Goal: Task Accomplishment & Management: Manage account settings

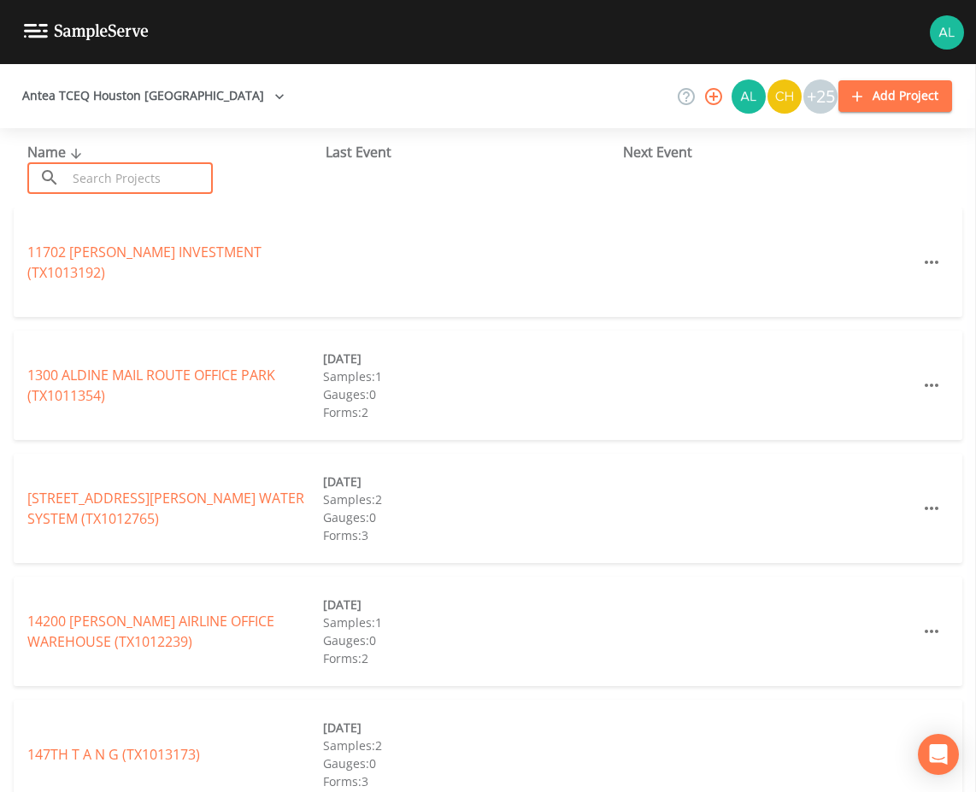
click at [131, 179] on input "text" at bounding box center [140, 178] width 146 height 32
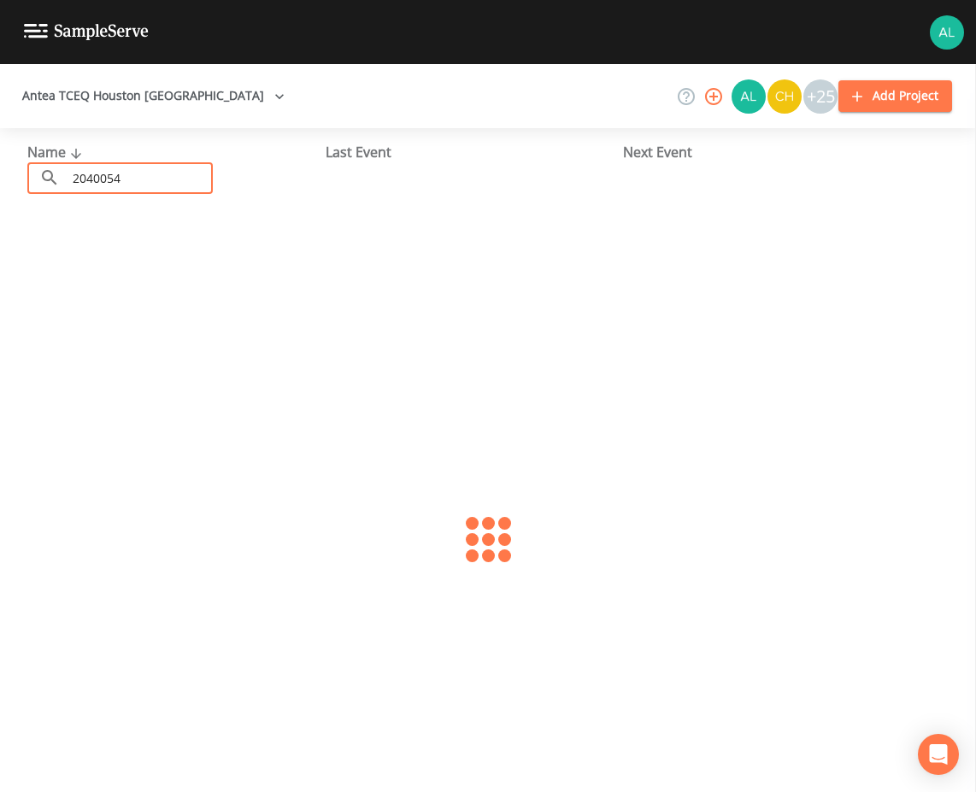
type input "2040054"
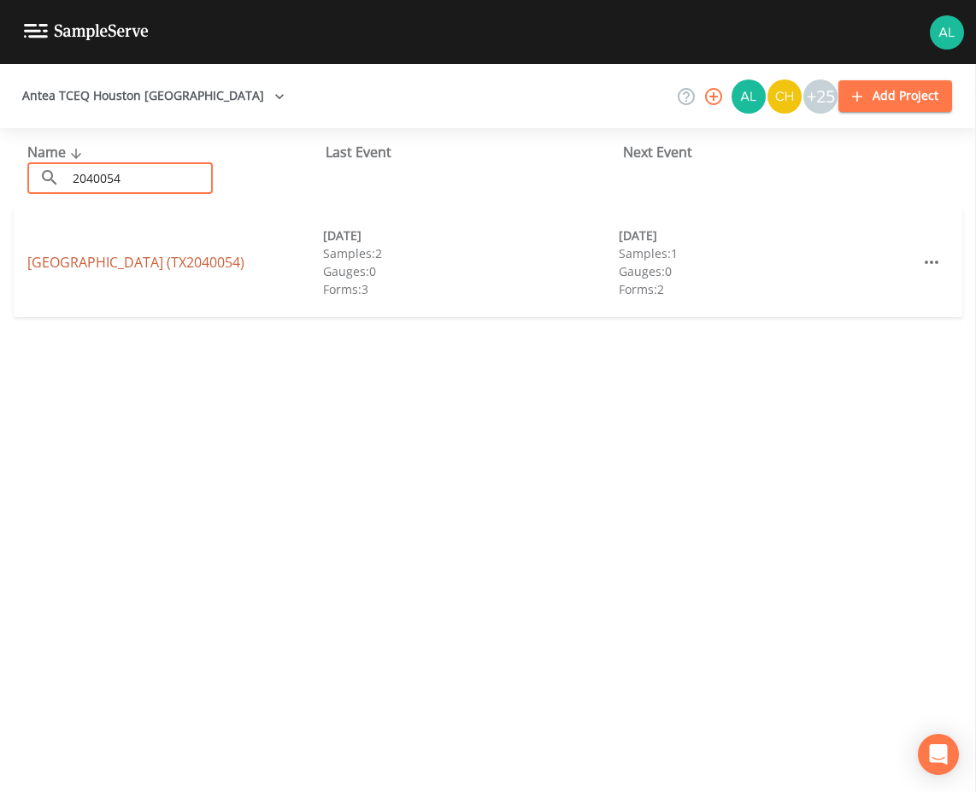
click at [35, 268] on link "[GEOGRAPHIC_DATA] (TX2040054)" at bounding box center [135, 262] width 217 height 19
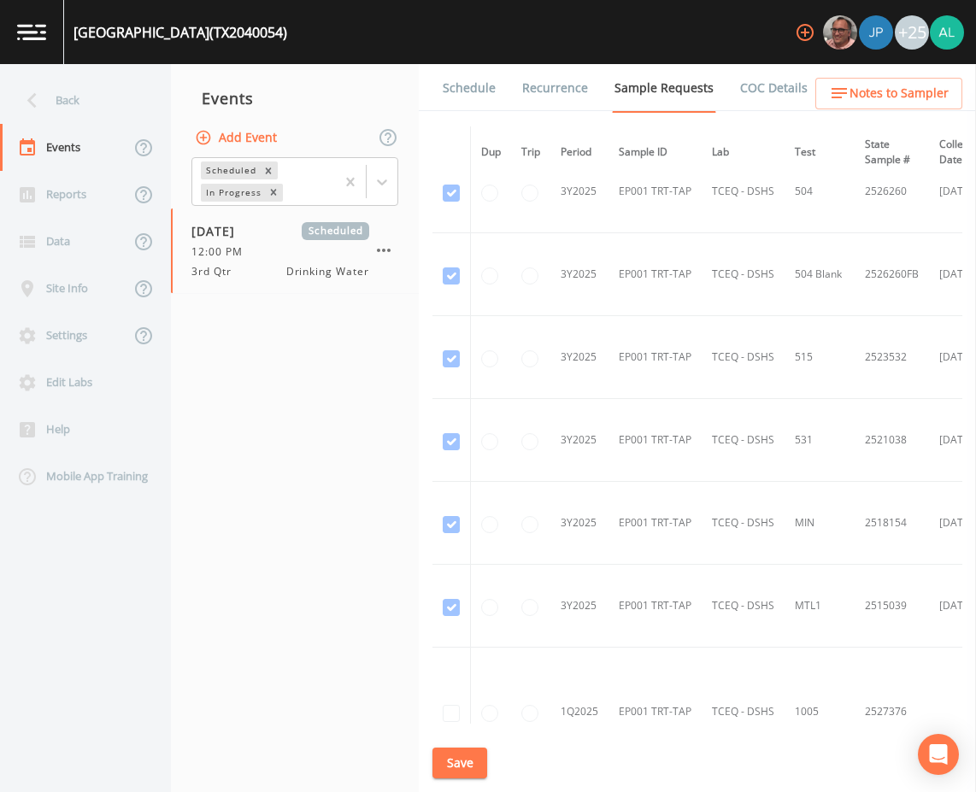
scroll to position [1387, 0]
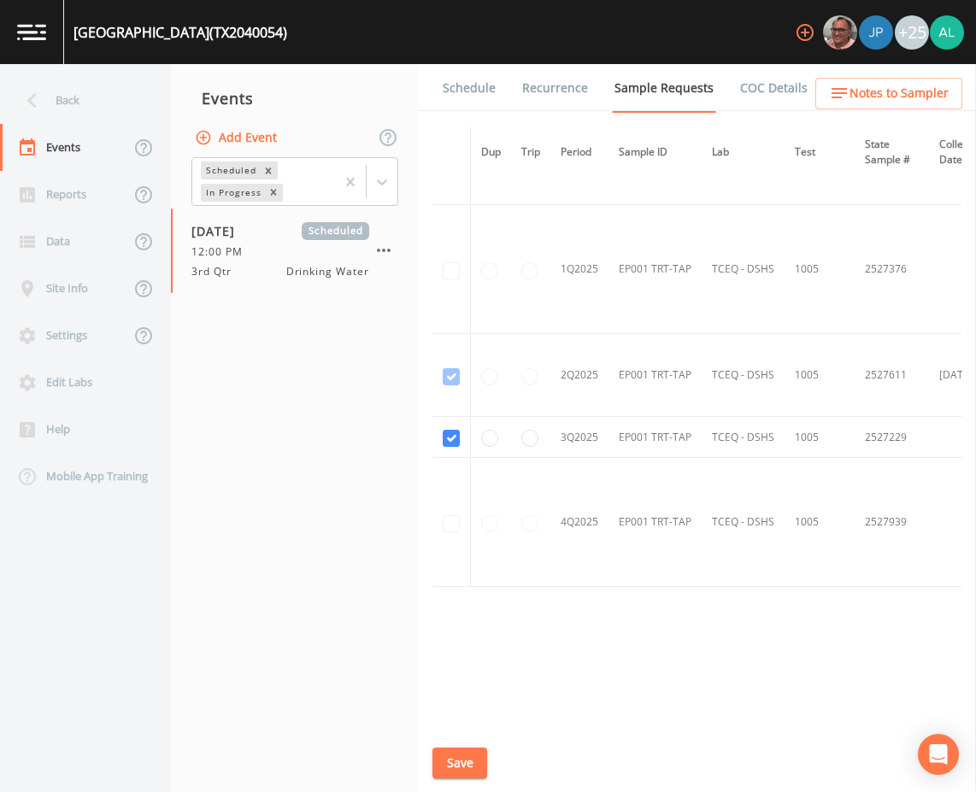
click at [498, 74] on li "Recurrence" at bounding box center [544, 88] width 92 height 48
click at [467, 103] on link "Schedule" at bounding box center [469, 88] width 58 height 48
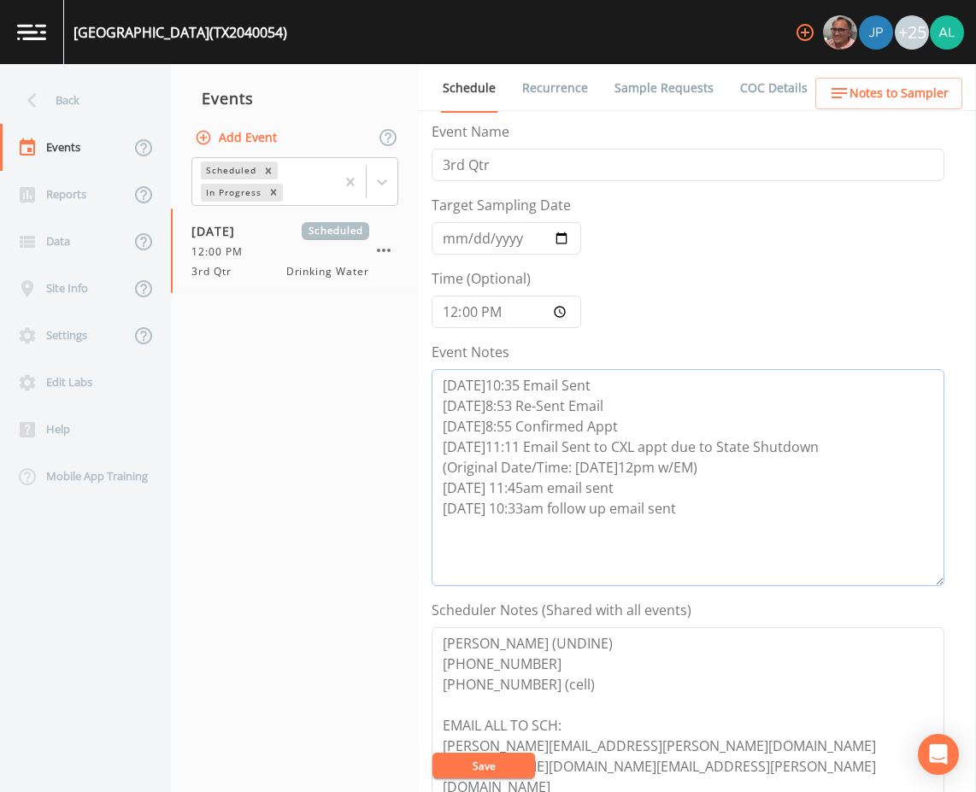
click at [696, 520] on textarea "[DATE]10:35 Email Sent [DATE]8:53 Re-Sent Email [DATE]8:55 Confirmed Appt [DATE…" at bounding box center [688, 477] width 513 height 217
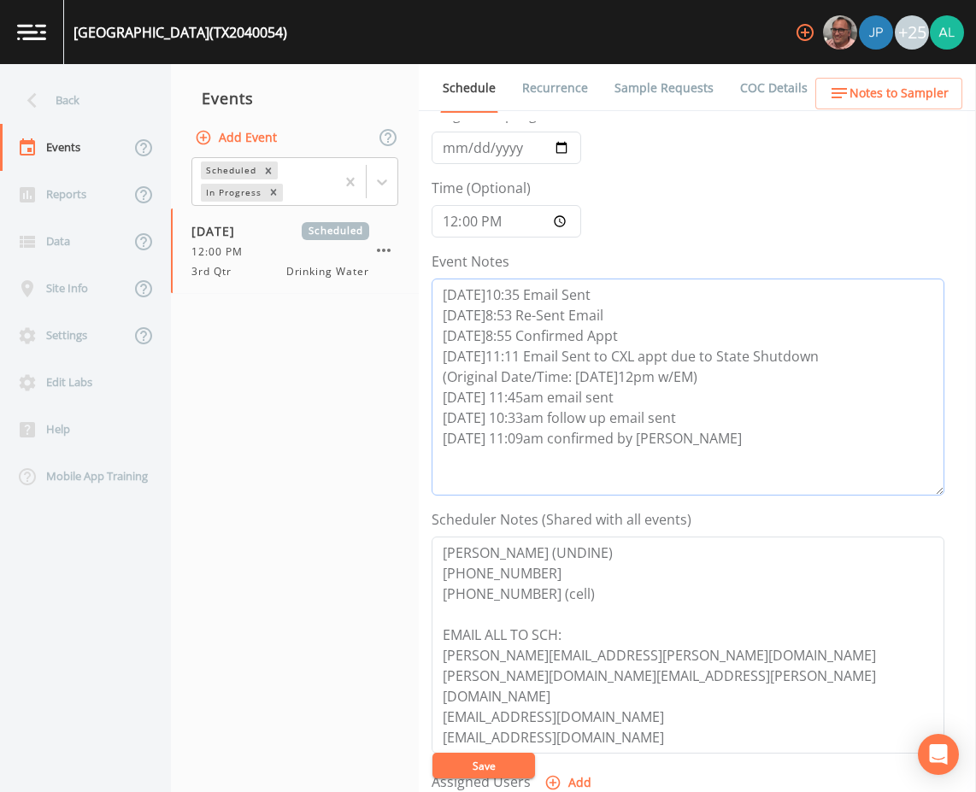
scroll to position [256, 0]
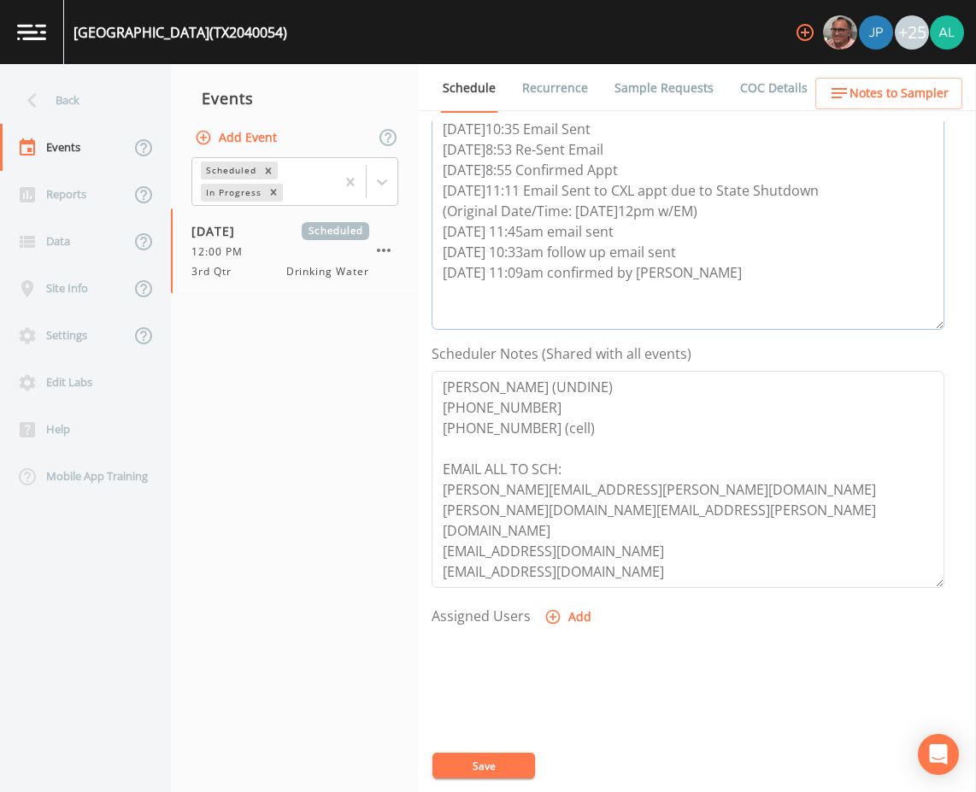
type textarea "[DATE]10:35 Email Sent [DATE]8:53 Re-Sent Email [DATE]8:55 Confirmed Appt [DATE…"
click at [564, 634] on div at bounding box center [688, 723] width 513 height 180
click at [557, 624] on icon "button" at bounding box center [553, 617] width 17 height 17
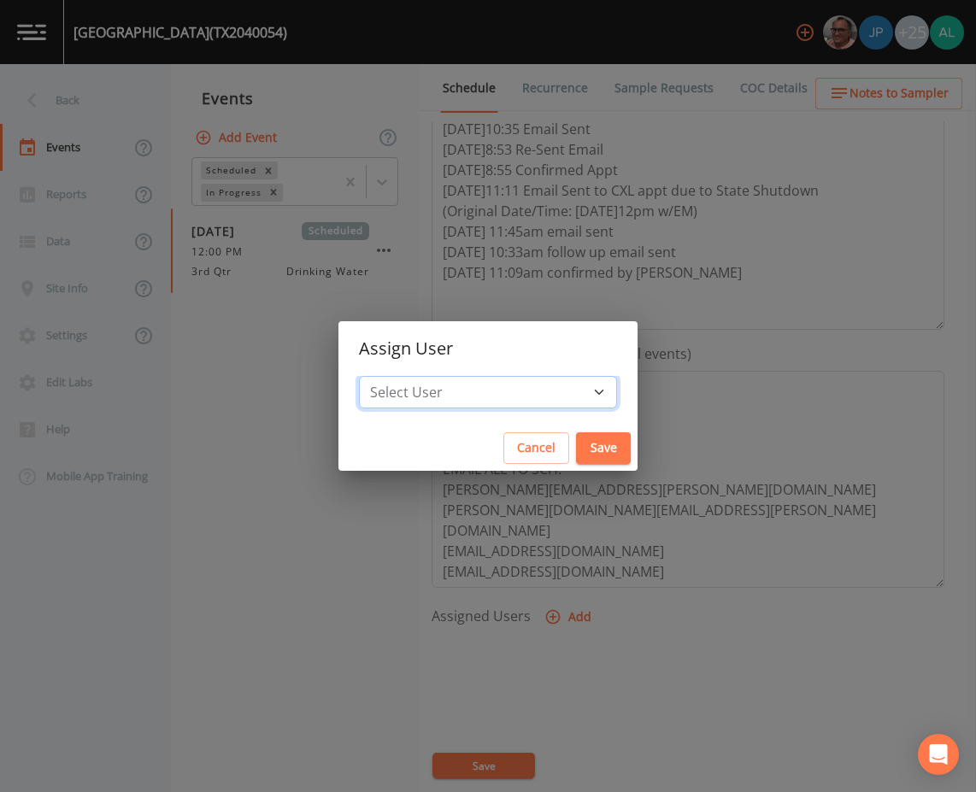
click at [539, 379] on select "Select User [PERSON_NAME] [PERSON_NAME] [PERSON_NAME] [PERSON_NAME] [PERSON_NAM…" at bounding box center [488, 392] width 258 height 32
select select "1051c3a1-6c84-4a22-a0dd-c999b59f2b39"
click at [397, 376] on select "Select User [PERSON_NAME] [PERSON_NAME] [PERSON_NAME] [PERSON_NAME] [PERSON_NAM…" at bounding box center [488, 392] width 258 height 32
click at [583, 453] on button "Save" at bounding box center [603, 449] width 55 height 32
select select
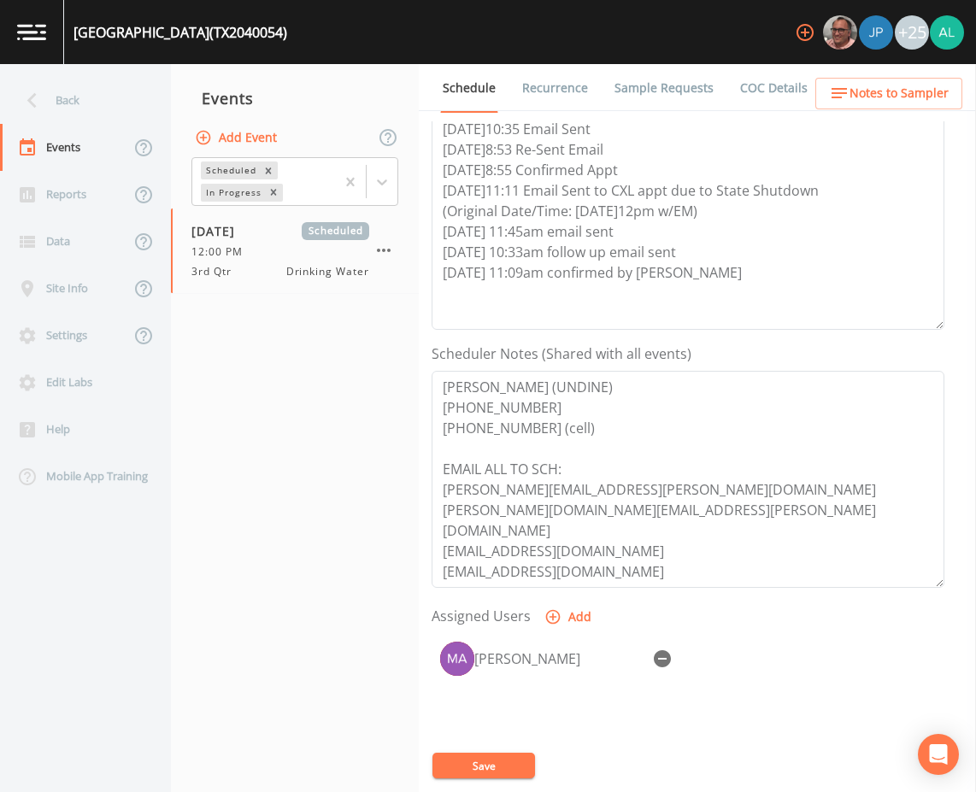
click at [521, 753] on button "Save" at bounding box center [484, 766] width 103 height 26
click at [874, 110] on ul "Schedule Recurrence Sample Requests COC Details Forms" at bounding box center [697, 87] width 557 height 47
click at [874, 103] on span "Notes to Sampler" at bounding box center [899, 93] width 99 height 21
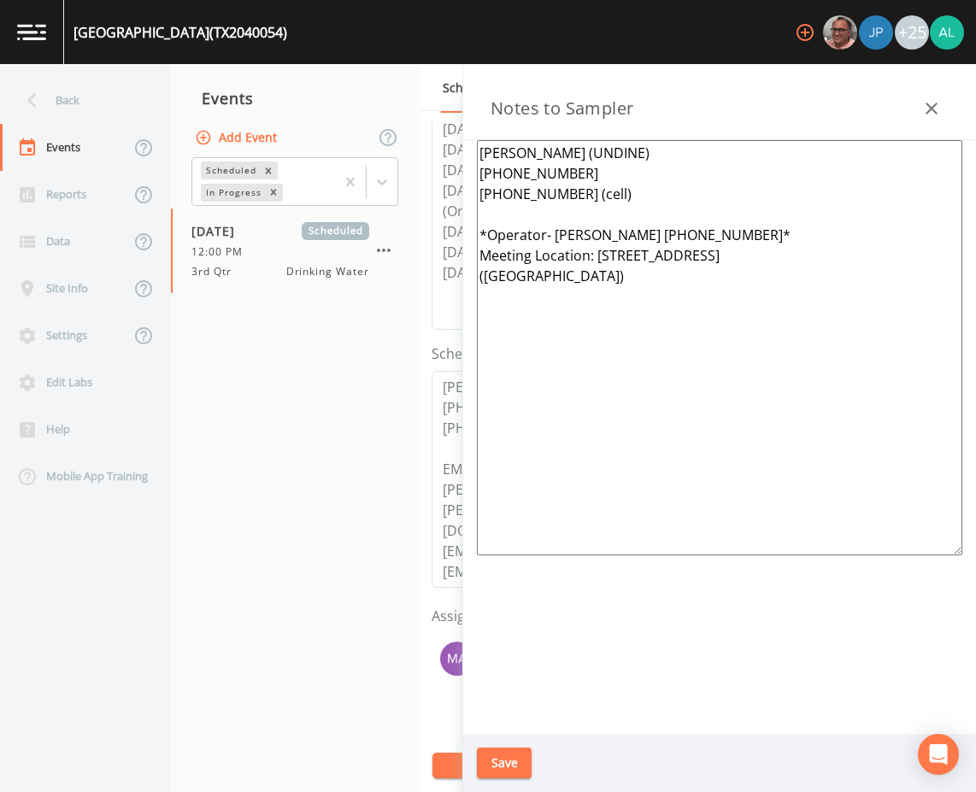
click at [929, 103] on icon "button" at bounding box center [931, 108] width 21 height 21
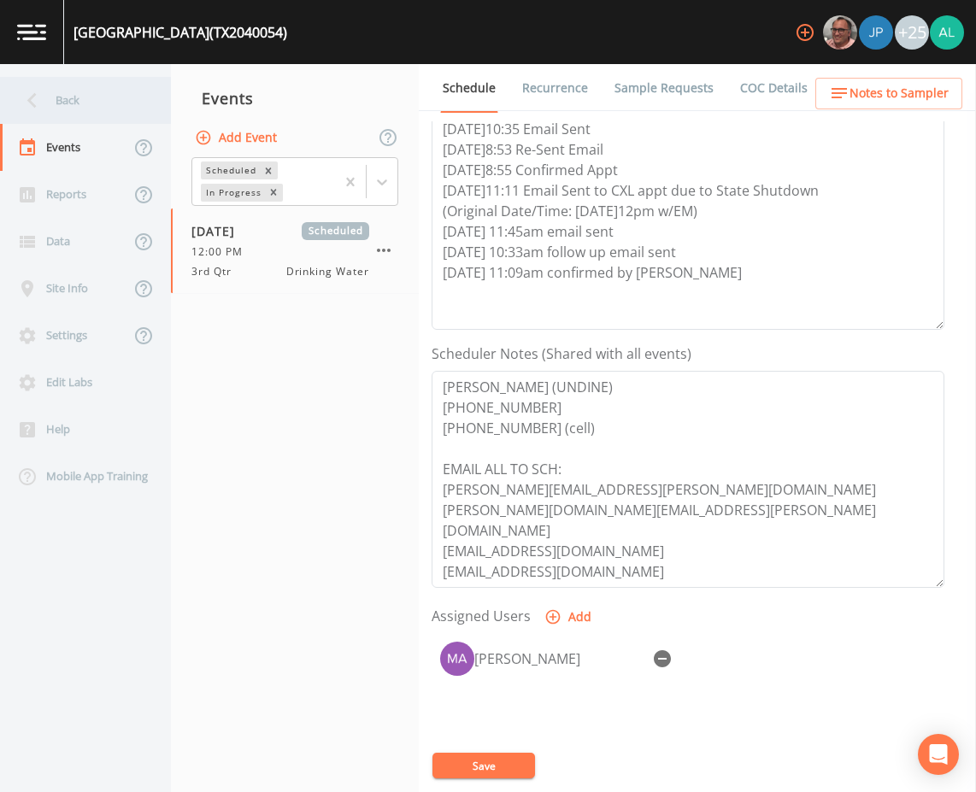
click at [79, 107] on div "Back" at bounding box center [77, 100] width 154 height 47
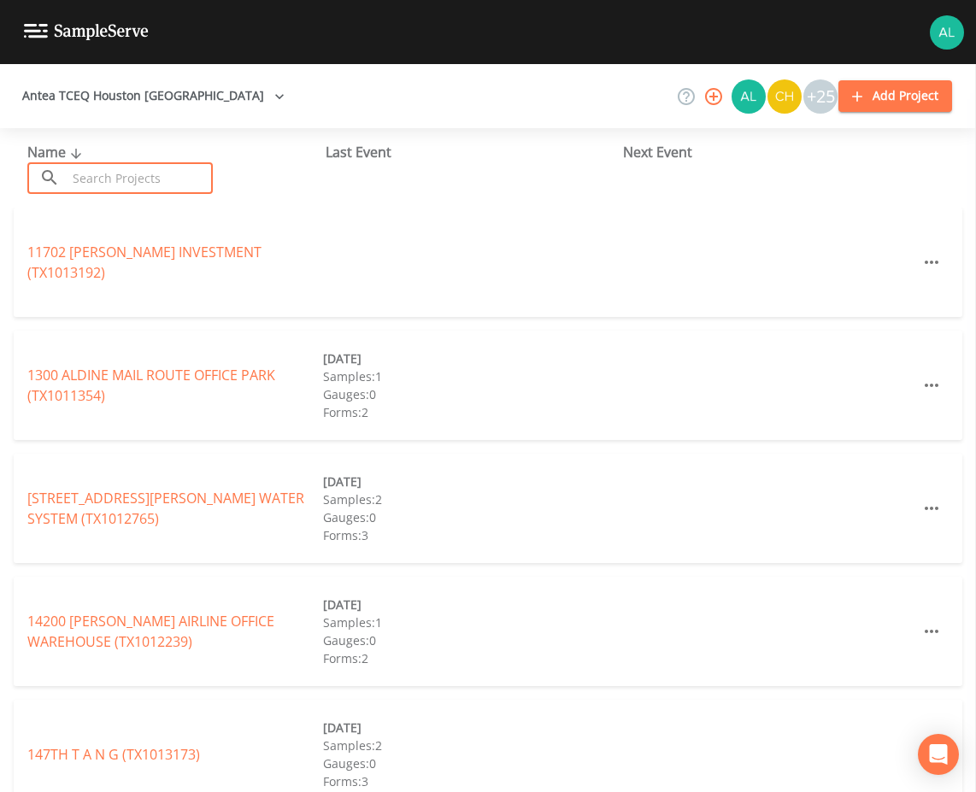
click at [121, 190] on input "text" at bounding box center [140, 178] width 146 height 32
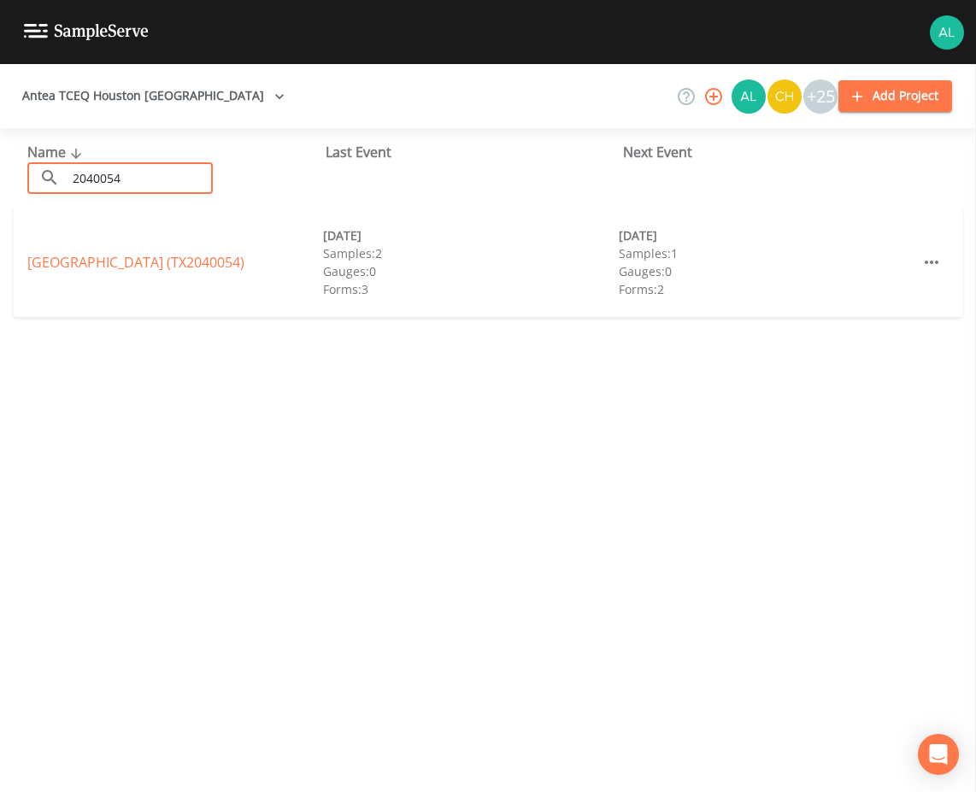
type input "2040054"
click at [68, 269] on link "[GEOGRAPHIC_DATA] (TX2040054)" at bounding box center [135, 262] width 217 height 19
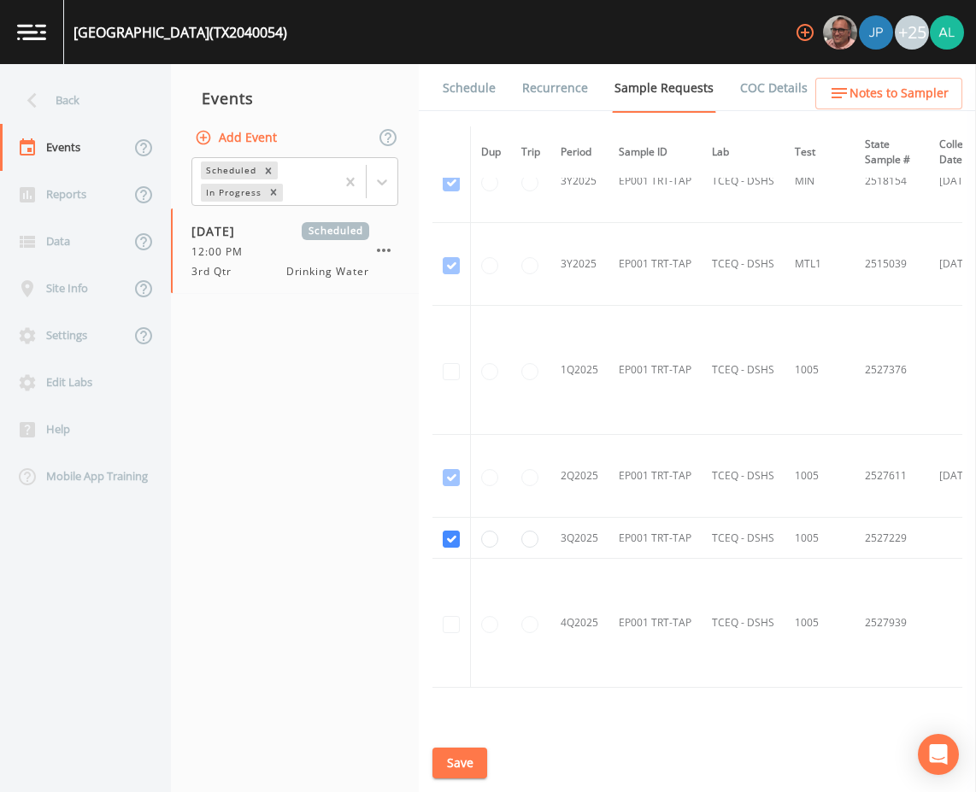
scroll to position [1387, 0]
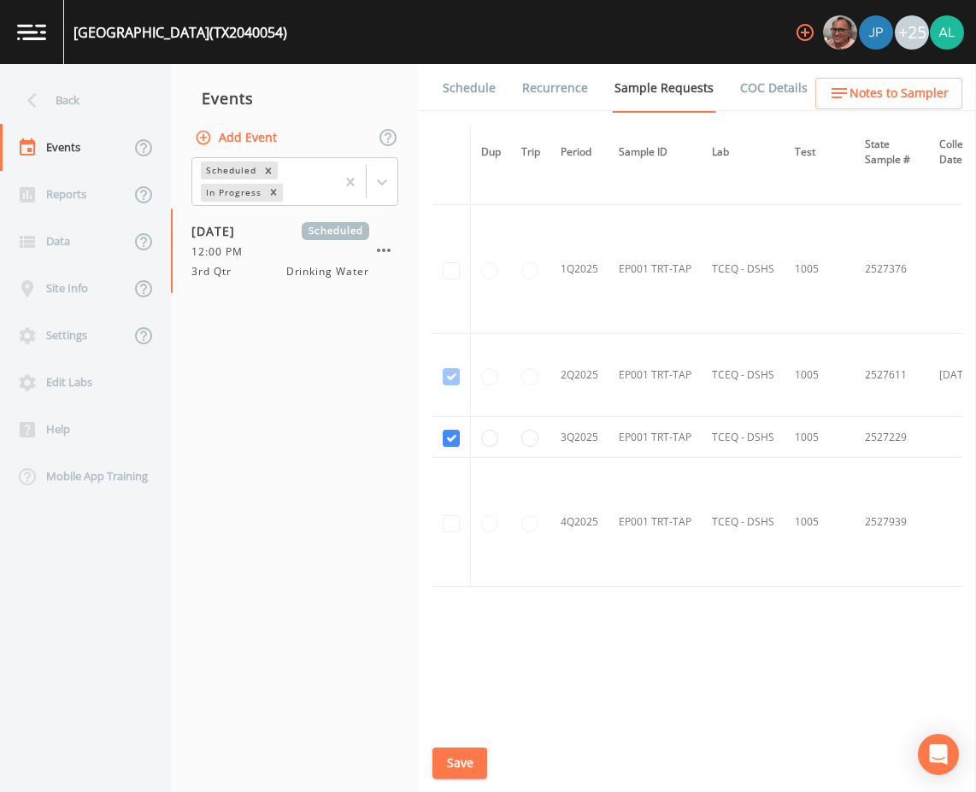
click at [450, 56] on div "[GEOGRAPHIC_DATA] (TX2040054) +25" at bounding box center [488, 32] width 976 height 64
click at [444, 93] on link "Schedule" at bounding box center [469, 88] width 58 height 48
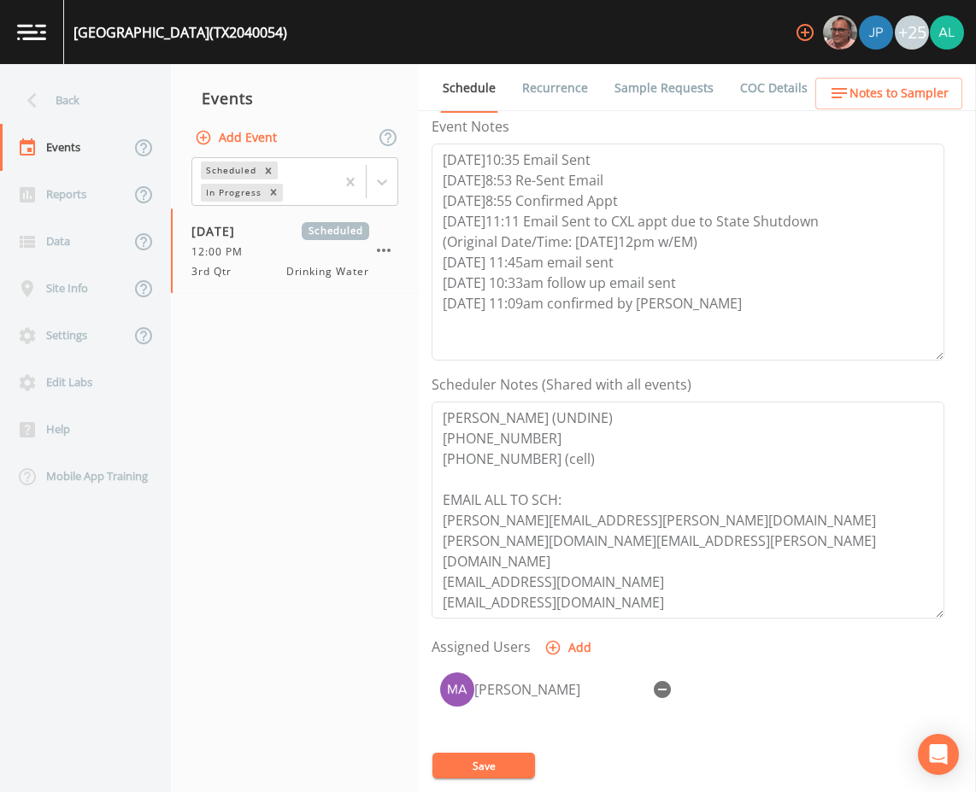
scroll to position [414, 0]
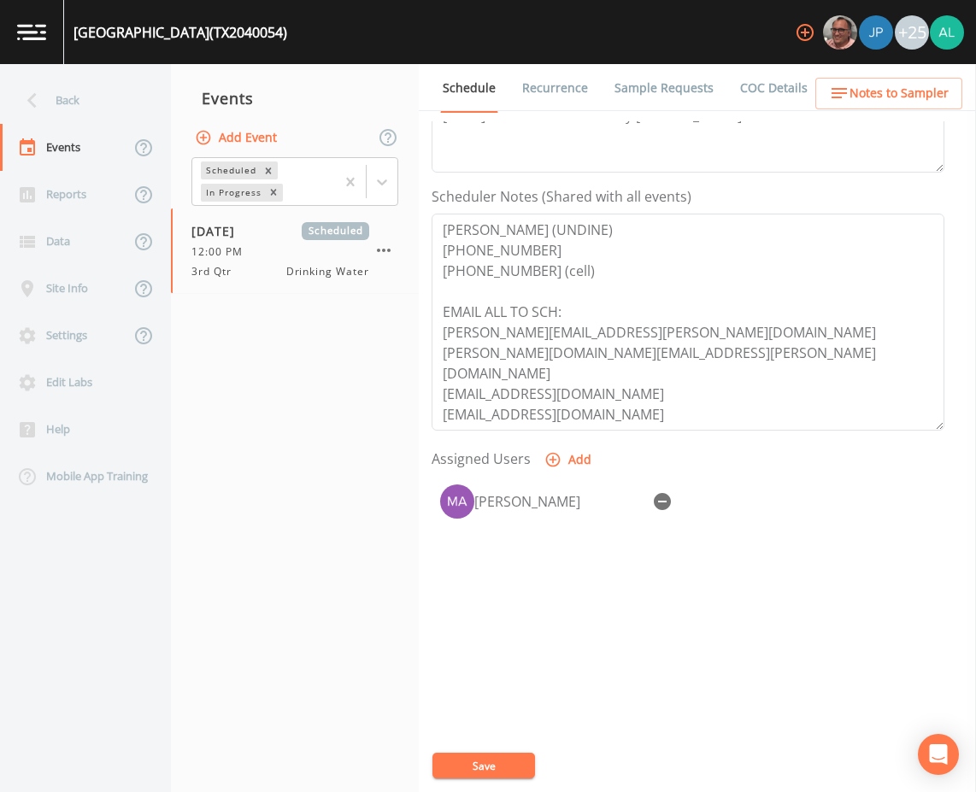
click at [915, 115] on div "Schedule Recurrence Sample Requests COC Details Forms Event Name 3rd Qtr Target…" at bounding box center [697, 428] width 557 height 728
click at [912, 103] on span "Notes to Sampler" at bounding box center [899, 93] width 99 height 21
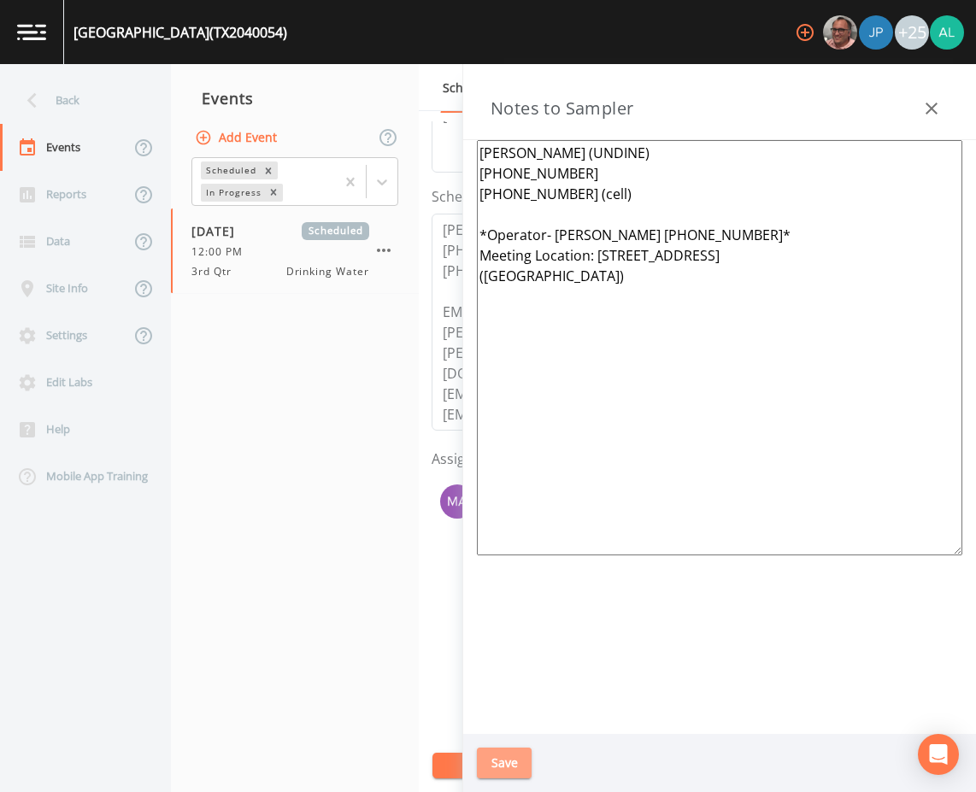
click at [512, 772] on button "Save" at bounding box center [504, 764] width 55 height 32
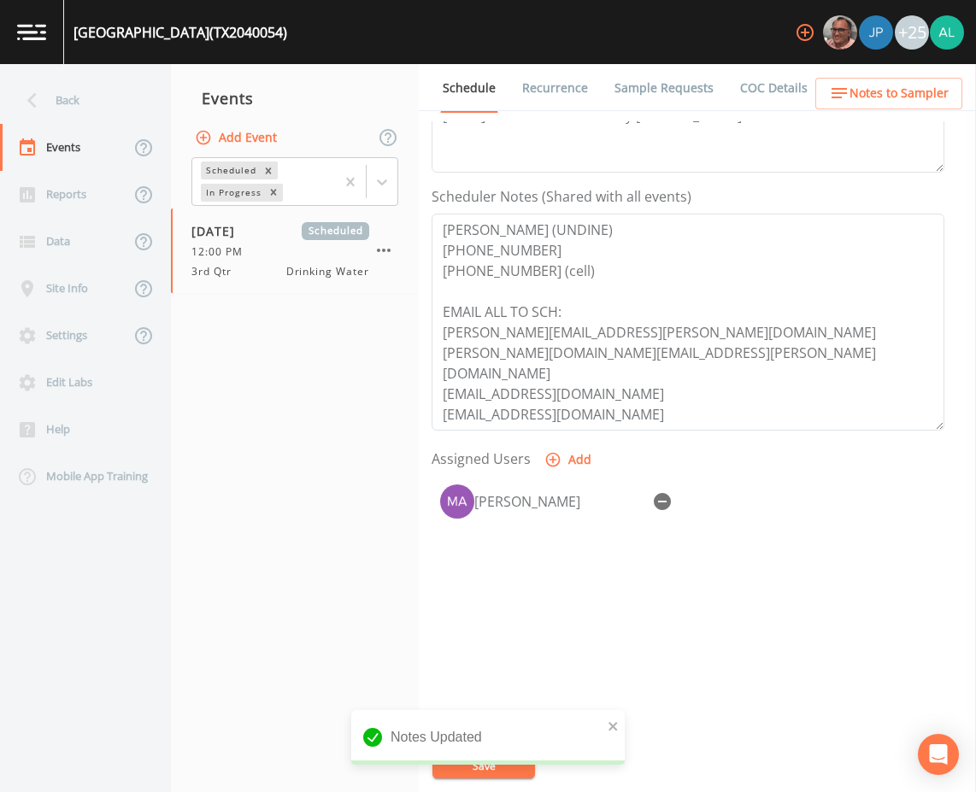
click at [431, 772] on div "Notes Updated" at bounding box center [488, 744] width 274 height 68
click at [491, 757] on div "Notes Updated" at bounding box center [488, 737] width 274 height 55
click at [468, 748] on div "Event Name 3rd Qtr Target Sampling Date [DATE] Time (Optional) 12:00:00 Event N…" at bounding box center [704, 456] width 545 height 671
click at [468, 754] on button "Save" at bounding box center [484, 766] width 103 height 26
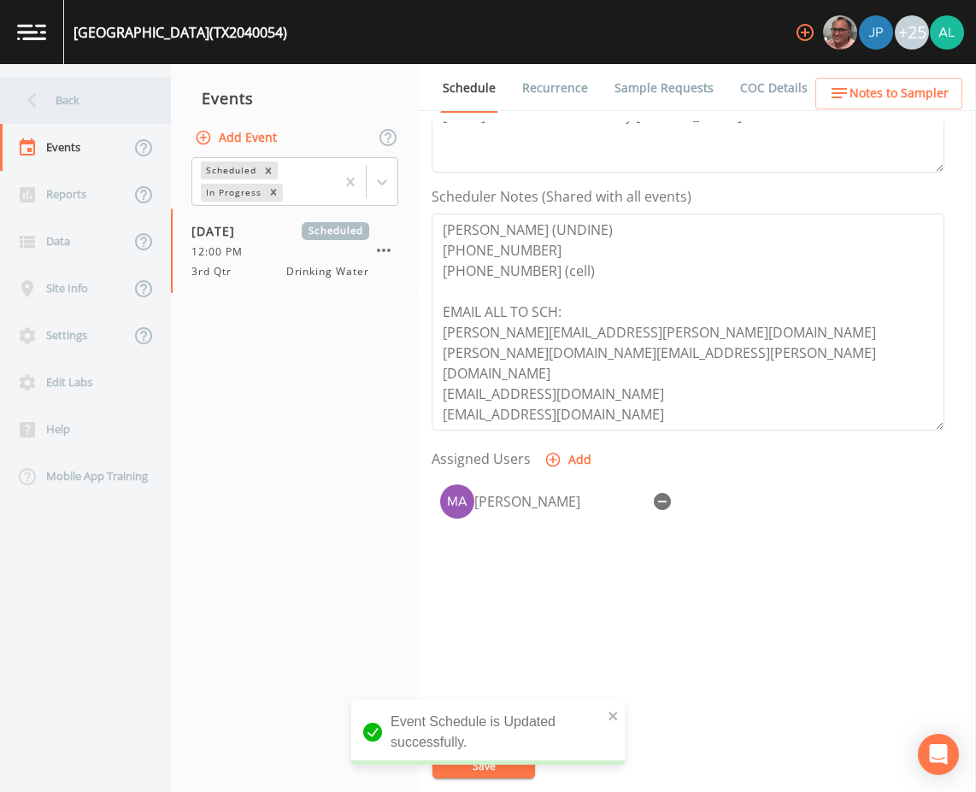
click at [122, 109] on div "Back" at bounding box center [77, 100] width 154 height 47
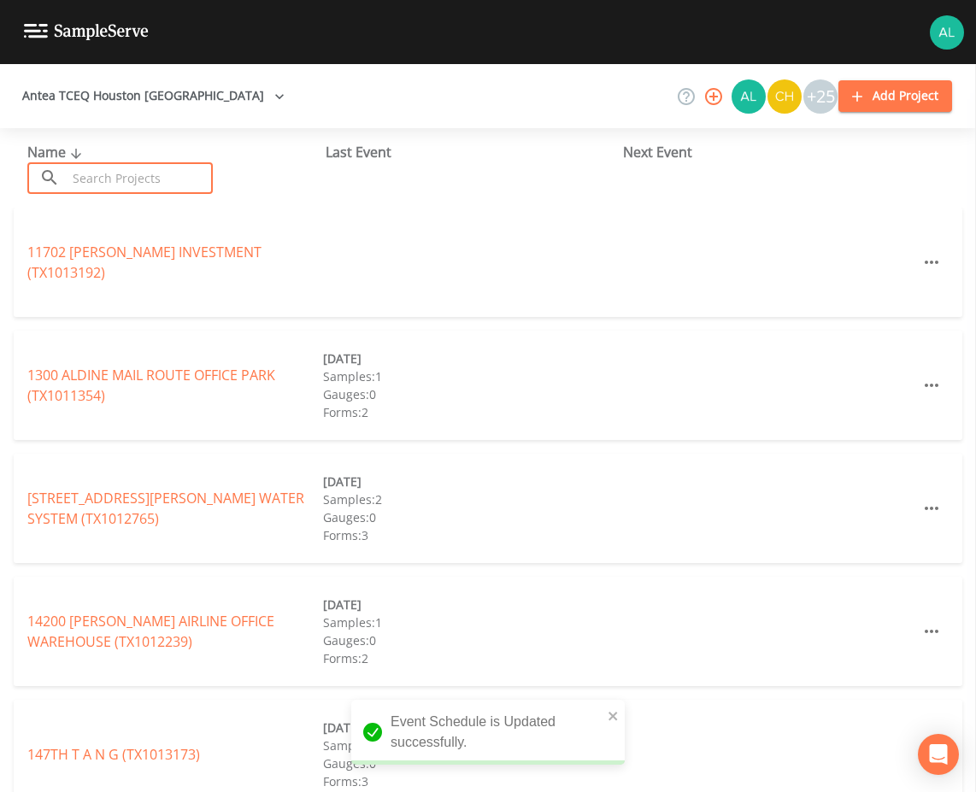
click at [190, 171] on input "text" at bounding box center [140, 178] width 146 height 32
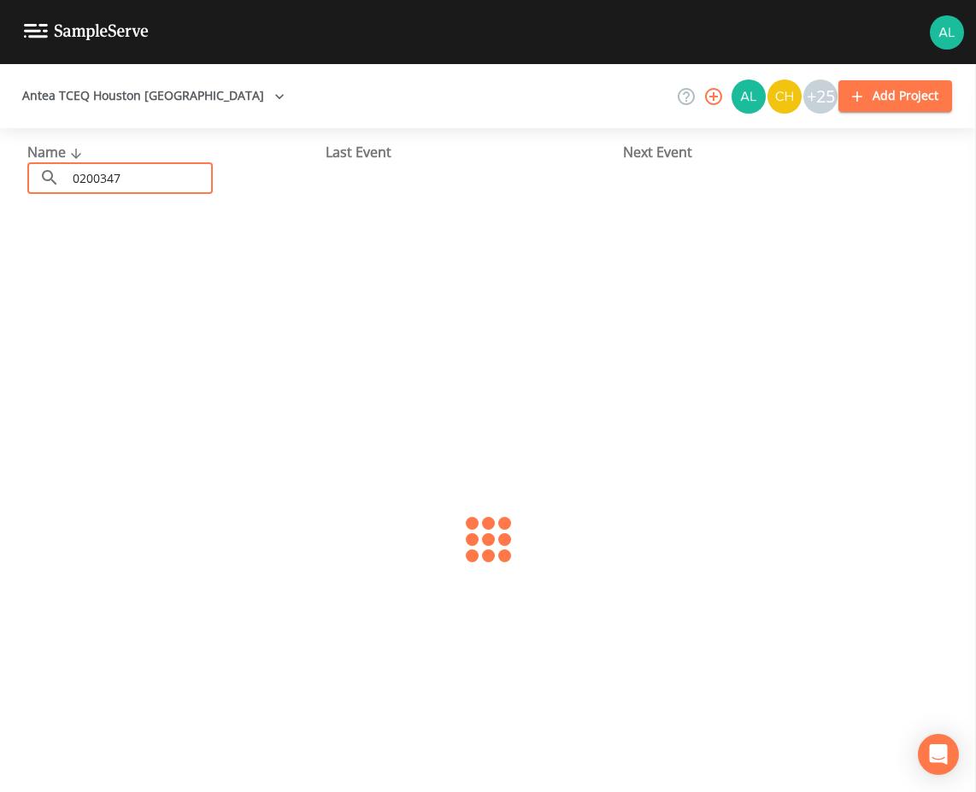
type input "0200347"
click at [122, 254] on link "[GEOGRAPHIC_DATA] (TX0200347)" at bounding box center [135, 262] width 217 height 19
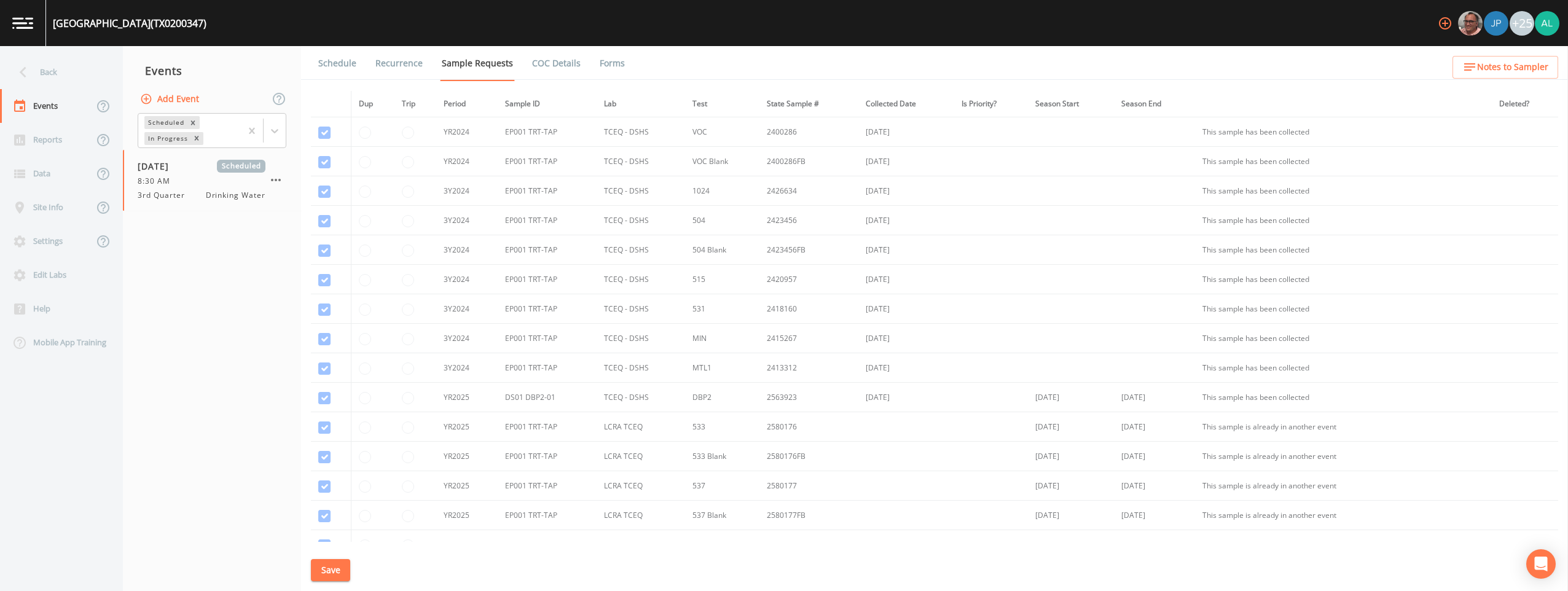
click at [613, 56] on link "Forms" at bounding box center [613, 63] width 29 height 35
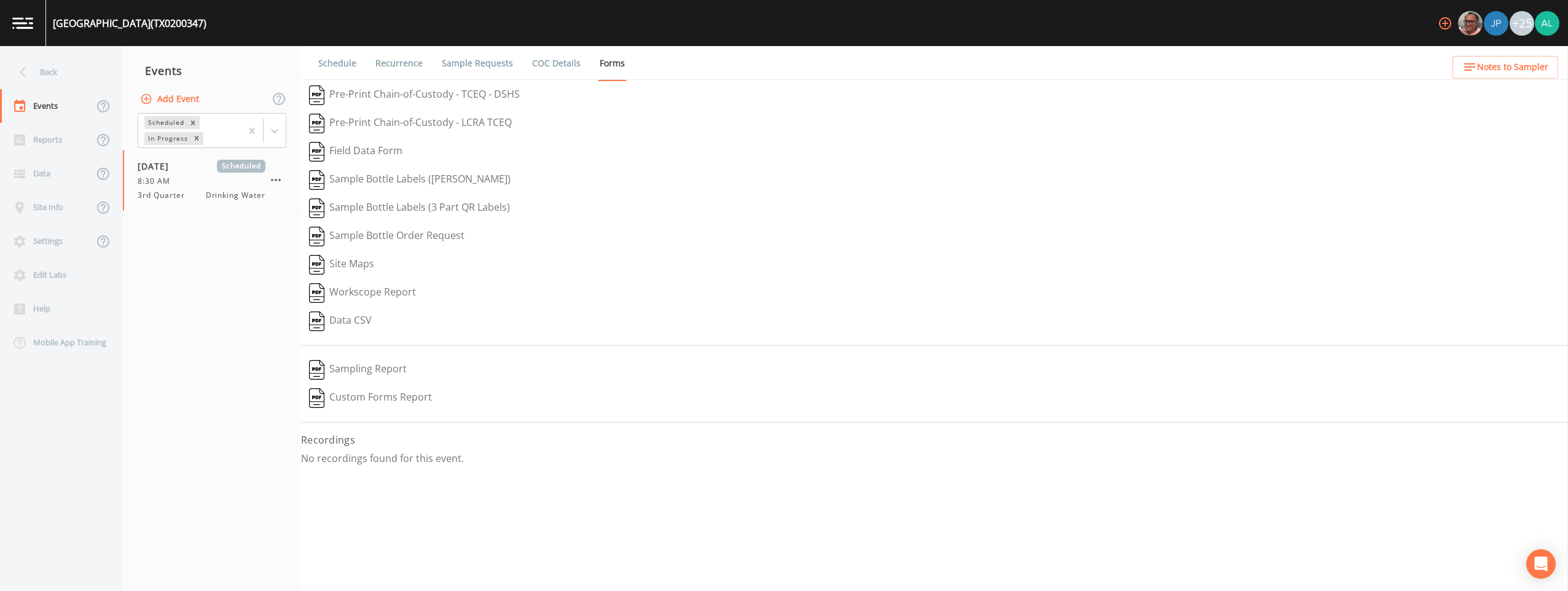
click at [351, 58] on link "Schedule" at bounding box center [337, 63] width 42 height 35
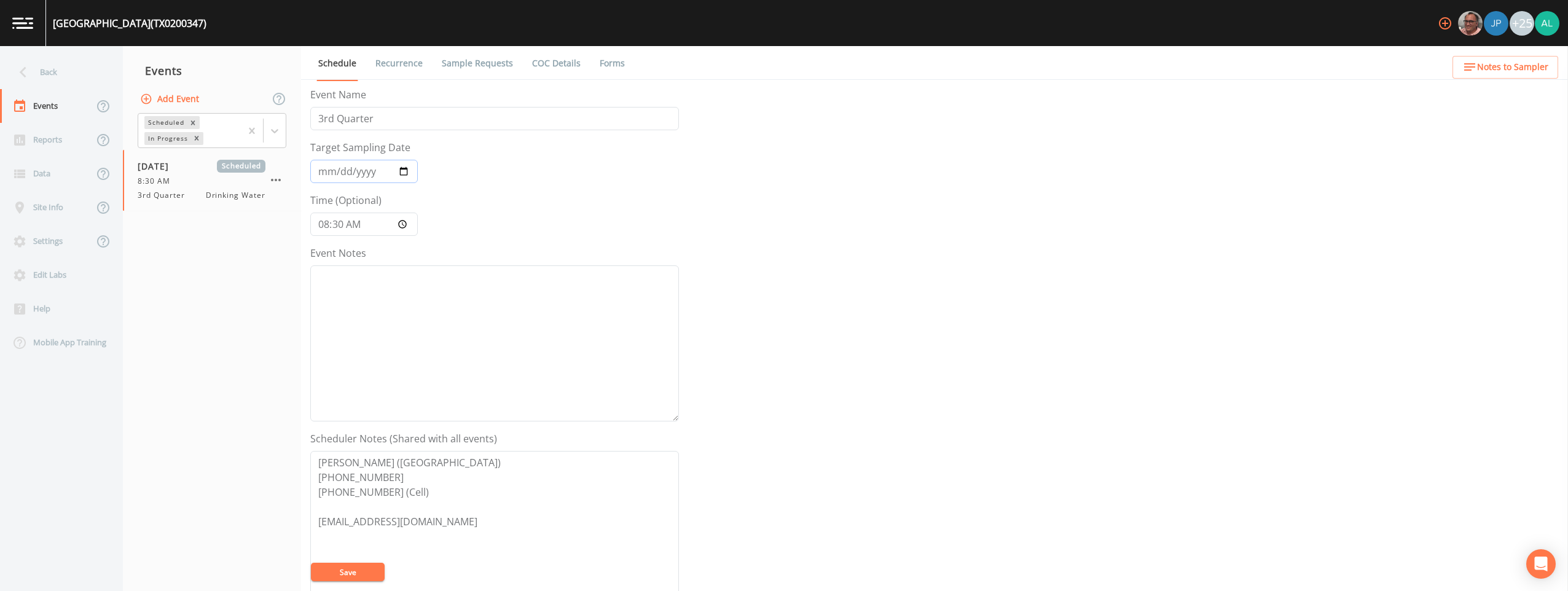
click at [317, 173] on input "[DATE]" at bounding box center [365, 171] width 108 height 23
type input "[DATE]"
click at [344, 567] on button "Save" at bounding box center [348, 572] width 74 height 19
drag, startPoint x: 462, startPoint y: 527, endPoint x: 308, endPoint y: 516, distance: 154.4
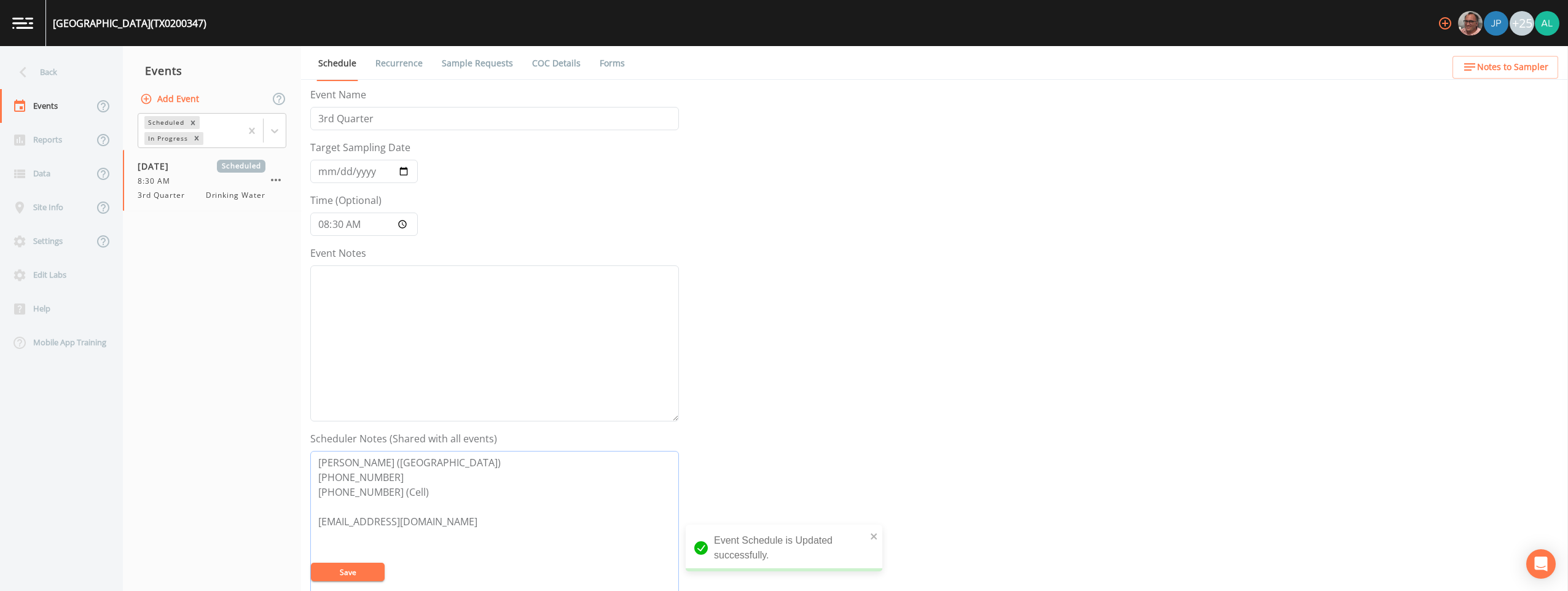
click at [308, 516] on div "Schedule Recurrence Sample Requests COC Details Forms Event Name 3rd Quarter Ta…" at bounding box center [935, 319] width 1267 height 545
paste textarea "[EMAIL_ADDRESS][DOMAIN_NAME]"
drag, startPoint x: 445, startPoint y: 543, endPoint x: 252, endPoint y: 527, distance: 193.7
click at [252, 527] on div "Back Events Reports Data Site Info Settings Edit Labs Help Mobile App Training …" at bounding box center [784, 319] width 1568 height 545
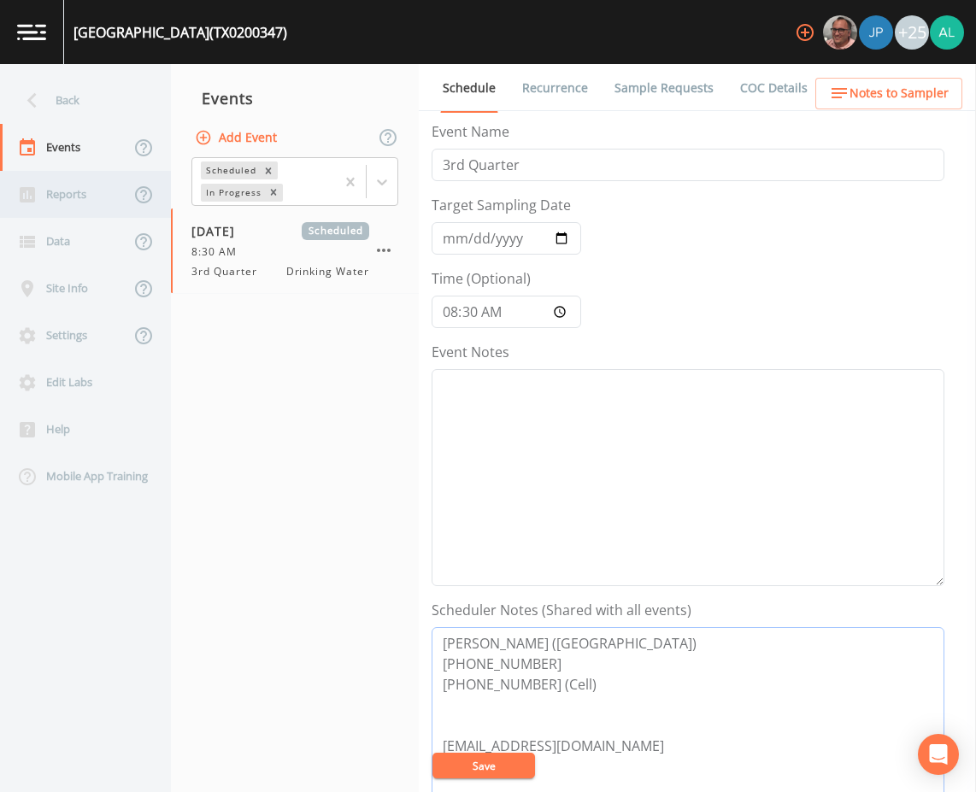
type textarea "[PERSON_NAME] ([GEOGRAPHIC_DATA]) [PHONE_NUMBER] [PHONE_NUMBER] (Cell) [EMAIL_A…"
click at [662, 85] on link "Sample Requests" at bounding box center [664, 88] width 104 height 48
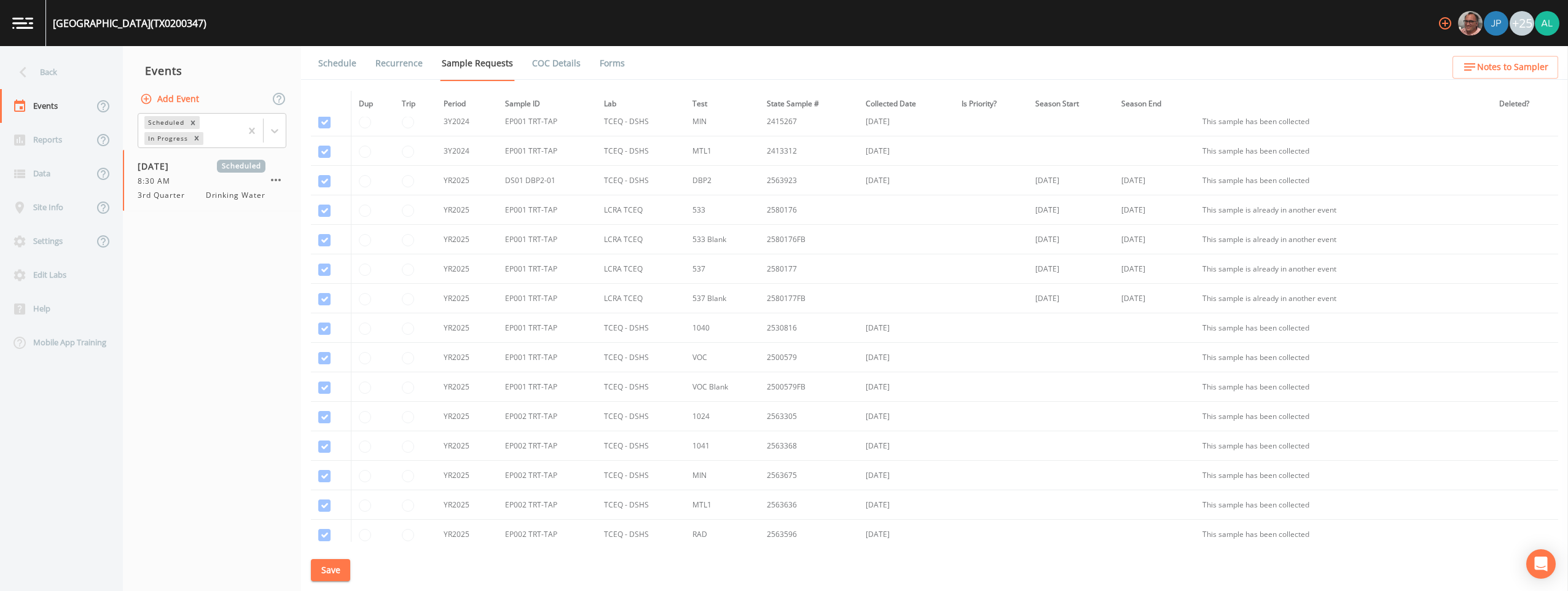
scroll to position [184, 0]
click at [701, 65] on span "Notes to Sampler" at bounding box center [1513, 67] width 71 height 15
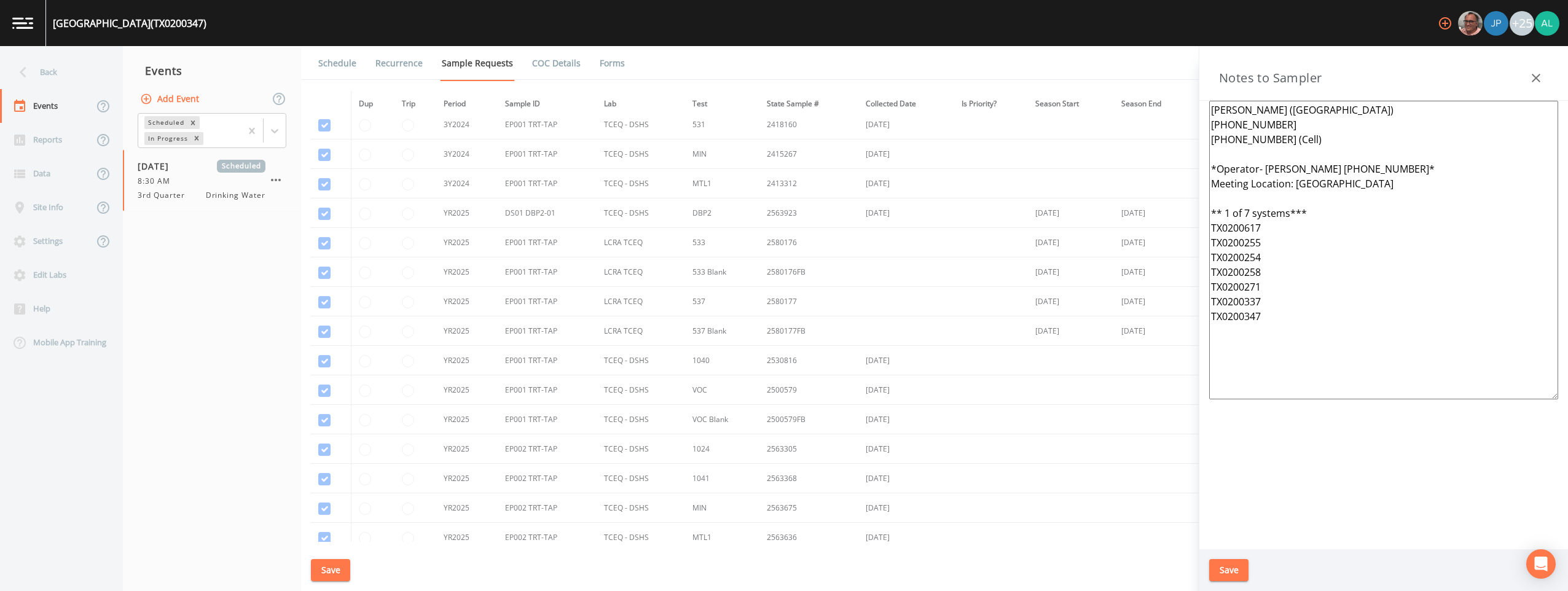
drag, startPoint x: 1299, startPoint y: 341, endPoint x: 1115, endPoint y: 44, distance: 349.4
click at [701, 44] on div "MEADOWLAND SUBDIVISION (TX0200347) +25 Back Events Reports Data Site Info Setti…" at bounding box center [784, 296] width 1568 height 591
click at [701, 569] on button "Save" at bounding box center [1229, 571] width 40 height 23
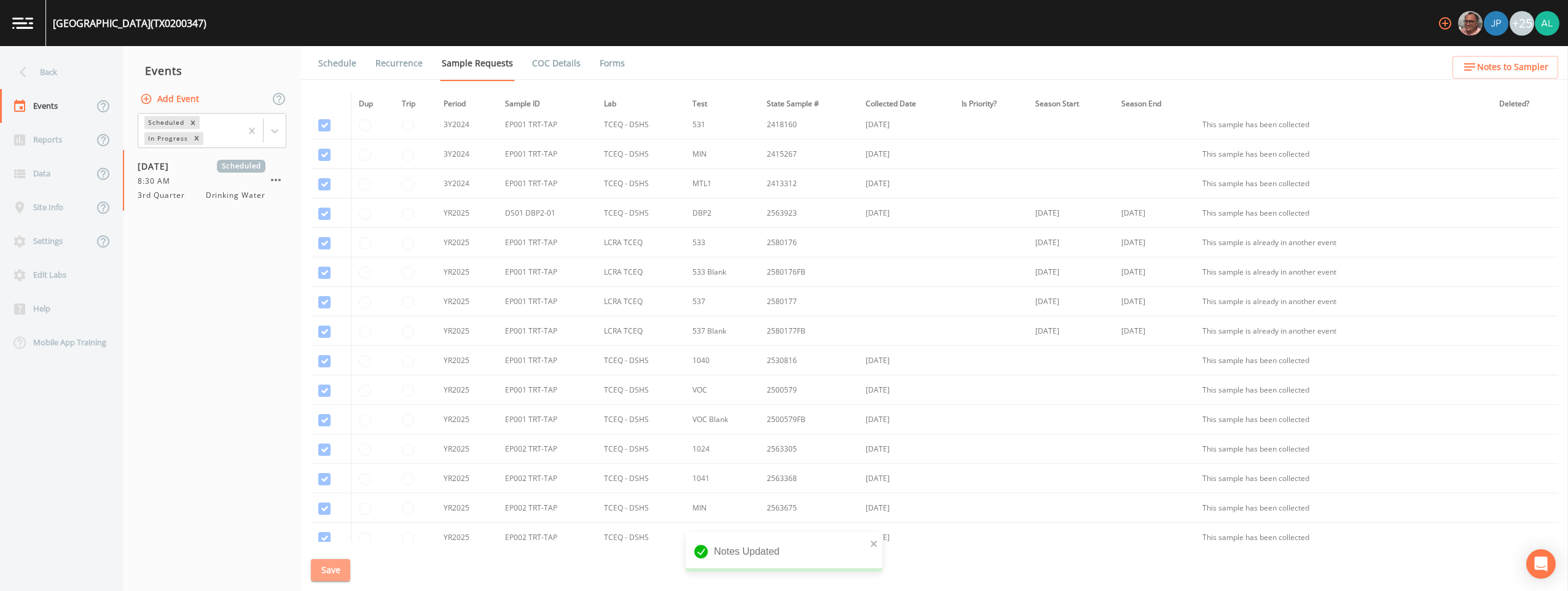
click at [331, 567] on button "Save" at bounding box center [331, 571] width 40 height 23
click at [335, 63] on link "Schedule" at bounding box center [337, 63] width 42 height 35
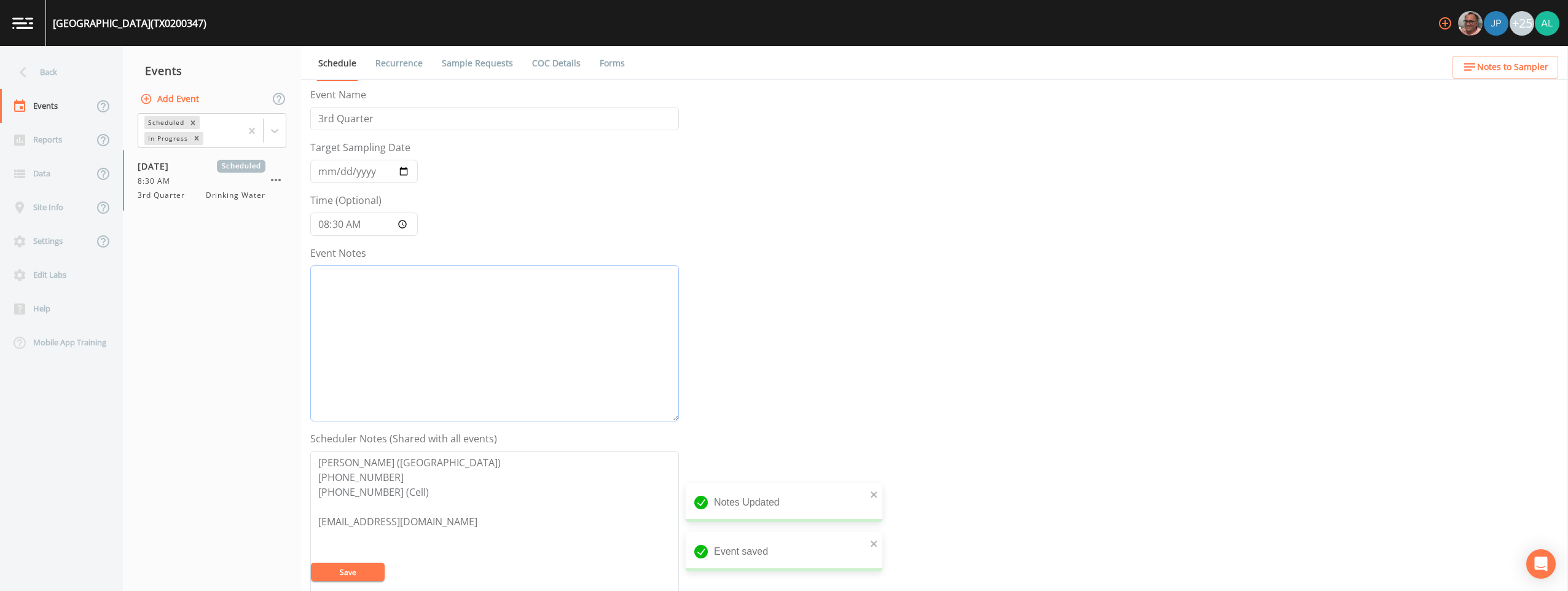
click at [385, 316] on textarea "Event Notes" at bounding box center [495, 343] width 369 height 156
type textarea "[DATE] 12:29pm email sent"
click at [351, 569] on button "Save" at bounding box center [348, 572] width 74 height 19
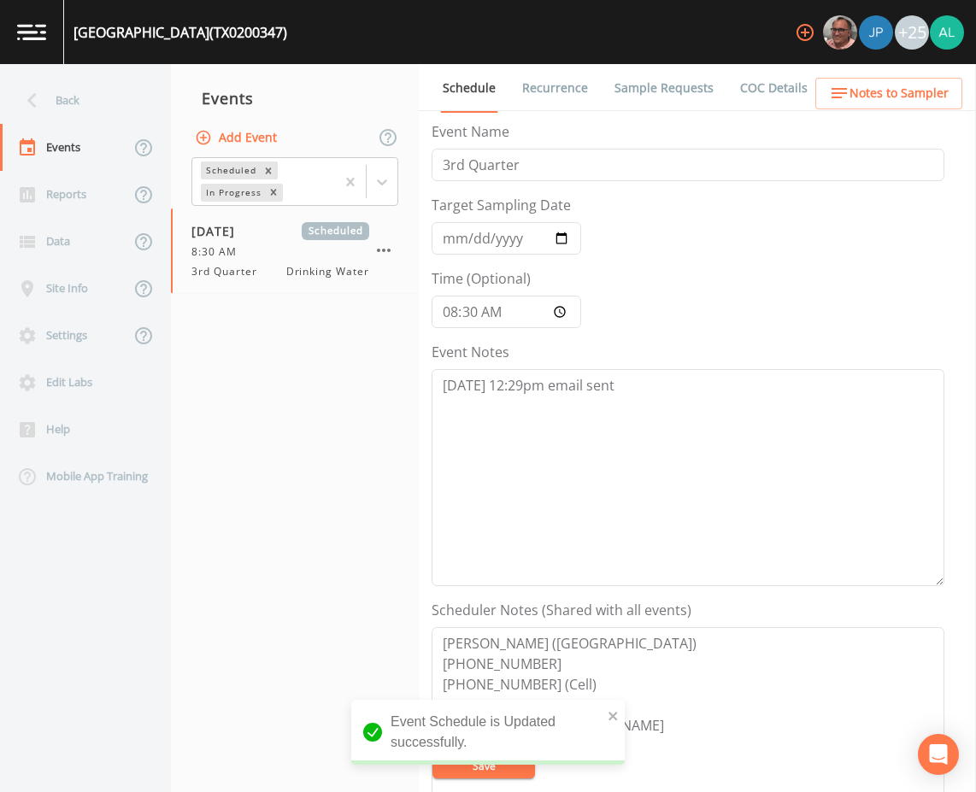
click at [693, 85] on link "Sample Requests" at bounding box center [664, 88] width 104 height 48
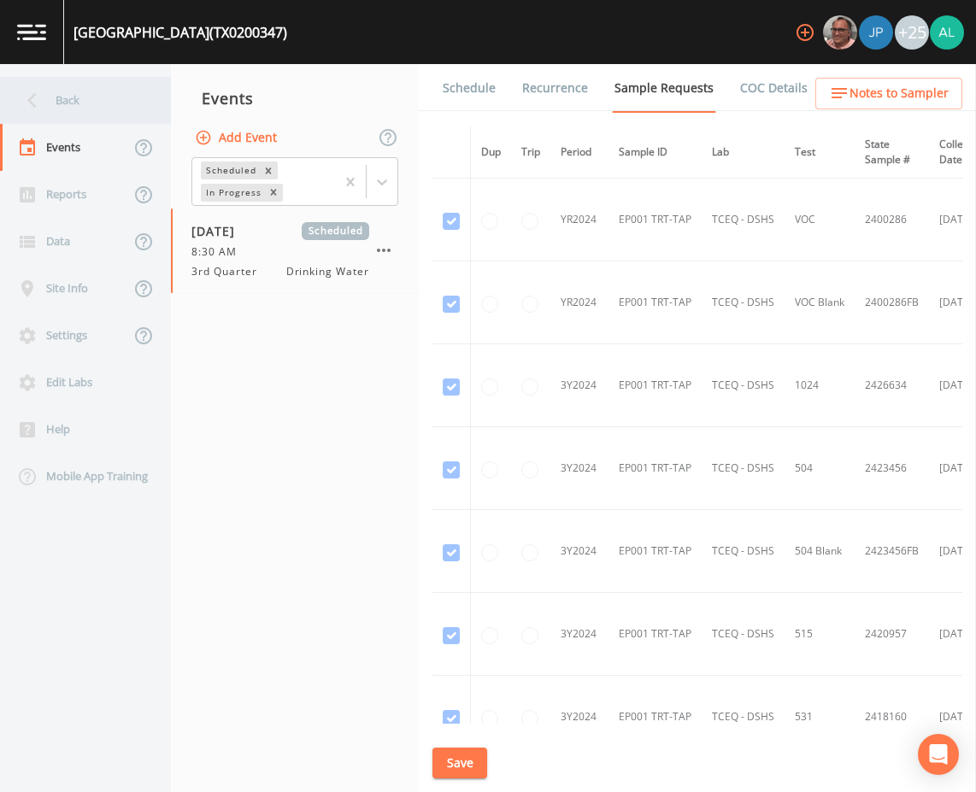
click at [79, 101] on div "Back" at bounding box center [77, 100] width 154 height 47
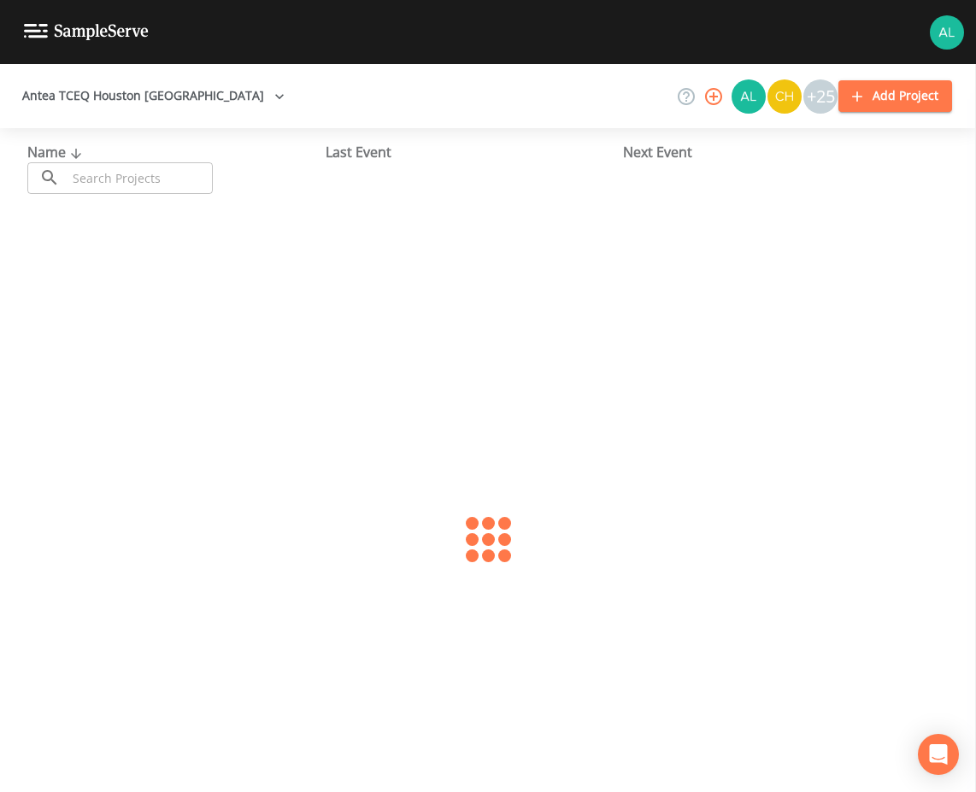
click at [127, 179] on input "text" at bounding box center [140, 178] width 146 height 32
type input "0200337"
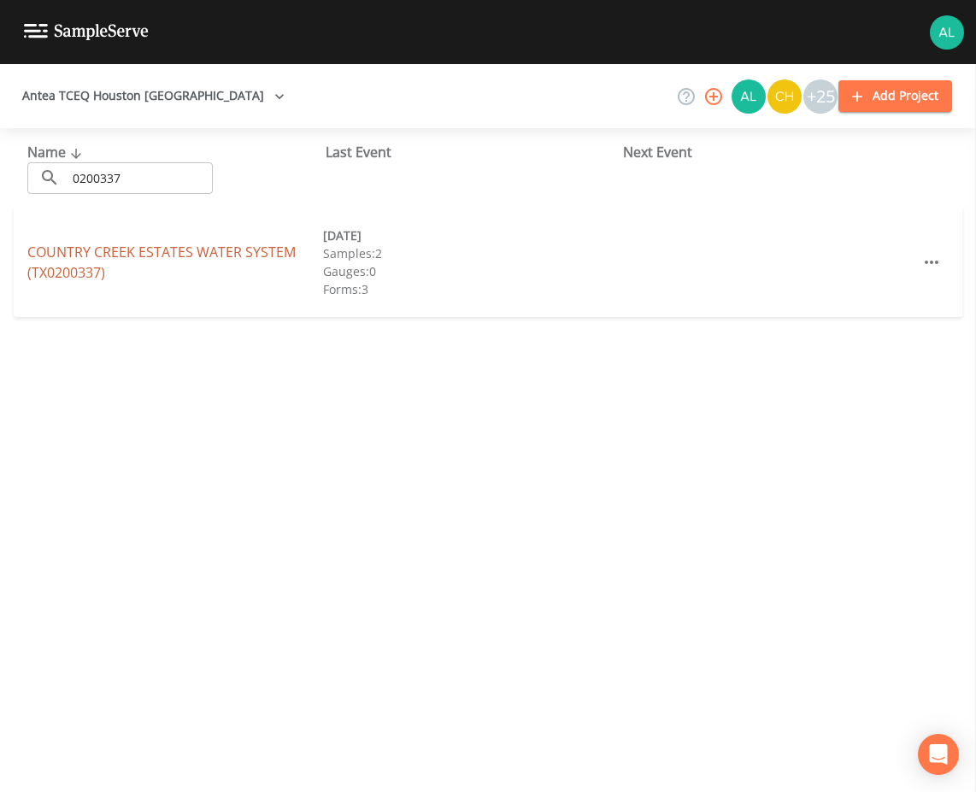
click at [85, 250] on link "COUNTRY CREEK ESTATES WATER SYSTEM (TX0200337)" at bounding box center [161, 262] width 268 height 39
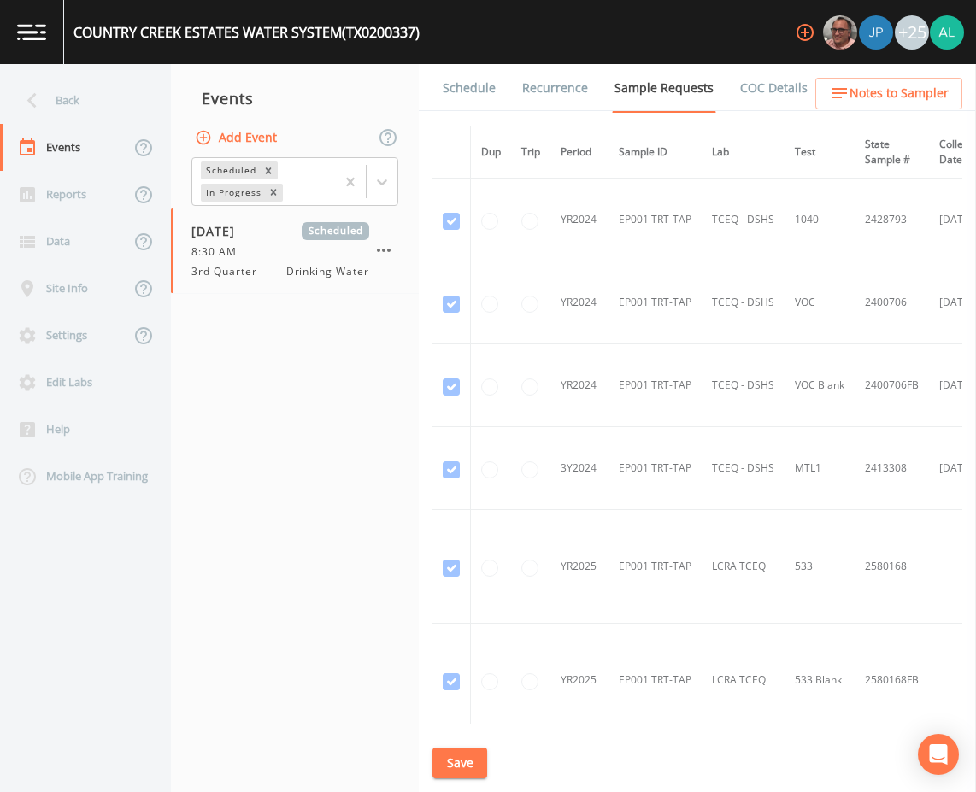
click at [474, 73] on link "Schedule" at bounding box center [469, 88] width 58 height 48
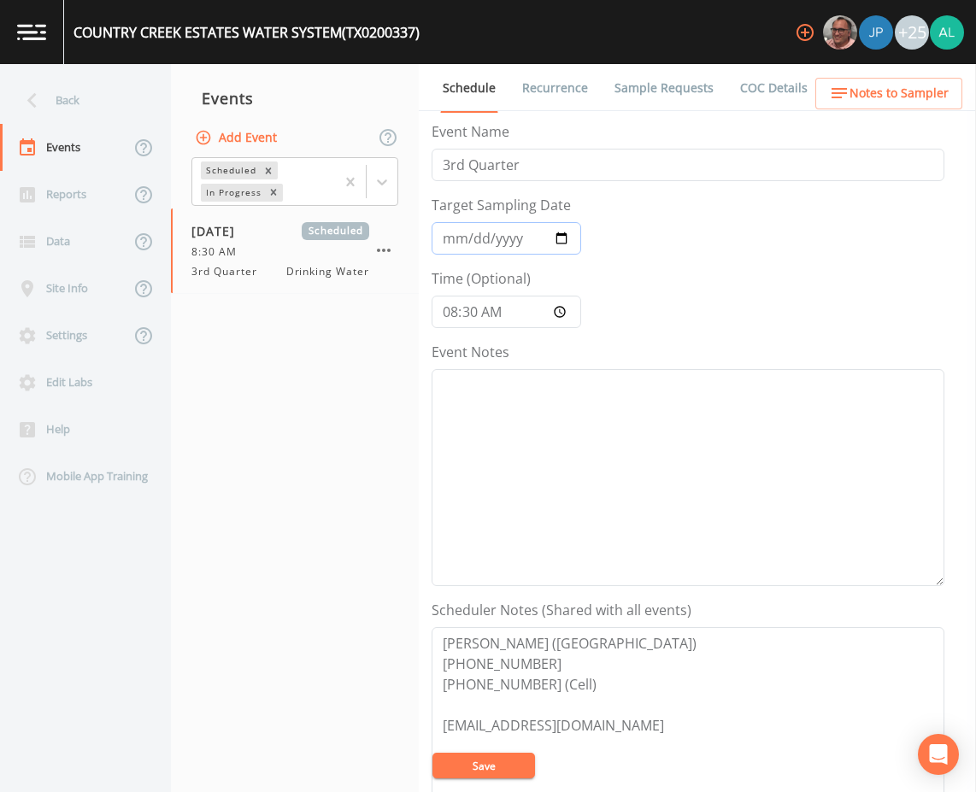
click at [454, 238] on input "[DATE]" at bounding box center [507, 238] width 150 height 32
type input "[DATE]"
click at [476, 774] on button "Save" at bounding box center [484, 766] width 103 height 26
click at [532, 498] on textarea "Event Notes" at bounding box center [688, 477] width 513 height 217
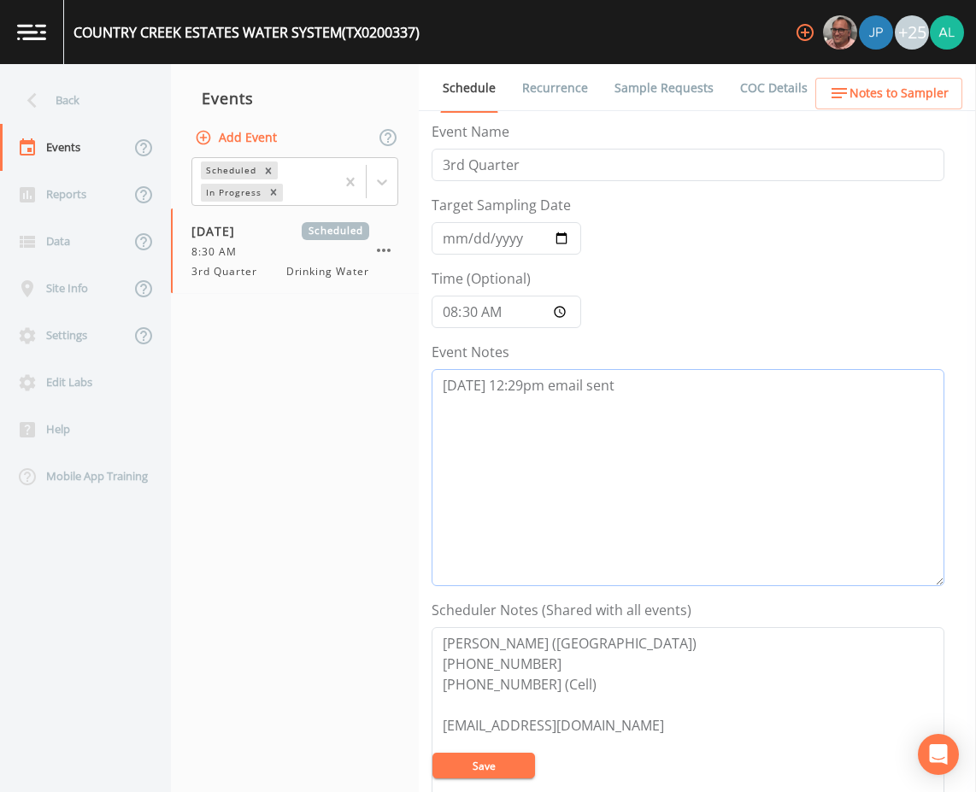
type textarea "[DATE] 12:29pm email sent"
click at [469, 775] on button "Save" at bounding box center [484, 766] width 103 height 26
click at [651, 99] on link "Sample Requests" at bounding box center [664, 88] width 104 height 48
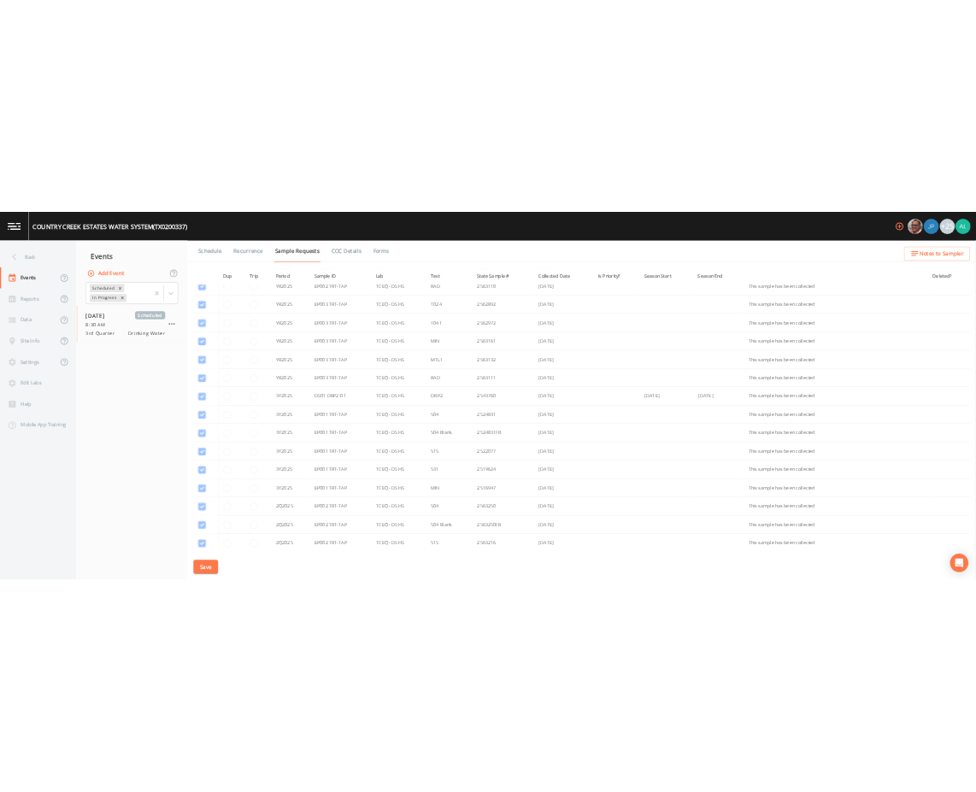
scroll to position [598, 0]
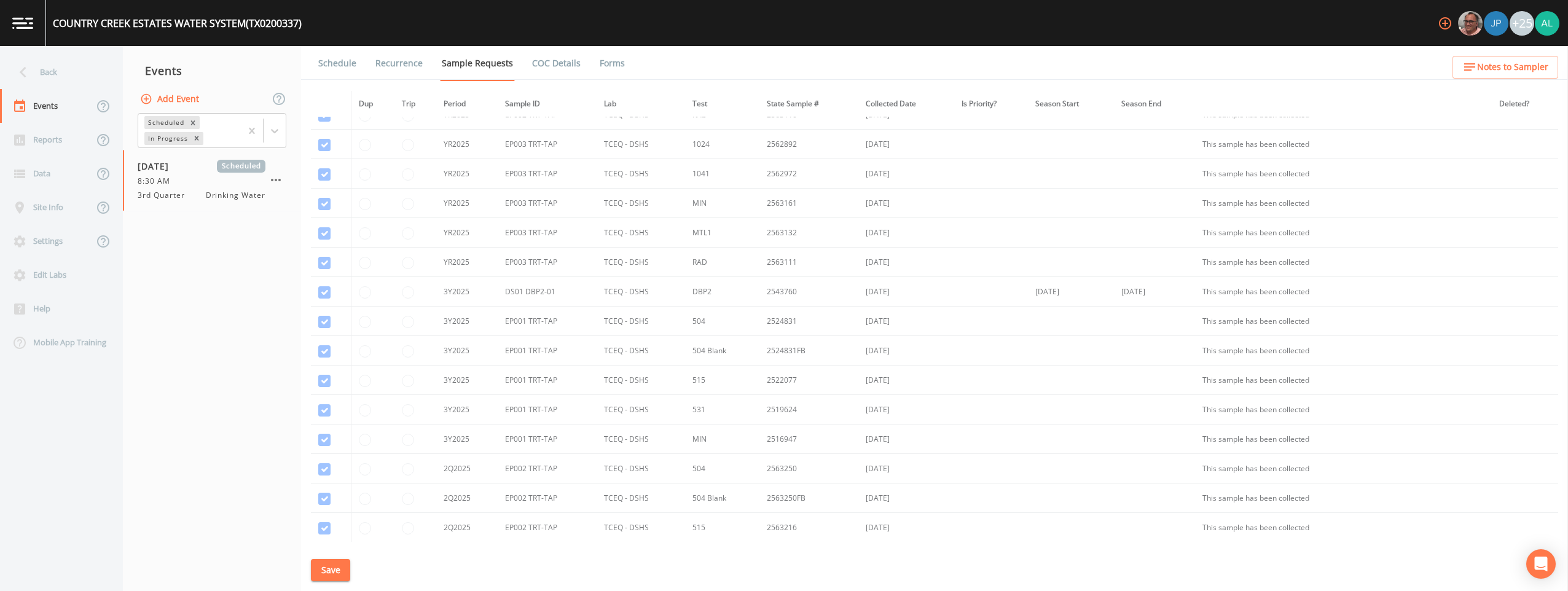
click at [701, 60] on span "Notes to Sampler" at bounding box center [1513, 67] width 71 height 15
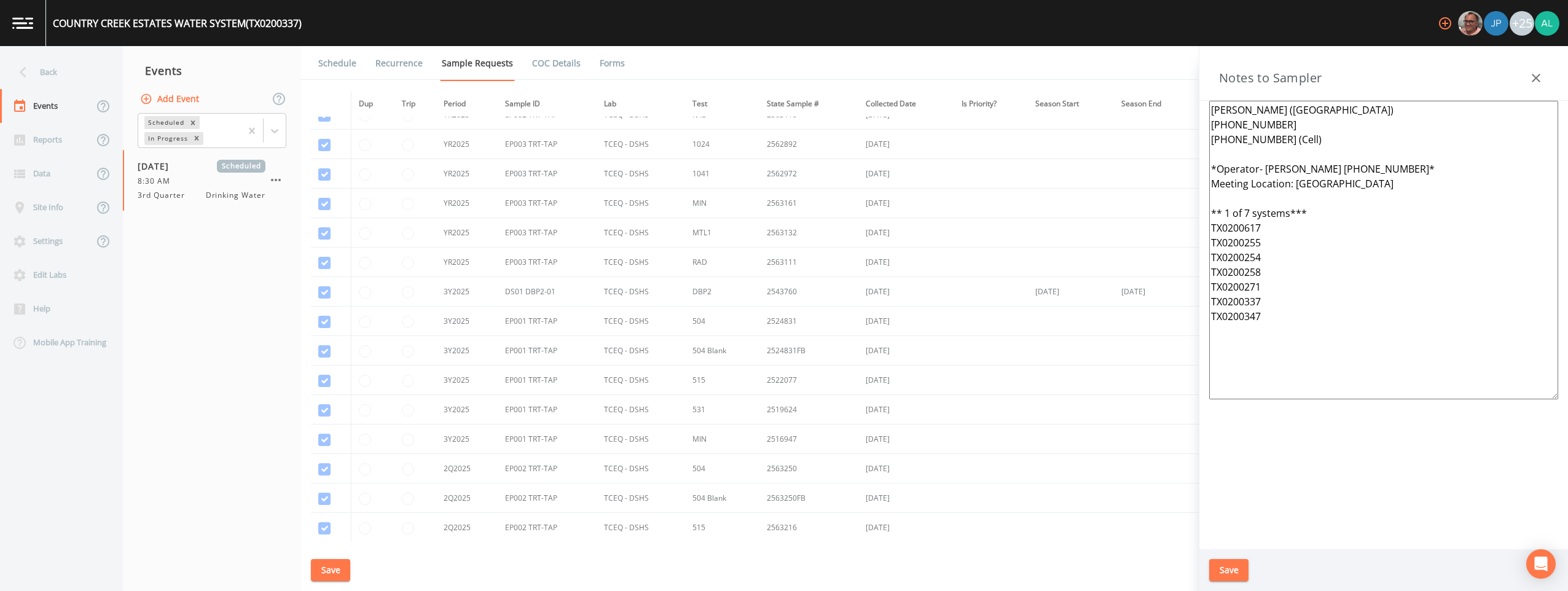
click at [345, 564] on button "Save" at bounding box center [331, 571] width 40 height 23
click at [344, 63] on link "Schedule" at bounding box center [337, 63] width 42 height 35
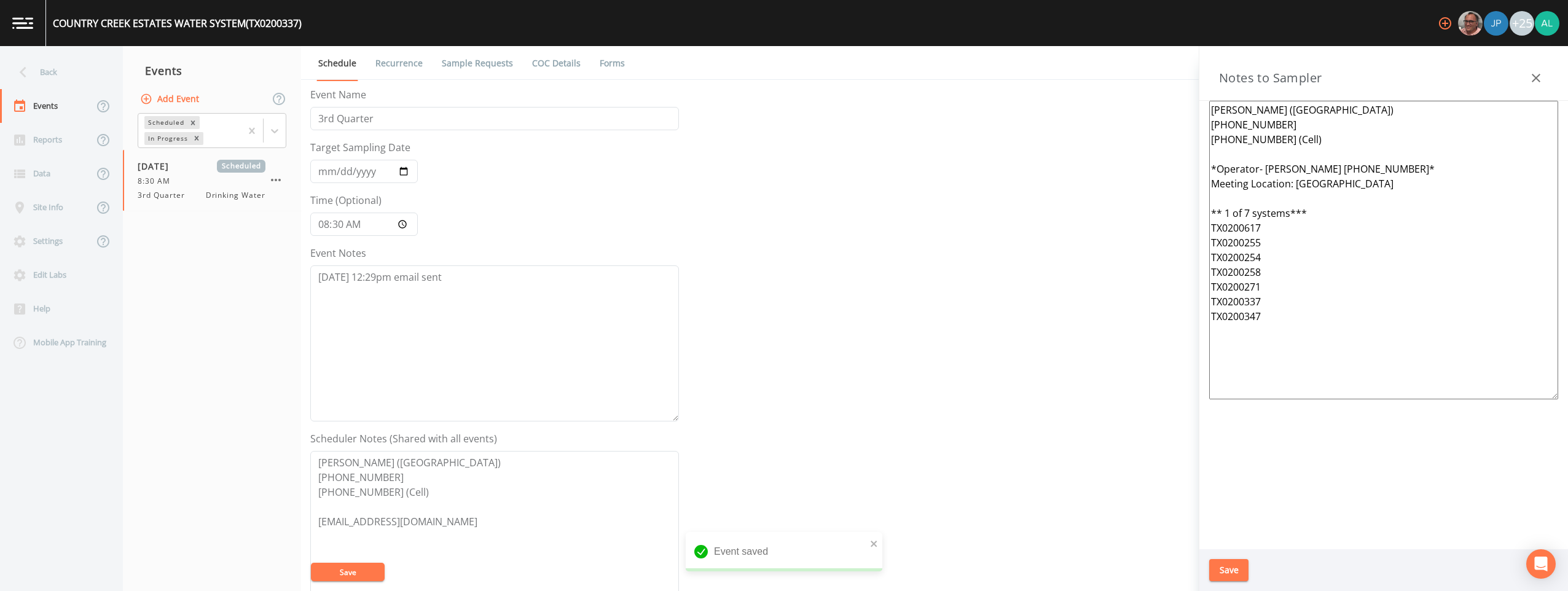
click at [376, 567] on button "Save" at bounding box center [348, 572] width 74 height 19
drag, startPoint x: 434, startPoint y: 285, endPoint x: 139, endPoint y: 271, distance: 295.3
click at [139, 271] on div "Back Events Reports Data Site Info Settings Edit Labs Help Mobile App Training …" at bounding box center [784, 319] width 1568 height 545
click at [75, 83] on div "Back" at bounding box center [55, 72] width 111 height 34
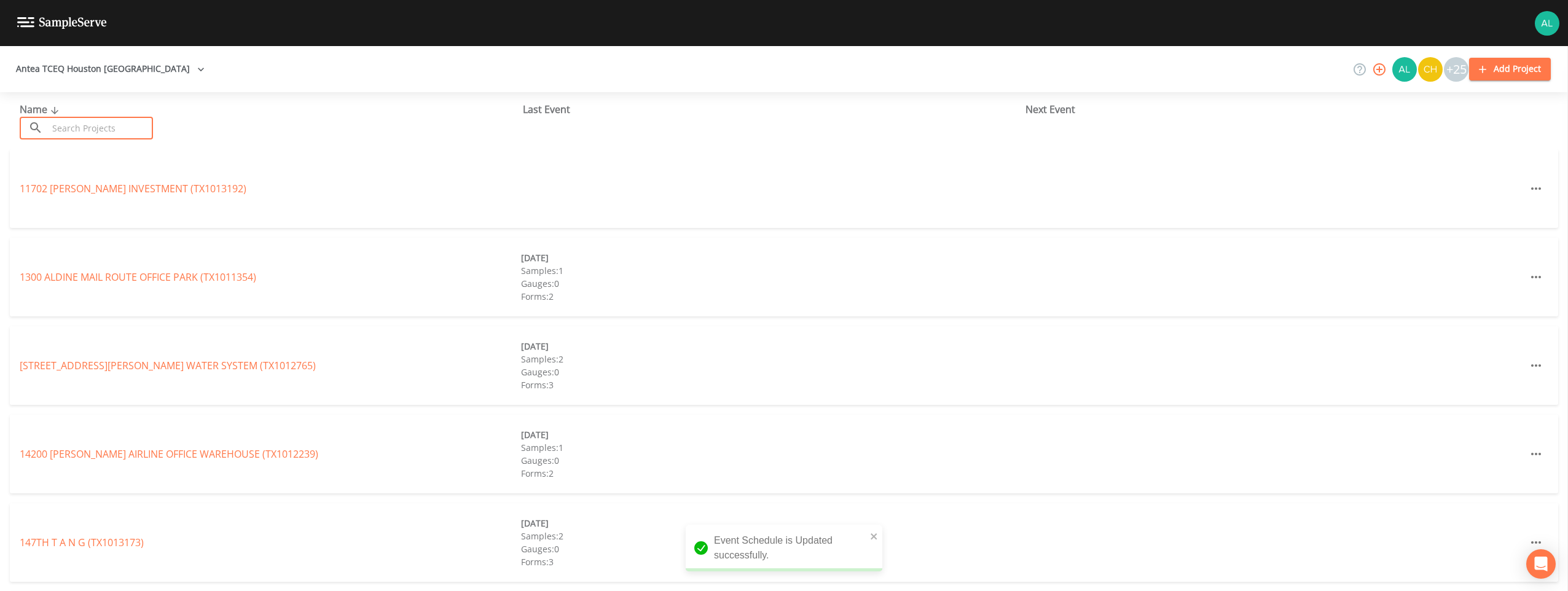
drag, startPoint x: 106, startPoint y: 128, endPoint x: 101, endPoint y: 122, distance: 7.8
click at [106, 128] on input "text" at bounding box center [101, 128] width 105 height 23
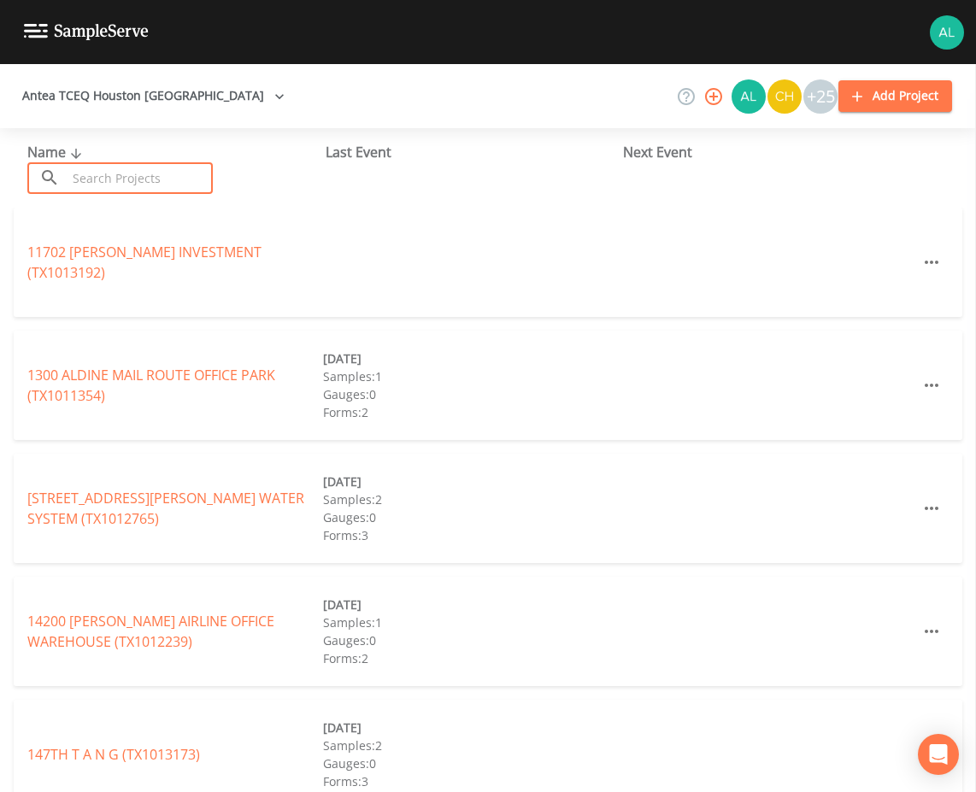
click at [110, 188] on input "text" at bounding box center [140, 178] width 146 height 32
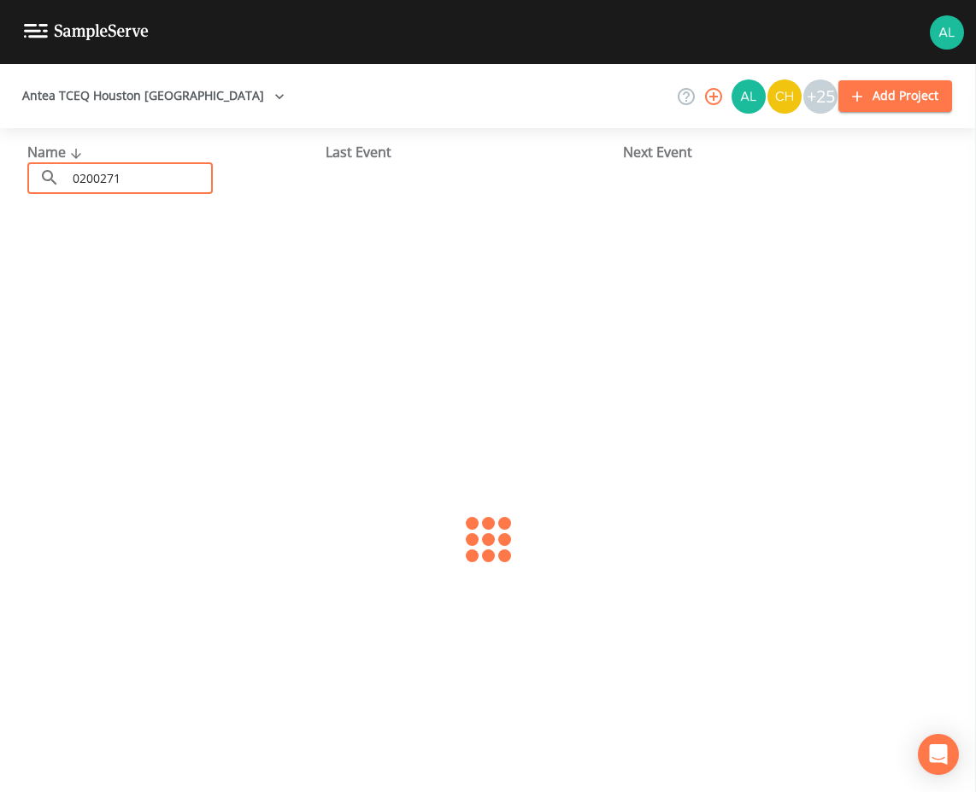
type input "0200271"
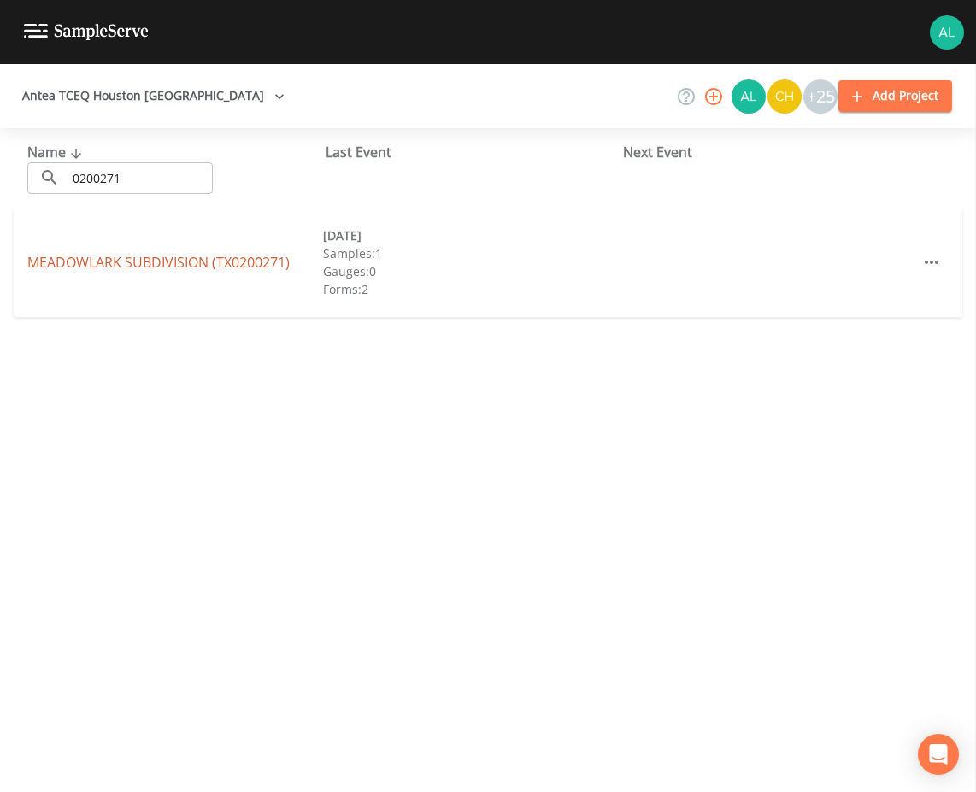
drag, startPoint x: 75, startPoint y: 248, endPoint x: 69, endPoint y: 268, distance: 21.4
click at [69, 268] on div "MEADOWLARK SUBDIVISION (TX0200271) [DATE] Samples: 1 Gauges: 0 Forms: 2" at bounding box center [488, 262] width 949 height 109
drag, startPoint x: 69, startPoint y: 268, endPoint x: 76, endPoint y: 250, distance: 19.2
click at [76, 250] on div "MEADOWLARK SUBDIVISION (TX0200271) [DATE] Samples: 1 Gauges: 0 Forms: 2" at bounding box center [488, 262] width 949 height 109
click at [74, 256] on link "MEADOWLARK SUBDIVISION (TX0200271)" at bounding box center [158, 262] width 262 height 19
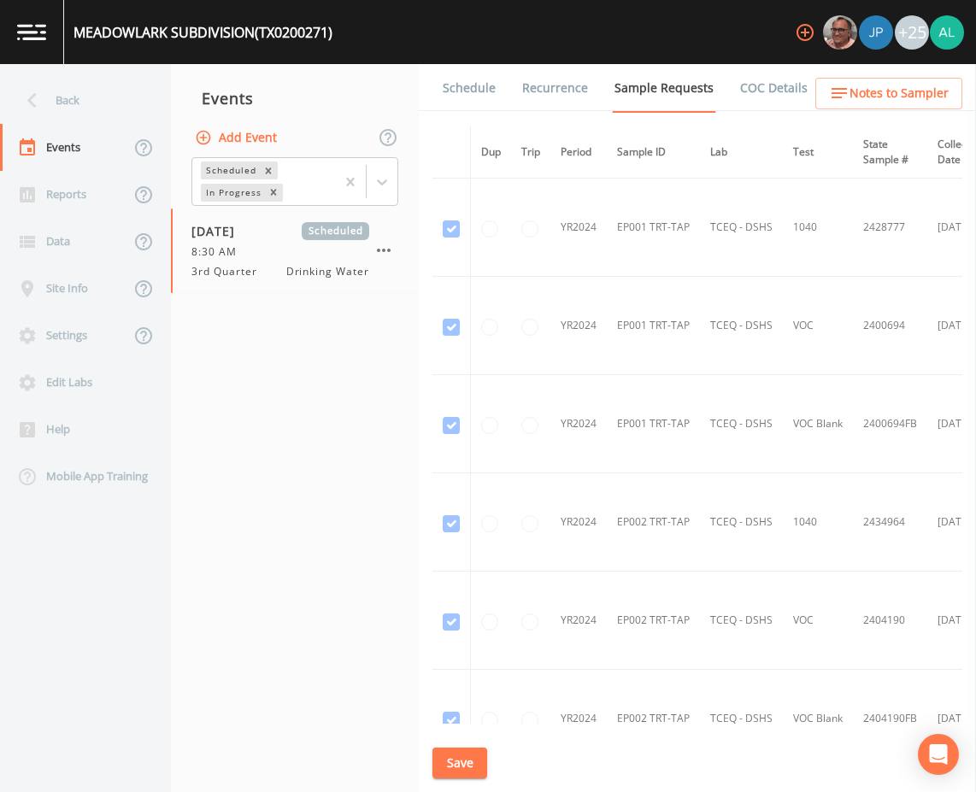
click at [468, 77] on link "Schedule" at bounding box center [469, 88] width 58 height 48
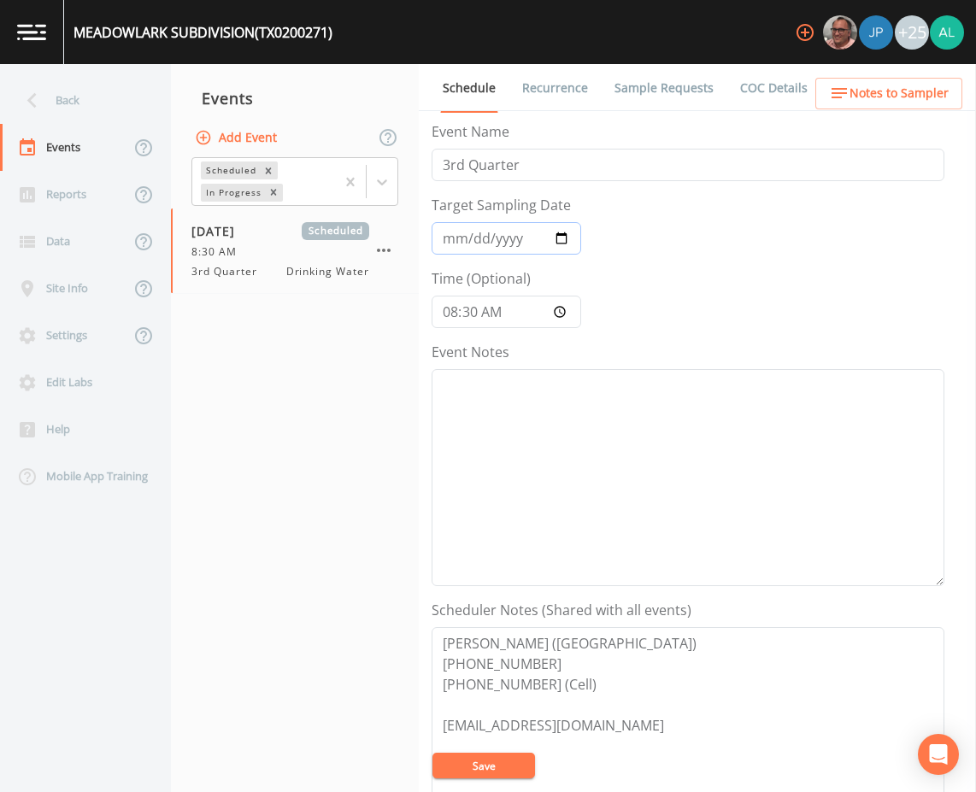
click at [452, 244] on input "[DATE]" at bounding box center [507, 238] width 150 height 32
type input "[DATE]"
click at [433, 753] on button "Save" at bounding box center [484, 766] width 103 height 26
click at [503, 449] on textarea "Event Notes" at bounding box center [688, 477] width 513 height 217
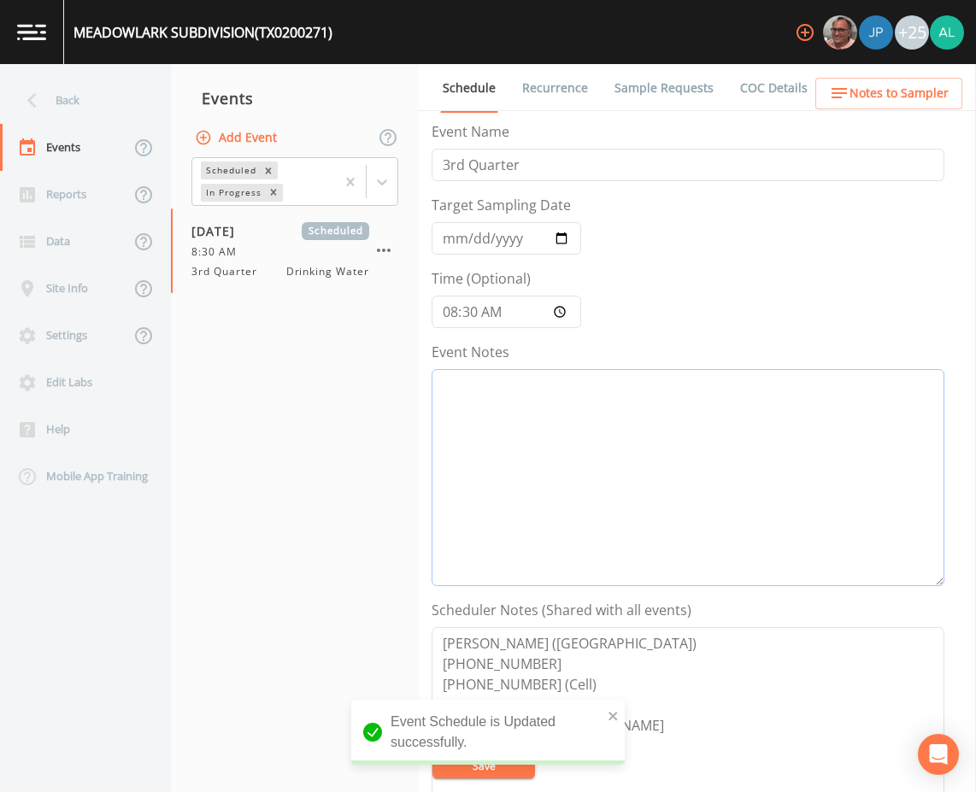
paste textarea "[DATE] 12:29pm email sent"
type textarea "[DATE] 12:29pm email sent"
click at [605, 715] on div "Event Schedule is Updated successfully." at bounding box center [488, 732] width 274 height 65
click at [620, 715] on div "Event Schedule is Updated successfully." at bounding box center [488, 732] width 274 height 65
click at [611, 713] on icon "close" at bounding box center [614, 716] width 12 height 14
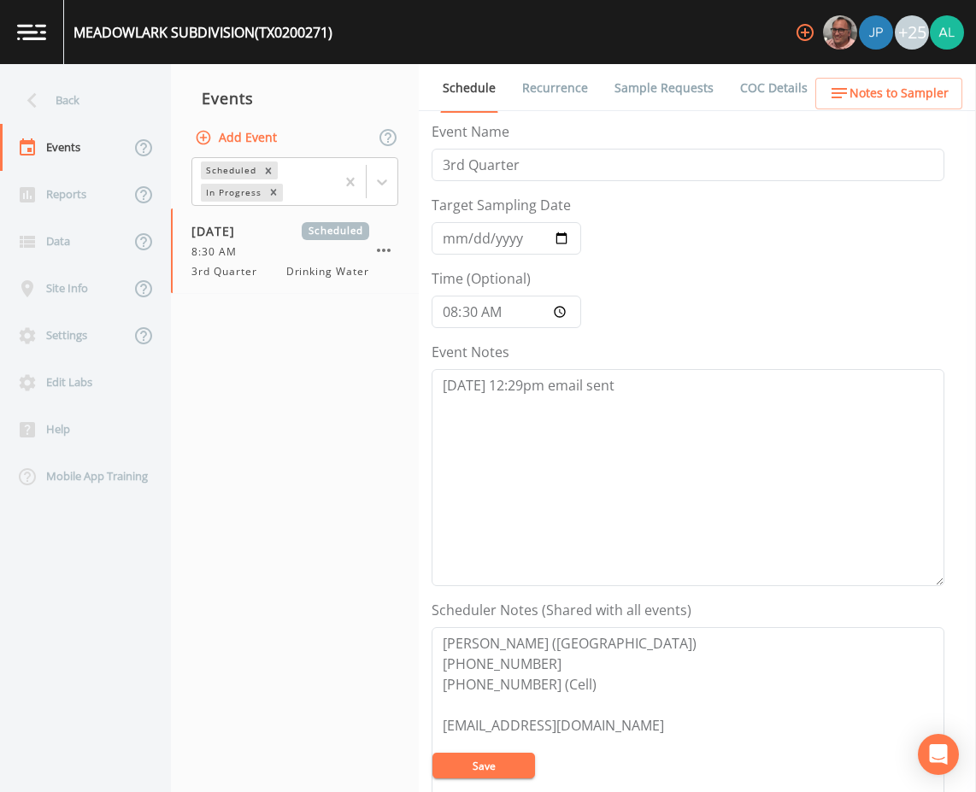
click at [494, 768] on div "Event Schedule is Updated successfully." at bounding box center [488, 739] width 274 height 79
click at [494, 764] on button "Save" at bounding box center [484, 766] width 103 height 26
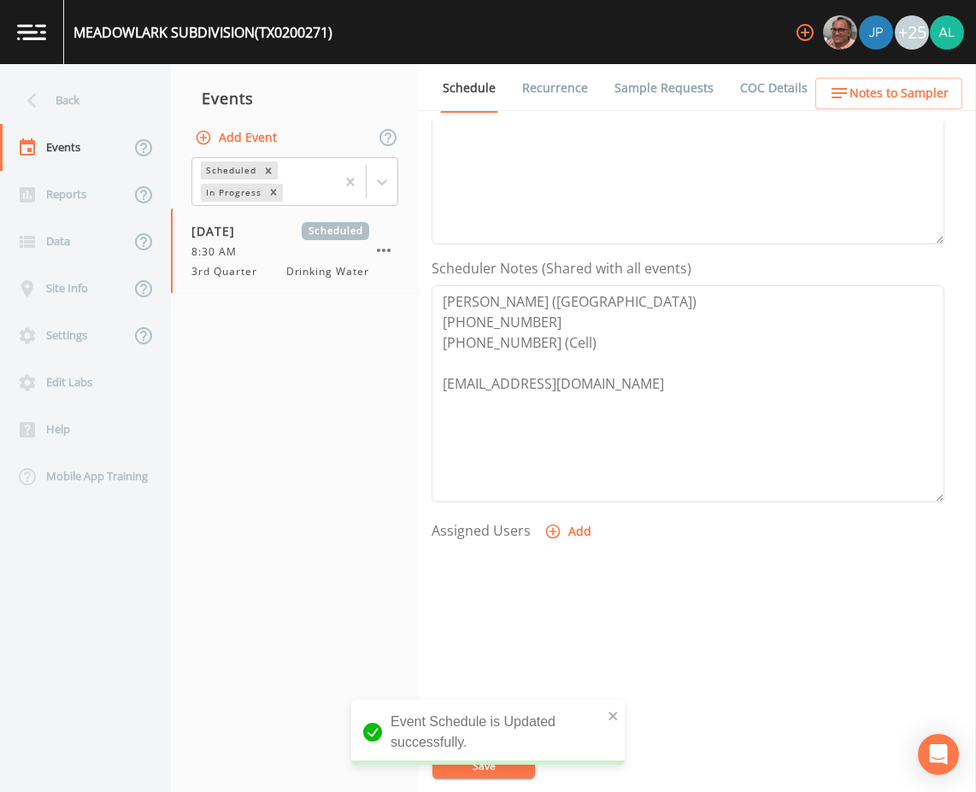
click at [891, 93] on span "Notes to Sampler" at bounding box center [899, 93] width 99 height 21
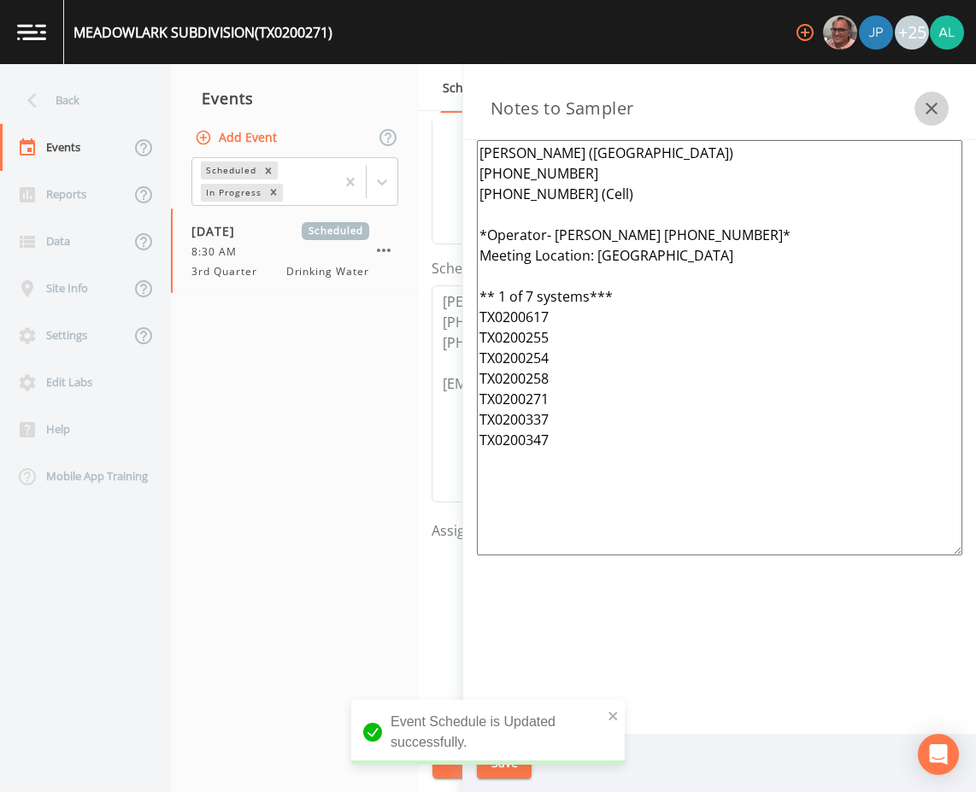
click at [929, 98] on icon "button" at bounding box center [931, 108] width 21 height 21
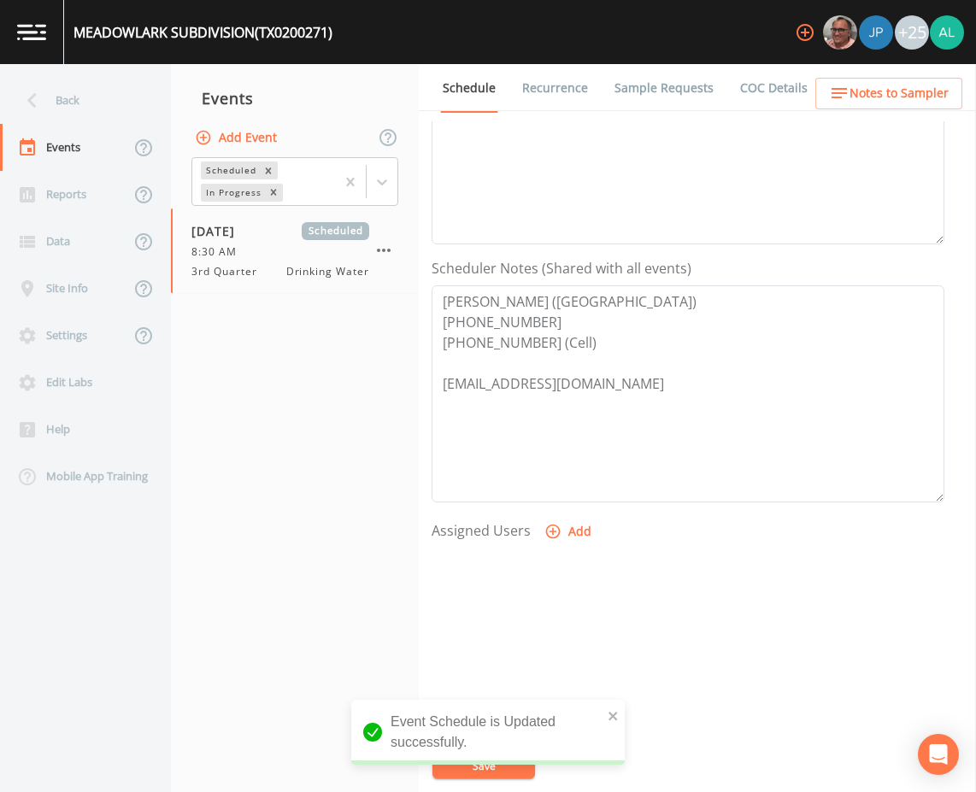
click at [602, 92] on li "Sample Requests" at bounding box center [654, 88] width 126 height 48
click at [627, 92] on link "Sample Requests" at bounding box center [664, 88] width 104 height 48
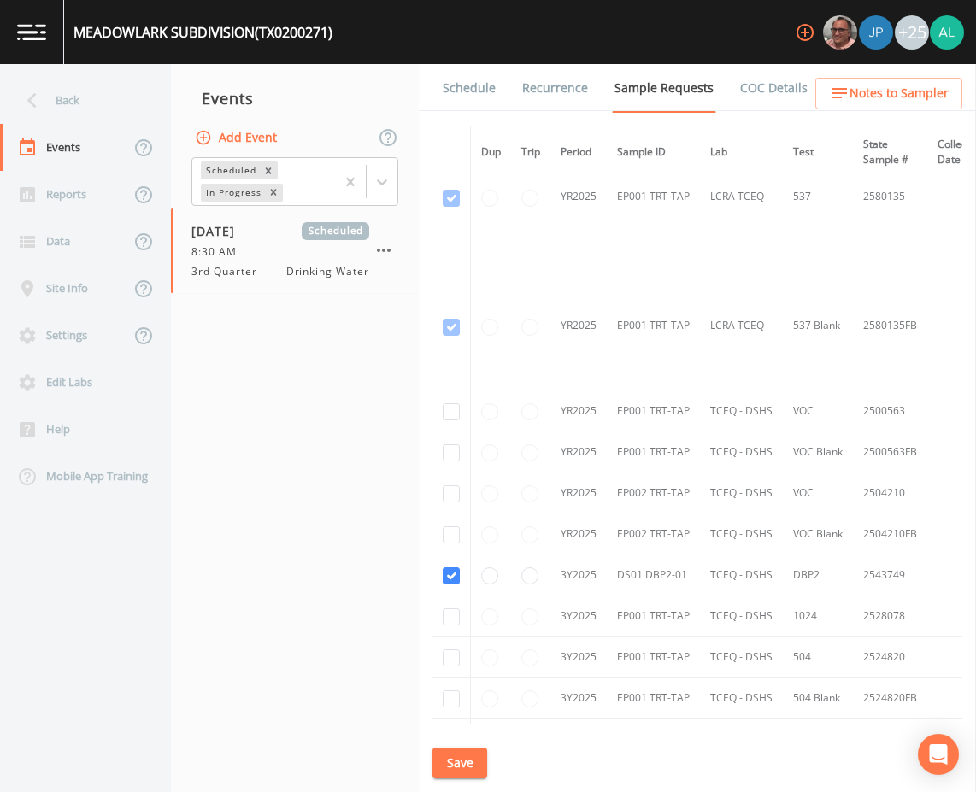
scroll to position [994, 0]
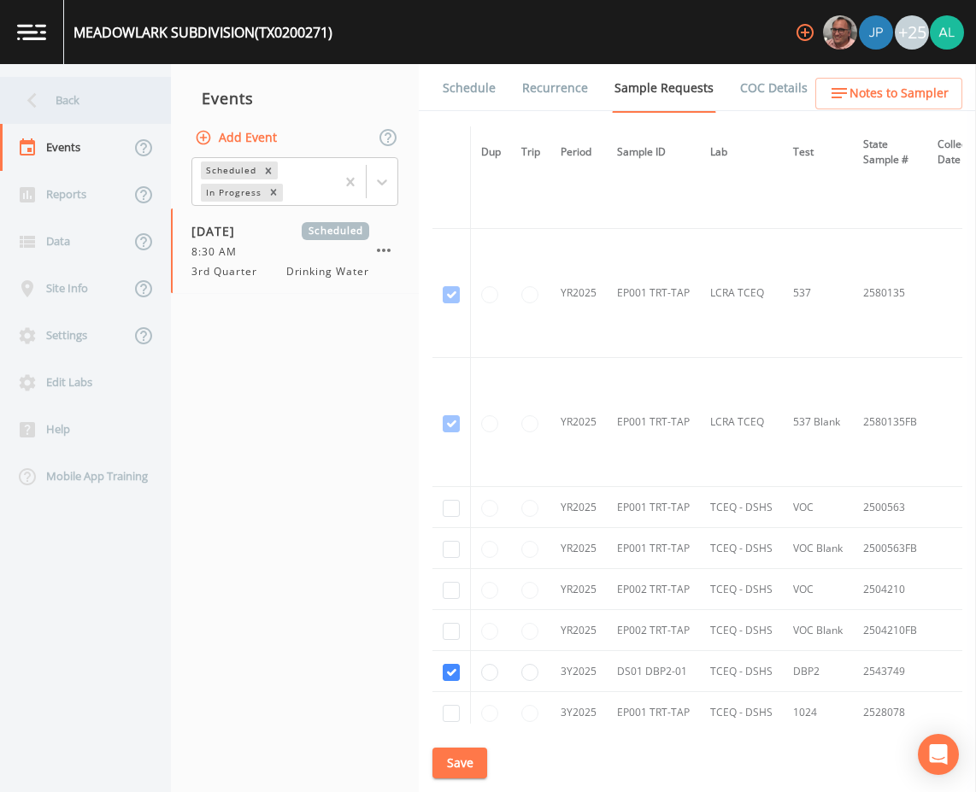
click at [93, 110] on div "Back" at bounding box center [77, 100] width 154 height 47
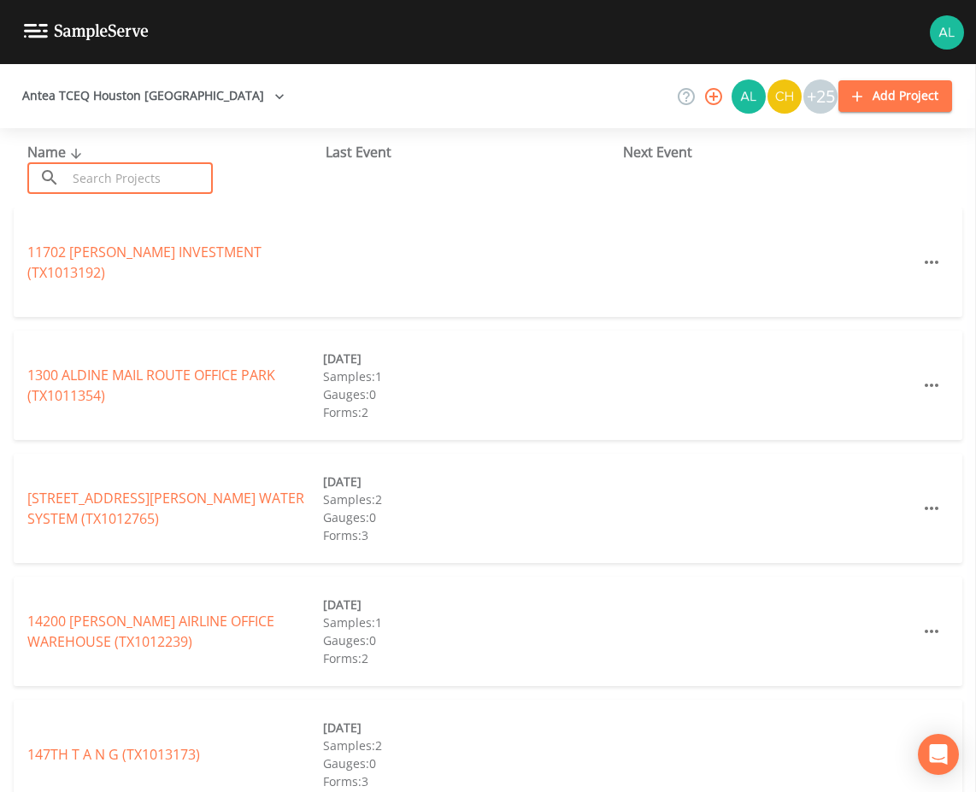
click at [114, 163] on input "text" at bounding box center [140, 178] width 146 height 32
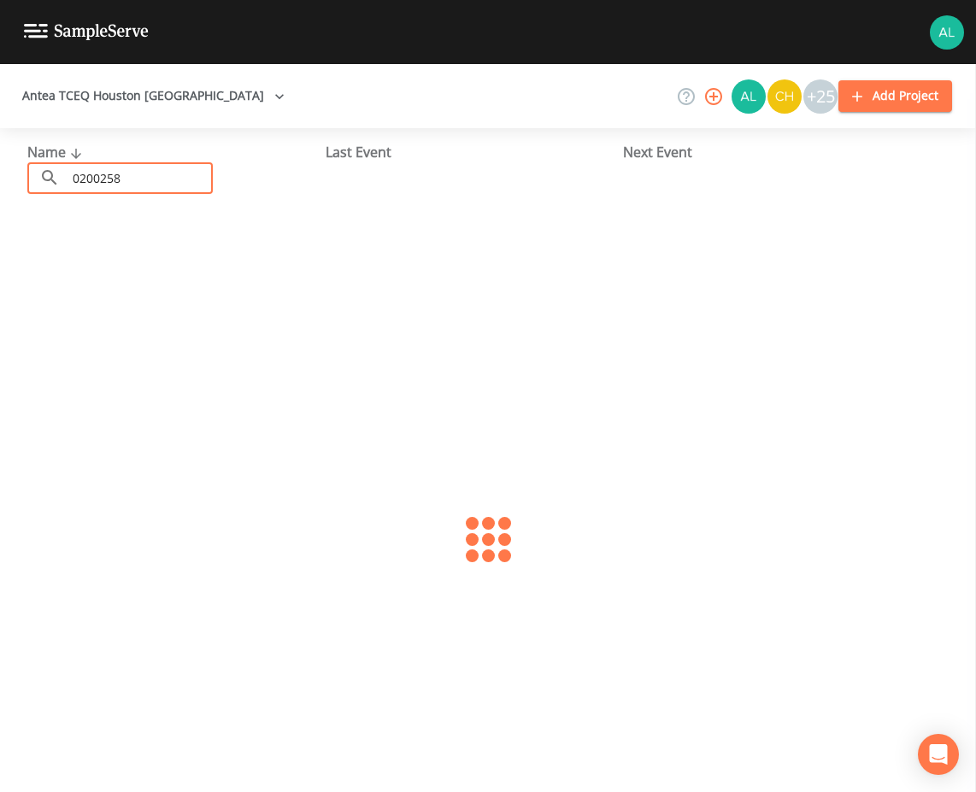
type input "0200258"
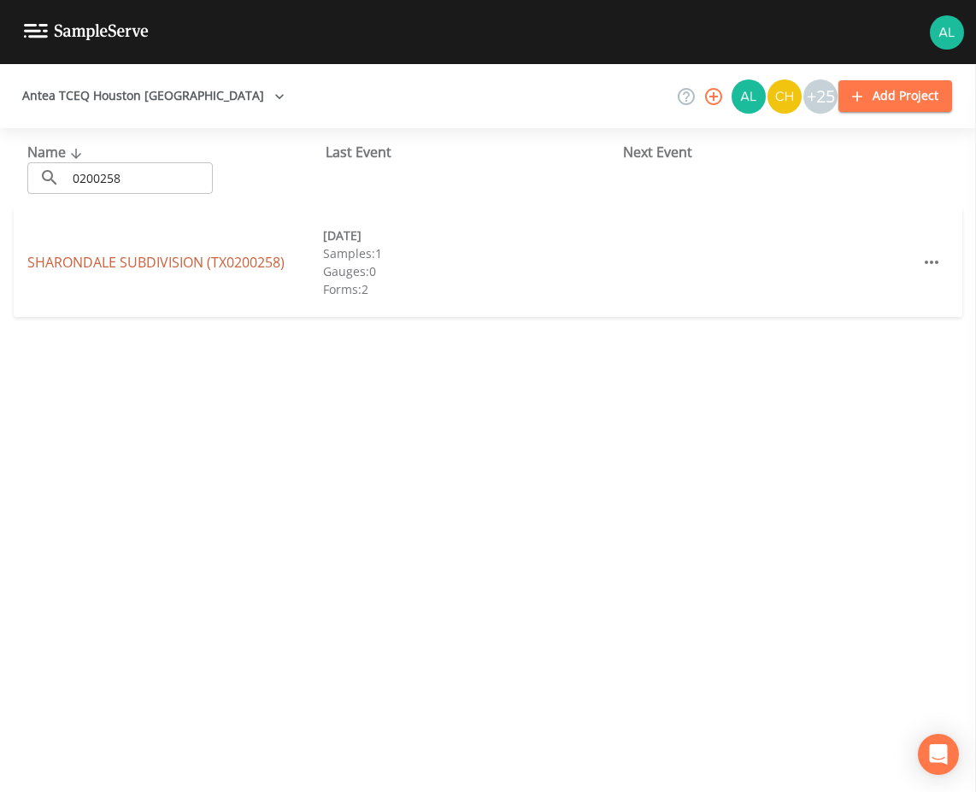
click at [208, 262] on link "[GEOGRAPHIC_DATA] (TX0200258)" at bounding box center [155, 262] width 257 height 19
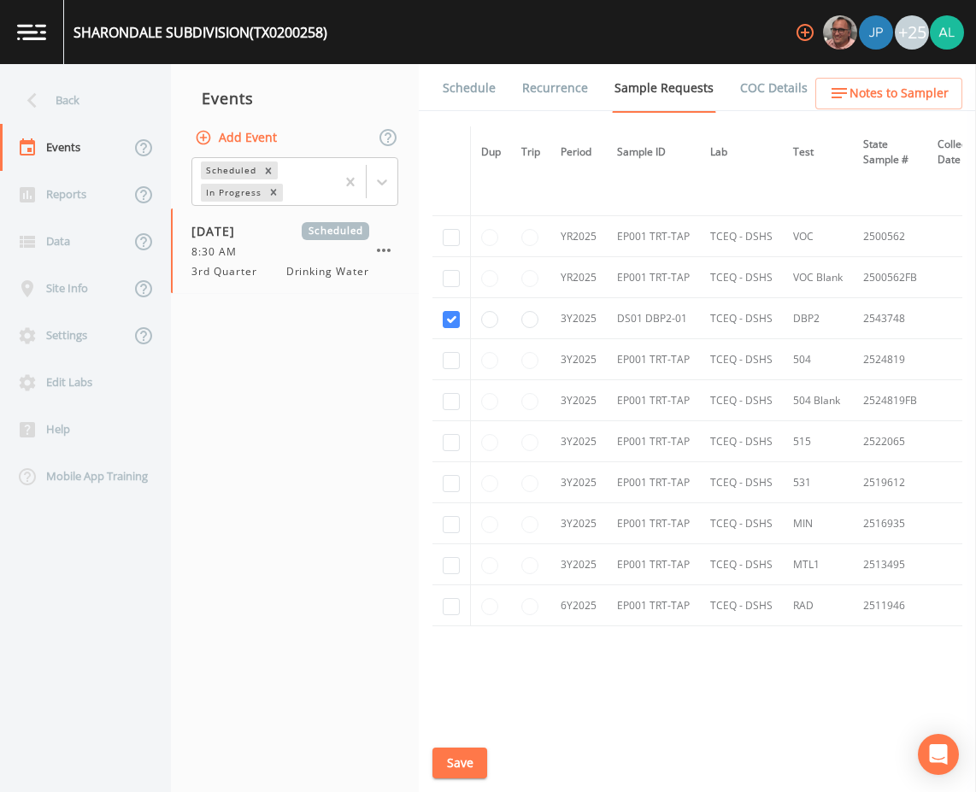
scroll to position [684, 0]
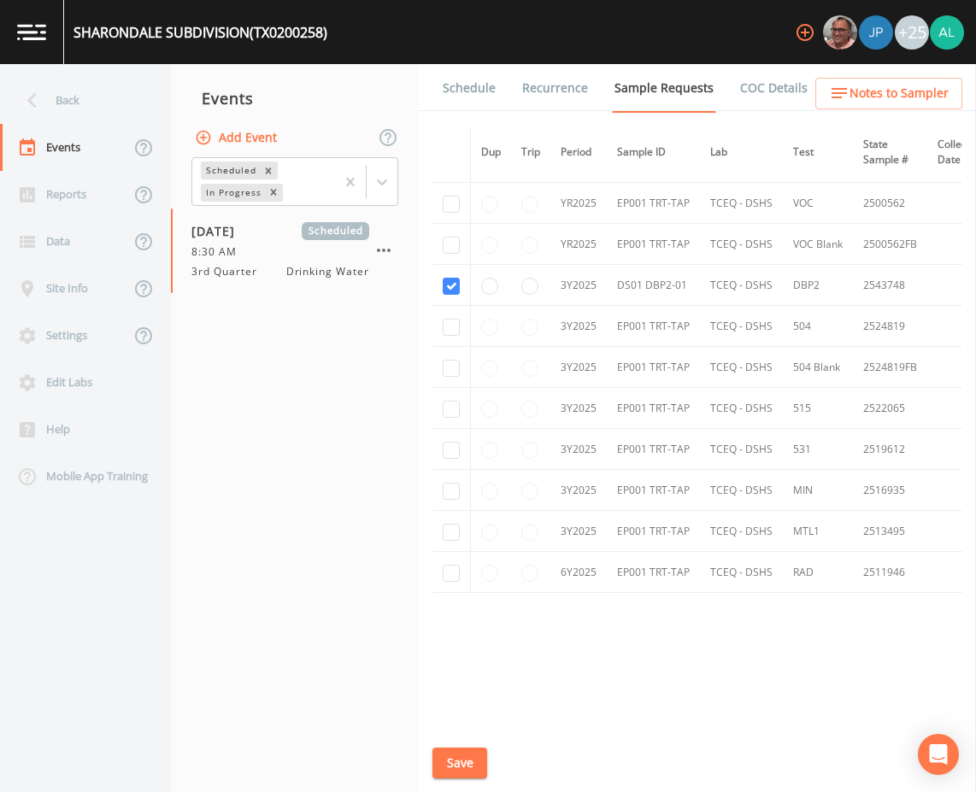
click at [456, 100] on link "Schedule" at bounding box center [469, 88] width 58 height 48
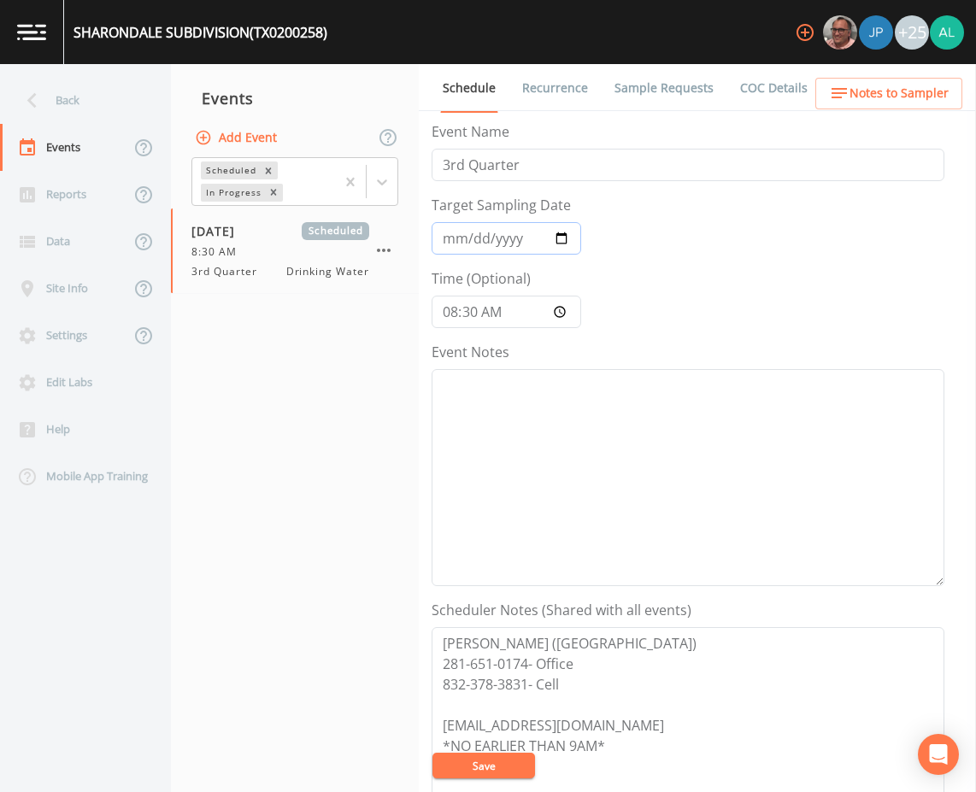
click at [456, 238] on input "[DATE]" at bounding box center [507, 238] width 150 height 32
type input "[DATE]"
click at [433, 753] on button "Save" at bounding box center [484, 766] width 103 height 26
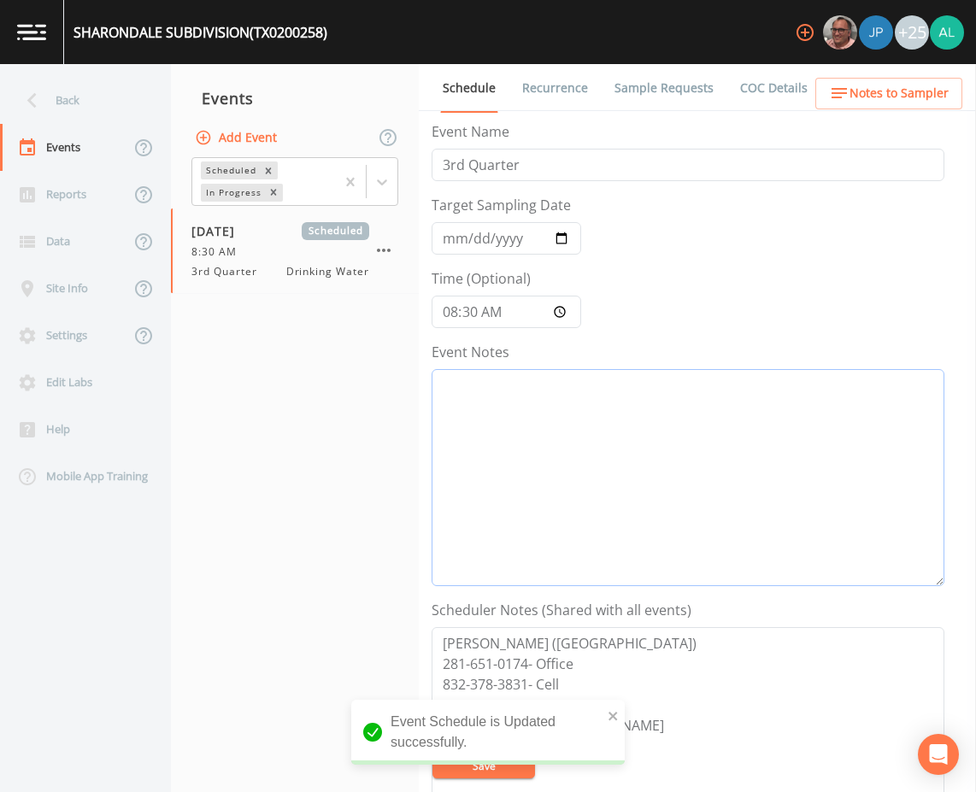
click at [592, 491] on textarea "Event Notes" at bounding box center [688, 477] width 513 height 217
paste textarea "[DATE] 12:29pm email sent"
type textarea "[DATE] 12:29pm email sent"
click at [612, 712] on icon "close" at bounding box center [614, 716] width 12 height 14
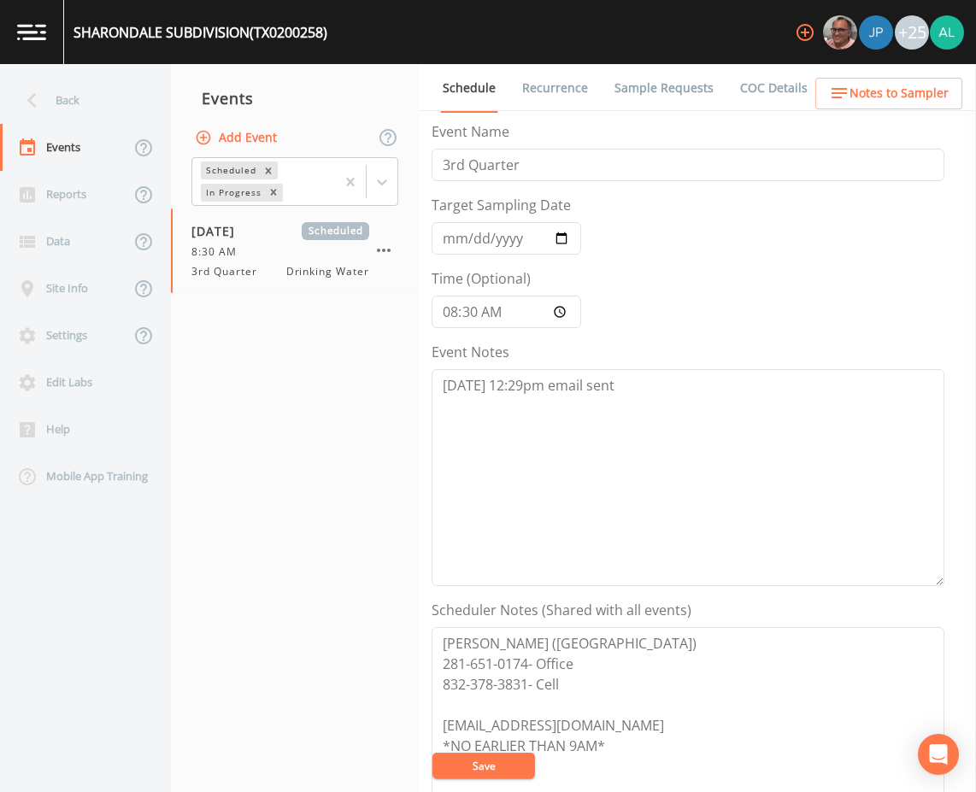
click at [489, 765] on div "[GEOGRAPHIC_DATA] (TX0200258) +25 Back Events Reports Data Site Info Settings E…" at bounding box center [488, 396] width 976 height 792
click at [489, 763] on button "Save" at bounding box center [484, 766] width 103 height 26
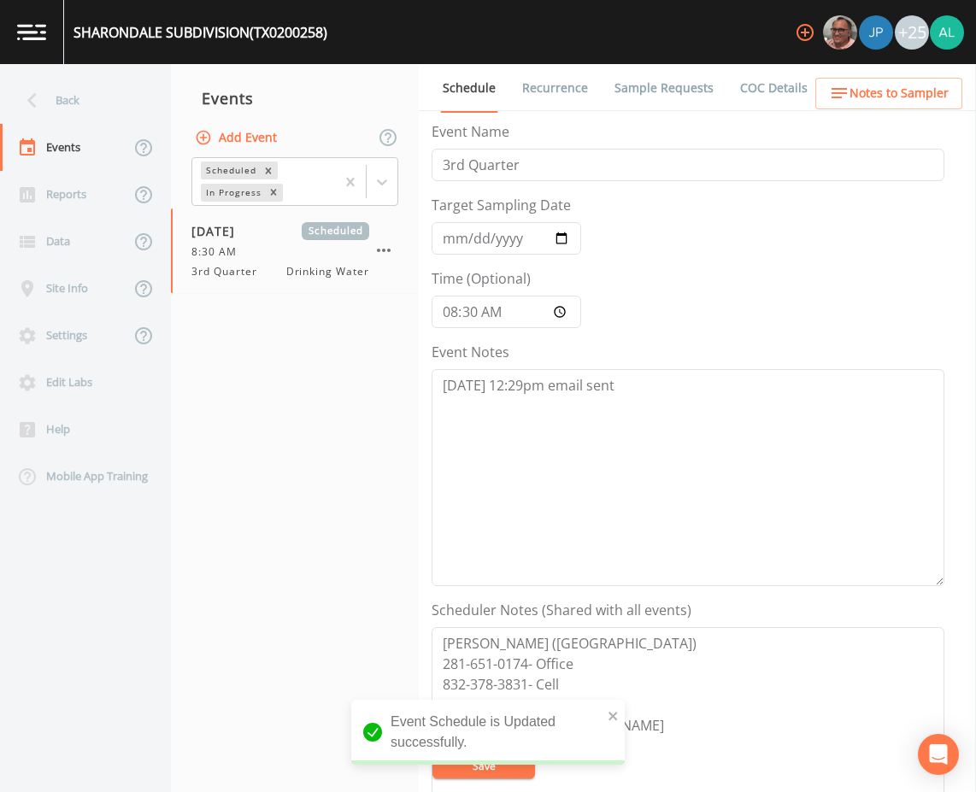
click at [890, 88] on span "Notes to Sampler" at bounding box center [899, 93] width 99 height 21
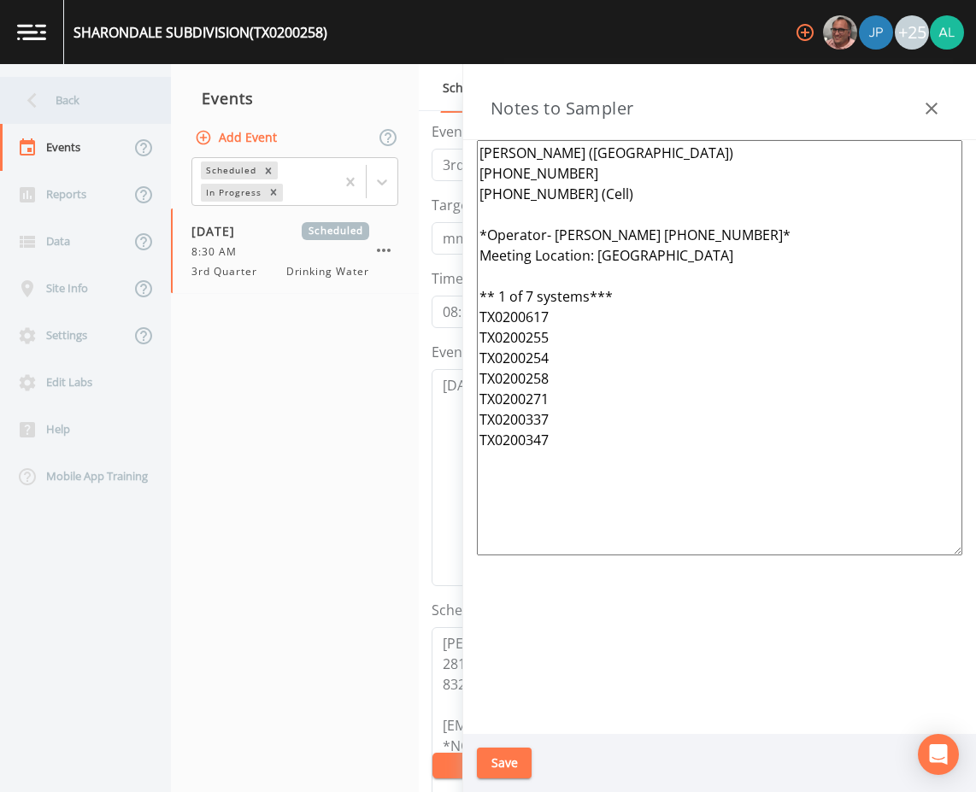
click at [116, 108] on div "Back" at bounding box center [77, 100] width 154 height 47
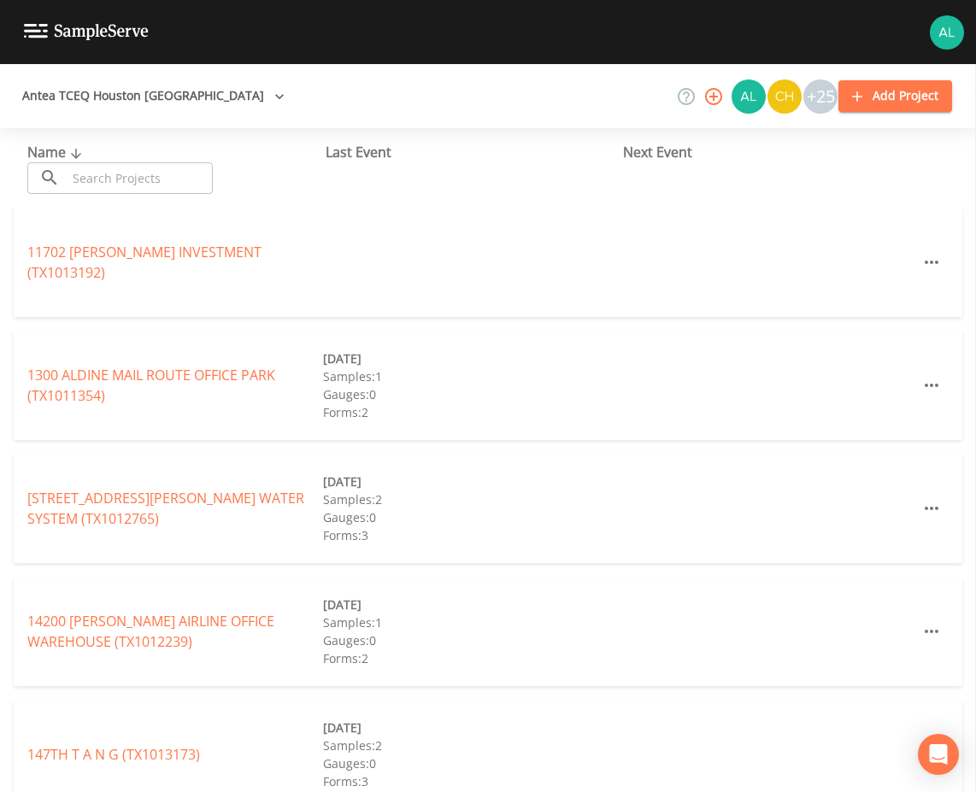
click at [118, 172] on input "text" at bounding box center [140, 178] width 146 height 32
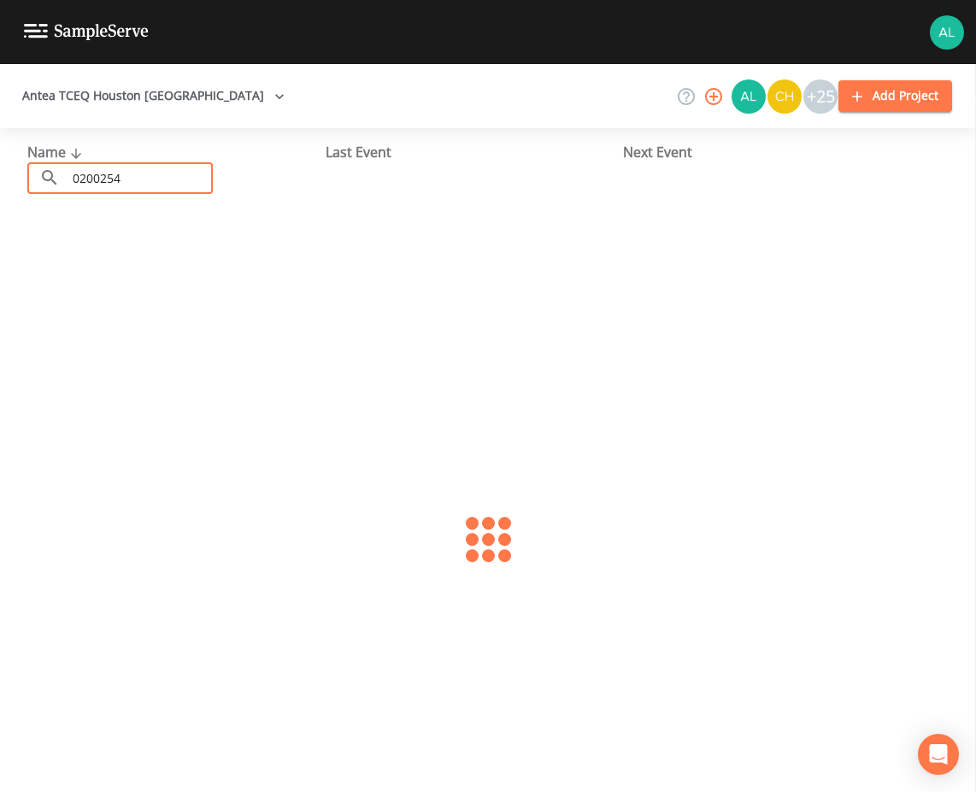
type input "0200254"
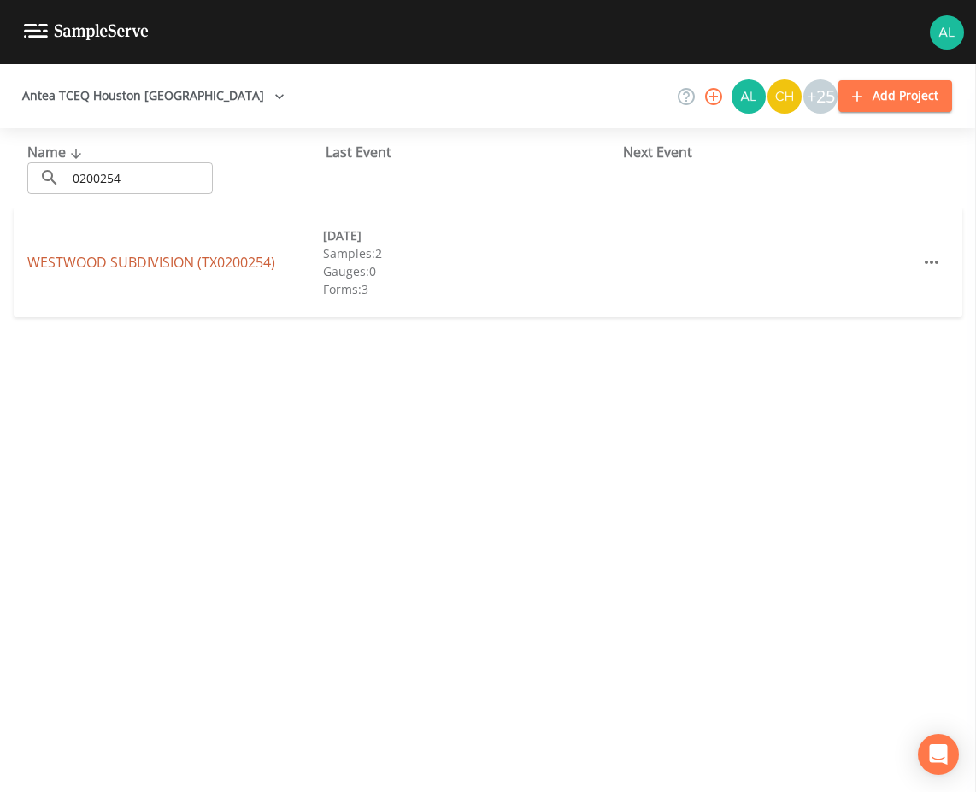
click at [237, 254] on link "WESTWOOD SUBDIVISION (TX0200254)" at bounding box center [151, 262] width 248 height 19
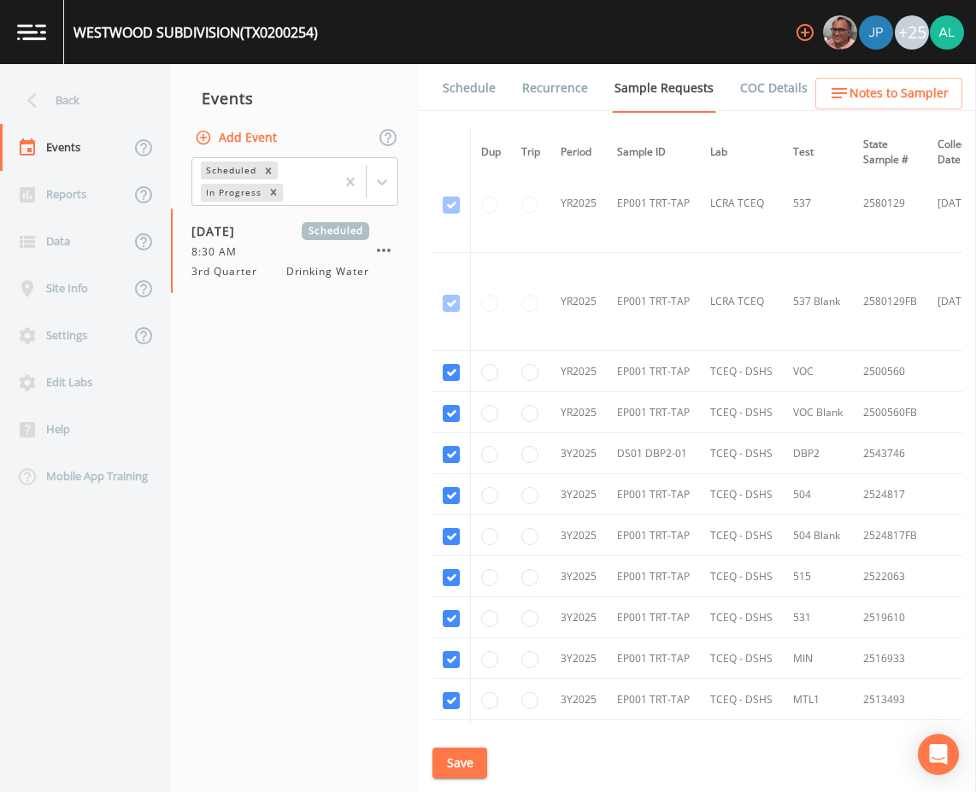
scroll to position [694, 0]
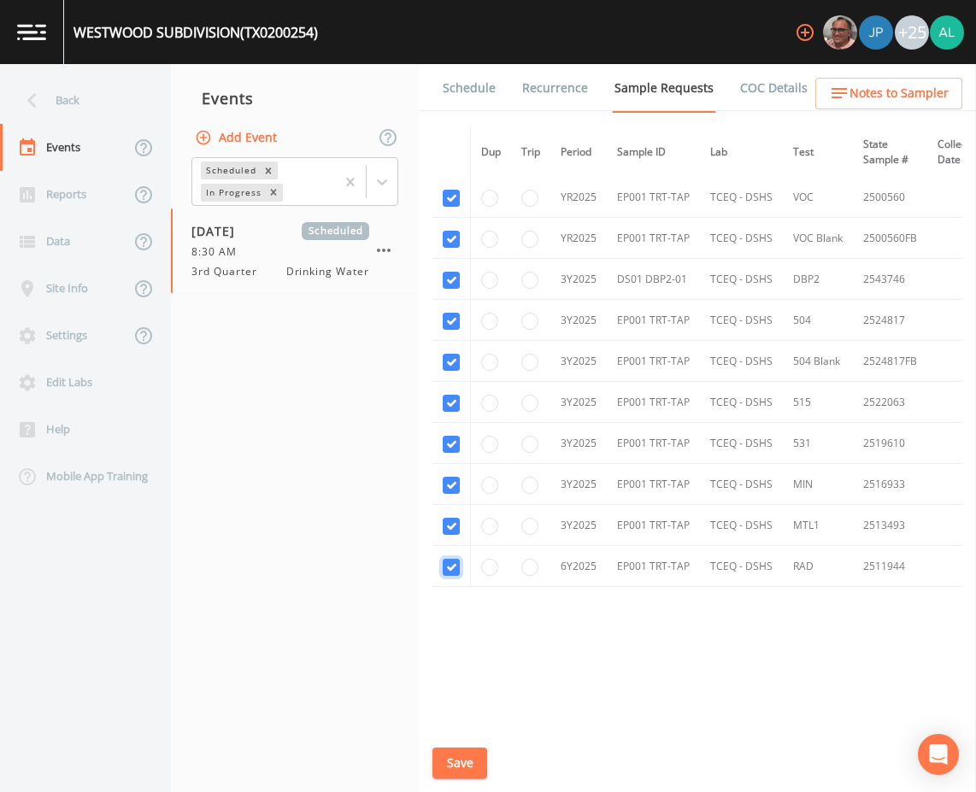
drag, startPoint x: 450, startPoint y: 561, endPoint x: 450, endPoint y: 516, distance: 44.5
click at [450, 559] on input "checkbox" at bounding box center [451, 567] width 17 height 17
checkbox input "false"
click at [450, 510] on td at bounding box center [452, 525] width 38 height 41
click at [450, 518] on input "checkbox" at bounding box center [451, 526] width 17 height 17
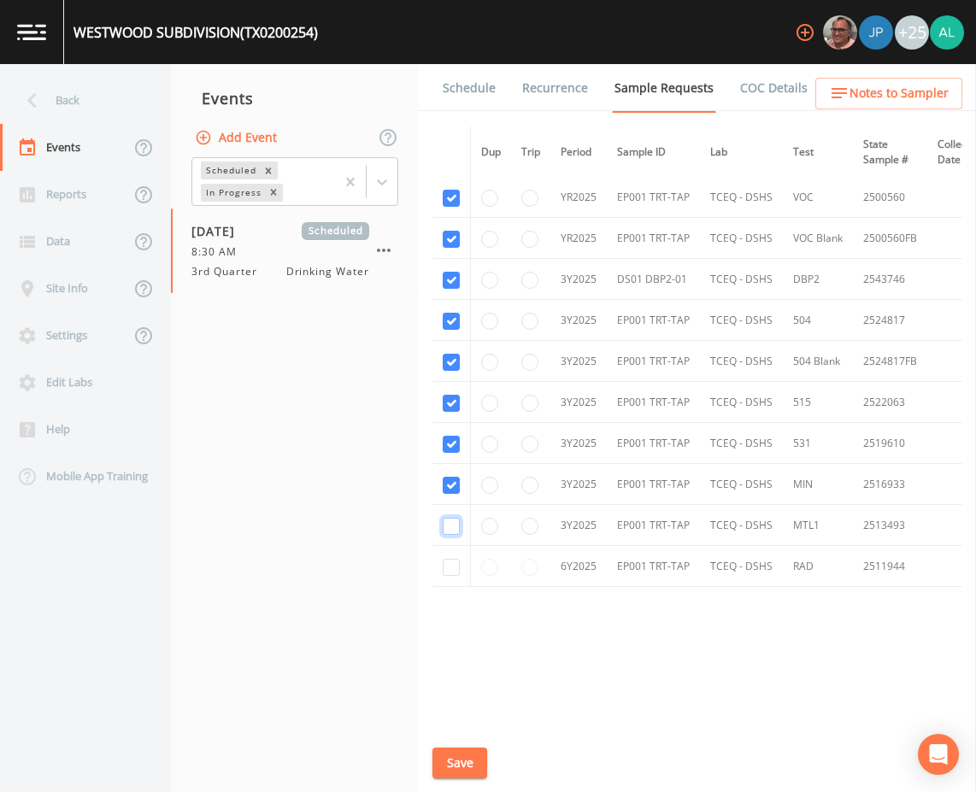
checkbox input "false"
click at [443, 477] on input "checkbox" at bounding box center [451, 485] width 17 height 17
checkbox input "false"
click at [455, 436] on input "checkbox" at bounding box center [451, 444] width 17 height 17
checkbox input "false"
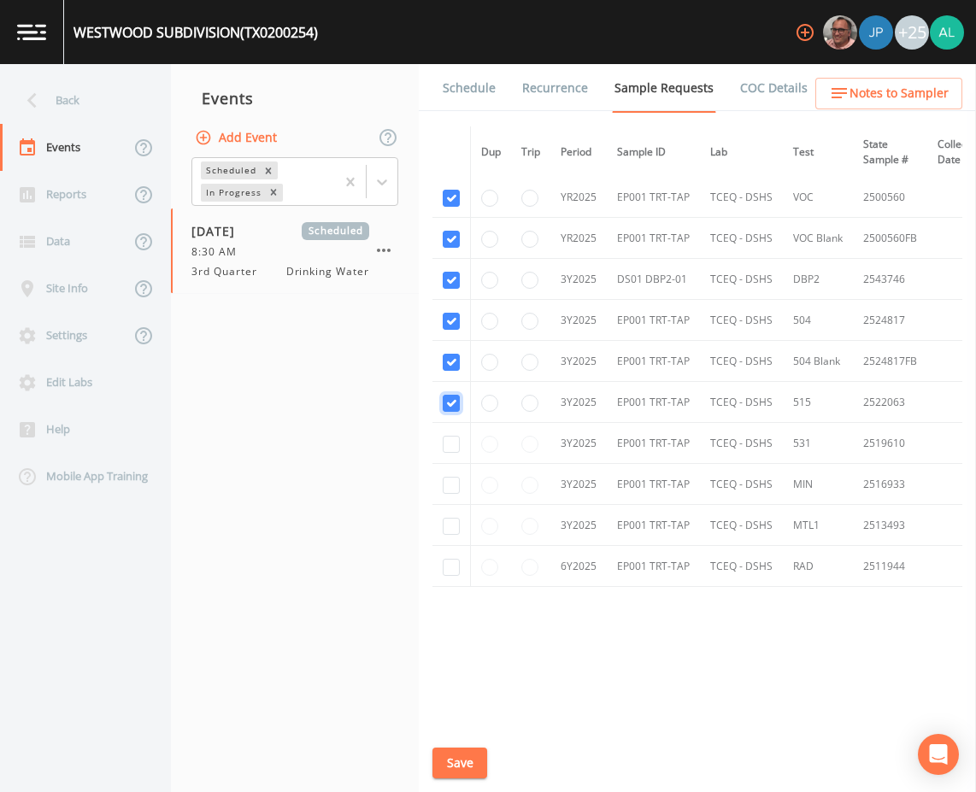
click at [454, 395] on input "checkbox" at bounding box center [451, 403] width 17 height 17
checkbox input "false"
click at [451, 362] on input "checkbox" at bounding box center [451, 362] width 17 height 17
checkbox input "false"
click at [462, 308] on td at bounding box center [452, 320] width 38 height 41
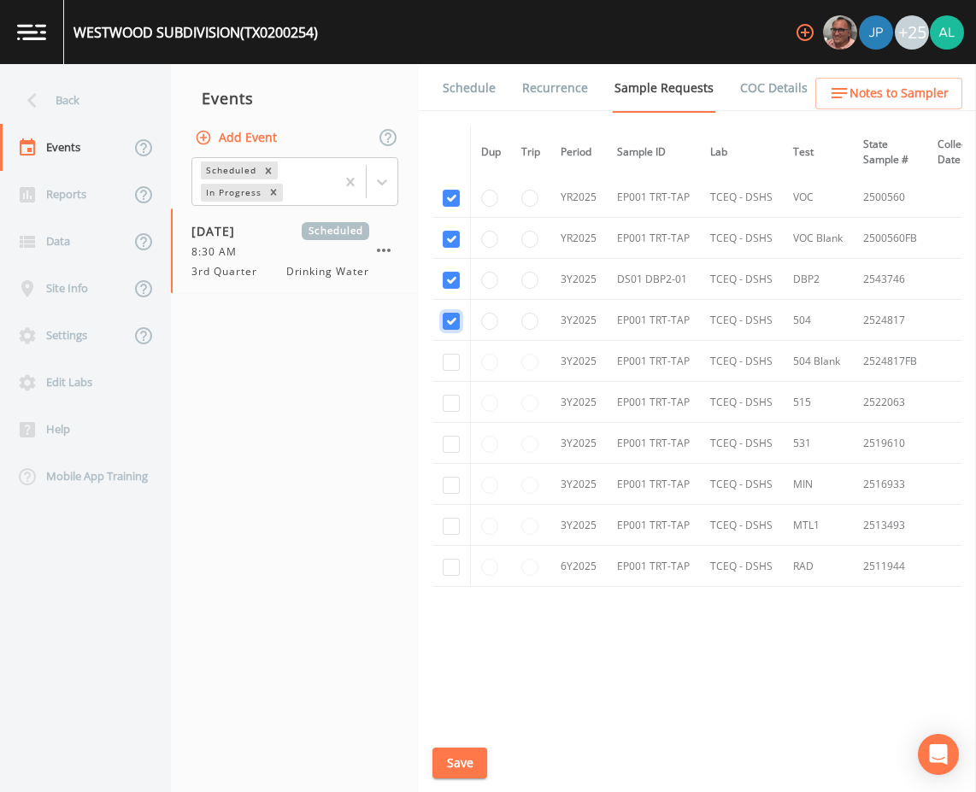
drag, startPoint x: 450, startPoint y: 313, endPoint x: 456, endPoint y: 278, distance: 35.4
click at [450, 313] on input "checkbox" at bounding box center [451, 321] width 17 height 17
checkbox input "false"
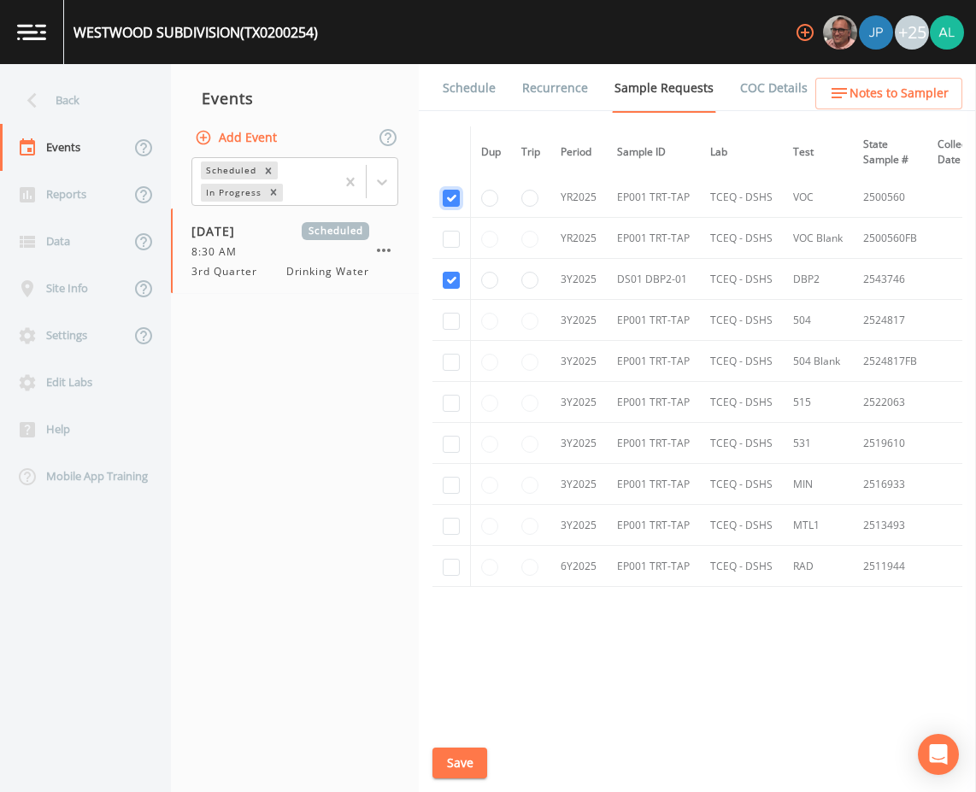
drag, startPoint x: 445, startPoint y: 187, endPoint x: 446, endPoint y: 197, distance: 9.4
checkbox input "false"
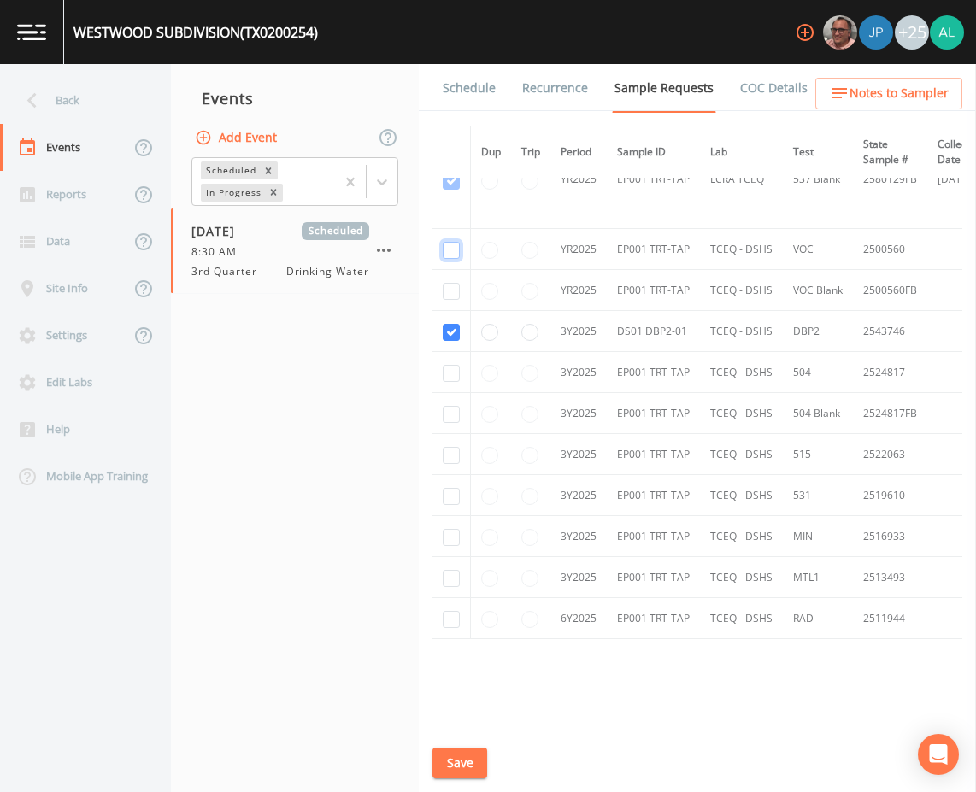
scroll to position [609, 0]
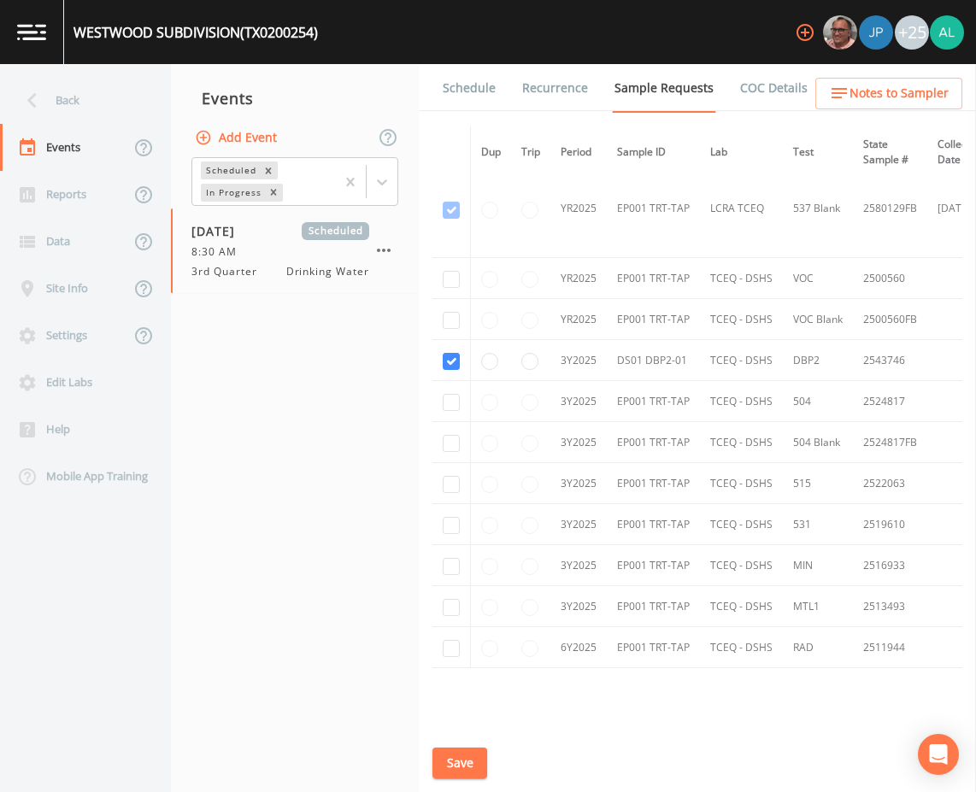
click at [488, 751] on div "Schedule Recurrence Sample Requests COC Details Forms Dup Trip Period Sample ID…" at bounding box center [697, 428] width 557 height 728
click at [482, 753] on button "Save" at bounding box center [460, 764] width 55 height 32
click at [471, 103] on link "Schedule" at bounding box center [469, 88] width 58 height 48
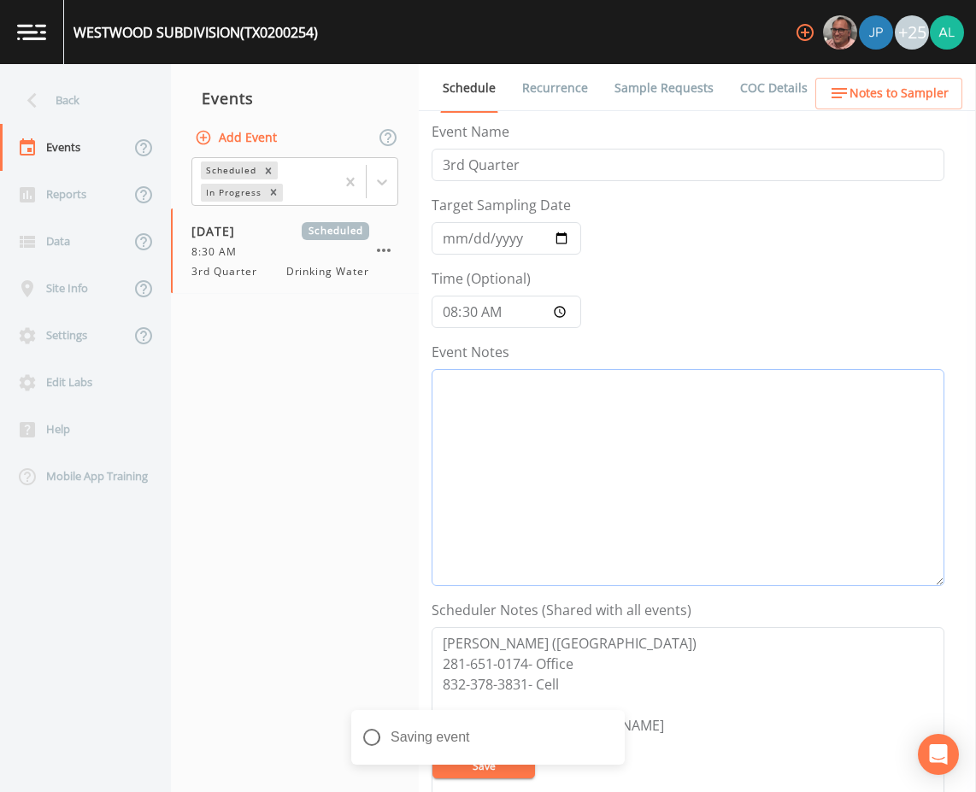
drag, startPoint x: 526, startPoint y: 486, endPoint x: 523, endPoint y: 511, distance: 25.8
click at [525, 506] on textarea "Event Notes" at bounding box center [688, 477] width 513 height 217
paste textarea "[DATE] 12:29pm email sent"
type textarea "[DATE] 12:29pm email sent"
click at [439, 232] on input "[DATE]" at bounding box center [507, 238] width 150 height 32
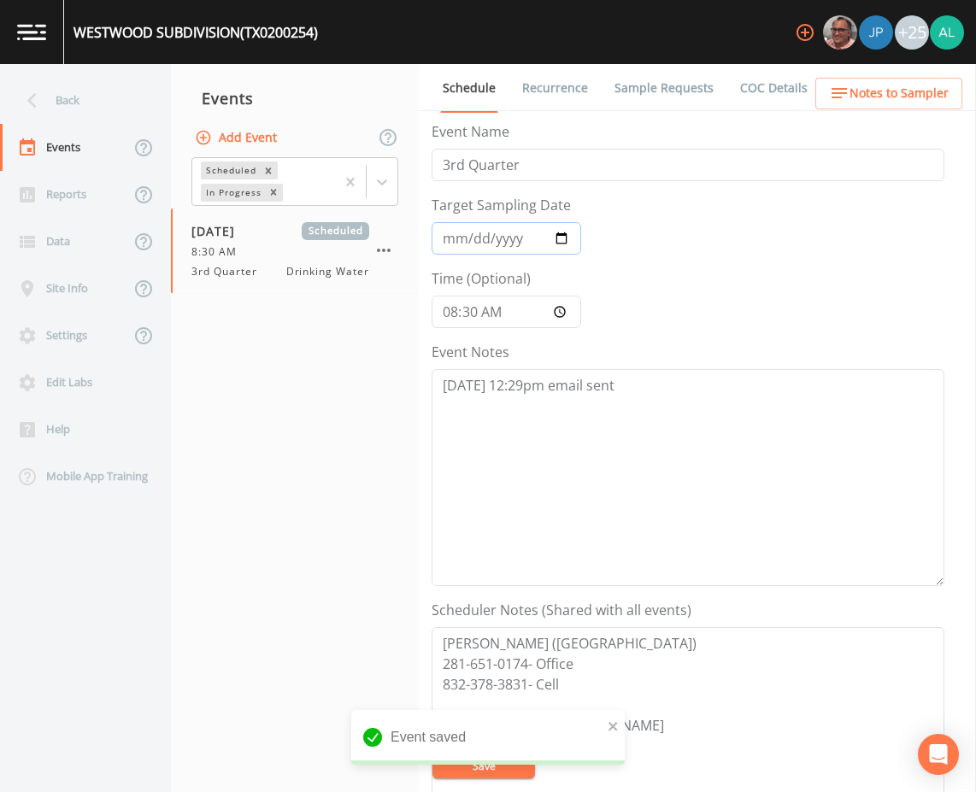
type input "[DATE]"
click at [609, 727] on icon "close" at bounding box center [614, 727] width 12 height 14
click at [501, 764] on div "WESTWOOD SUBDIVISION (TX0200254) +25 Back Events Reports Data Site Info Setting…" at bounding box center [488, 396] width 976 height 792
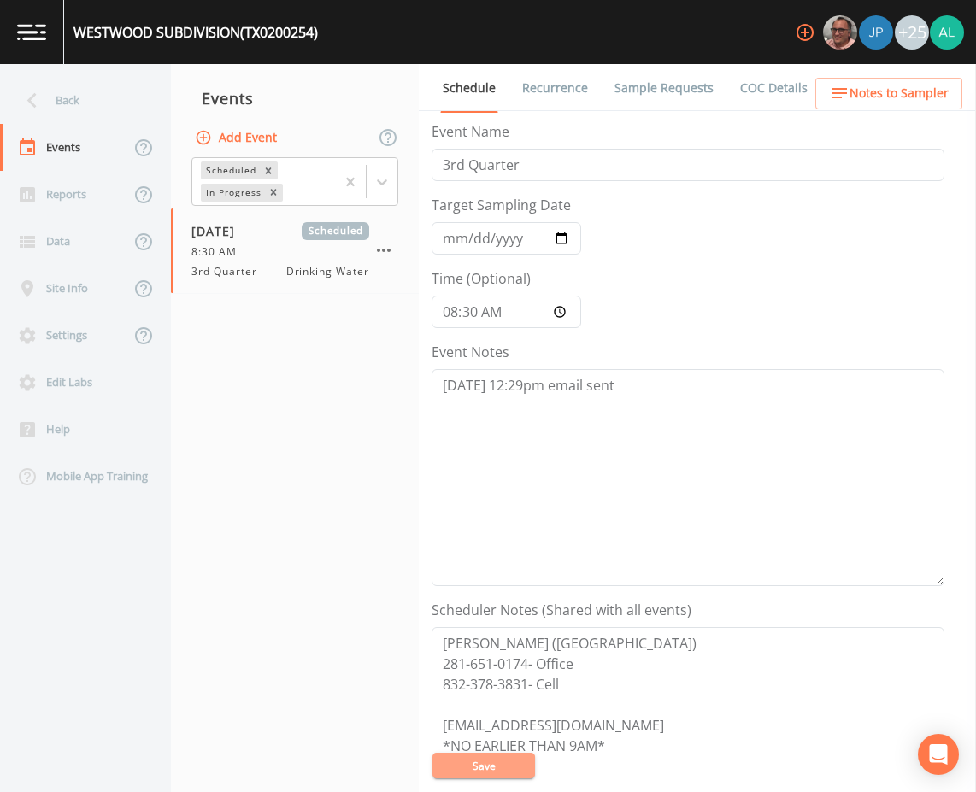
click at [451, 756] on button "Save" at bounding box center [484, 766] width 103 height 26
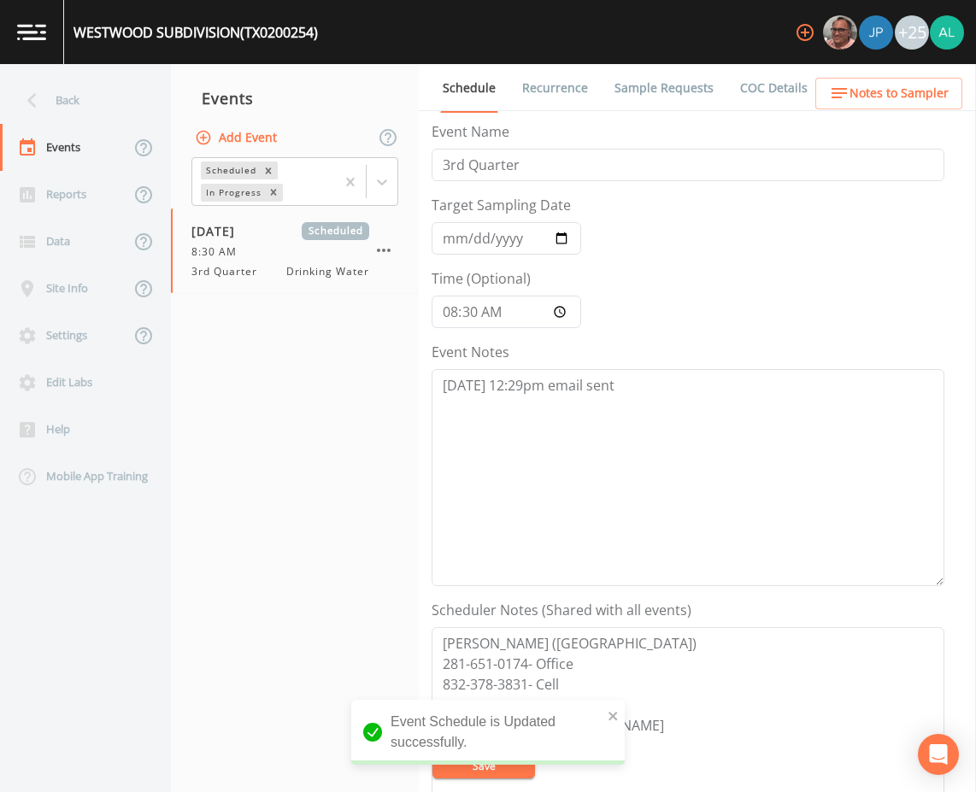
click at [917, 96] on span "Notes to Sampler" at bounding box center [899, 93] width 99 height 21
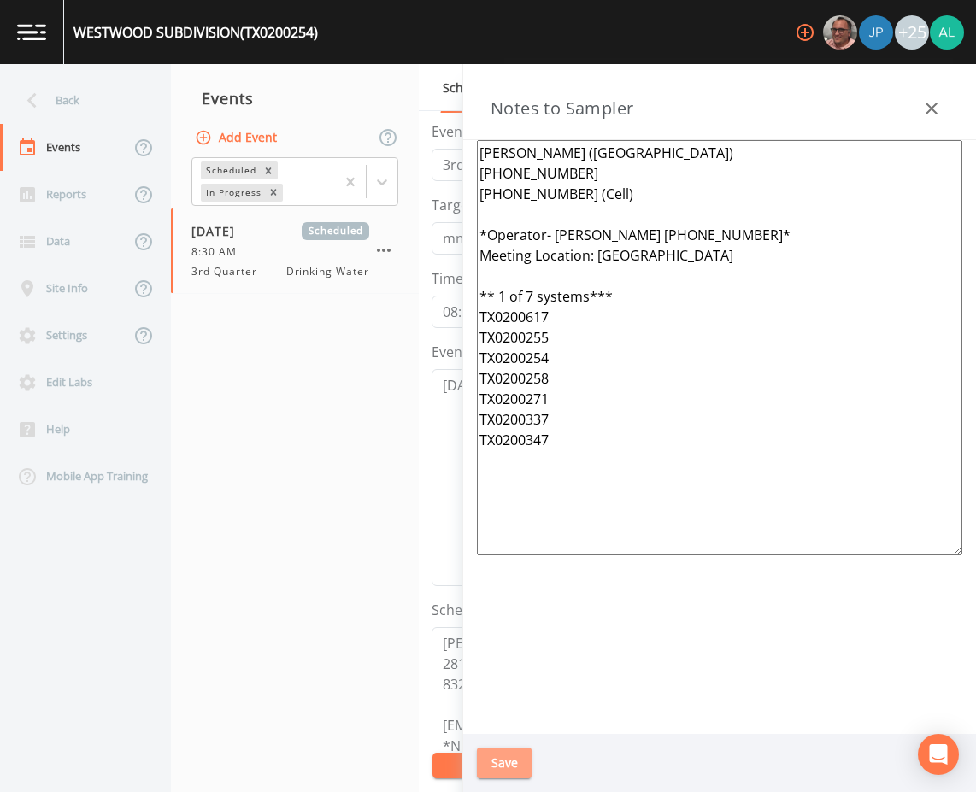
click at [504, 767] on button "Save" at bounding box center [504, 764] width 55 height 32
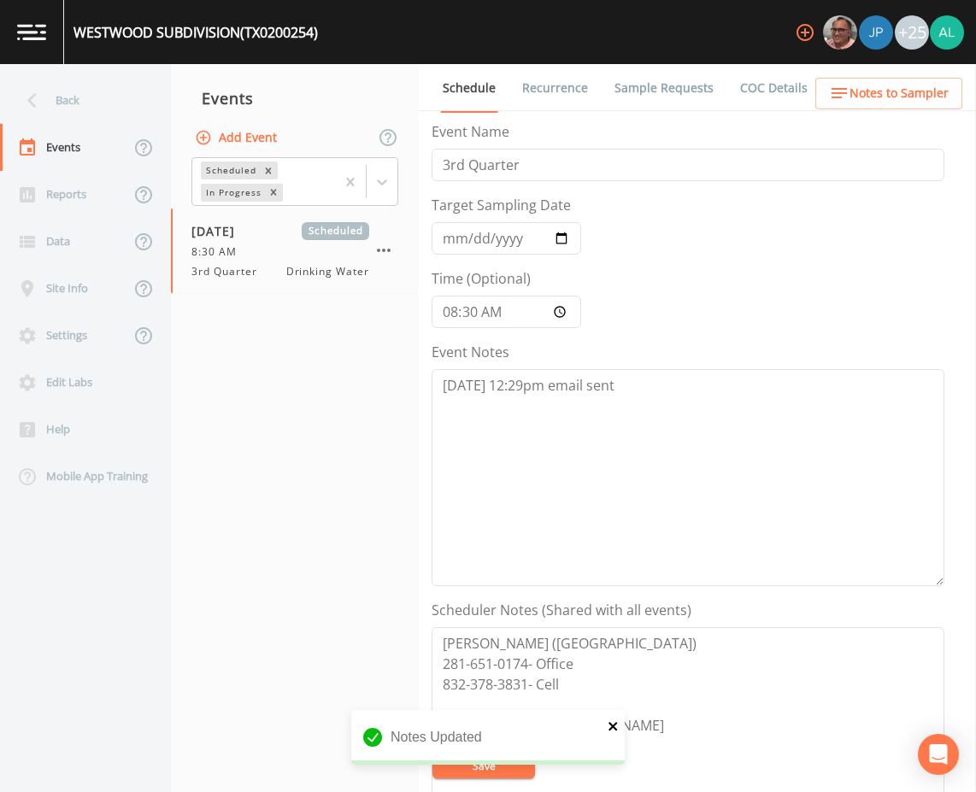
click at [616, 728] on icon "close" at bounding box center [614, 727] width 12 height 14
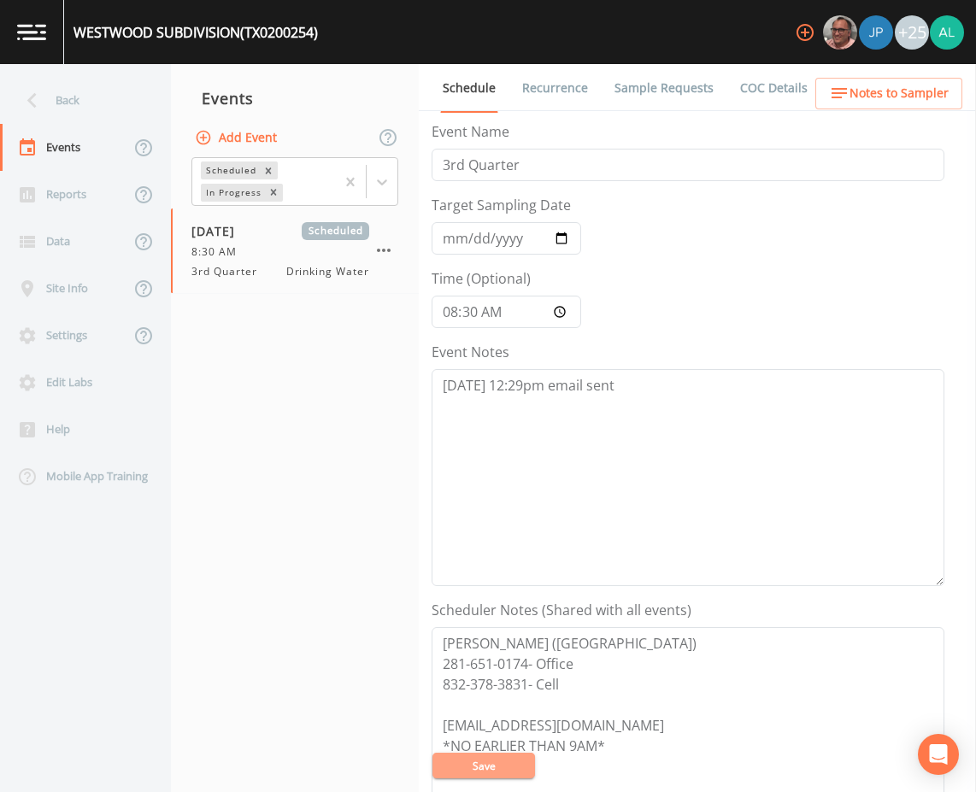
click at [510, 765] on button "Save" at bounding box center [484, 766] width 103 height 26
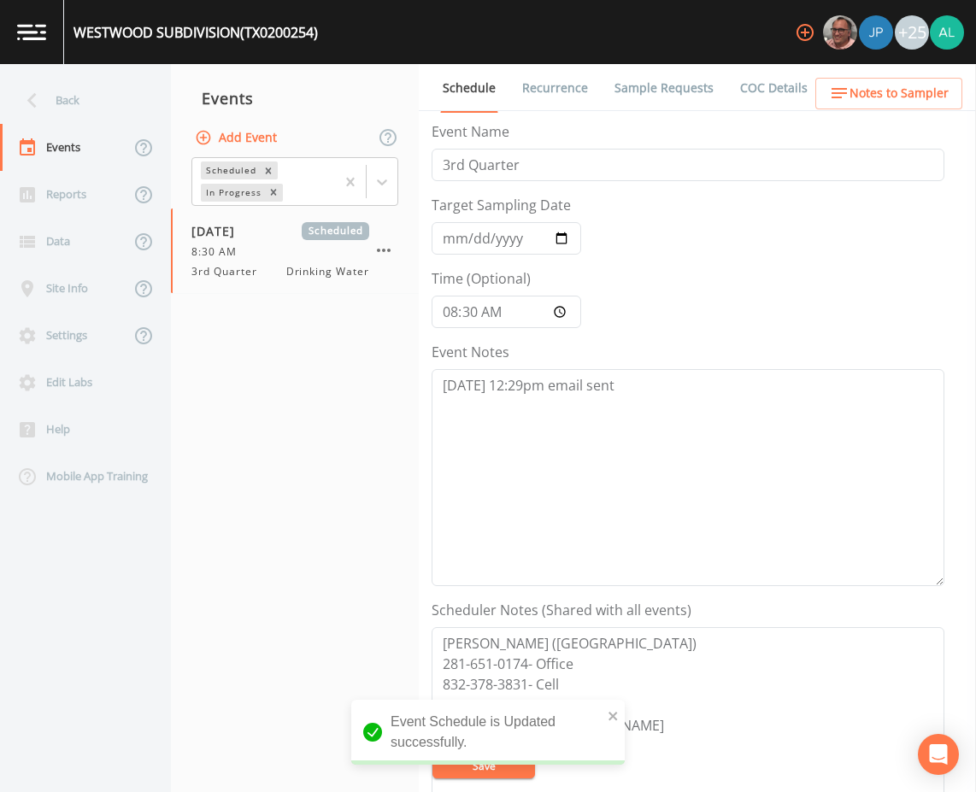
click at [71, 96] on div "Back" at bounding box center [77, 100] width 154 height 47
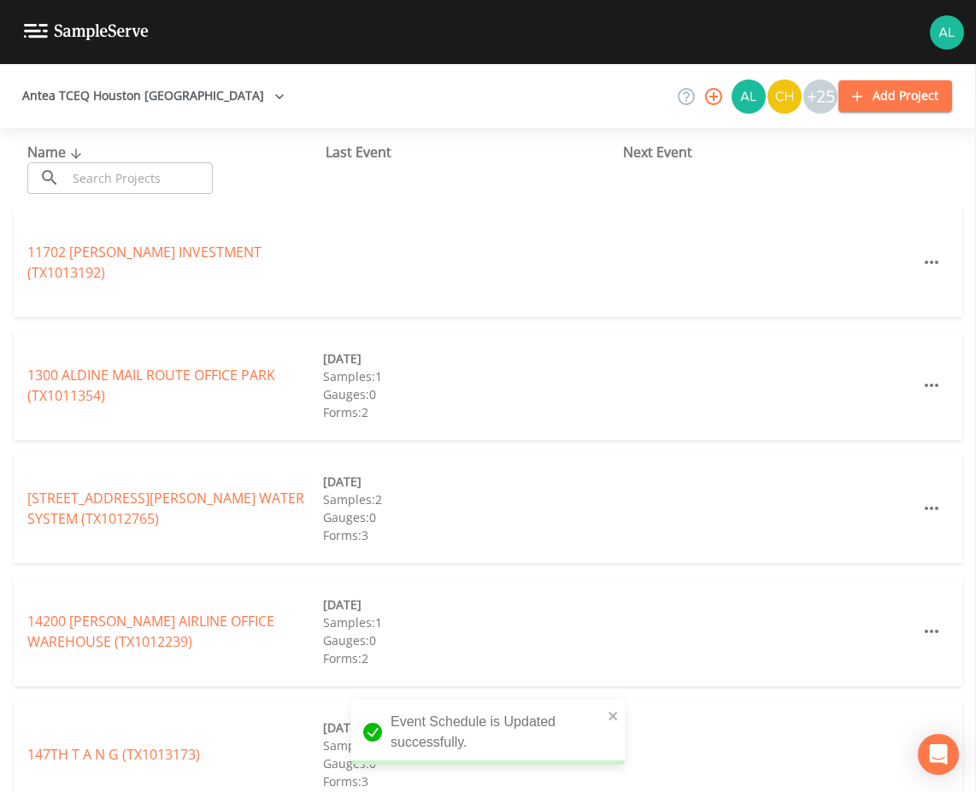
click at [96, 164] on input "text" at bounding box center [140, 178] width 146 height 32
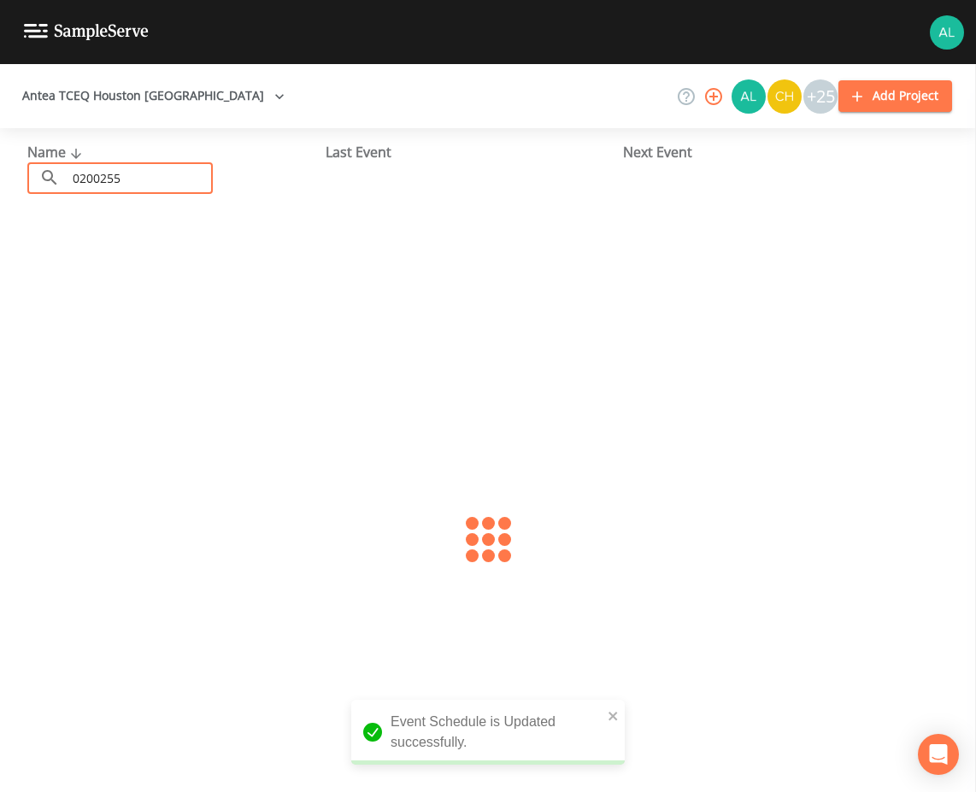
type input "0200255"
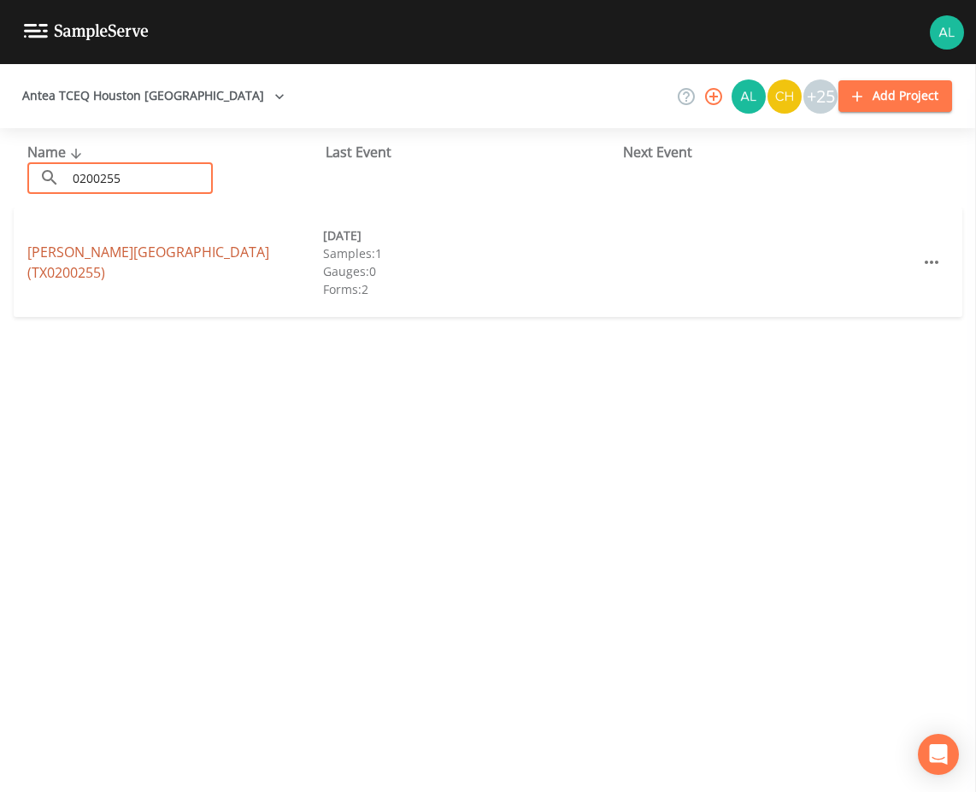
click at [233, 259] on link "[PERSON_NAME][GEOGRAPHIC_DATA] (TX0200255)" at bounding box center [148, 262] width 242 height 39
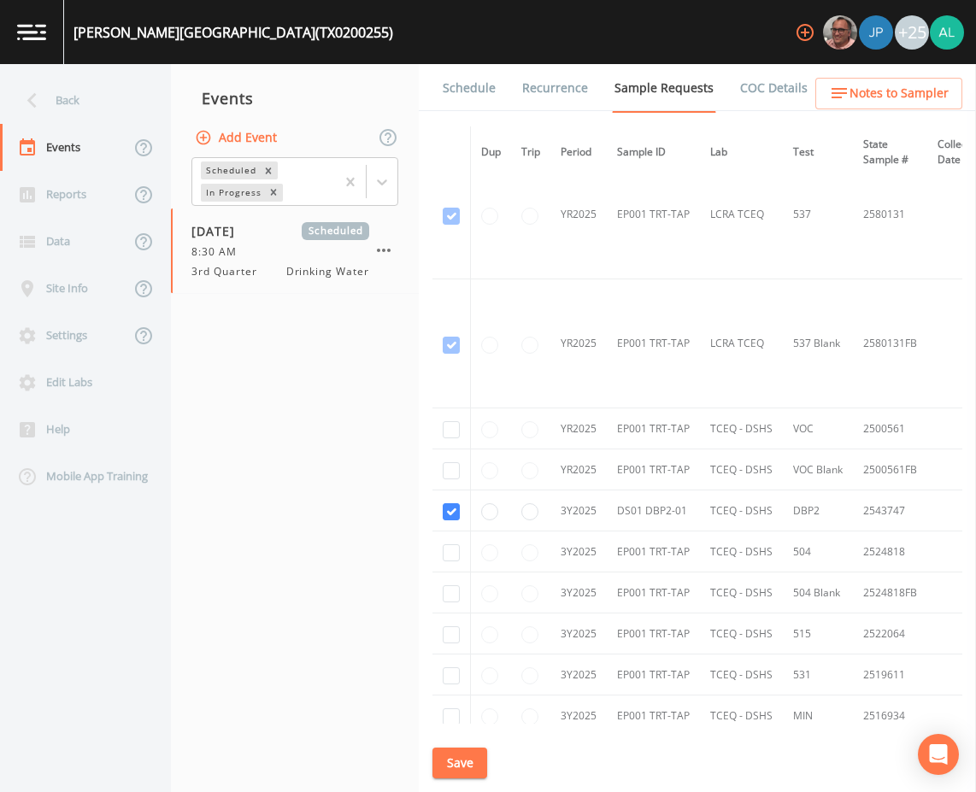
scroll to position [684, 0]
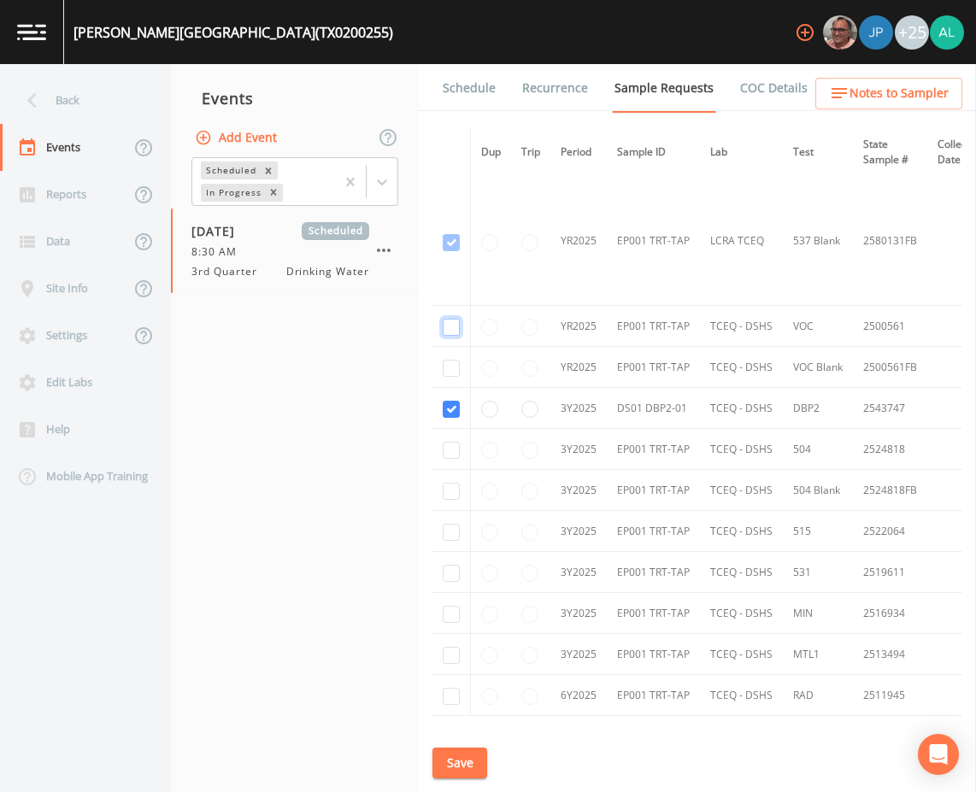
checkbox input "true"
drag, startPoint x: 470, startPoint y: 447, endPoint x: 450, endPoint y: 452, distance: 20.3
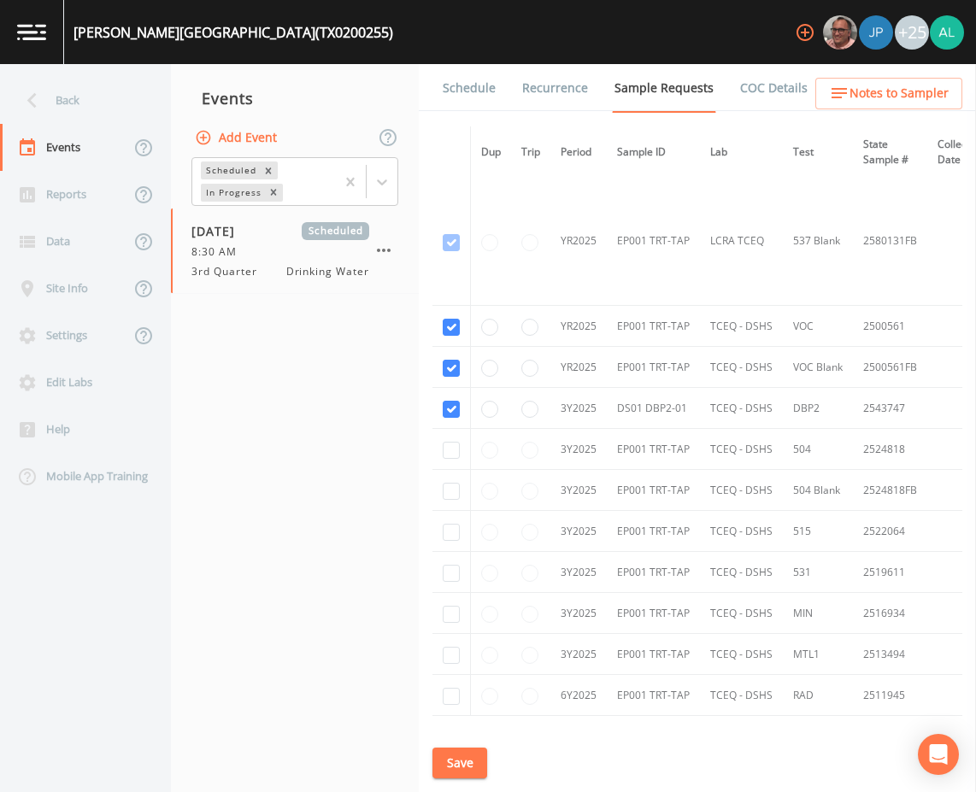
click at [467, 450] on td at bounding box center [452, 449] width 38 height 41
click at [450, 452] on input "checkbox" at bounding box center [451, 450] width 17 height 17
checkbox input "true"
drag, startPoint x: 456, startPoint y: 491, endPoint x: 445, endPoint y: 515, distance: 27.2
click at [456, 492] on input "checkbox" at bounding box center [451, 491] width 17 height 17
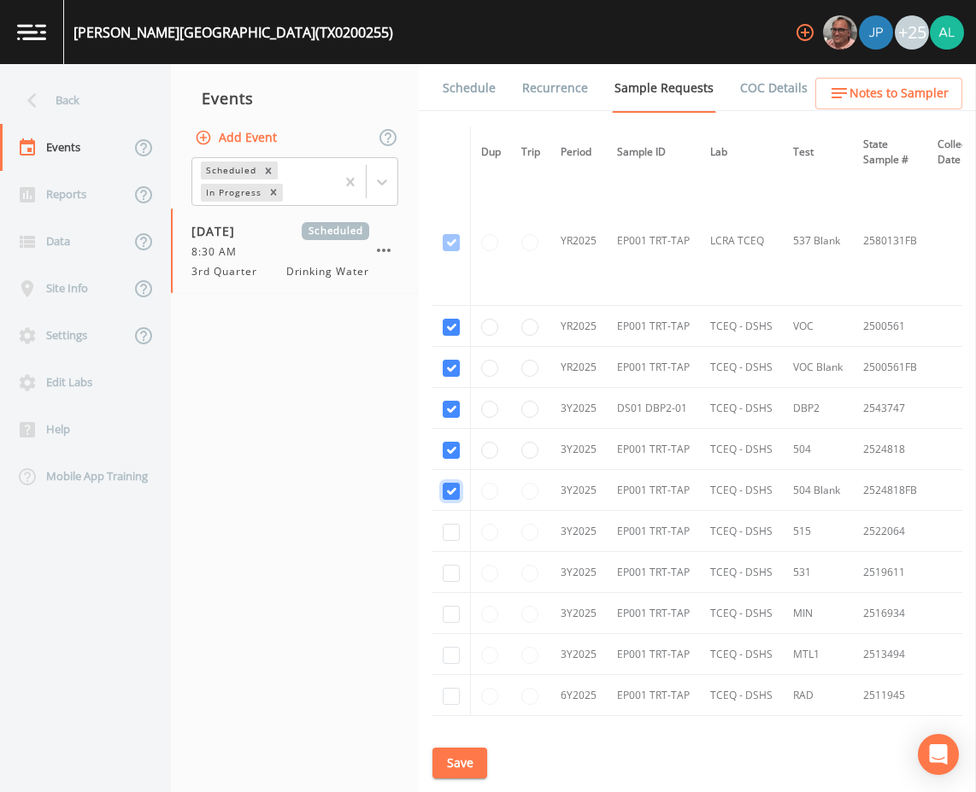
checkbox input "true"
click at [446, 535] on input "checkbox" at bounding box center [451, 532] width 17 height 17
checkbox input "true"
click at [459, 615] on input "checkbox" at bounding box center [451, 614] width 17 height 17
checkbox input "true"
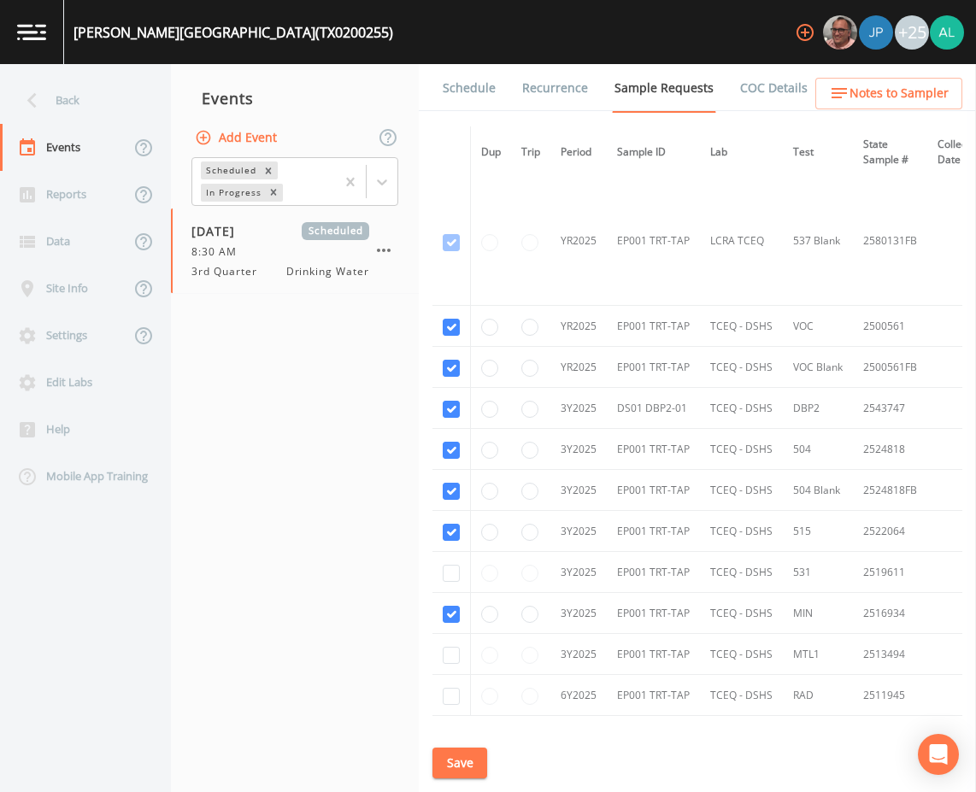
click at [450, 590] on td at bounding box center [452, 572] width 38 height 41
click at [450, 579] on input "checkbox" at bounding box center [451, 573] width 17 height 17
checkbox input "true"
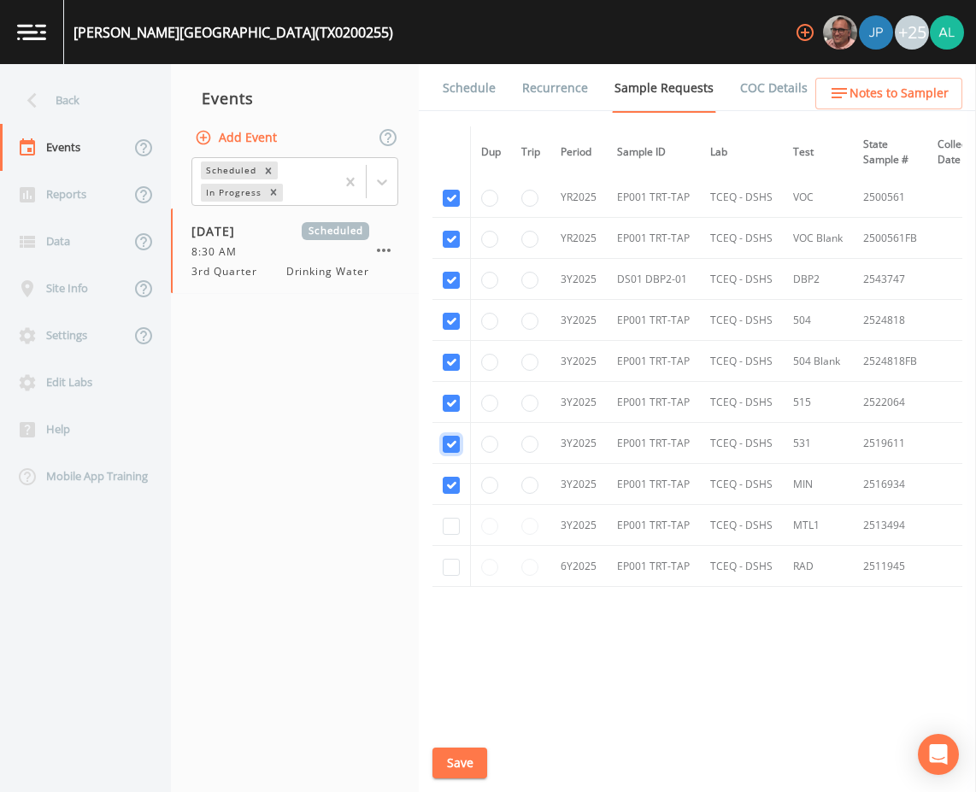
scroll to position [817, 0]
drag, startPoint x: 449, startPoint y: 516, endPoint x: 450, endPoint y: 526, distance: 9.6
click at [450, 518] on input "checkbox" at bounding box center [451, 526] width 17 height 17
checkbox input "true"
click at [450, 562] on input "checkbox" at bounding box center [451, 567] width 17 height 17
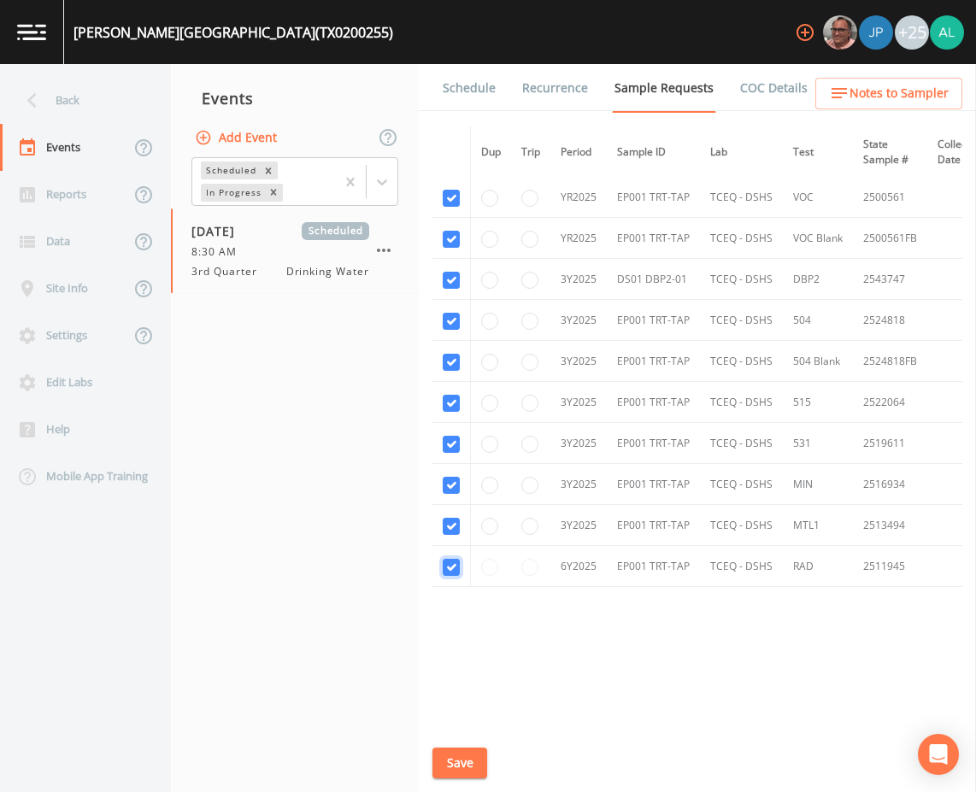
checkbox input "true"
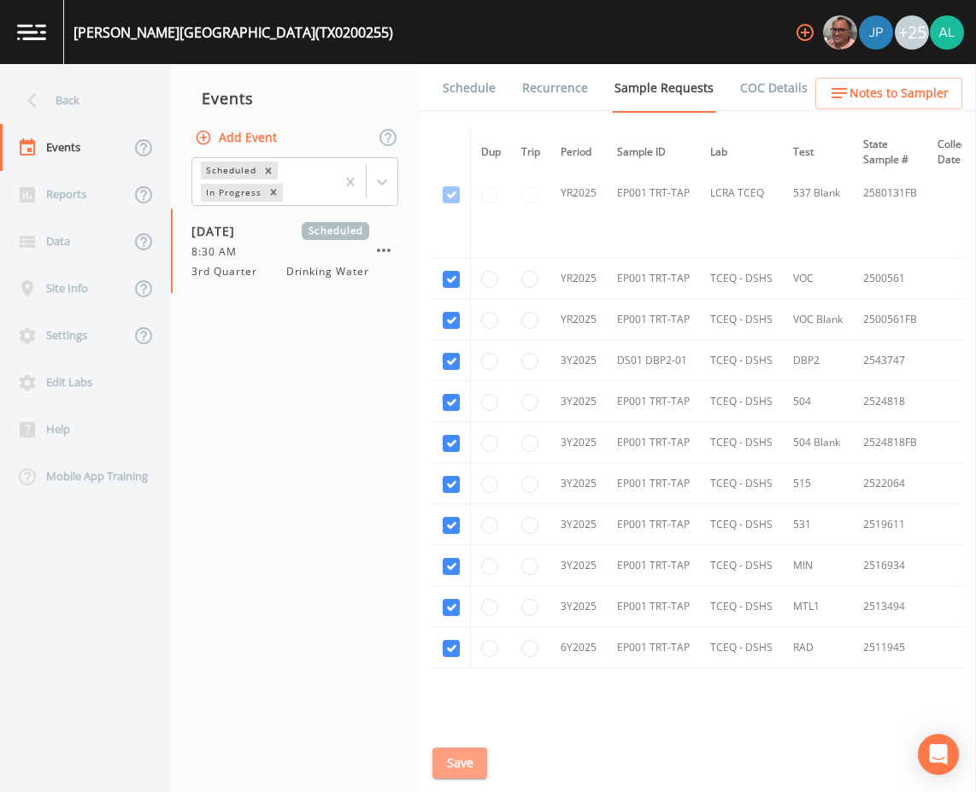
click at [461, 754] on button "Save" at bounding box center [460, 764] width 55 height 32
click at [871, 86] on span "Notes to Sampler" at bounding box center [899, 93] width 99 height 21
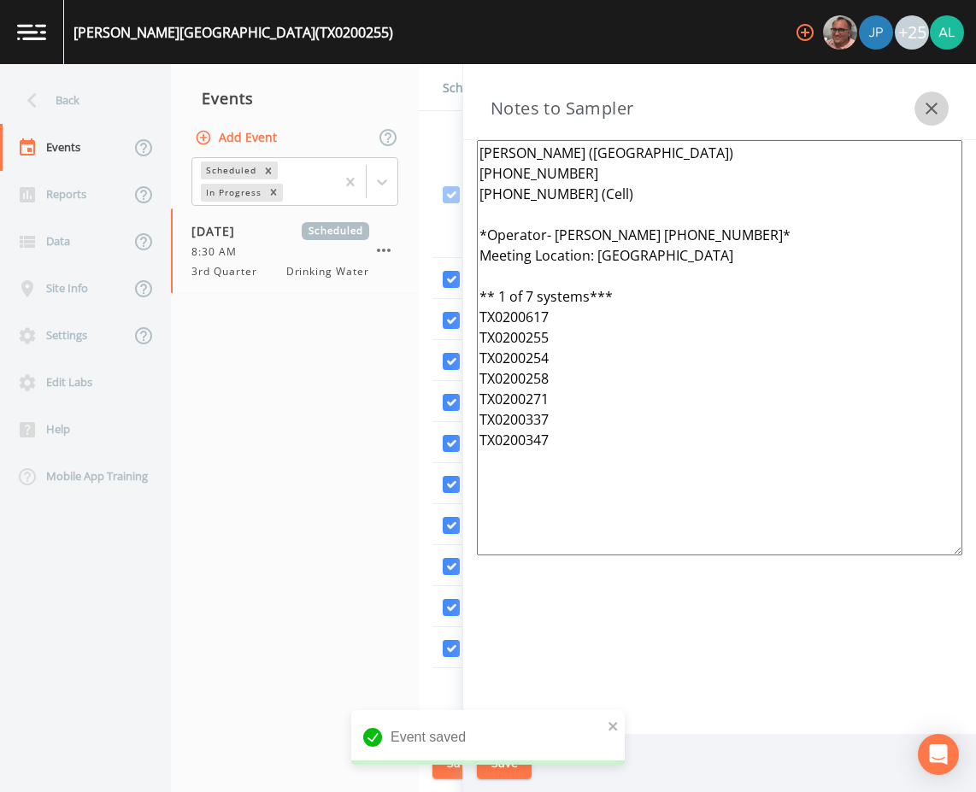
drag, startPoint x: 925, startPoint y: 118, endPoint x: 912, endPoint y: 115, distance: 13.1
click at [927, 117] on icon "button" at bounding box center [931, 108] width 21 height 21
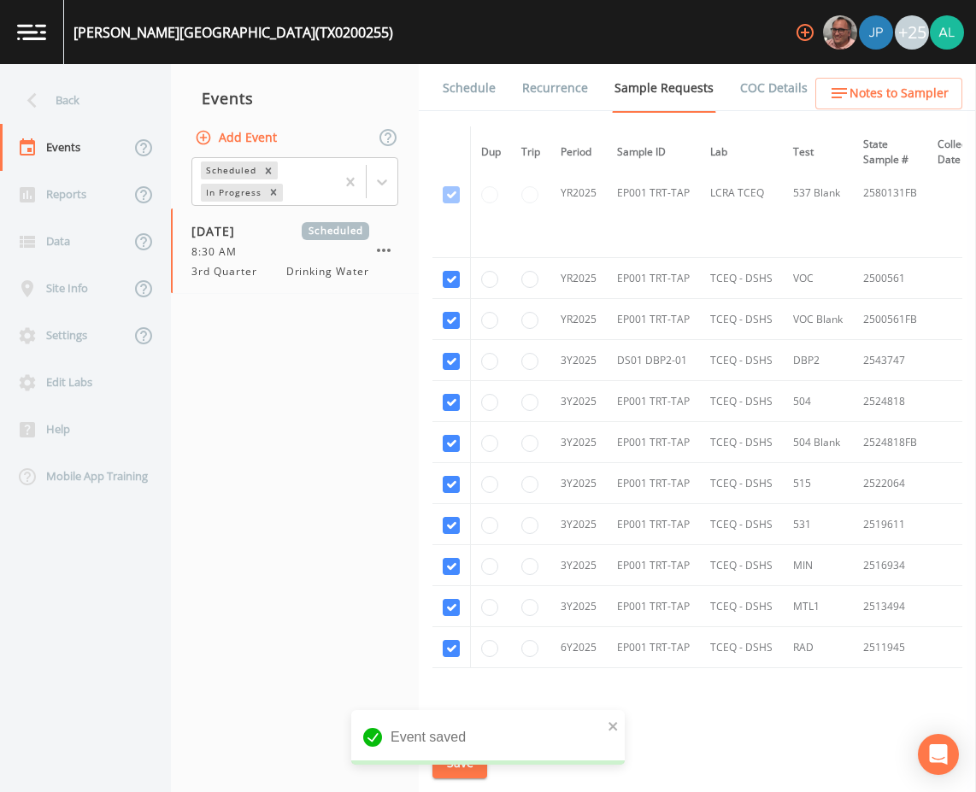
click at [444, 93] on link "Schedule" at bounding box center [469, 88] width 58 height 48
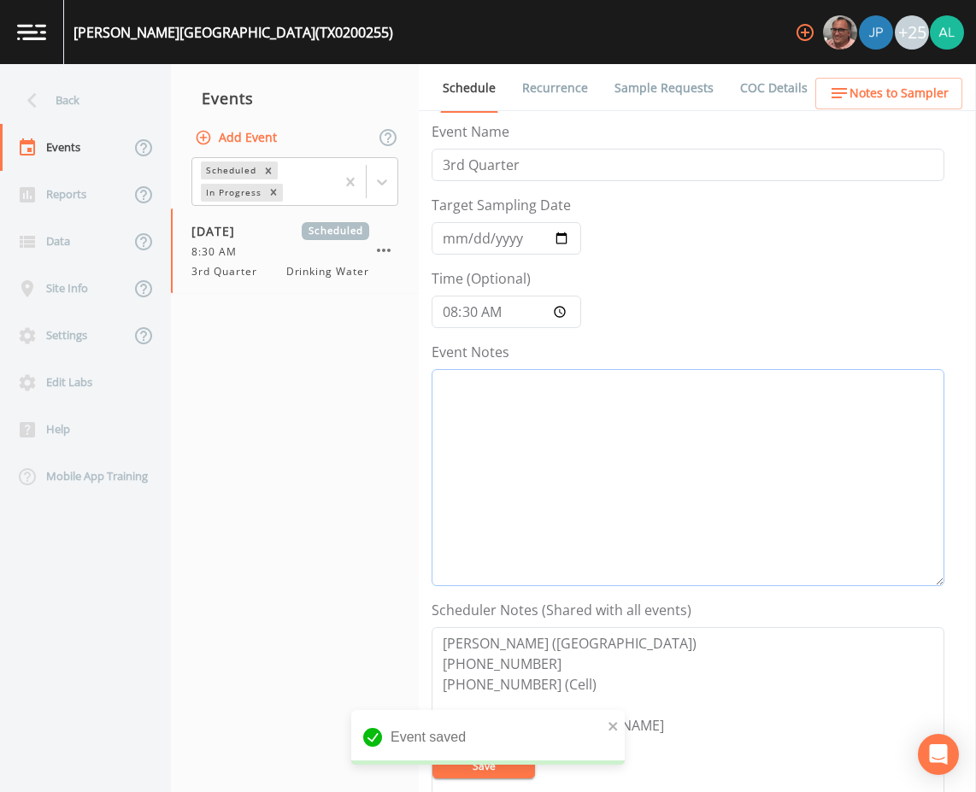
click at [509, 402] on textarea "Event Notes" at bounding box center [688, 477] width 513 height 217
paste textarea "[DATE] 12:29pm email sent"
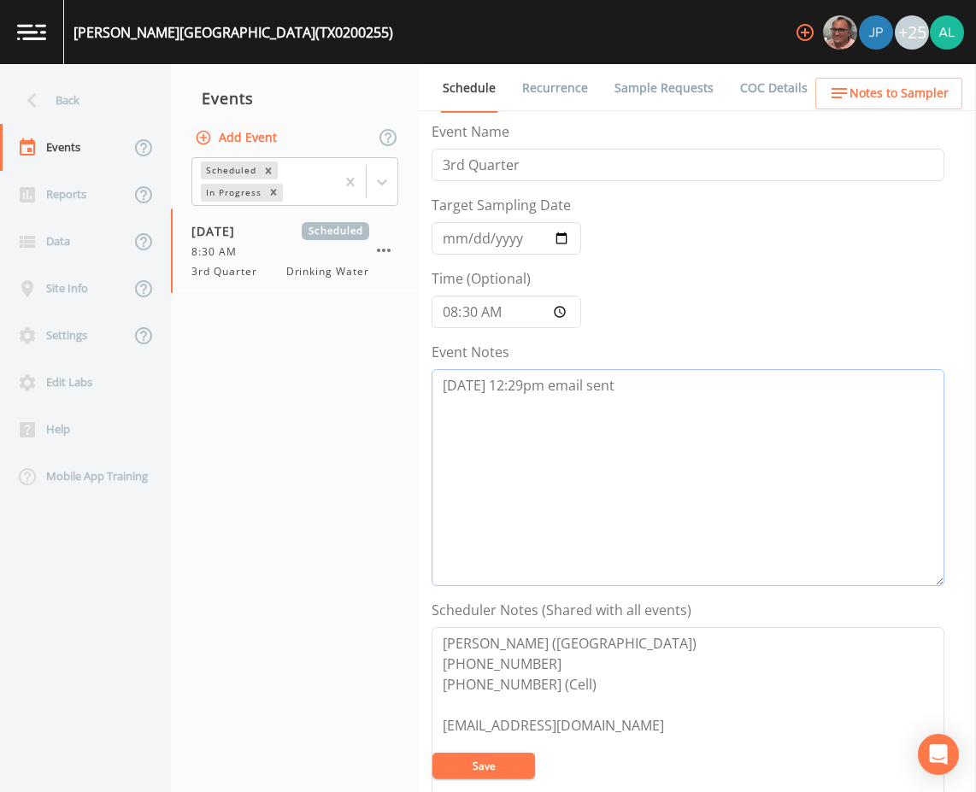
type textarea "[DATE] 12:29pm email sent"
click at [449, 238] on input "[DATE]" at bounding box center [507, 238] width 150 height 32
type input "[DATE]"
click at [433, 753] on button "Save" at bounding box center [484, 766] width 103 height 26
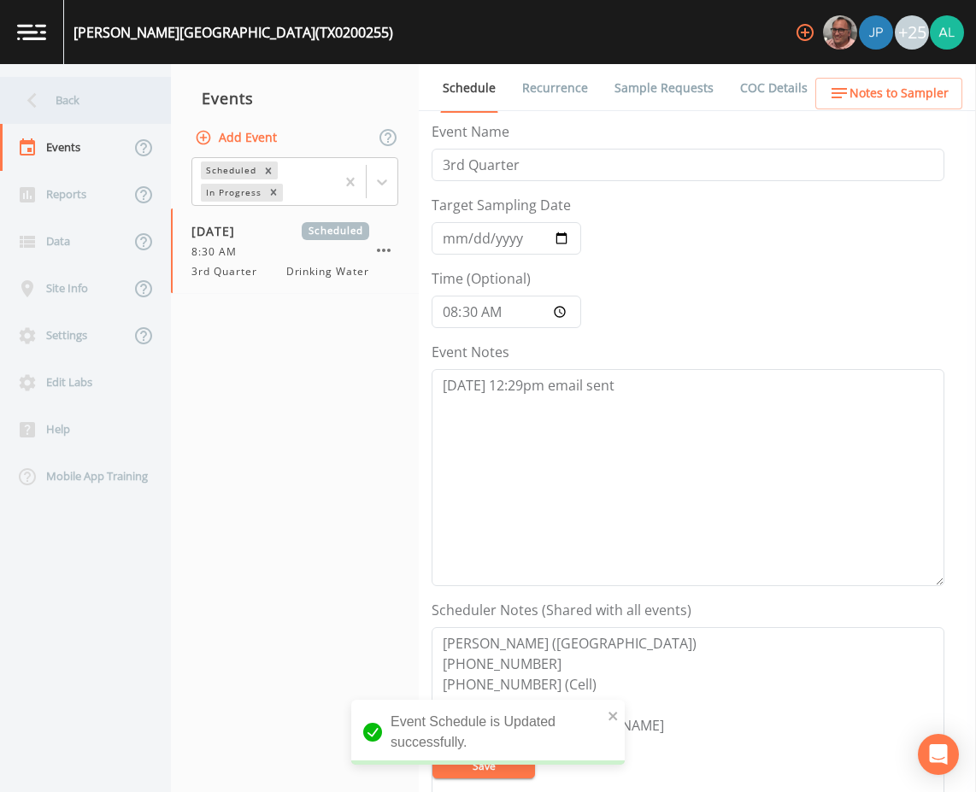
click at [68, 108] on div "Back" at bounding box center [77, 100] width 154 height 47
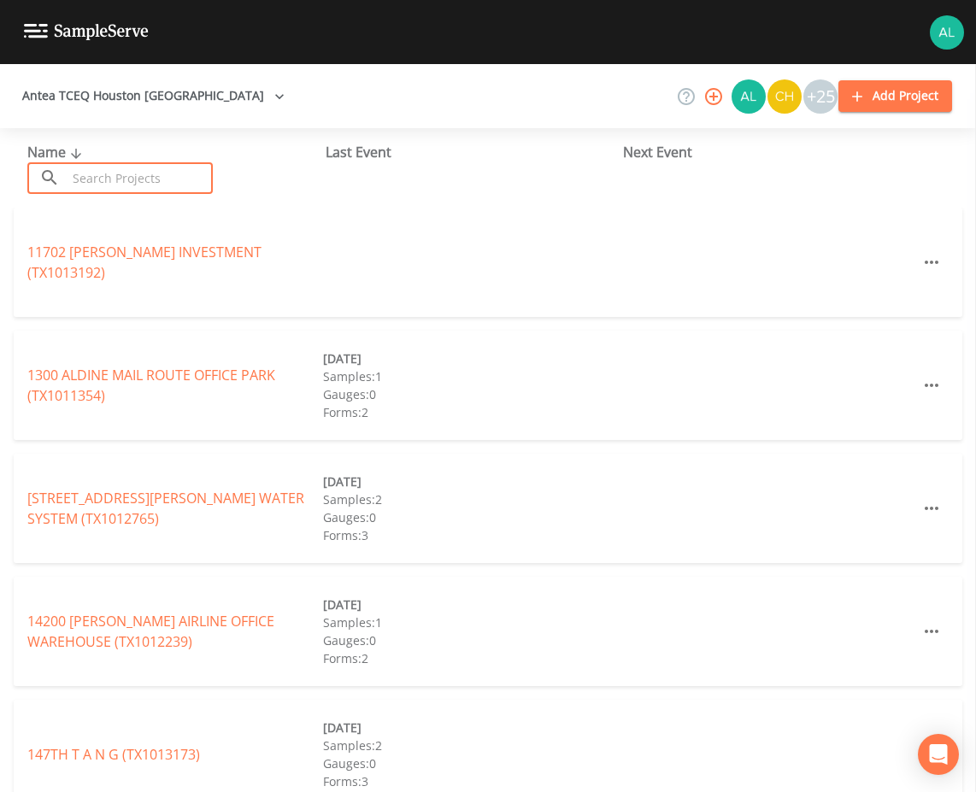
click at [88, 169] on input "text" at bounding box center [140, 178] width 146 height 32
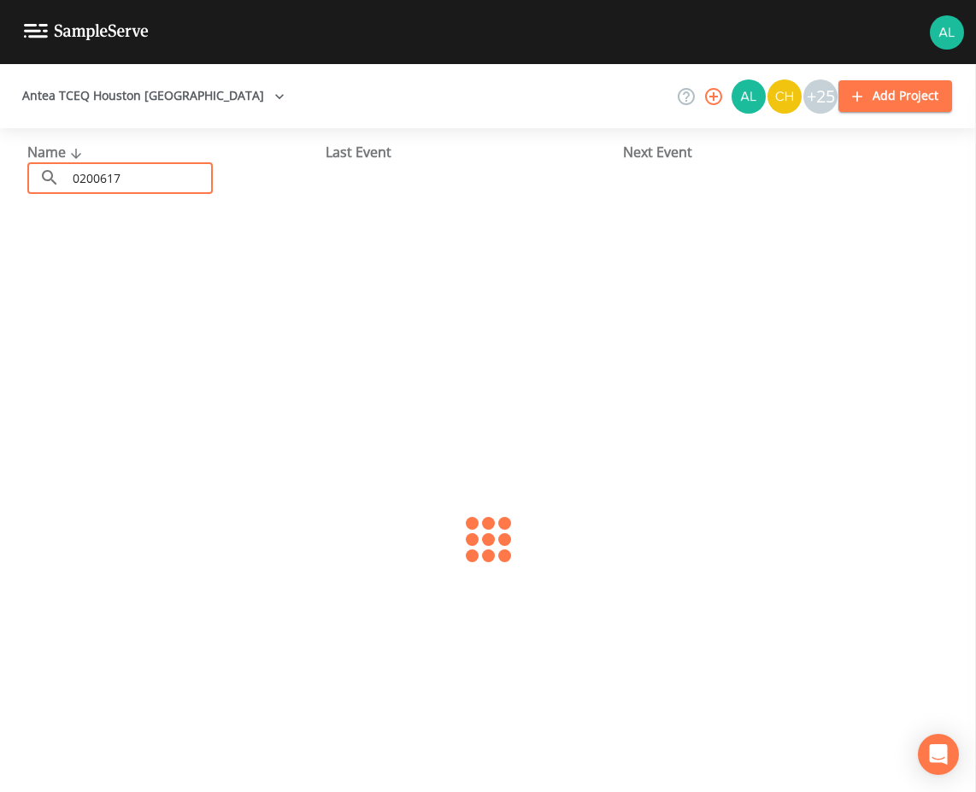
type input "0200617"
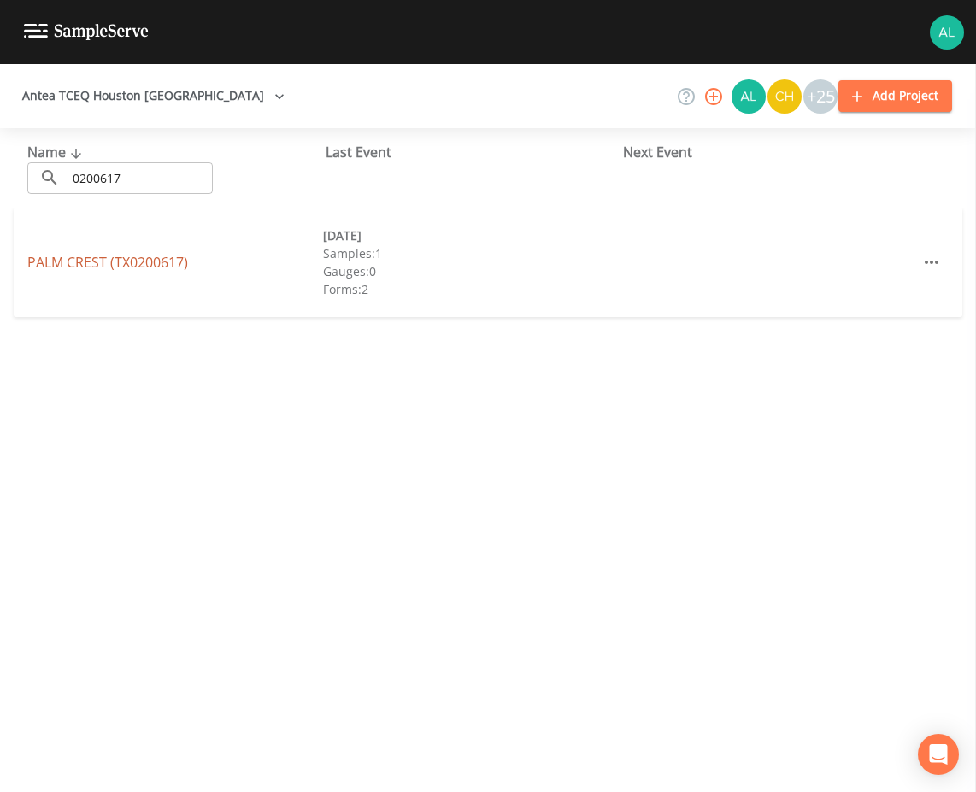
click at [125, 264] on link "[GEOGRAPHIC_DATA] (TX0200617)" at bounding box center [107, 262] width 161 height 19
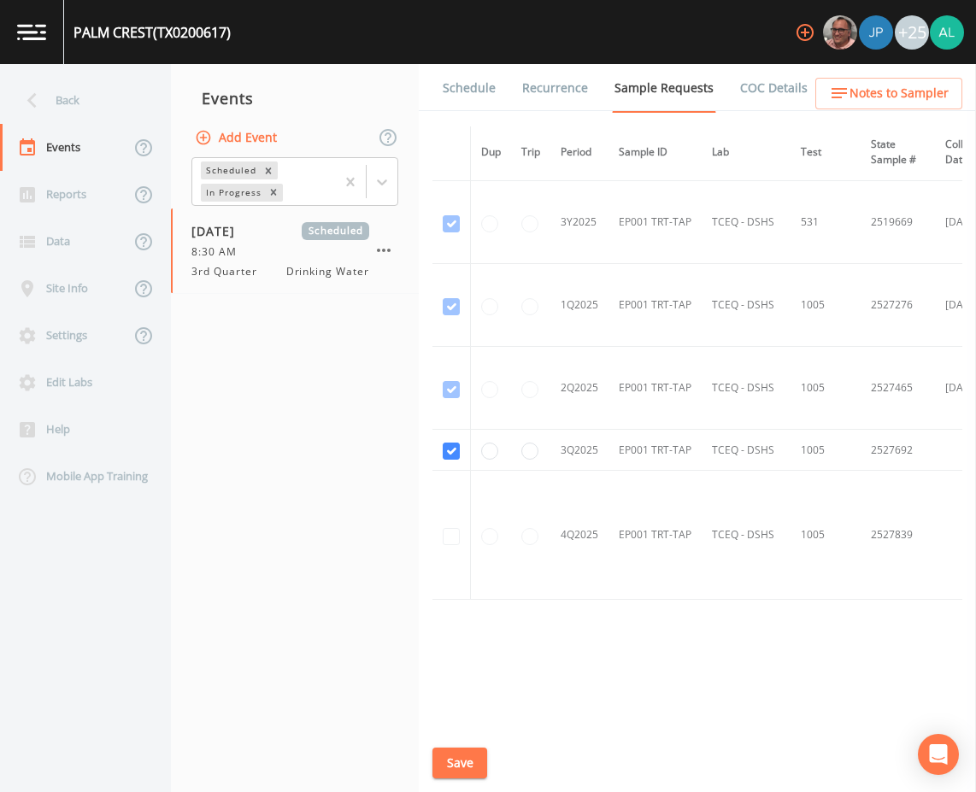
scroll to position [1505, 0]
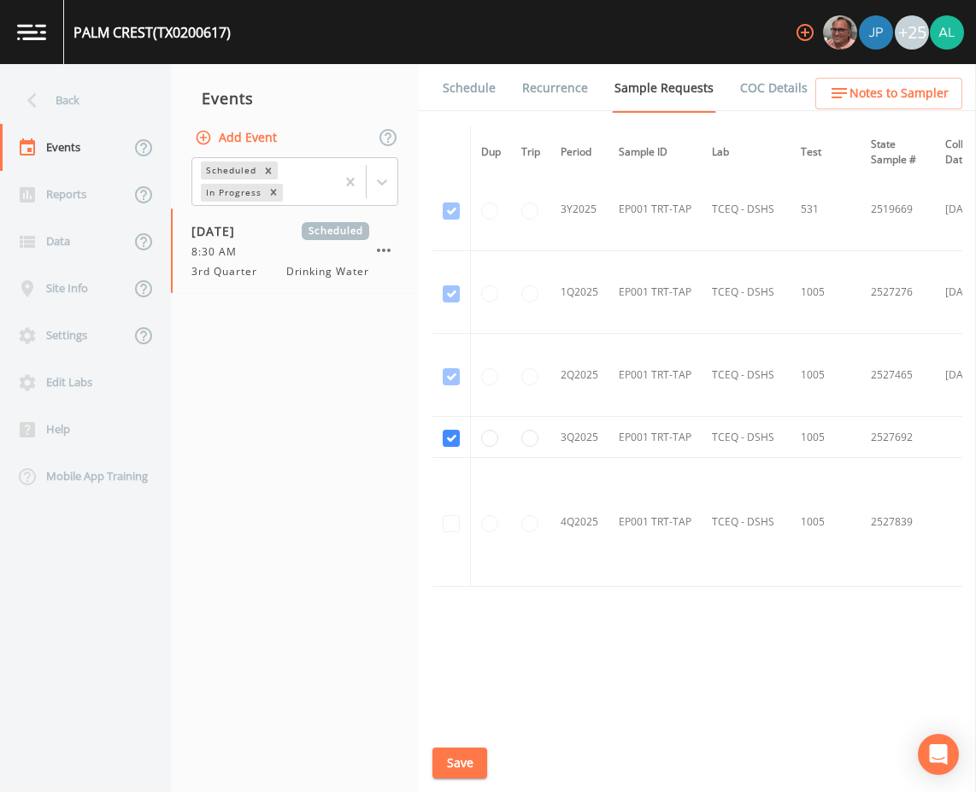
click at [477, 90] on link "Schedule" at bounding box center [469, 88] width 58 height 48
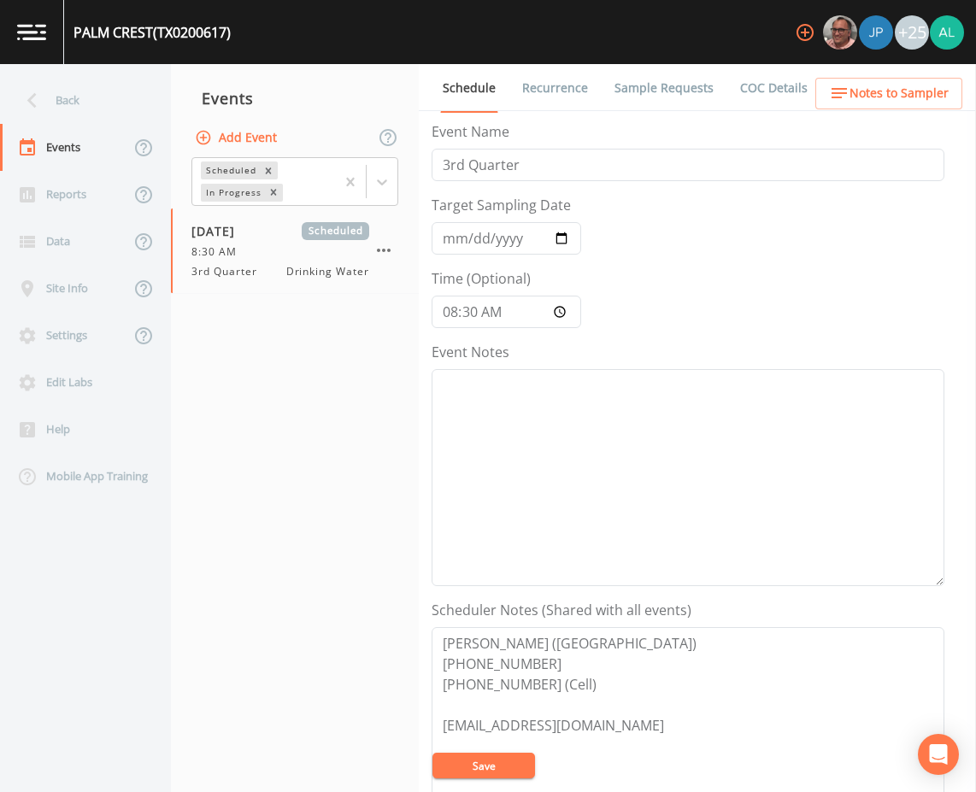
click at [668, 94] on link "Sample Requests" at bounding box center [664, 88] width 104 height 48
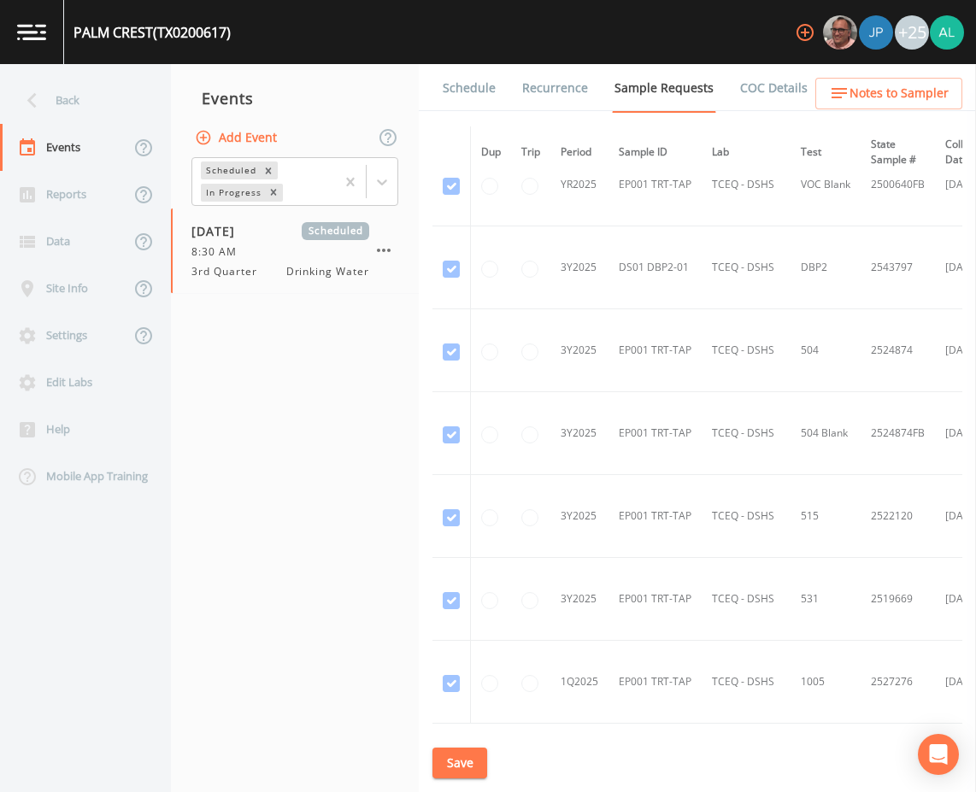
scroll to position [1505, 0]
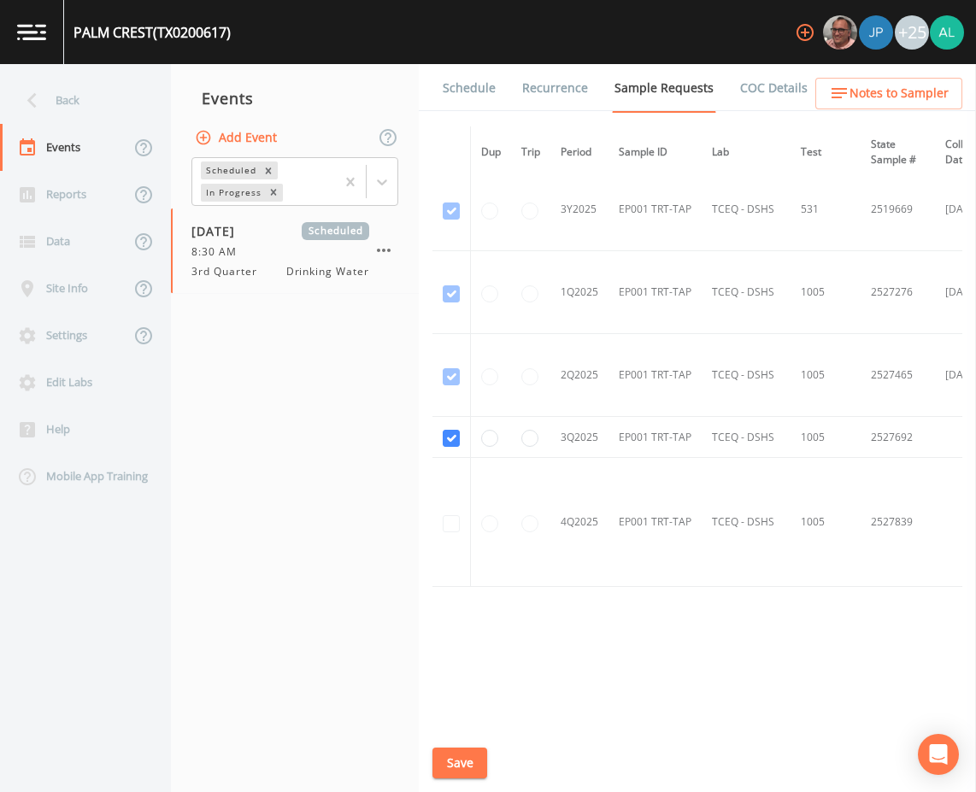
click at [437, 85] on li "Schedule" at bounding box center [458, 88] width 79 height 48
click at [462, 86] on link "Schedule" at bounding box center [469, 88] width 58 height 48
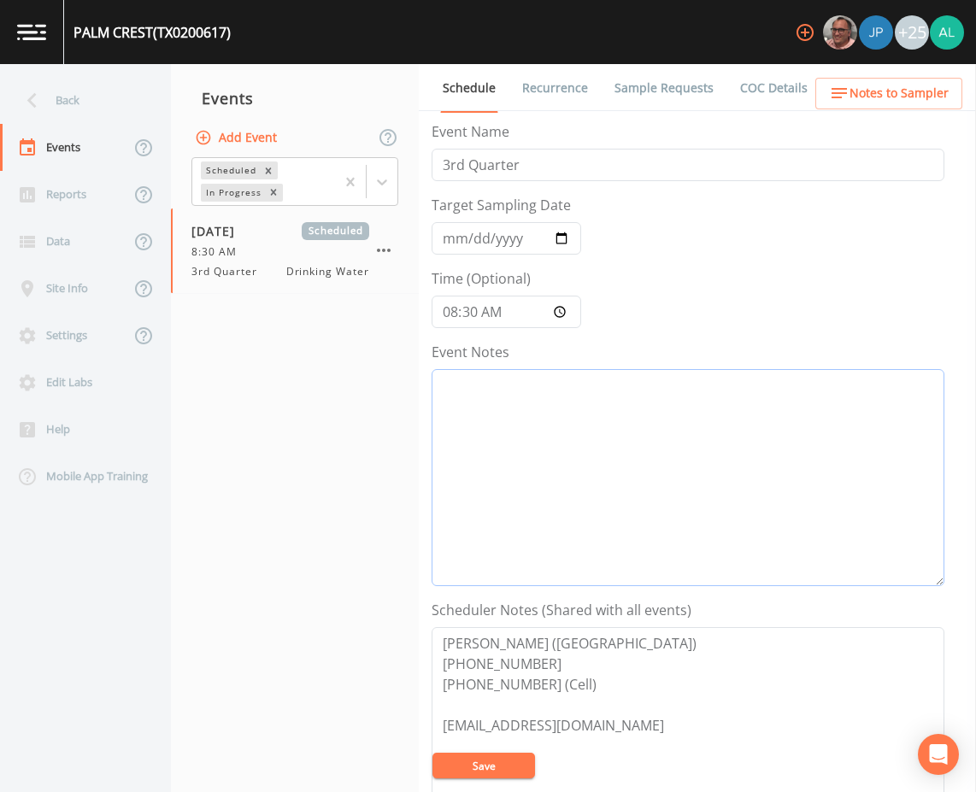
click at [450, 400] on textarea "Event Notes" at bounding box center [688, 477] width 513 height 217
paste textarea "[DATE] 12:29pm email sent"
type textarea "[DATE] 12:29pm email sent"
click at [869, 94] on span "Notes to Sampler" at bounding box center [899, 93] width 99 height 21
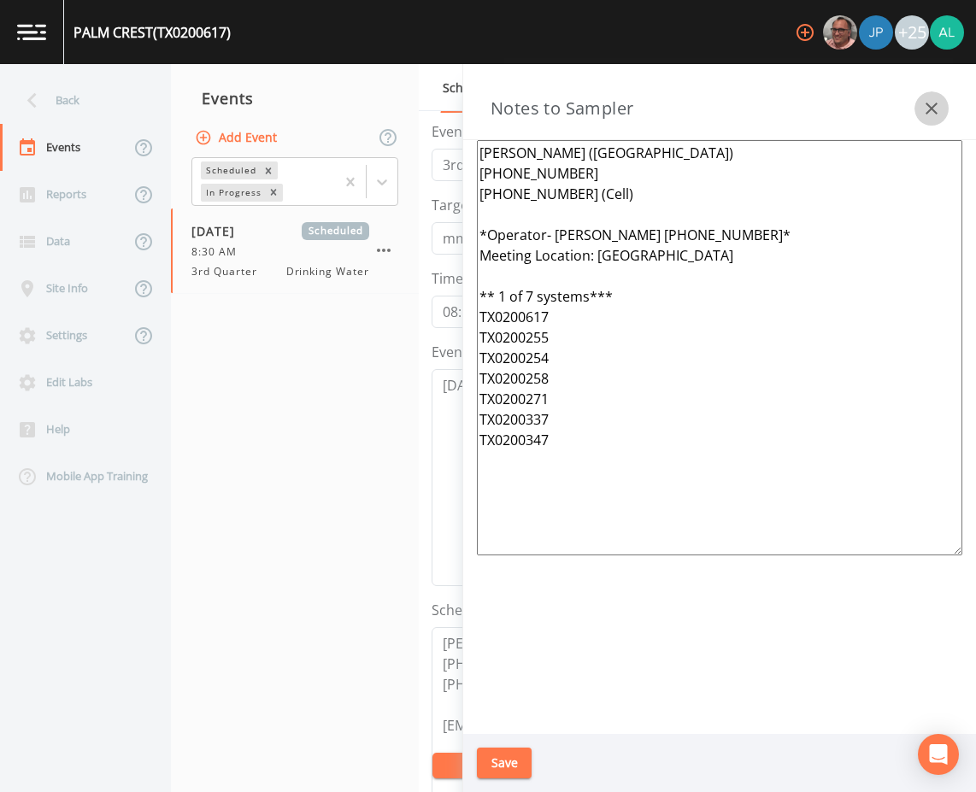
click at [943, 114] on button "button" at bounding box center [932, 108] width 34 height 34
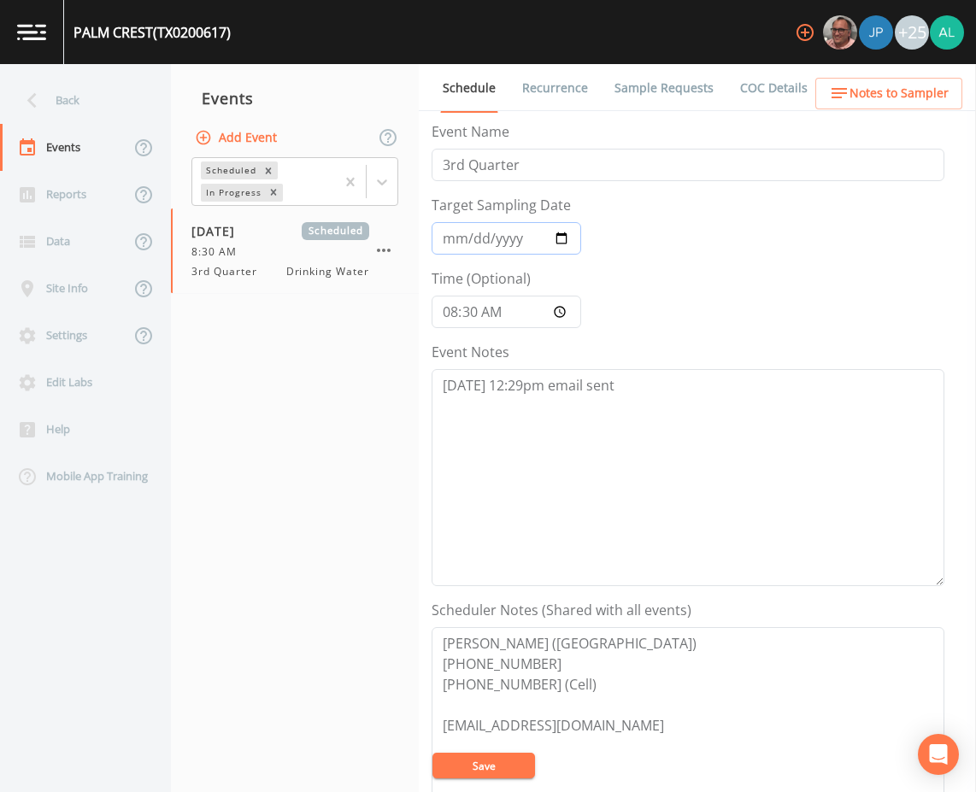
click at [454, 238] on input "[DATE]" at bounding box center [507, 238] width 150 height 32
type input "[DATE]"
drag, startPoint x: 458, startPoint y: 244, endPoint x: 472, endPoint y: 237, distance: 15.7
click at [462, 240] on input "[DATE]" at bounding box center [507, 238] width 150 height 32
click at [472, 237] on input "[DATE]" at bounding box center [507, 238] width 150 height 32
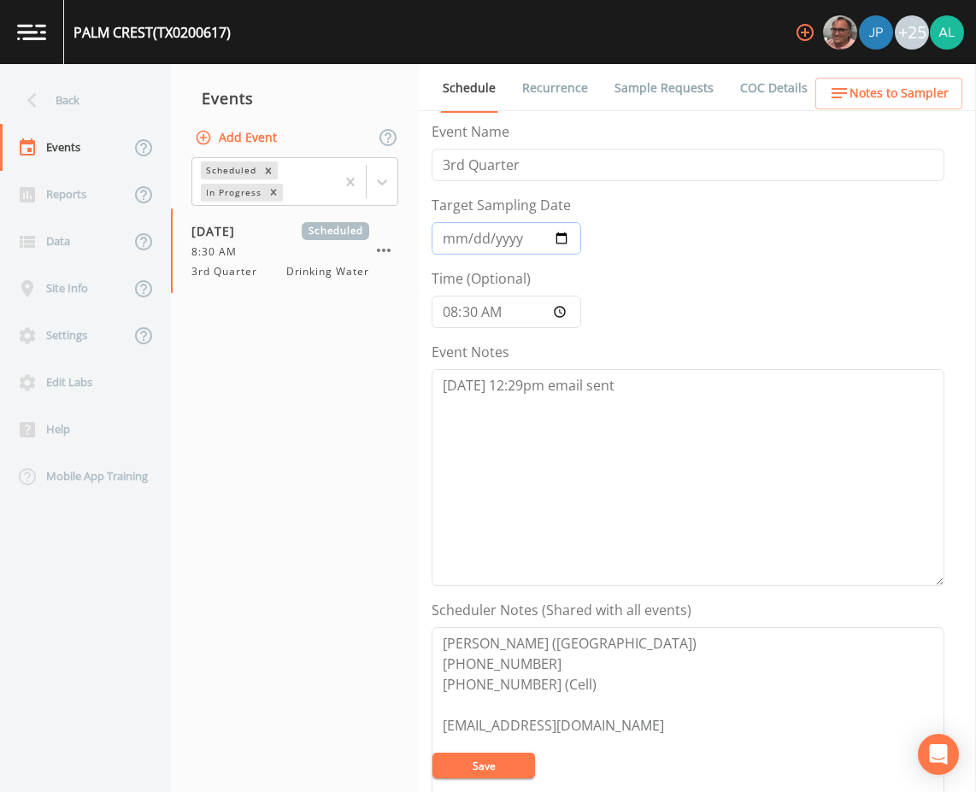
type input "[DATE]"
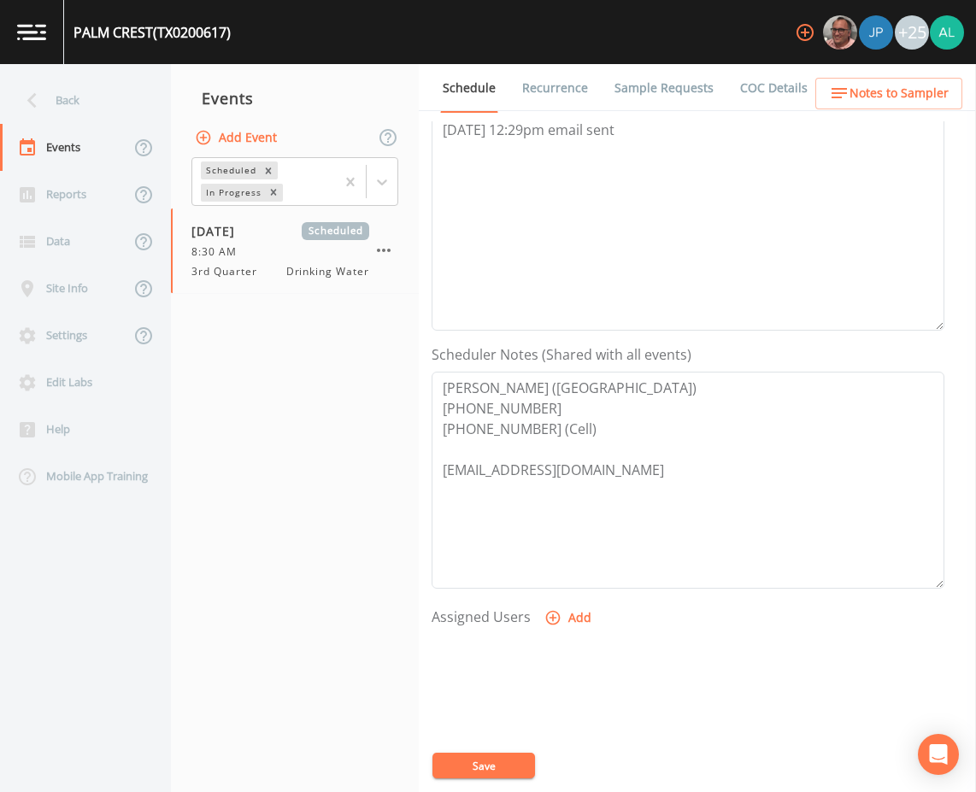
scroll to position [256, 0]
click at [467, 780] on div at bounding box center [688, 723] width 513 height 180
click at [467, 774] on button "Save" at bounding box center [484, 766] width 103 height 26
drag, startPoint x: 601, startPoint y: 721, endPoint x: 624, endPoint y: 710, distance: 25.3
click at [603, 718] on div "Event Schedule is Updated successfully." at bounding box center [488, 732] width 274 height 65
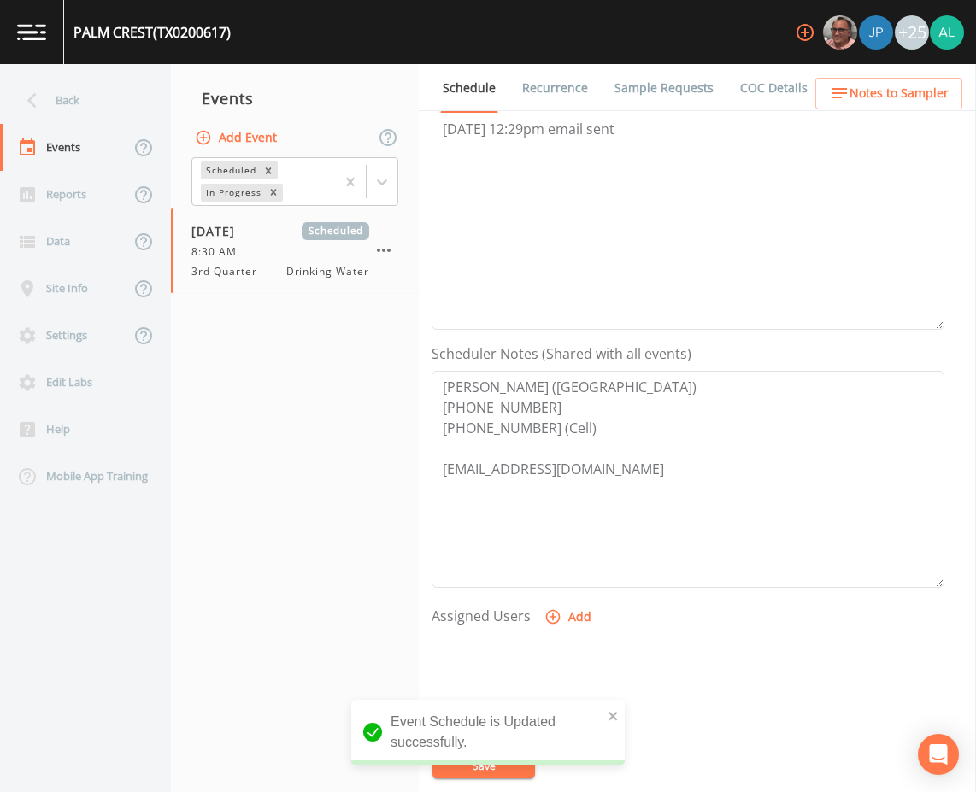
click at [624, 709] on div "Event Schedule is Updated successfully." at bounding box center [488, 732] width 274 height 65
click at [617, 709] on icon "close" at bounding box center [614, 716] width 12 height 14
click at [515, 758] on div "[GEOGRAPHIC_DATA] (TX0200617) +25 Back Events Reports Data Site Info Settings E…" at bounding box center [488, 396] width 976 height 792
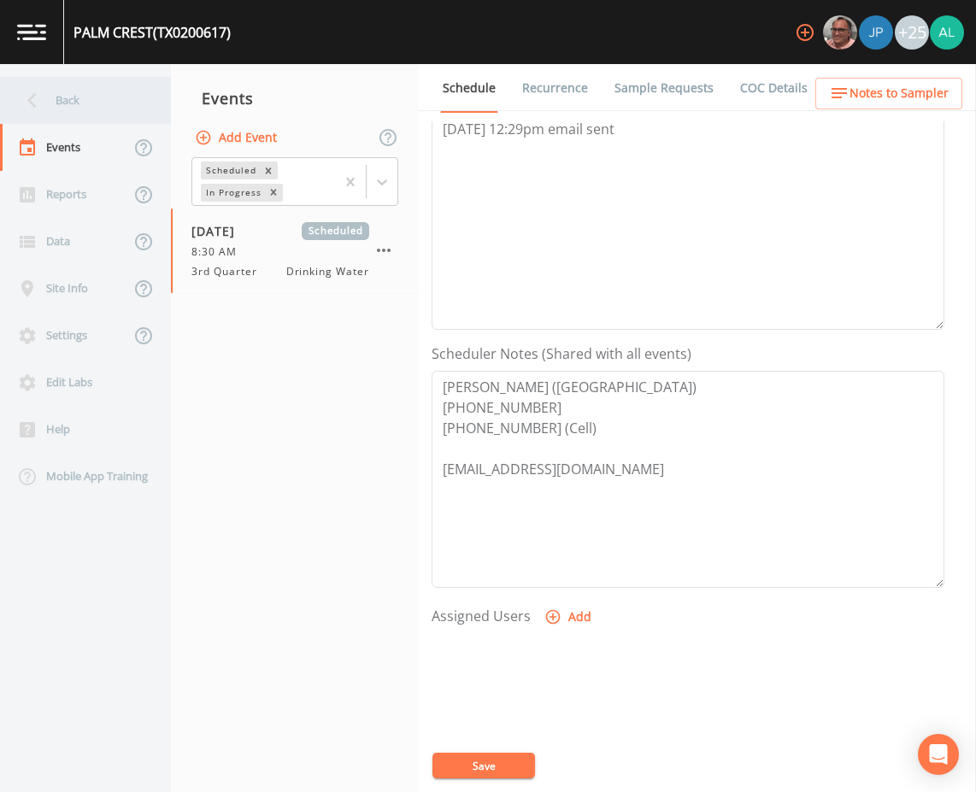
click at [48, 106] on div "Back" at bounding box center [77, 100] width 154 height 47
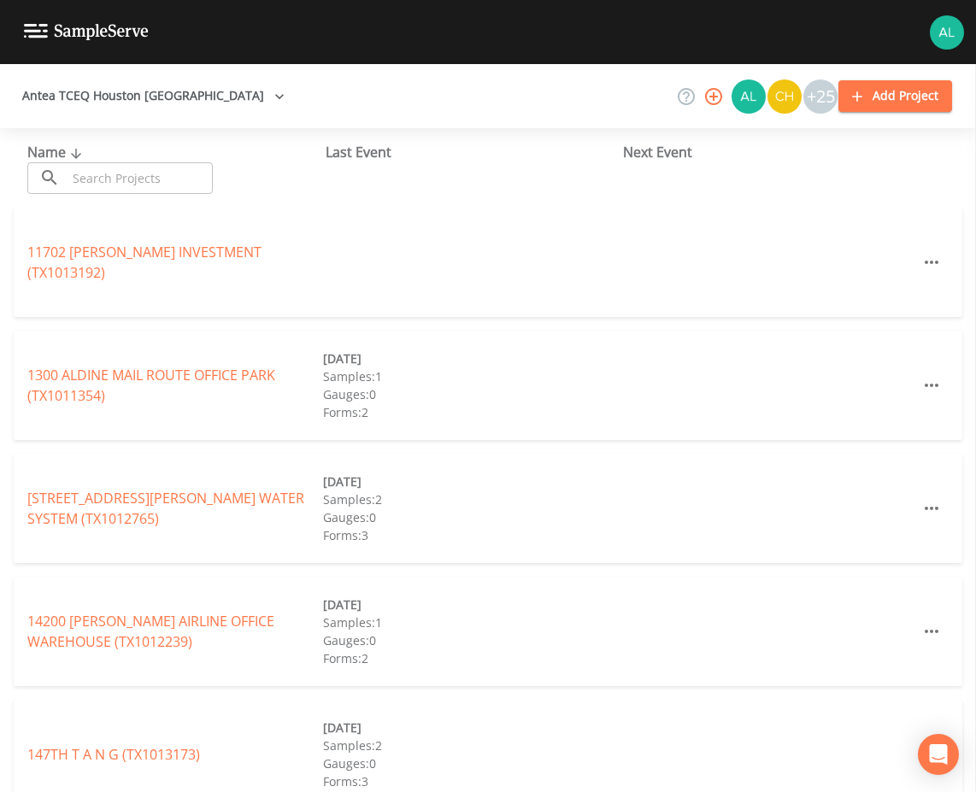
click at [74, 178] on input "text" at bounding box center [140, 178] width 146 height 32
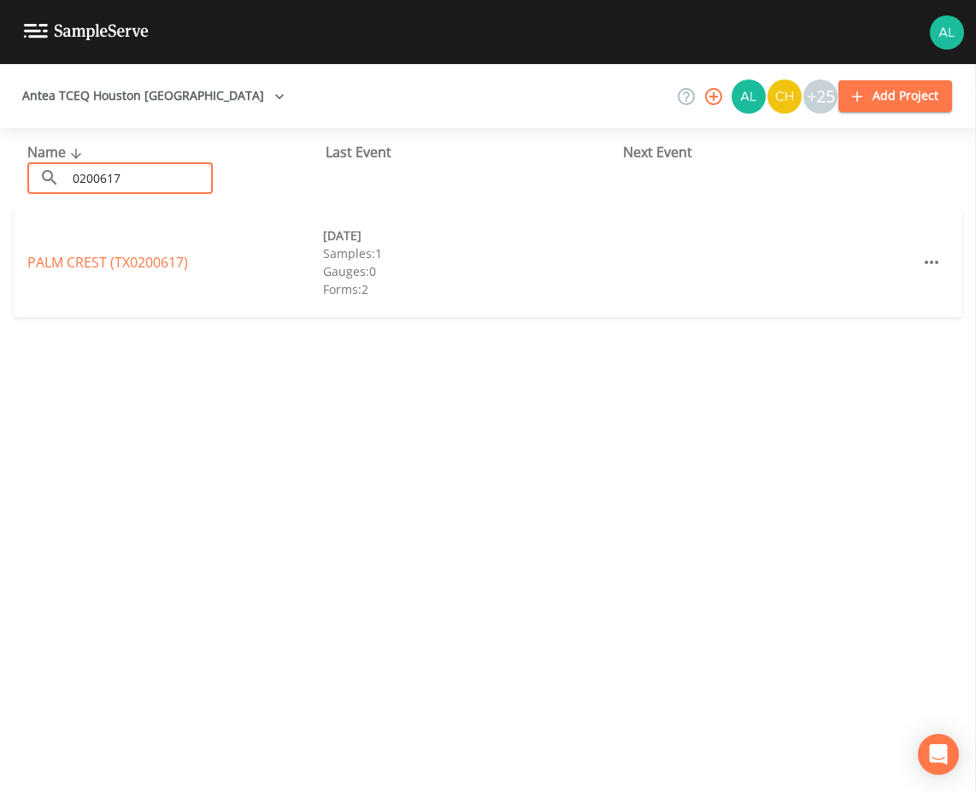
type input "0200617"
click at [60, 252] on div "PALM CREST (TX0200617) [DATE] Samples: 2 Gauges: 0 Forms: 3 [DATE] Samples: 1 G…" at bounding box center [488, 262] width 949 height 109
click at [58, 262] on link "[GEOGRAPHIC_DATA] (TX0200617)" at bounding box center [107, 262] width 161 height 19
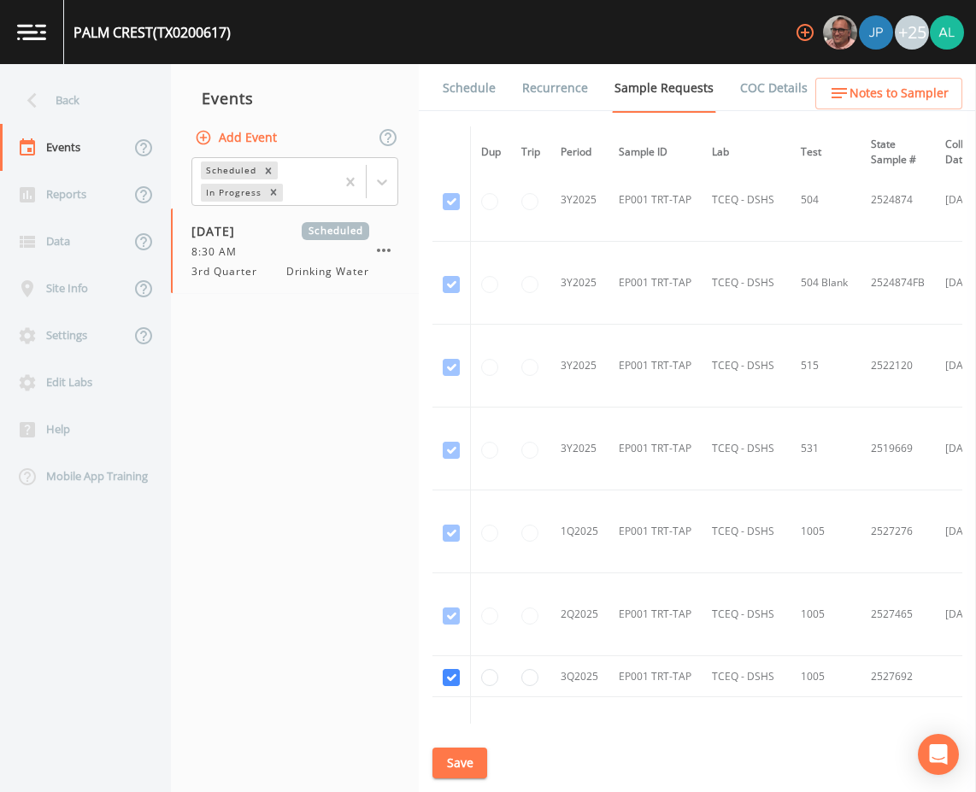
scroll to position [1505, 0]
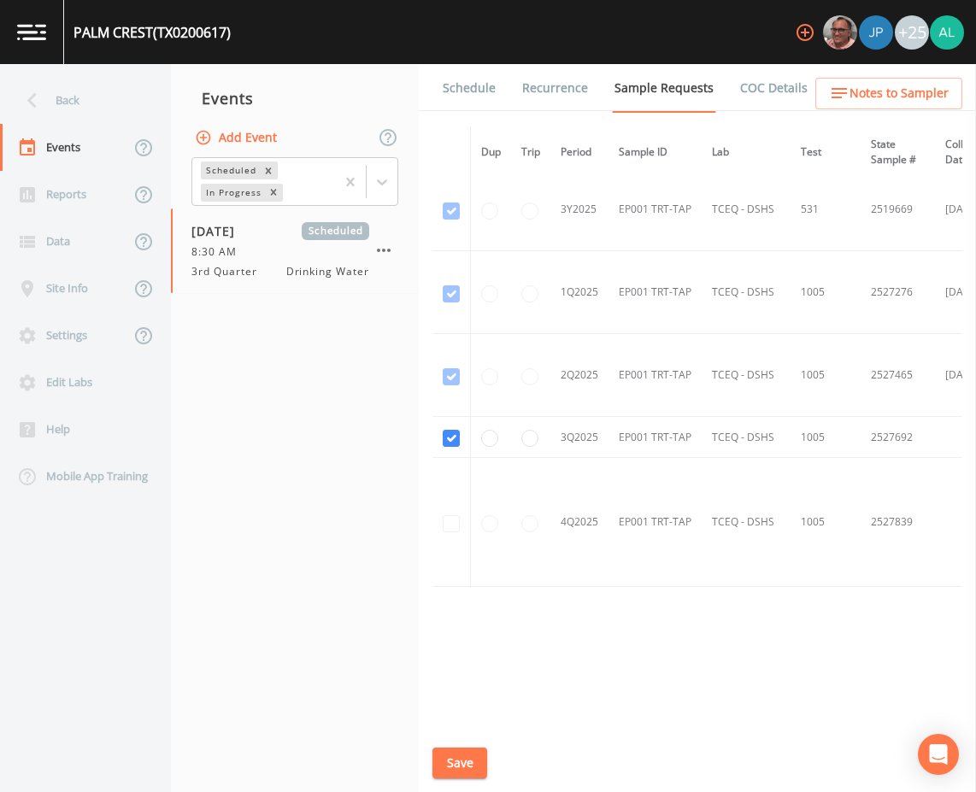
click at [448, 95] on link "Schedule" at bounding box center [469, 88] width 58 height 48
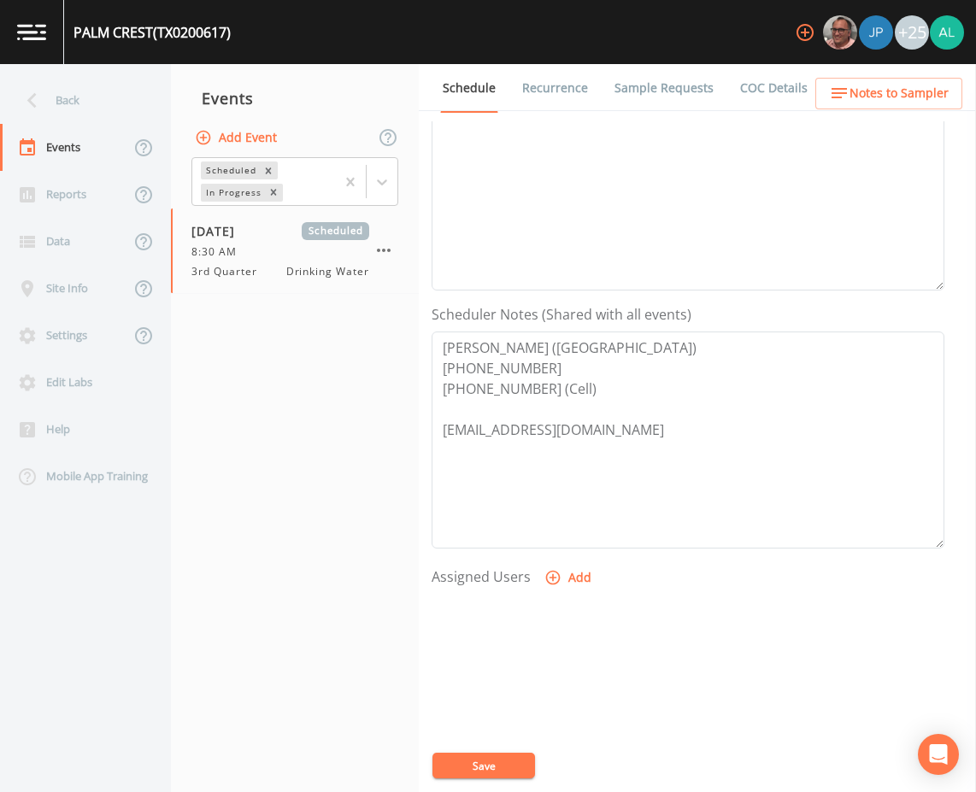
scroll to position [256, 0]
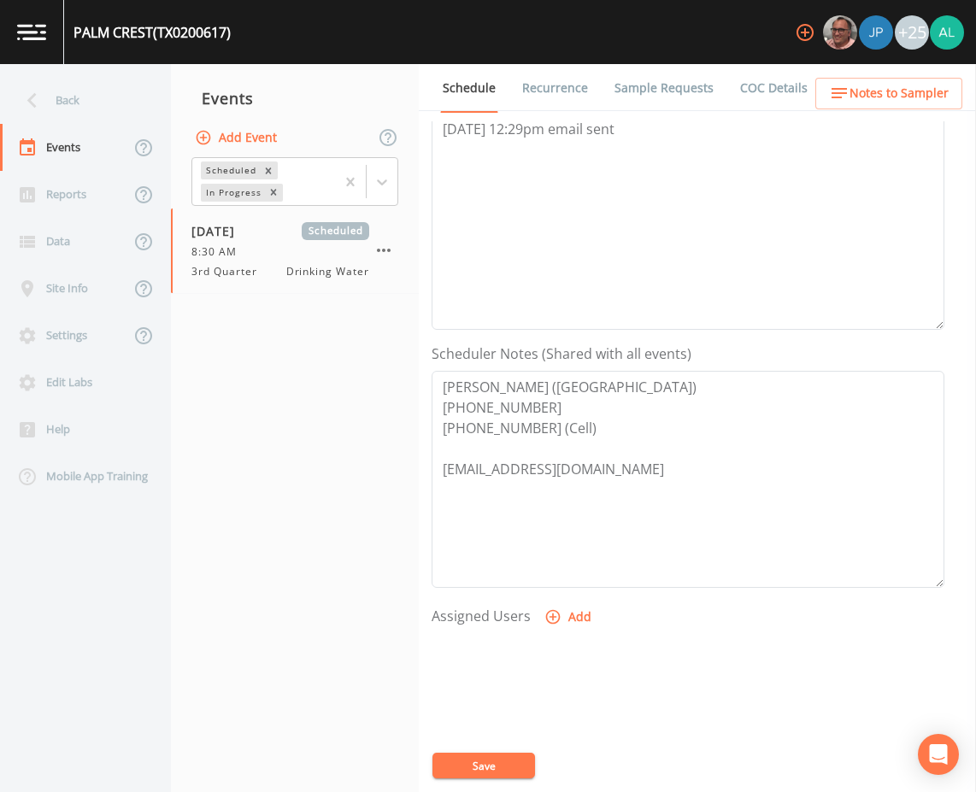
click at [857, 102] on span "Notes to Sampler" at bounding box center [899, 93] width 99 height 21
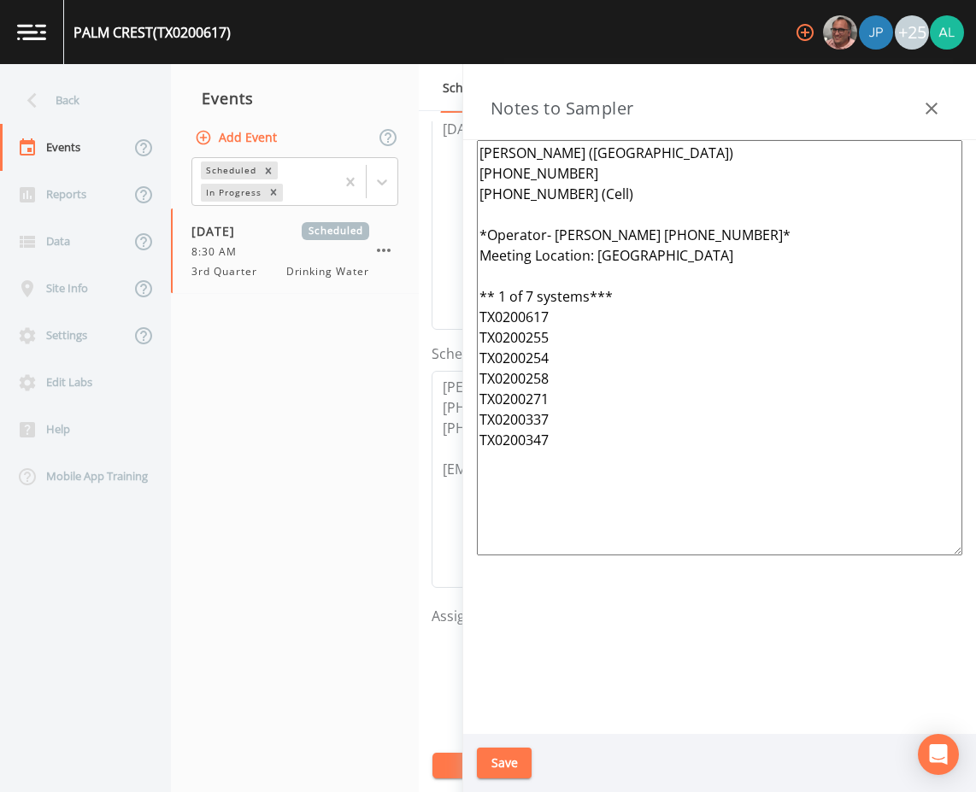
click at [530, 777] on button "Save" at bounding box center [504, 764] width 55 height 32
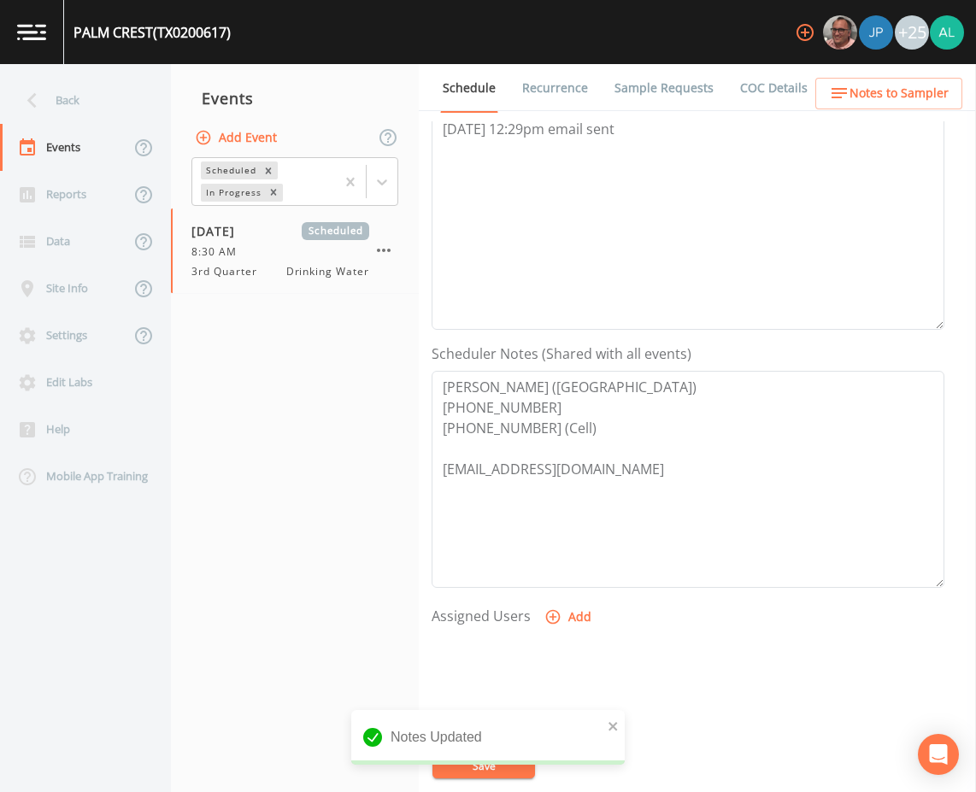
click at [351, 762] on div "notification timer" at bounding box center [351, 763] width 0 height 4
click at [616, 721] on icon "close" at bounding box center [614, 727] width 12 height 14
click at [515, 770] on div "Notes Updated" at bounding box center [488, 744] width 274 height 68
click at [489, 773] on button "Save" at bounding box center [484, 766] width 103 height 26
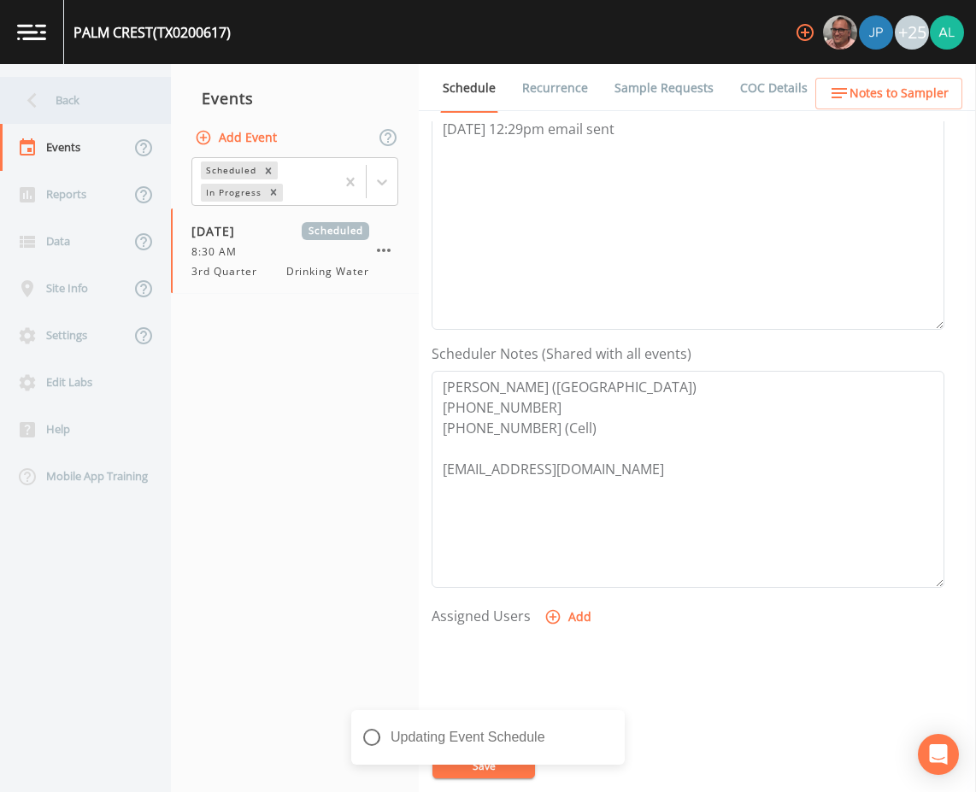
click at [96, 104] on div "Back" at bounding box center [77, 100] width 154 height 47
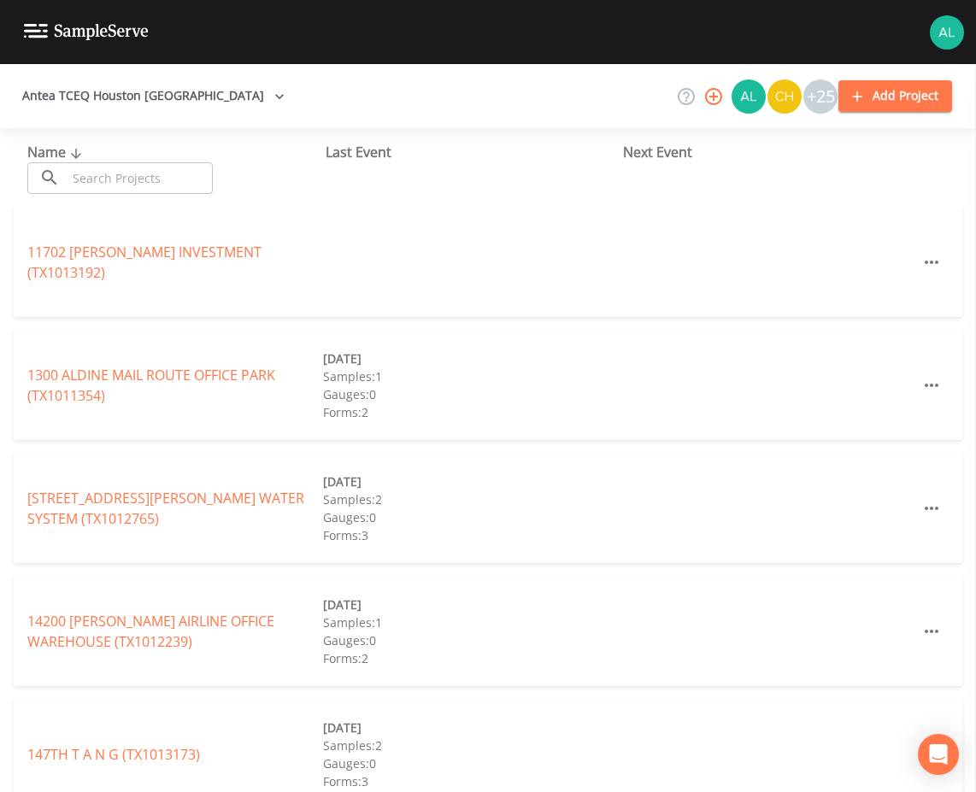
click at [127, 189] on input "text" at bounding box center [140, 178] width 146 height 32
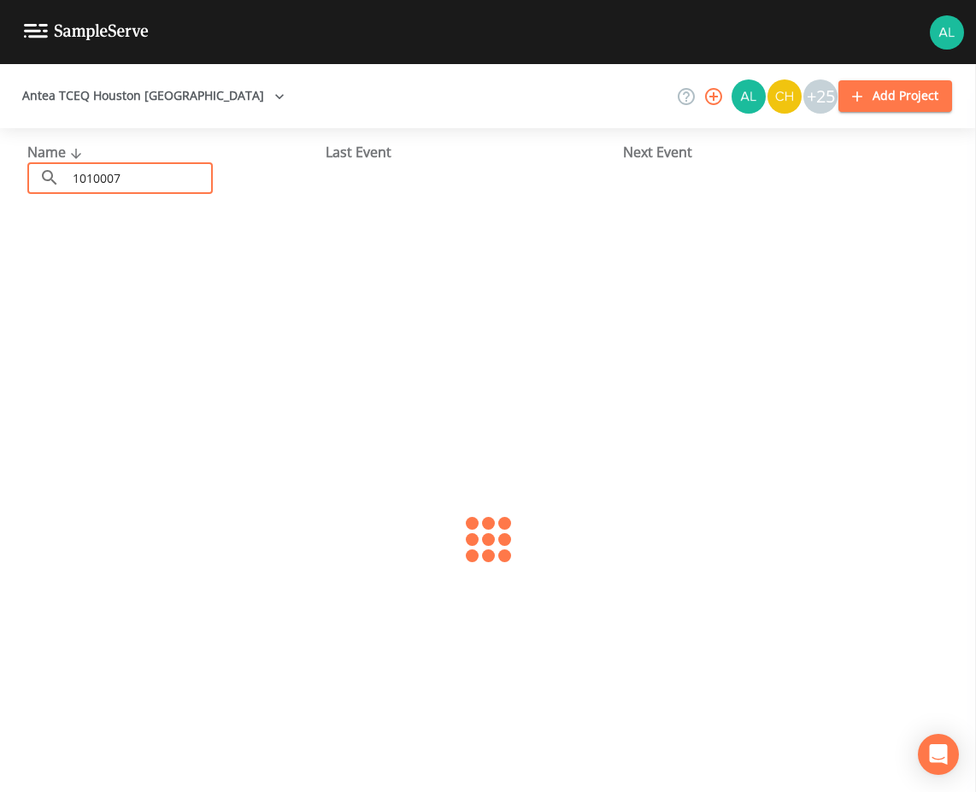
type input "1010007"
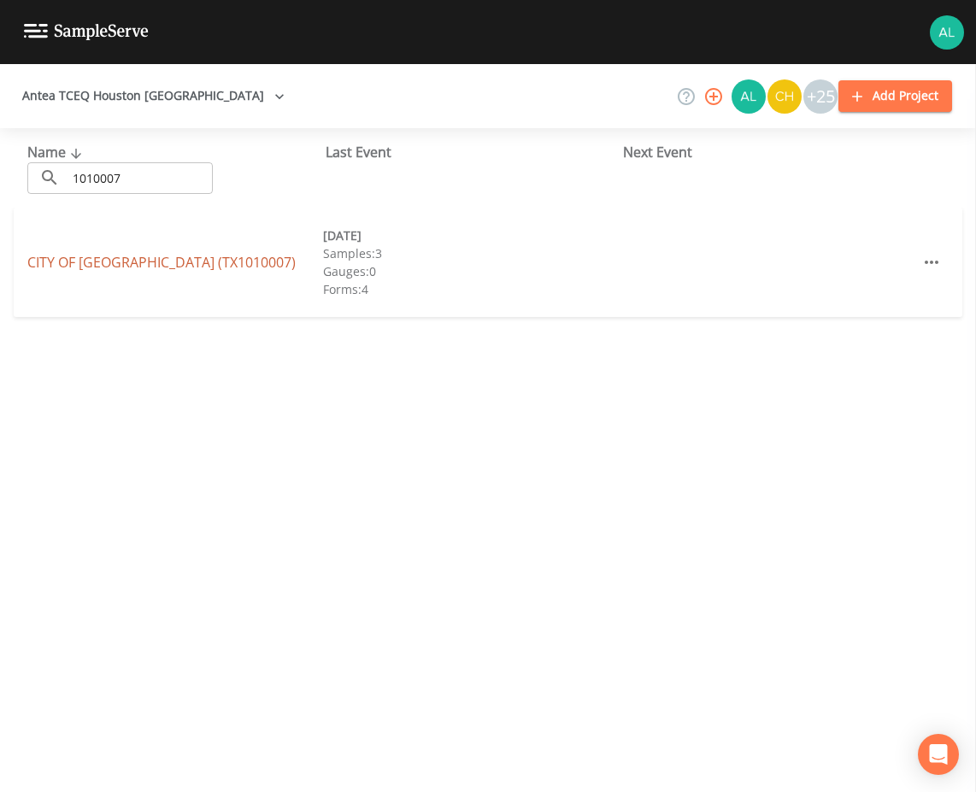
click at [137, 269] on link "CITY OF [GEOGRAPHIC_DATA] (TX1010007)" at bounding box center [161, 262] width 268 height 19
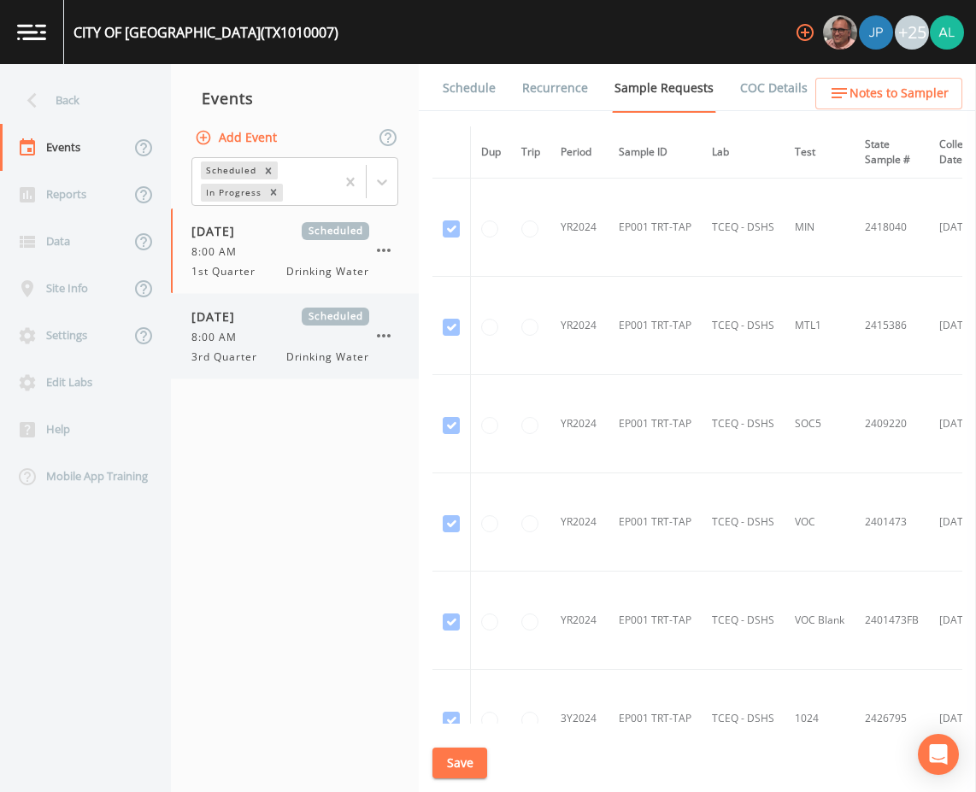
click at [266, 338] on div "8:00 AM" at bounding box center [280, 337] width 178 height 15
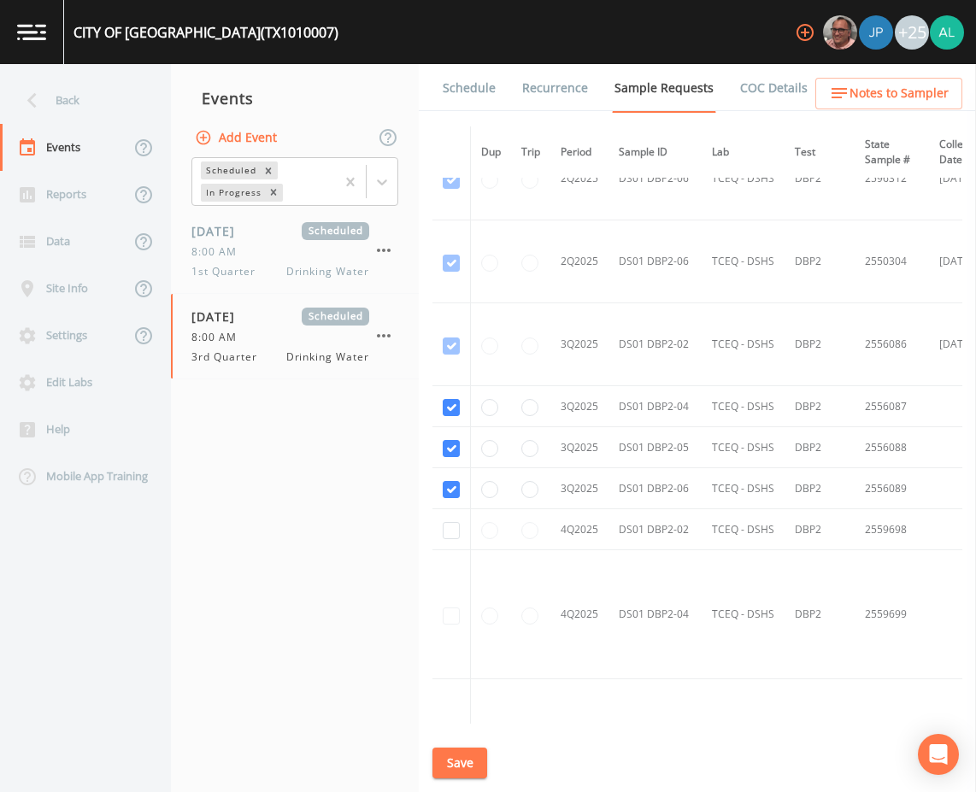
scroll to position [3494, 0]
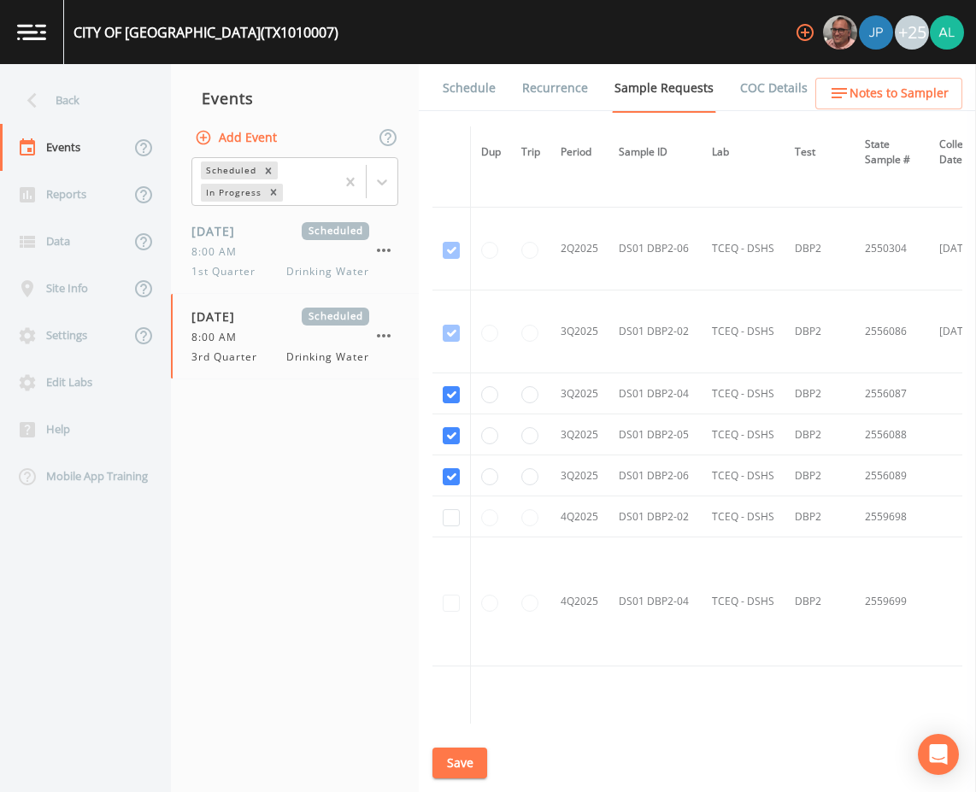
click at [465, 748] on button "Save" at bounding box center [460, 764] width 55 height 32
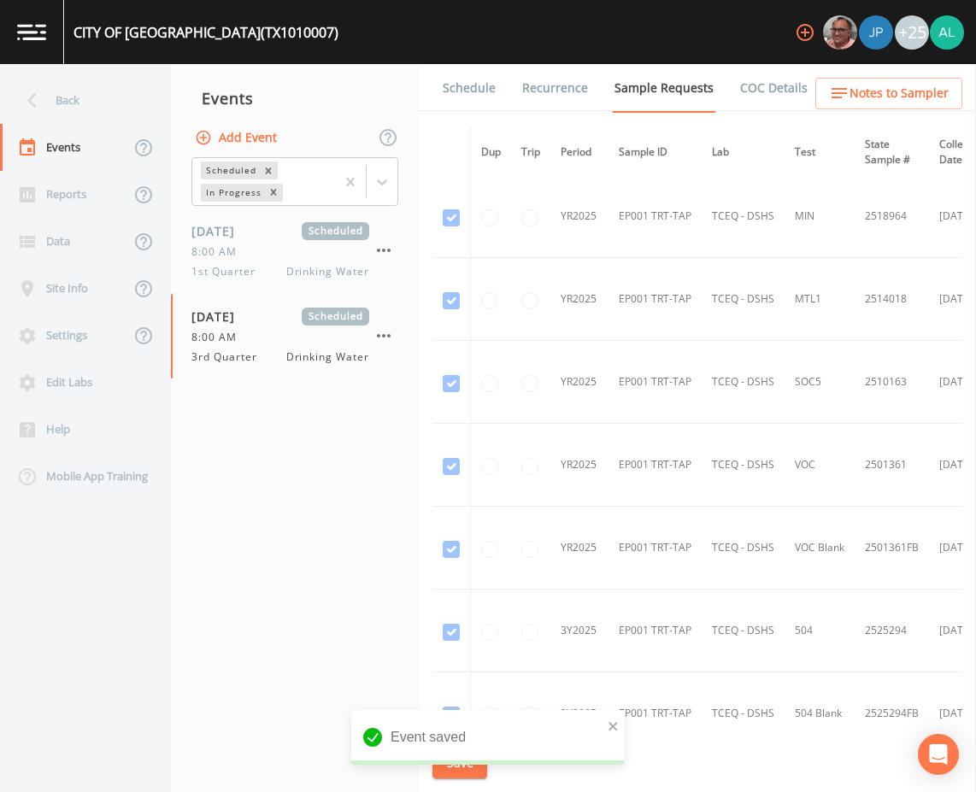
scroll to position [1870, 0]
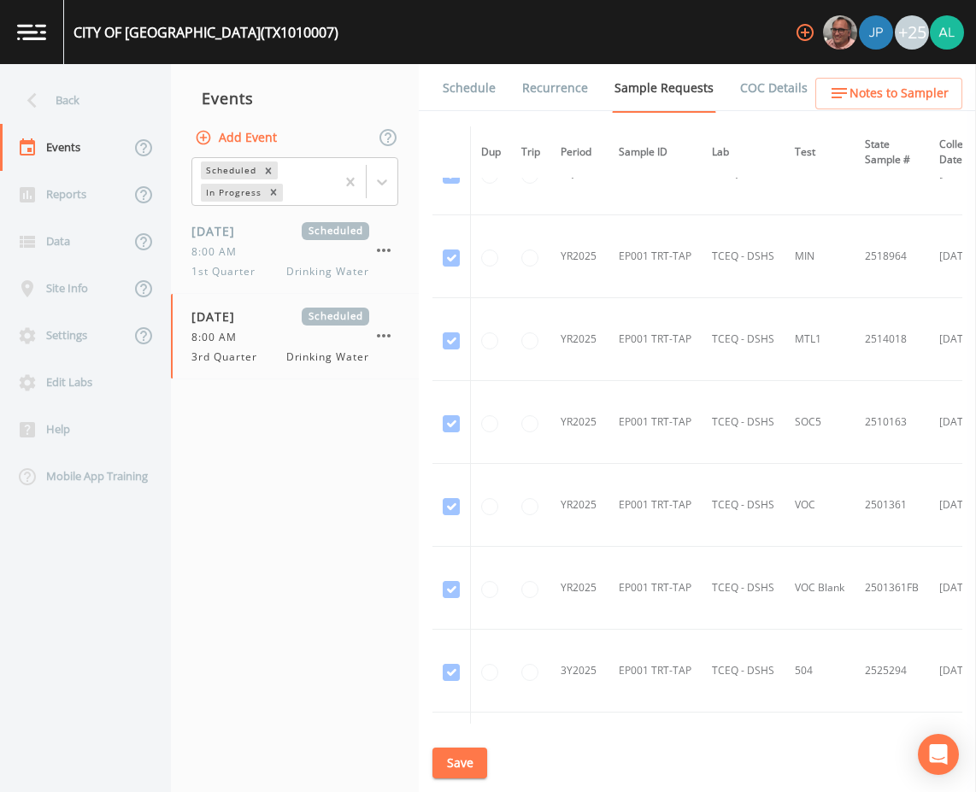
click at [486, 91] on link "Schedule" at bounding box center [469, 88] width 58 height 48
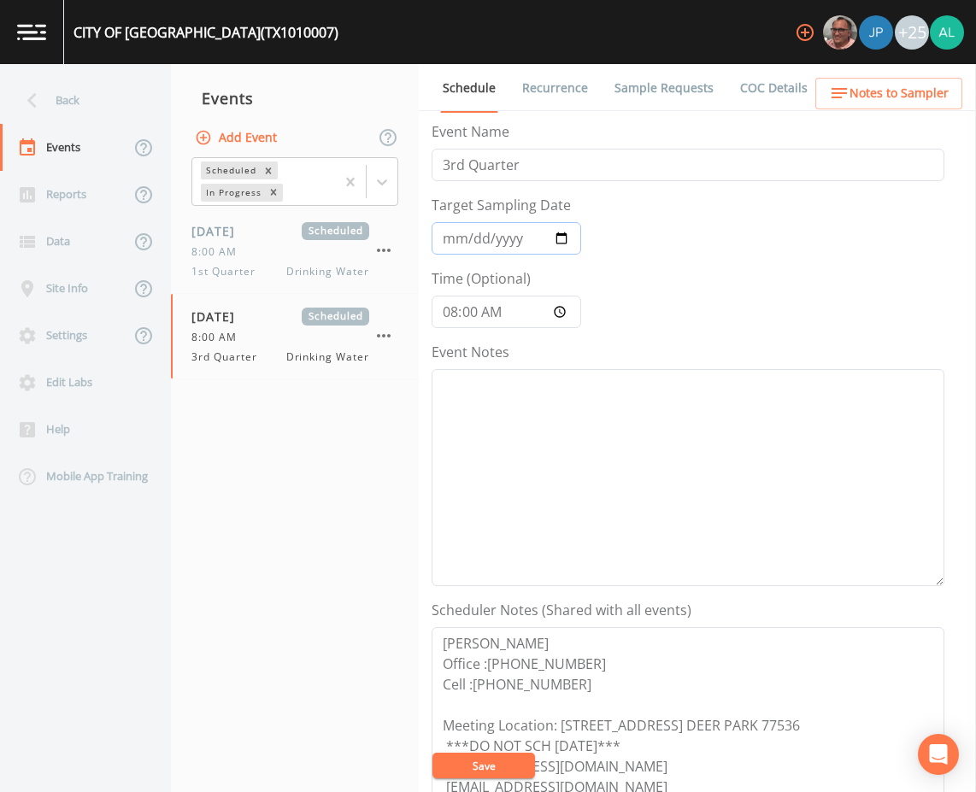
click at [458, 243] on input "[DATE]" at bounding box center [507, 238] width 150 height 32
type input "[DATE]"
click at [487, 765] on button "Save" at bounding box center [484, 766] width 103 height 26
drag, startPoint x: 517, startPoint y: 476, endPoint x: 506, endPoint y: 473, distance: 11.6
click at [515, 476] on textarea "Event Notes" at bounding box center [688, 477] width 513 height 217
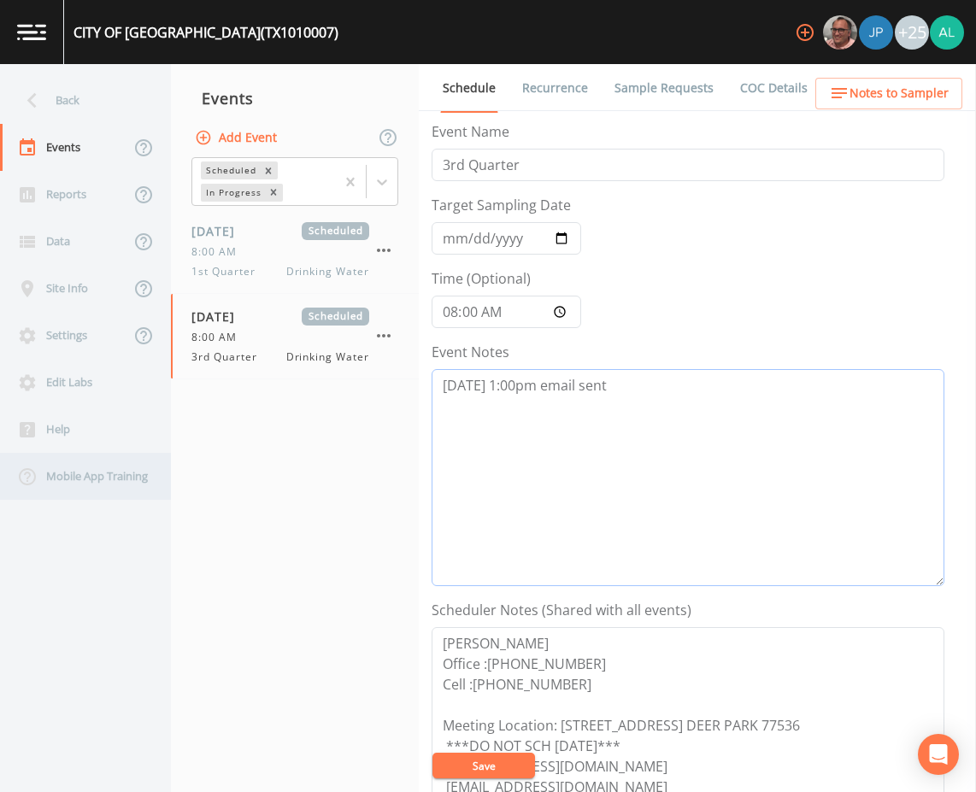
type textarea "[DATE] 1:00pm email sent"
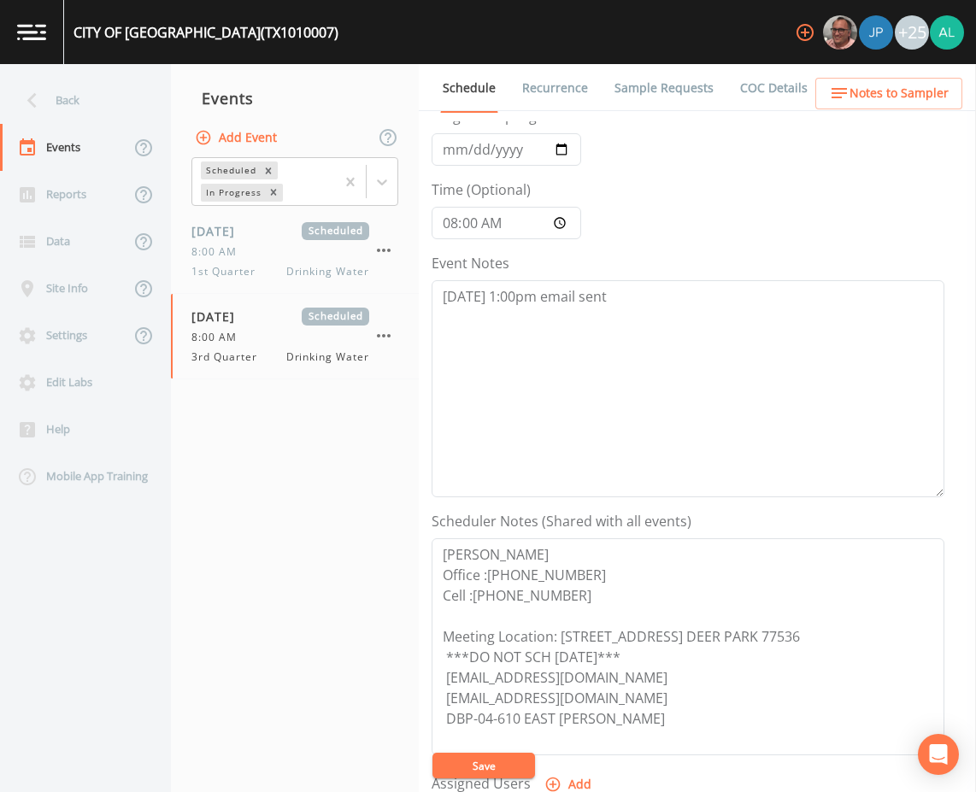
scroll to position [171, 0]
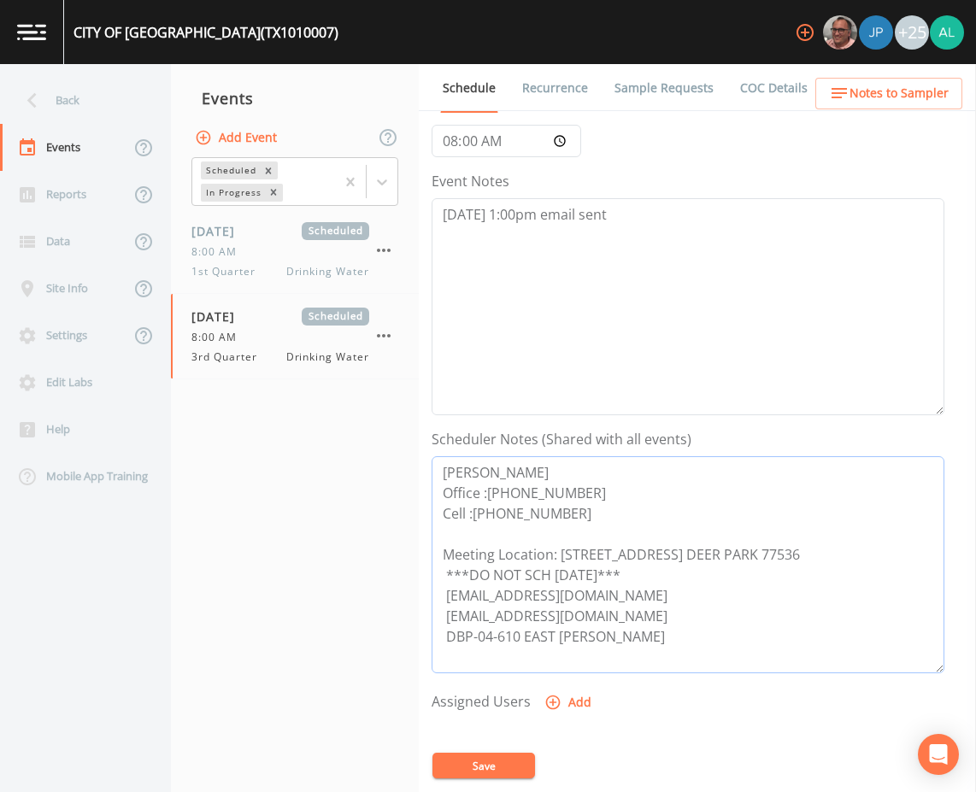
drag, startPoint x: 616, startPoint y: 596, endPoint x: 479, endPoint y: 580, distance: 138.5
click at [367, 595] on div "Back Events Reports Data Site Info Settings Edit Labs Help Mobile App Training …" at bounding box center [488, 428] width 976 height 728
drag, startPoint x: 608, startPoint y: 615, endPoint x: 365, endPoint y: 620, distance: 242.8
click at [366, 620] on div "Back Events Reports Data Site Info Settings Edit Labs Help Mobile App Training …" at bounding box center [488, 428] width 976 height 728
click at [873, 84] on span "Notes to Sampler" at bounding box center [899, 93] width 99 height 21
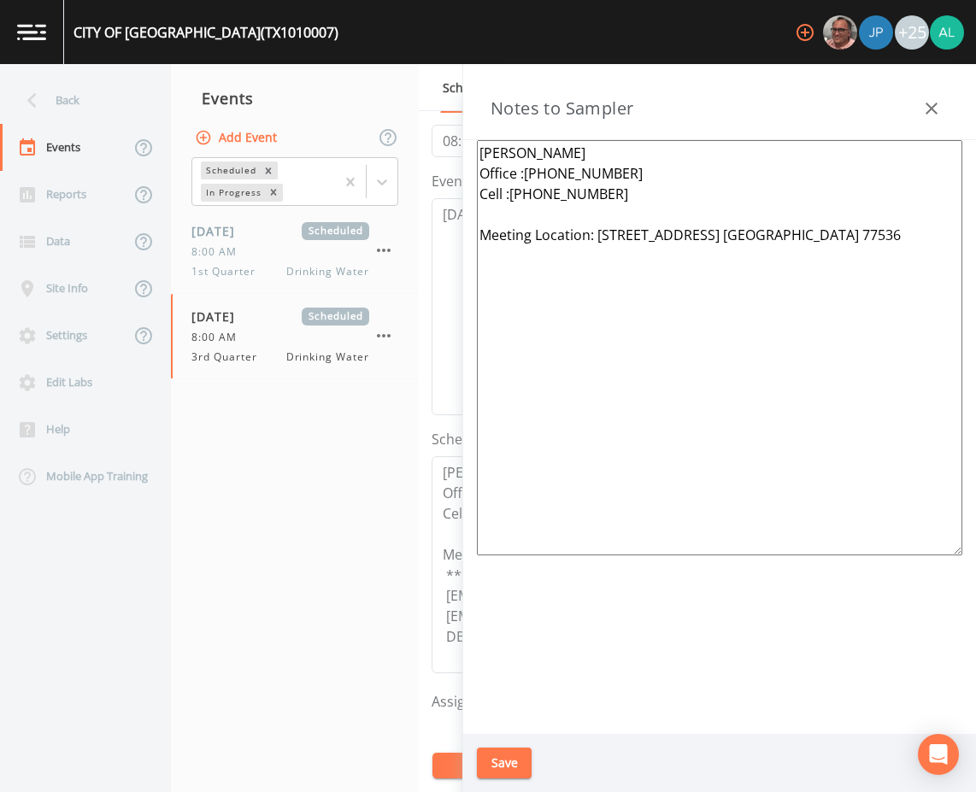
drag, startPoint x: 666, startPoint y: 239, endPoint x: 597, endPoint y: 248, distance: 69.8
click at [597, 248] on textarea "[PERSON_NAME] Office :[PHONE_NUMBER] Cell :[PHONE_NUMBER] Meeting Location: [ST…" at bounding box center [720, 347] width 486 height 415
click at [510, 767] on button "Save" at bounding box center [504, 764] width 55 height 32
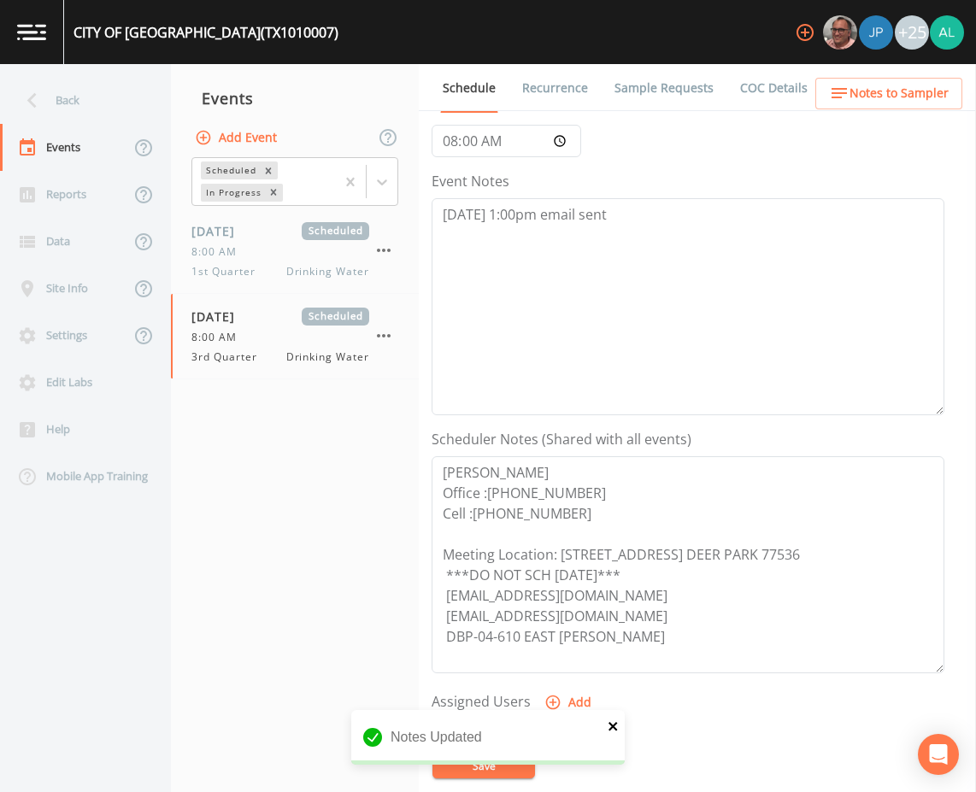
click at [610, 727] on icon "close" at bounding box center [614, 727] width 12 height 14
click at [507, 760] on button "Save" at bounding box center [484, 766] width 103 height 26
click at [507, 761] on div "Event Schedule is Updated successfully." at bounding box center [488, 739] width 274 height 79
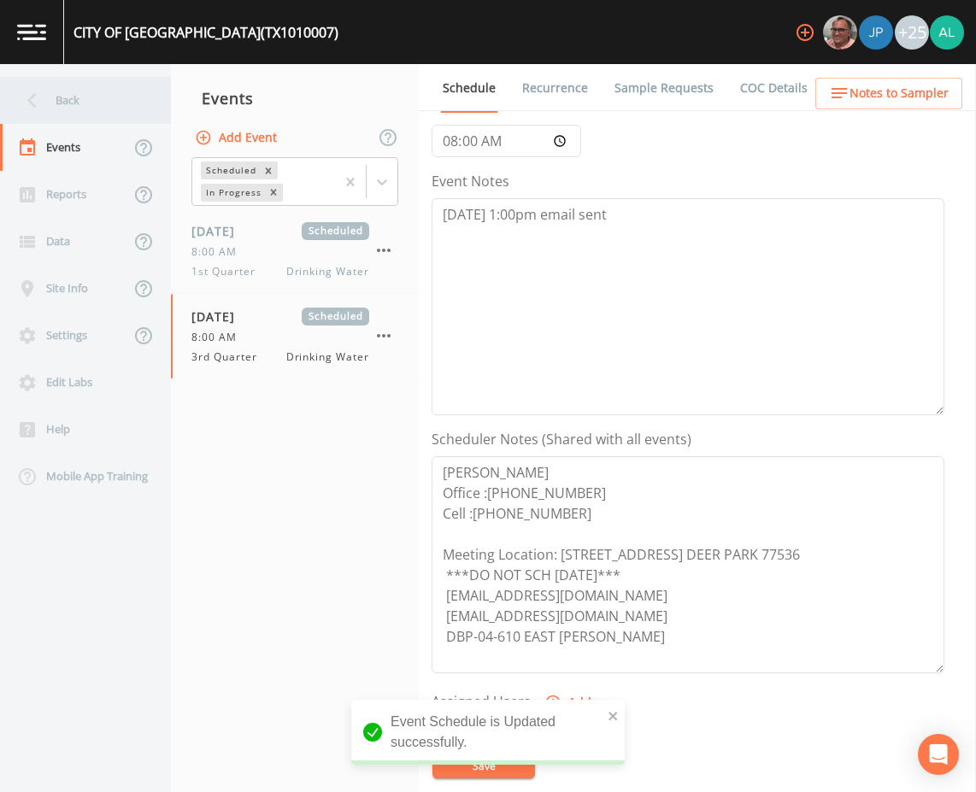
click at [92, 114] on div "Back" at bounding box center [77, 100] width 154 height 47
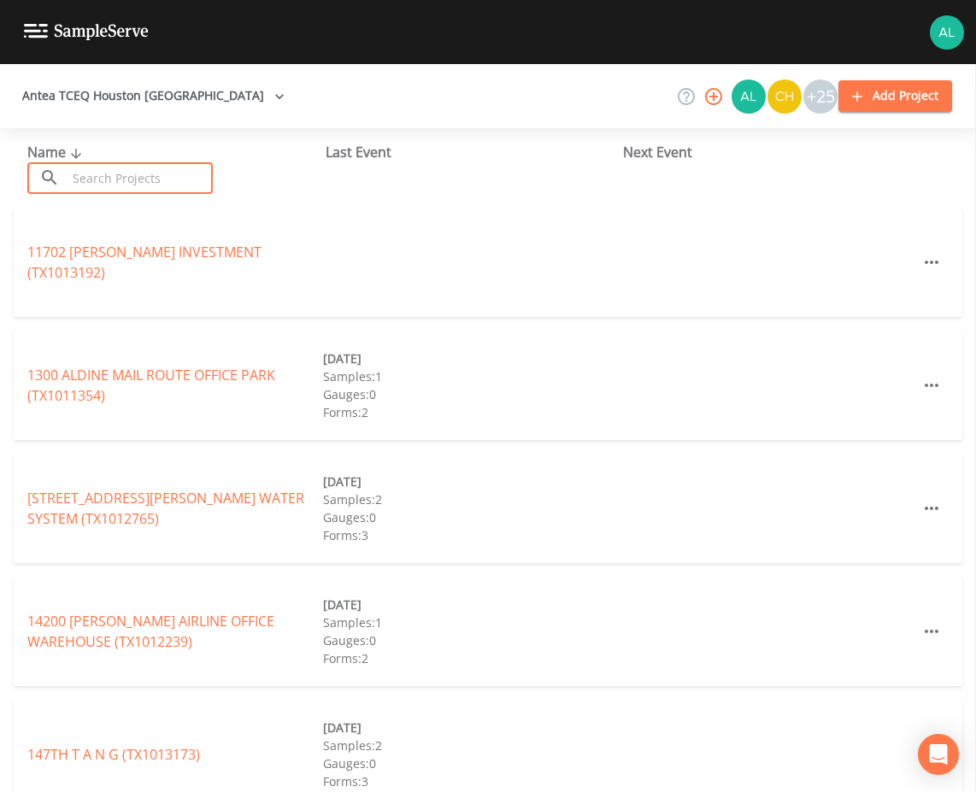
click at [103, 185] on input "text" at bounding box center [140, 178] width 146 height 32
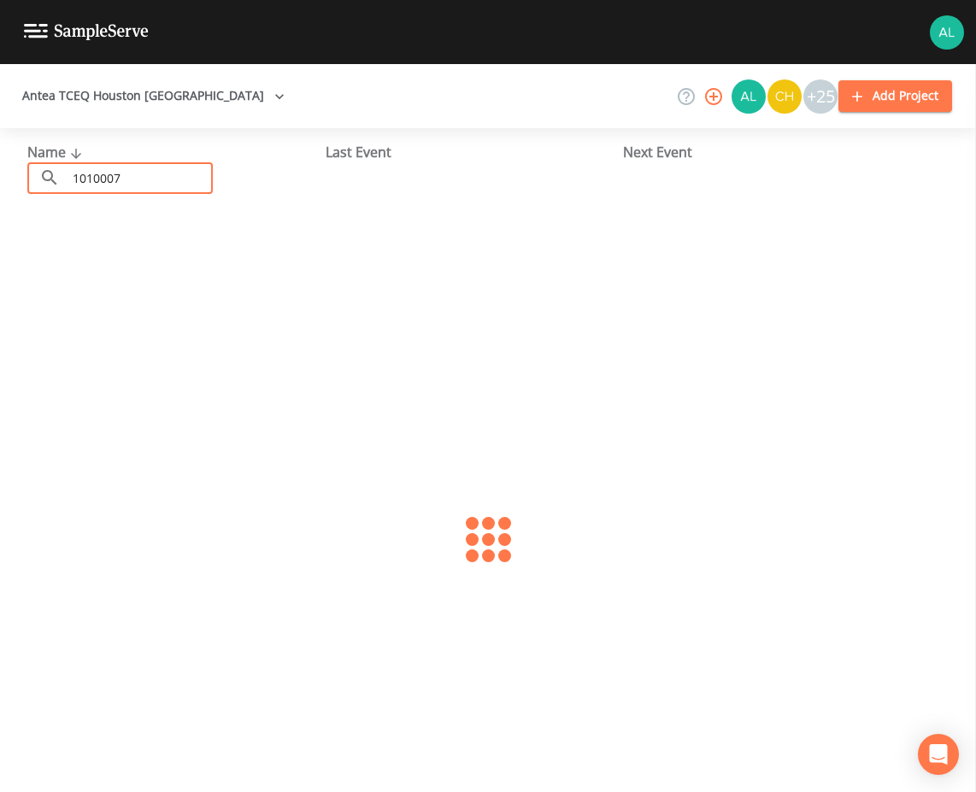
type input "1010007"
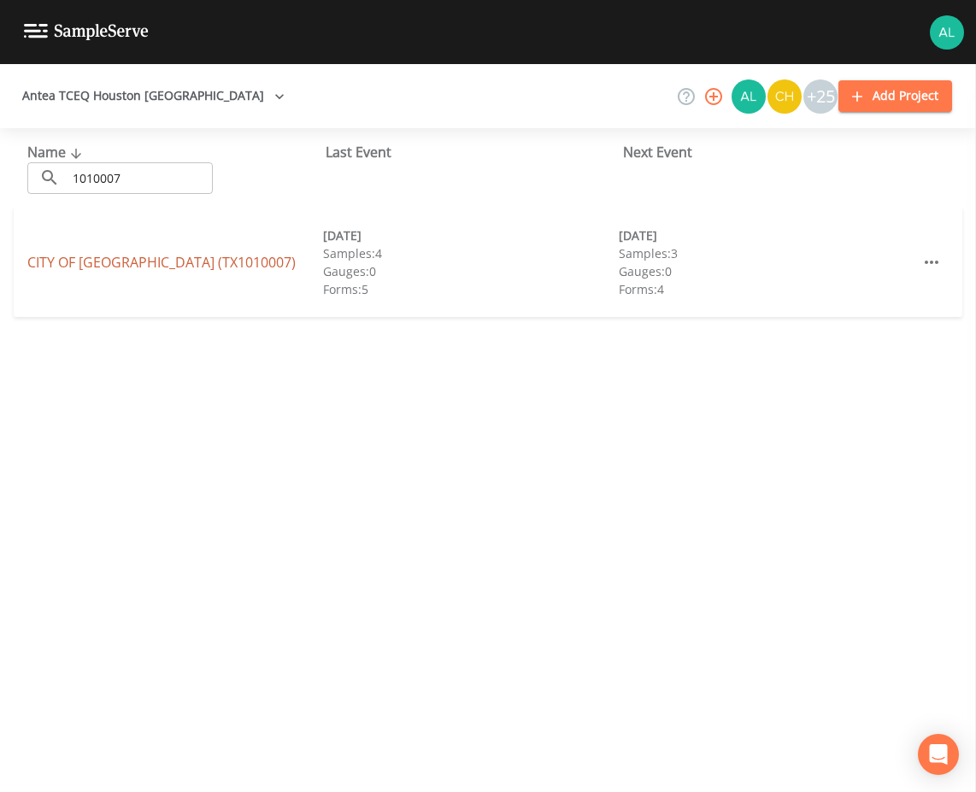
click at [115, 257] on link "CITY OF [GEOGRAPHIC_DATA] (TX1010007)" at bounding box center [161, 262] width 268 height 19
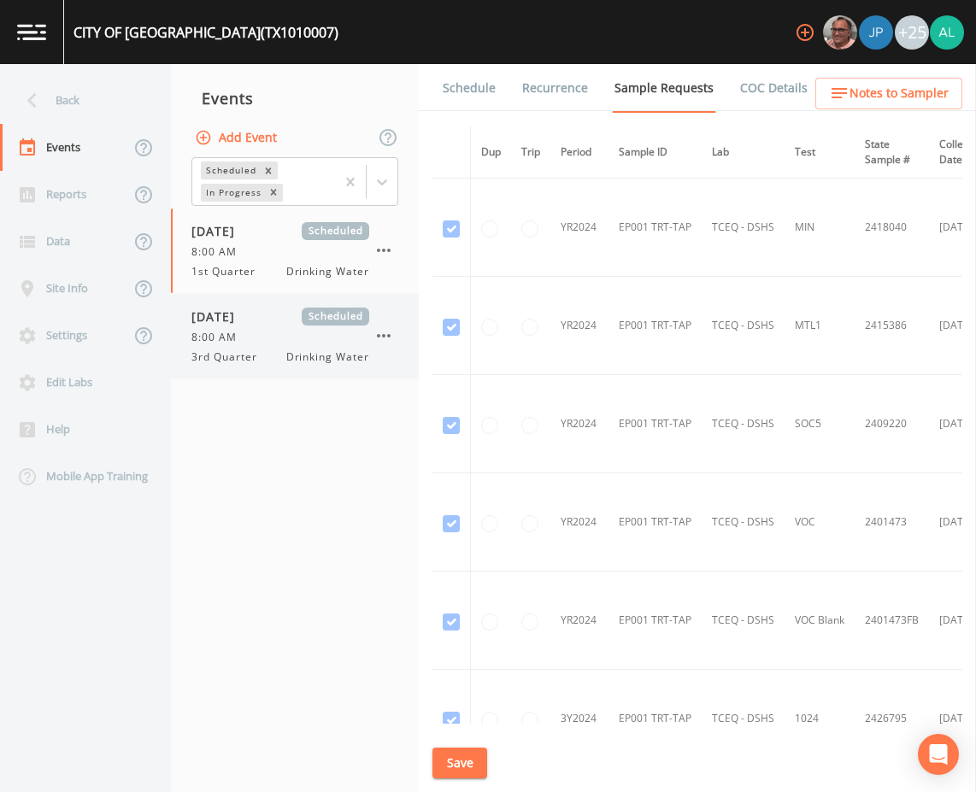
click at [320, 354] on span "Drinking Water" at bounding box center [327, 357] width 83 height 15
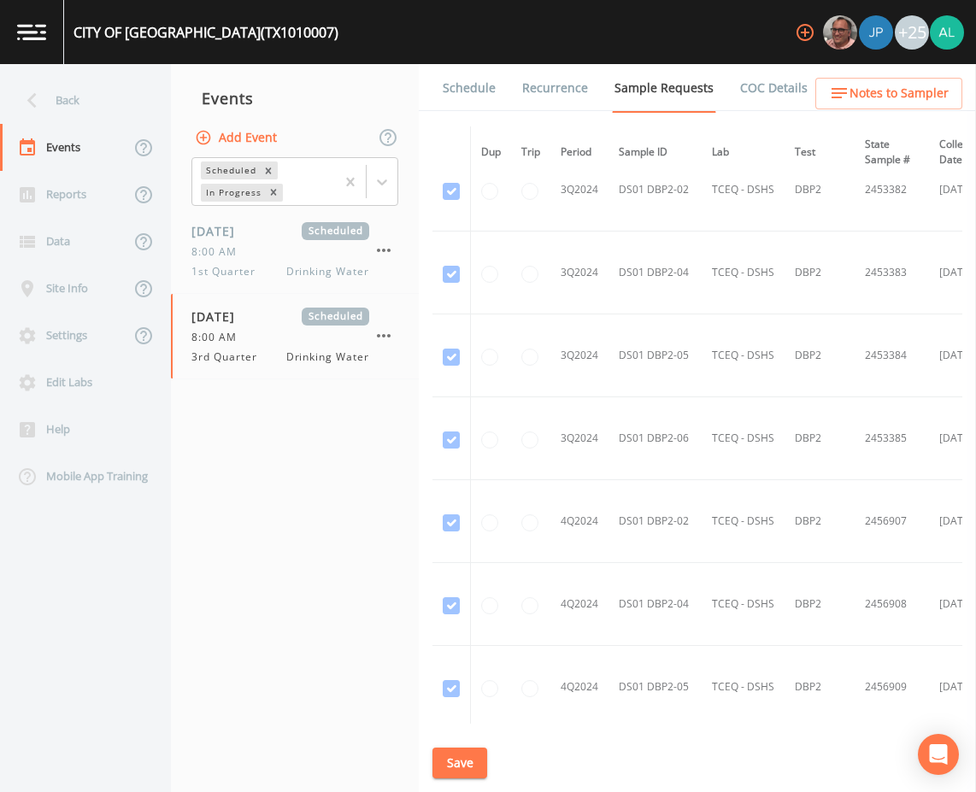
scroll to position [1539, 0]
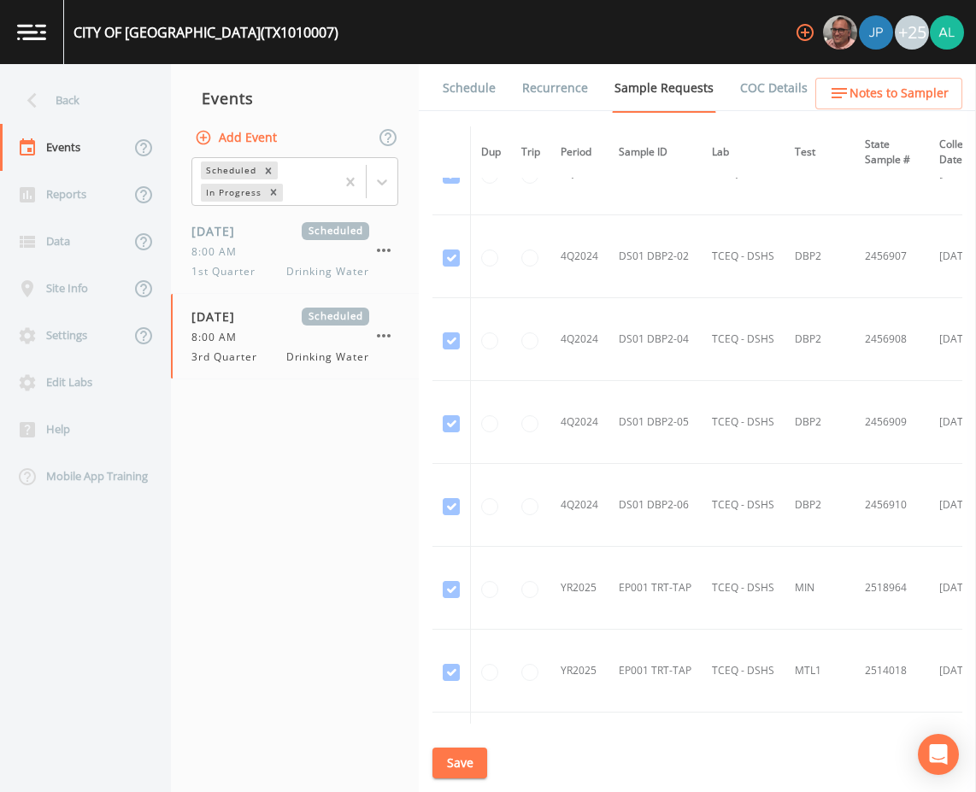
click at [462, 104] on link "Schedule" at bounding box center [469, 88] width 58 height 48
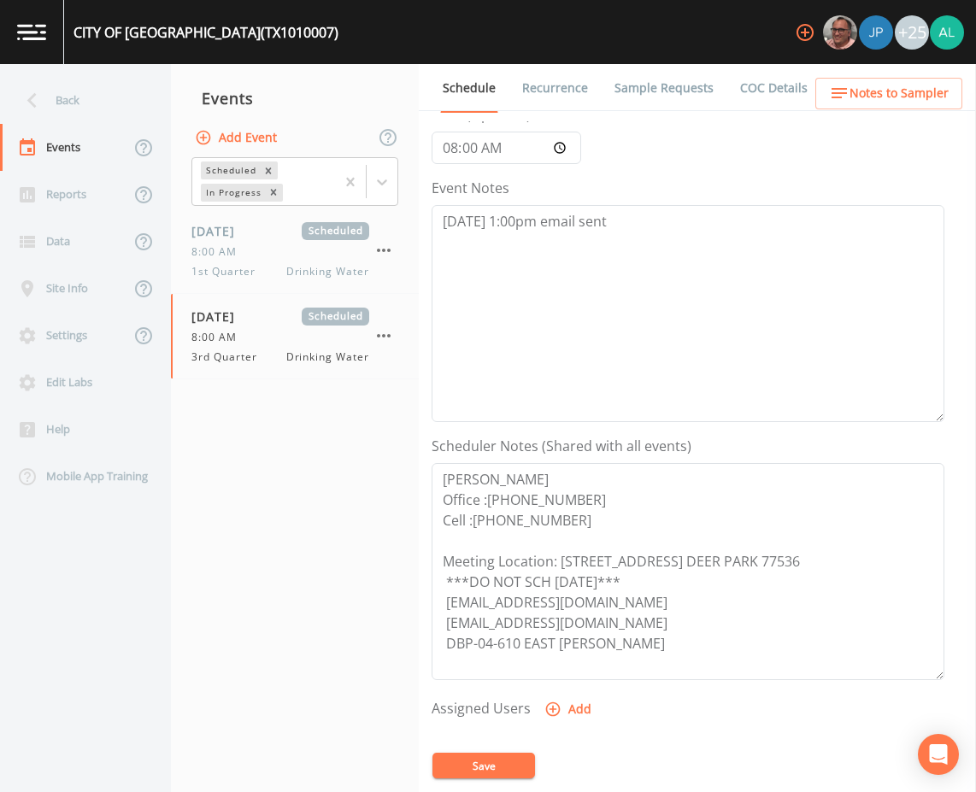
scroll to position [171, 0]
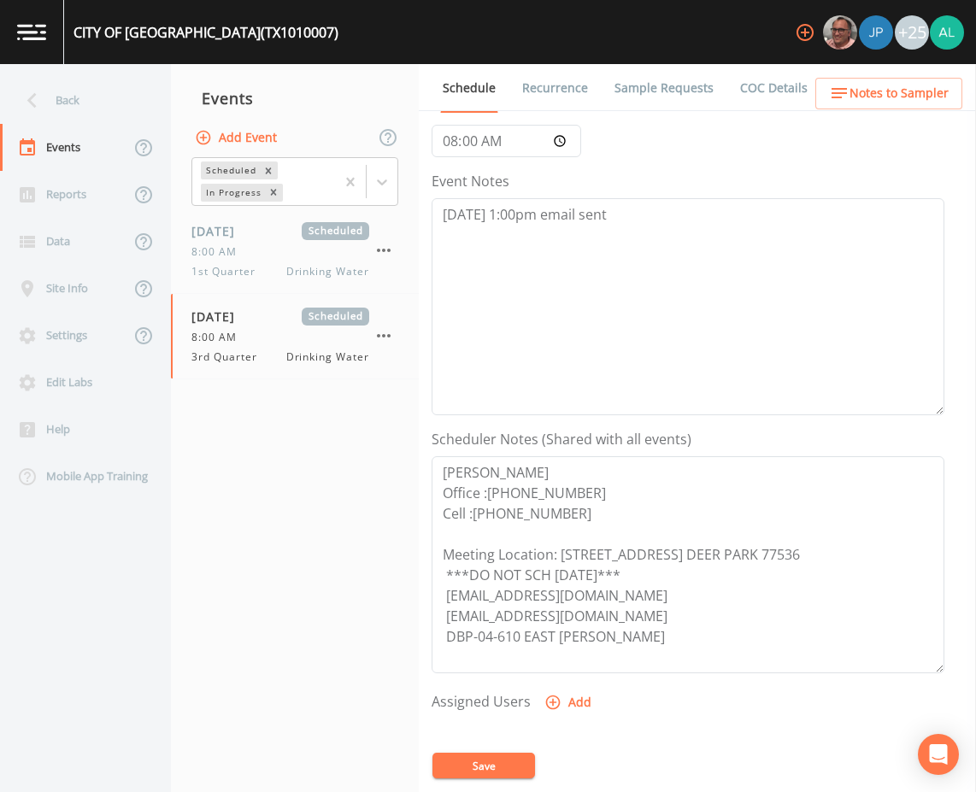
click at [509, 755] on button "Save" at bounding box center [484, 766] width 103 height 26
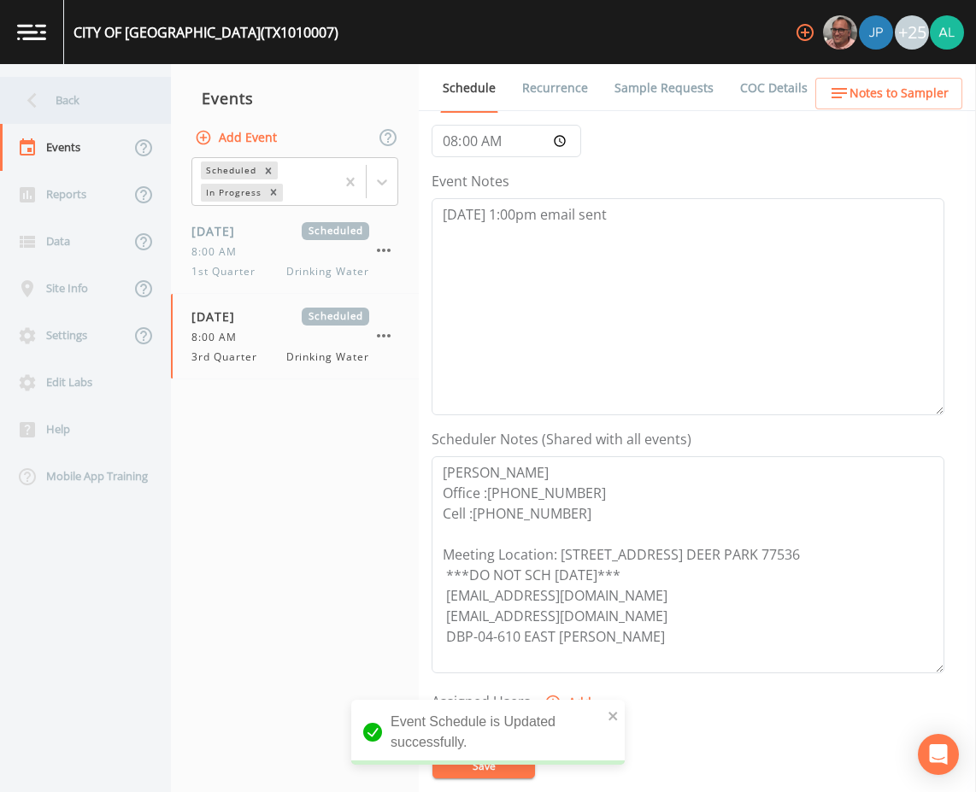
click at [96, 90] on div "Back" at bounding box center [77, 100] width 154 height 47
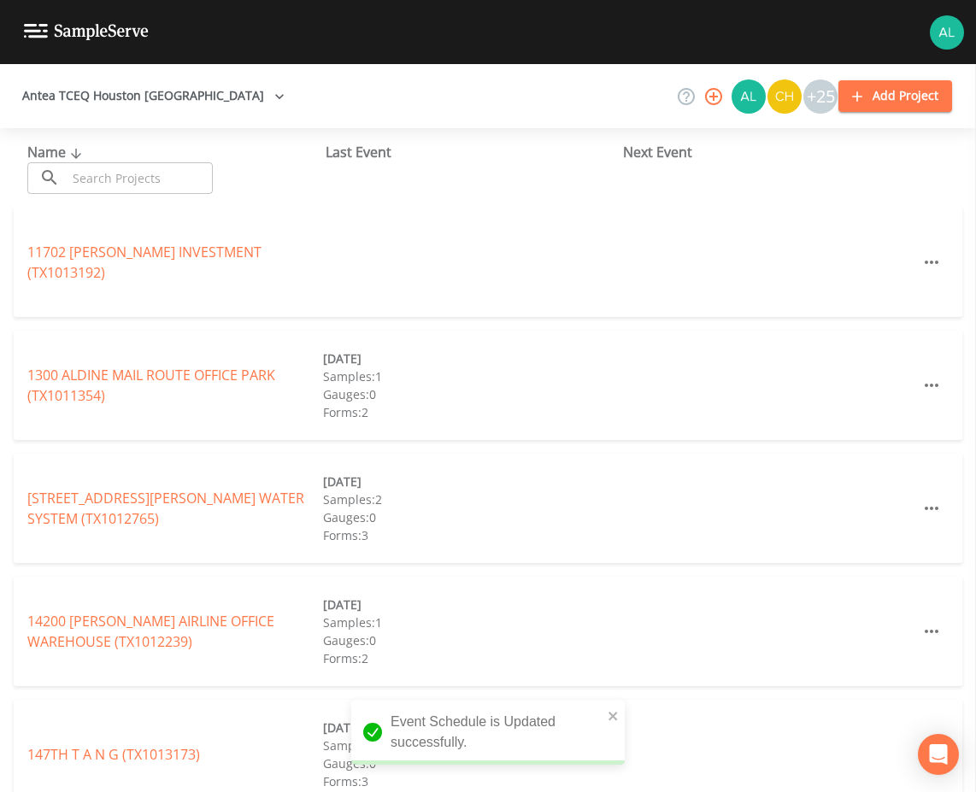
click at [124, 180] on input "text" at bounding box center [140, 178] width 146 height 32
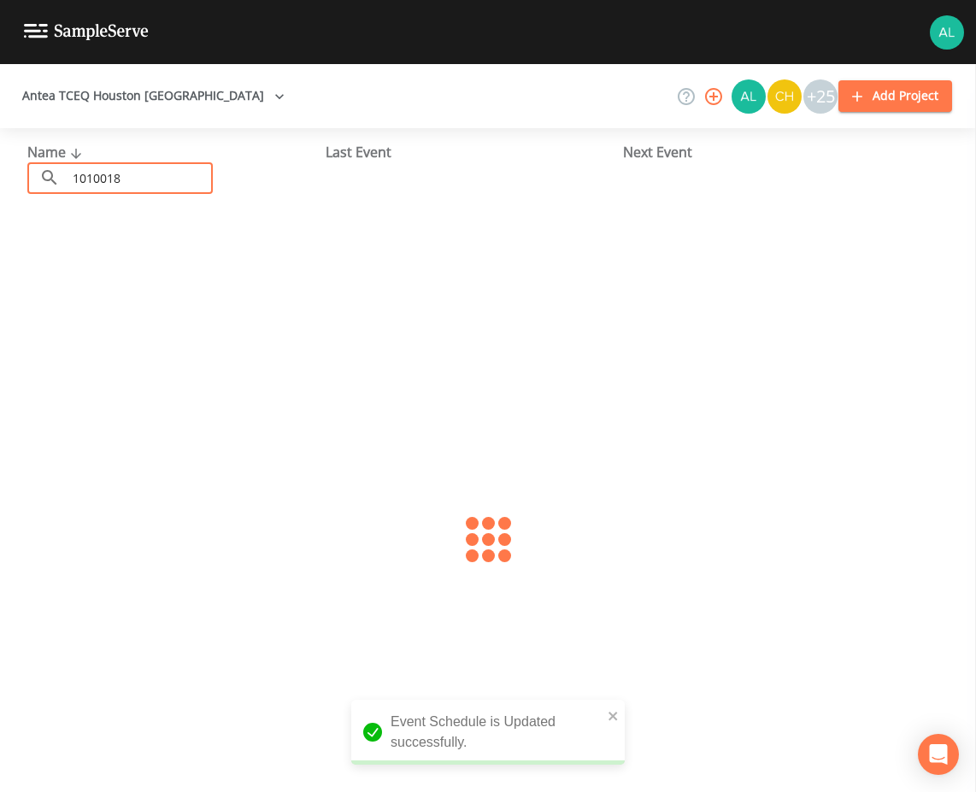
type input "1010018"
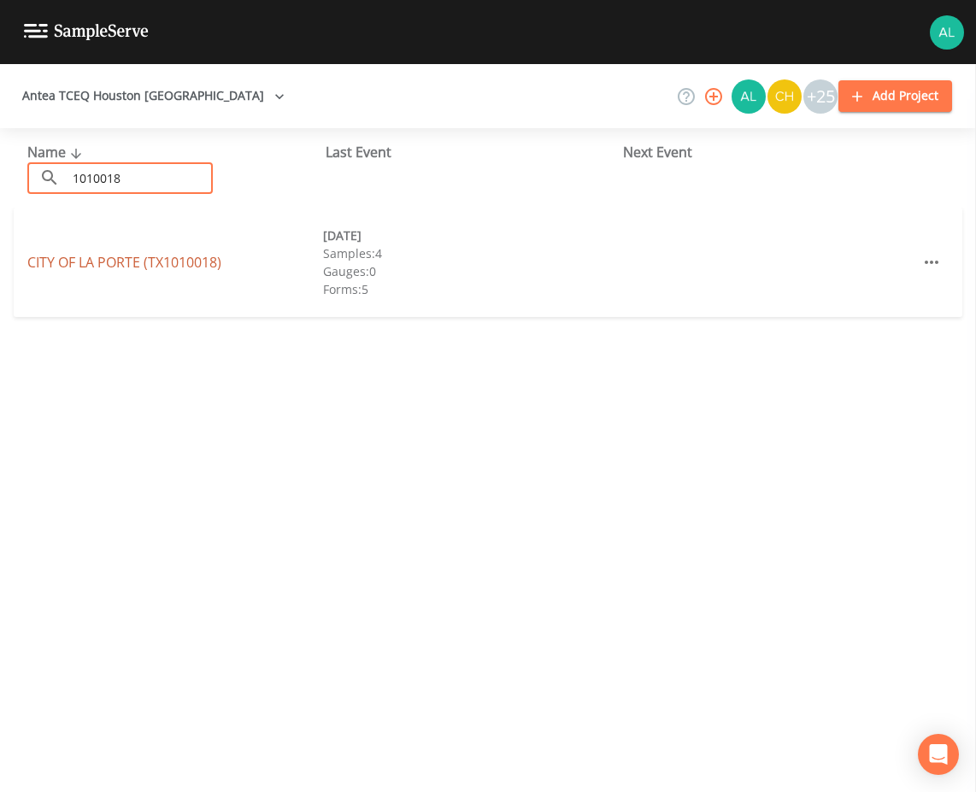
click at [96, 260] on link "[GEOGRAPHIC_DATA] (TX1010018)" at bounding box center [124, 262] width 194 height 19
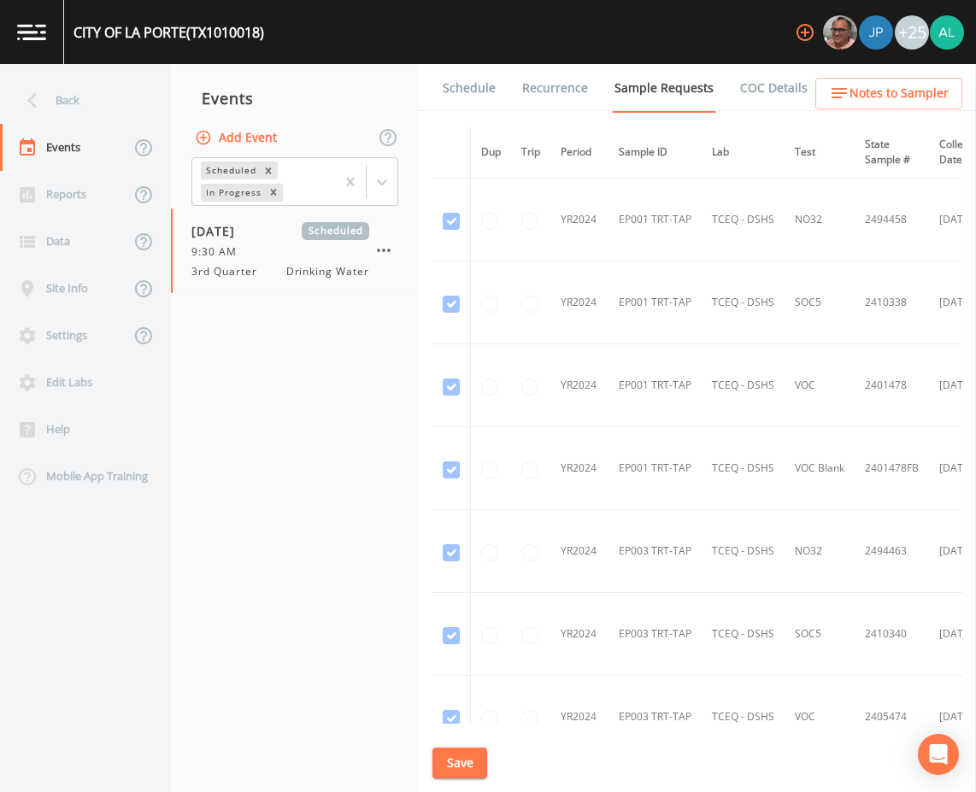
click at [480, 82] on link "Schedule" at bounding box center [469, 88] width 58 height 48
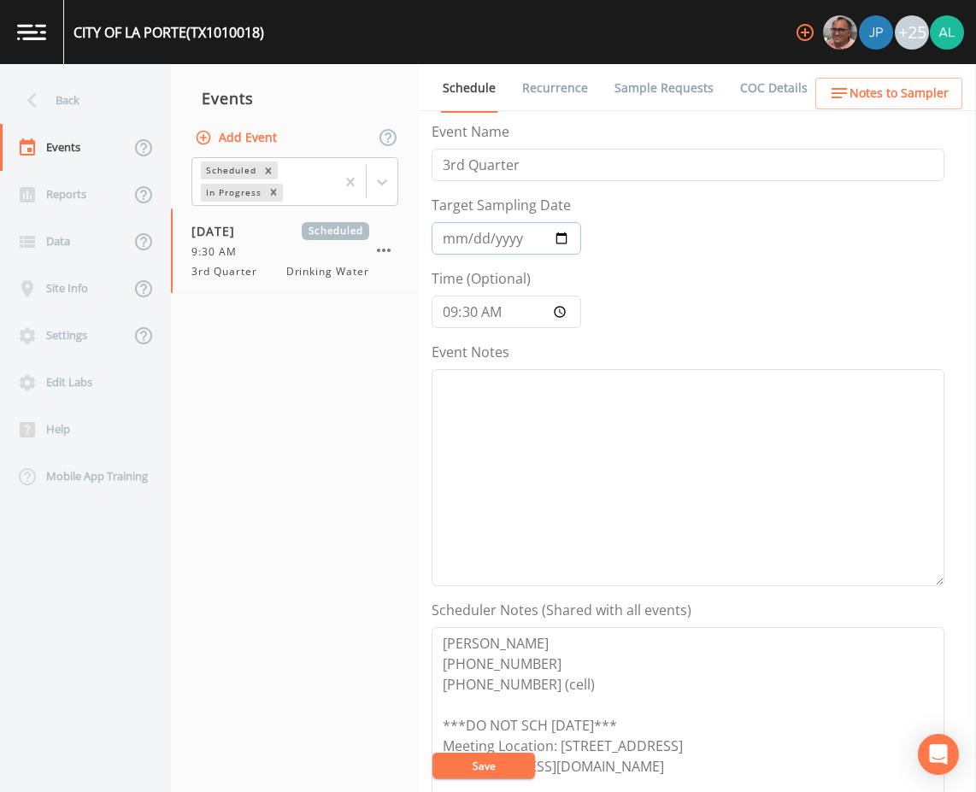
click at [454, 229] on input "[DATE]" at bounding box center [507, 238] width 150 height 32
type input "[DATE]"
click at [478, 761] on button "Save" at bounding box center [484, 766] width 103 height 26
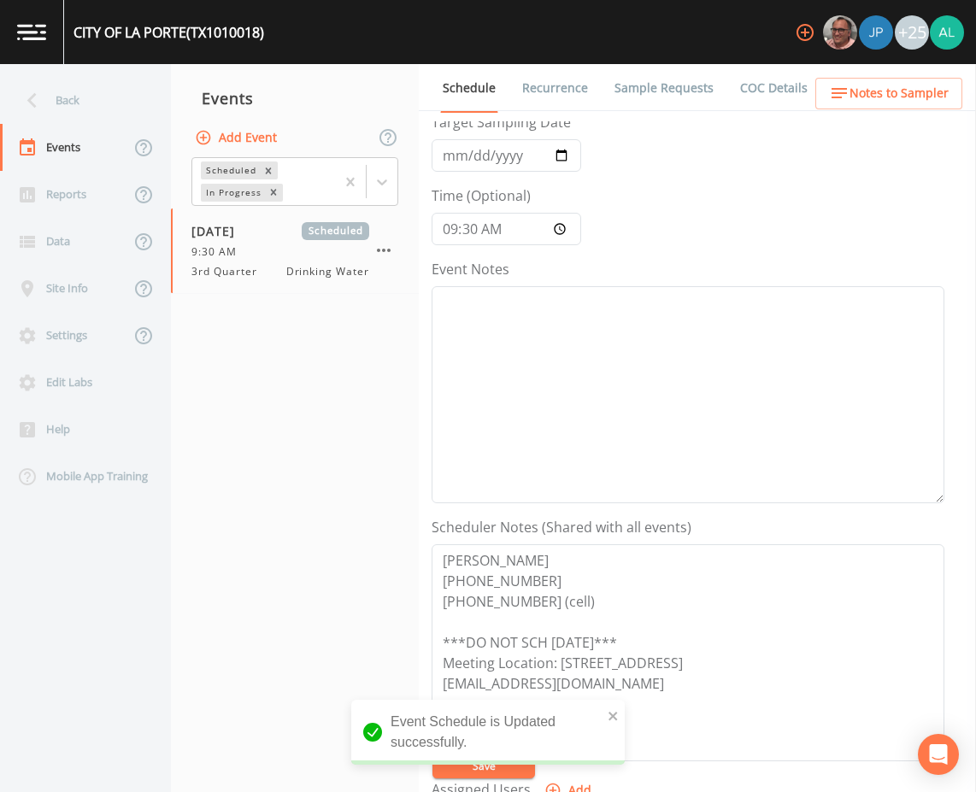
scroll to position [171, 0]
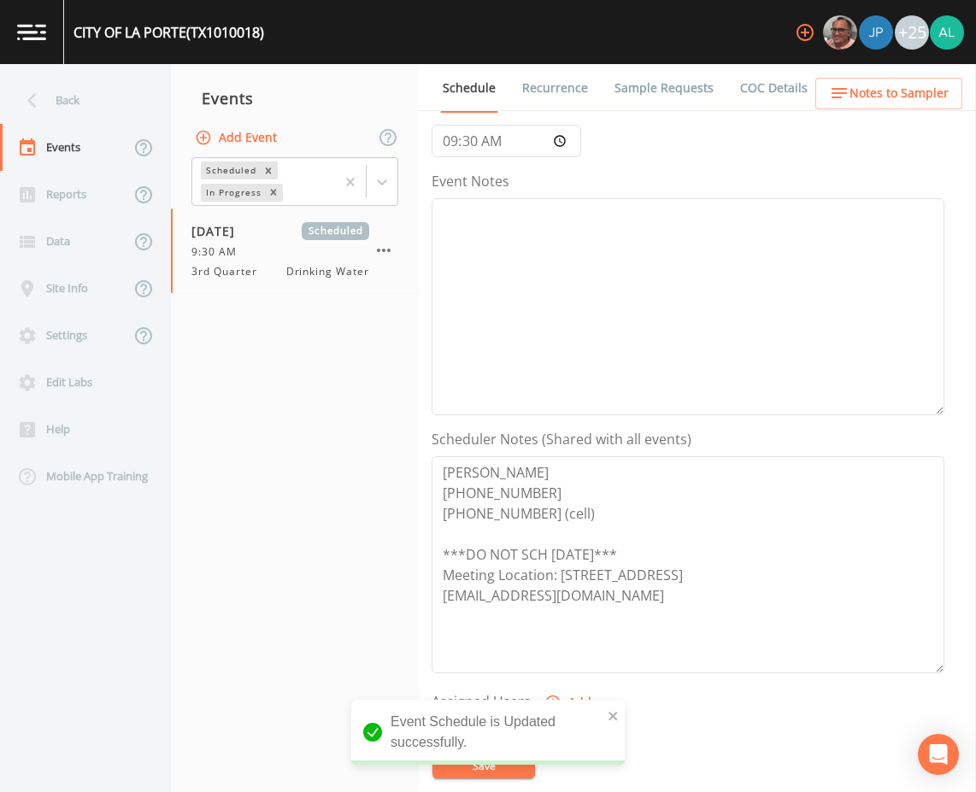
click at [628, 98] on link "Sample Requests" at bounding box center [664, 88] width 104 height 48
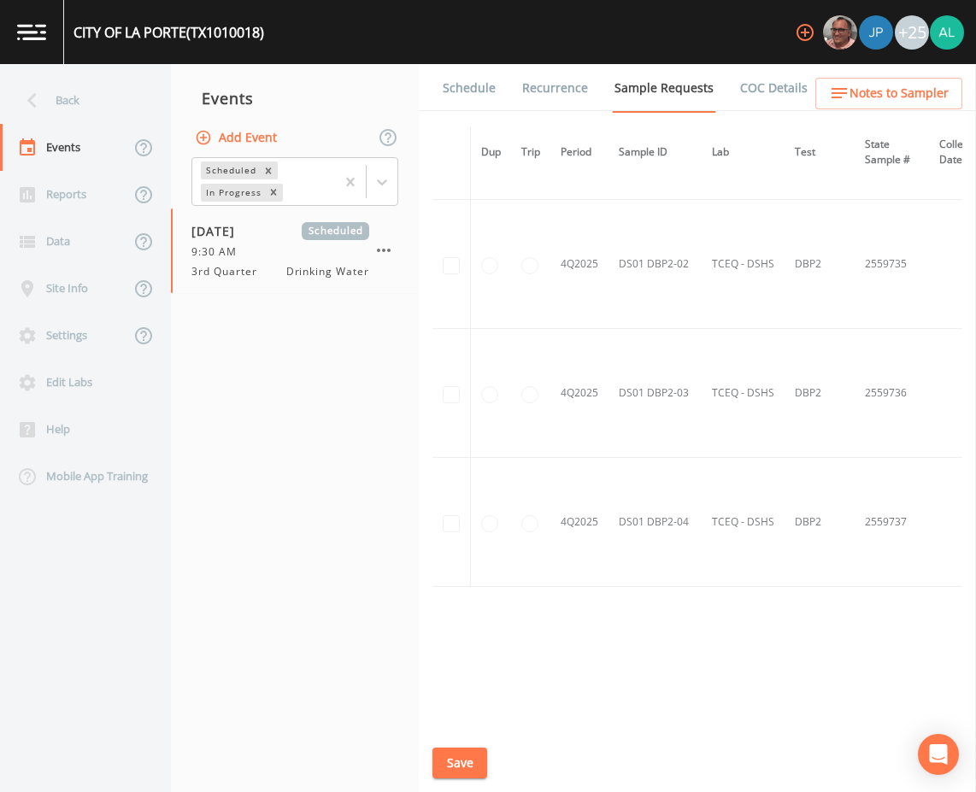
scroll to position [8651, 0]
click at [473, 75] on link "Schedule" at bounding box center [469, 88] width 58 height 48
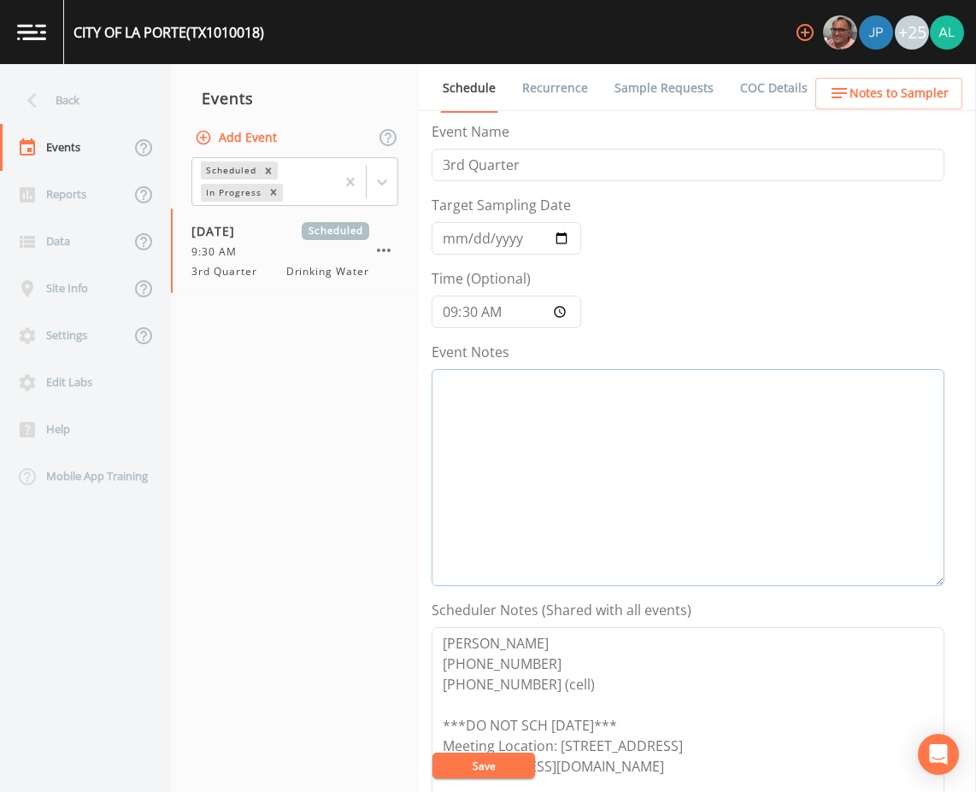
click at [562, 436] on textarea "Event Notes" at bounding box center [688, 477] width 513 height 217
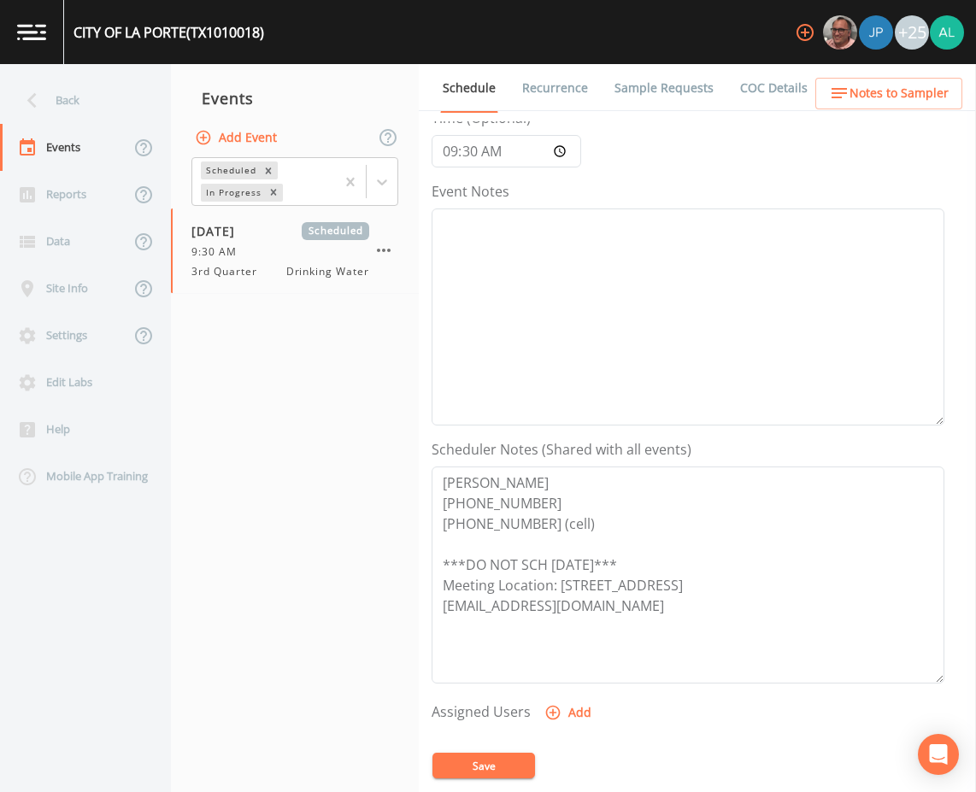
scroll to position [171, 0]
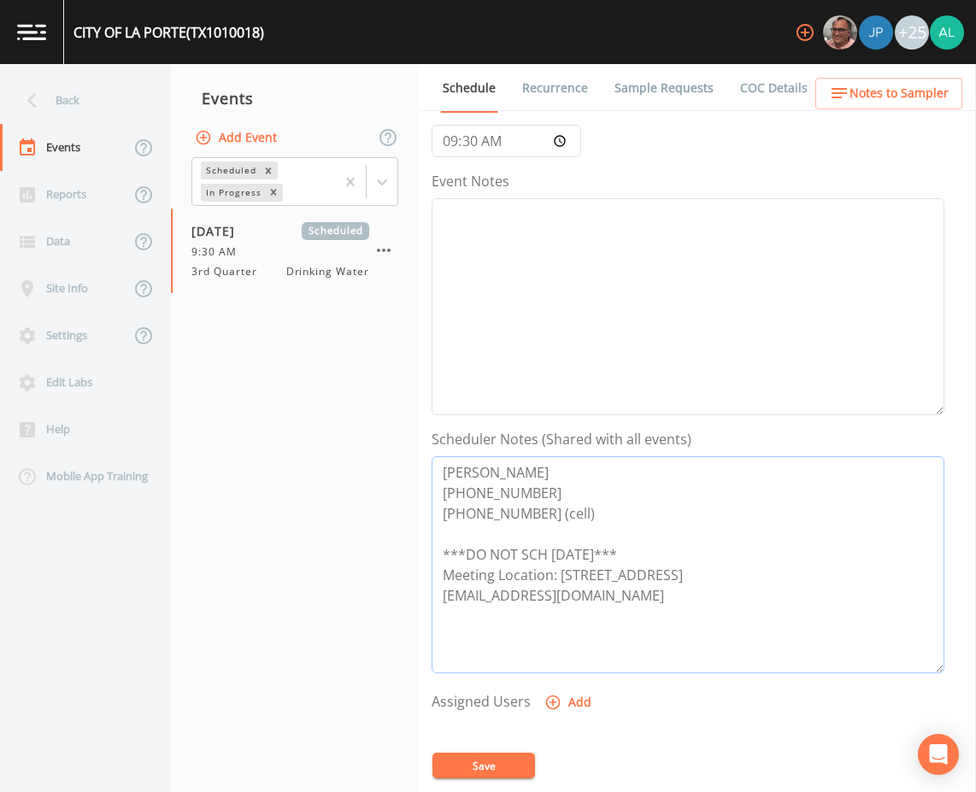
drag, startPoint x: 492, startPoint y: 603, endPoint x: 339, endPoint y: 603, distance: 153.0
click at [333, 603] on div "Back Events Reports Data Site Info Settings Edit Labs Help Mobile App Training …" at bounding box center [488, 428] width 976 height 728
click at [846, 89] on icon "button" at bounding box center [839, 93] width 15 height 10
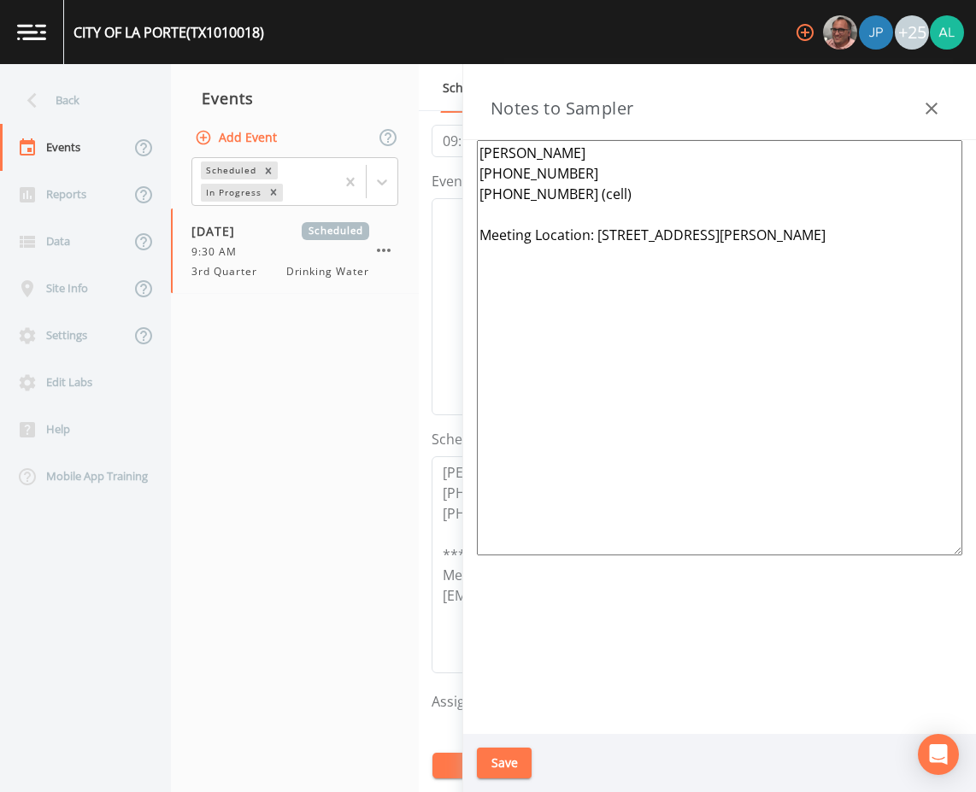
drag, startPoint x: 813, startPoint y: 233, endPoint x: 598, endPoint y: 242, distance: 214.8
click at [598, 242] on textarea "[PERSON_NAME] [PHONE_NUMBER] [PHONE_NUMBER] (cell) Meeting Location: [STREET_AD…" at bounding box center [720, 347] width 486 height 415
click at [523, 762] on button "Save" at bounding box center [504, 764] width 55 height 32
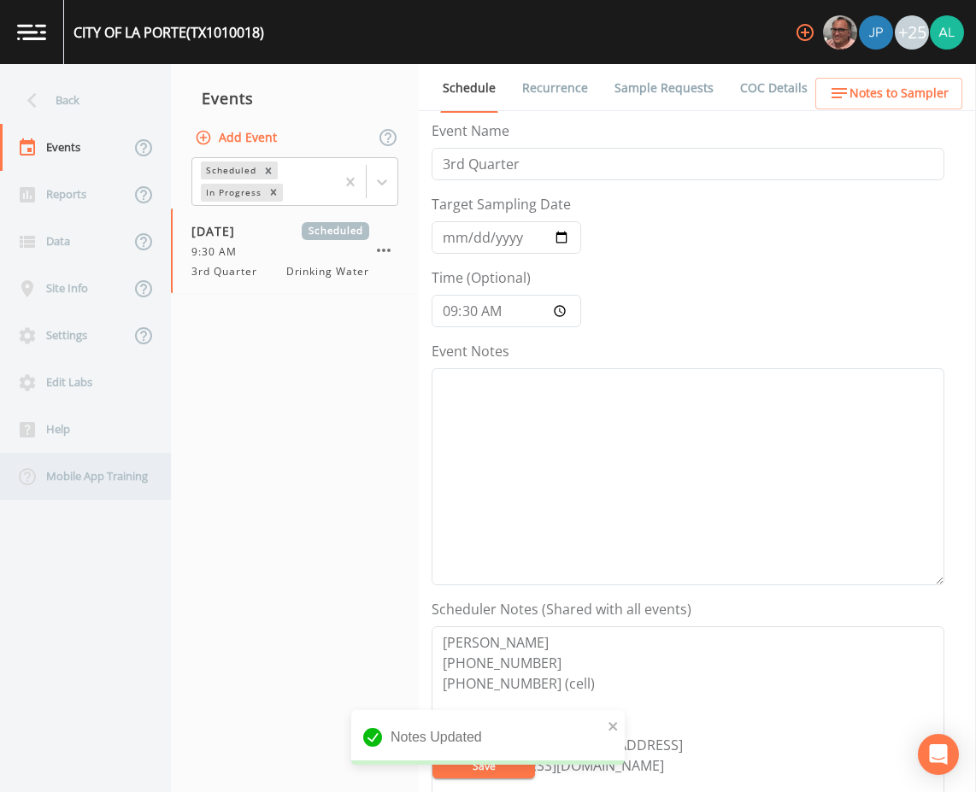
scroll to position [0, 0]
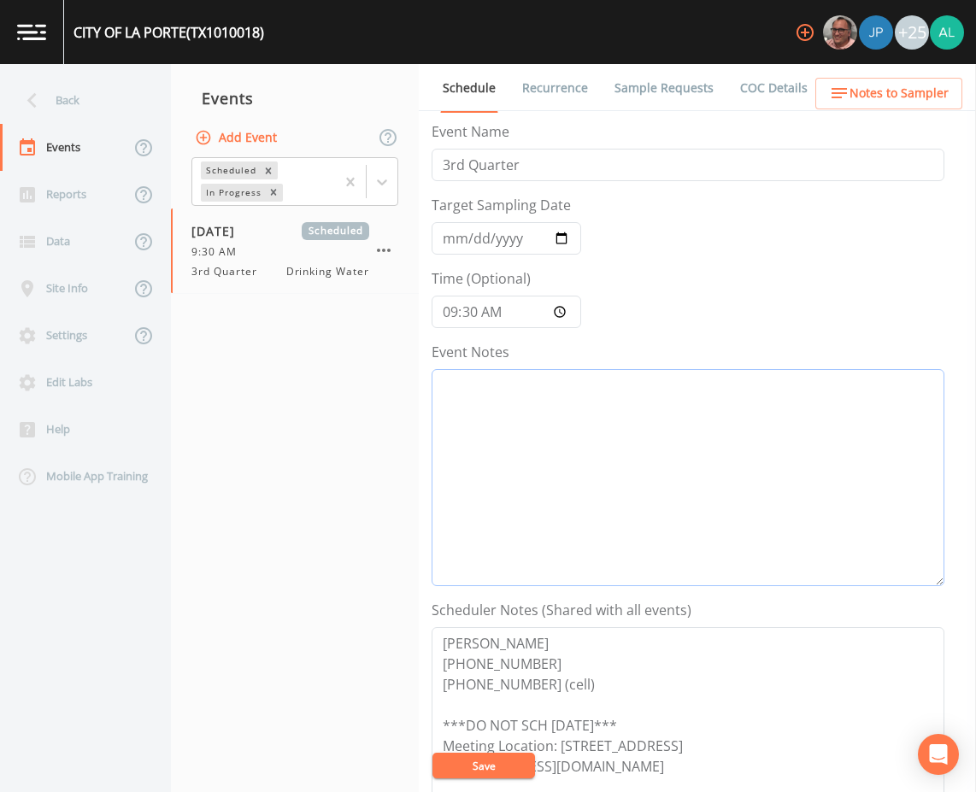
click at [537, 427] on textarea "Event Notes" at bounding box center [688, 477] width 513 height 217
type textarea "[DATE] 1:05pm email sent"
click at [487, 769] on button "Save" at bounding box center [484, 766] width 103 height 26
click at [492, 762] on button "Save" at bounding box center [484, 766] width 103 height 26
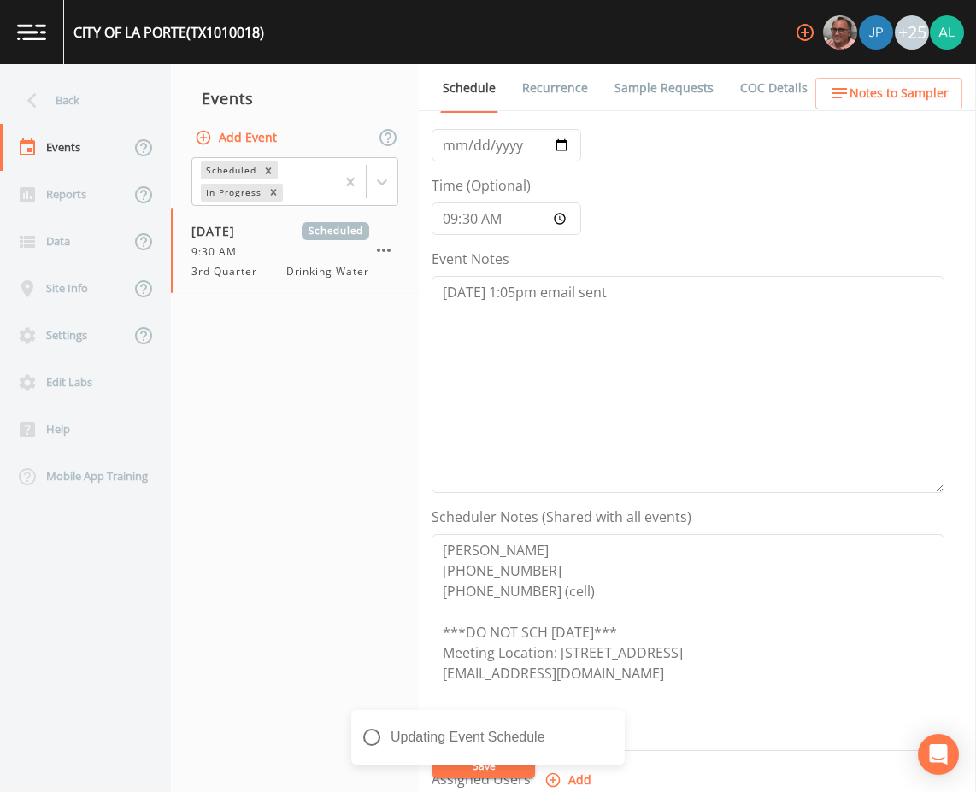
scroll to position [342, 0]
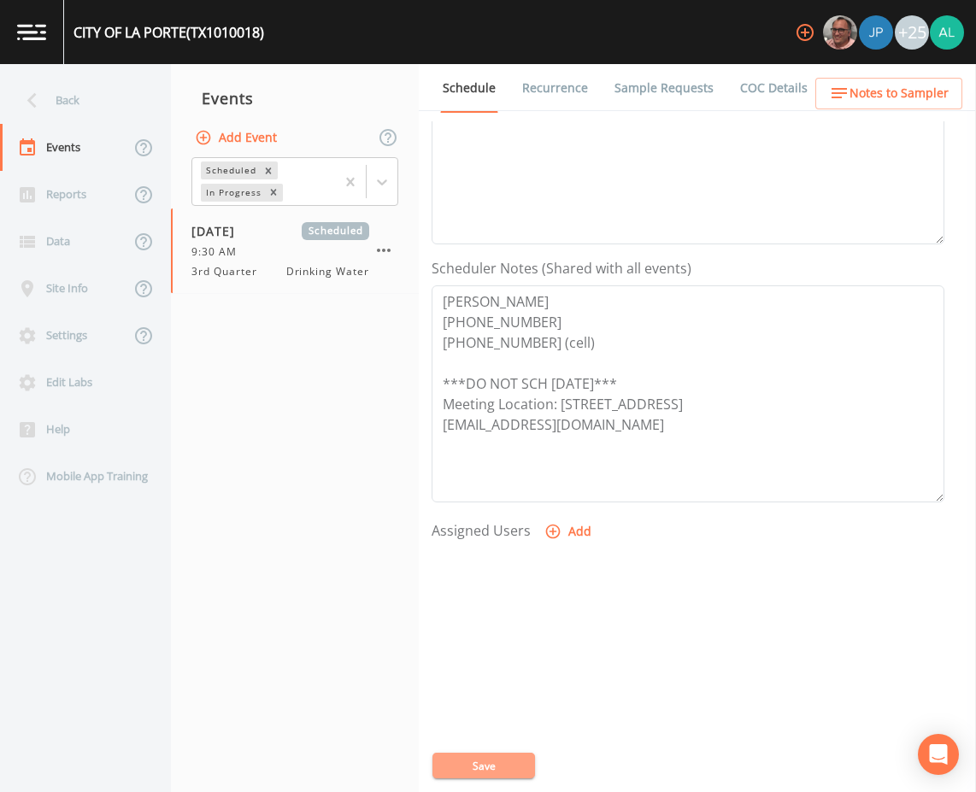
click at [462, 763] on button "Save" at bounding box center [484, 766] width 103 height 26
drag, startPoint x: 592, startPoint y: 431, endPoint x: 440, endPoint y: 439, distance: 151.5
click at [440, 439] on textarea "[PERSON_NAME] [PHONE_NUMBER] [PHONE_NUMBER] (cell) ***DO NOT SCH [DATE]*** Meet…" at bounding box center [688, 394] width 513 height 217
click at [514, 775] on button "Save" at bounding box center [484, 766] width 103 height 26
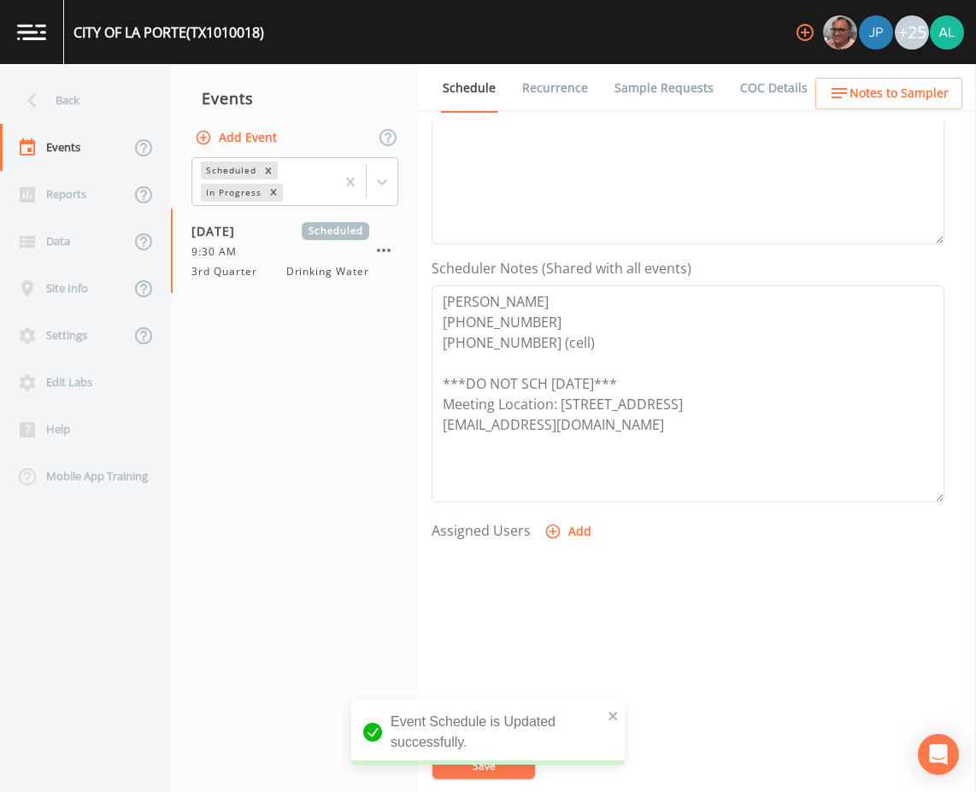
scroll to position [0, 0]
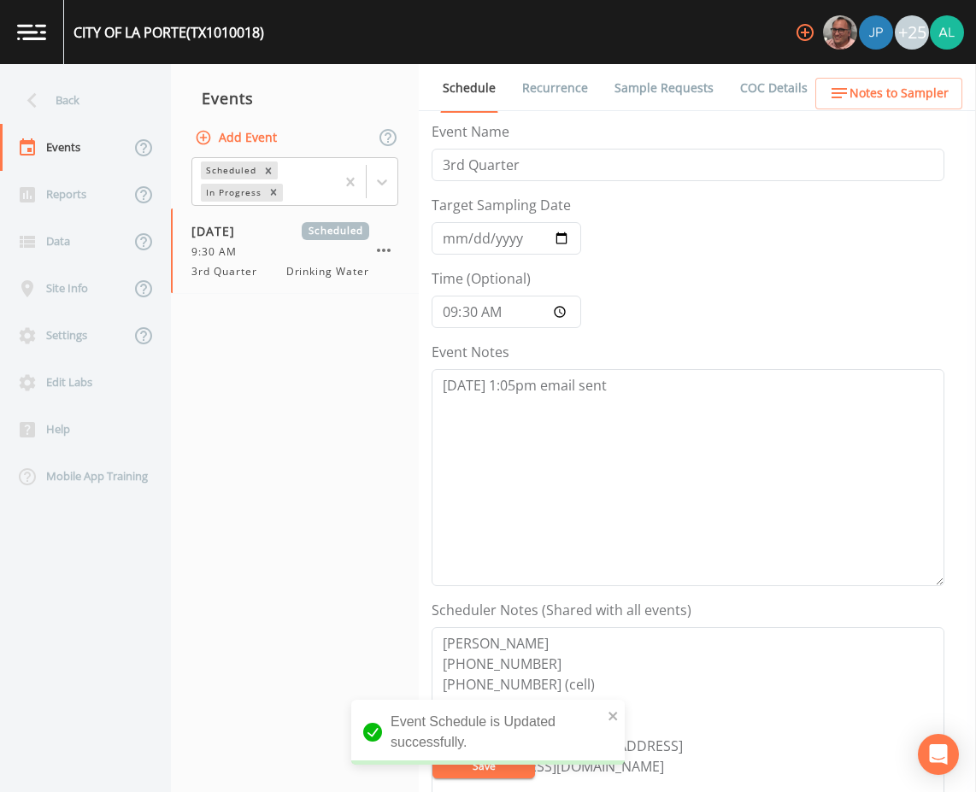
click at [86, 76] on nav "Back Events Reports Data Site Info Settings Edit Labs Help Mobile App Training" at bounding box center [85, 428] width 171 height 728
click at [97, 111] on div "Back" at bounding box center [77, 100] width 154 height 47
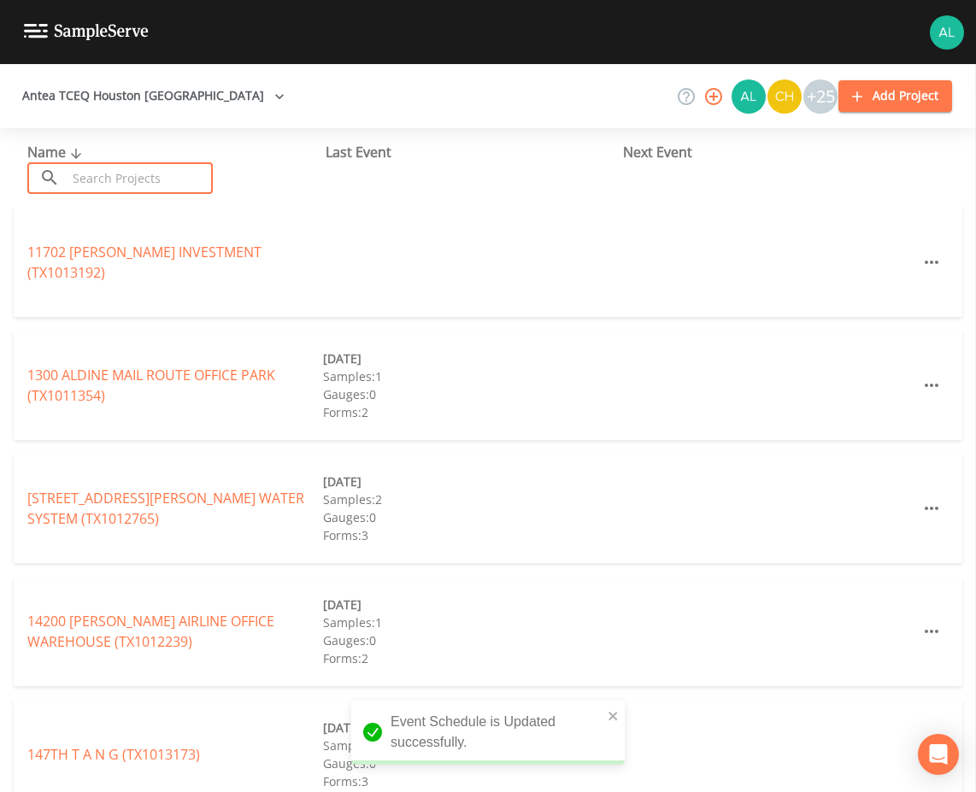
click at [104, 171] on input "text" at bounding box center [140, 178] width 146 height 32
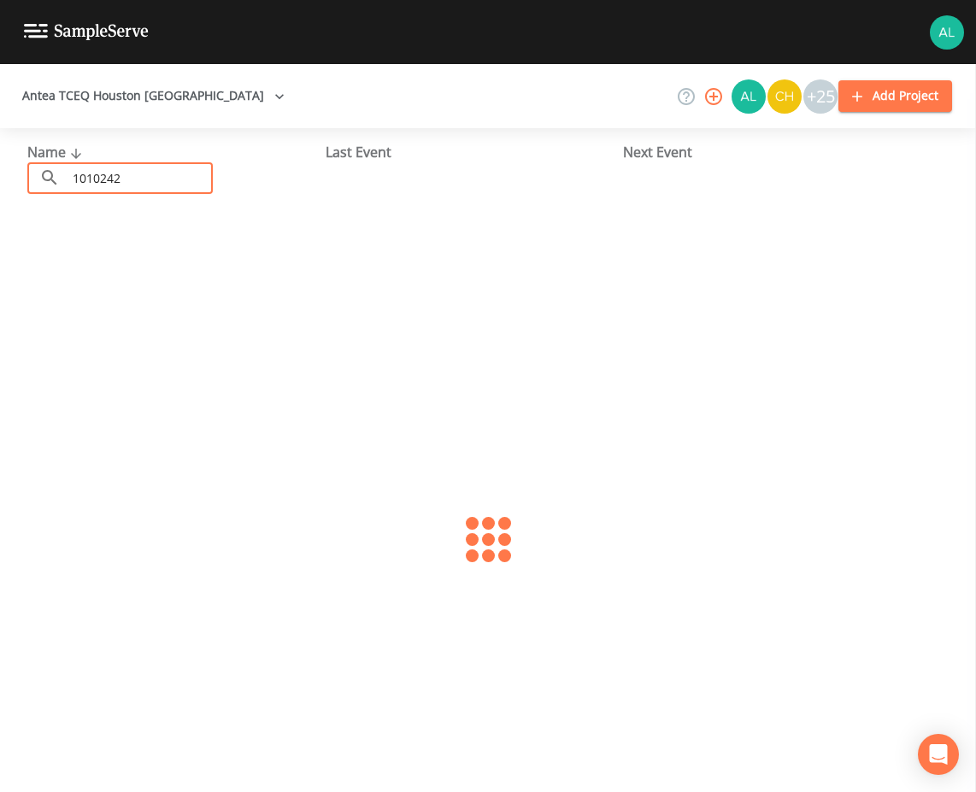
type input "1010242"
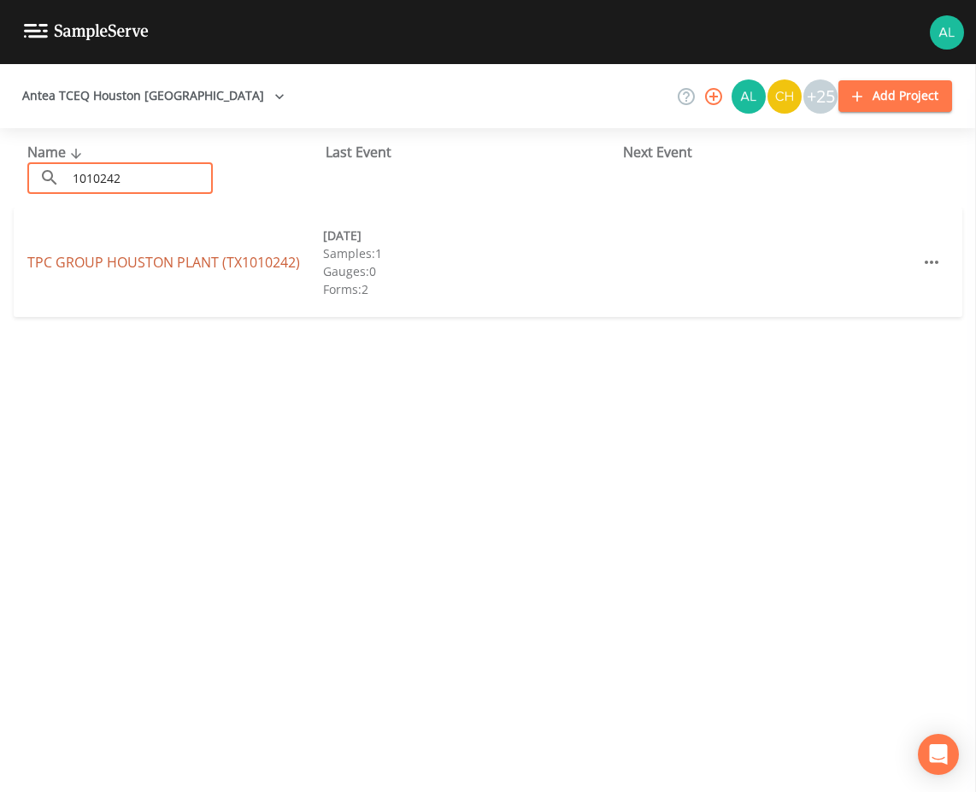
drag, startPoint x: 129, startPoint y: 272, endPoint x: 127, endPoint y: 263, distance: 8.7
click at [128, 273] on div "TPC GROUP [GEOGRAPHIC_DATA] PLANT (TX1010242) [DATE] Samples: 1 Gauges: 0 Forms…" at bounding box center [488, 262] width 949 height 109
click at [127, 263] on link "TPC GROUP [GEOGRAPHIC_DATA] PLANT (TX1010242)" at bounding box center [163, 262] width 273 height 19
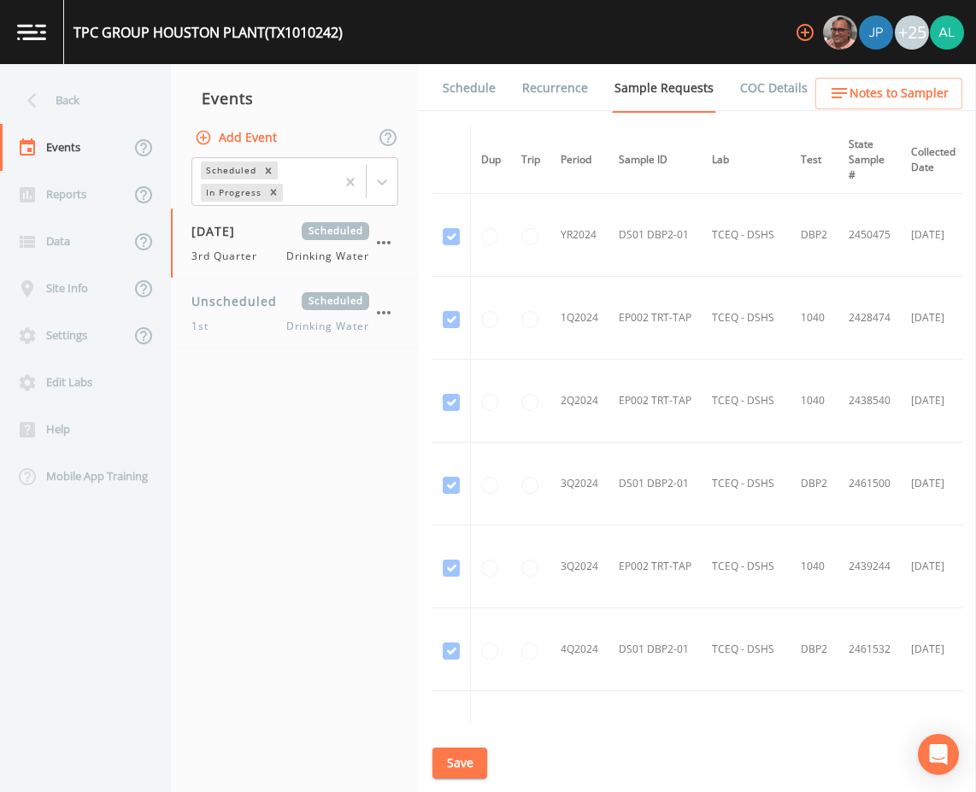
click at [494, 85] on link "Schedule" at bounding box center [469, 88] width 58 height 48
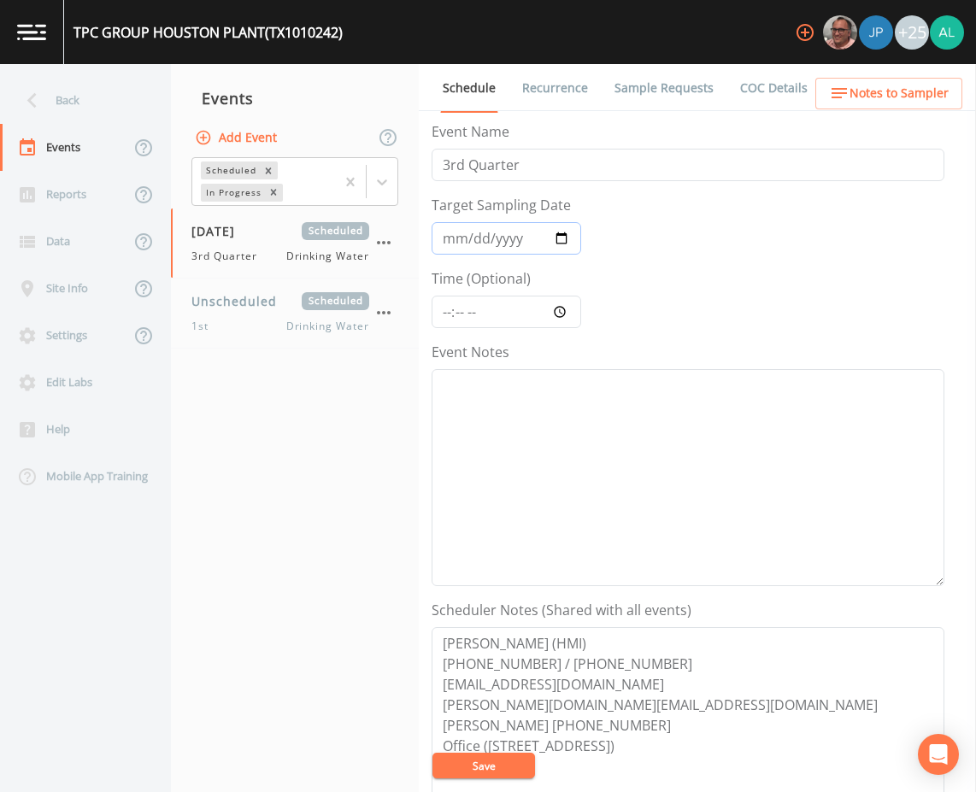
click at [449, 240] on input "[DATE]" at bounding box center [507, 238] width 150 height 32
type input "[DATE]"
click at [458, 304] on input "Time (Optional)" at bounding box center [507, 312] width 150 height 32
drag, startPoint x: 453, startPoint y: 311, endPoint x: 444, endPoint y: 316, distance: 10.0
click at [450, 313] on input "Time (Optional)" at bounding box center [507, 312] width 150 height 32
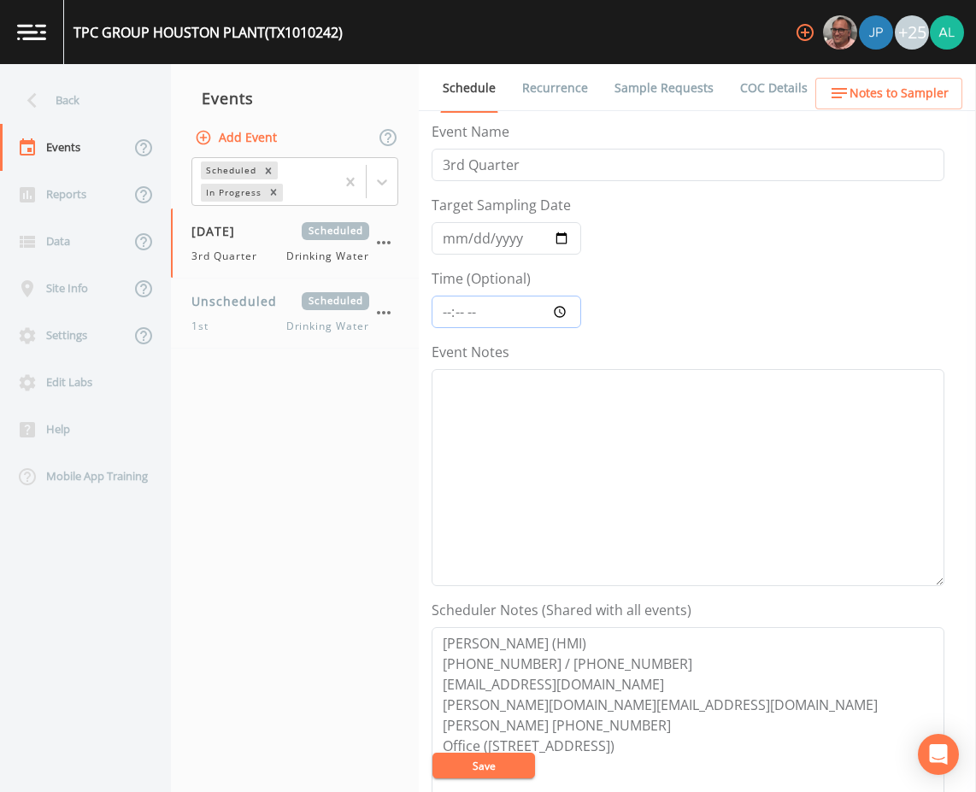
click at [444, 316] on input "Time (Optional)" at bounding box center [507, 312] width 150 height 32
type input "11:00"
click at [433, 753] on button "Save" at bounding box center [484, 766] width 103 height 26
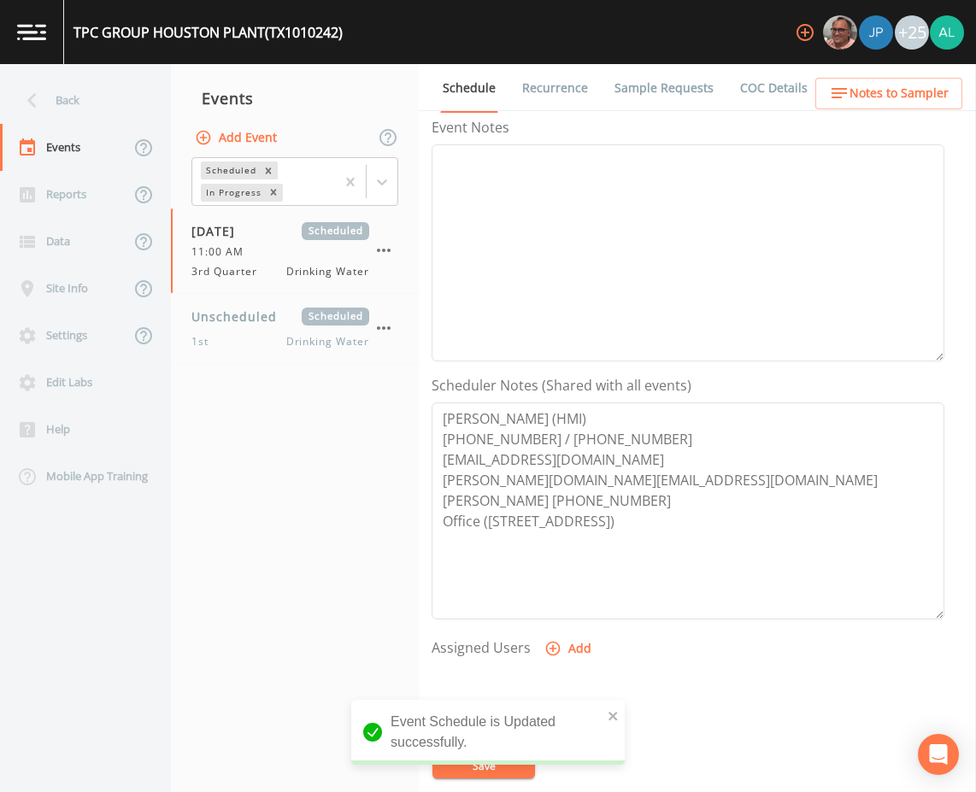
scroll to position [85, 0]
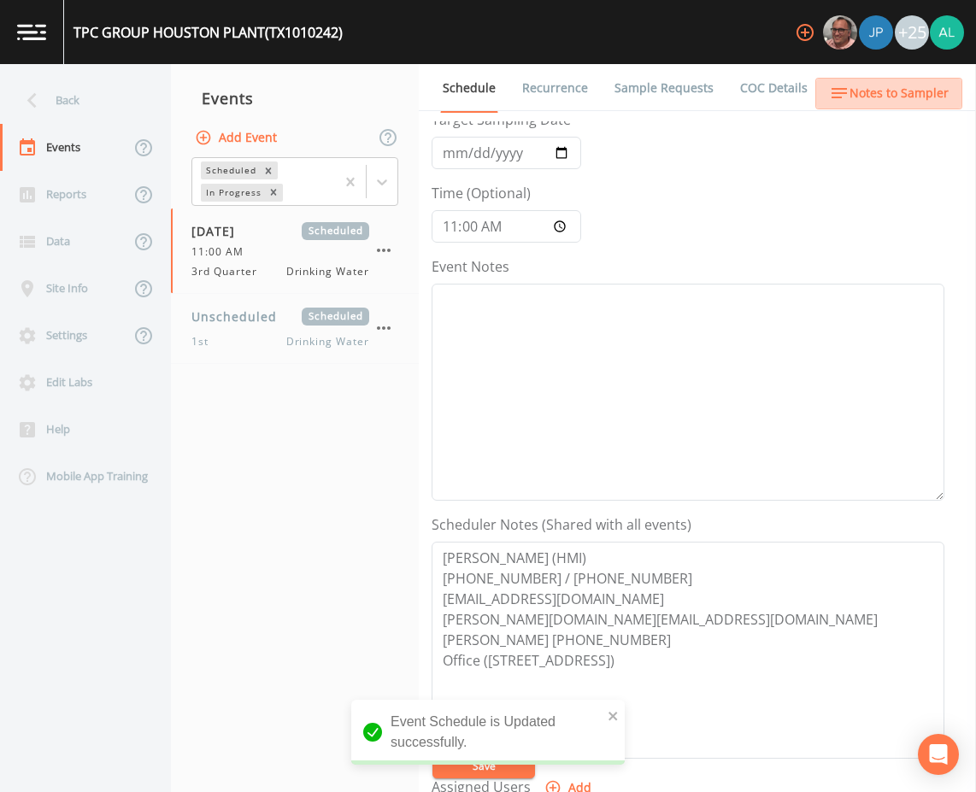
click at [931, 81] on button "Notes to Sampler" at bounding box center [888, 94] width 147 height 32
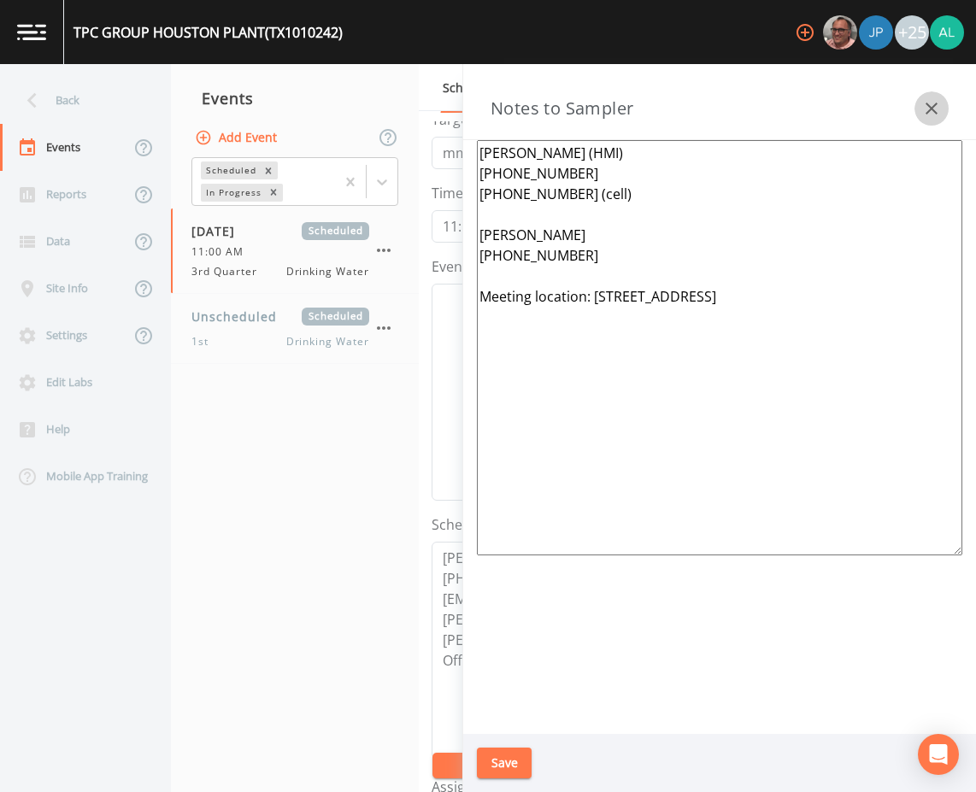
click at [933, 123] on button "button" at bounding box center [932, 108] width 34 height 34
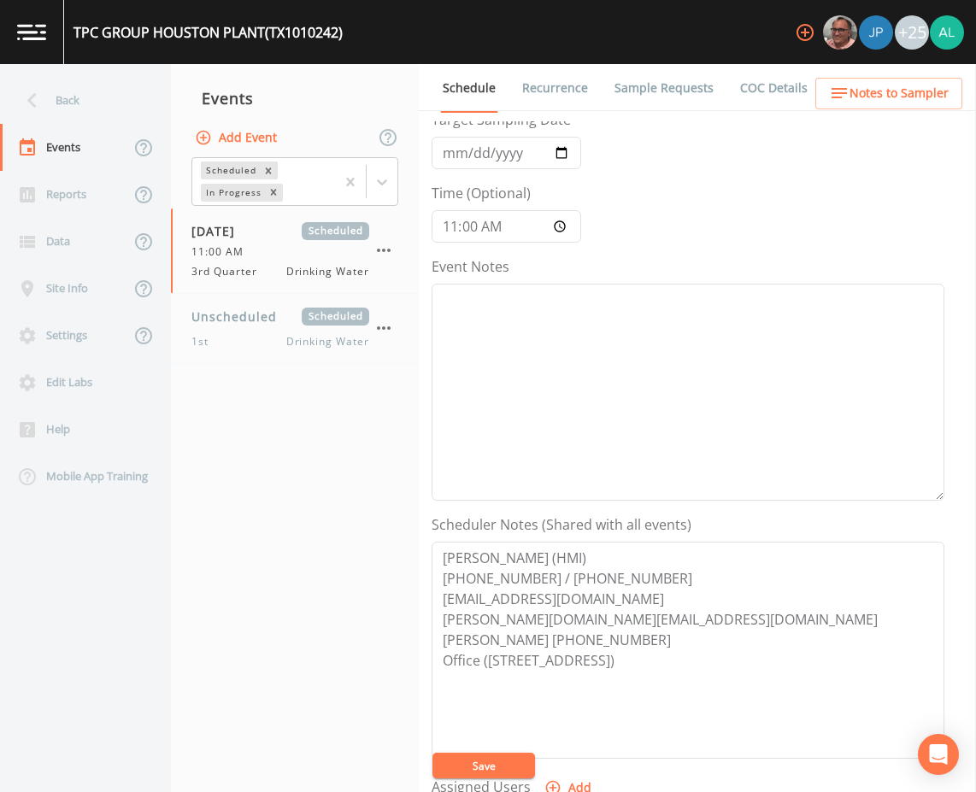
scroll to position [171, 0]
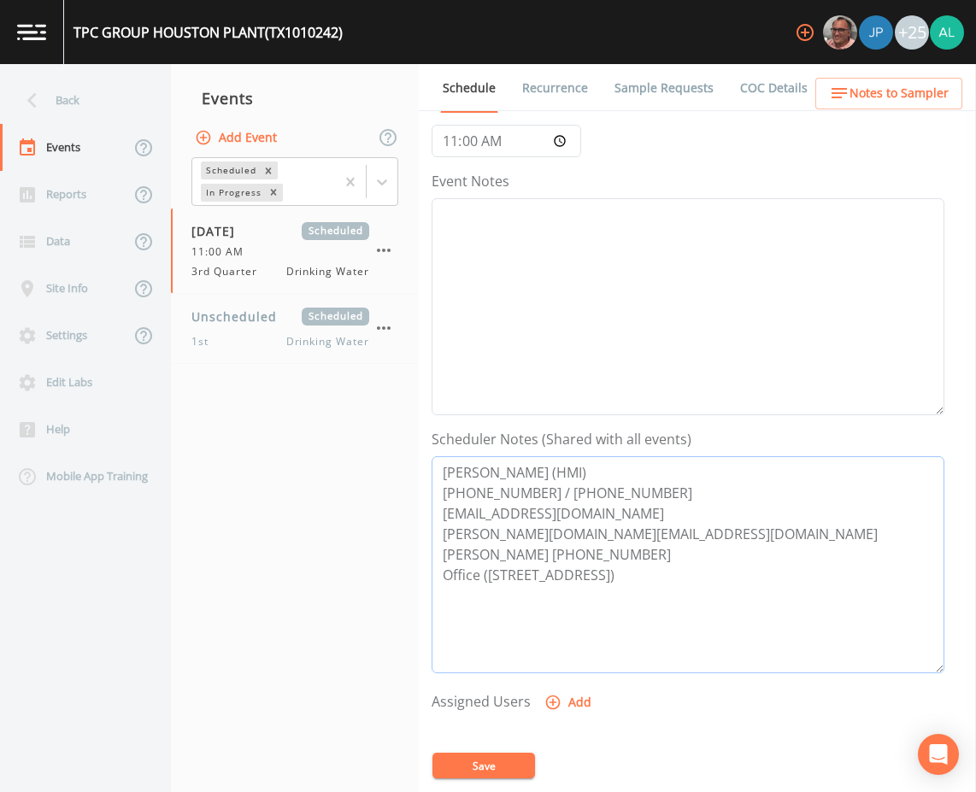
drag, startPoint x: 686, startPoint y: 513, endPoint x: 444, endPoint y: 511, distance: 242.8
click at [444, 511] on textarea "[PERSON_NAME] (HMI) [PHONE_NUMBER] / [PHONE_NUMBER] [EMAIL_ADDRESS][DOMAIN_NAME…" at bounding box center [688, 564] width 513 height 217
drag, startPoint x: 639, startPoint y: 535, endPoint x: 453, endPoint y: 533, distance: 185.5
click at [366, 535] on div "Back Events Reports Data Site Info Settings Edit Labs Help Mobile App Training …" at bounding box center [488, 428] width 976 height 728
click at [560, 253] on textarea "Event Notes" at bounding box center [688, 306] width 513 height 217
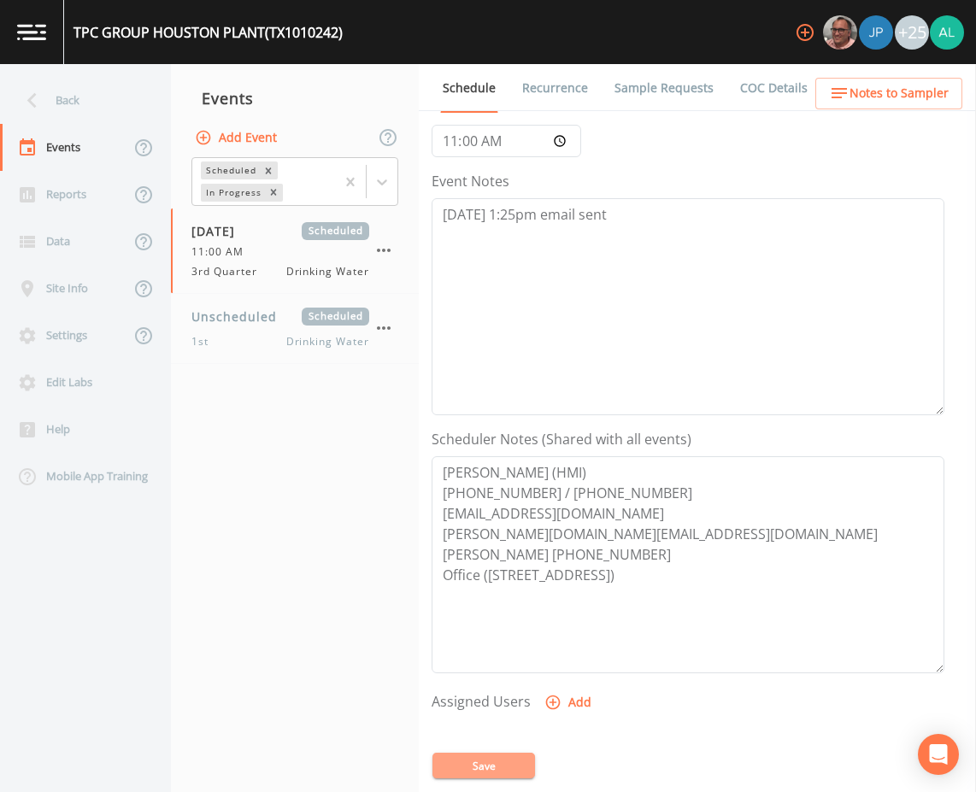
click at [499, 768] on button "Save" at bounding box center [484, 766] width 103 height 26
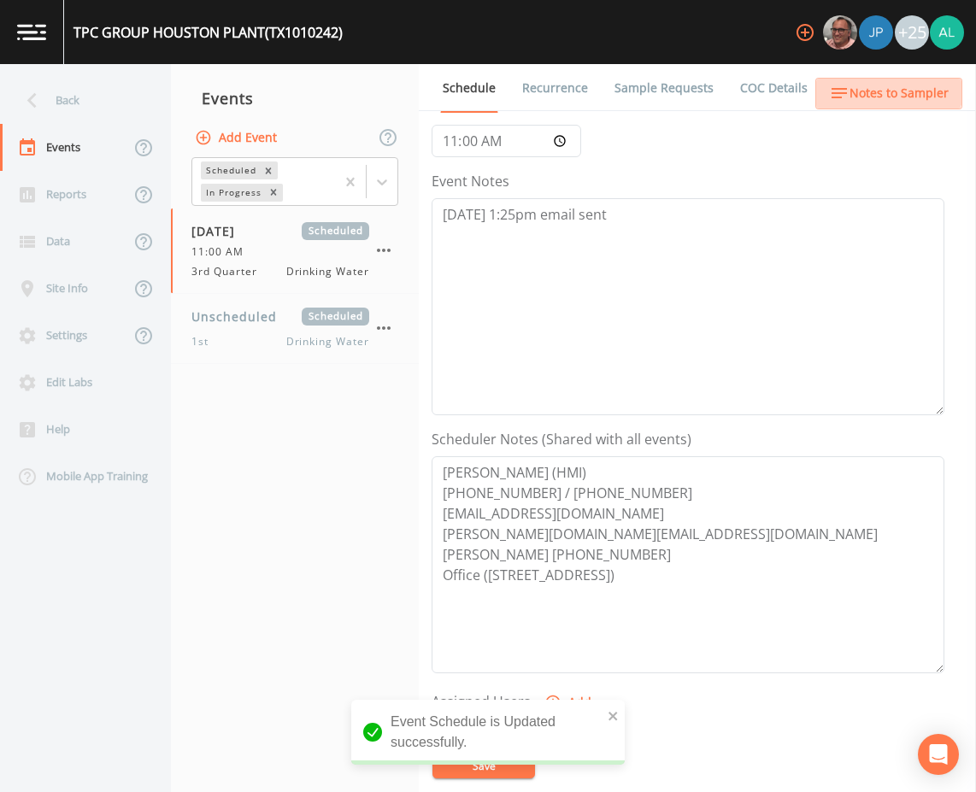
click at [886, 79] on button "Notes to Sampler" at bounding box center [888, 94] width 147 height 32
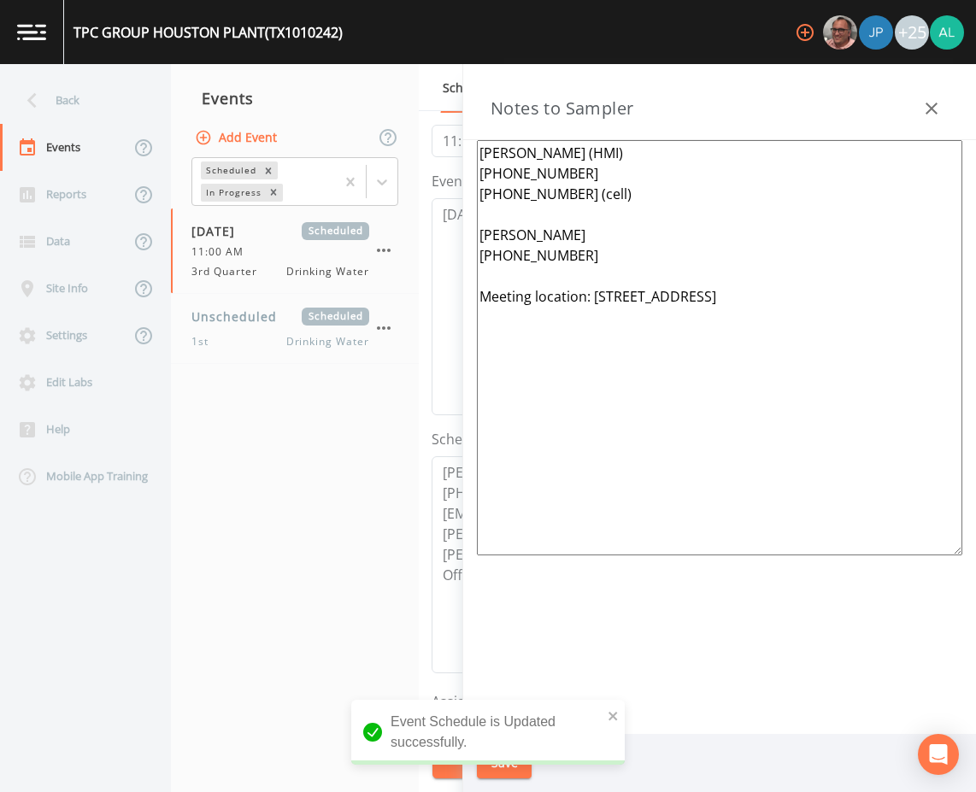
drag, startPoint x: 843, startPoint y: 282, endPoint x: 717, endPoint y: 310, distance: 128.8
click at [694, 315] on textarea "[PERSON_NAME] (HMI) [PHONE_NUMBER] [PHONE_NUMBER] (cell) [PERSON_NAME] [PHONE_N…" at bounding box center [720, 347] width 486 height 415
click at [869, 296] on textarea "[PERSON_NAME] (HMI) [PHONE_NUMBER] [PHONE_NUMBER] (cell) [PERSON_NAME] [PHONE_N…" at bounding box center [720, 347] width 486 height 415
drag, startPoint x: 869, startPoint y: 296, endPoint x: 612, endPoint y: 303, distance: 257.4
click at [612, 303] on textarea "[PERSON_NAME] (HMI) [PHONE_NUMBER] [PHONE_NUMBER] (cell) [PERSON_NAME] [PHONE_N…" at bounding box center [720, 347] width 486 height 415
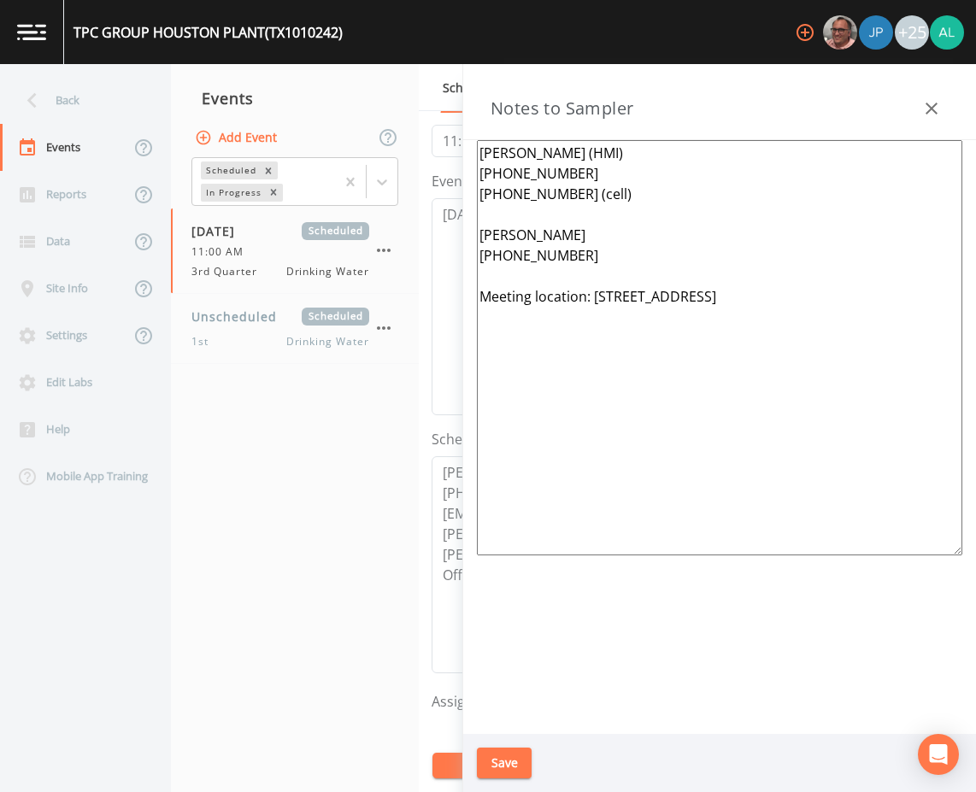
click at [515, 765] on button "Save" at bounding box center [504, 764] width 55 height 32
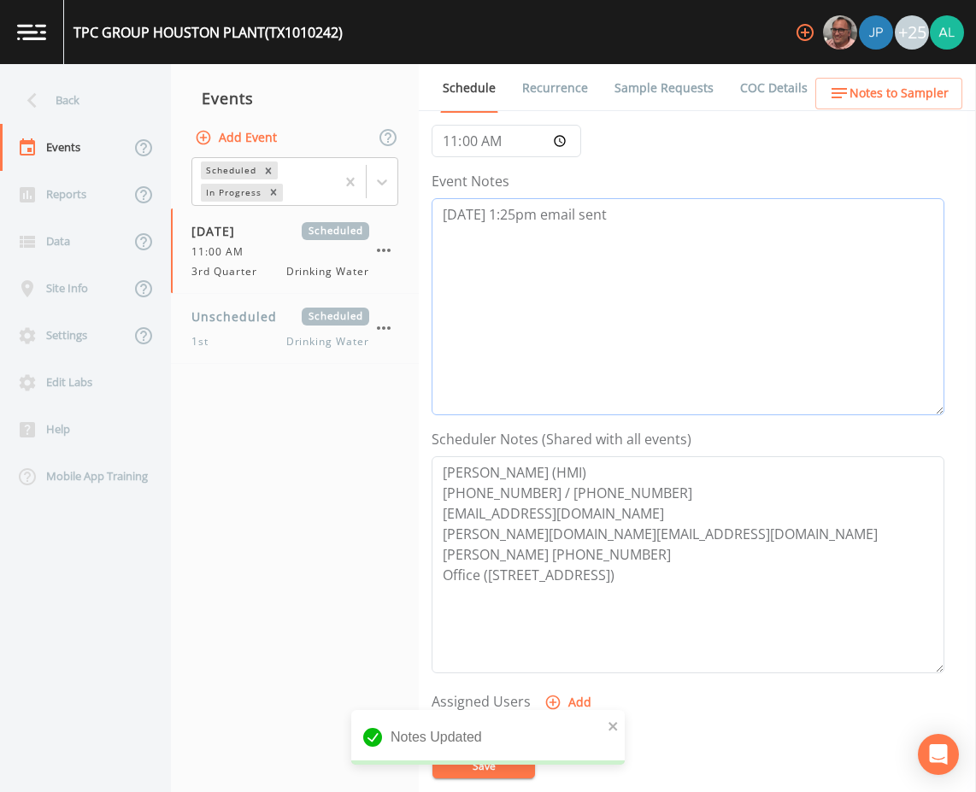
click at [518, 206] on textarea "[DATE] 1:25pm email sent" at bounding box center [688, 306] width 513 height 217
type textarea "[DATE] 1:30pm email sent"
drag, startPoint x: 676, startPoint y: 511, endPoint x: 211, endPoint y: 509, distance: 465.0
click at [209, 509] on div "Back Events Reports Data Site Info Settings Edit Labs Help Mobile App Training …" at bounding box center [488, 428] width 976 height 728
drag, startPoint x: 644, startPoint y: 547, endPoint x: 394, endPoint y: 524, distance: 250.7
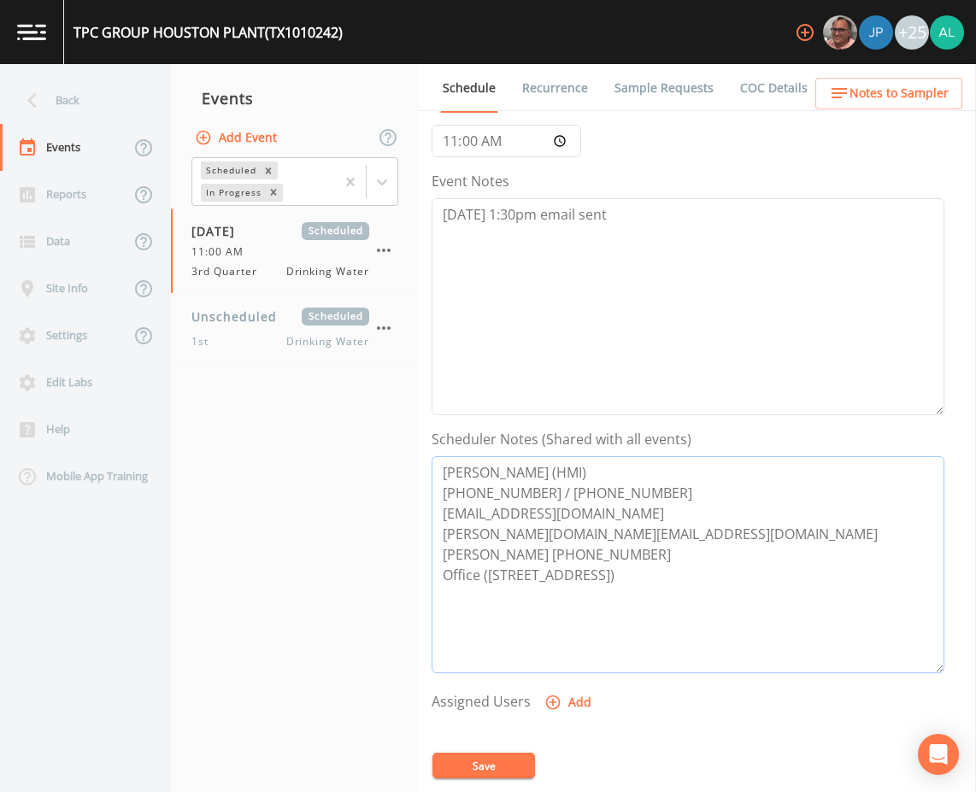
click at [394, 524] on div "Back Events Reports Data Site Info Settings Edit Labs Help Mobile App Training …" at bounding box center [488, 428] width 976 height 728
click at [643, 521] on textarea "[PERSON_NAME] (HMI) [PHONE_NUMBER] / [PHONE_NUMBER] [EMAIL_ADDRESS][DOMAIN_NAME…" at bounding box center [688, 564] width 513 height 217
click at [626, 529] on textarea "[PERSON_NAME] (HMI) [PHONE_NUMBER] / [PHONE_NUMBER] [EMAIL_ADDRESS][DOMAIN_NAME…" at bounding box center [688, 564] width 513 height 217
drag, startPoint x: 626, startPoint y: 529, endPoint x: 342, endPoint y: 529, distance: 283.8
click at [342, 529] on div "Back Events Reports Data Site Info Settings Edit Labs Help Mobile App Training …" at bounding box center [488, 428] width 976 height 728
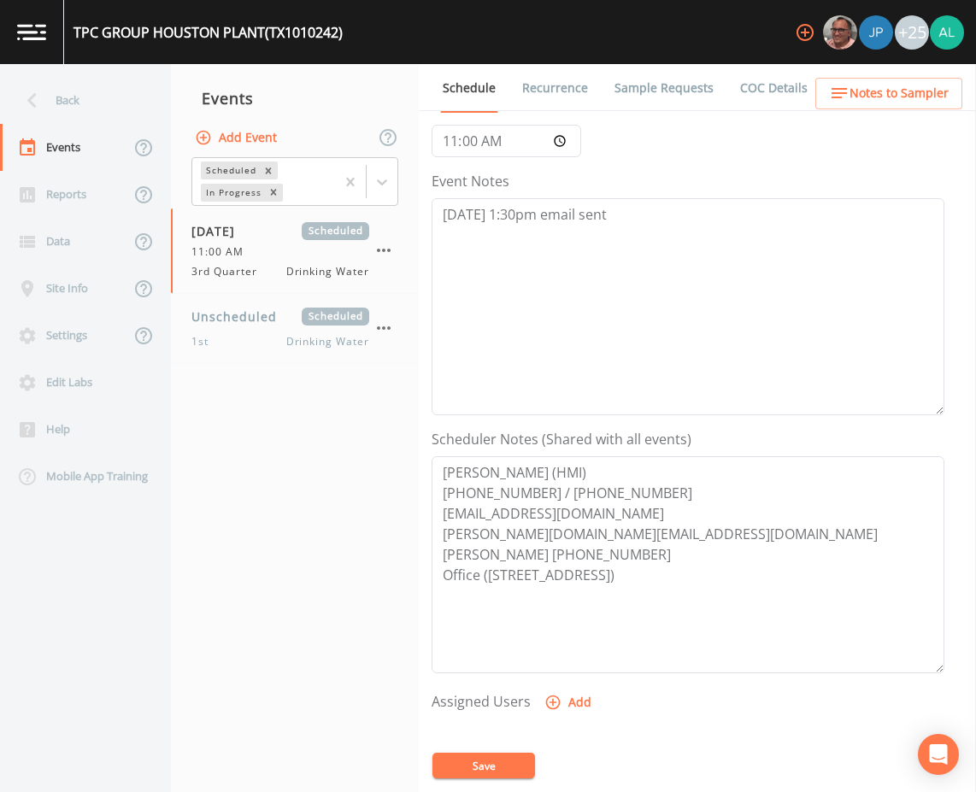
click at [886, 98] on span "Notes to Sampler" at bounding box center [899, 93] width 99 height 21
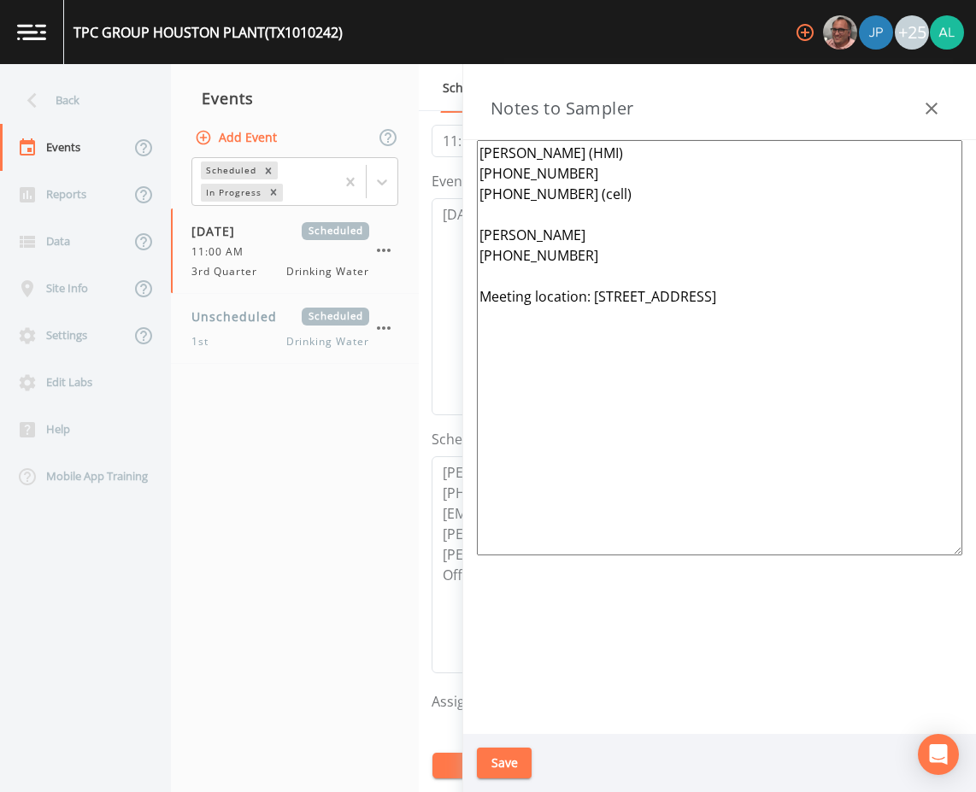
drag, startPoint x: 858, startPoint y: 294, endPoint x: 596, endPoint y: 309, distance: 262.8
click at [596, 309] on textarea "[PERSON_NAME] (HMI) [PHONE_NUMBER] [PHONE_NUMBER] (cell) [PERSON_NAME] [PHONE_N…" at bounding box center [720, 347] width 486 height 415
click at [923, 102] on icon "button" at bounding box center [931, 108] width 21 height 21
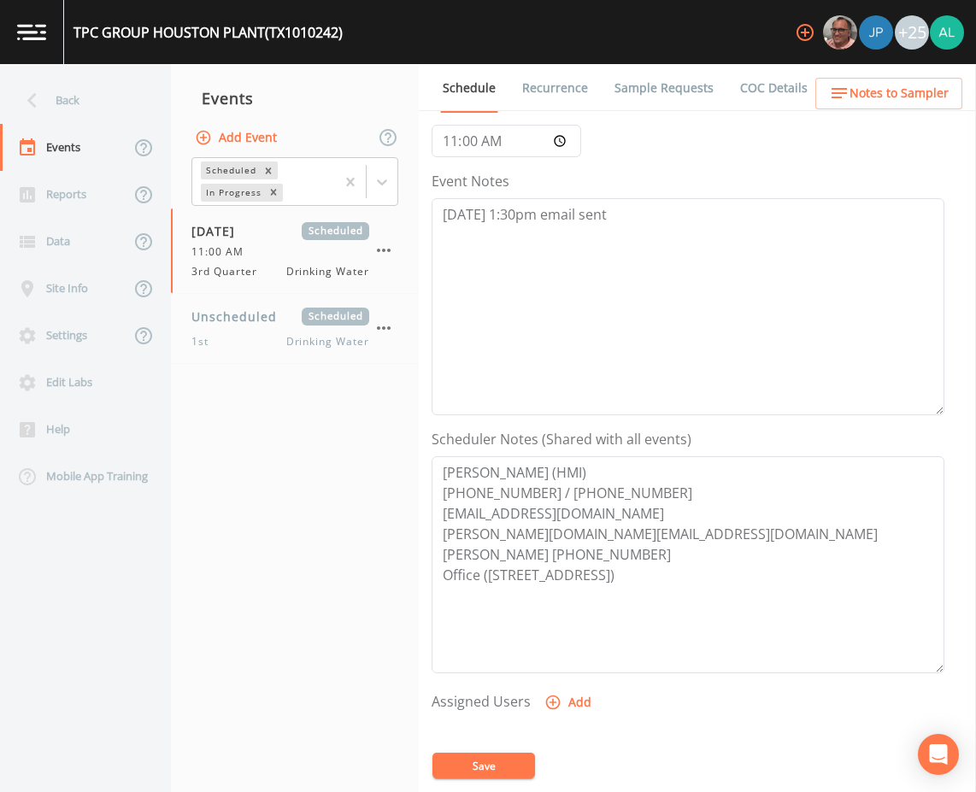
click at [527, 771] on button "Save" at bounding box center [484, 766] width 103 height 26
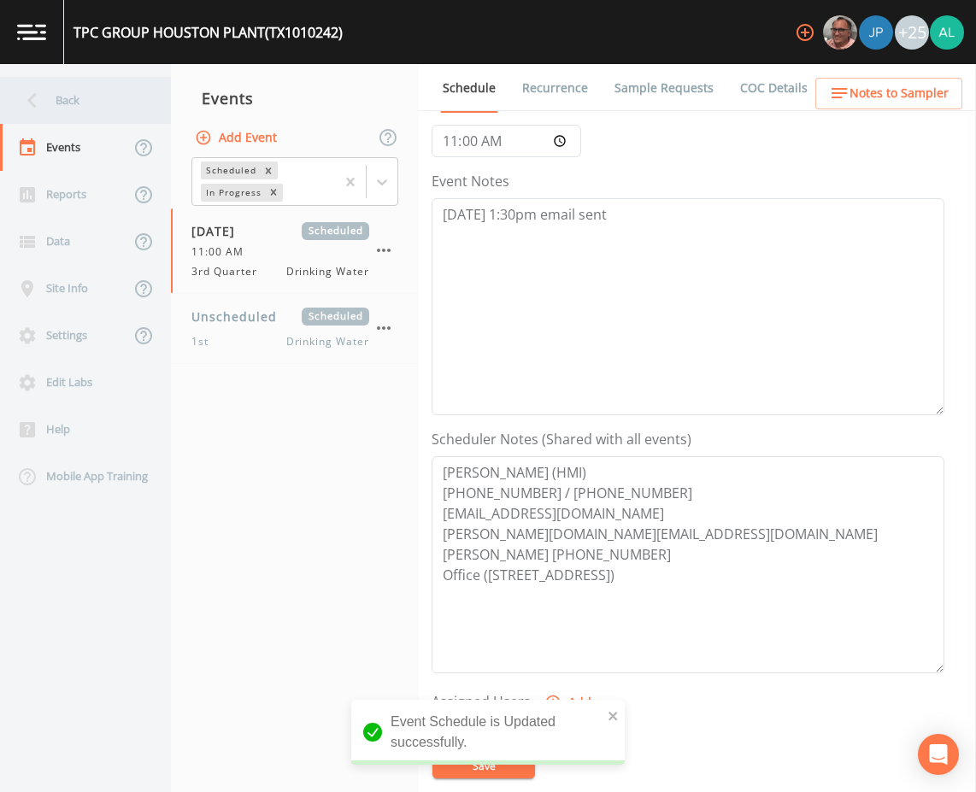
click at [89, 97] on div "Back" at bounding box center [77, 100] width 154 height 47
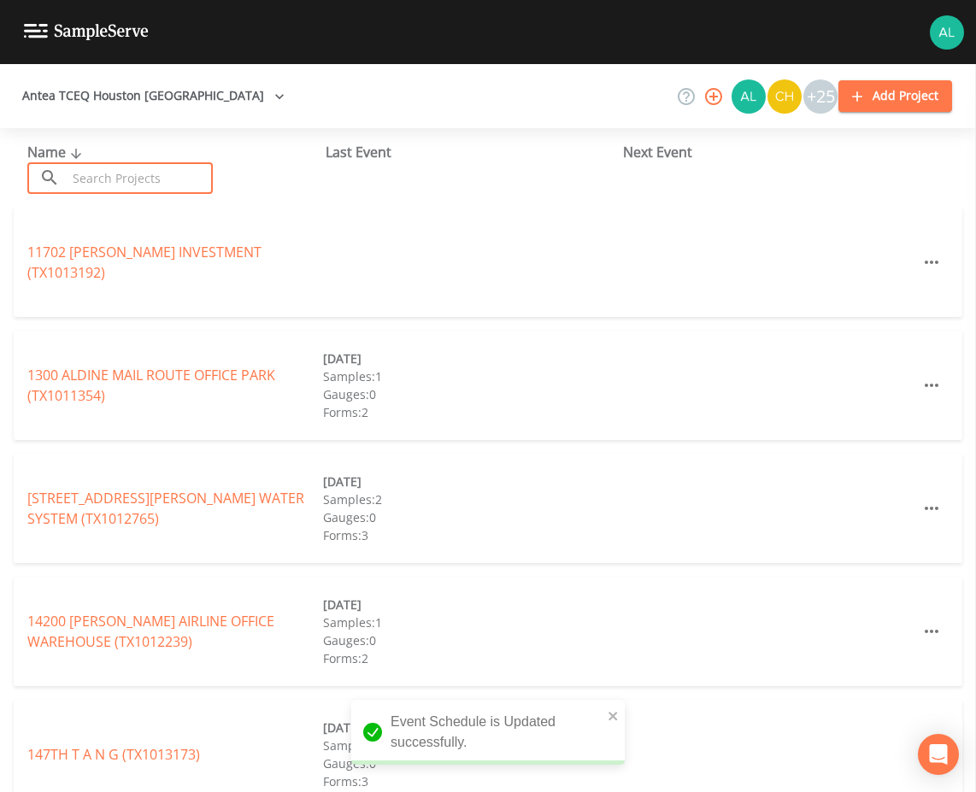
click at [118, 173] on input "text" at bounding box center [140, 178] width 146 height 32
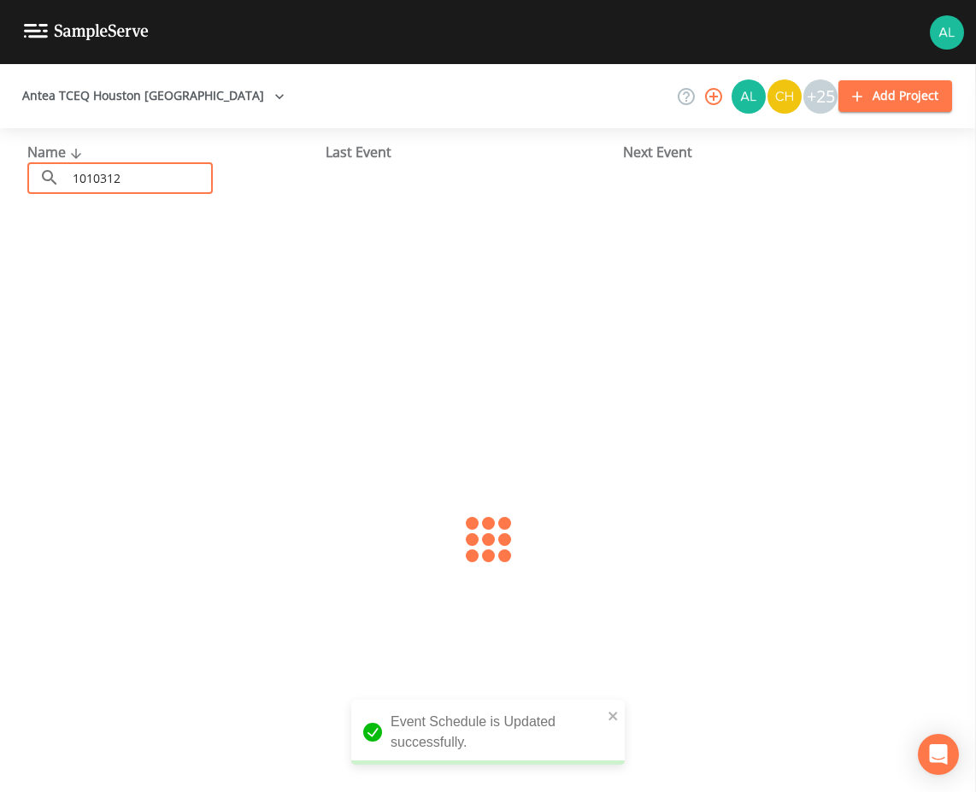
type input "1010312"
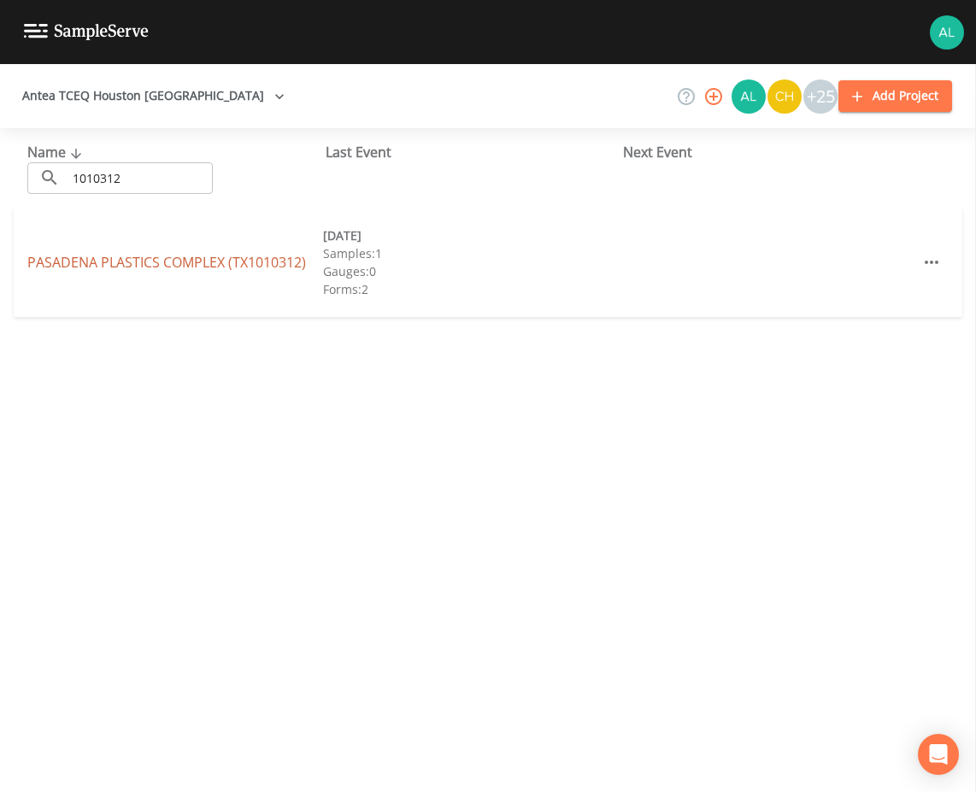
click at [86, 256] on link "[GEOGRAPHIC_DATA] (TX1010312)" at bounding box center [166, 262] width 279 height 19
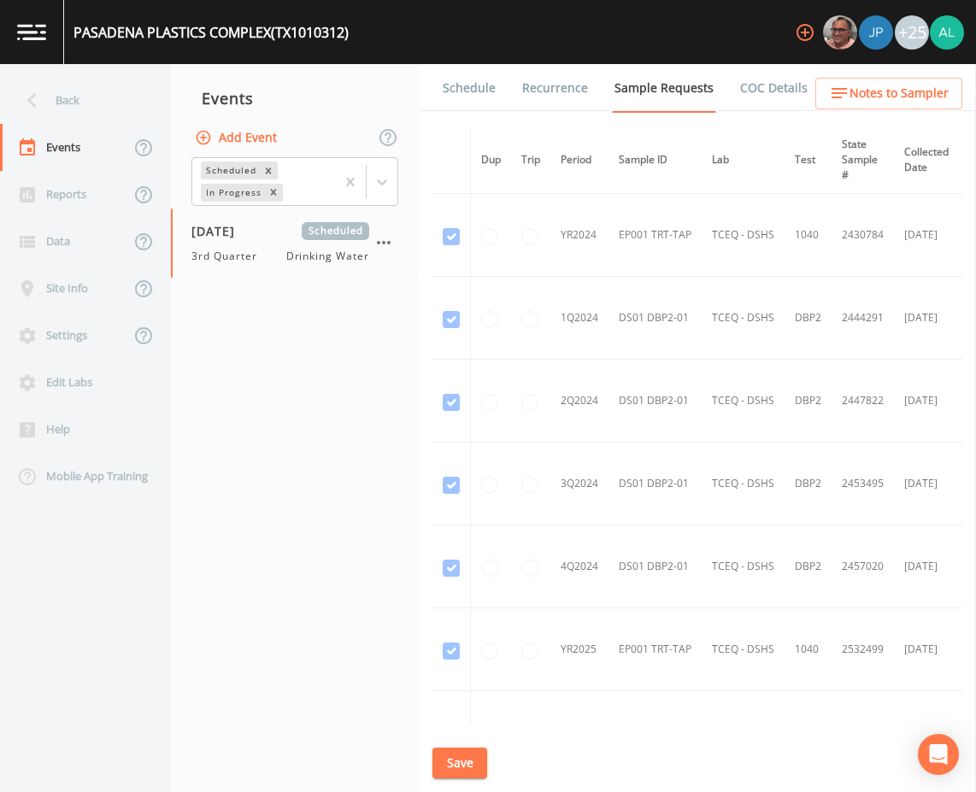
click at [468, 104] on link "Schedule" at bounding box center [469, 88] width 58 height 48
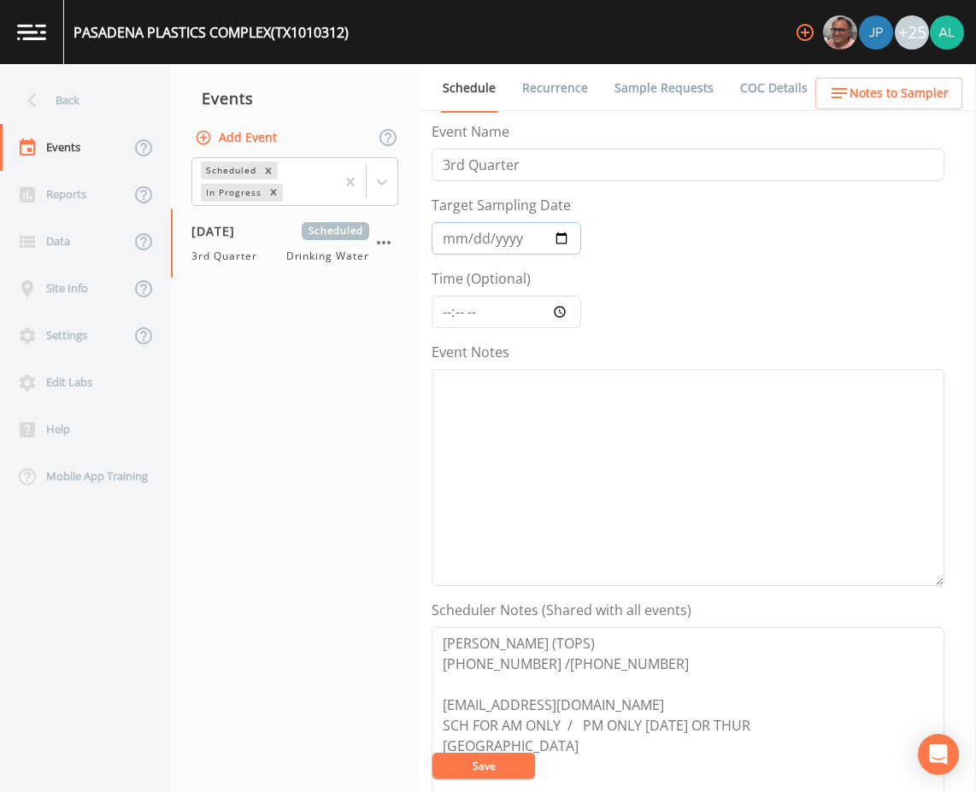
click at [456, 229] on input "[DATE]" at bounding box center [507, 238] width 150 height 32
type input "[DATE]"
click at [481, 236] on input "[DATE]" at bounding box center [507, 238] width 150 height 32
click at [463, 239] on input "[DATE]" at bounding box center [507, 238] width 150 height 32
type input "[DATE]"
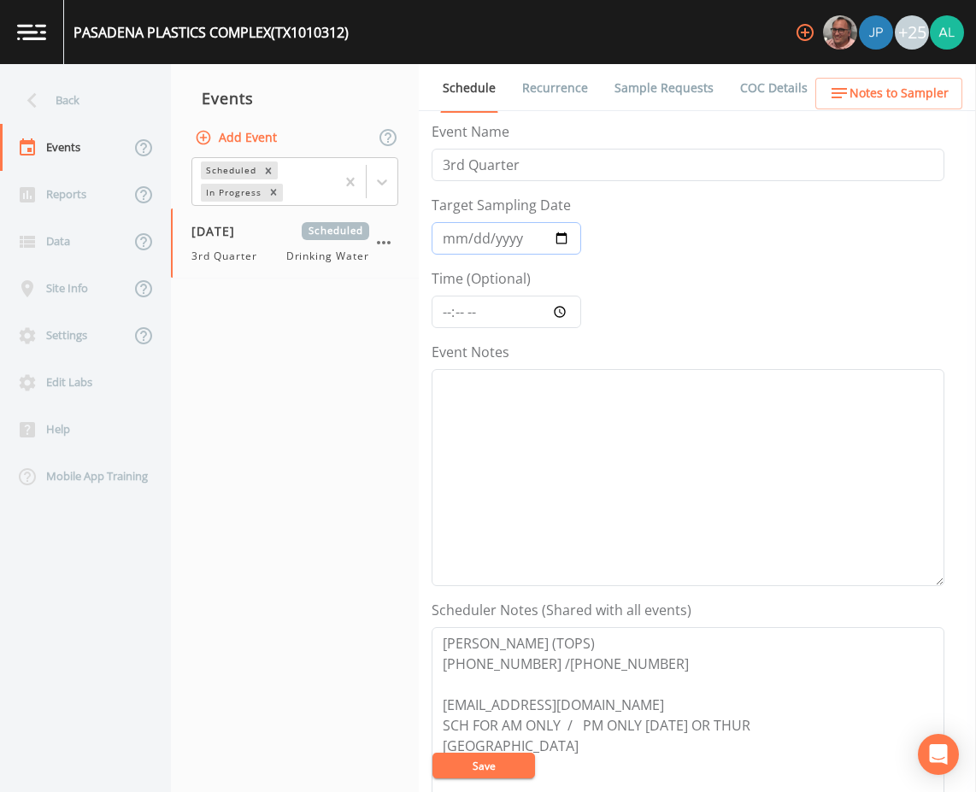
click at [433, 753] on button "Save" at bounding box center [484, 766] width 103 height 26
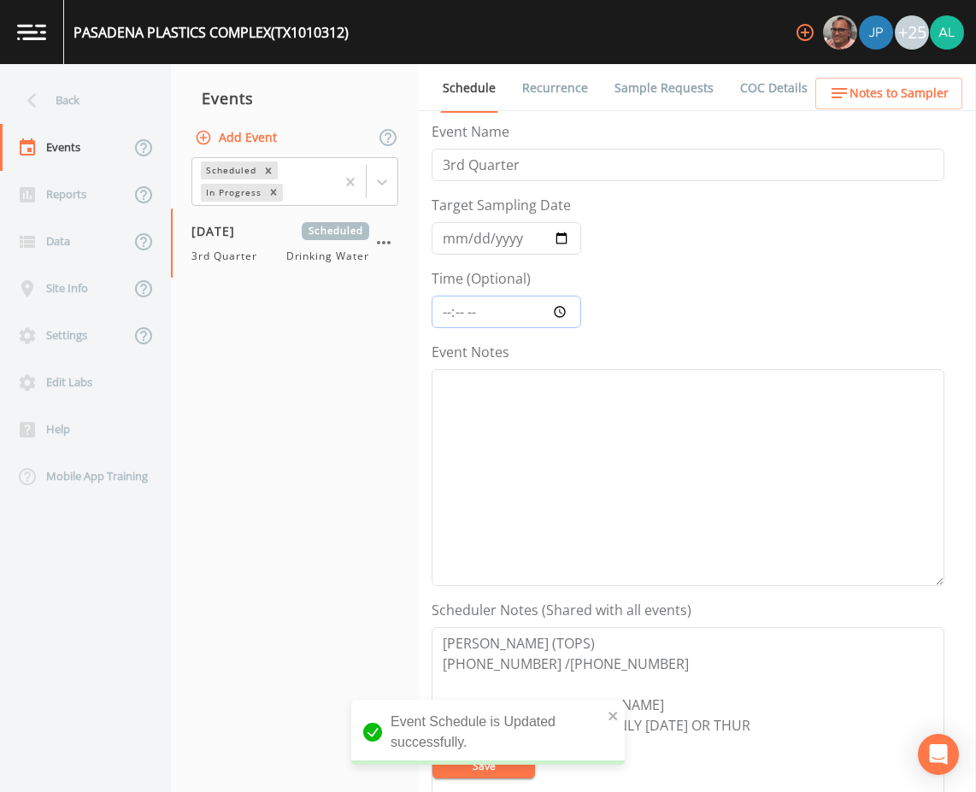
click at [443, 312] on input "Time (Optional)" at bounding box center [507, 312] width 150 height 32
type input "12:00"
click at [433, 753] on button "Save" at bounding box center [484, 766] width 103 height 26
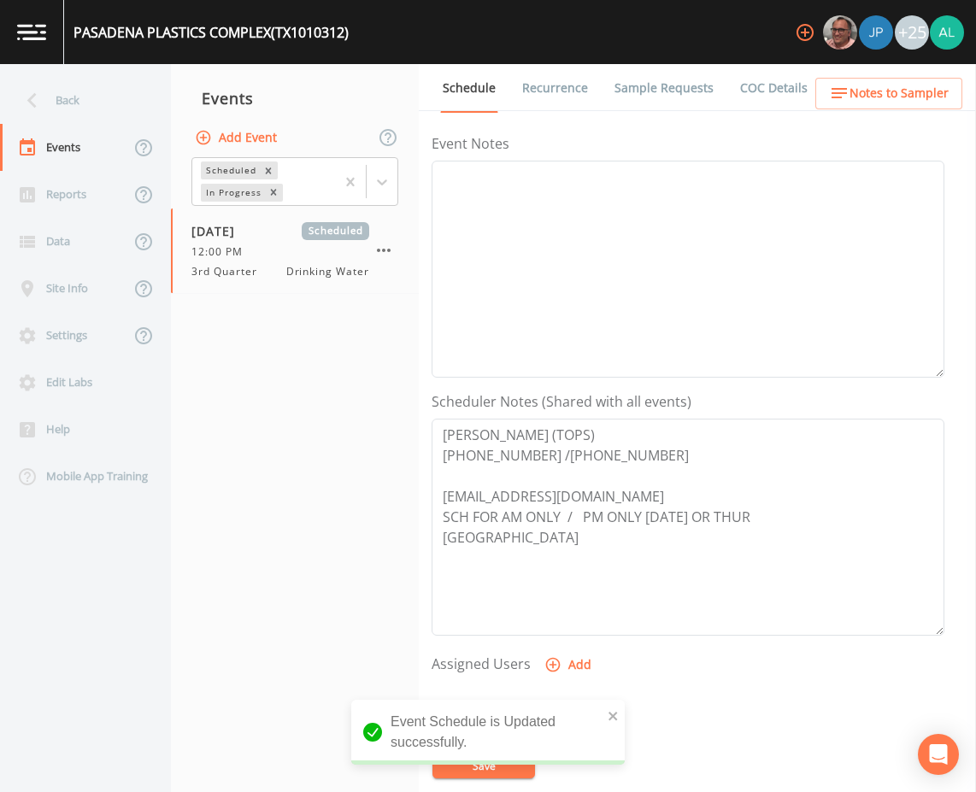
scroll to position [256, 0]
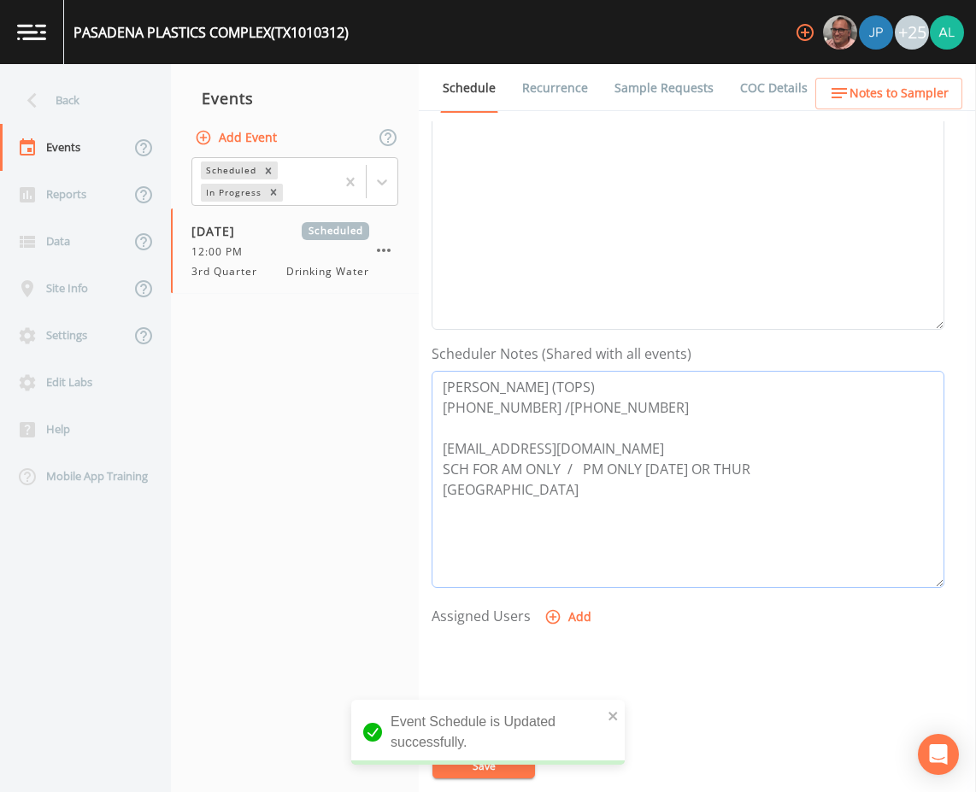
drag, startPoint x: 592, startPoint y: 444, endPoint x: 487, endPoint y: 446, distance: 104.3
click at [423, 458] on div "Schedule Recurrence Sample Requests COC Details Forms Event Name 3rd Quarter Ta…" at bounding box center [697, 428] width 557 height 728
click at [474, 759] on button "Save" at bounding box center [484, 766] width 103 height 26
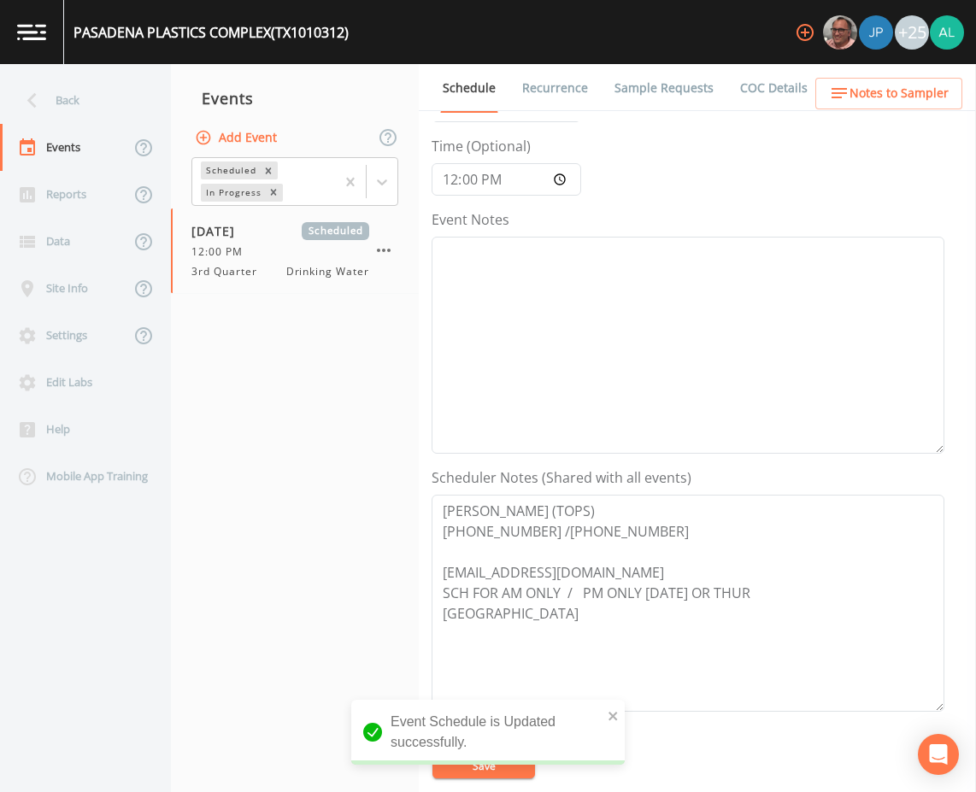
scroll to position [0, 0]
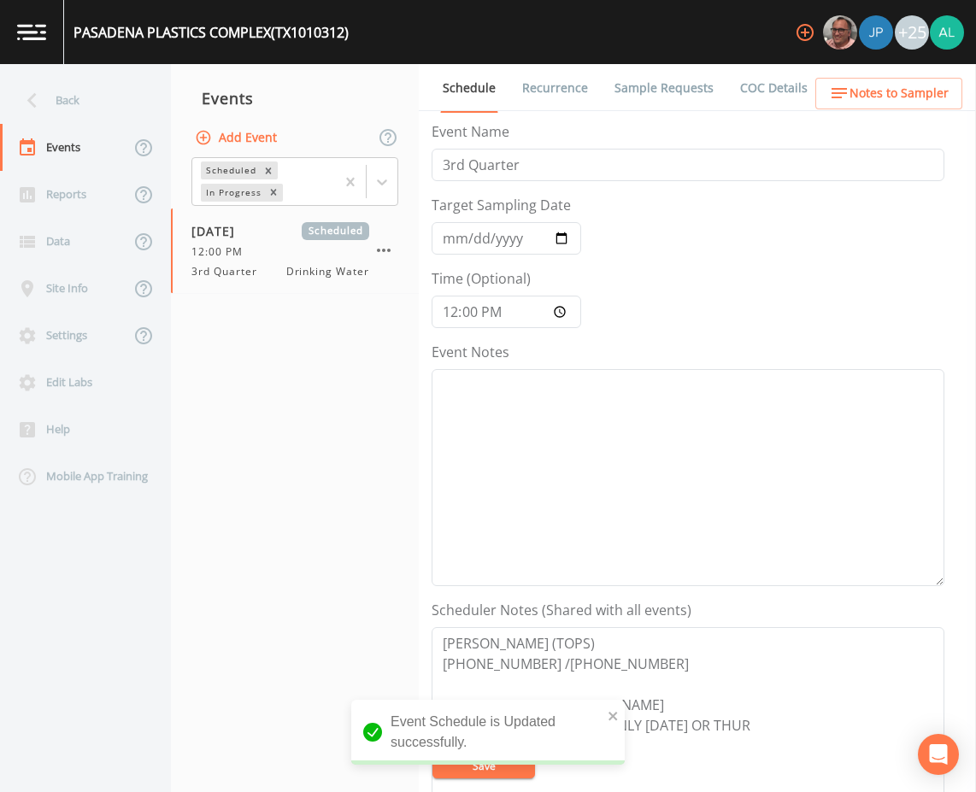
click at [839, 60] on div "+25" at bounding box center [876, 32] width 176 height 64
click at [838, 82] on button "Notes to Sampler" at bounding box center [888, 94] width 147 height 32
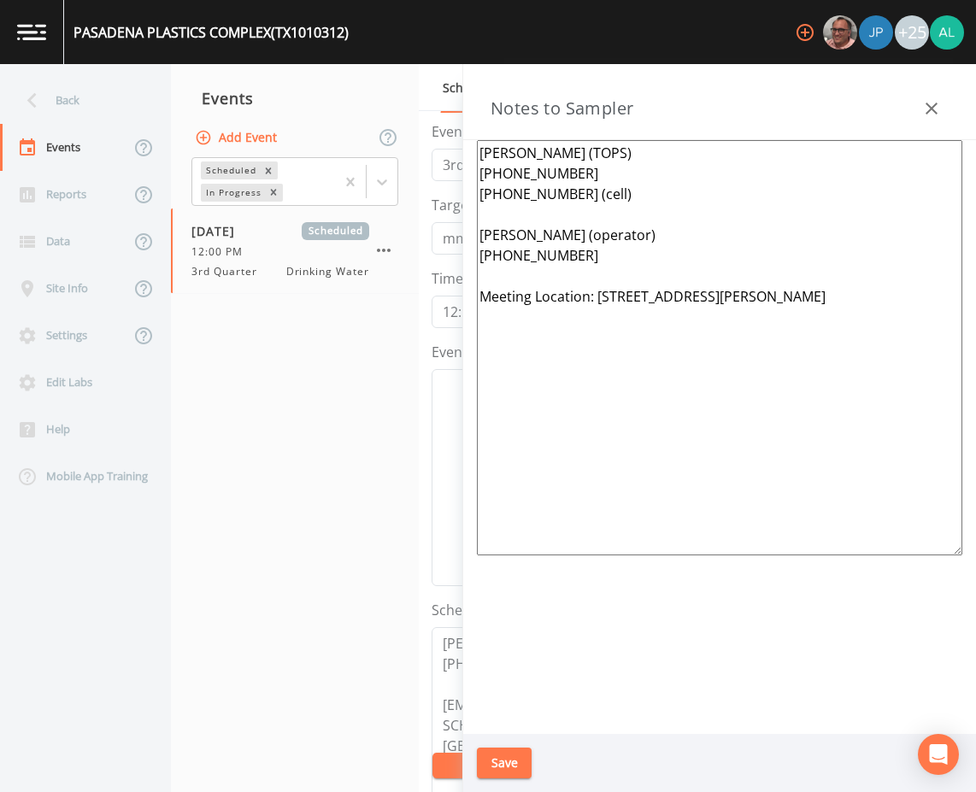
drag, startPoint x: 888, startPoint y: 294, endPoint x: 596, endPoint y: 321, distance: 293.5
click at [596, 321] on textarea "[PERSON_NAME] (TOPS) [PHONE_NUMBER] [PHONE_NUMBER] (cell) [PERSON_NAME] (operat…" at bounding box center [720, 347] width 486 height 415
click at [217, 545] on nav "Events Add Event Scheduled In Progress [DATE] Scheduled 12:00 PM 3rd Quarter Dr…" at bounding box center [295, 428] width 248 height 728
click at [500, 770] on button "Save" at bounding box center [504, 764] width 55 height 32
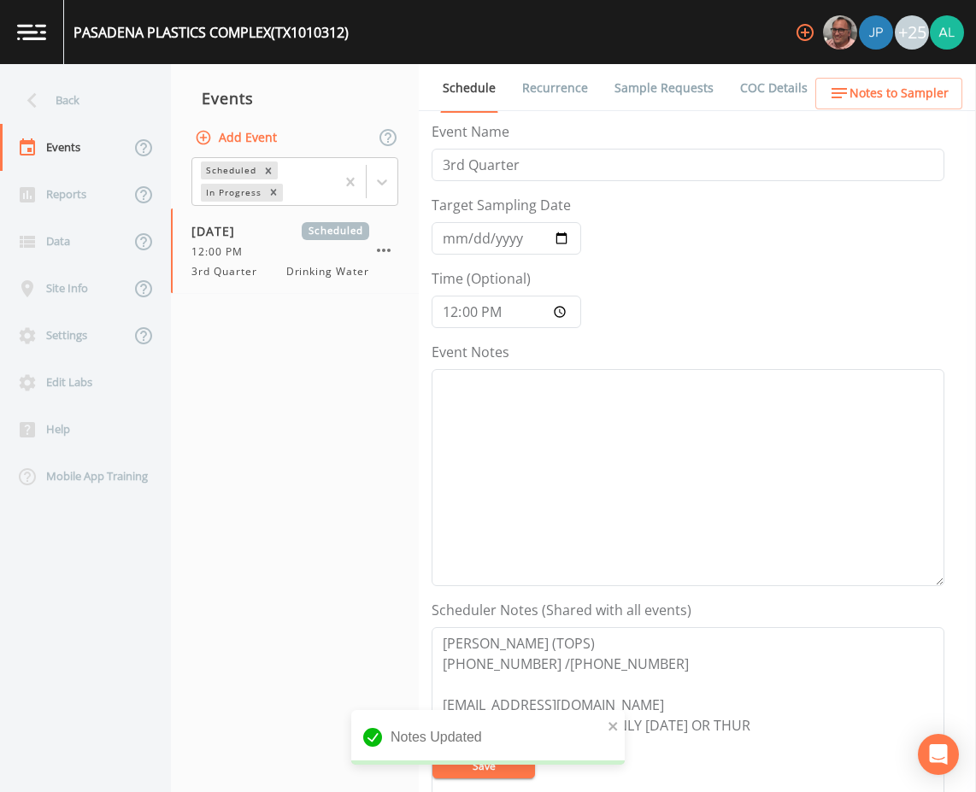
click at [550, 359] on div "Event Notes" at bounding box center [688, 464] width 513 height 244
drag, startPoint x: 530, startPoint y: 387, endPoint x: 497, endPoint y: 392, distance: 32.8
click at [529, 387] on textarea "Event Notes" at bounding box center [688, 477] width 513 height 217
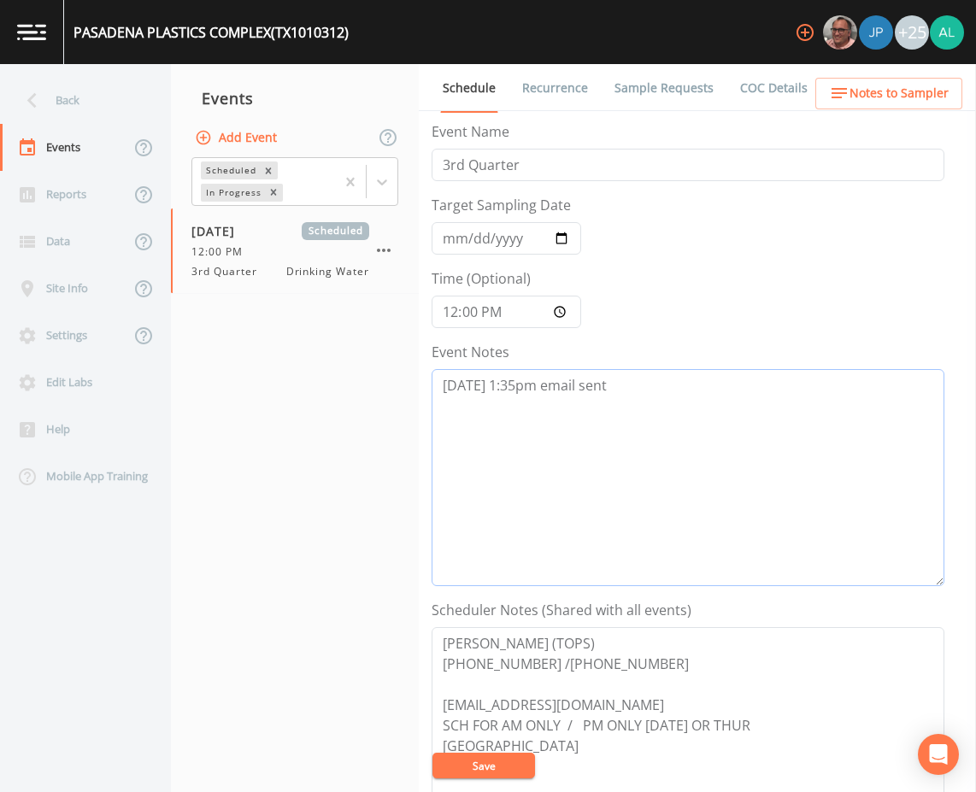
type textarea "[DATE] 1:35pm email sent"
click at [477, 757] on button "Save" at bounding box center [484, 766] width 103 height 26
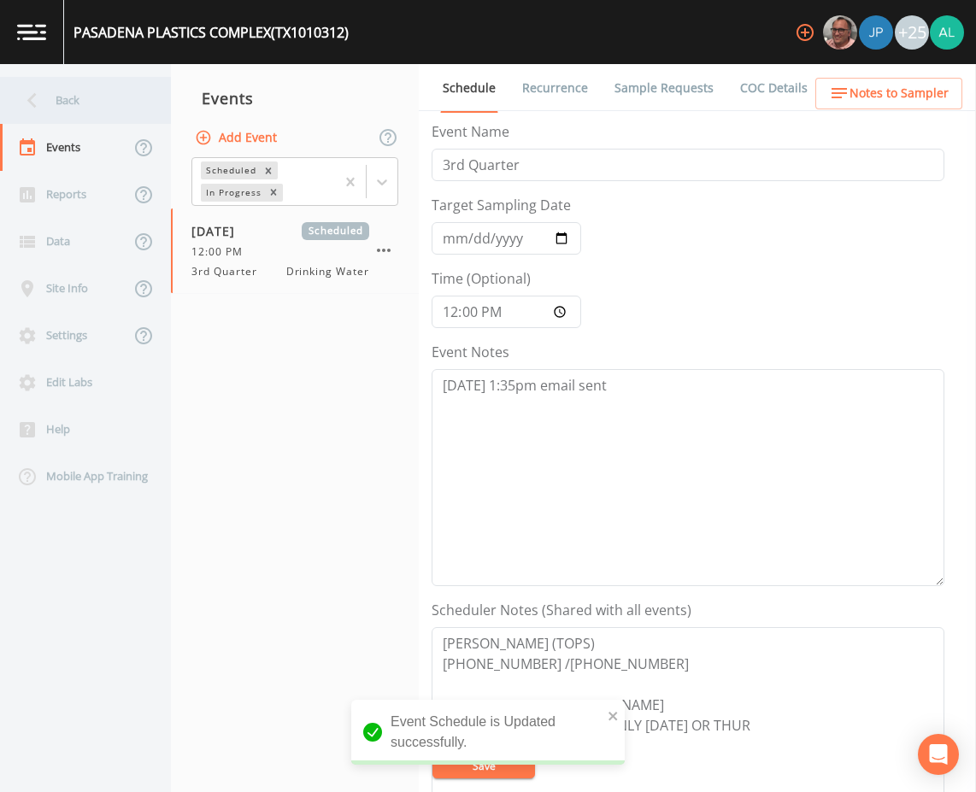
click at [18, 93] on icon at bounding box center [32, 100] width 30 height 30
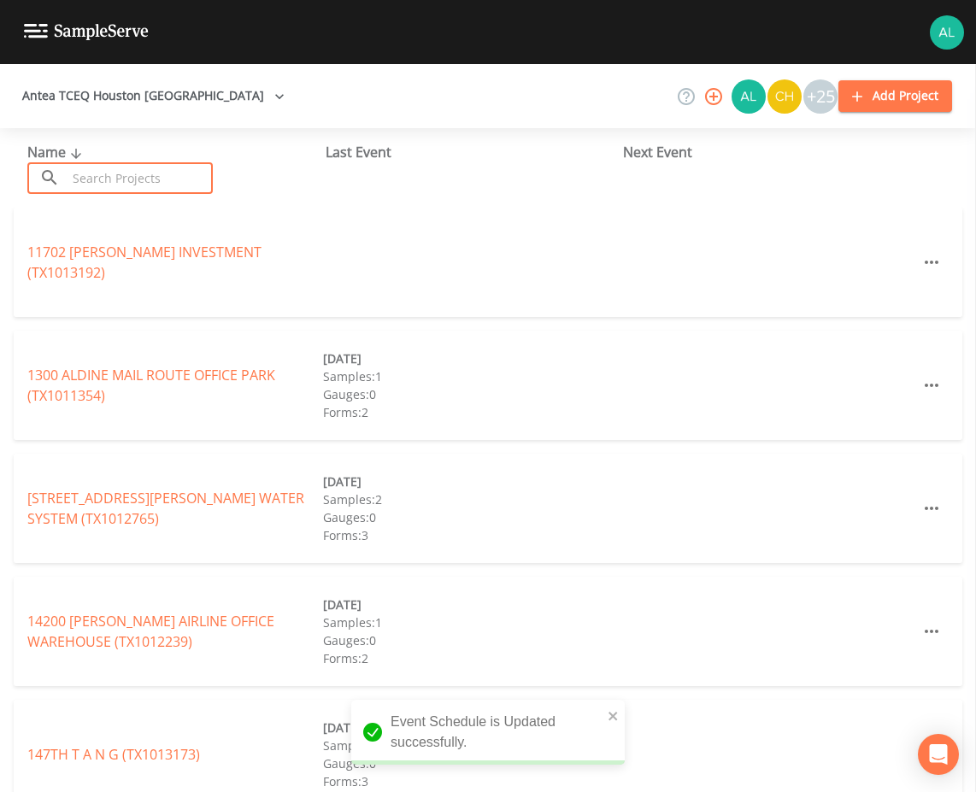
click at [91, 178] on input "text" at bounding box center [140, 178] width 146 height 32
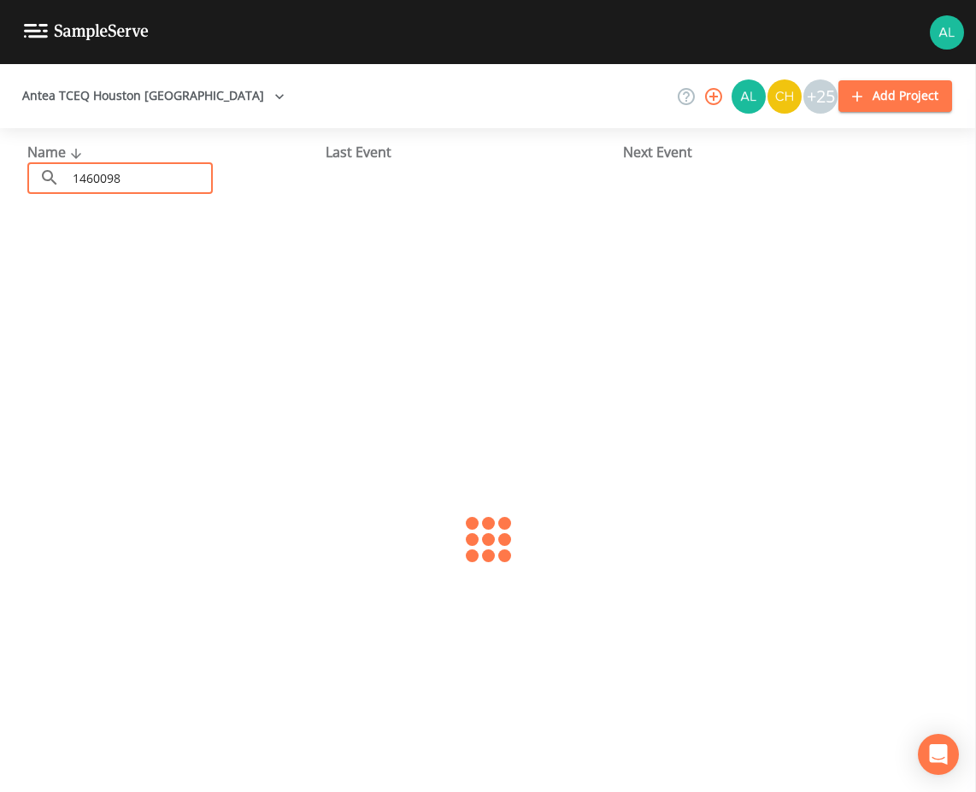
type input "1460098"
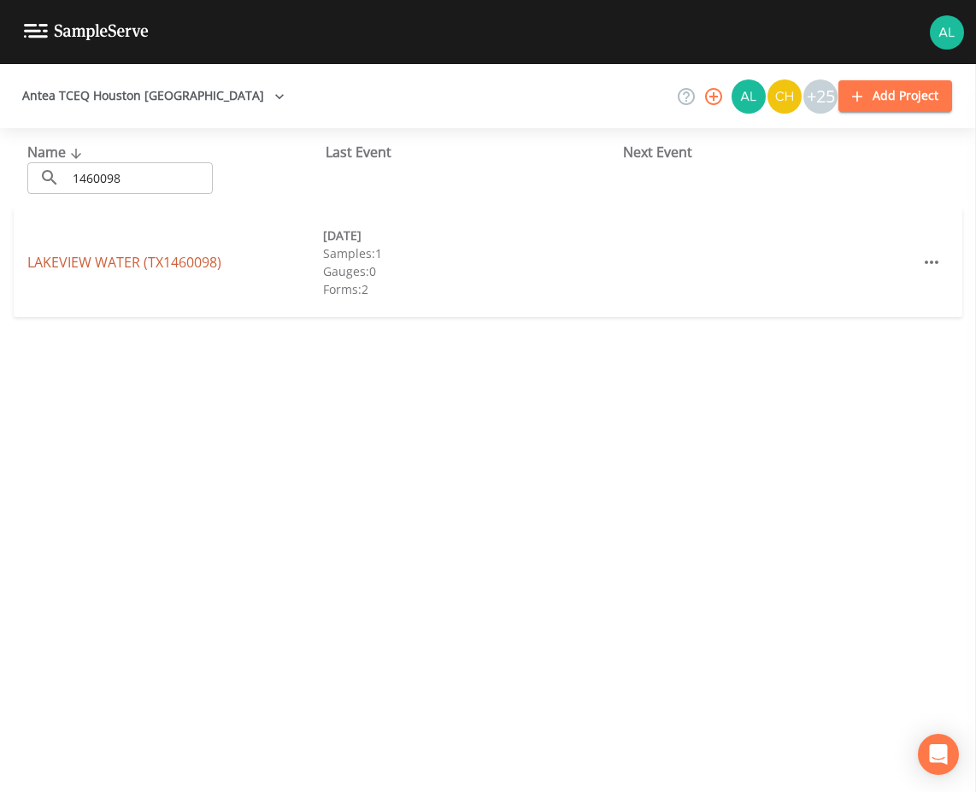
click at [168, 268] on link "[GEOGRAPHIC_DATA] (TX1460098)" at bounding box center [124, 262] width 194 height 19
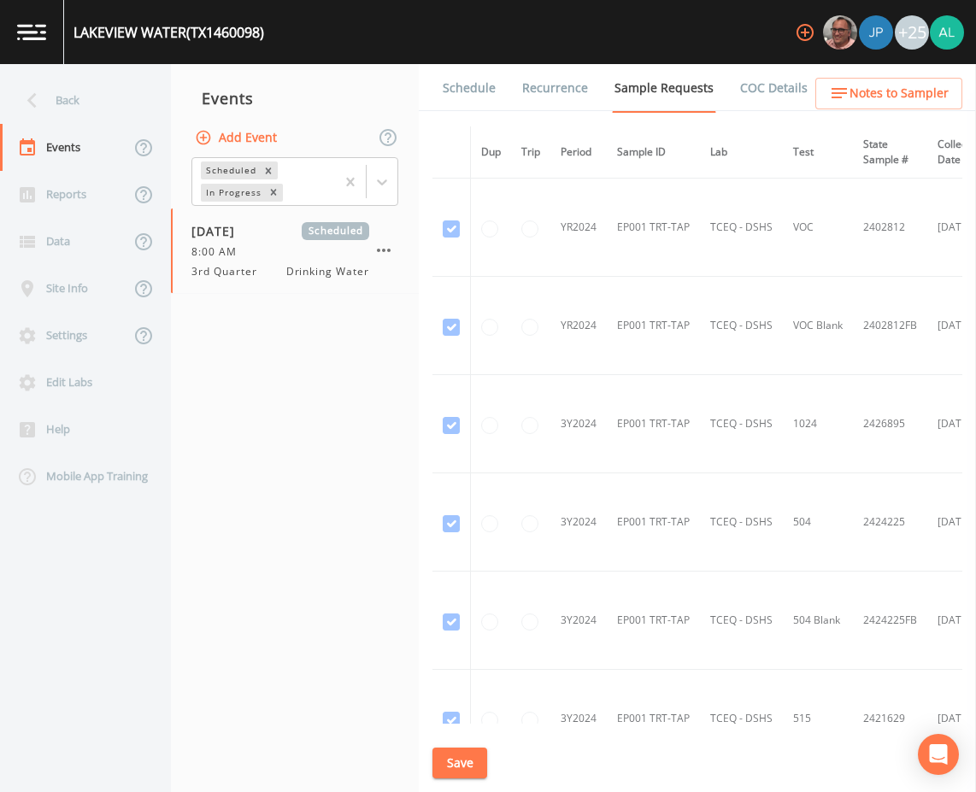
click at [453, 77] on link "Schedule" at bounding box center [469, 88] width 58 height 48
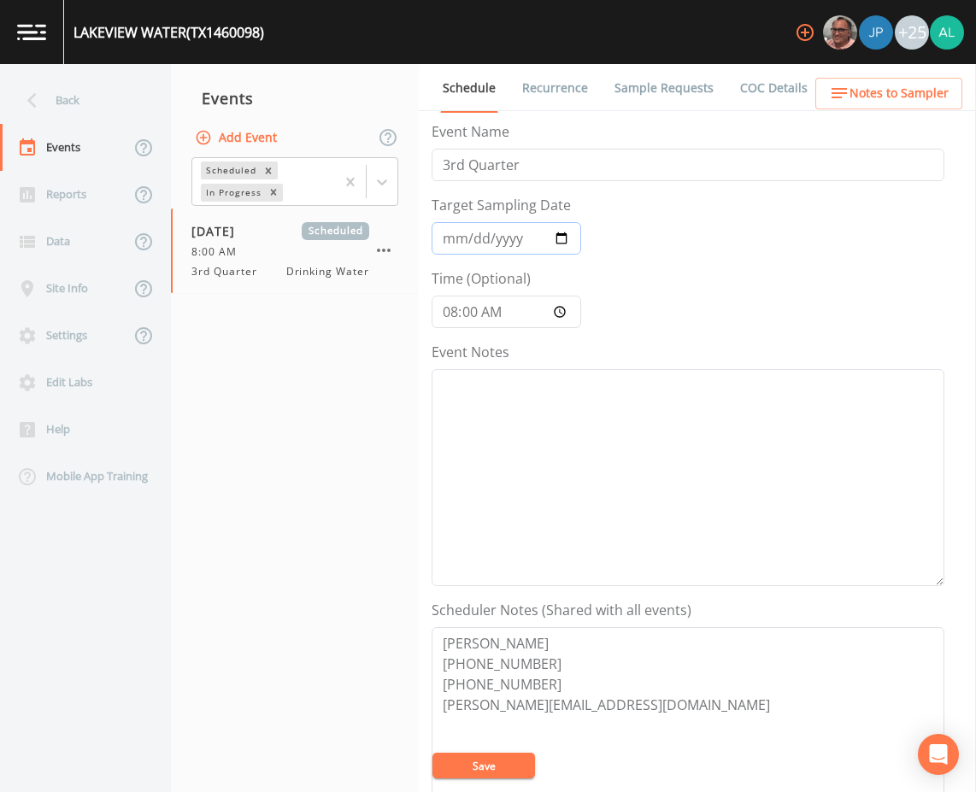
click at [462, 233] on input "[DATE]" at bounding box center [507, 238] width 150 height 32
type input "[DATE]"
click at [474, 321] on input "08:00:00" at bounding box center [507, 312] width 150 height 32
type input "08:30"
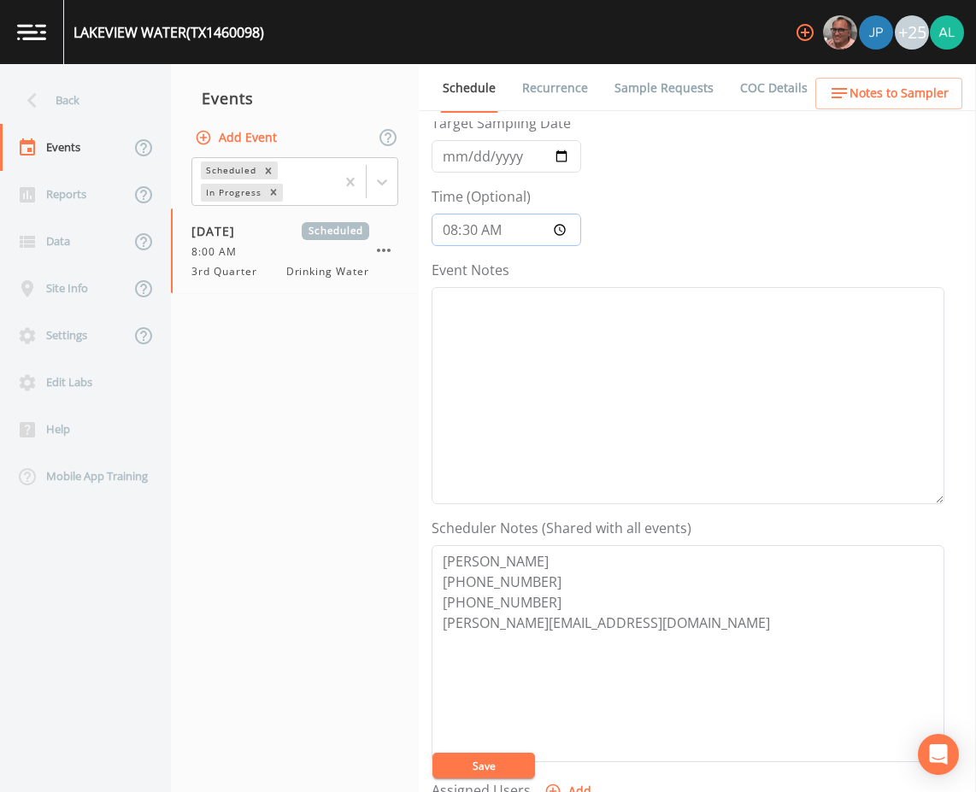
scroll to position [256, 0]
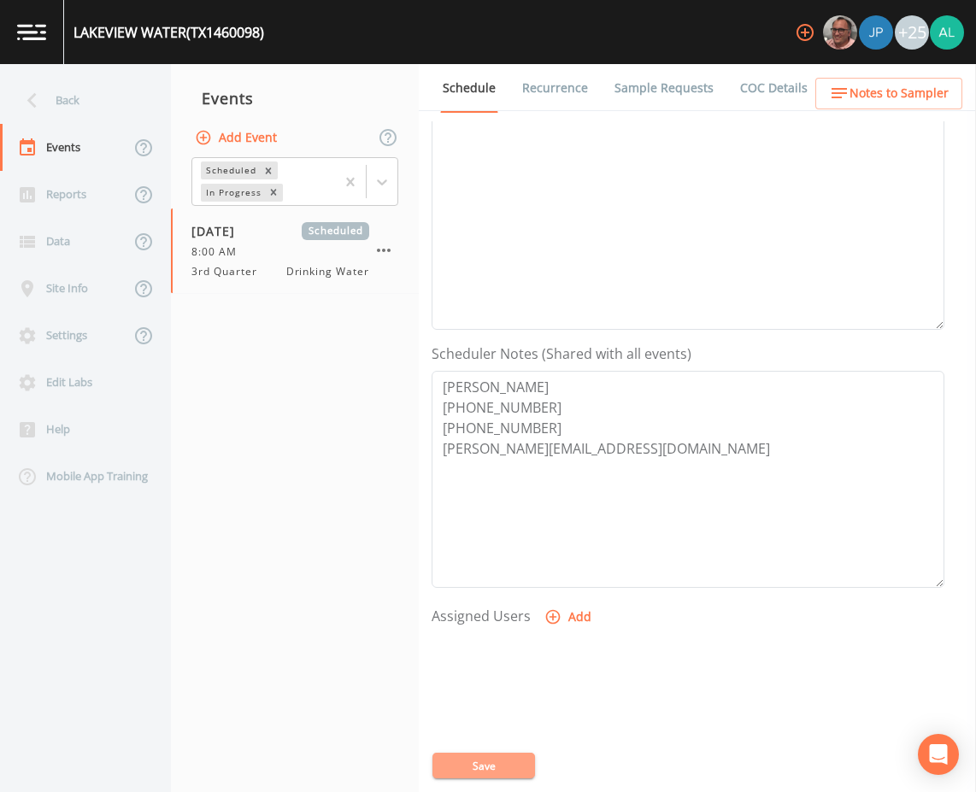
click at [491, 757] on button "Save" at bounding box center [484, 766] width 103 height 26
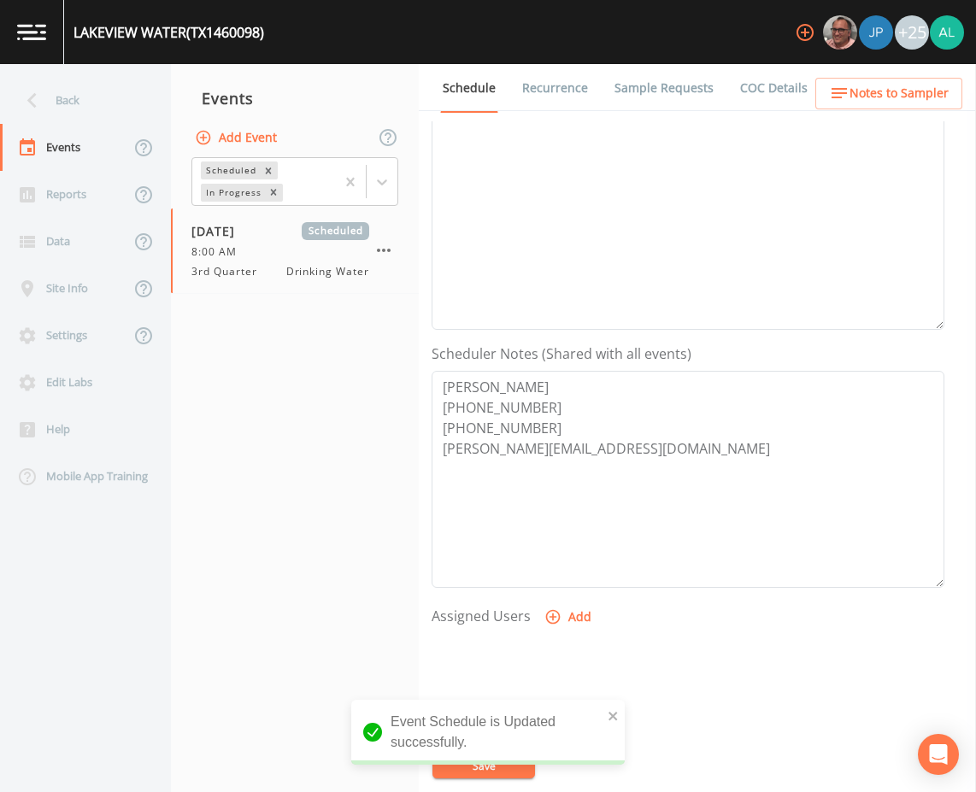
drag, startPoint x: 914, startPoint y: 62, endPoint x: 910, endPoint y: 76, distance: 14.9
click at [910, 76] on div "[GEOGRAPHIC_DATA] (TX1460098) +25 Back Events Reports Data Site Info Settings E…" at bounding box center [488, 396] width 976 height 792
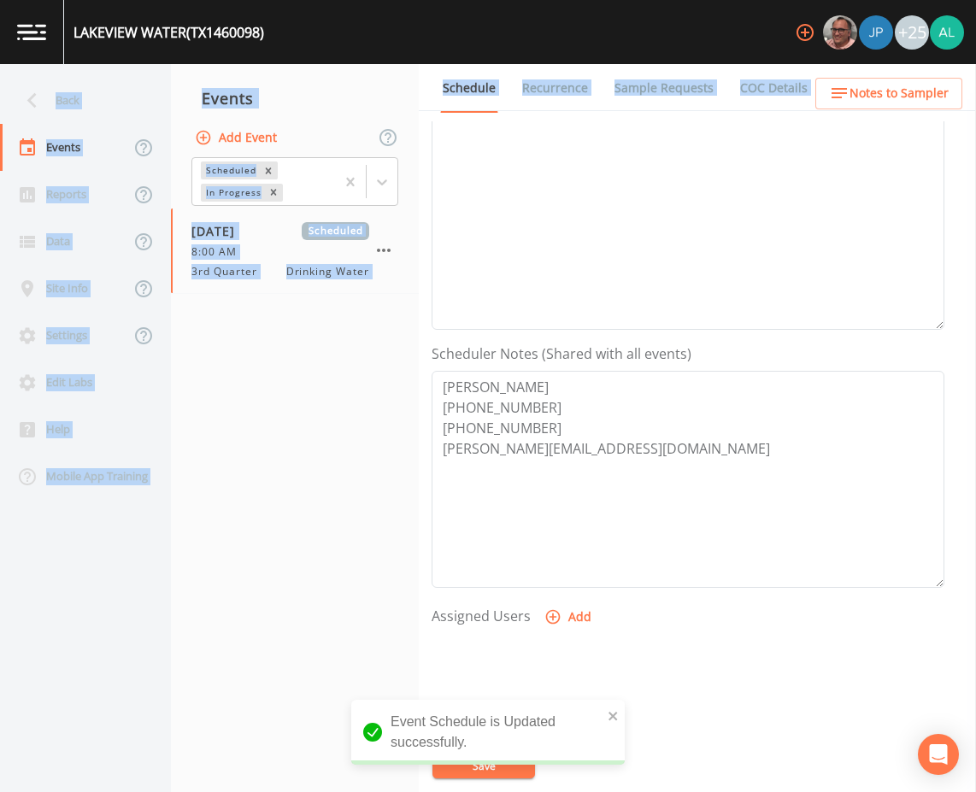
click at [910, 84] on span "Notes to Sampler" at bounding box center [899, 93] width 99 height 21
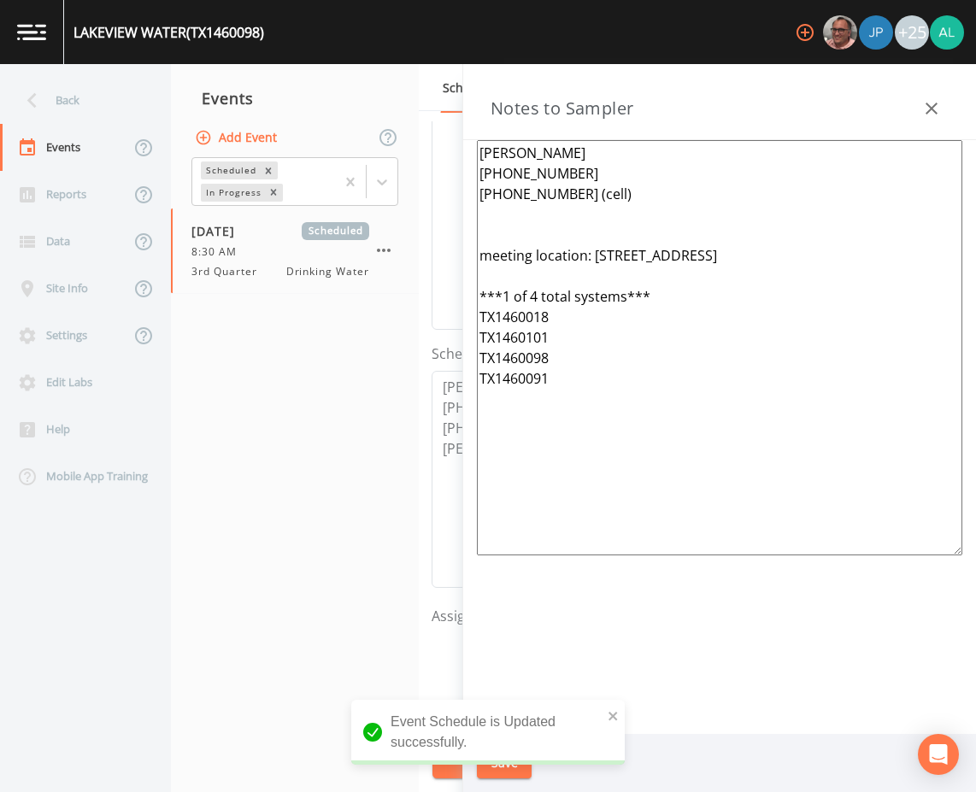
drag, startPoint x: 705, startPoint y: 297, endPoint x: 846, endPoint y: 282, distance: 141.9
click at [706, 297] on textarea "[PERSON_NAME] [PHONE_NUMBER] [PHONE_NUMBER] (cell) meeting location: [STREET_AD…" at bounding box center [720, 347] width 486 height 415
drag, startPoint x: 869, startPoint y: 252, endPoint x: 596, endPoint y: 262, distance: 273.7
click at [596, 262] on textarea "[PERSON_NAME] [PHONE_NUMBER] [PHONE_NUMBER] (cell) meeting location: [STREET_AD…" at bounding box center [720, 347] width 486 height 415
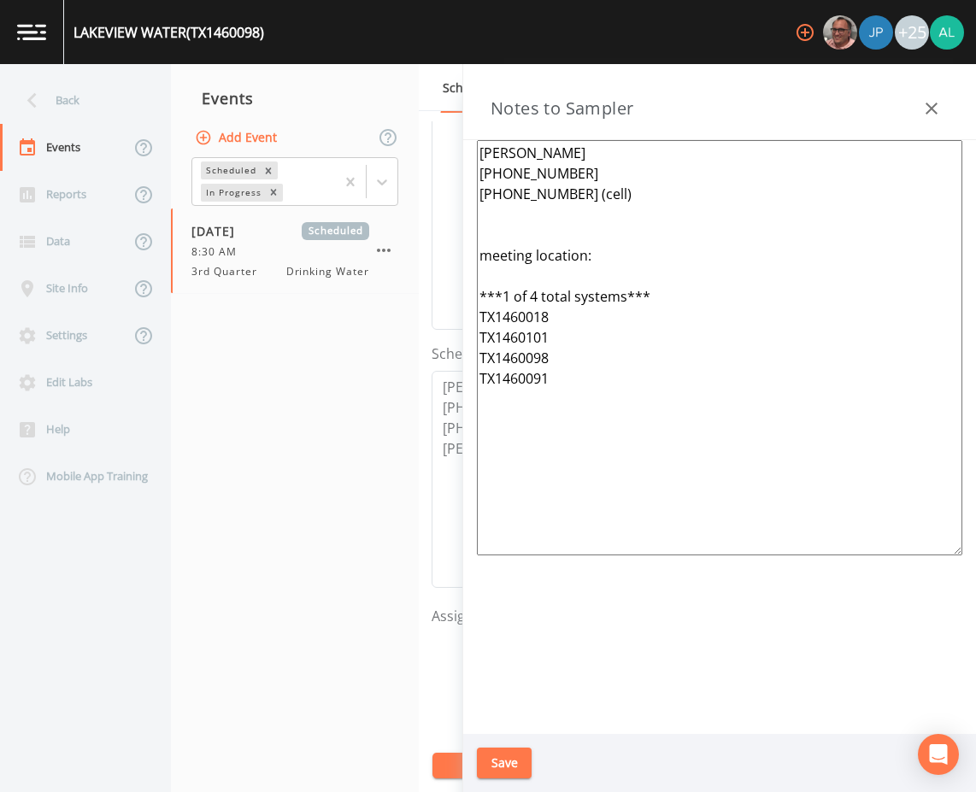
click at [536, 291] on textarea "[PERSON_NAME] [PHONE_NUMBER] [PHONE_NUMBER] (cell) meeting location: ***1 of 4 …" at bounding box center [720, 347] width 486 height 415
click at [498, 320] on textarea "[PERSON_NAME] [PHONE_NUMBER] [PHONE_NUMBER] (cell) meeting location: ***1 of 7 …" at bounding box center [720, 347] width 486 height 415
drag, startPoint x: 556, startPoint y: 448, endPoint x: 515, endPoint y: 405, distance: 59.2
click at [515, 405] on textarea "[PERSON_NAME] [PHONE_NUMBER] [PHONE_NUMBER] (cell) meeting location: ***1 of 7 …" at bounding box center [720, 347] width 486 height 415
drag, startPoint x: 581, startPoint y: 492, endPoint x: 392, endPoint y: 23, distance: 505.1
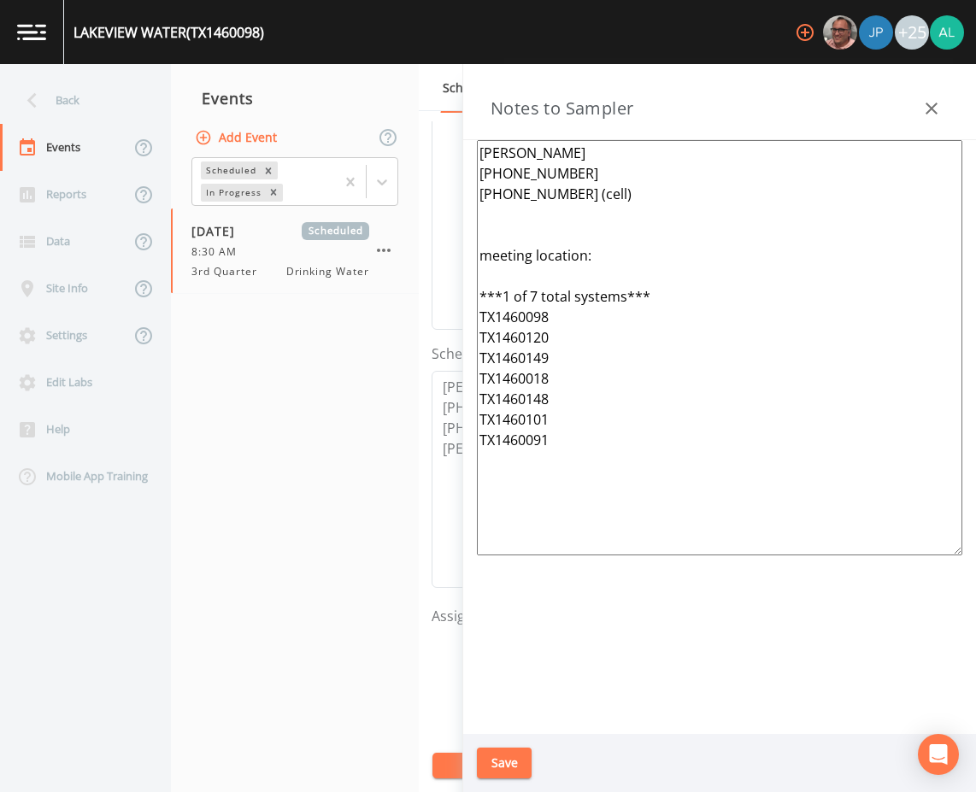
click at [392, 23] on div "[GEOGRAPHIC_DATA] (TX1460098) +25 Back Events Reports Data Site Info Settings E…" at bounding box center [488, 396] width 976 height 792
type textarea "[PERSON_NAME] [PHONE_NUMBER] [PHONE_NUMBER] (cell) meeting location: ***1 of 7 …"
click at [491, 744] on div "Save" at bounding box center [719, 763] width 513 height 59
click at [496, 752] on button "Save" at bounding box center [504, 764] width 55 height 32
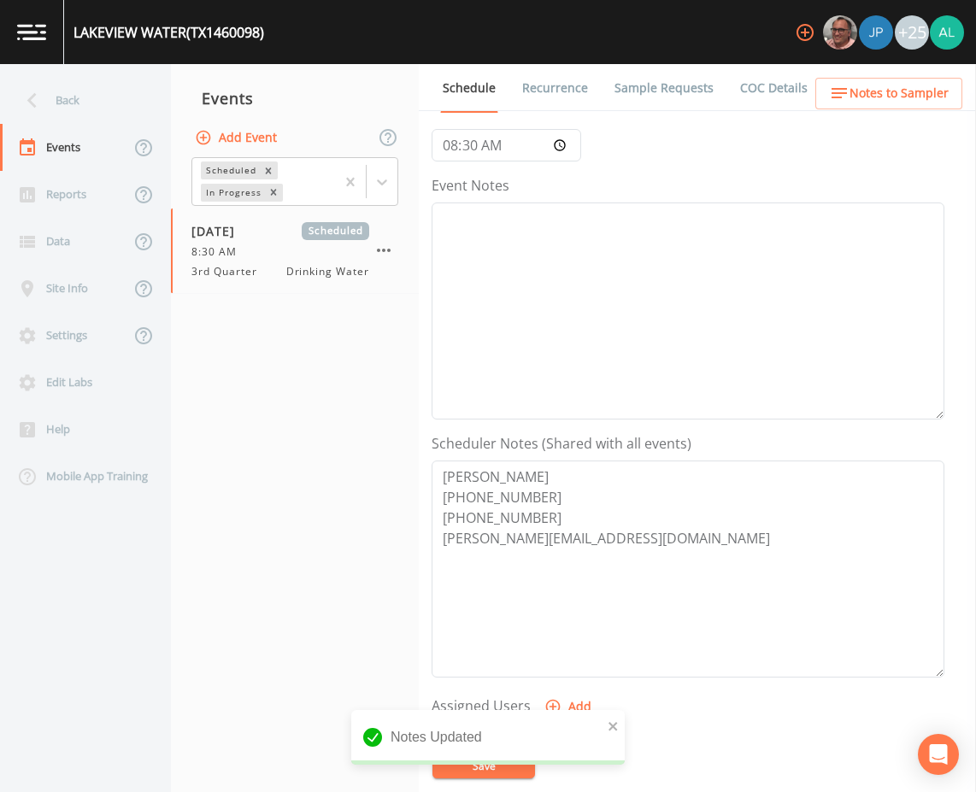
scroll to position [0, 0]
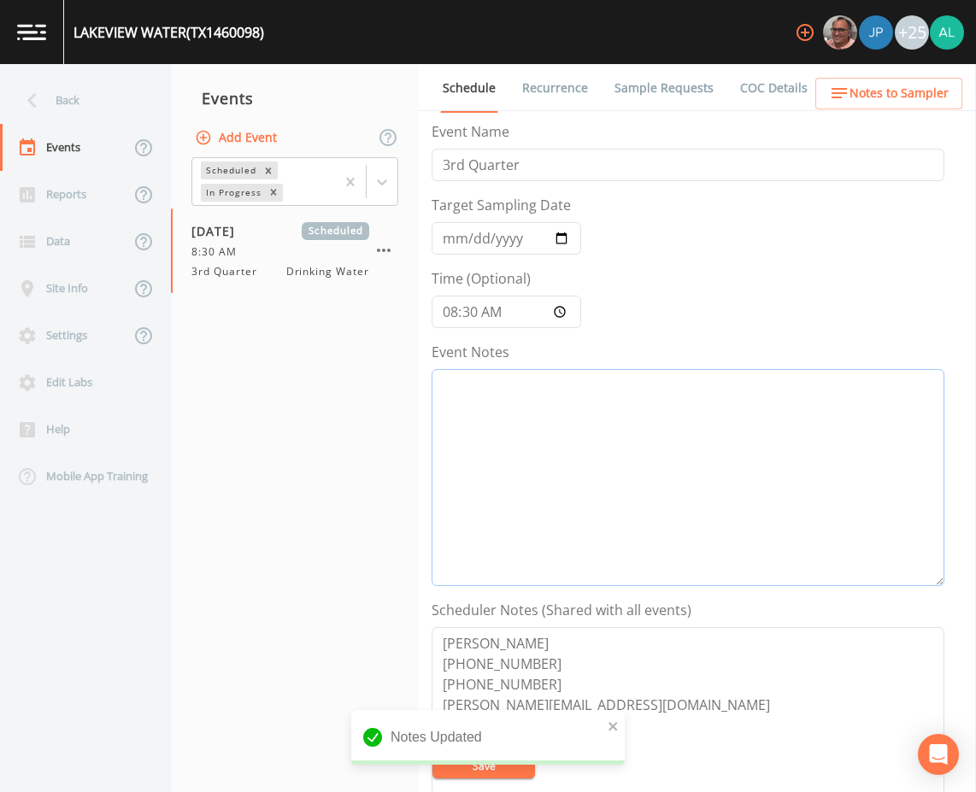
click at [486, 412] on textarea "Event Notes" at bounding box center [688, 477] width 513 height 217
type textarea "[DATE] 2:10pm email sent"
click at [450, 771] on button "Save" at bounding box center [484, 766] width 103 height 26
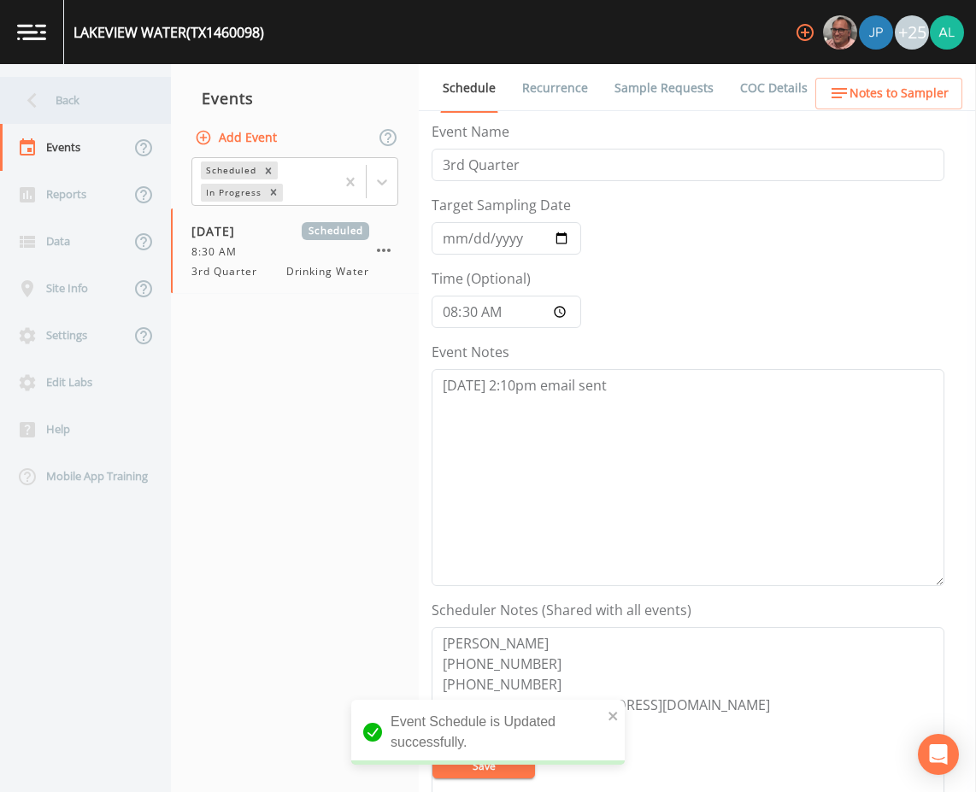
click at [126, 103] on div "Back" at bounding box center [77, 100] width 154 height 47
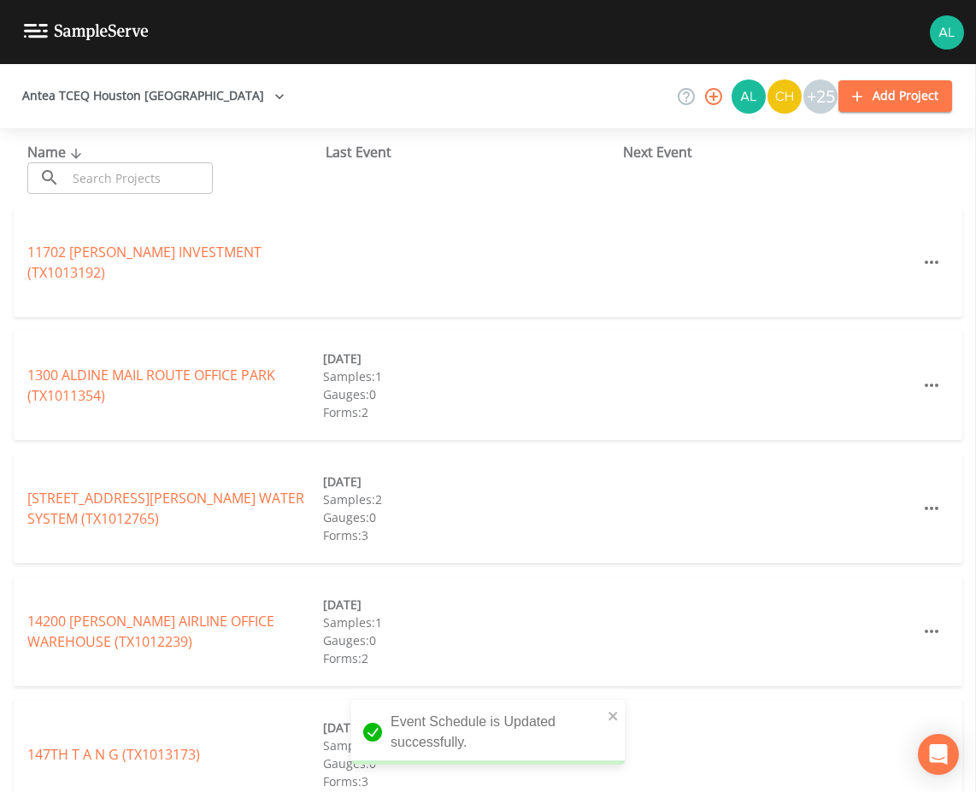
click at [138, 168] on input "text" at bounding box center [140, 178] width 146 height 32
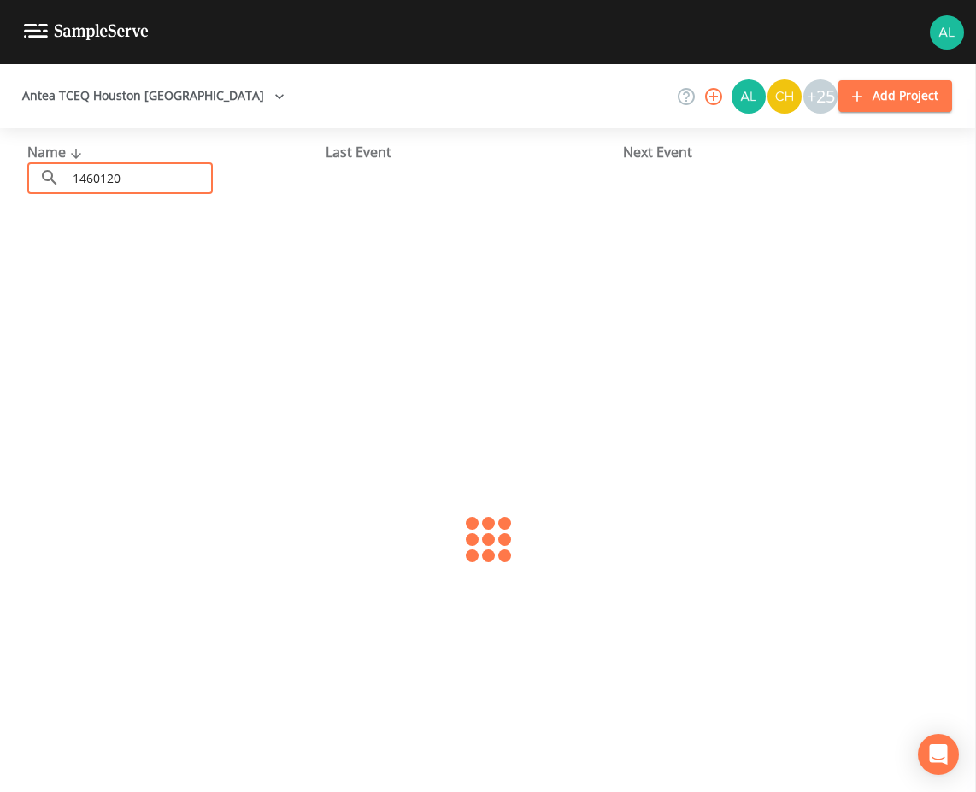
type input "1460120"
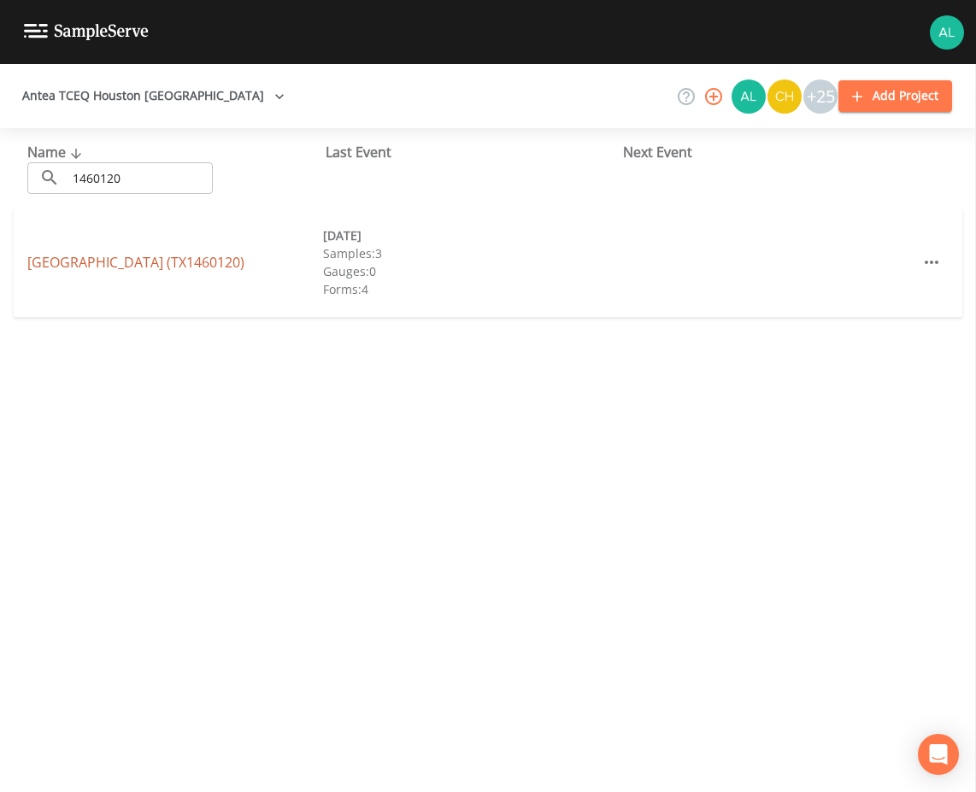
drag, startPoint x: 97, startPoint y: 274, endPoint x: 100, endPoint y: 265, distance: 8.9
click at [97, 273] on div "[GEOGRAPHIC_DATA] (TX1460120) [DATE] Samples: 3 Gauges: 0 Forms: 4" at bounding box center [488, 262] width 949 height 109
click at [100, 265] on link "[GEOGRAPHIC_DATA] (TX1460120)" at bounding box center [135, 262] width 217 height 19
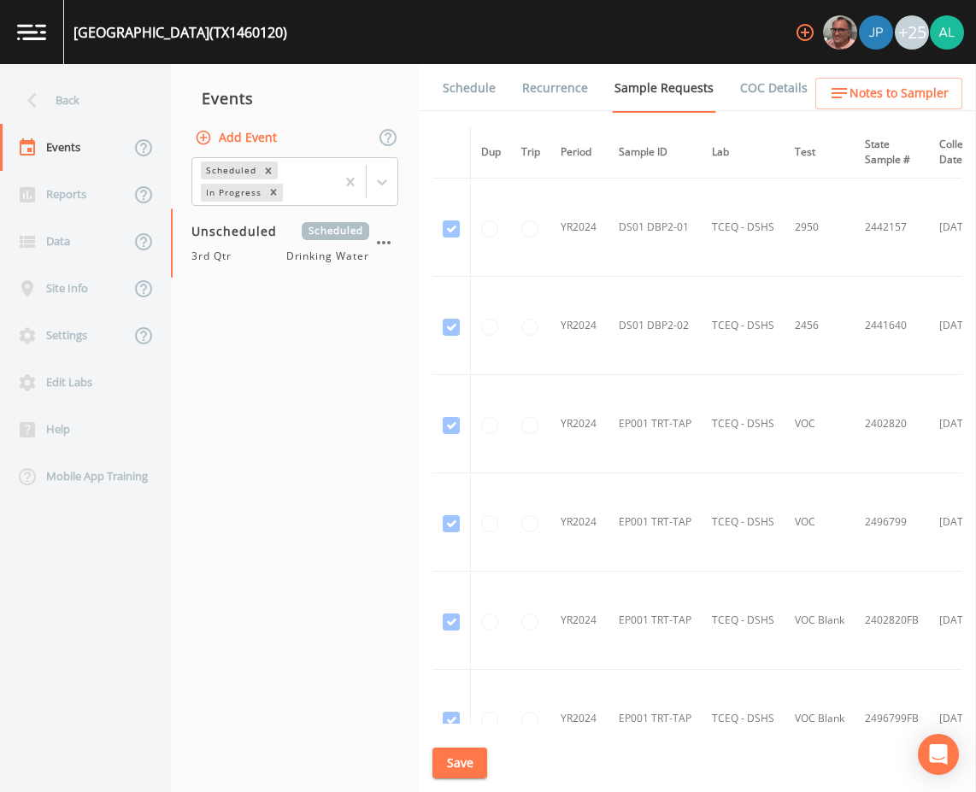
click at [468, 97] on link "Schedule" at bounding box center [469, 88] width 58 height 48
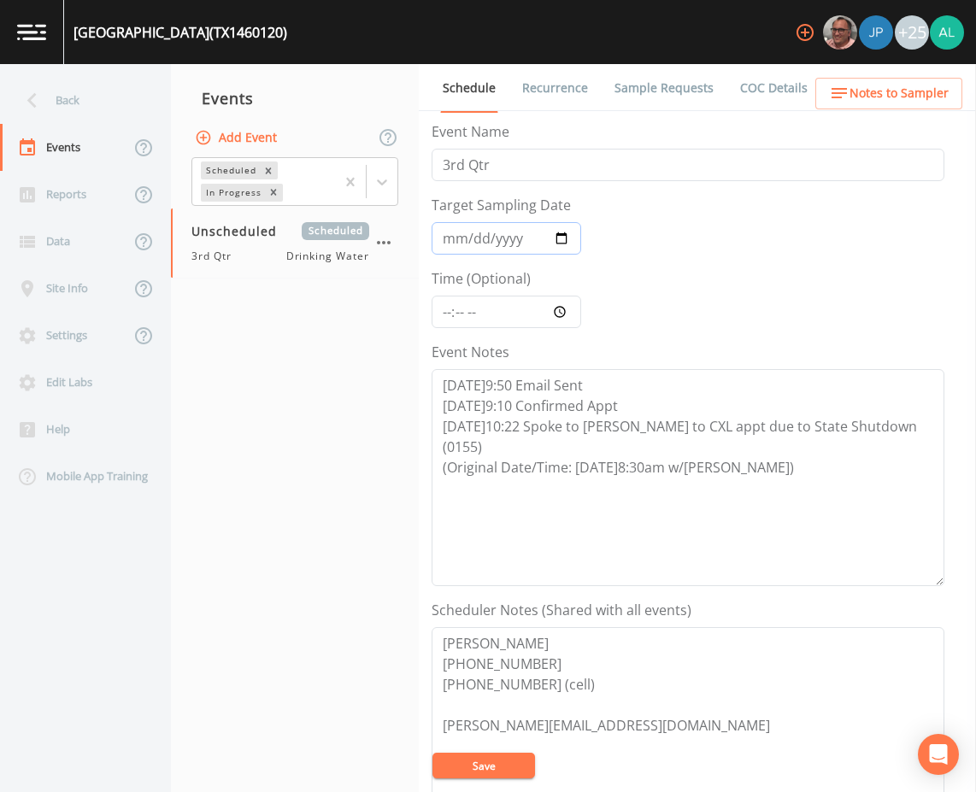
click at [451, 234] on input "Target Sampling Date" at bounding box center [507, 238] width 150 height 32
type input "[DATE]"
click at [447, 319] on input "Time (Optional)" at bounding box center [507, 312] width 150 height 32
type input "08:30"
click at [772, 462] on textarea "[DATE]9:50 Email Sent [DATE]9:10 Confirmed Appt [DATE]10:22 Spoke to [PERSON_NA…" at bounding box center [688, 477] width 513 height 217
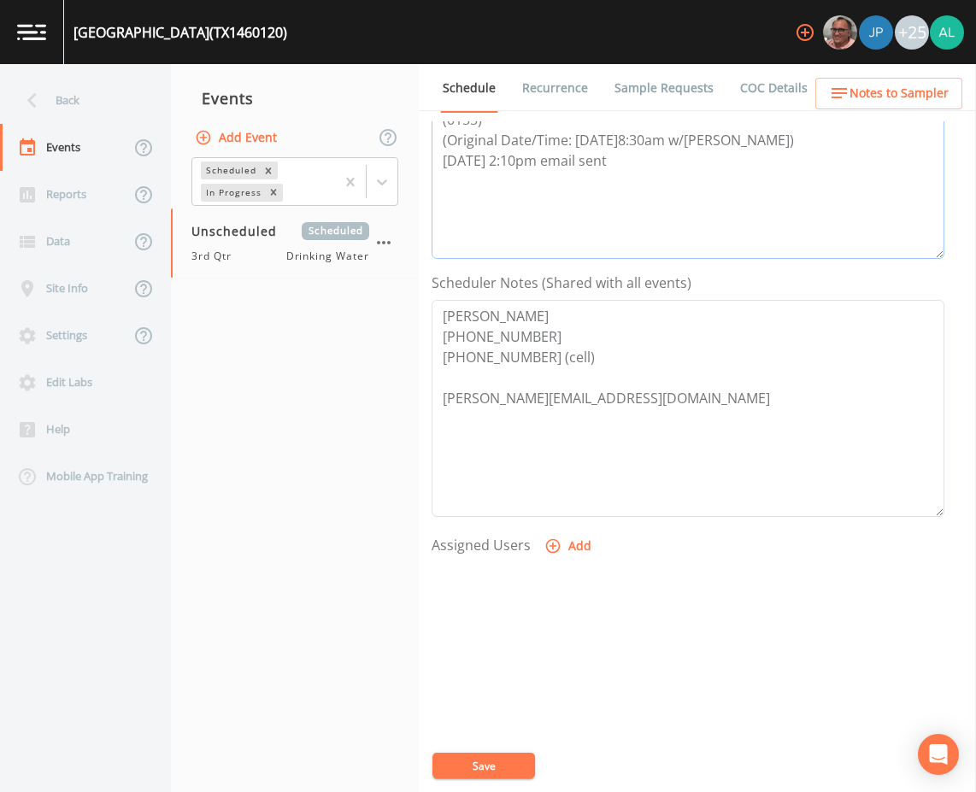
scroll to position [342, 0]
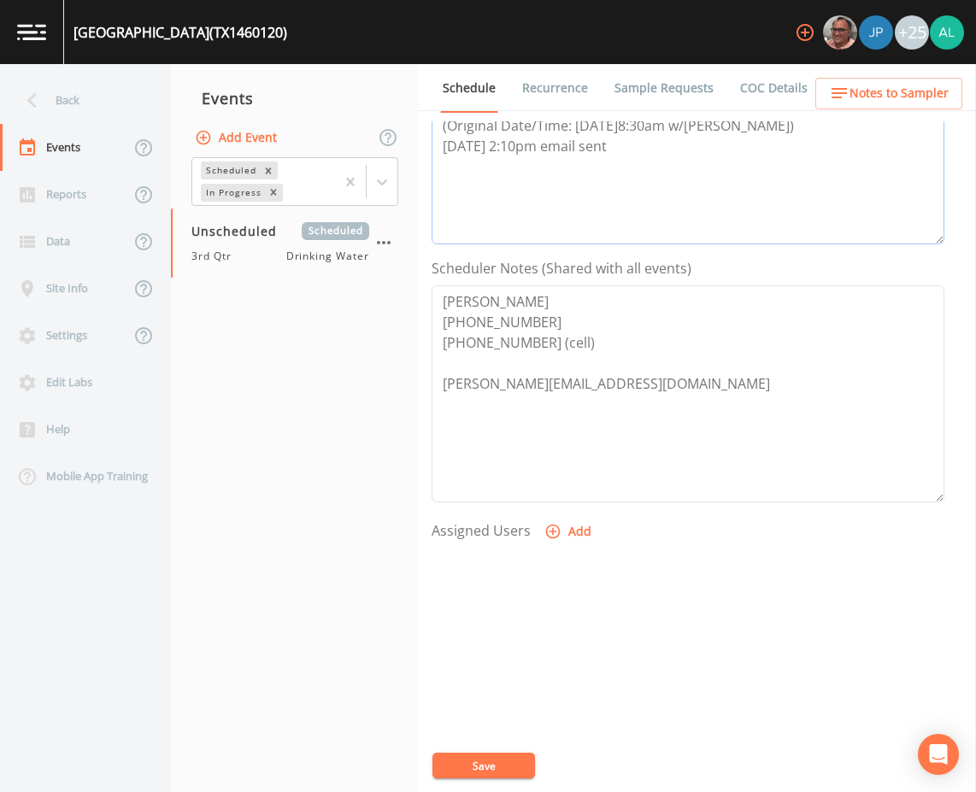
type textarea "[DATE]9:50 Email Sent [DATE]9:10 Confirmed Appt [DATE]10:22 Spoke to [PERSON_NA…"
click at [451, 758] on button "Save" at bounding box center [484, 766] width 103 height 26
click at [918, 99] on span "Notes to Sampler" at bounding box center [899, 93] width 99 height 21
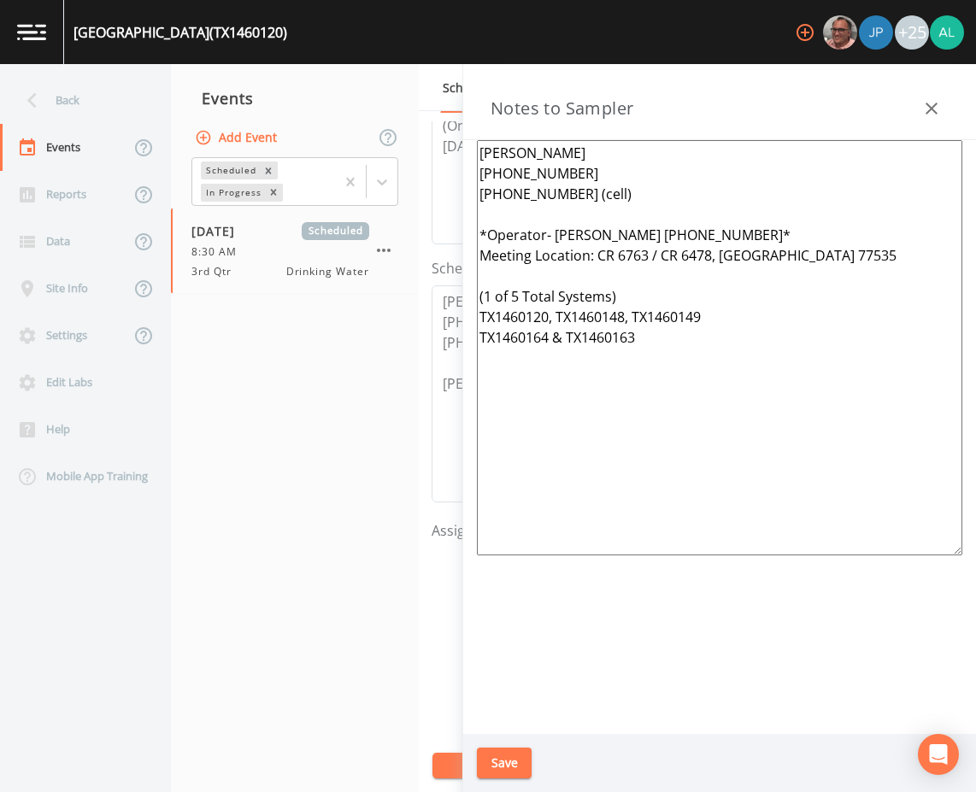
drag, startPoint x: 770, startPoint y: 368, endPoint x: 474, endPoint y: 159, distance: 363.1
click at [474, 157] on div "[PERSON_NAME] [PHONE_NUMBER] [PHONE_NUMBER] (cell) *Operator- [PERSON_NAME] [PH…" at bounding box center [719, 437] width 513 height 594
paste textarea "[PERSON_NAME] [PHONE_NUMBER] [PHONE_NUMBER] (cell) meeting location: ***1 of 7 …"
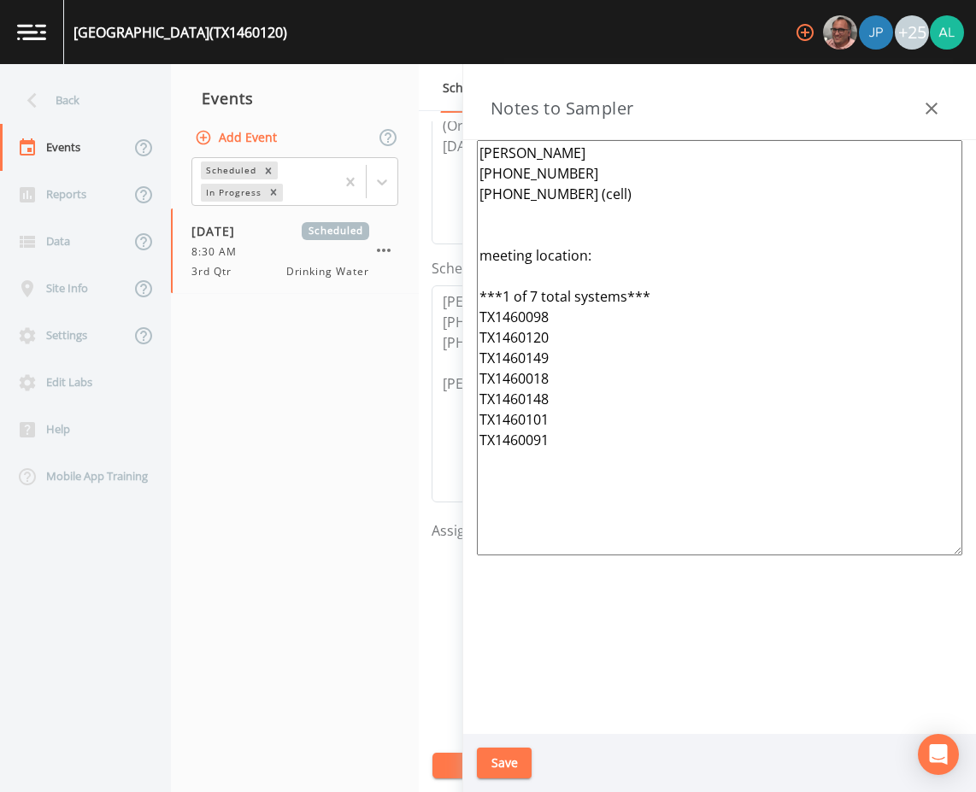
type textarea "[PERSON_NAME] [PHONE_NUMBER] [PHONE_NUMBER] (cell) meeting location: ***1 of 7 …"
click at [515, 757] on button "Save" at bounding box center [504, 764] width 55 height 32
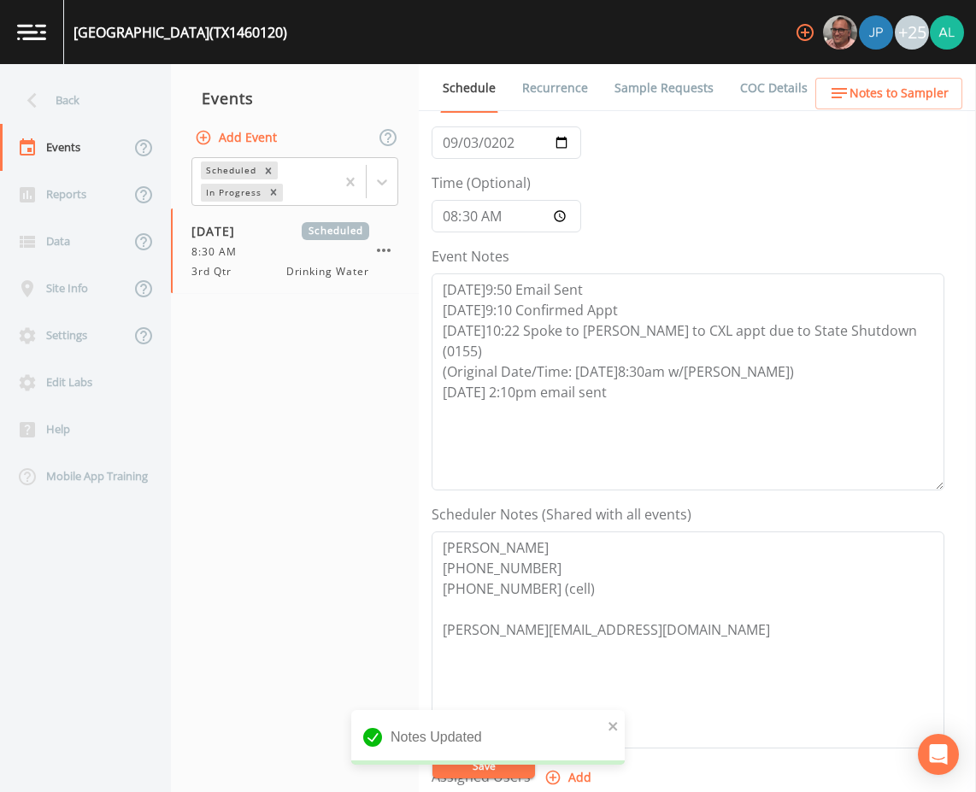
scroll to position [85, 0]
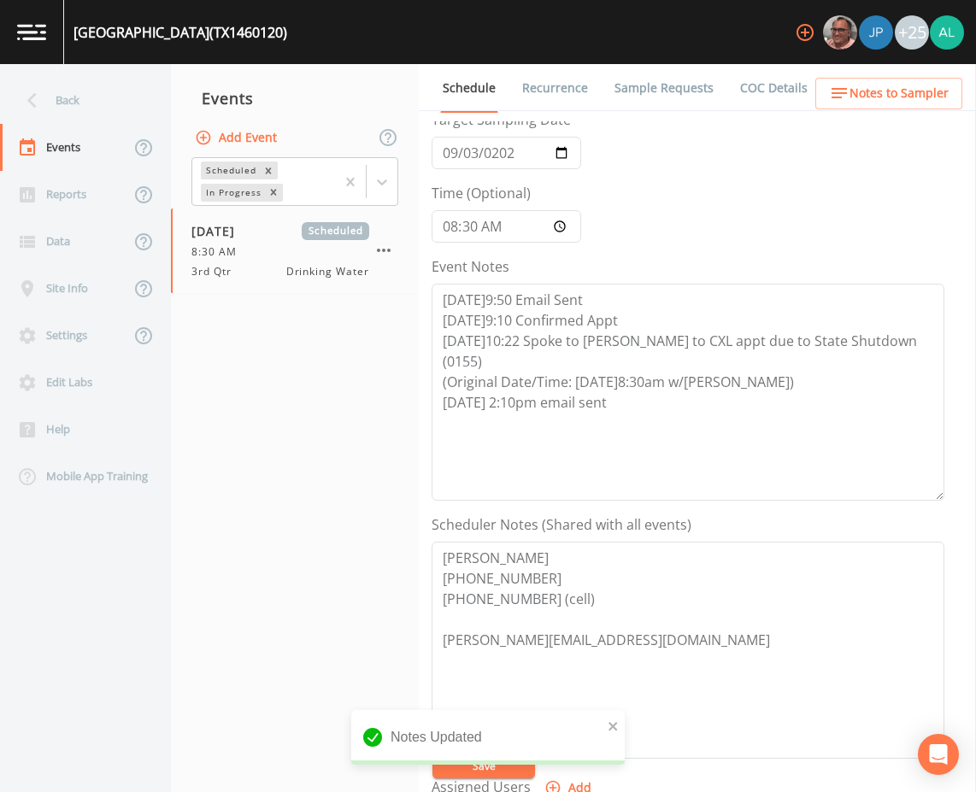
click at [604, 721] on div "Notes Updated" at bounding box center [488, 737] width 274 height 55
click at [610, 721] on icon "close" at bounding box center [614, 727] width 12 height 14
click at [490, 779] on div "Notes Updated" at bounding box center [488, 779] width 274 height 0
click at [492, 773] on button "Save" at bounding box center [484, 766] width 103 height 26
click at [489, 773] on button "Save" at bounding box center [484, 766] width 103 height 26
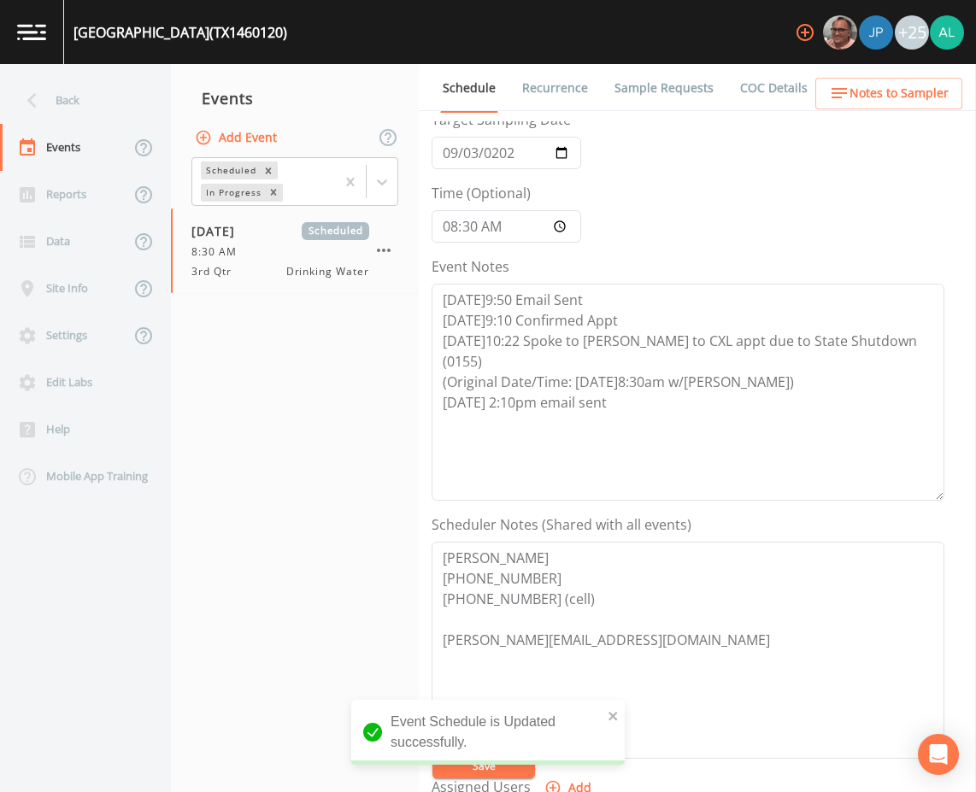
click at [857, 87] on span "Notes to Sampler" at bounding box center [899, 93] width 99 height 21
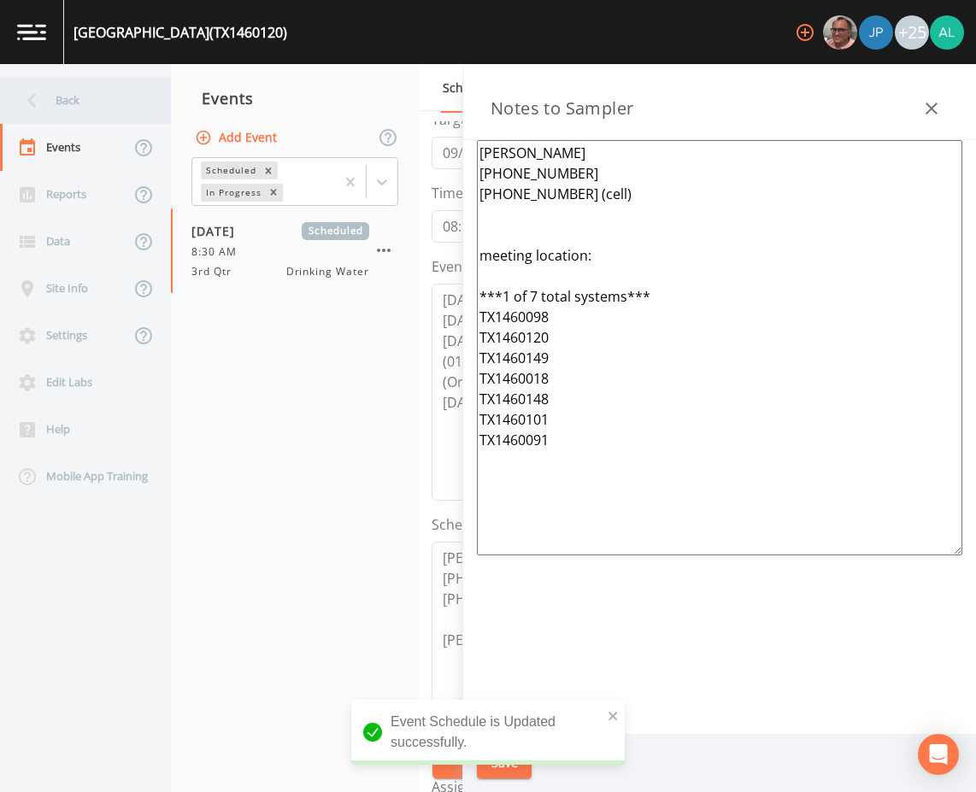
click at [135, 108] on div "Back" at bounding box center [77, 100] width 154 height 47
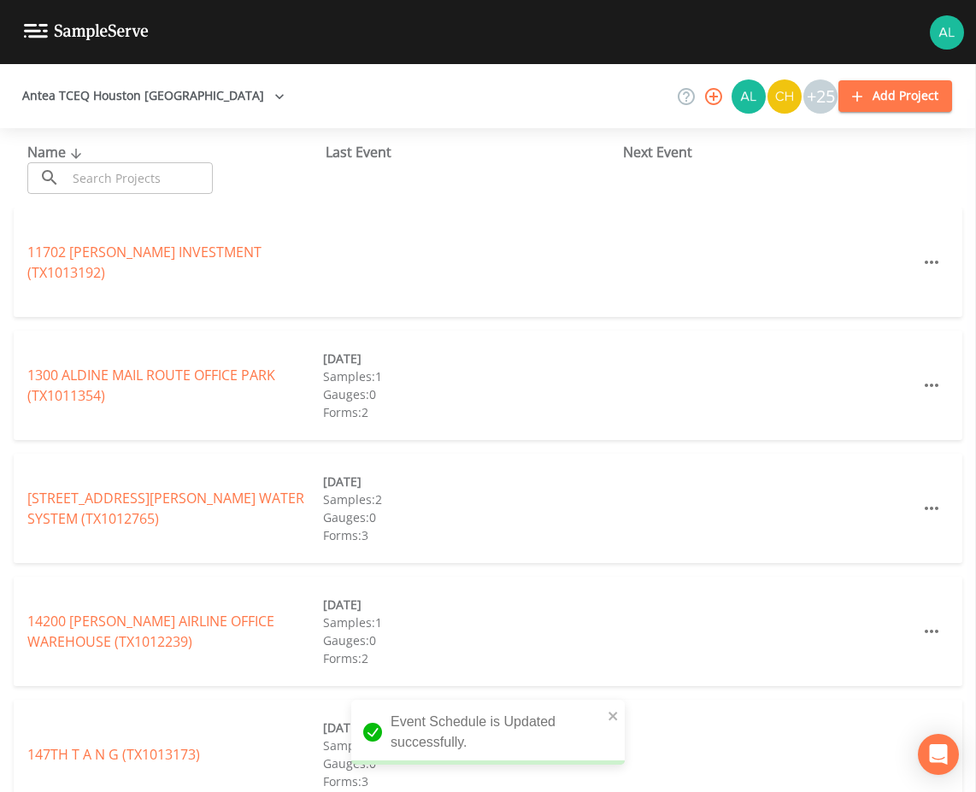
drag, startPoint x: 127, startPoint y: 179, endPoint x: 115, endPoint y: 167, distance: 16.9
click at [126, 178] on input "text" at bounding box center [140, 178] width 146 height 32
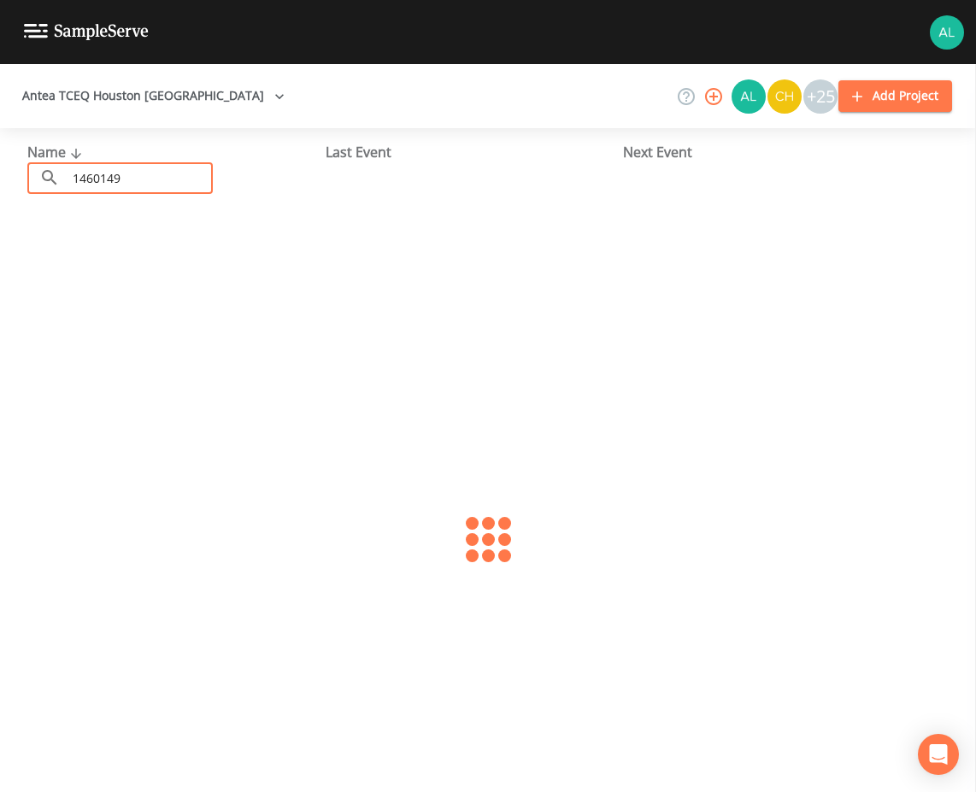
type input "1460149"
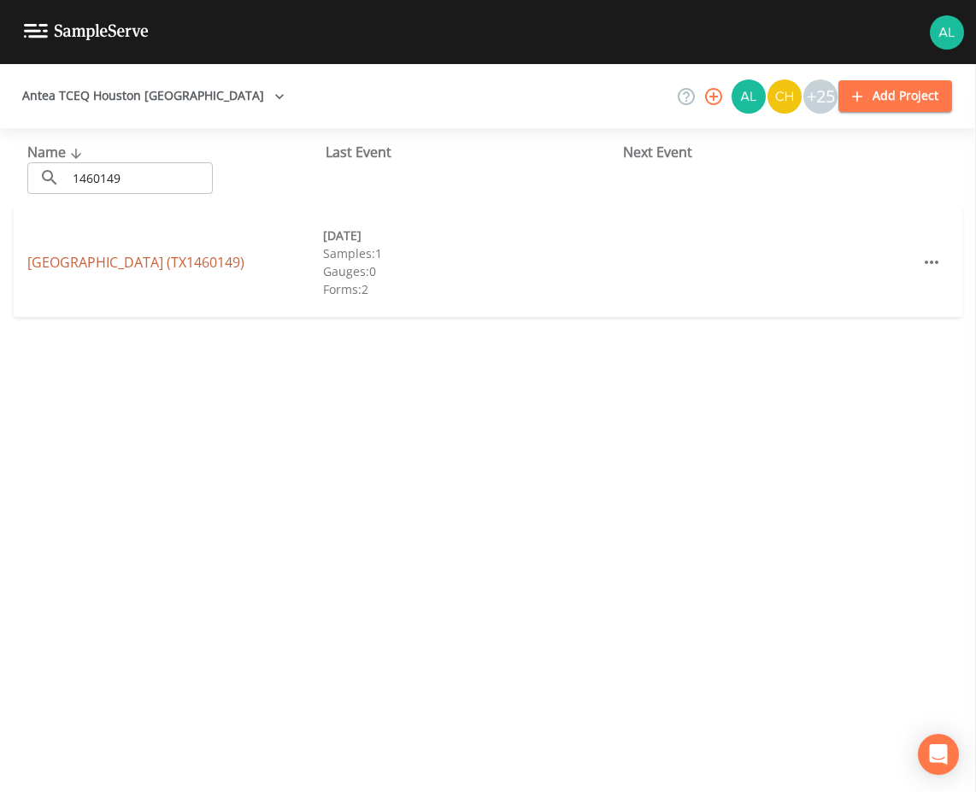
click at [123, 263] on link "[GEOGRAPHIC_DATA] (TX1460149)" at bounding box center [135, 262] width 217 height 19
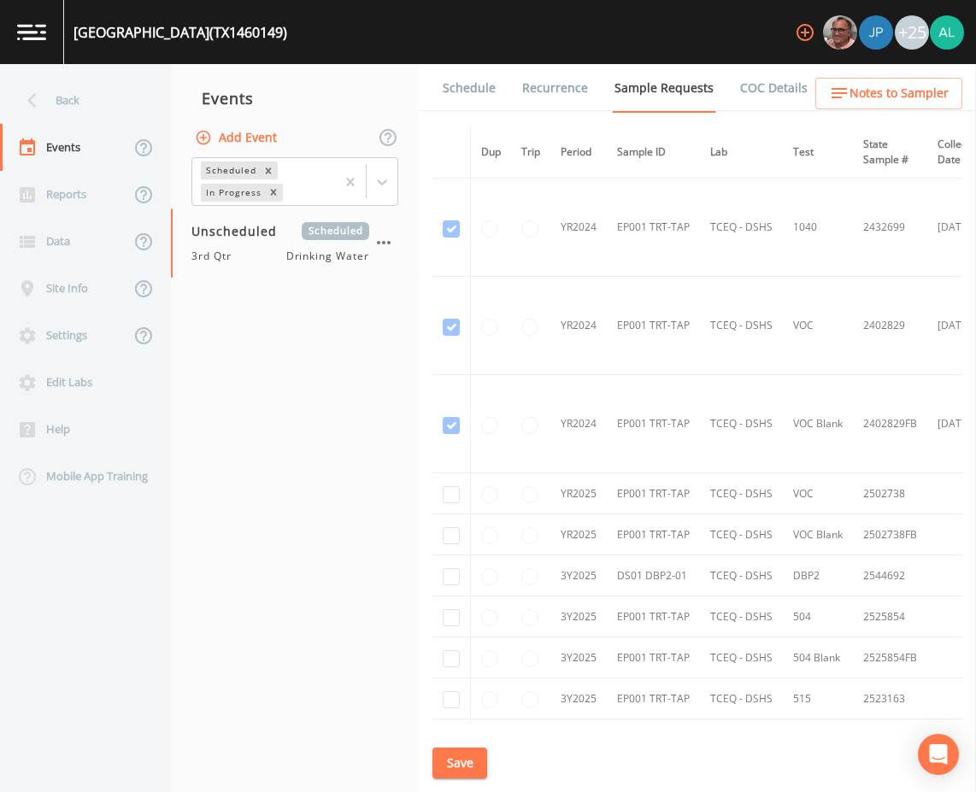
click at [460, 572] on td at bounding box center [452, 576] width 38 height 41
click at [457, 572] on input "checkbox" at bounding box center [451, 576] width 17 height 17
checkbox input "true"
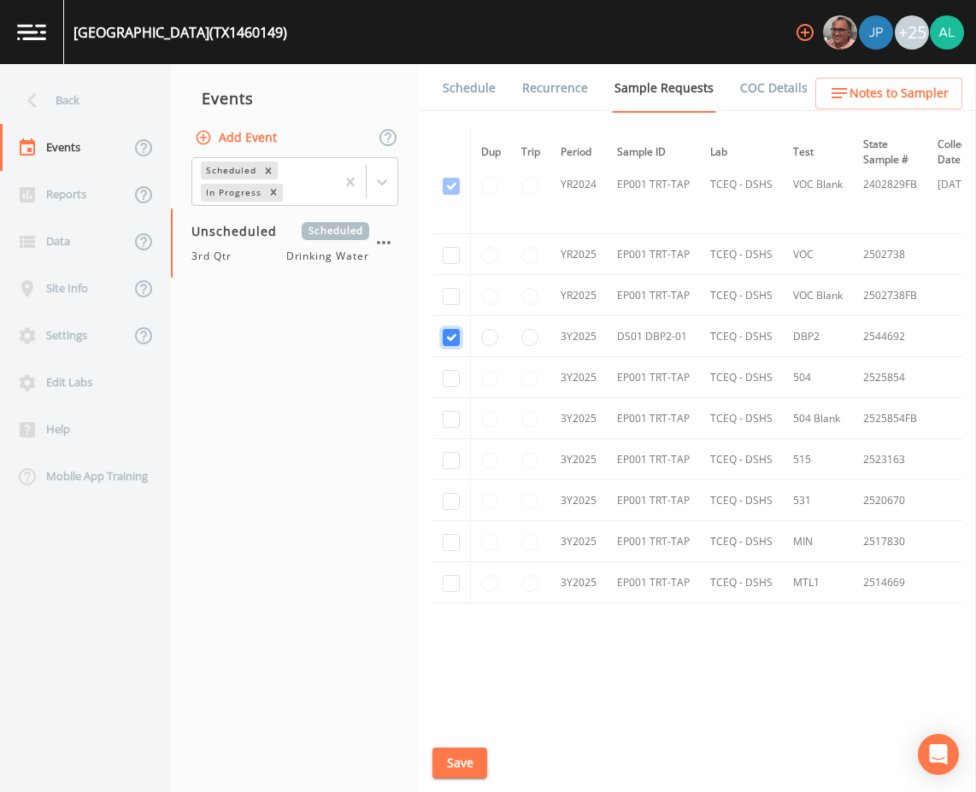
scroll to position [256, 0]
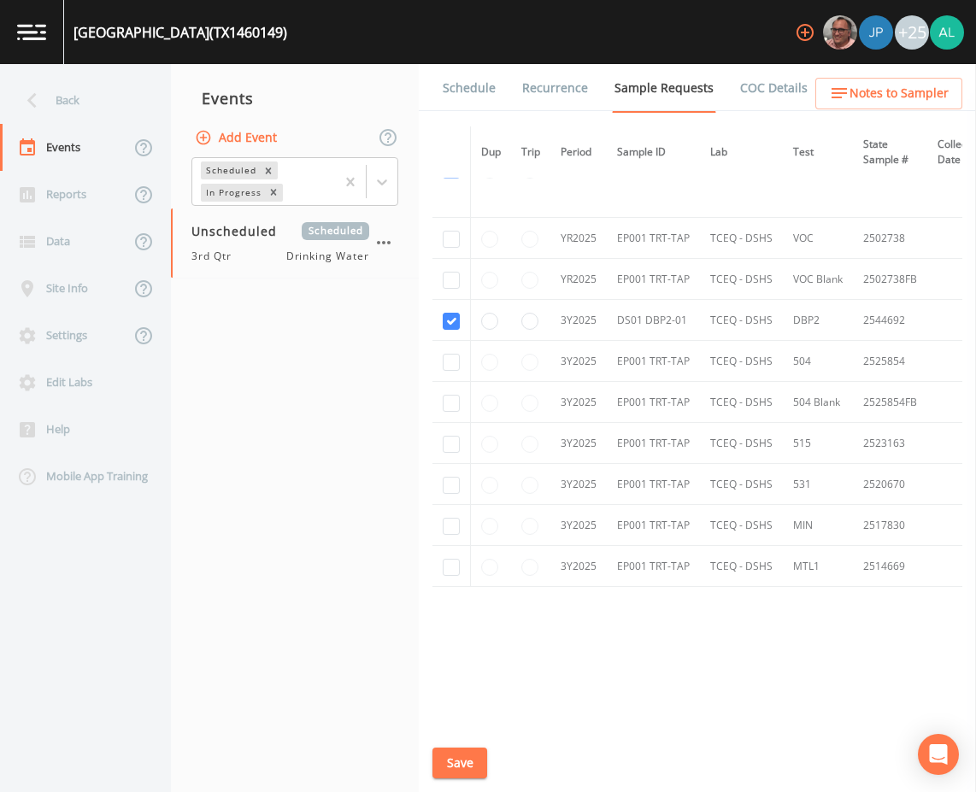
click at [442, 761] on button "Save" at bounding box center [460, 764] width 55 height 32
click at [662, 719] on div "Dup Trip Period Sample ID Lab Test State Sample # Collected Date Is Priority? S…" at bounding box center [698, 426] width 530 height 598
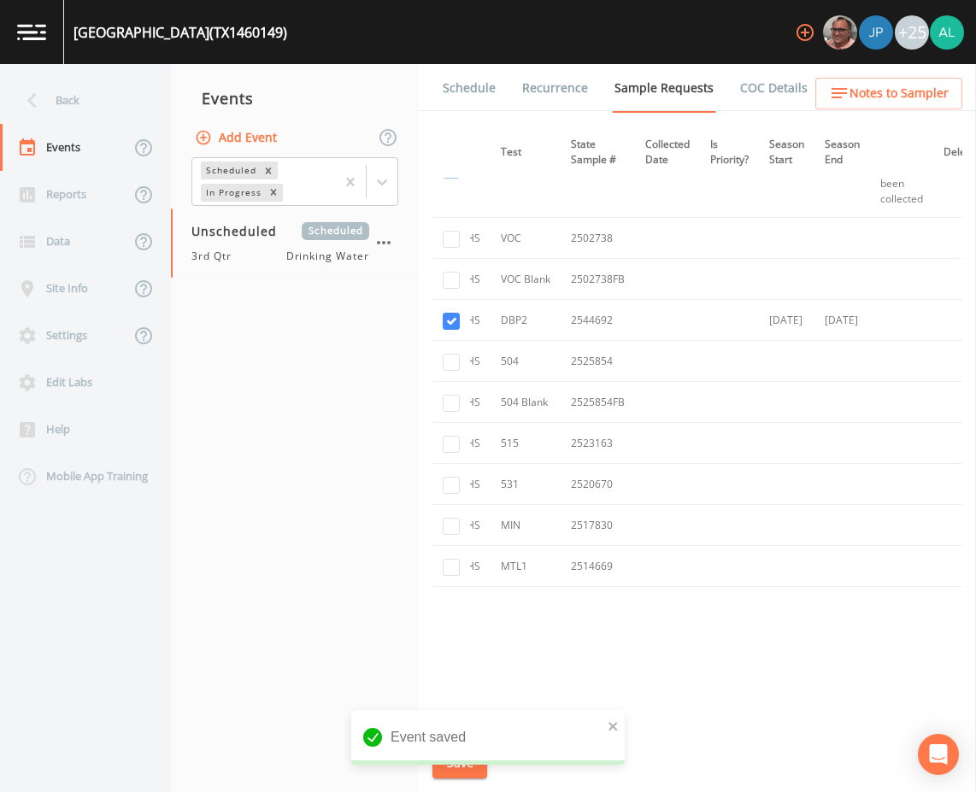
scroll to position [256, 359]
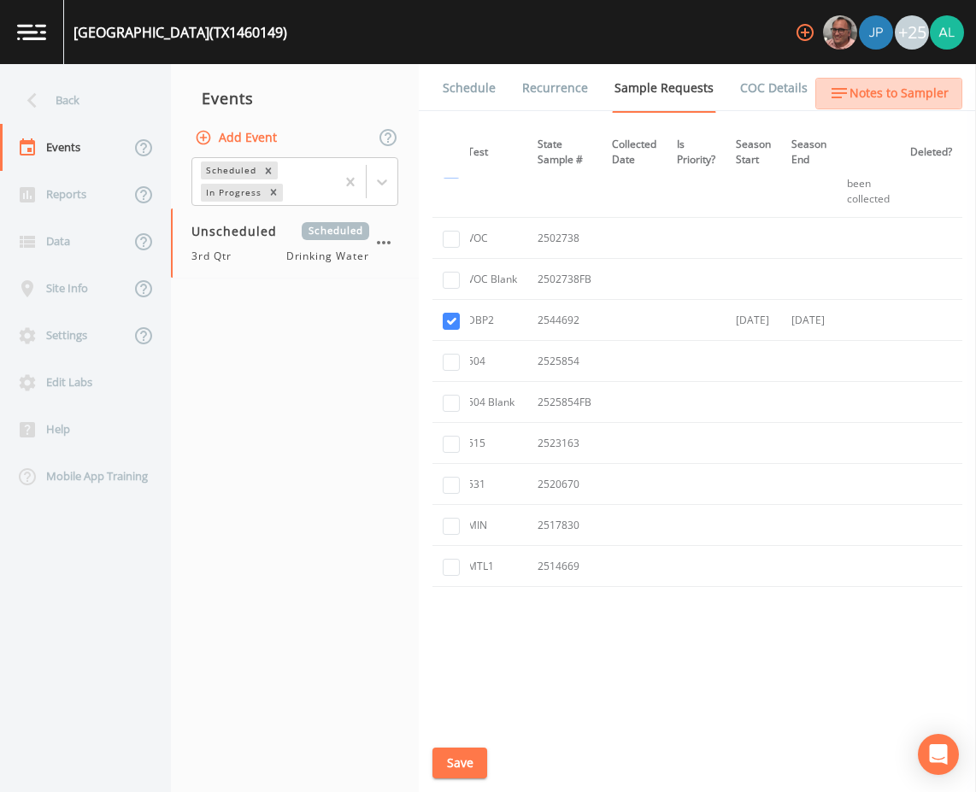
click at [936, 86] on span "Notes to Sampler" at bounding box center [899, 93] width 99 height 21
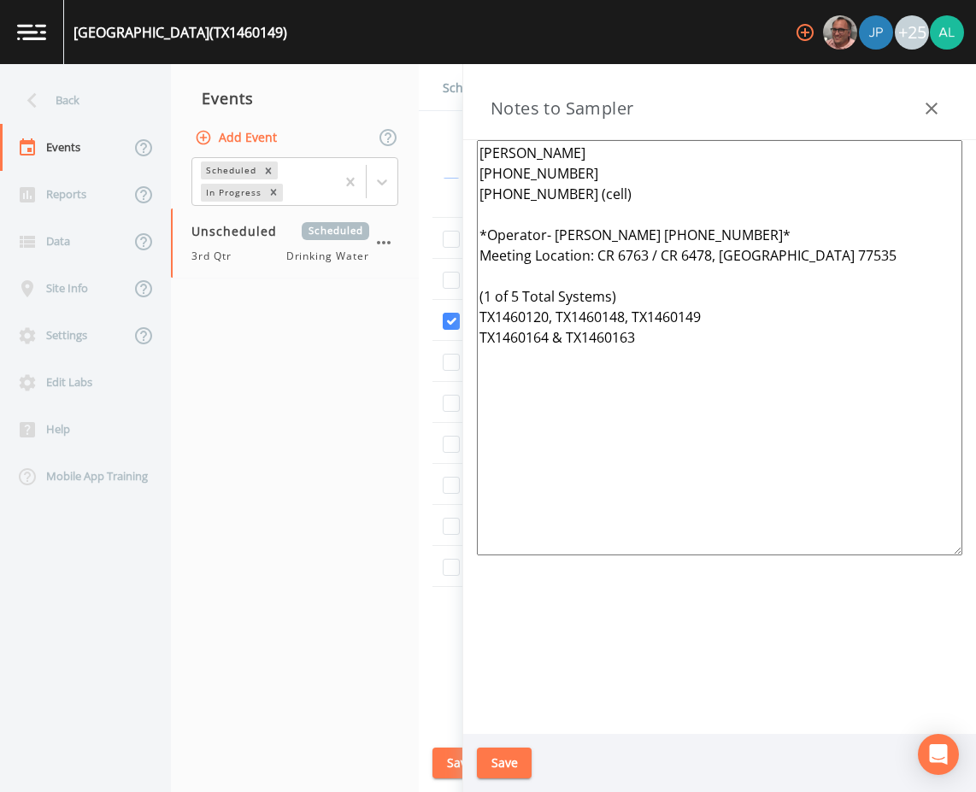
drag, startPoint x: 731, startPoint y: 485, endPoint x: 374, endPoint y: 154, distance: 486.9
click at [374, 154] on div "Back Events Reports Data Site Info Settings Edit Labs Help Mobile App Training …" at bounding box center [488, 428] width 976 height 728
paste textarea "[PERSON_NAME] [PHONE_NUMBER] [PHONE_NUMBER] (cell) meeting location: ***1 of 7 …"
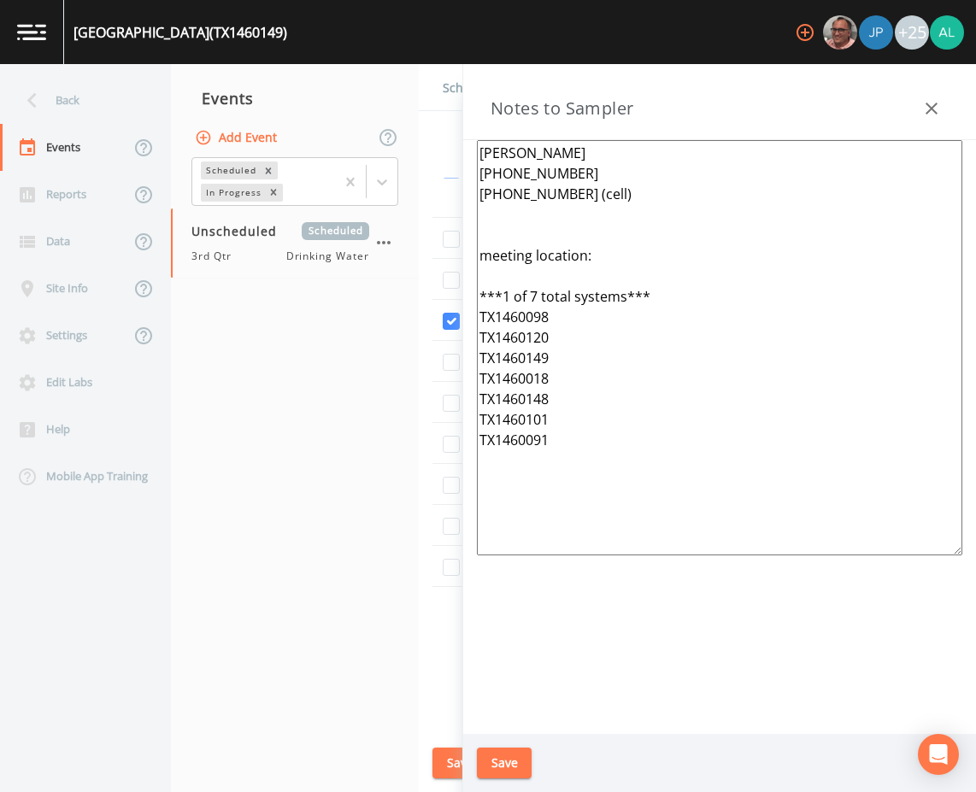
type textarea "[PERSON_NAME] [PHONE_NUMBER] [PHONE_NUMBER] (cell) meeting location: ***1 of 7 …"
click at [486, 768] on button "Save" at bounding box center [504, 764] width 55 height 32
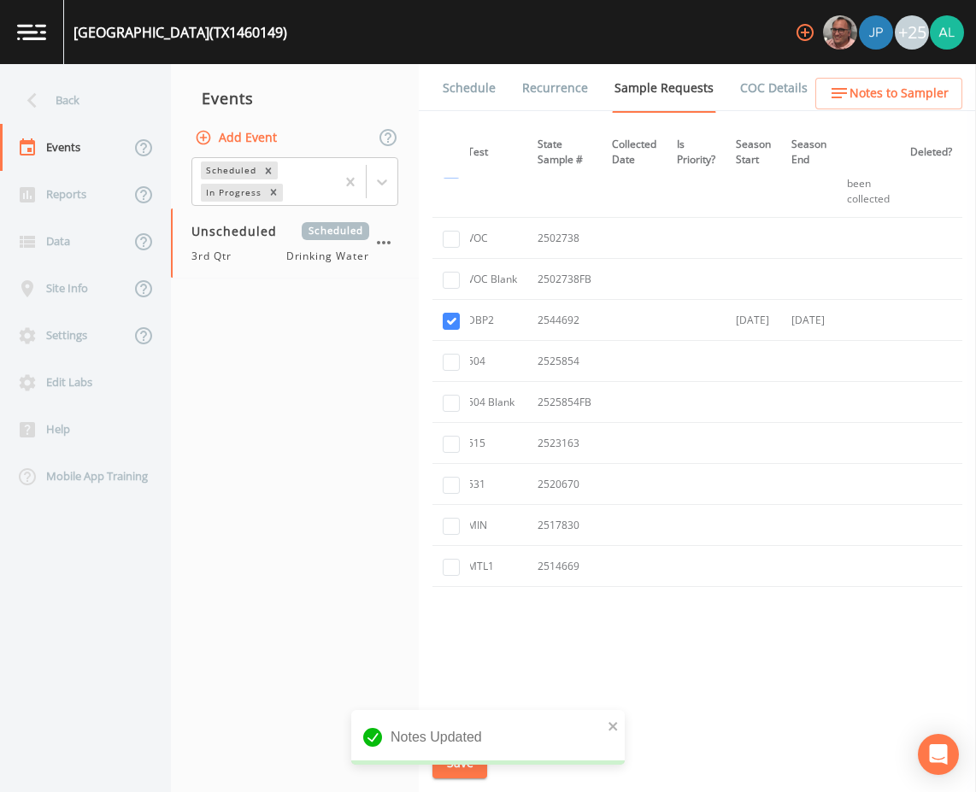
click at [463, 95] on link "Schedule" at bounding box center [469, 88] width 58 height 48
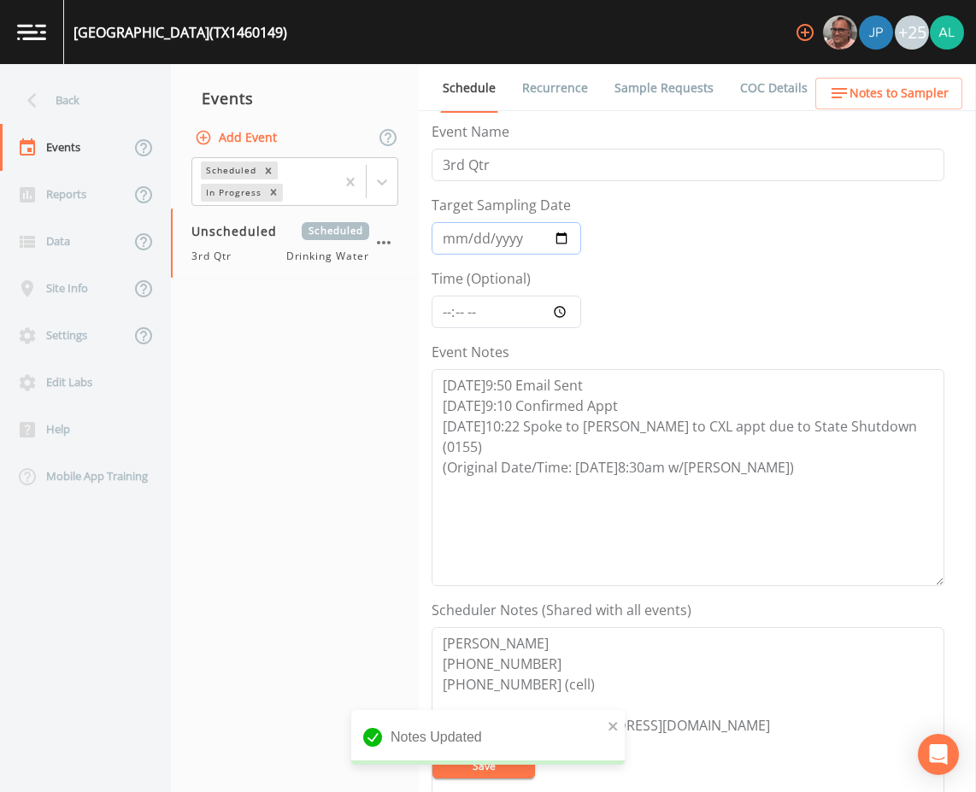
click at [444, 238] on input "Target Sampling Date" at bounding box center [507, 238] width 150 height 32
type input "[DATE]"
click at [445, 311] on input "Time (Optional)" at bounding box center [507, 312] width 150 height 32
type input "08:30"
click at [789, 444] on textarea "[DATE]9:50 Email Sent [DATE]9:10 Confirmed Appt [DATE]10:22 Spoke to [PERSON_NA…" at bounding box center [688, 477] width 513 height 217
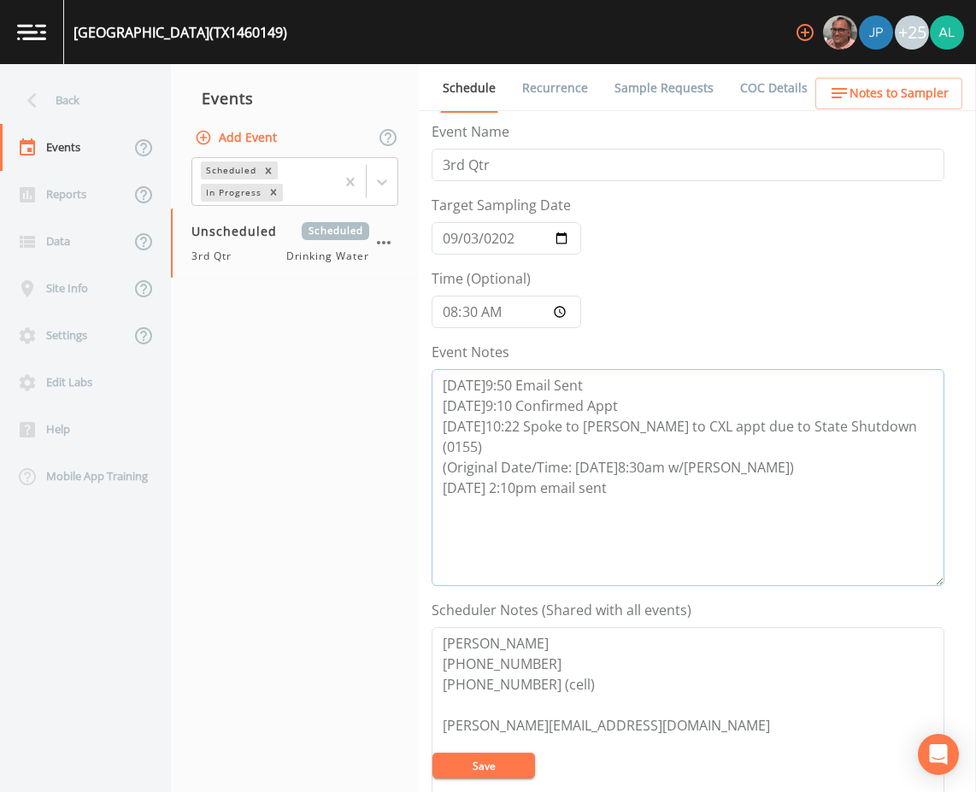
type textarea "[DATE]9:50 Email Sent [DATE]9:10 Confirmed Appt [DATE]10:22 Spoke to [PERSON_NA…"
click at [495, 764] on button "Save" at bounding box center [484, 766] width 103 height 26
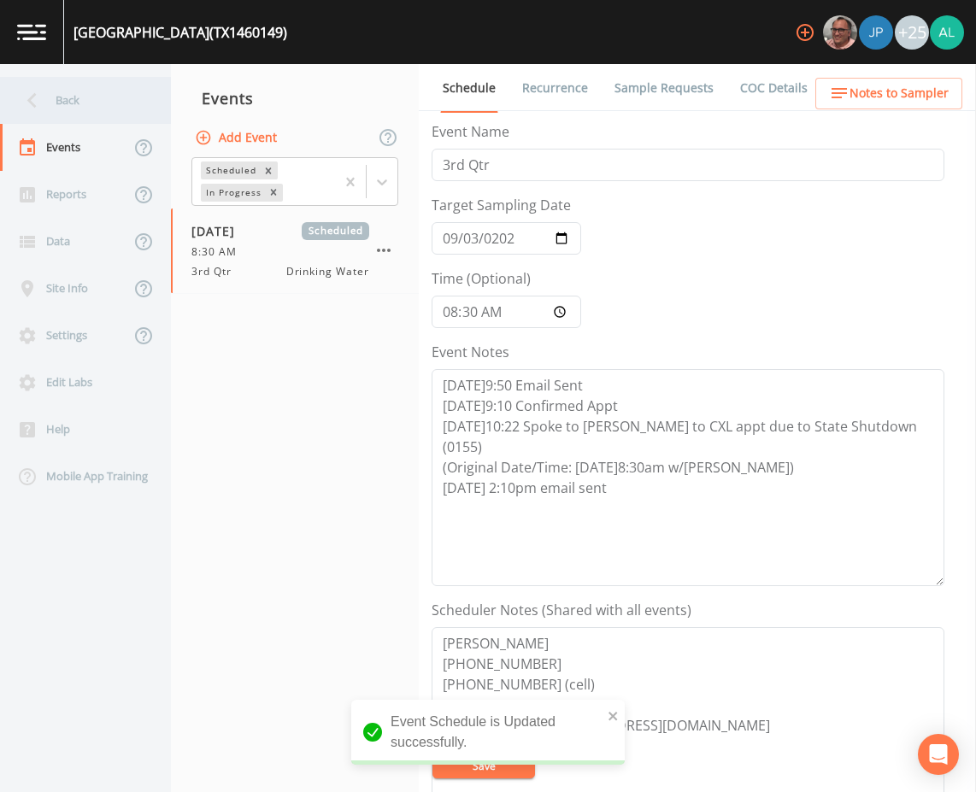
click at [91, 101] on div "Back" at bounding box center [77, 100] width 154 height 47
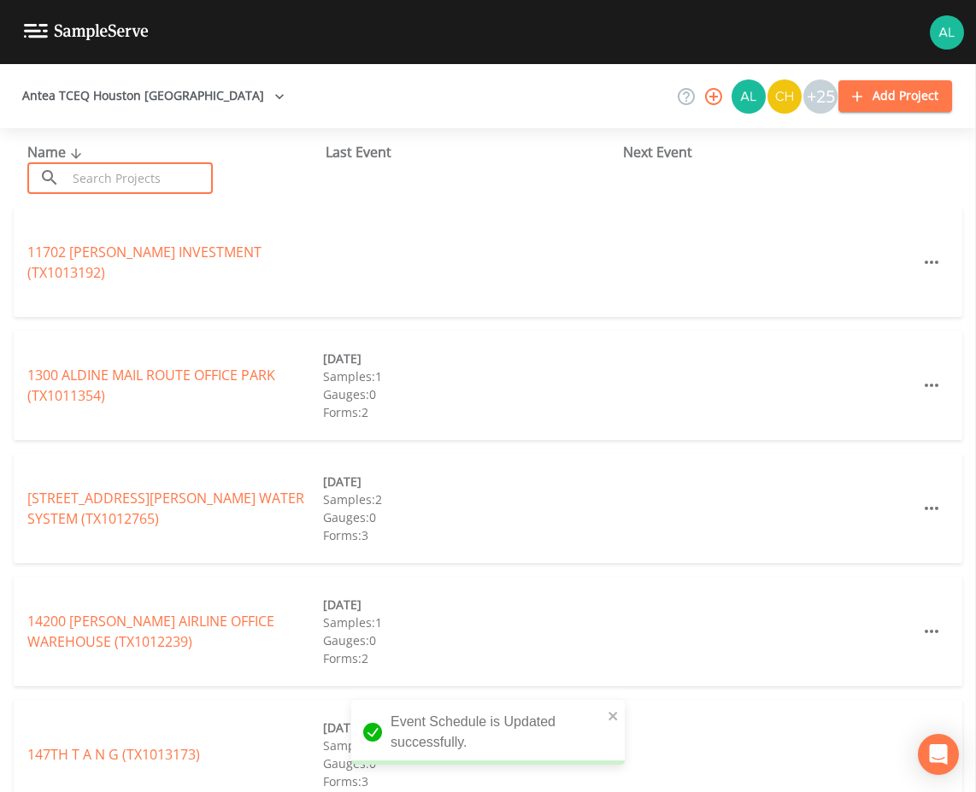
click at [121, 185] on input "text" at bounding box center [140, 178] width 146 height 32
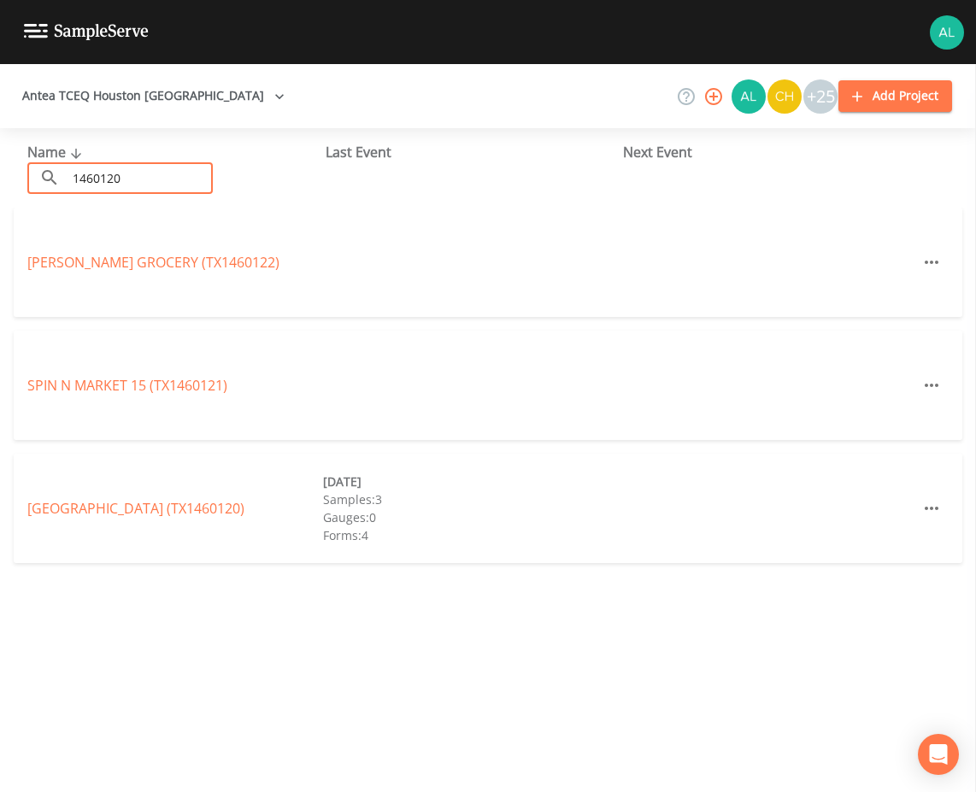
type input "1460120"
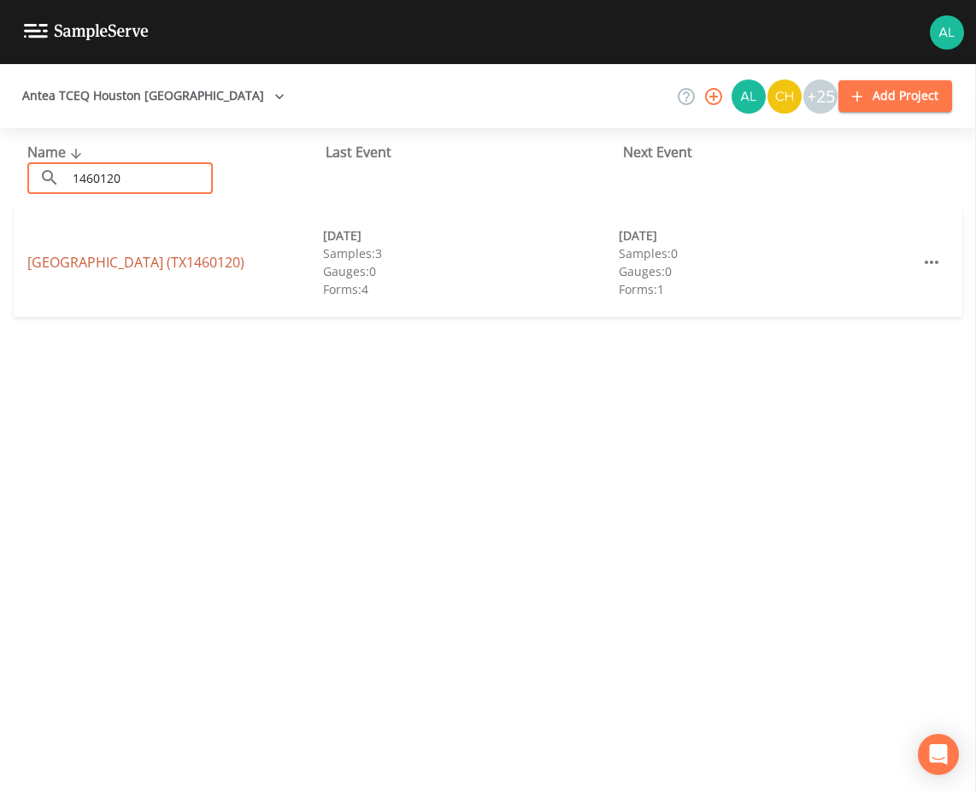
drag, startPoint x: 132, startPoint y: 274, endPoint x: 144, endPoint y: 258, distance: 19.5
click at [133, 274] on div "[GEOGRAPHIC_DATA] (TX1460120) [DATE] Samples: 3 Gauges: 0 Forms: 4 [DATE] Sampl…" at bounding box center [488, 262] width 949 height 109
click at [144, 258] on link "[GEOGRAPHIC_DATA] (TX1460120)" at bounding box center [135, 262] width 217 height 19
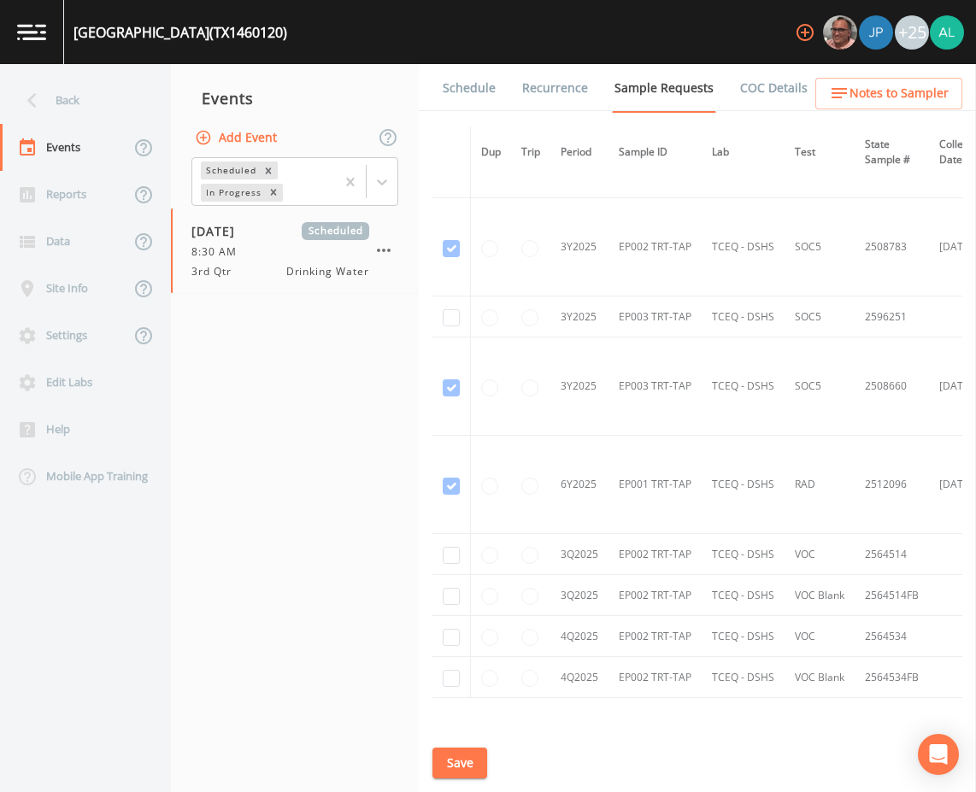
scroll to position [4896, 0]
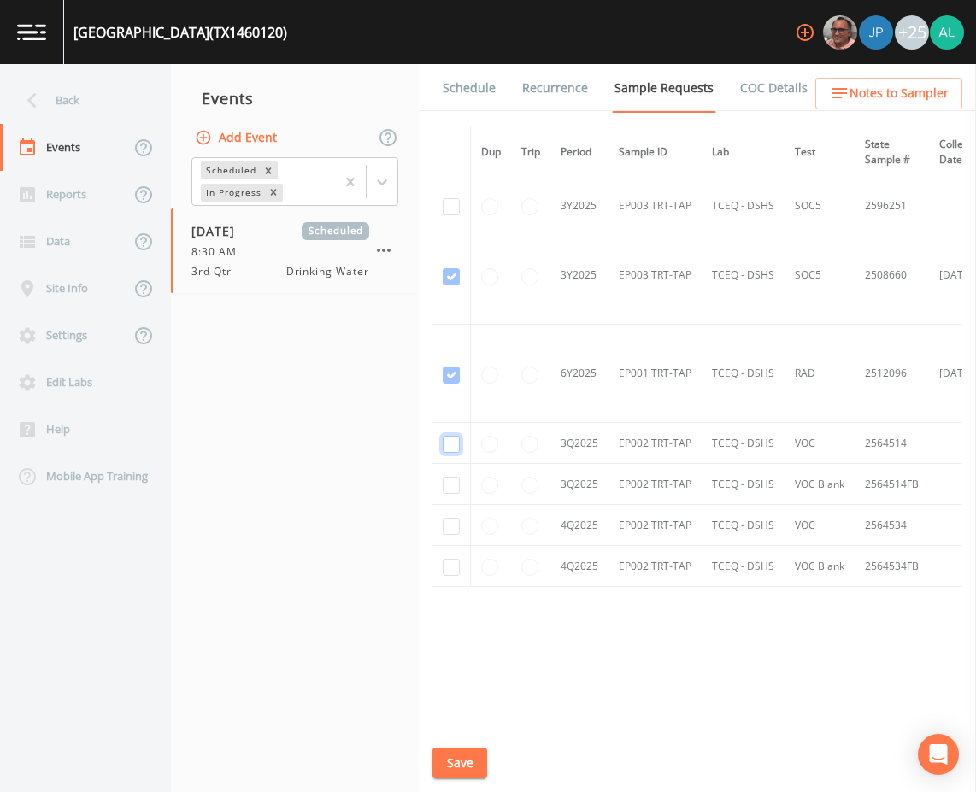
checkbox input "true"
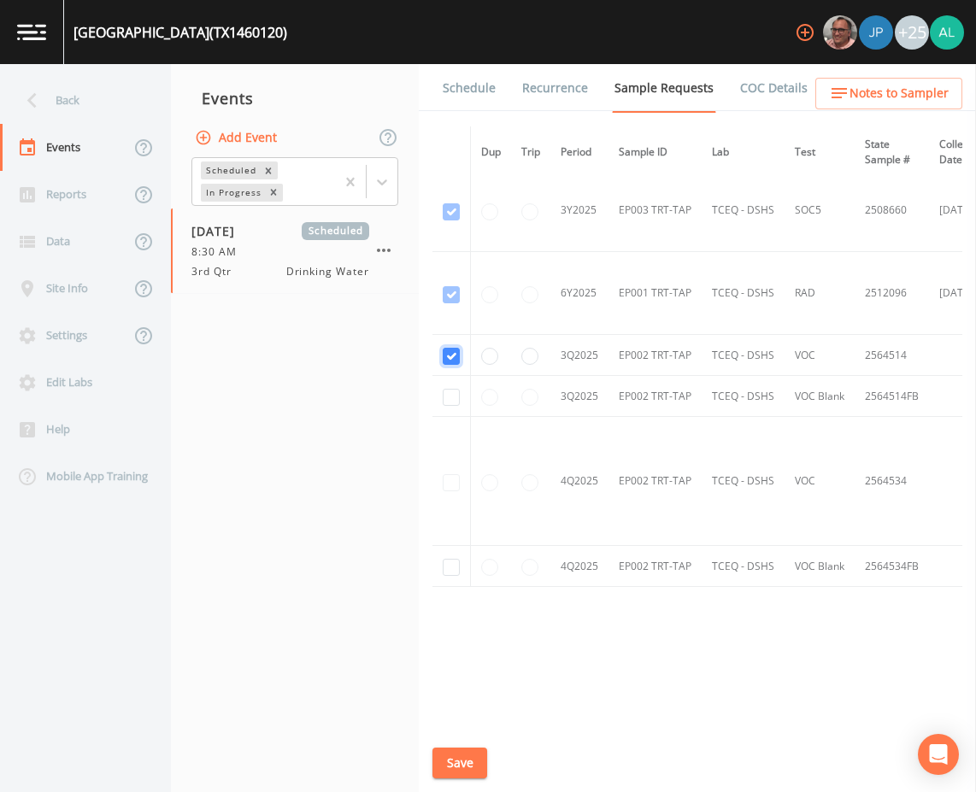
scroll to position [4150, 0]
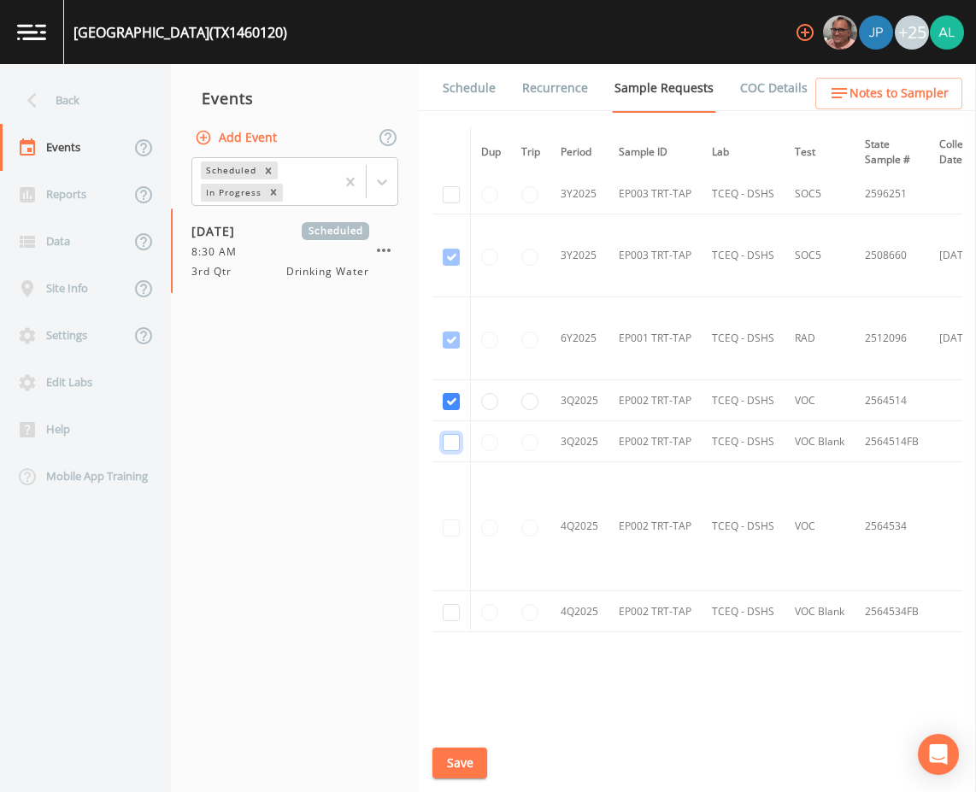
checkbox input "true"
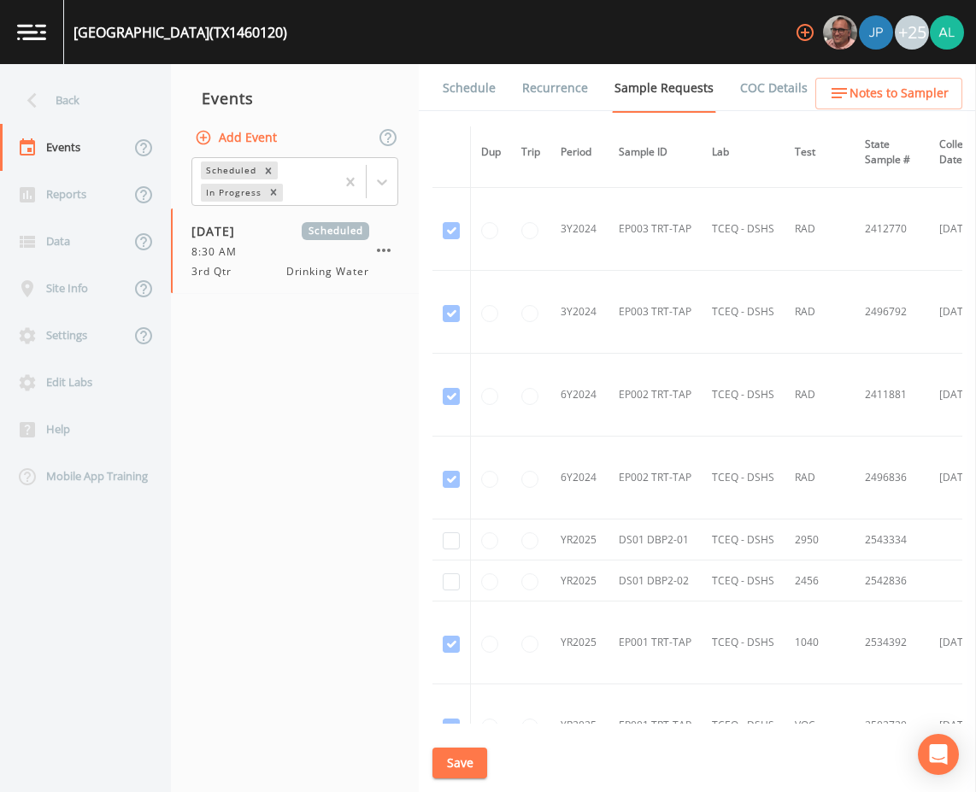
scroll to position [3039, 0]
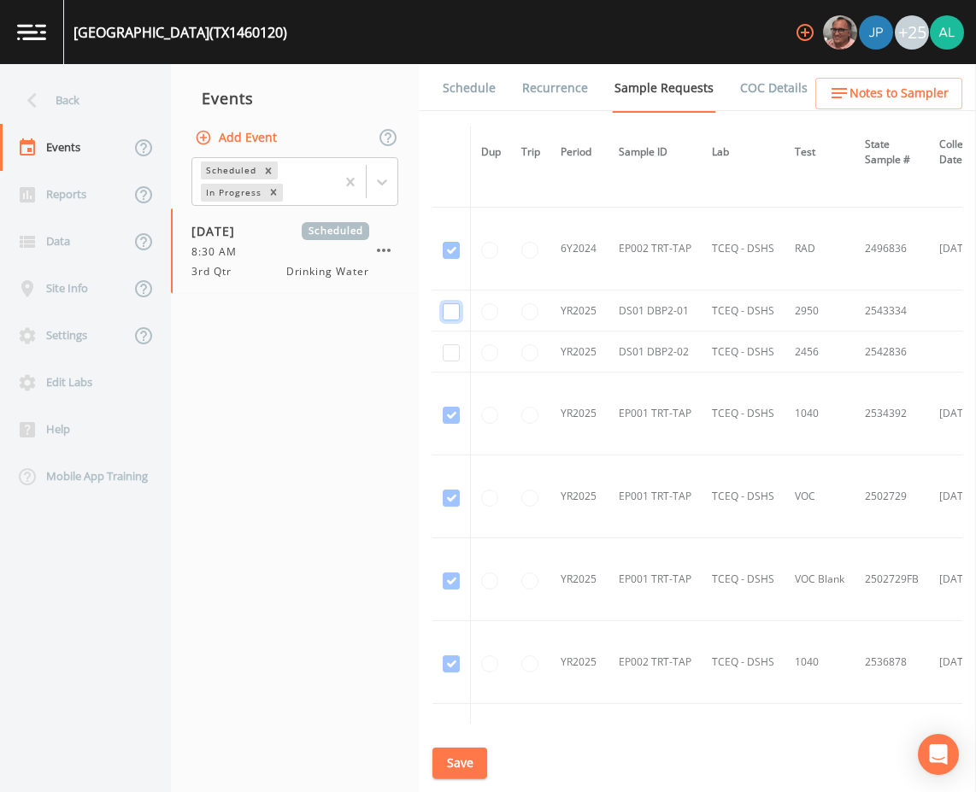
checkbox input "true"
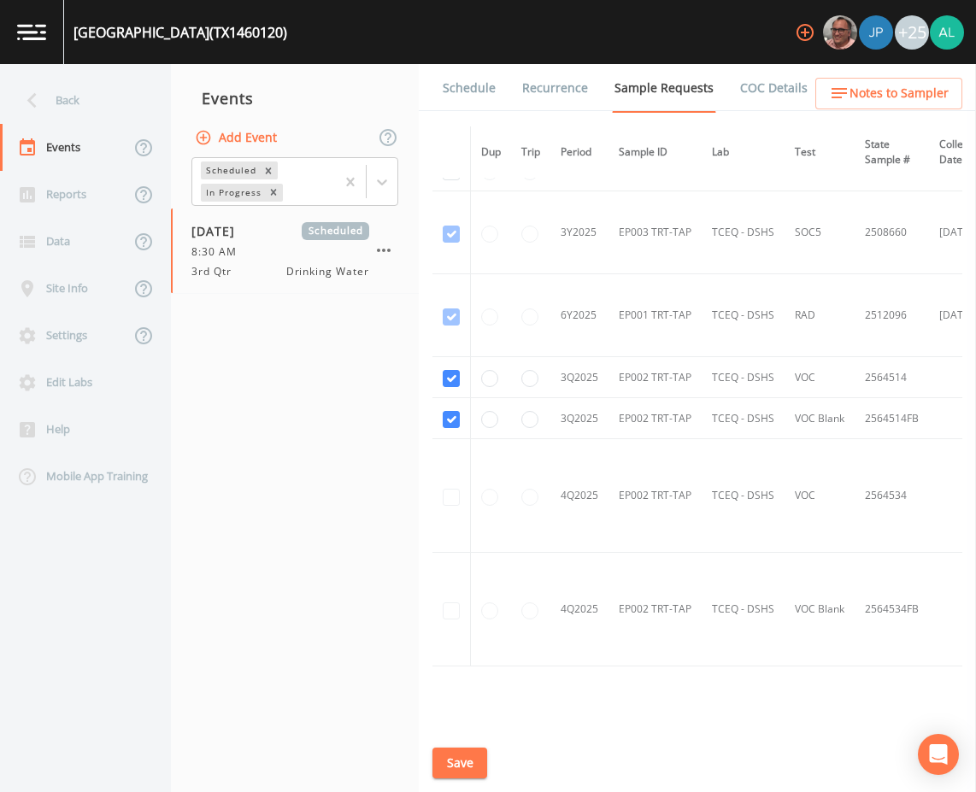
scroll to position [4257, 0]
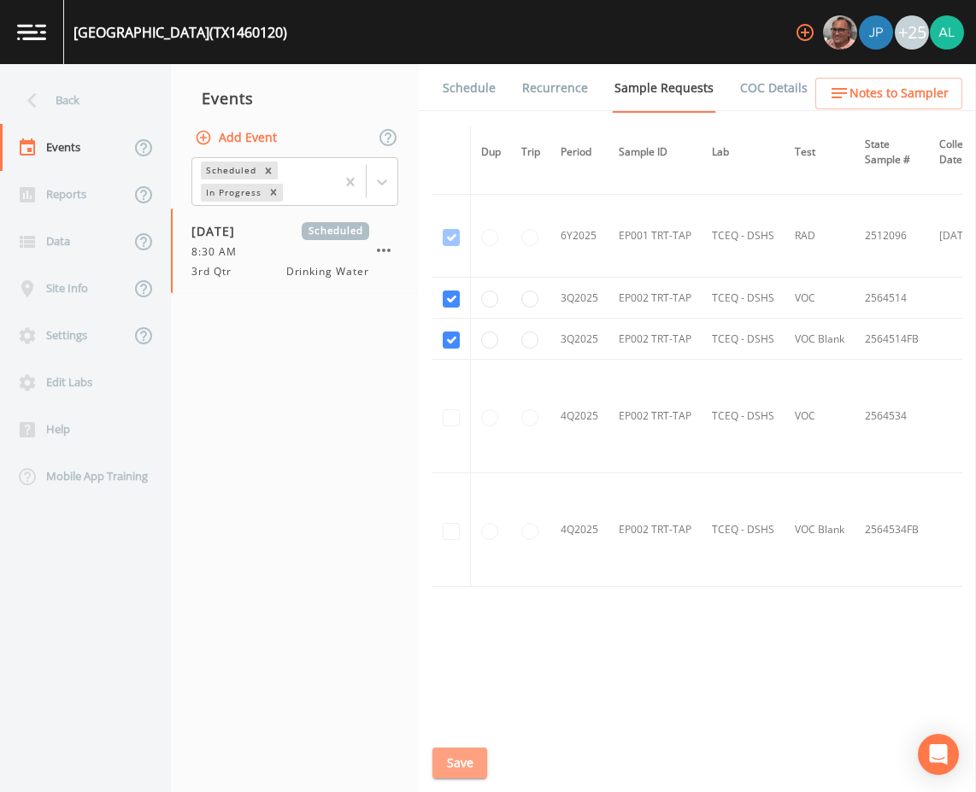
click at [461, 757] on button "Save" at bounding box center [460, 764] width 55 height 32
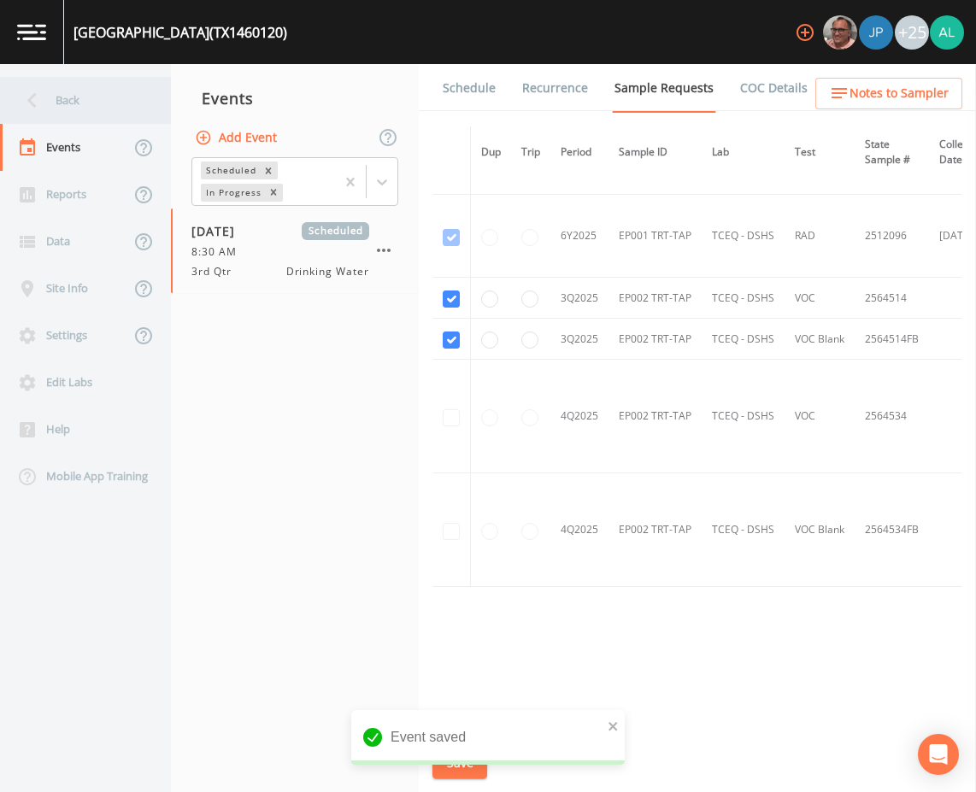
click at [108, 102] on div "Back" at bounding box center [77, 100] width 154 height 47
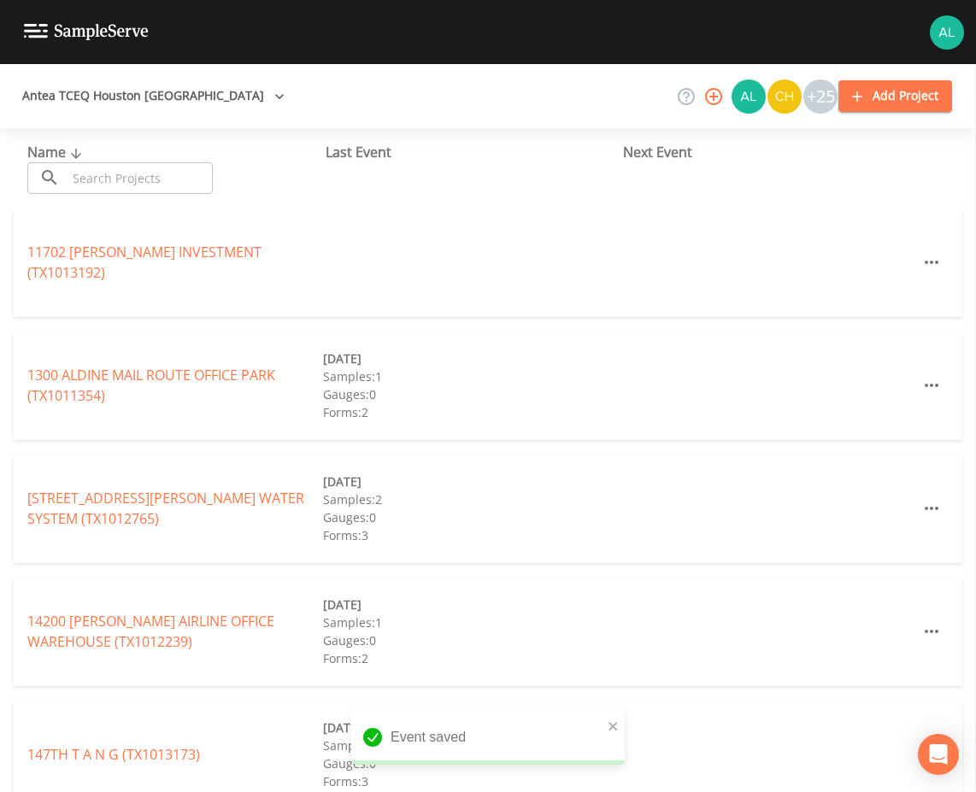
click at [134, 178] on input "text" at bounding box center [140, 178] width 146 height 32
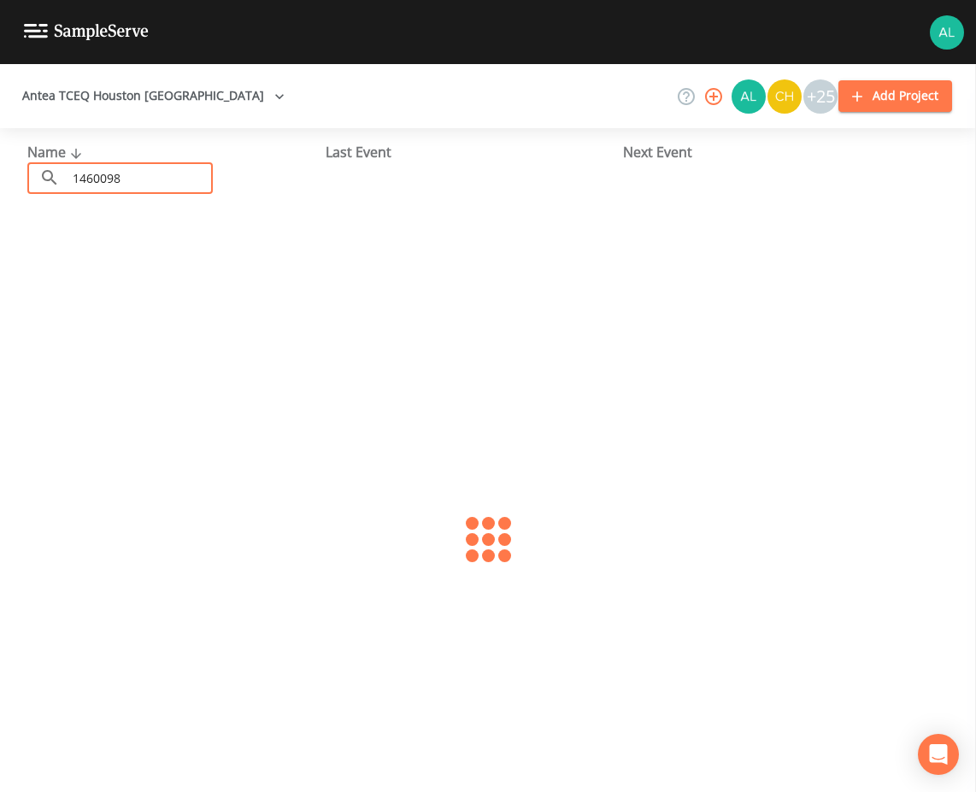
type input "1460098"
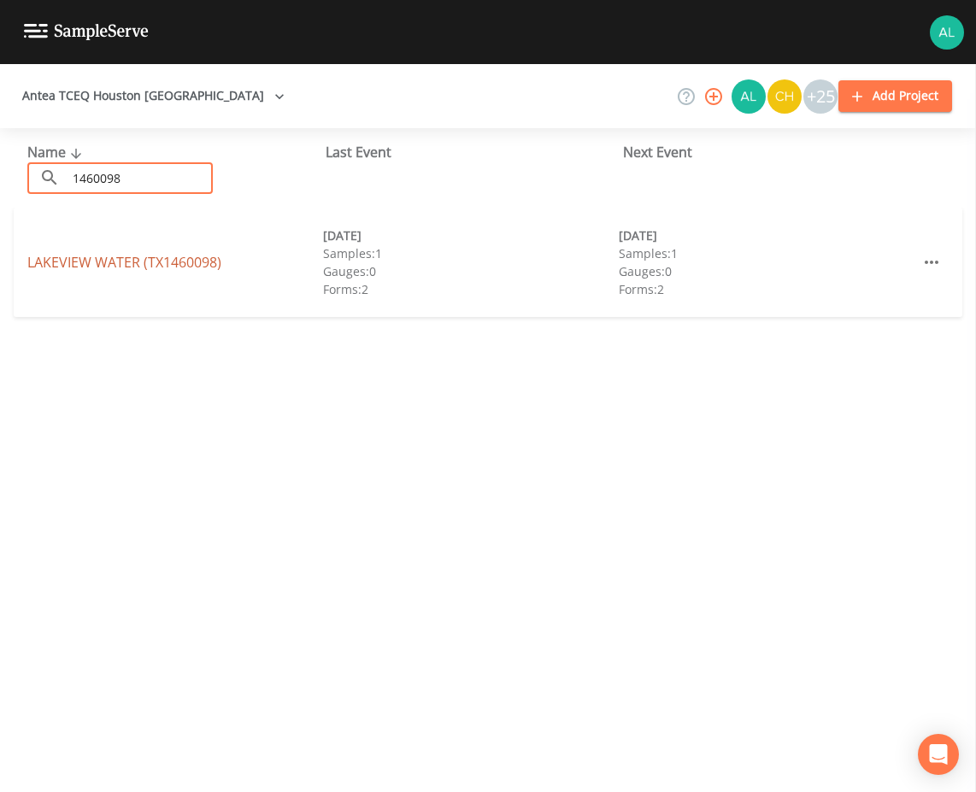
click at [103, 269] on link "[GEOGRAPHIC_DATA] (TX1460098)" at bounding box center [124, 262] width 194 height 19
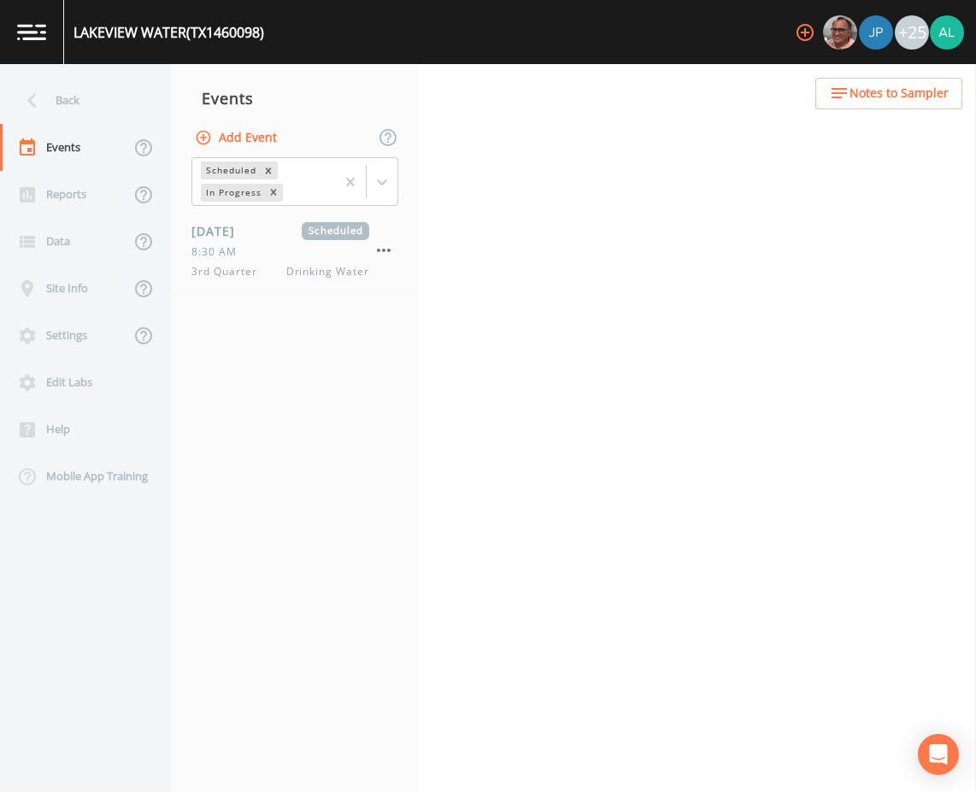
click at [104, 266] on div "Site Info" at bounding box center [65, 288] width 130 height 47
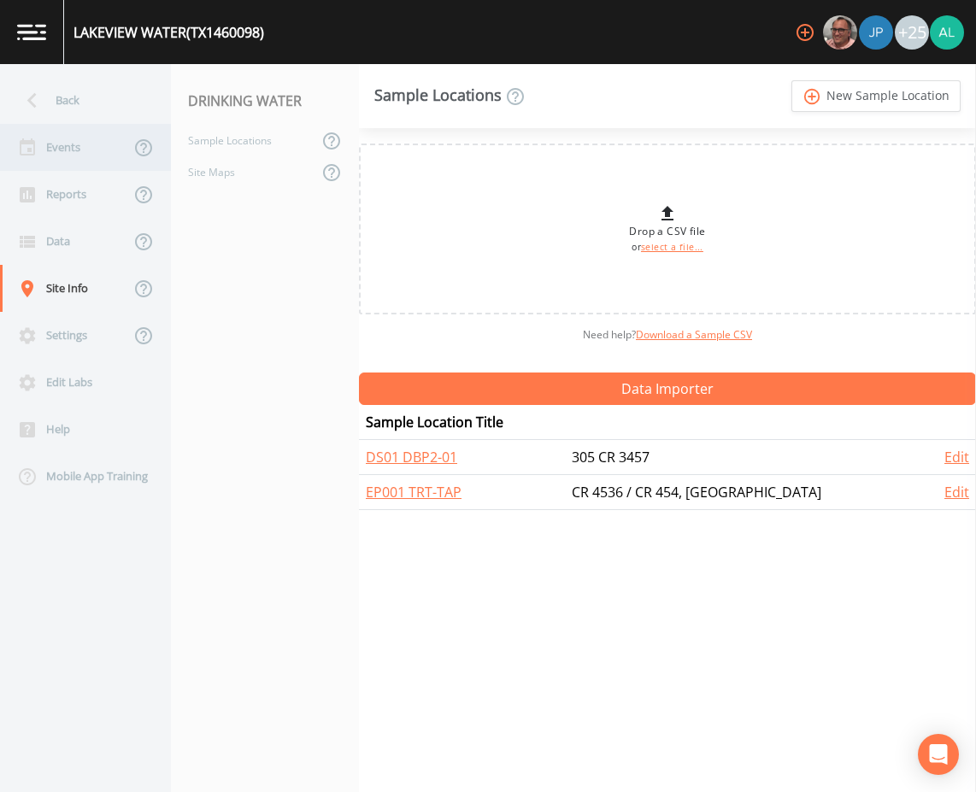
click at [74, 150] on div "Events" at bounding box center [65, 147] width 130 height 47
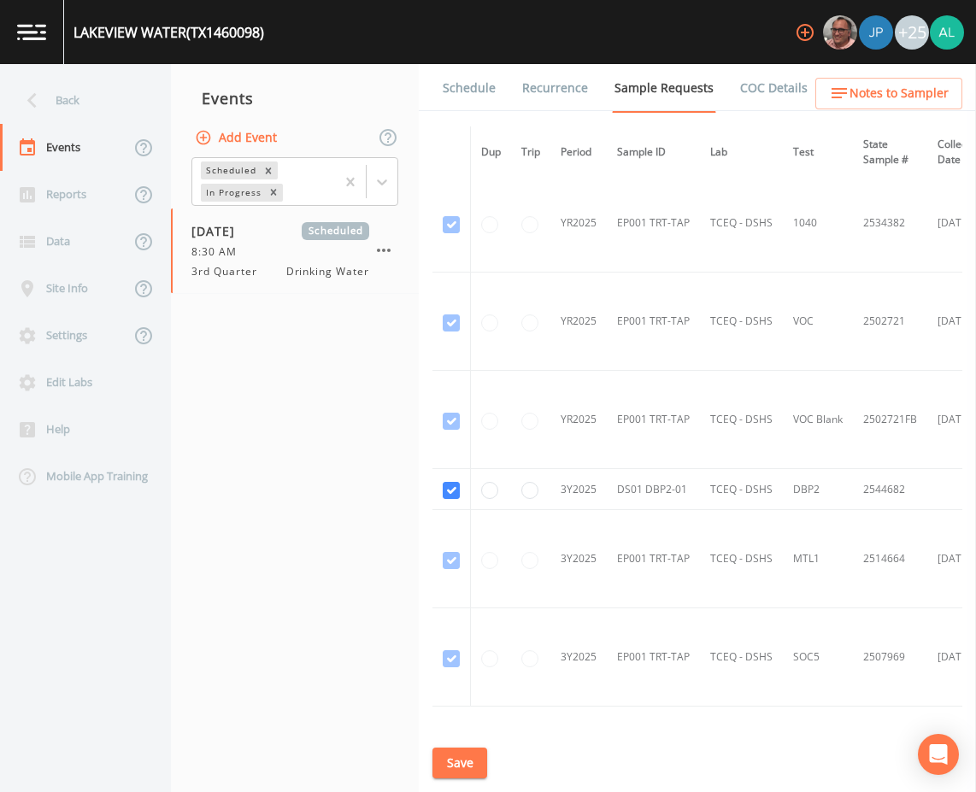
scroll to position [915, 0]
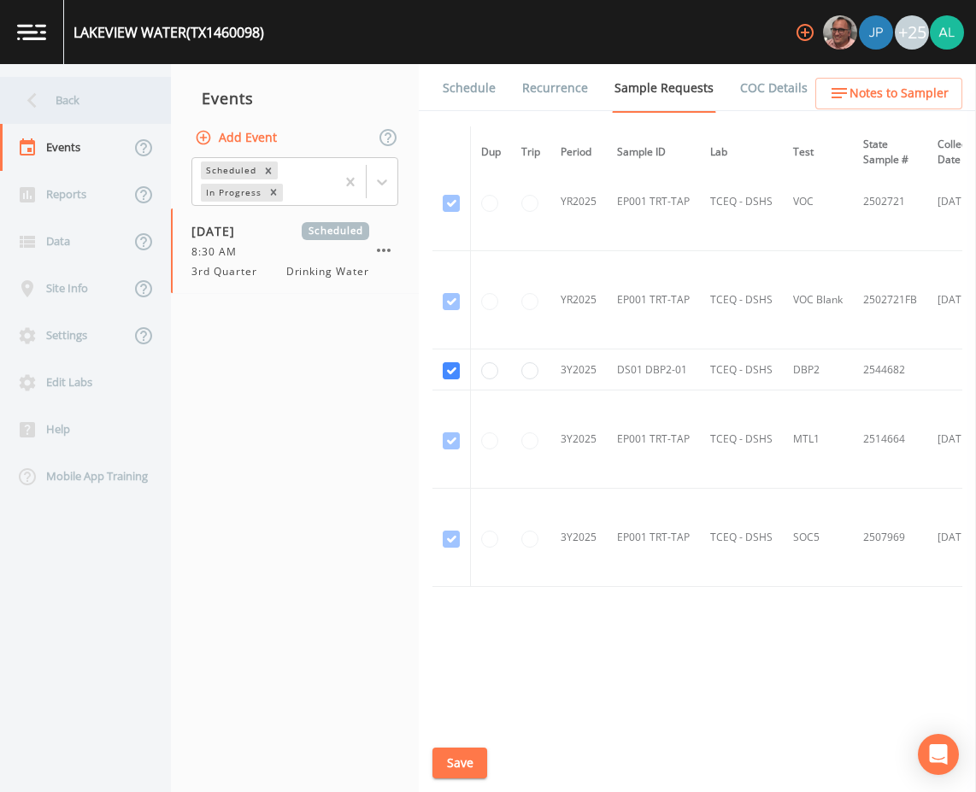
click at [67, 89] on div "Back" at bounding box center [77, 100] width 154 height 47
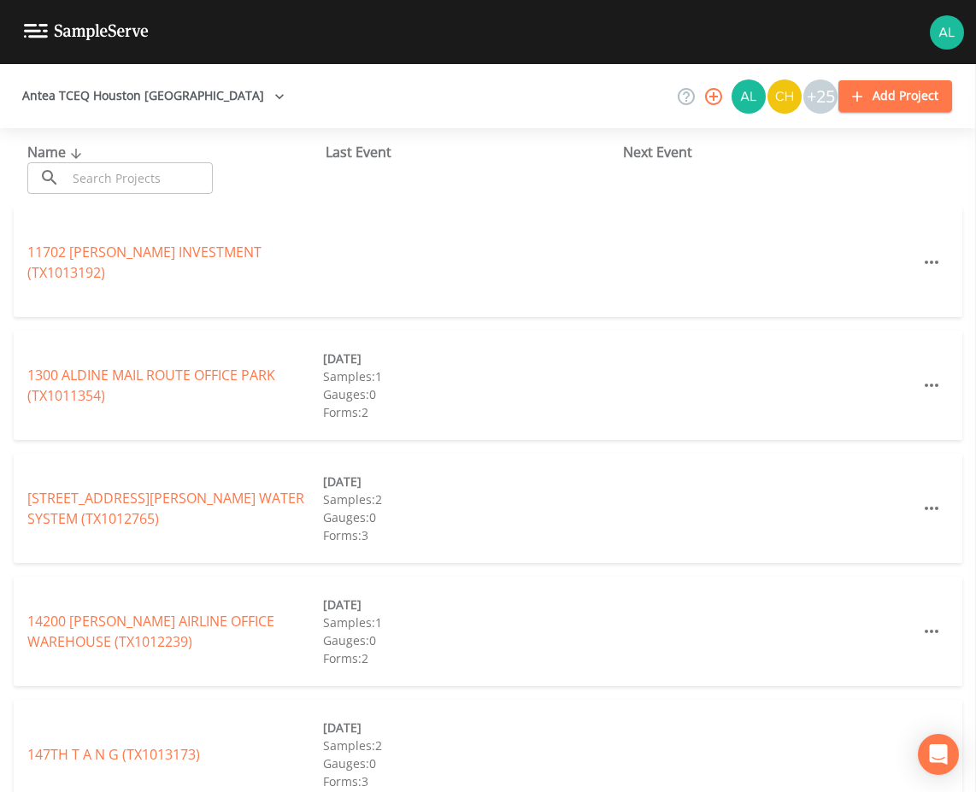
click at [114, 162] on div "Name ​ ​" at bounding box center [176, 168] width 298 height 52
click at [114, 164] on input "text" at bounding box center [140, 178] width 146 height 32
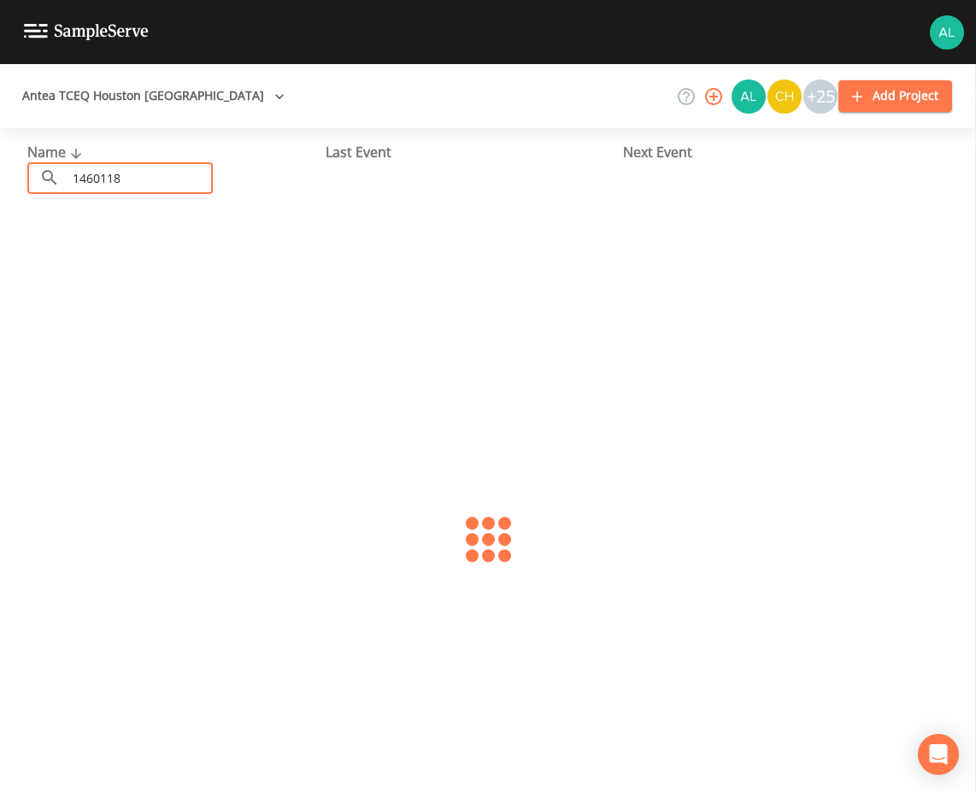
type input "1460118"
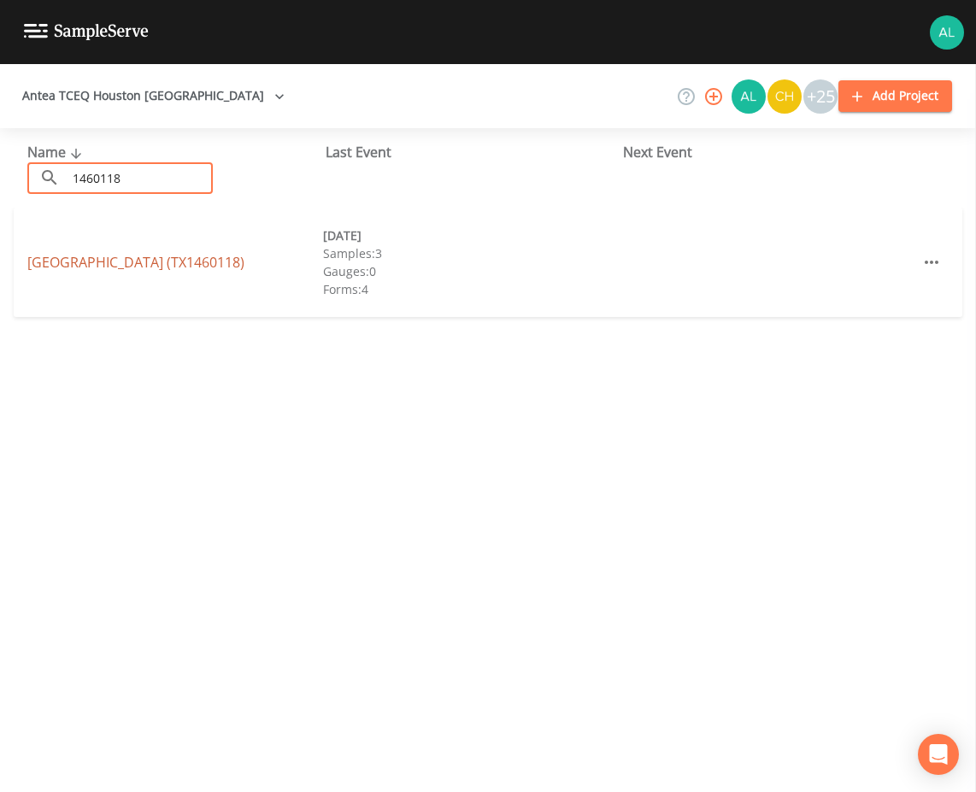
click at [85, 263] on link "[GEOGRAPHIC_DATA] (TX1460118)" at bounding box center [135, 262] width 217 height 19
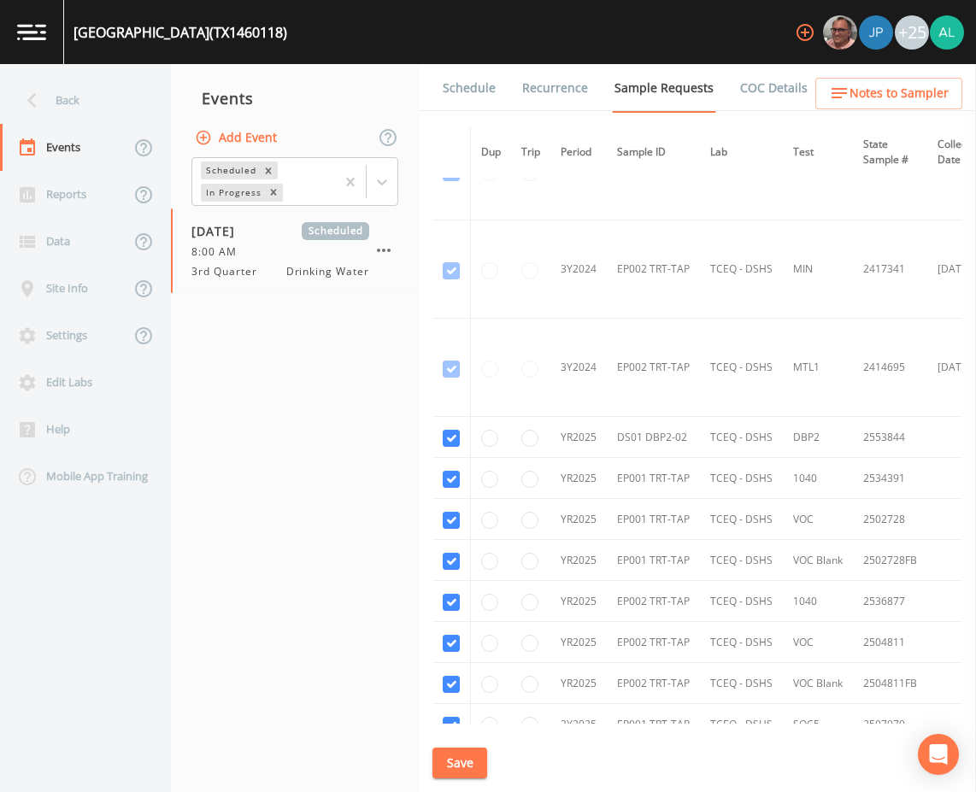
scroll to position [1710, 0]
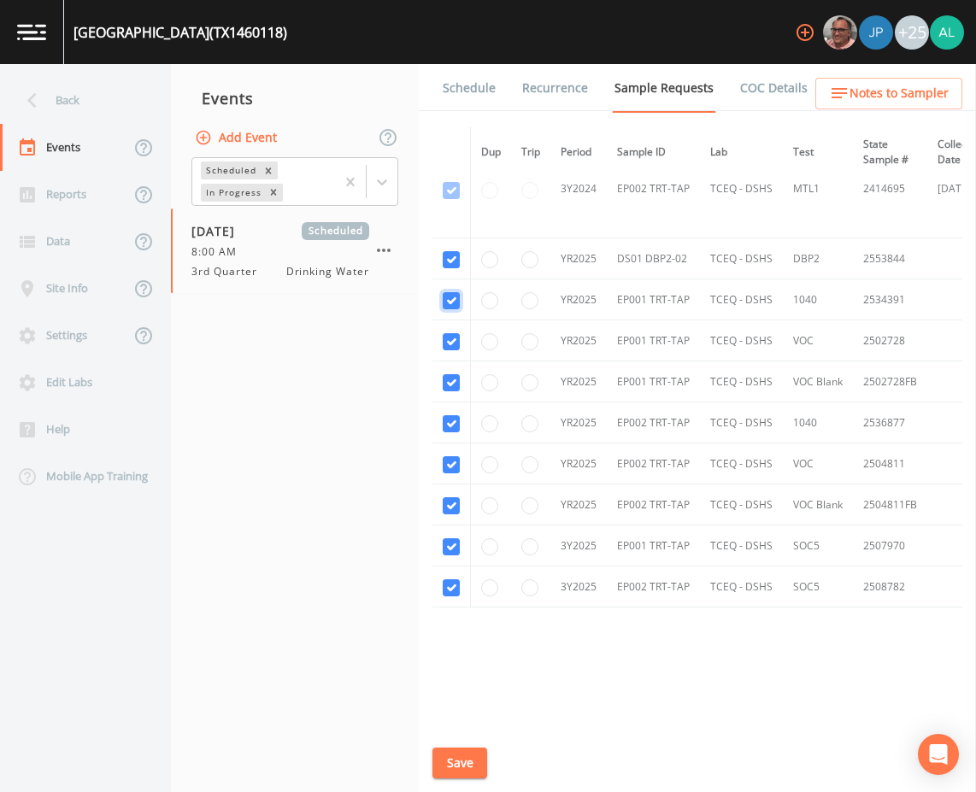
click at [456, 304] on input "checkbox" at bounding box center [451, 300] width 17 height 17
checkbox input "false"
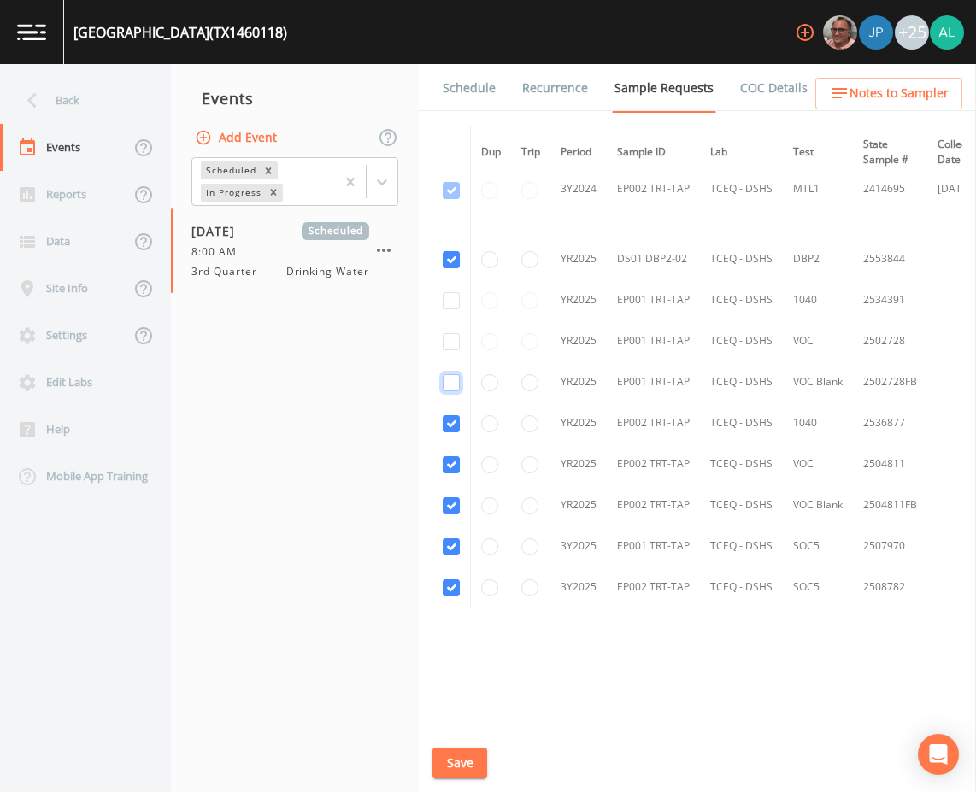
checkbox input "false"
click at [454, 425] on input "checkbox" at bounding box center [451, 423] width 17 height 17
checkbox input "false"
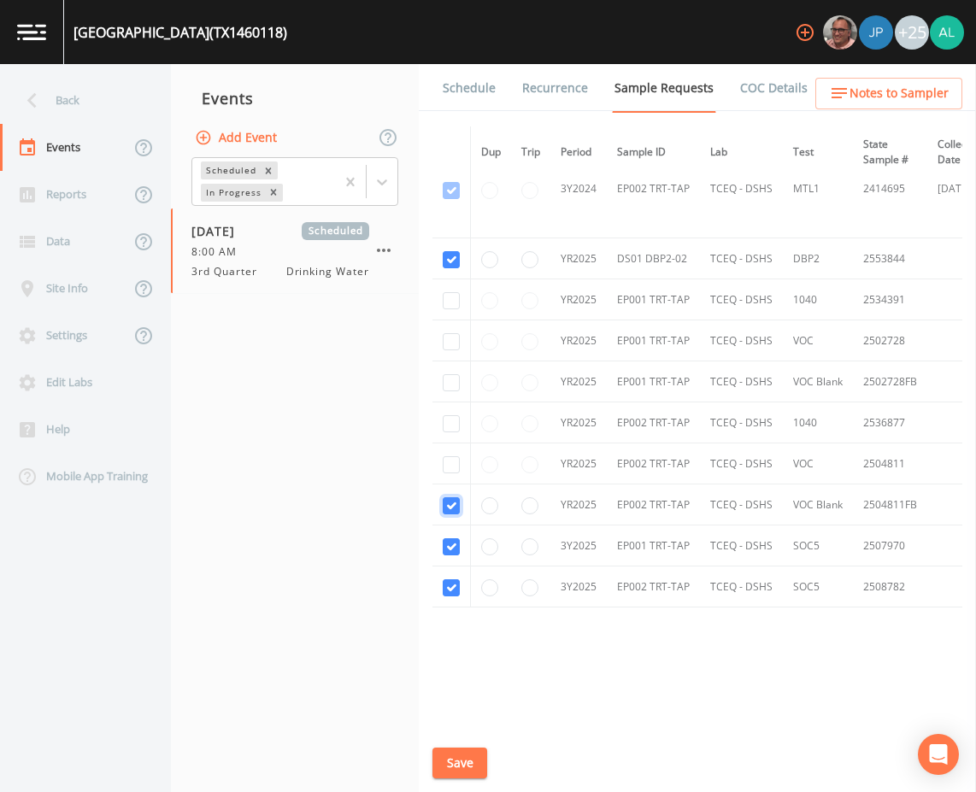
checkbox input "false"
click at [448, 556] on td at bounding box center [452, 546] width 38 height 41
click at [445, 547] on input "checkbox" at bounding box center [451, 547] width 17 height 17
checkbox input "false"
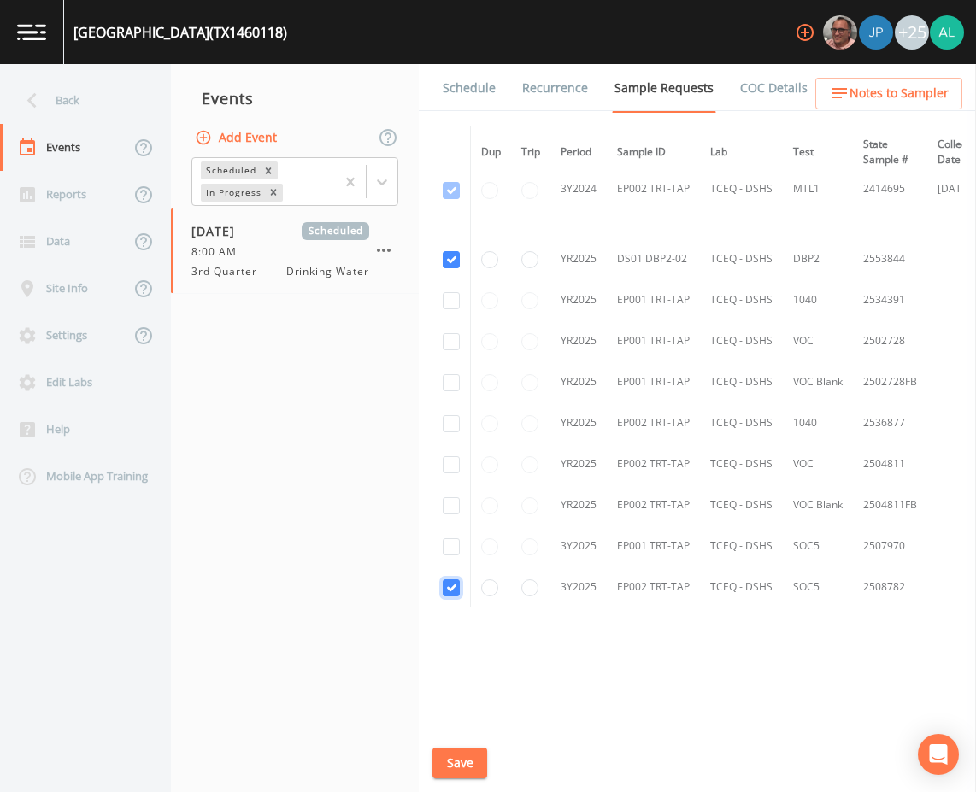
click at [453, 584] on input "checkbox" at bounding box center [451, 588] width 17 height 17
checkbox input "false"
click at [460, 753] on button "Save" at bounding box center [460, 764] width 55 height 32
click at [927, 103] on span "Notes to Sampler" at bounding box center [899, 93] width 99 height 21
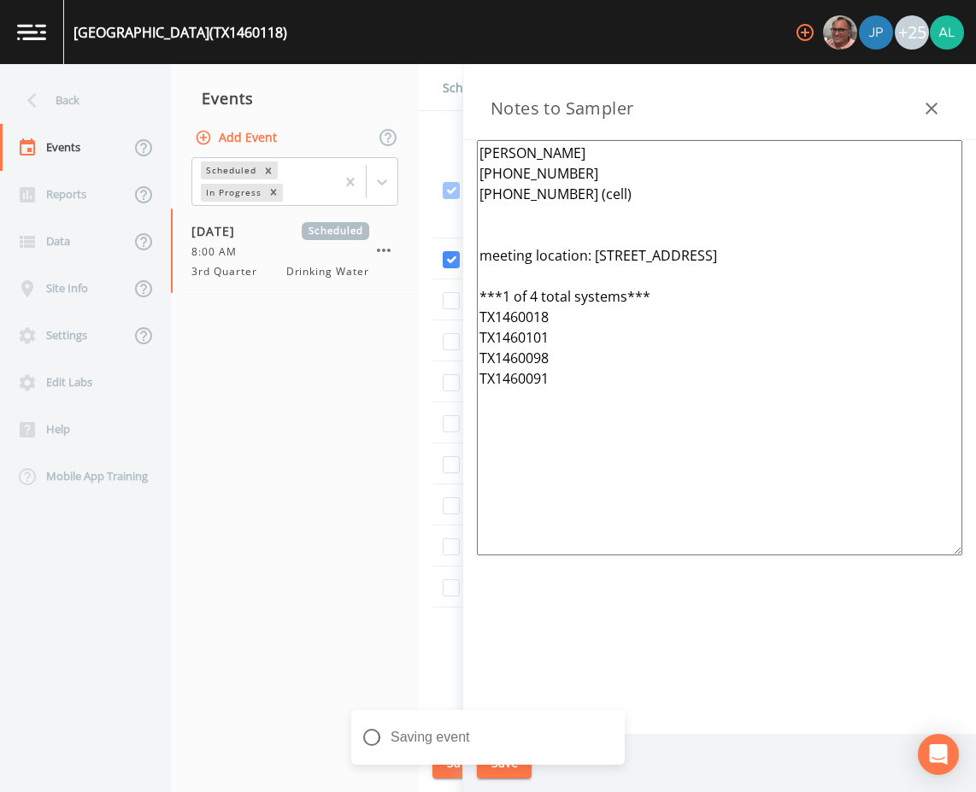
drag, startPoint x: 688, startPoint y: 435, endPoint x: 392, endPoint y: 91, distance: 454.0
click at [392, 91] on div "Back Events Reports Data Site Info Settings Edit Labs Help Mobile App Training …" at bounding box center [488, 428] width 976 height 728
paste textarea "***1 of 7 total systems*** TX1460098 TX1460120 TX1460149 TX1460018 TX1460148 TX…"
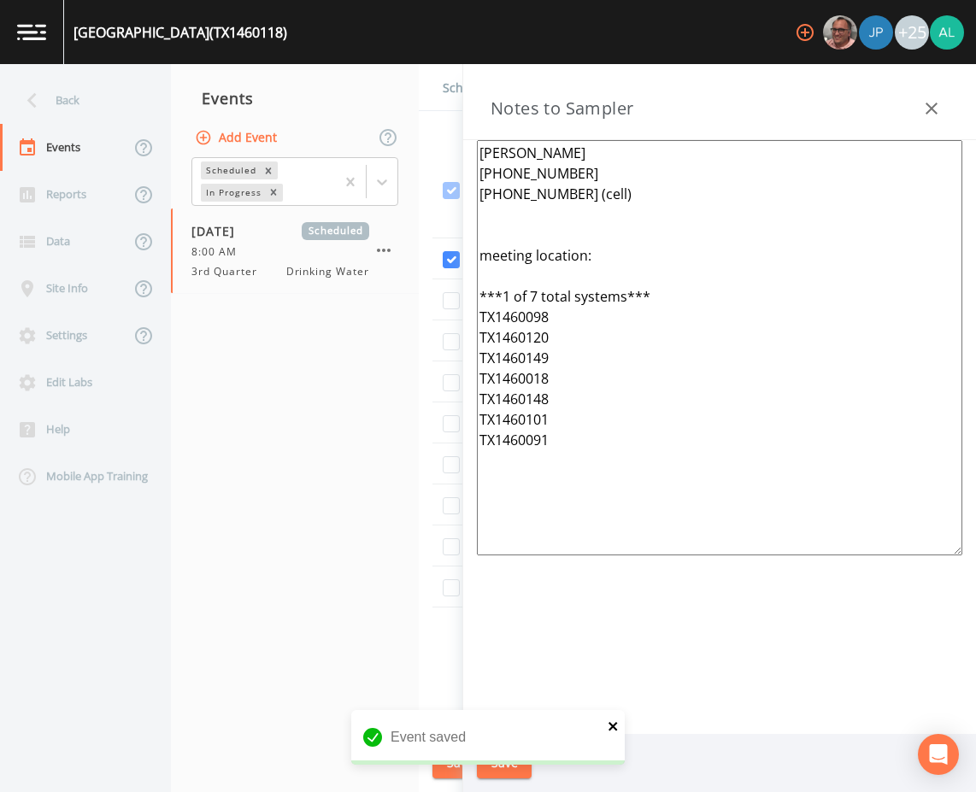
type textarea "[PERSON_NAME] [PHONE_NUMBER] [PHONE_NUMBER] (cell) meeting location: ***1 of 7 …"
click at [608, 725] on icon "close" at bounding box center [614, 727] width 12 height 14
click at [503, 779] on div "Event saved" at bounding box center [488, 779] width 274 height 0
click at [500, 769] on button "Save" at bounding box center [504, 764] width 55 height 32
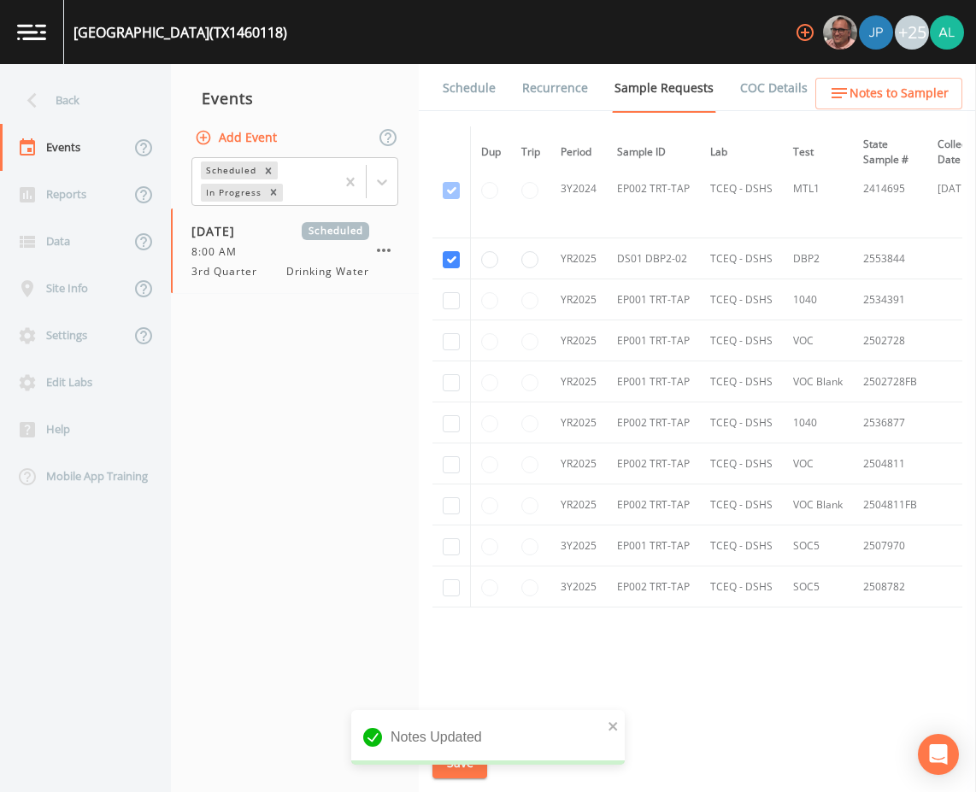
drag, startPoint x: 471, startPoint y: 773, endPoint x: 561, endPoint y: 738, distance: 96.4
click at [471, 772] on div "Notes Updated" at bounding box center [488, 744] width 274 height 68
click at [609, 721] on icon "close" at bounding box center [614, 727] width 12 height 14
click at [460, 762] on button "Save" at bounding box center [460, 764] width 55 height 32
click at [463, 85] on link "Schedule" at bounding box center [469, 88] width 58 height 48
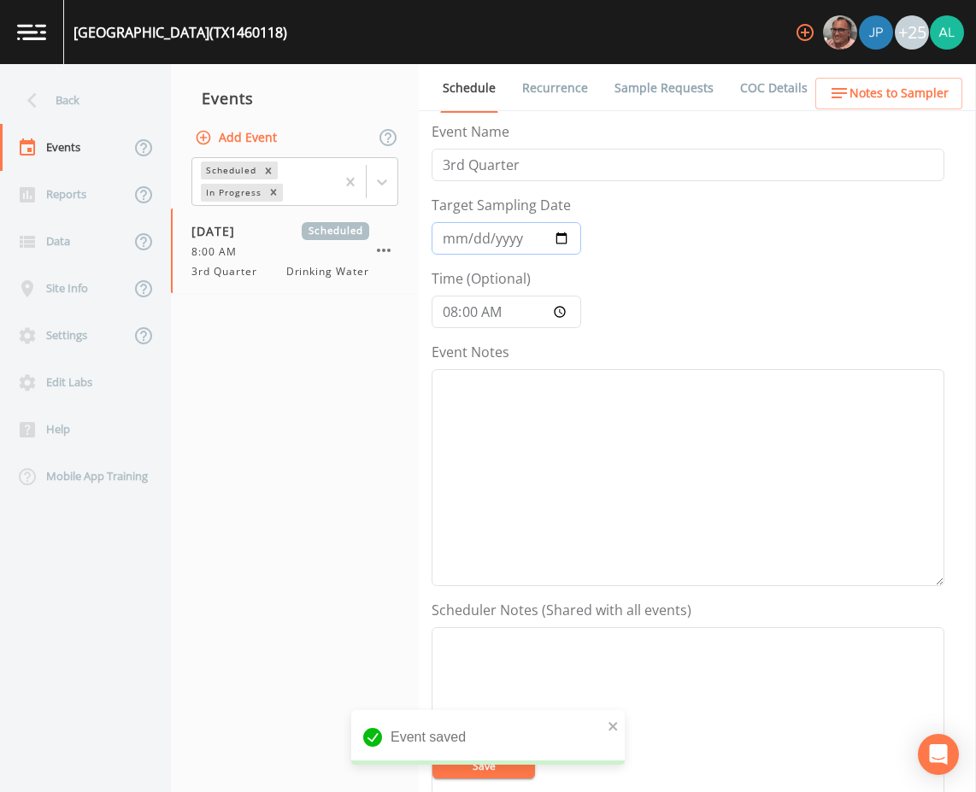
click at [463, 247] on input "[DATE]" at bounding box center [507, 238] width 150 height 32
click at [454, 243] on input "[DATE]" at bounding box center [507, 238] width 150 height 32
type input "[DATE]"
click at [468, 238] on input "[DATE]" at bounding box center [507, 238] width 150 height 32
type input "[DATE]"
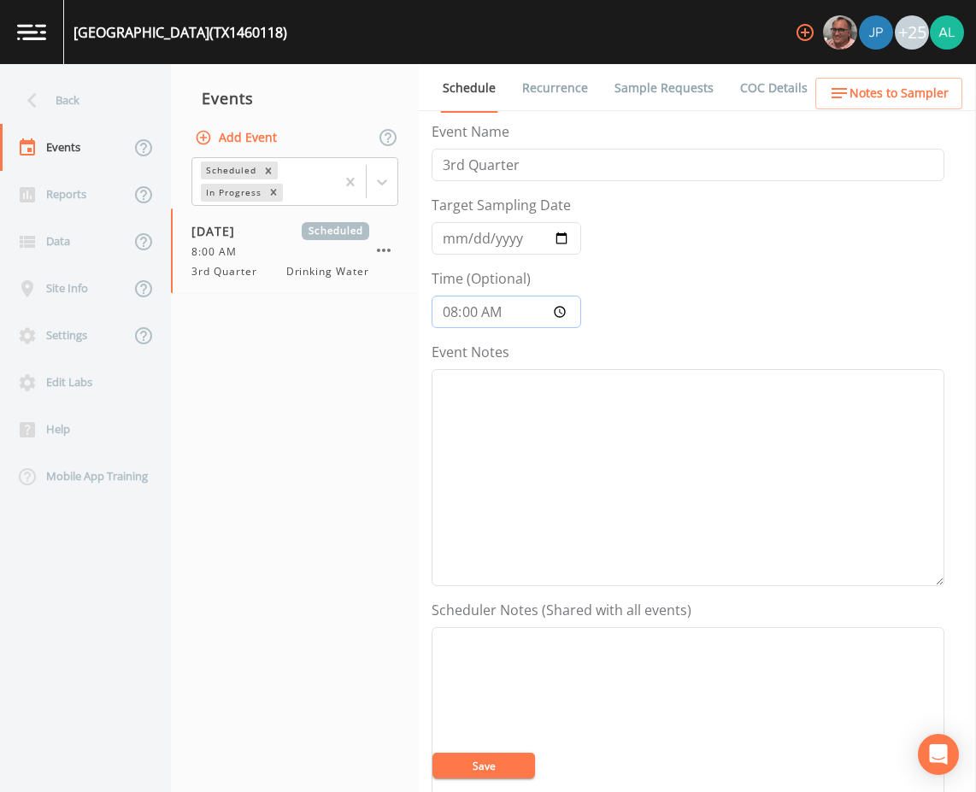
click at [462, 316] on input "08:00:00" at bounding box center [507, 312] width 150 height 32
type input "08:30"
click at [456, 431] on textarea "Event Notes" at bounding box center [688, 477] width 513 height 217
type textarea "[DATE] 2:10pm email sent"
click at [460, 770] on button "Save" at bounding box center [484, 766] width 103 height 26
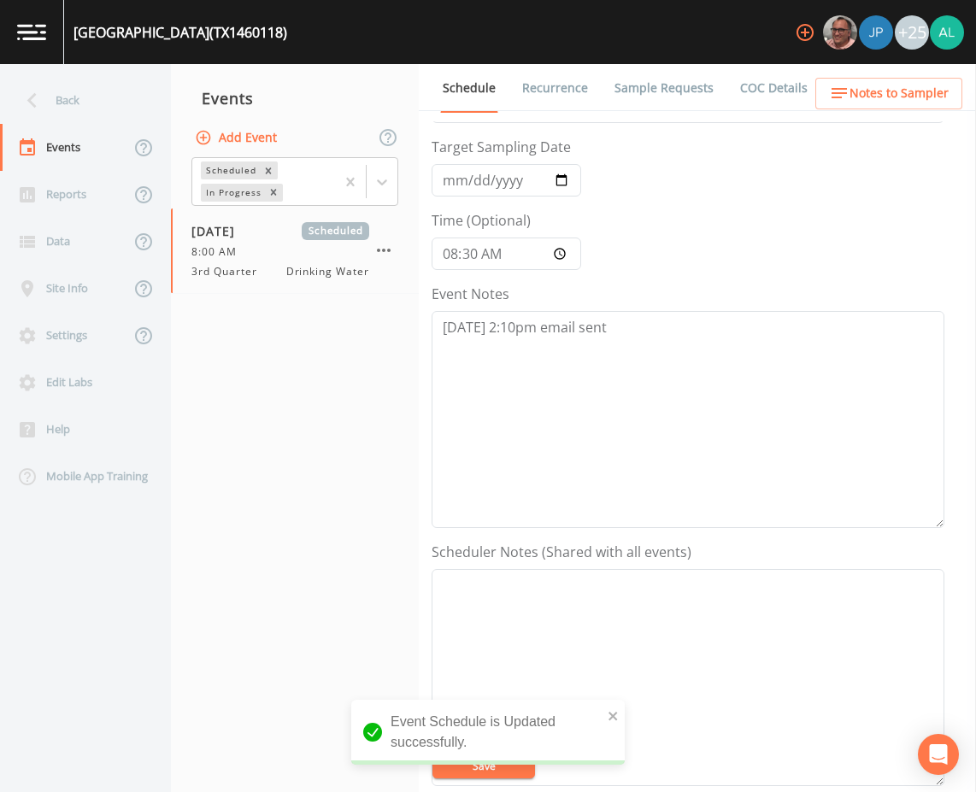
scroll to position [342, 0]
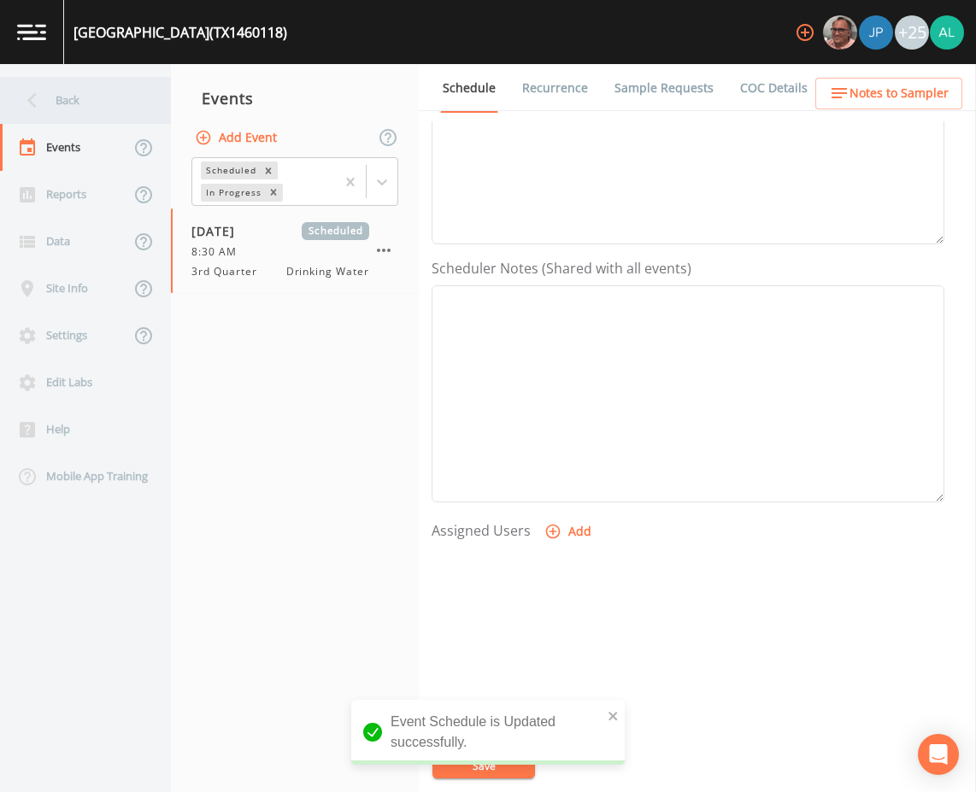
click at [80, 95] on div "Back" at bounding box center [77, 100] width 154 height 47
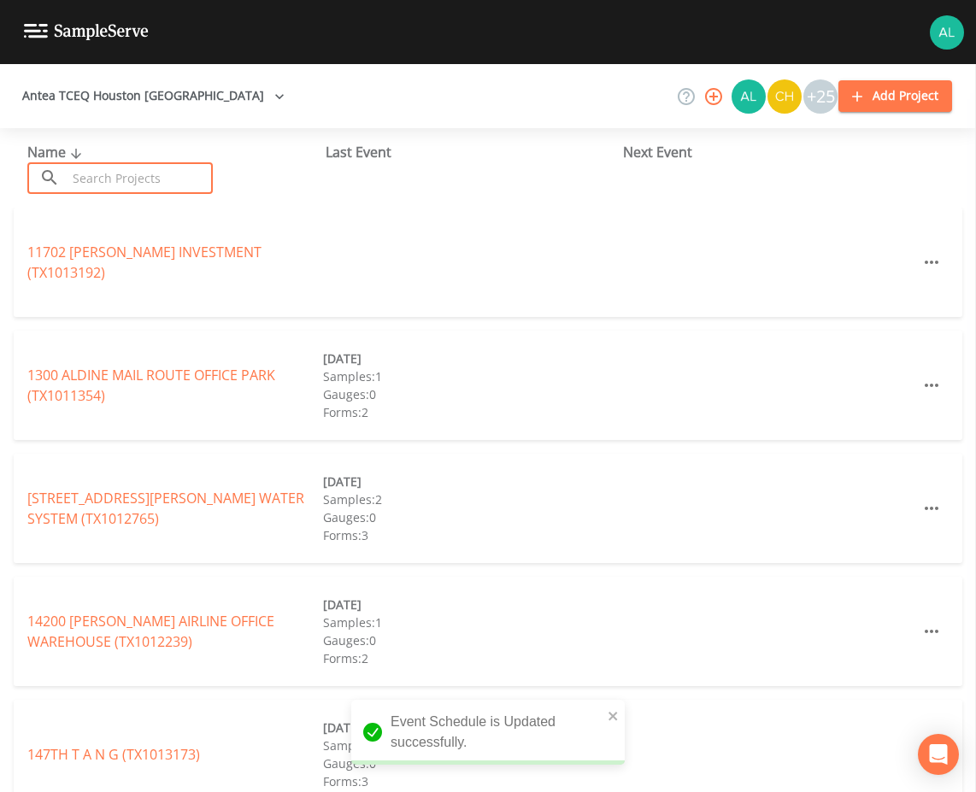
click at [152, 168] on input "text" at bounding box center [140, 178] width 146 height 32
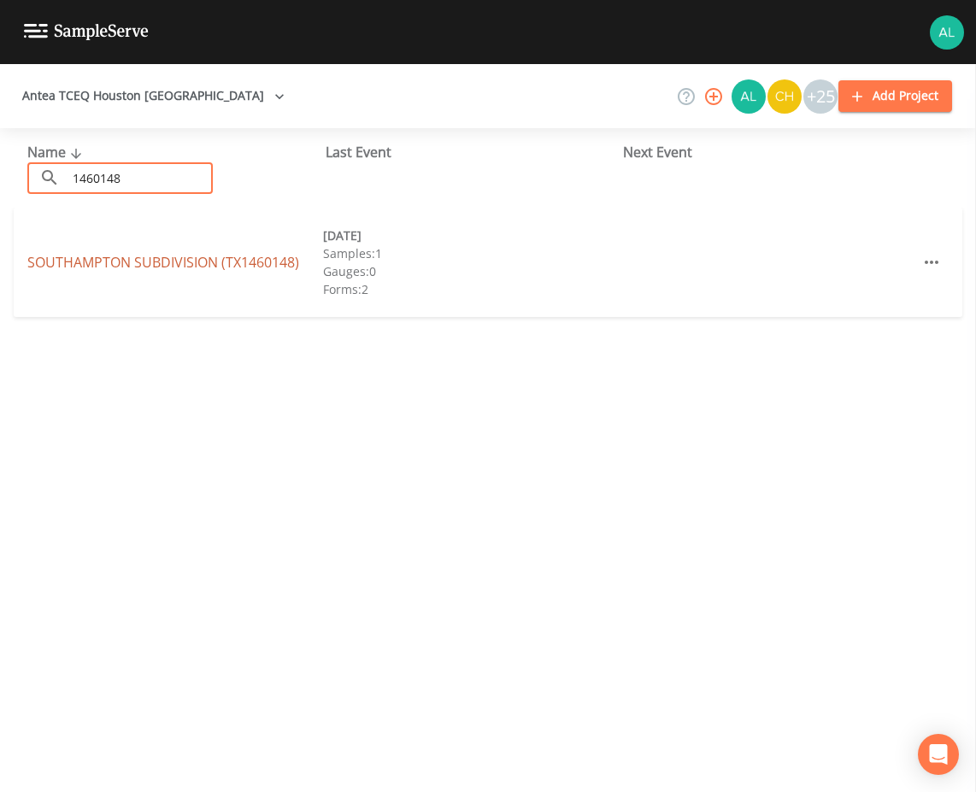
type input "1460148"
click at [121, 259] on link "[GEOGRAPHIC_DATA] SUBDIVISION (TX1460148)" at bounding box center [163, 262] width 272 height 19
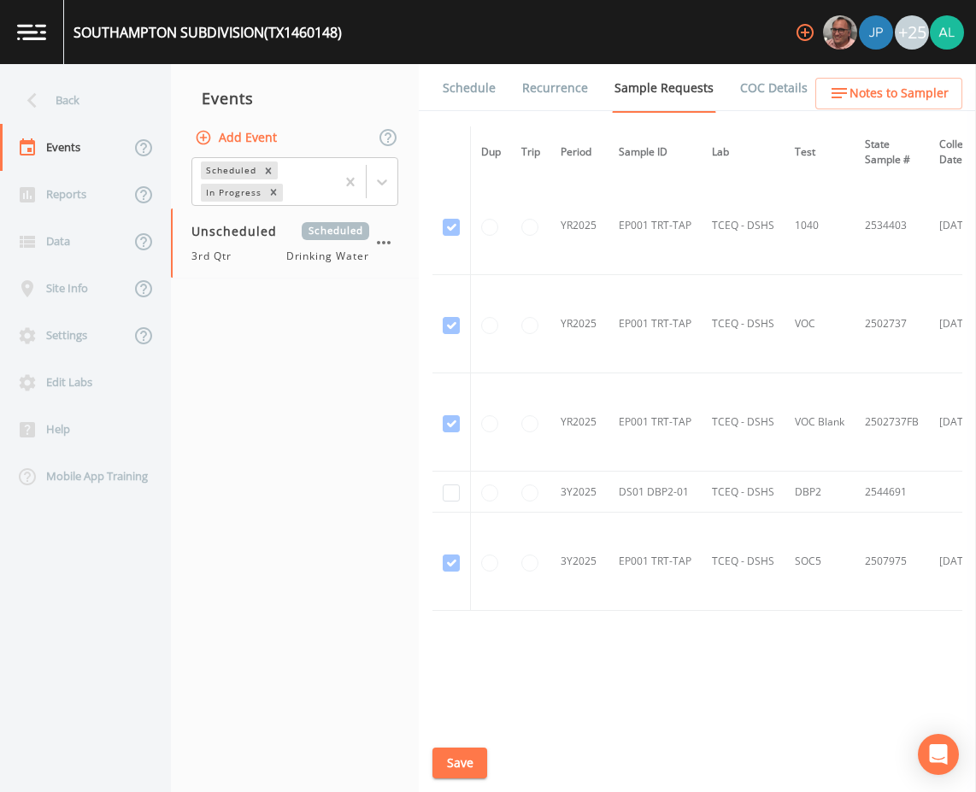
scroll to position [1111, 0]
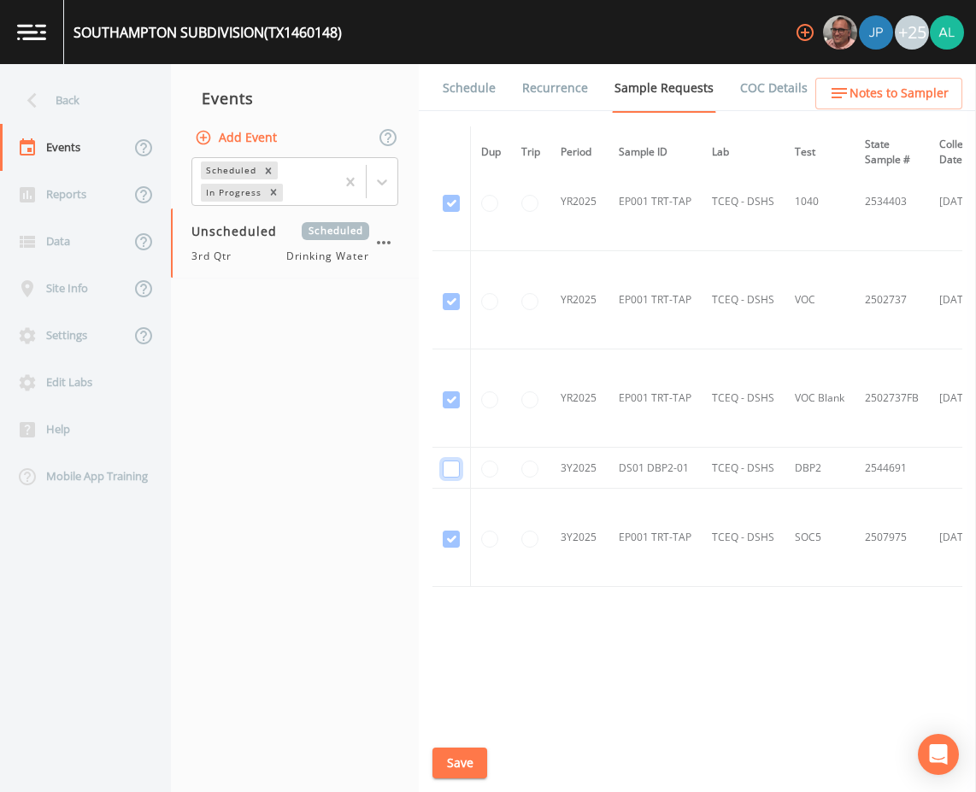
click at [446, 467] on input "checkbox" at bounding box center [451, 469] width 17 height 17
checkbox input "true"
click at [451, 765] on button "Save" at bounding box center [460, 764] width 55 height 32
click at [459, 92] on link "Schedule" at bounding box center [469, 88] width 58 height 48
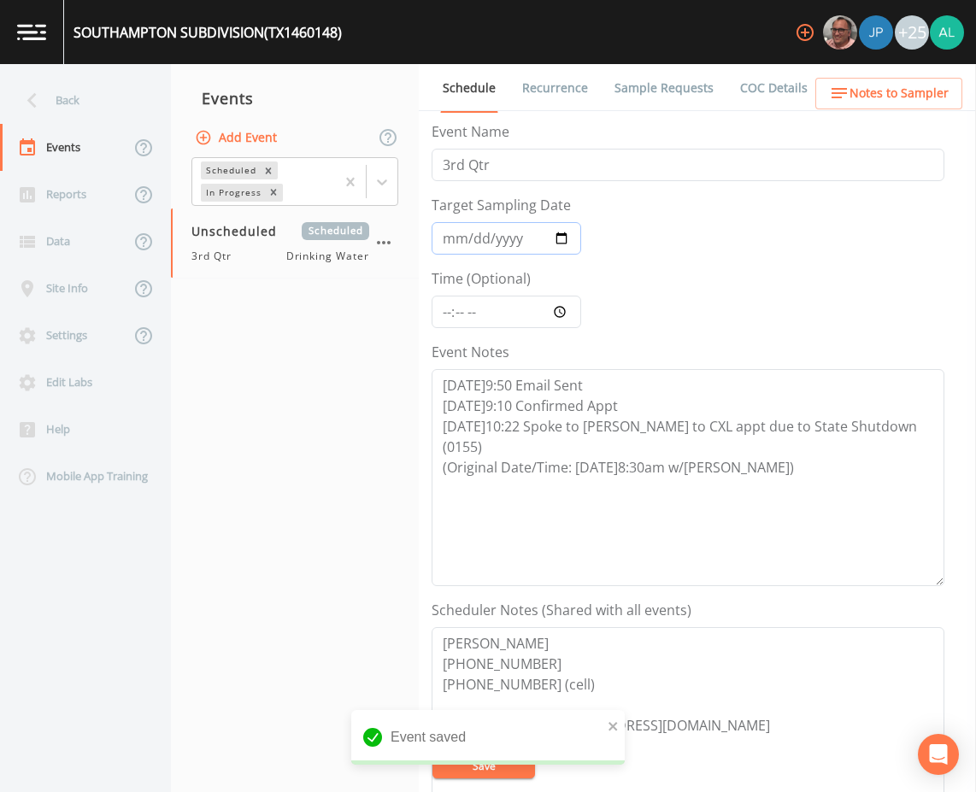
click at [466, 247] on input "Target Sampling Date" at bounding box center [507, 238] width 150 height 32
type input "[DATE]"
click at [448, 324] on input "Time (Optional)" at bounding box center [507, 312] width 150 height 32
type input "08:30"
click at [865, 450] on textarea "[DATE]9:50 Email Sent [DATE]9:10 Confirmed Appt [DATE]10:22 Spoke to [PERSON_NA…" at bounding box center [688, 477] width 513 height 217
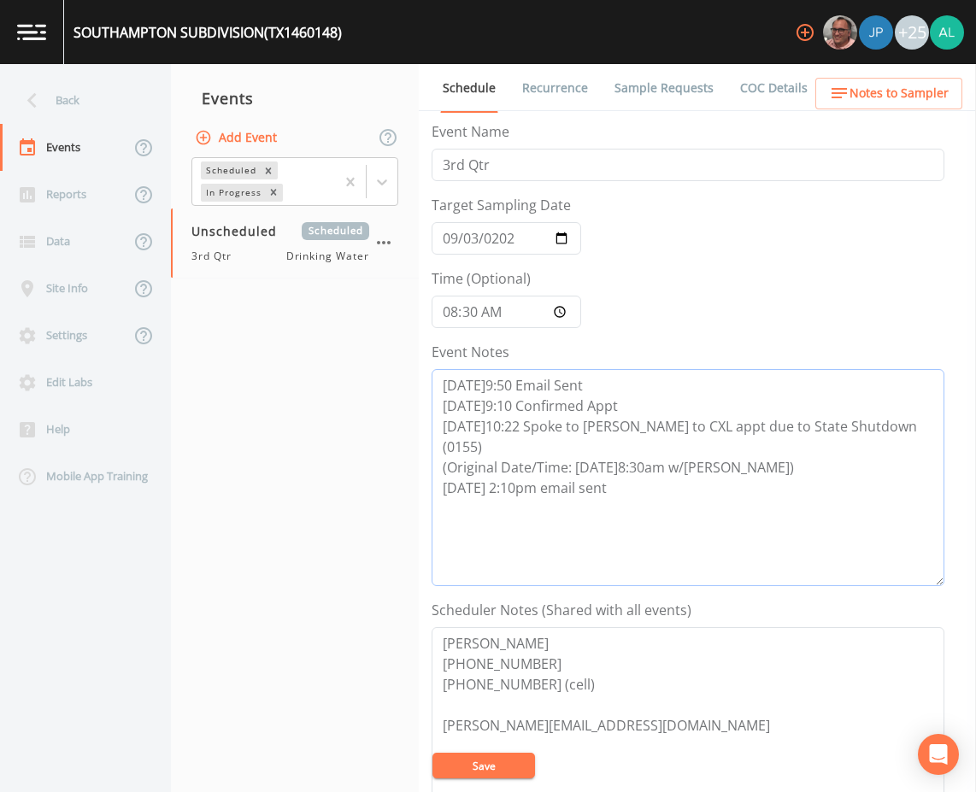
type textarea "[DATE]9:50 Email Sent [DATE]9:10 Confirmed Appt [DATE]10:22 Spoke to [PERSON_NA…"
click at [501, 762] on button "Save" at bounding box center [484, 766] width 103 height 26
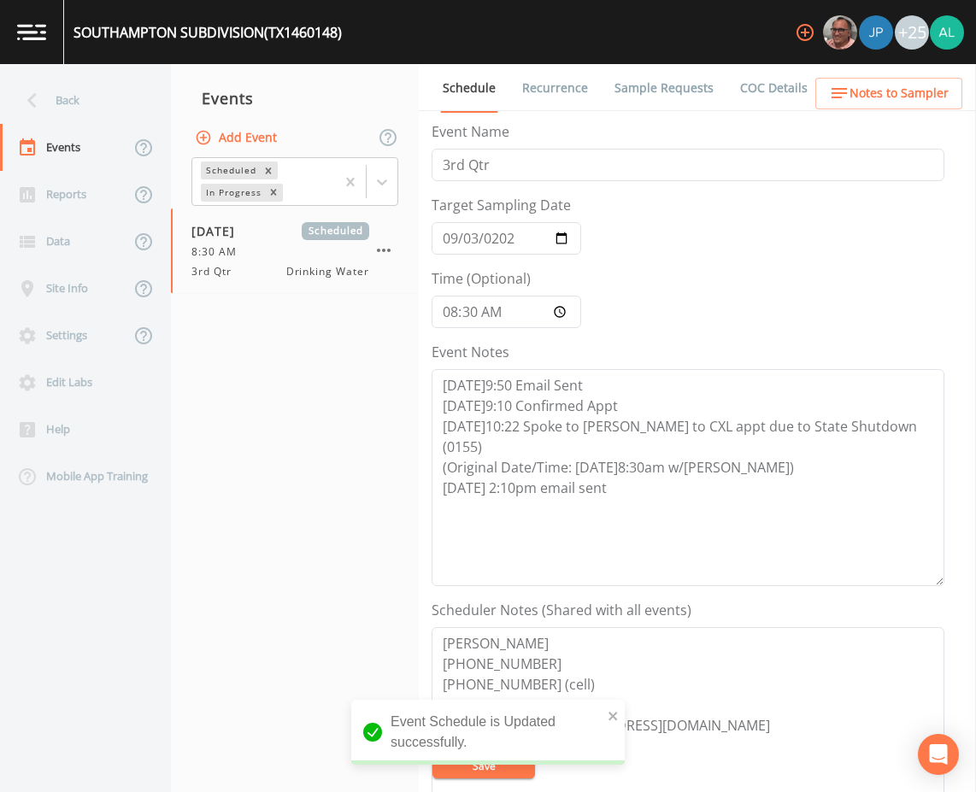
click at [879, 101] on span "Notes to Sampler" at bounding box center [899, 93] width 99 height 21
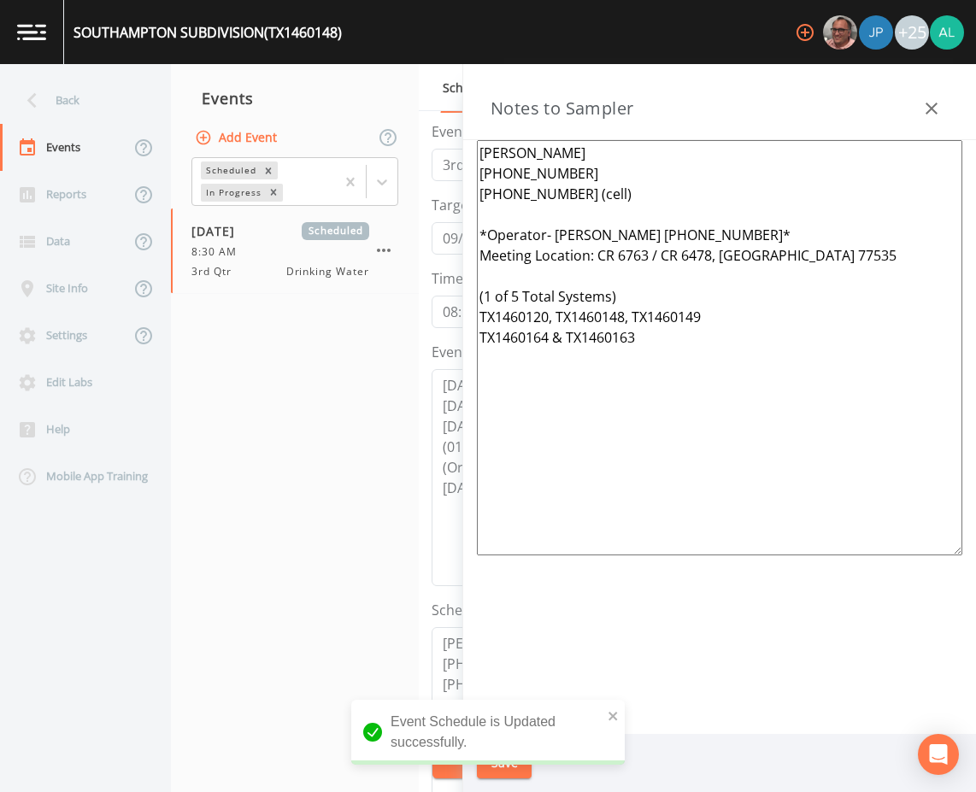
drag, startPoint x: 711, startPoint y: 411, endPoint x: 215, endPoint y: 14, distance: 635.5
click at [215, 14] on div "[GEOGRAPHIC_DATA] SUBDIVISION (TX1460148) +25 Back Events Reports Data Site Inf…" at bounding box center [488, 396] width 976 height 792
paste textarea "meeting location: ***1 of 7 total systems*** TX1460098 TX1460120 TX1460149 TX14…"
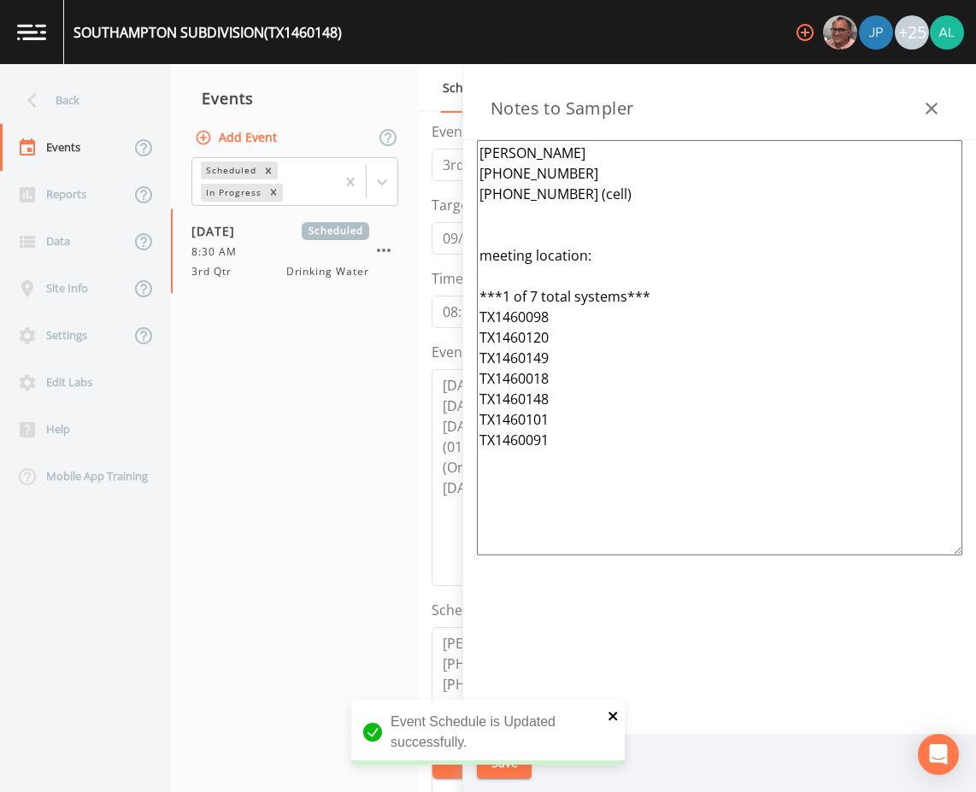
type textarea "[PERSON_NAME] [PHONE_NUMBER] [PHONE_NUMBER] (cell) meeting location: ***1 of 7 …"
click at [614, 716] on icon "close" at bounding box center [613, 716] width 9 height 9
click at [525, 765] on div "[GEOGRAPHIC_DATA] SUBDIVISION (TX1460148) +25 Back Events Reports Data Site Inf…" at bounding box center [488, 396] width 976 height 792
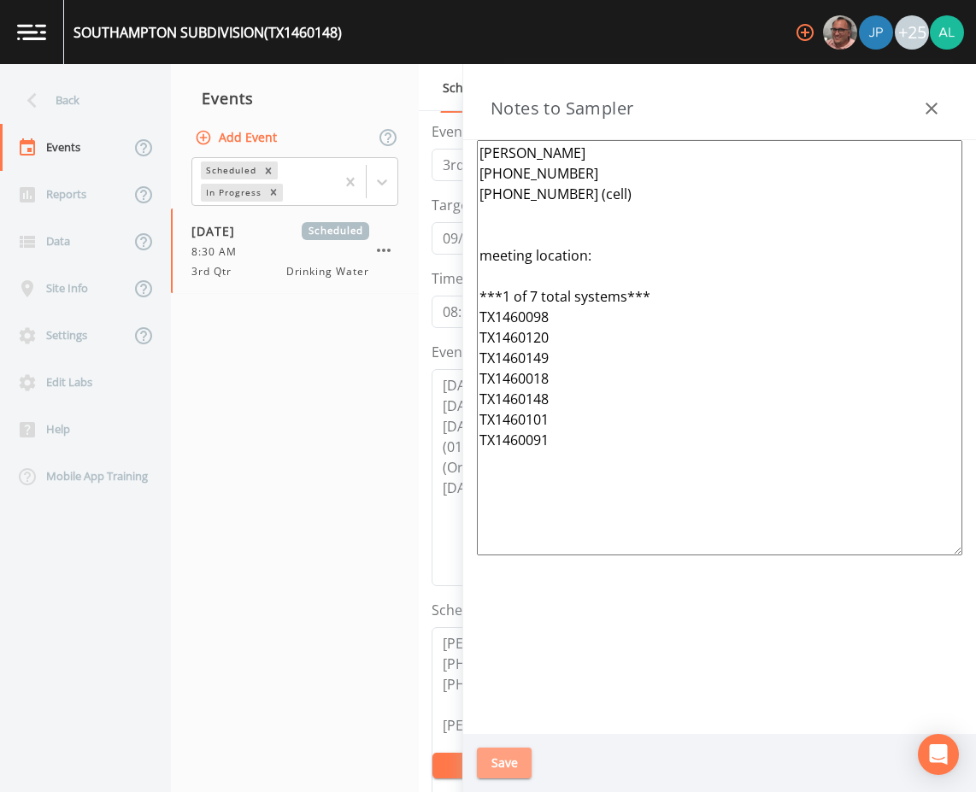
click at [524, 762] on button "Save" at bounding box center [504, 764] width 55 height 32
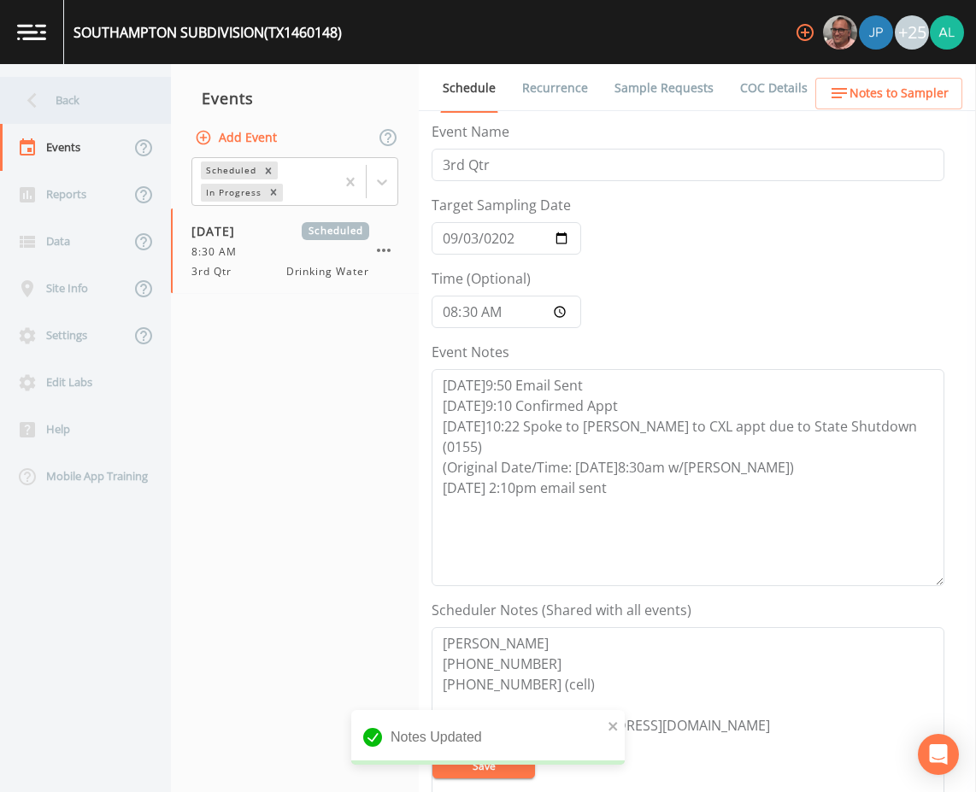
click at [120, 120] on div "Back" at bounding box center [77, 100] width 154 height 47
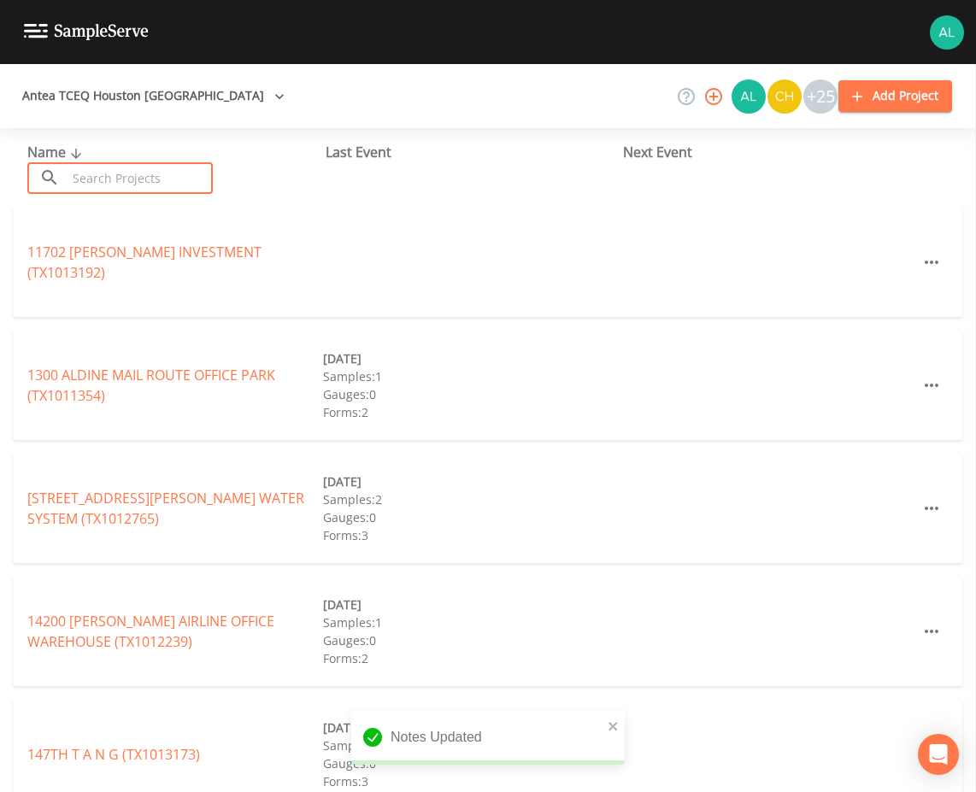
click at [101, 168] on input "text" at bounding box center [140, 178] width 146 height 32
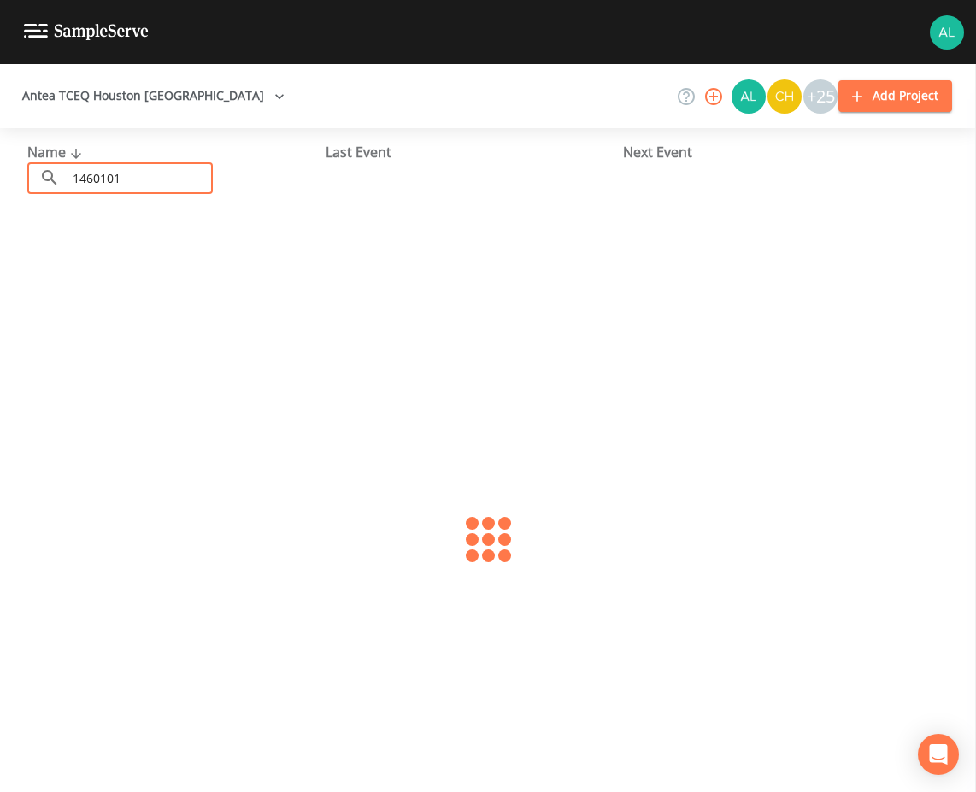
type input "1460101"
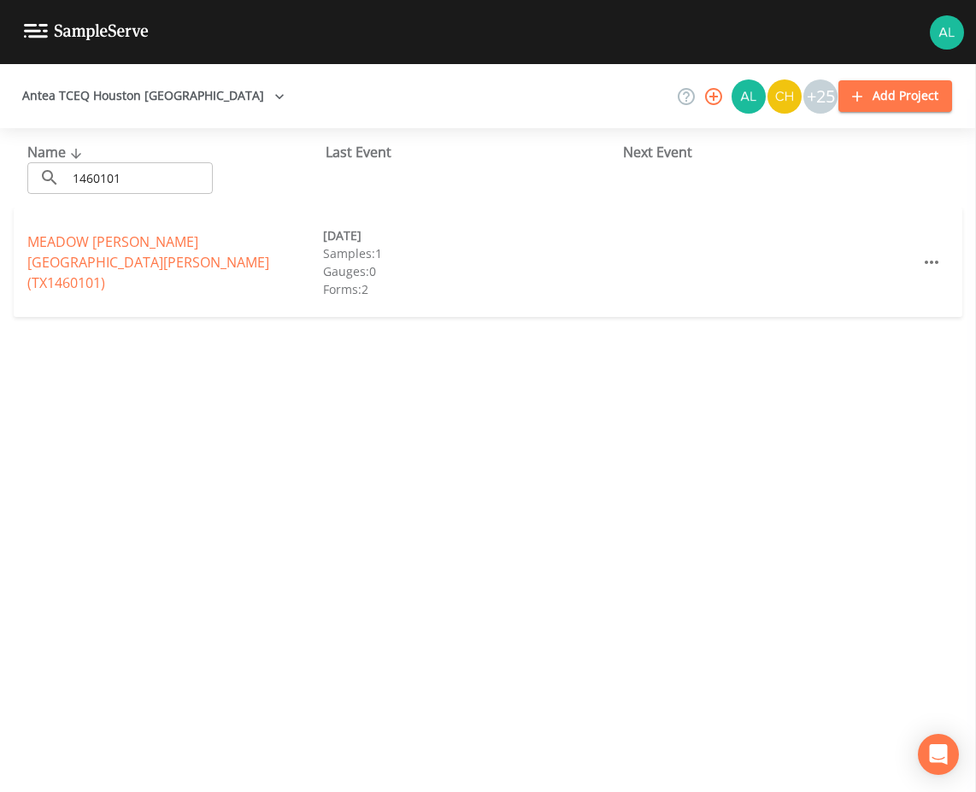
drag, startPoint x: 89, startPoint y: 222, endPoint x: 75, endPoint y: 241, distance: 23.3
click at [75, 241] on div "MEADOW [PERSON_NAME][GEOGRAPHIC_DATA][PERSON_NAME] (TX1460101) [DATE] Samples: …" at bounding box center [488, 262] width 949 height 109
drag, startPoint x: 75, startPoint y: 241, endPoint x: 68, endPoint y: 253, distance: 13.8
click at [68, 253] on link "[GEOGRAPHIC_DATA][PERSON_NAME][PERSON_NAME] (TX1460101)" at bounding box center [148, 263] width 242 height 60
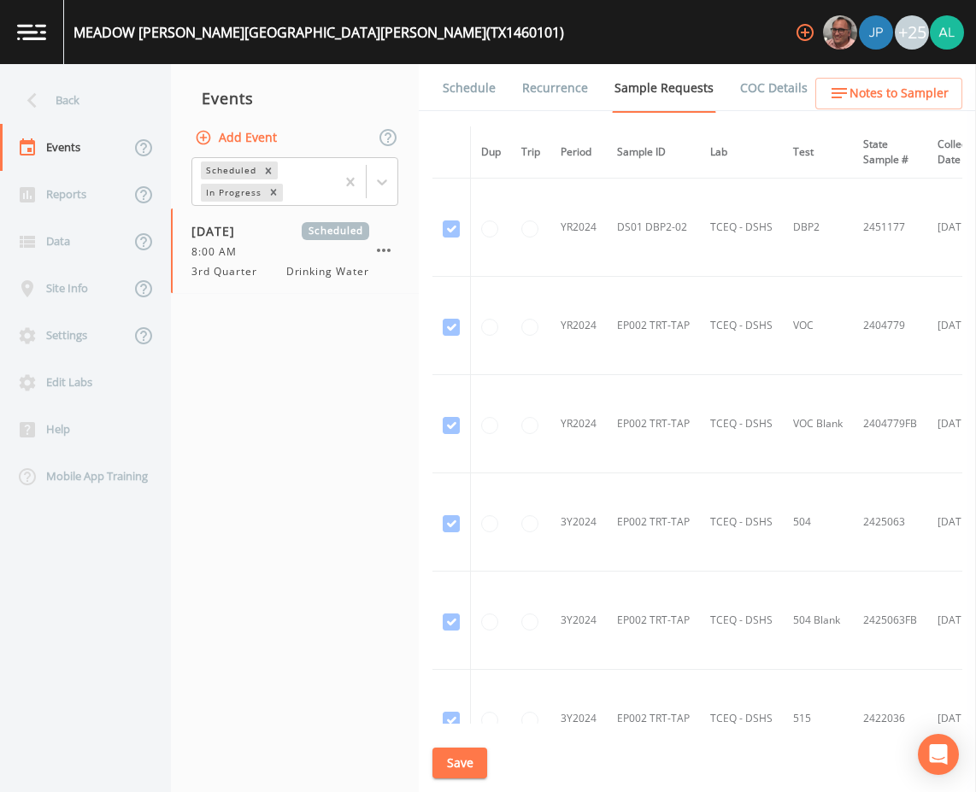
drag, startPoint x: 415, startPoint y: 105, endPoint x: 456, endPoint y: 74, distance: 51.8
click at [456, 74] on link "Schedule" at bounding box center [469, 88] width 58 height 48
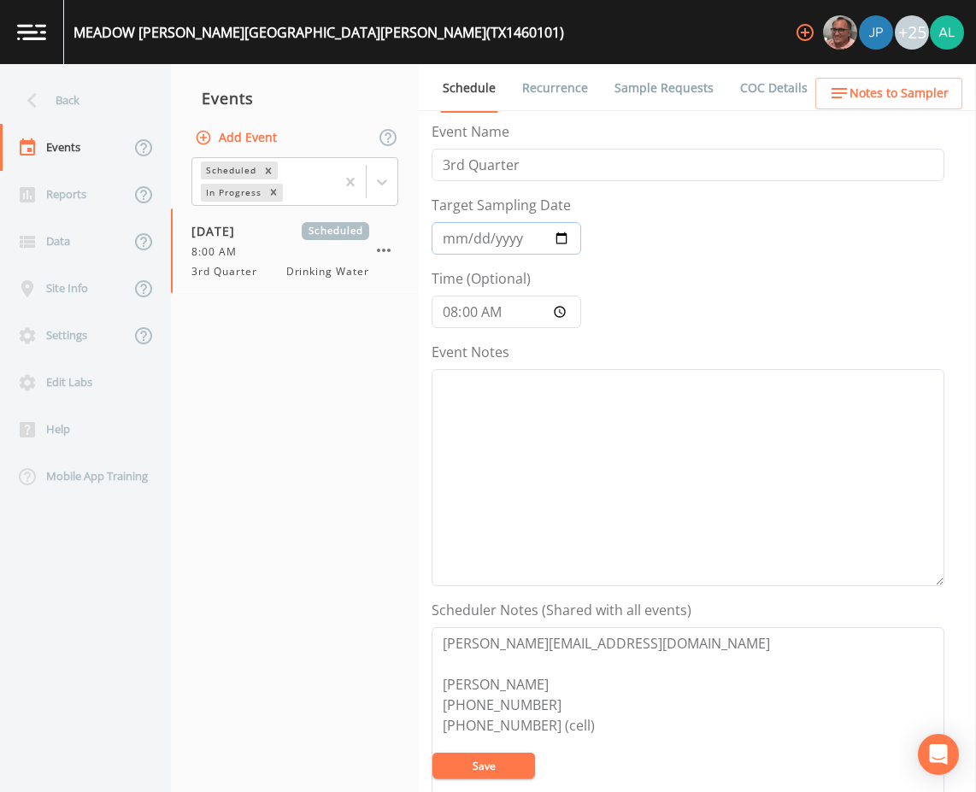
click at [451, 244] on input "[DATE]" at bounding box center [507, 238] width 150 height 32
type input "[DATE]"
click at [480, 315] on input "08:00:00" at bounding box center [507, 312] width 150 height 32
click at [480, 317] on input "08:00:00" at bounding box center [507, 312] width 150 height 32
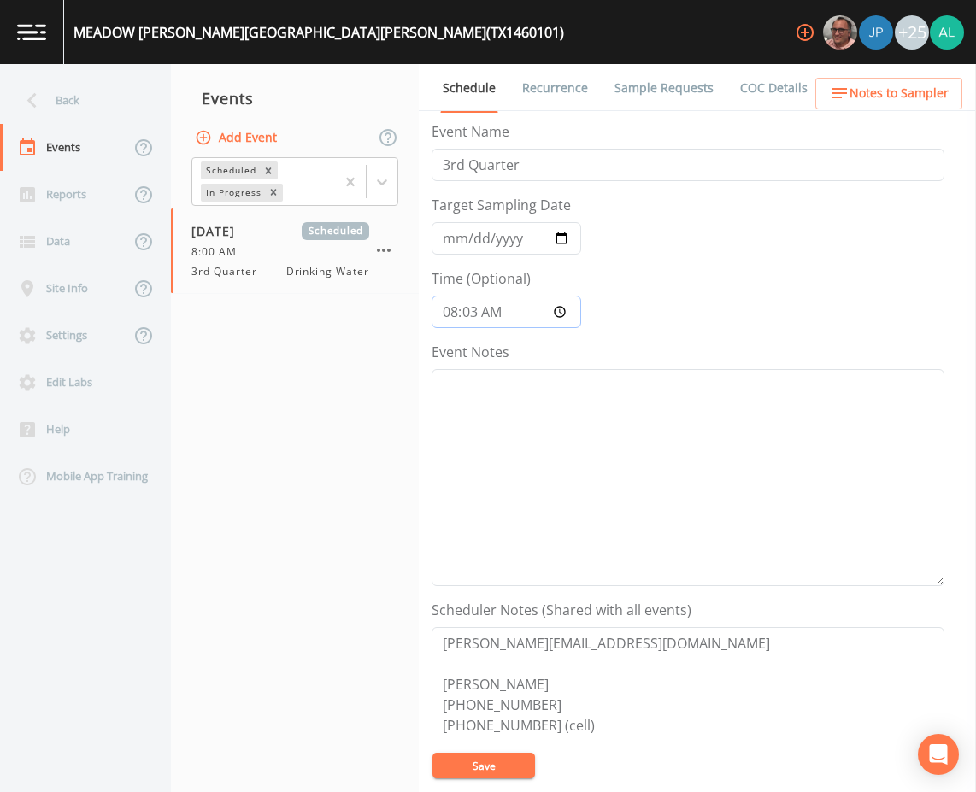
type input "08:30"
click at [433, 753] on button "Save" at bounding box center [484, 766] width 103 height 26
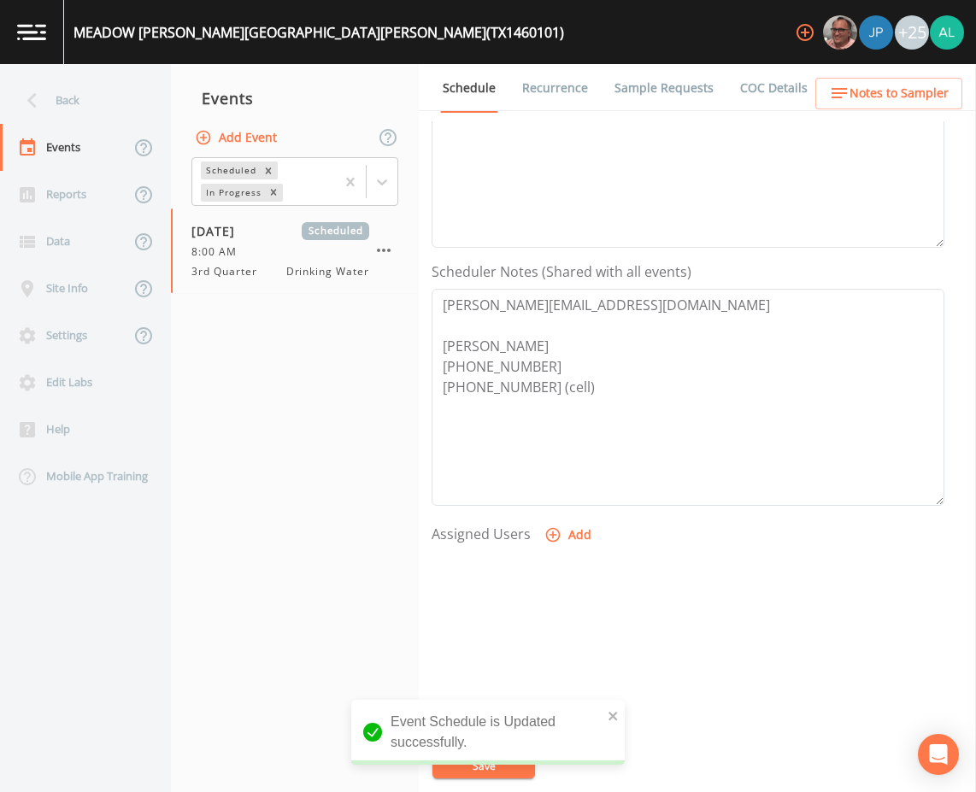
scroll to position [342, 0]
click at [862, 119] on div "Schedule Recurrence Sample Requests COC Details Forms Event Name 3rd Quarter Ta…" at bounding box center [697, 428] width 557 height 728
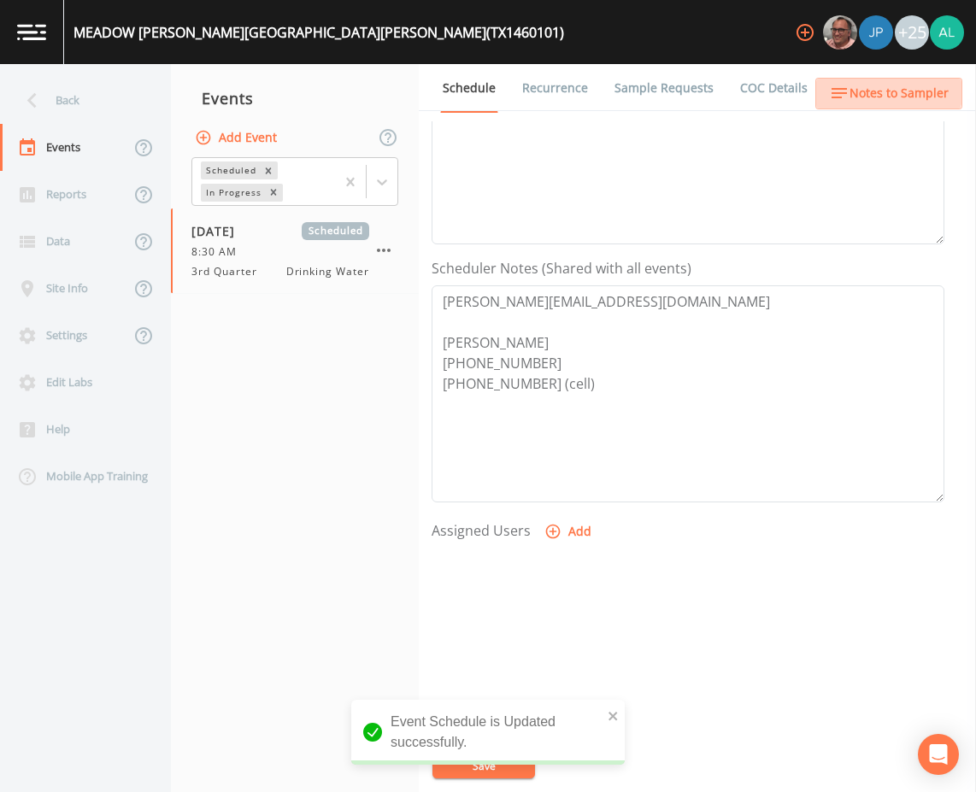
click at [877, 87] on span "Notes to Sampler" at bounding box center [899, 93] width 99 height 21
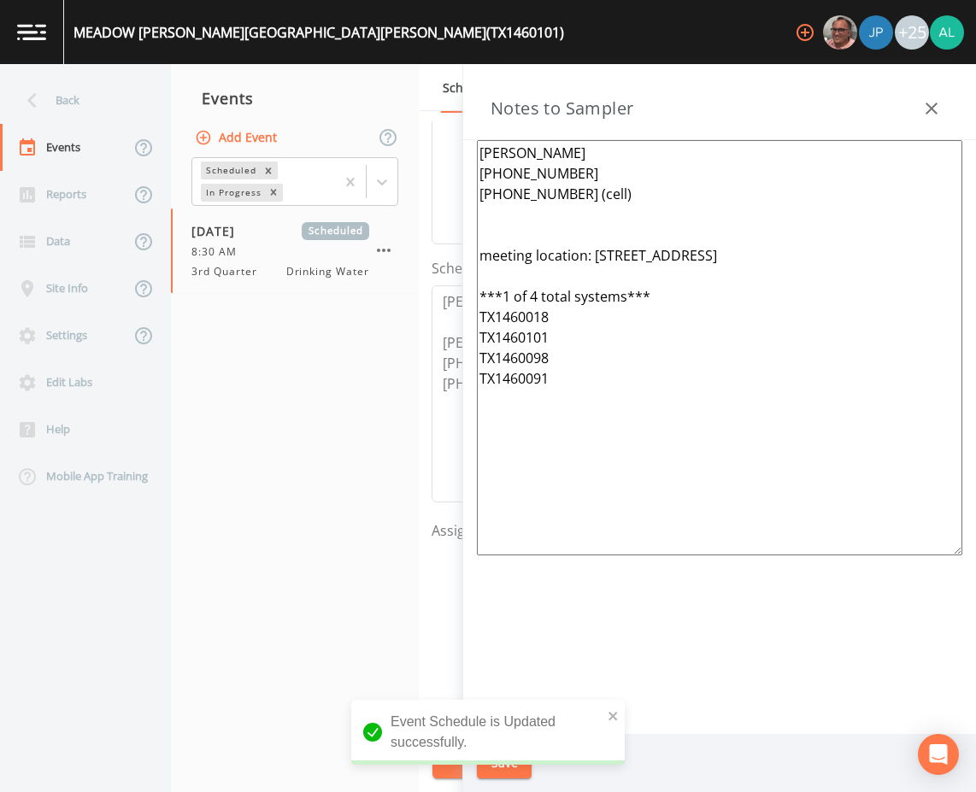
drag, startPoint x: 797, startPoint y: 481, endPoint x: 191, endPoint y: 79, distance: 726.4
click at [191, 79] on div "Back Events Reports Data Site Info Settings Edit Labs Help Mobile App Training …" at bounding box center [488, 428] width 976 height 728
paste textarea "***1 of 7 total systems*** TX1460098 TX1460120 TX1460149 TX1460018 TX1460148 TX…"
type textarea "[PERSON_NAME] [PHONE_NUMBER] [PHONE_NUMBER] (cell) meeting location: ***1 of 7 …"
click at [610, 712] on icon "close" at bounding box center [614, 716] width 12 height 14
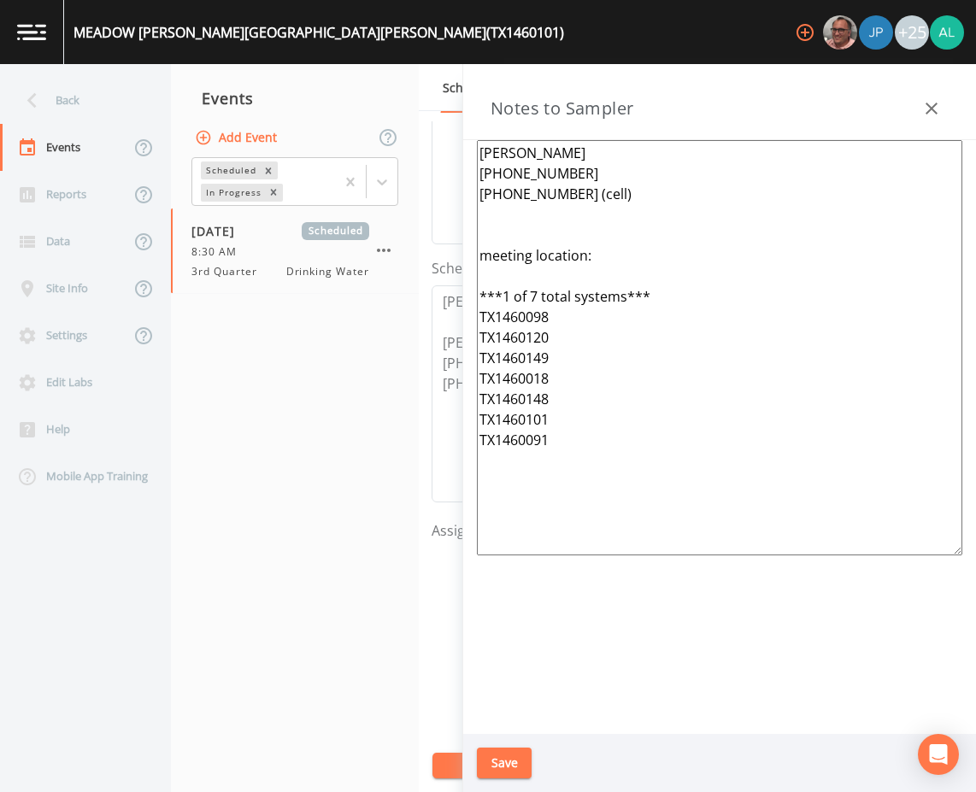
click at [526, 771] on div "MEADOW [PERSON_NAME][GEOGRAPHIC_DATA][PERSON_NAME] (TX1460101) +25 Back Events …" at bounding box center [488, 396] width 976 height 792
click at [526, 770] on button "Save" at bounding box center [504, 764] width 55 height 32
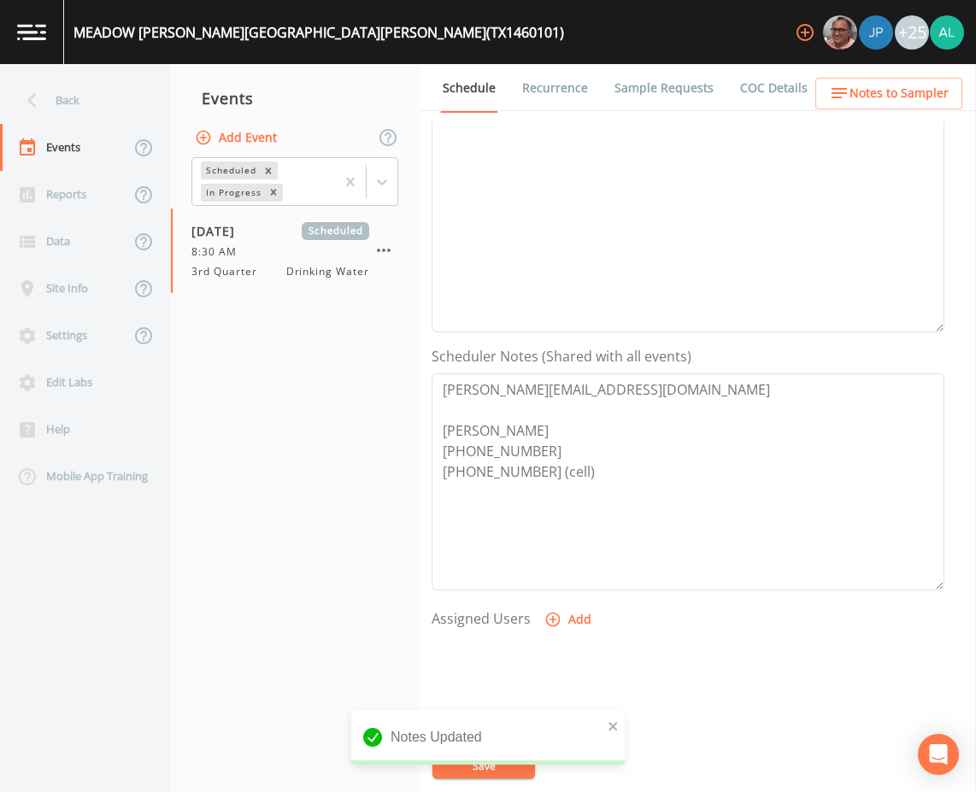
scroll to position [85, 0]
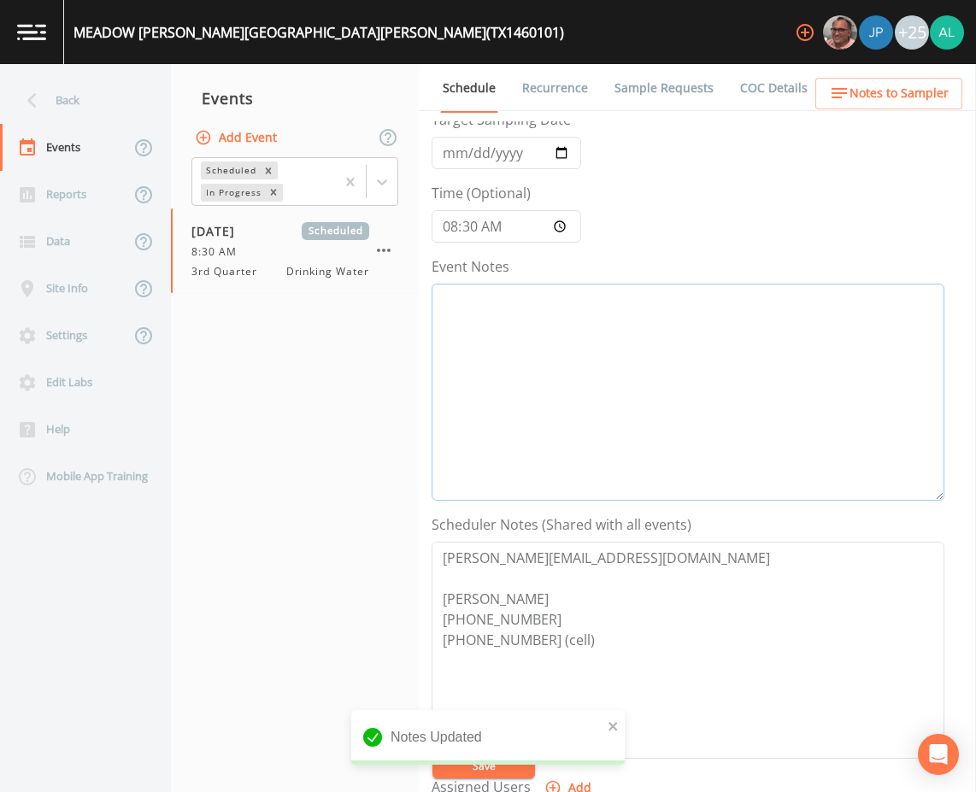
click at [515, 403] on textarea "Event Notes" at bounding box center [688, 392] width 513 height 217
type textarea "[DATE] 2:10pm email sent"
click at [456, 759] on button "Save" at bounding box center [484, 766] width 103 height 26
click at [476, 156] on input "[DATE]" at bounding box center [507, 153] width 150 height 32
type input "[DATE]"
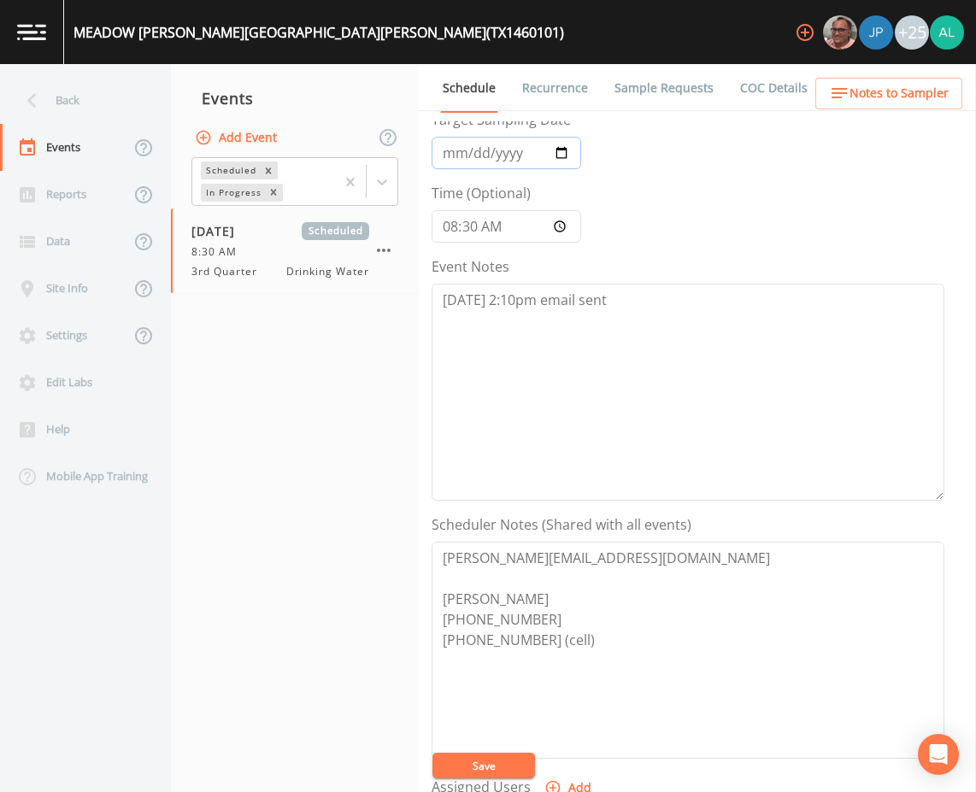
click at [433, 753] on button "Save" at bounding box center [484, 766] width 103 height 26
click at [892, 87] on span "Notes to Sampler" at bounding box center [899, 93] width 99 height 21
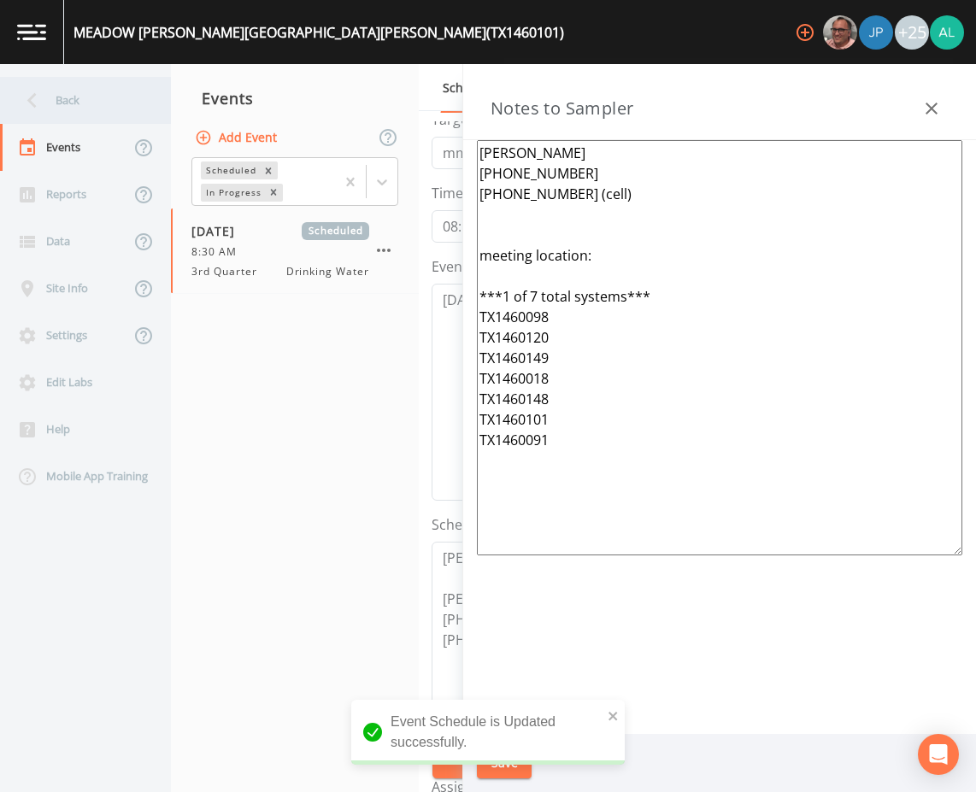
click at [127, 114] on div "Back" at bounding box center [77, 100] width 154 height 47
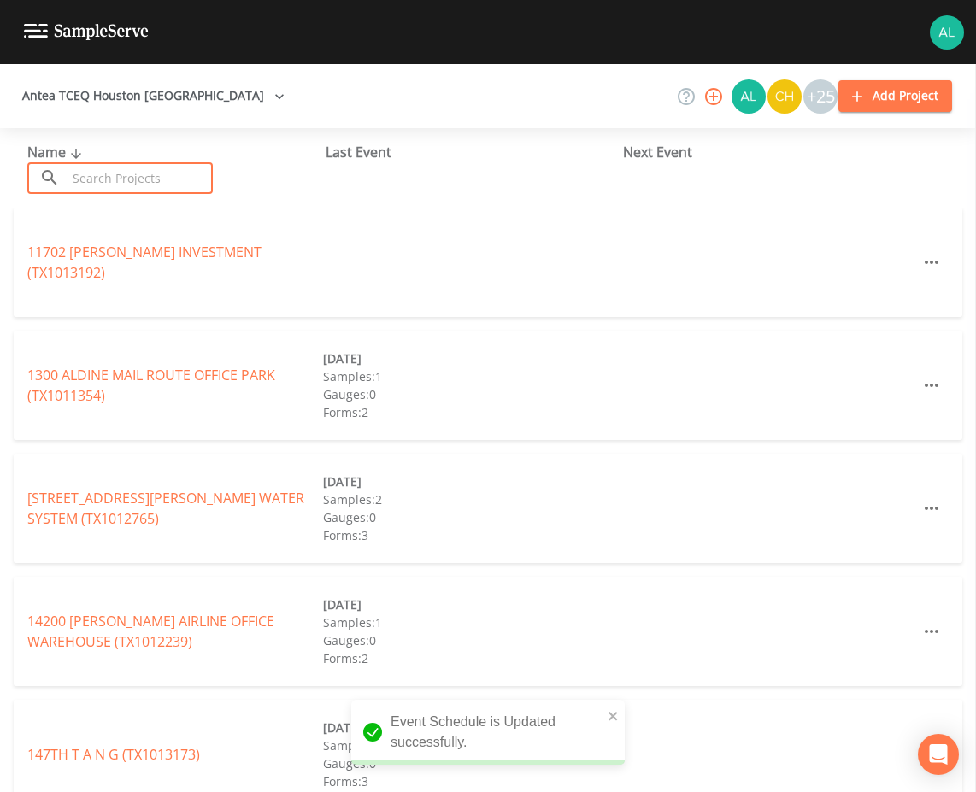
click at [113, 180] on input "text" at bounding box center [140, 178] width 146 height 32
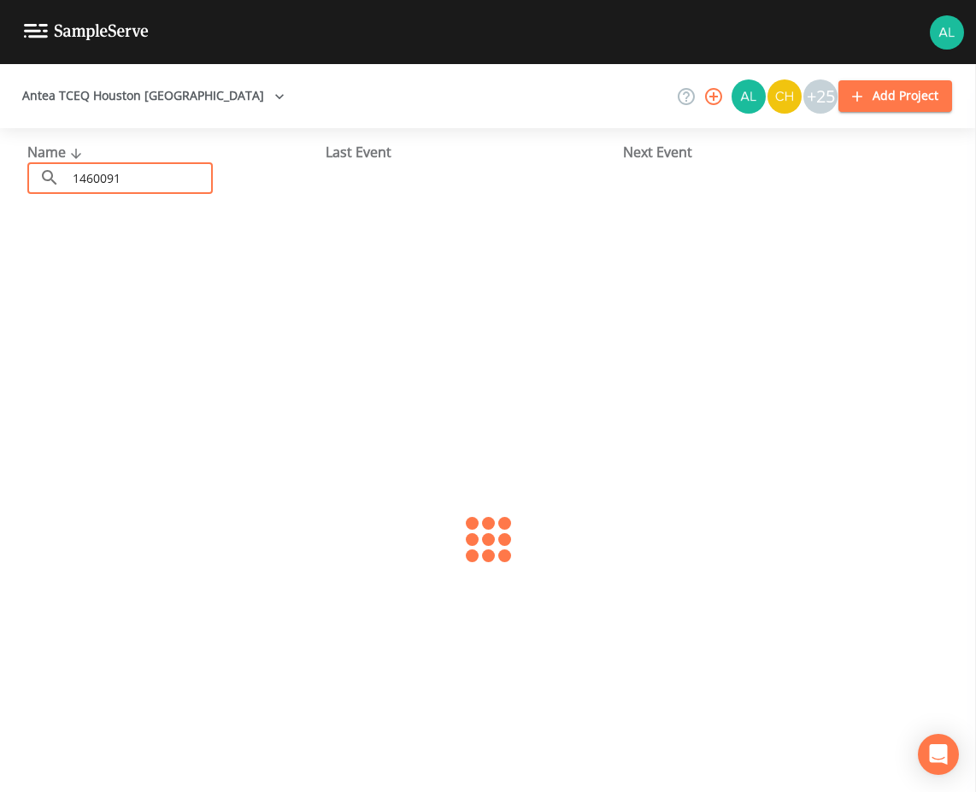
type input "1460091"
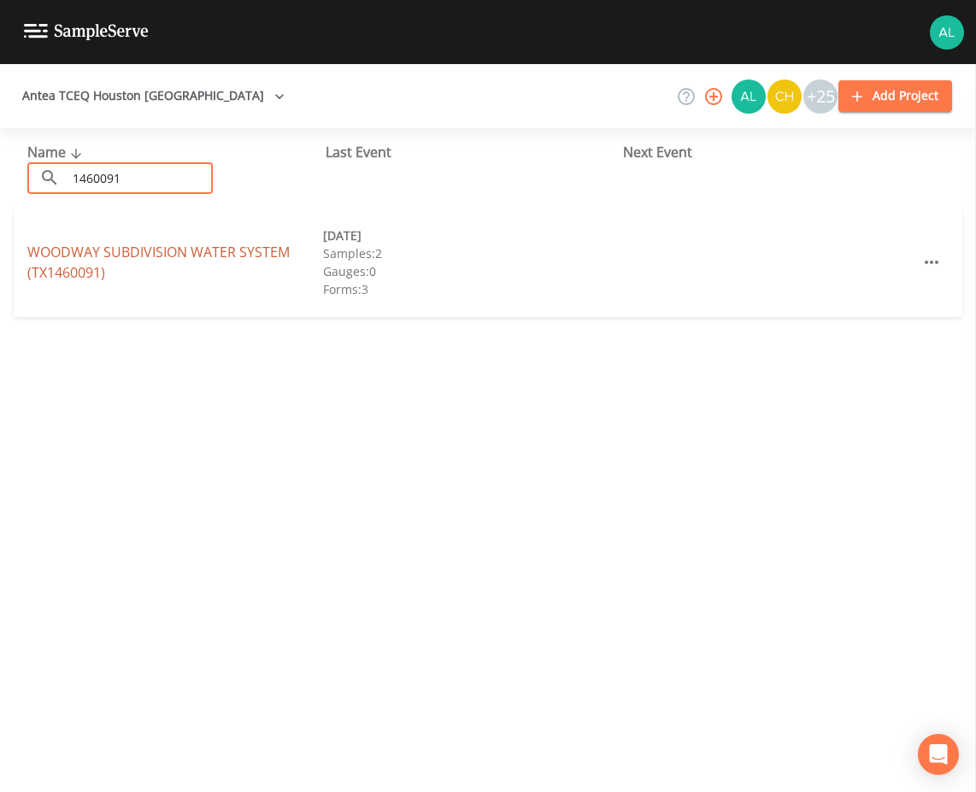
click at [99, 265] on link "WOODWAY SUBDIVISION WATER SYSTEM (TX1460091)" at bounding box center [158, 262] width 262 height 39
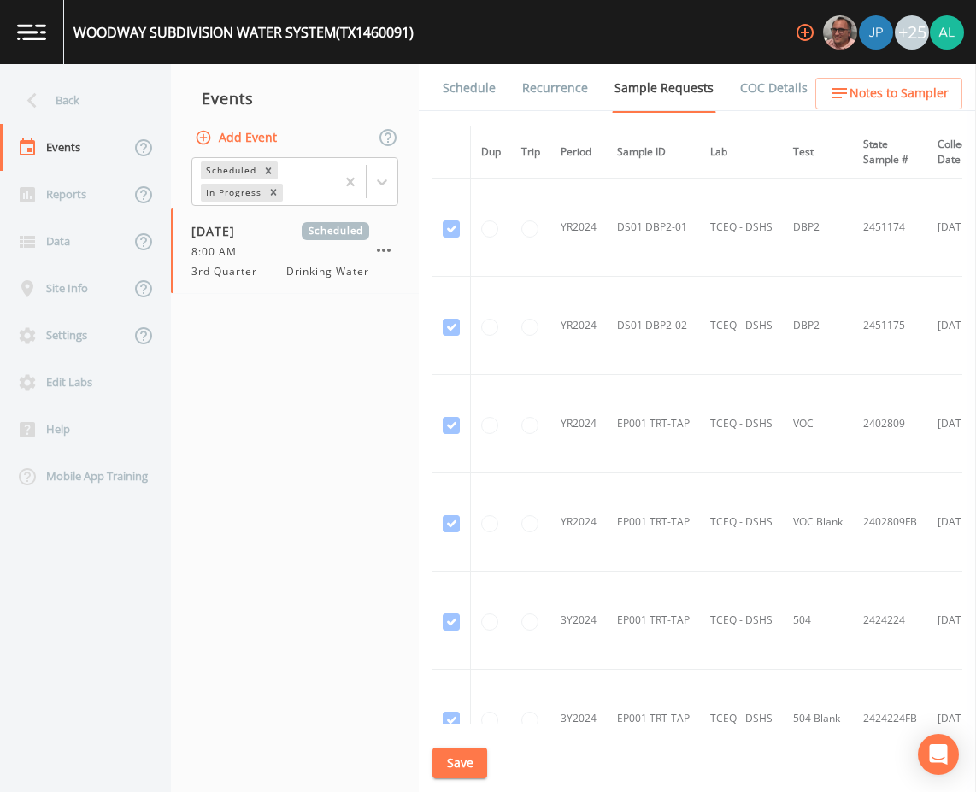
click at [464, 79] on link "Schedule" at bounding box center [469, 88] width 58 height 48
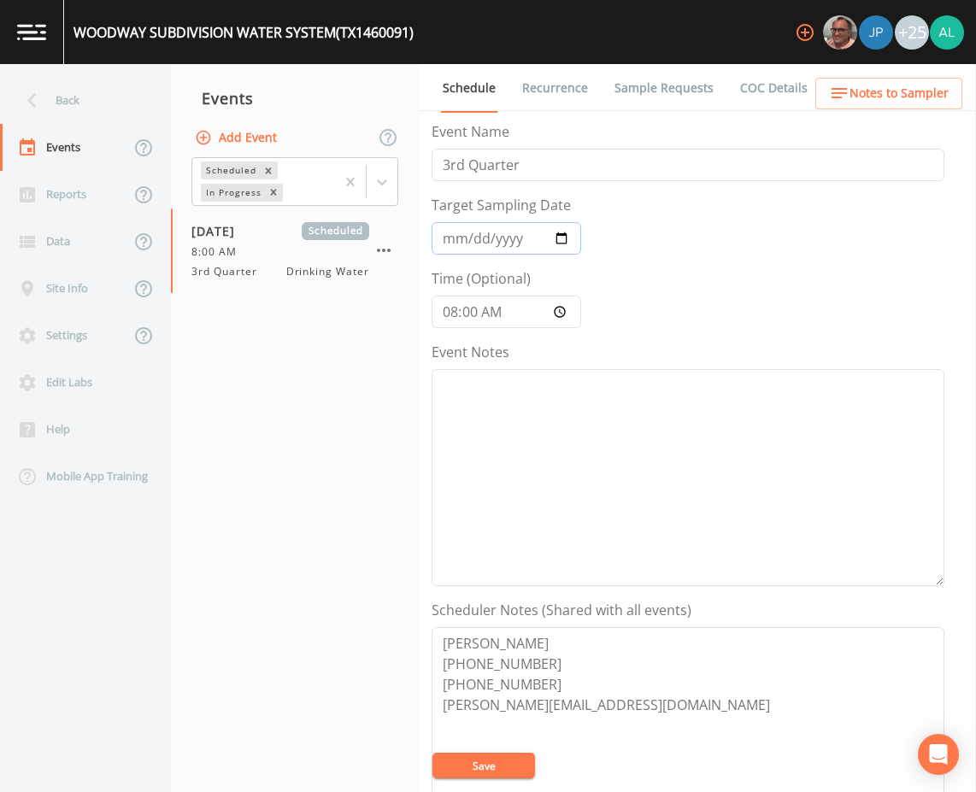
click at [458, 242] on input "[DATE]" at bounding box center [507, 238] width 150 height 32
type input "[DATE]"
click at [468, 313] on input "08:00:00" at bounding box center [507, 312] width 150 height 32
type input "08:30"
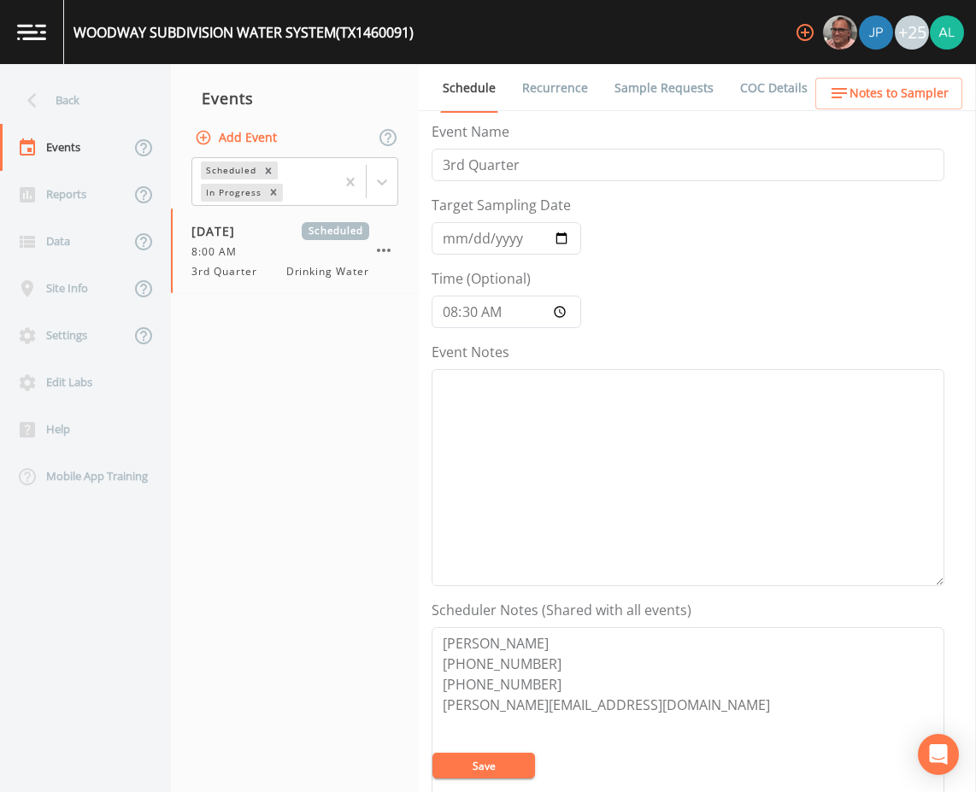
click at [884, 104] on button "Notes to Sampler" at bounding box center [888, 94] width 147 height 32
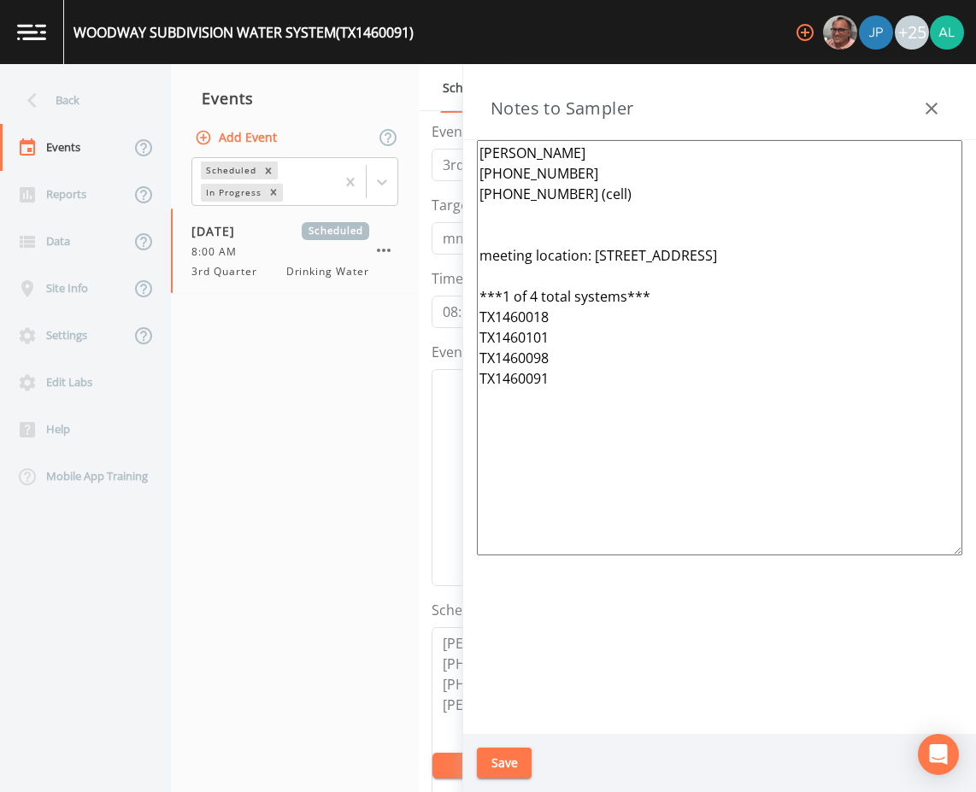
drag, startPoint x: 698, startPoint y: 411, endPoint x: 250, endPoint y: 116, distance: 537.0
click at [250, 116] on div "Back Events Reports Data Site Info Settings Edit Labs Help Mobile App Training …" at bounding box center [488, 428] width 976 height 728
paste textarea "***1 of 7 total systems*** TX1460098 TX1460120 TX1460149 TX1460018 TX1460148 TX…"
type textarea "[PERSON_NAME] [PHONE_NUMBER] [PHONE_NUMBER] (cell) meeting location: ***1 of 7 …"
click at [514, 754] on button "Save" at bounding box center [504, 764] width 55 height 32
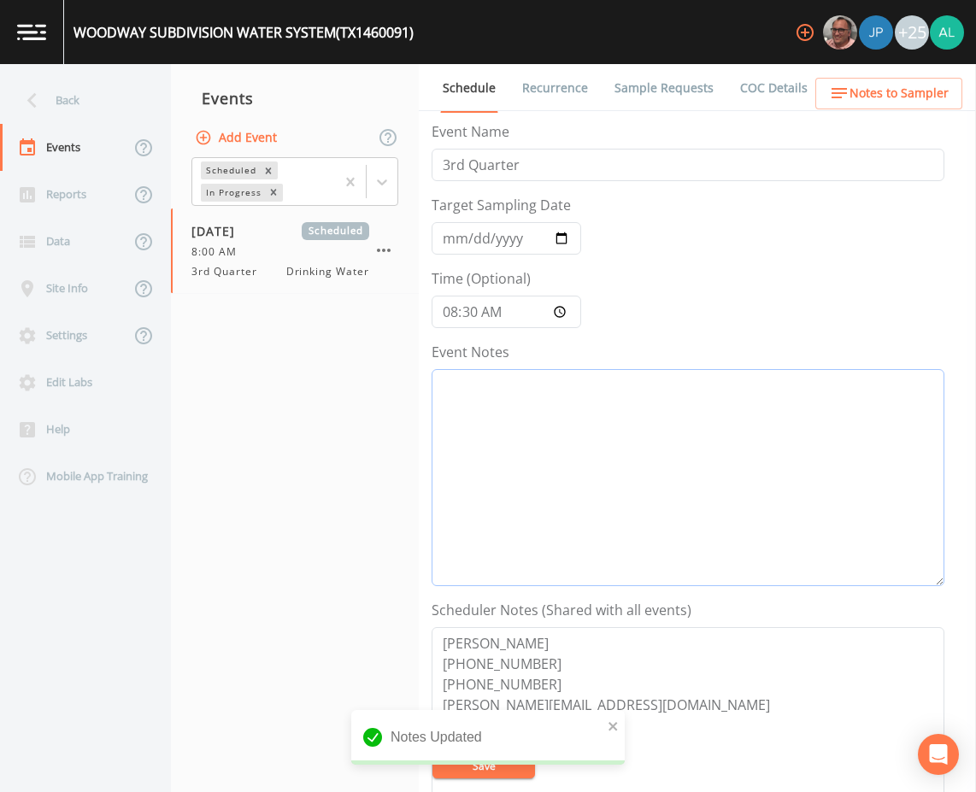
click at [521, 464] on textarea "Event Notes" at bounding box center [688, 477] width 513 height 217
type textarea "[DATE] 2:10pm email sent"
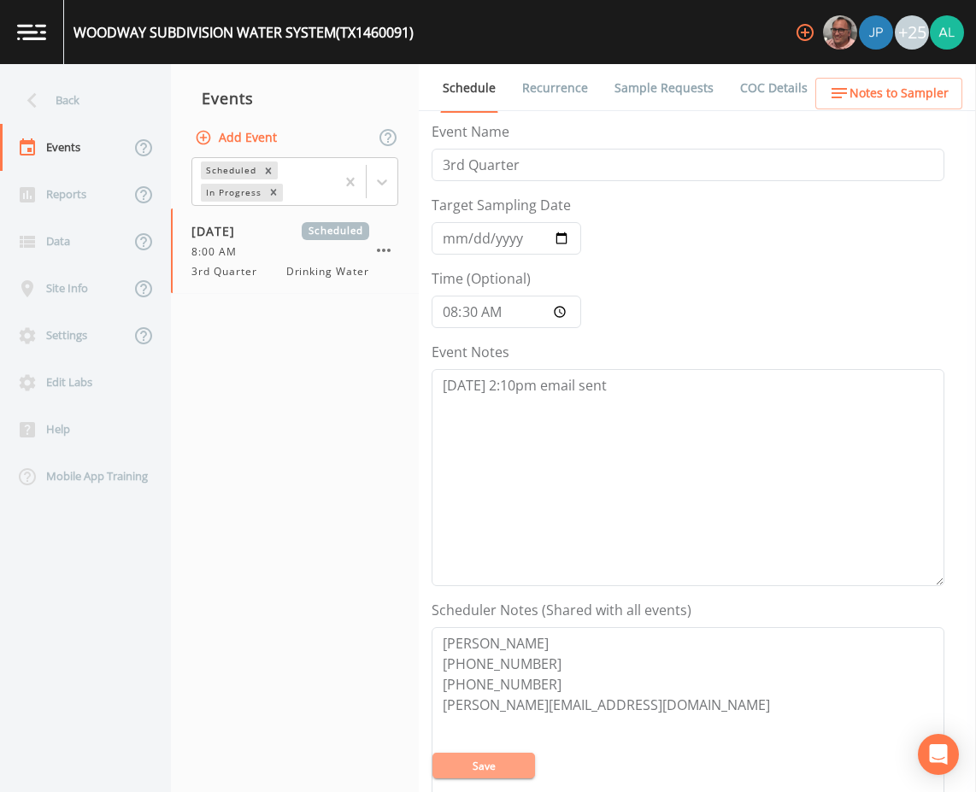
drag, startPoint x: 467, startPoint y: 766, endPoint x: 528, endPoint y: 693, distance: 95.2
click at [467, 765] on button "Save" at bounding box center [484, 766] width 103 height 26
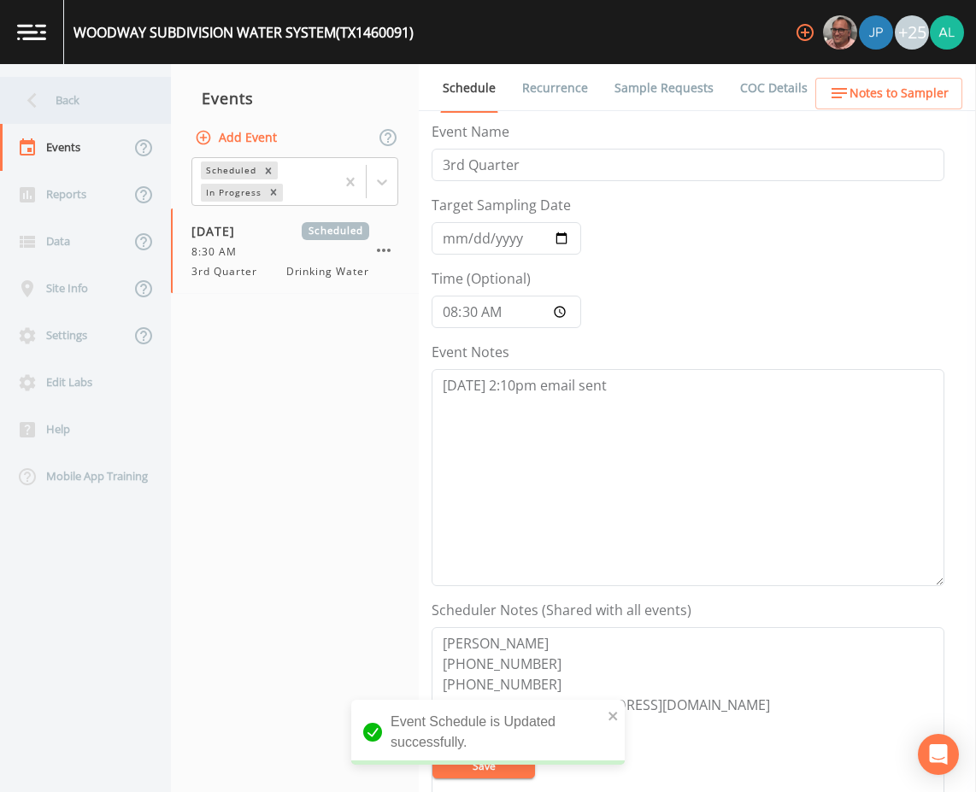
click at [111, 118] on div "Back" at bounding box center [77, 100] width 154 height 47
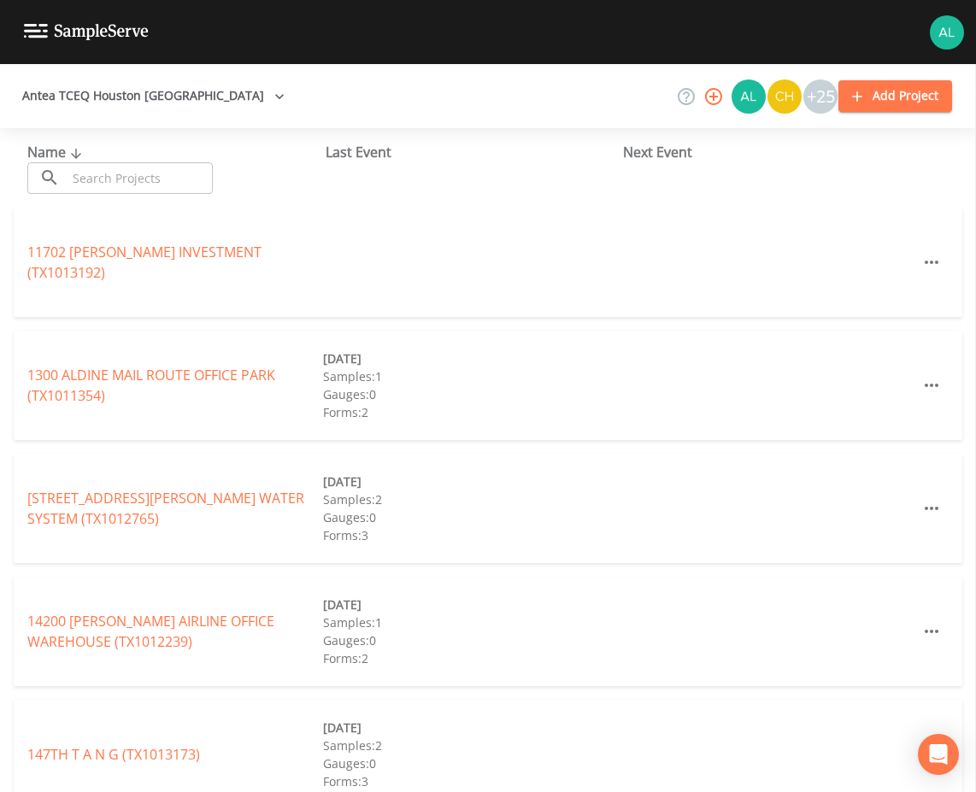
click at [176, 186] on input "text" at bounding box center [140, 178] width 146 height 32
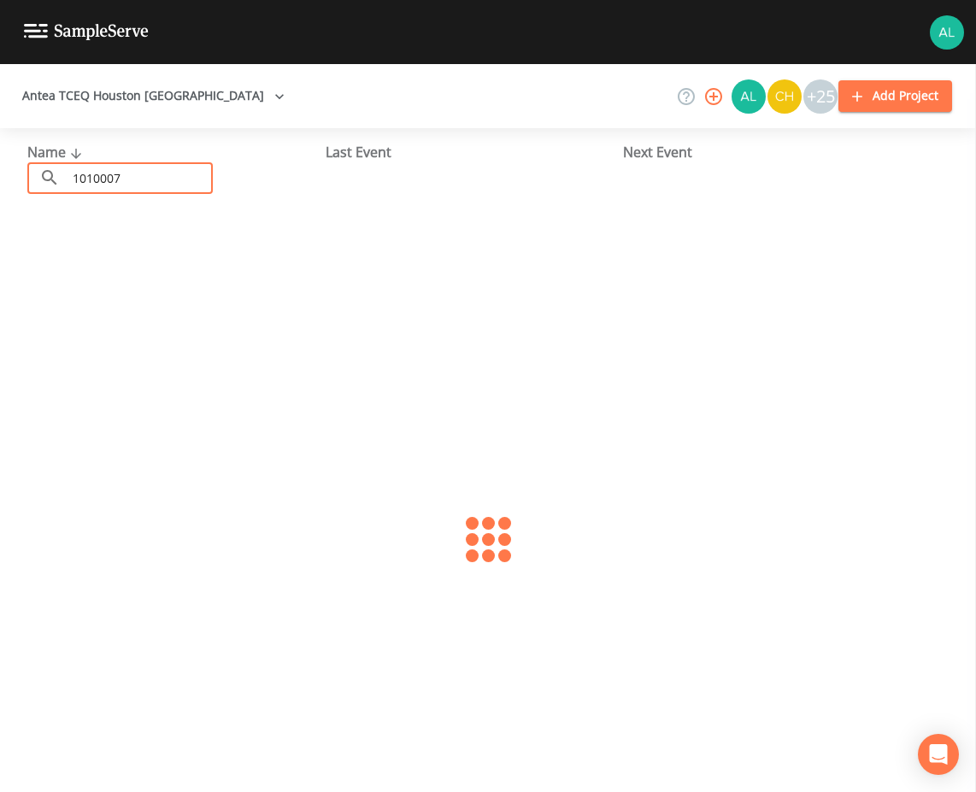
type input "1010007"
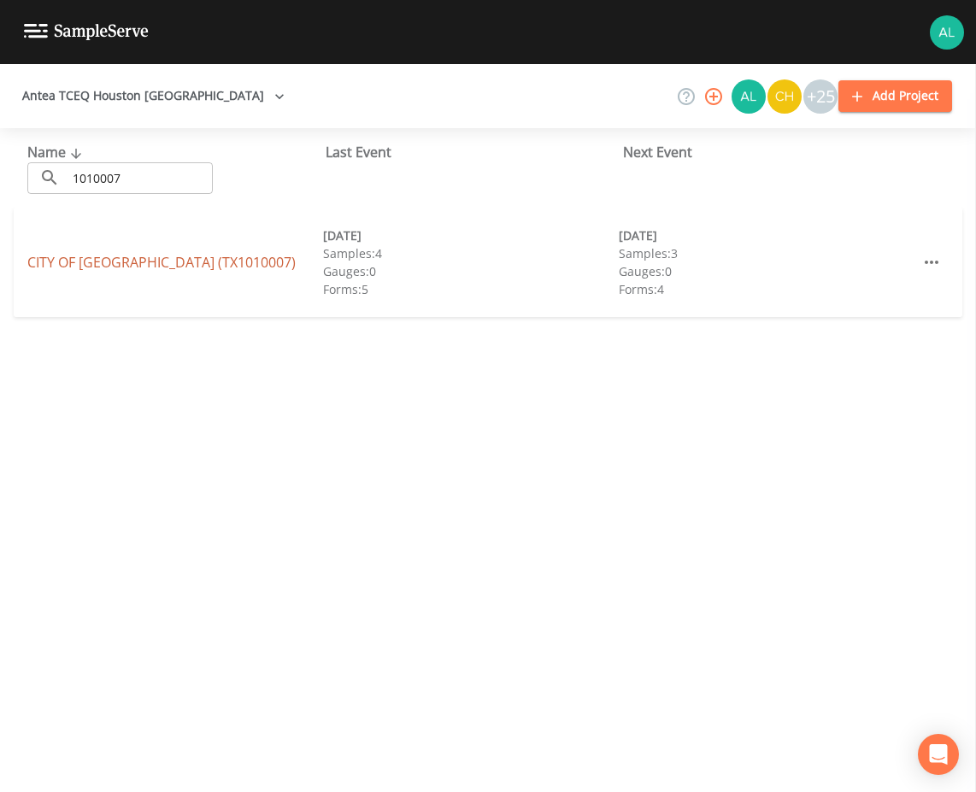
drag, startPoint x: 169, startPoint y: 244, endPoint x: 168, endPoint y: 259, distance: 14.6
click at [169, 250] on div "[GEOGRAPHIC_DATA] (TX1010007) [DATE] Samples: 4 Gauges: 0 Forms: 5 [DATE] Sampl…" at bounding box center [488, 262] width 949 height 109
drag, startPoint x: 168, startPoint y: 261, endPoint x: 121, endPoint y: 215, distance: 65.3
click at [166, 261] on link "CITY OF [GEOGRAPHIC_DATA] (TX1010007)" at bounding box center [161, 262] width 268 height 19
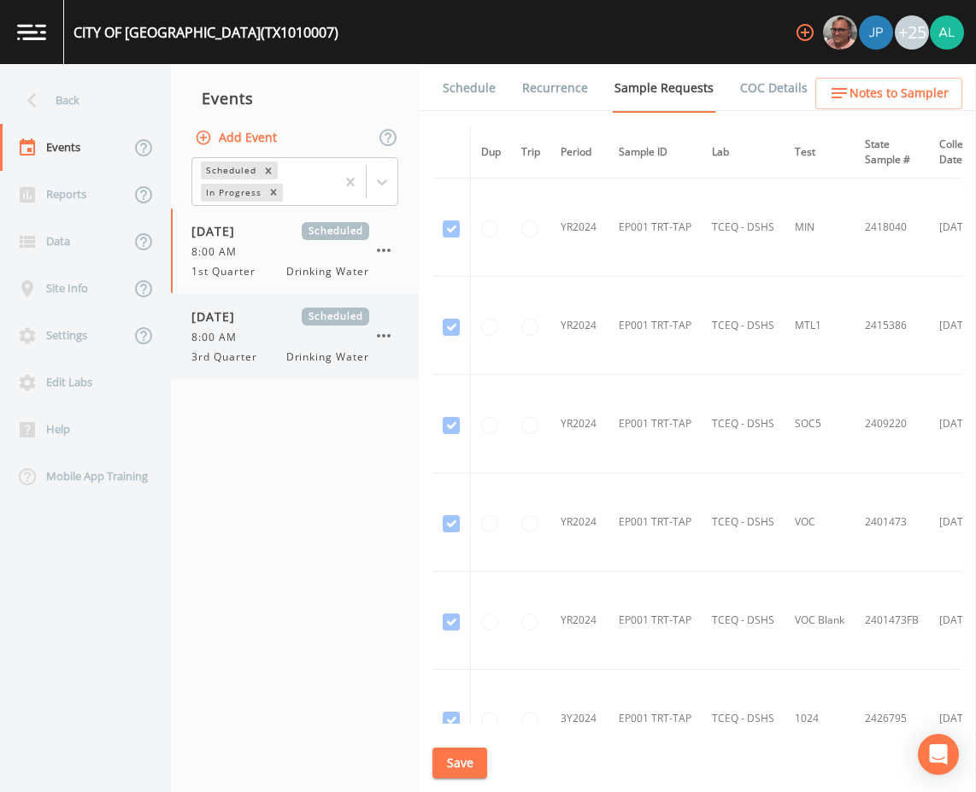
click at [303, 350] on span "Drinking Water" at bounding box center [327, 357] width 83 height 15
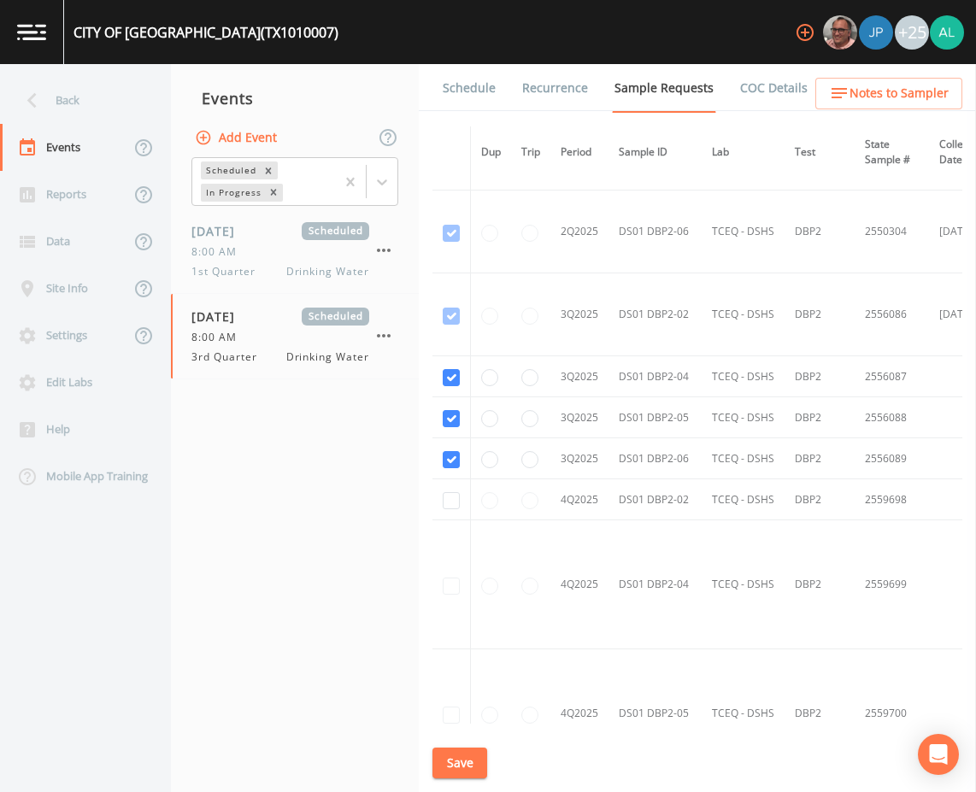
scroll to position [3505, 0]
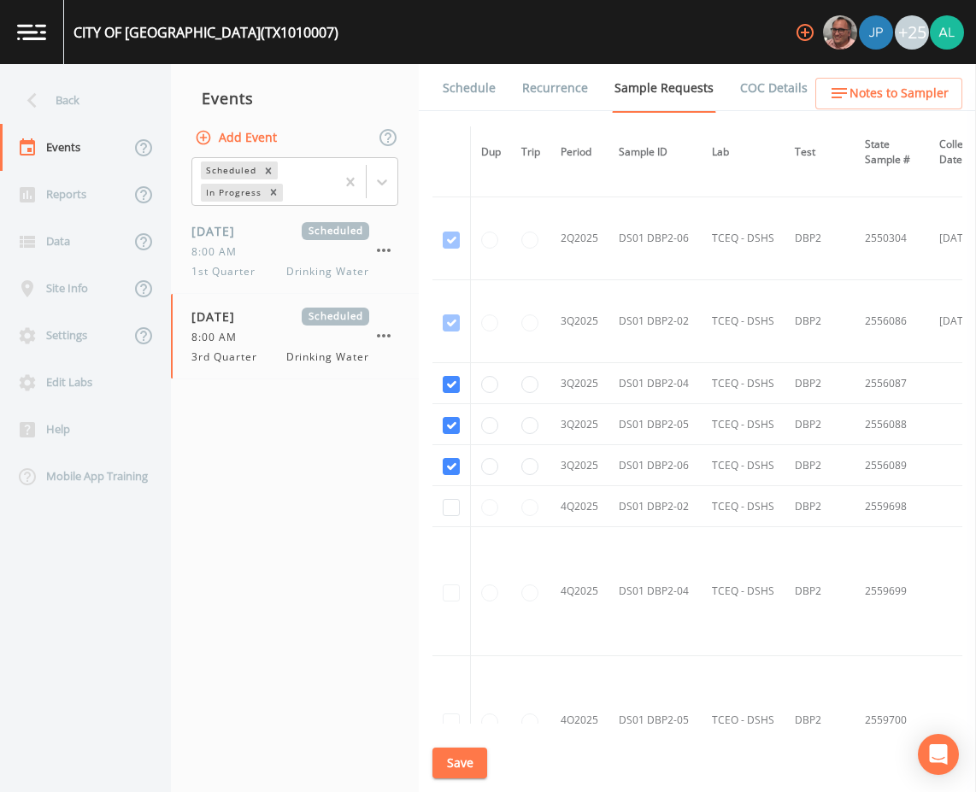
click at [501, 85] on li "Recurrence" at bounding box center [544, 88] width 92 height 48
click at [484, 85] on link "Schedule" at bounding box center [469, 88] width 58 height 48
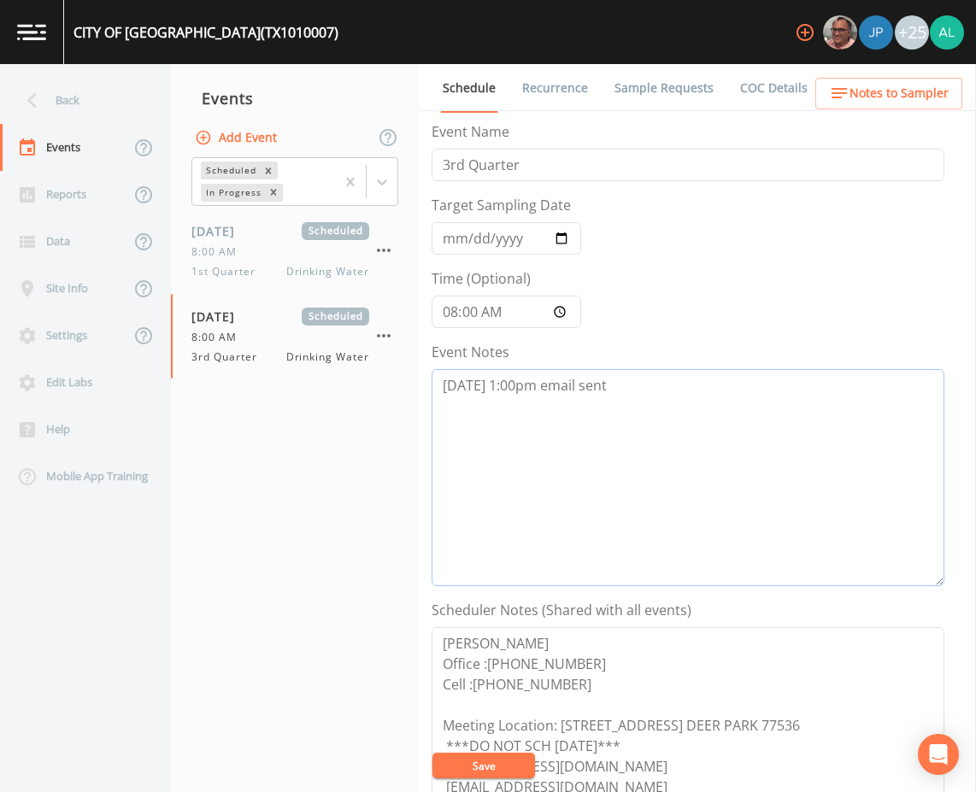
drag, startPoint x: 660, startPoint y: 408, endPoint x: 641, endPoint y: 411, distance: 19.1
click at [641, 411] on textarea "[DATE] 1:00pm email sent" at bounding box center [688, 477] width 513 height 217
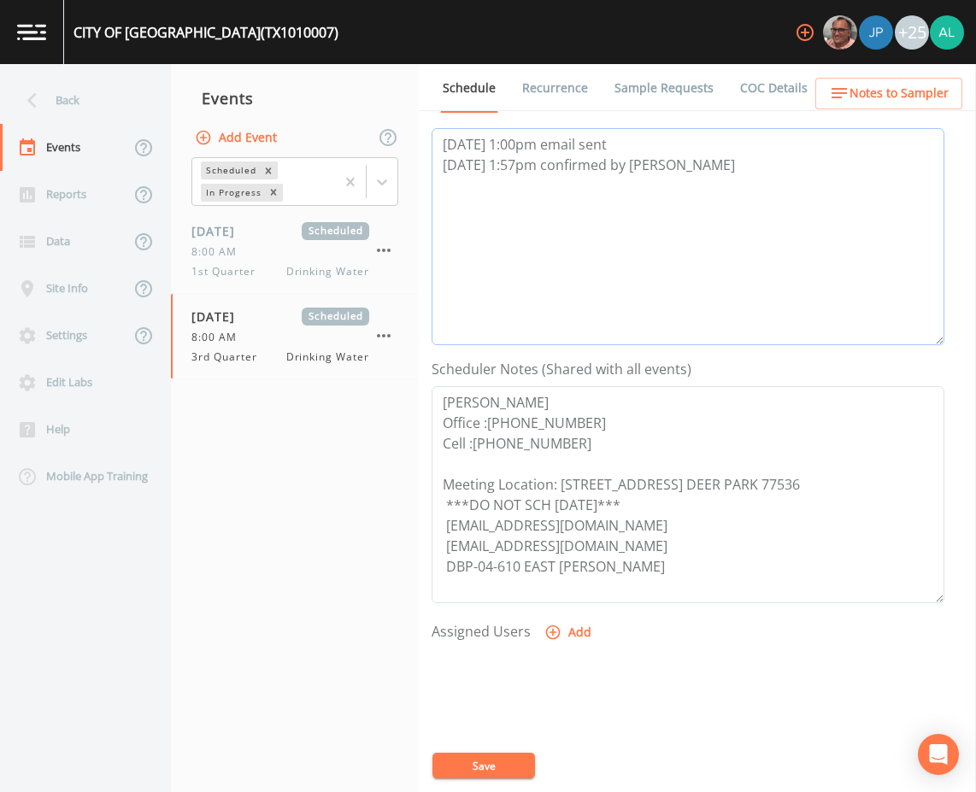
scroll to position [256, 0]
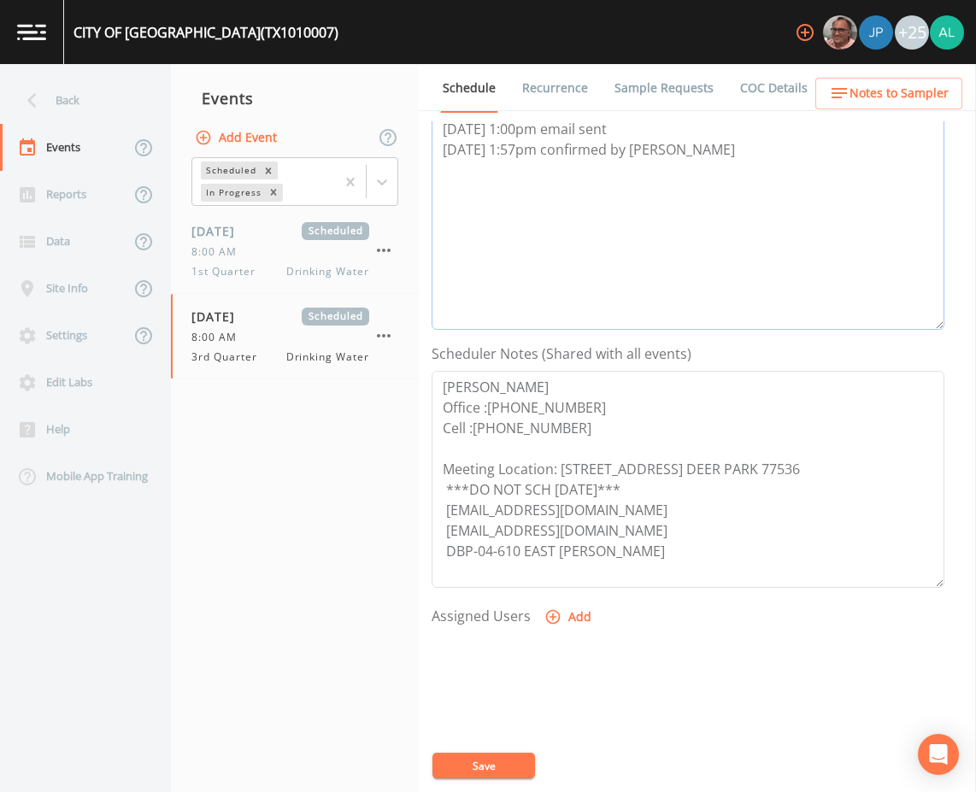
type textarea "[DATE] 1:00pm email sent [DATE] 1:57pm confirmed by [PERSON_NAME]"
click at [557, 615] on icon "button" at bounding box center [553, 617] width 15 height 15
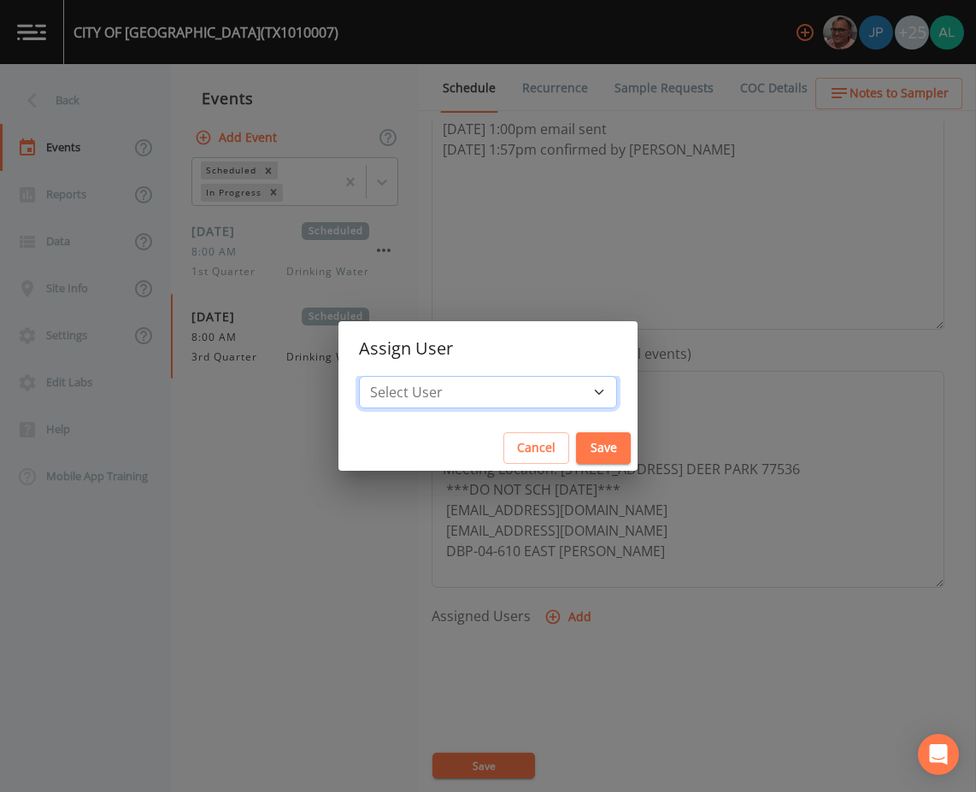
drag, startPoint x: 521, startPoint y: 390, endPoint x: 494, endPoint y: 402, distance: 29.1
click at [518, 388] on select "Select User [PERSON_NAME] [PERSON_NAME] [PERSON_NAME] [PERSON_NAME] [PERSON_NAM…" at bounding box center [488, 392] width 258 height 32
drag, startPoint x: 492, startPoint y: 391, endPoint x: 488, endPoint y: 378, distance: 13.5
click at [492, 391] on select "Select User [PERSON_NAME] [PERSON_NAME] [PERSON_NAME] [PERSON_NAME] [PERSON_NAM…" at bounding box center [488, 392] width 258 height 32
select select "1051c3a1-6c84-4a22-a0dd-c999b59f2b39"
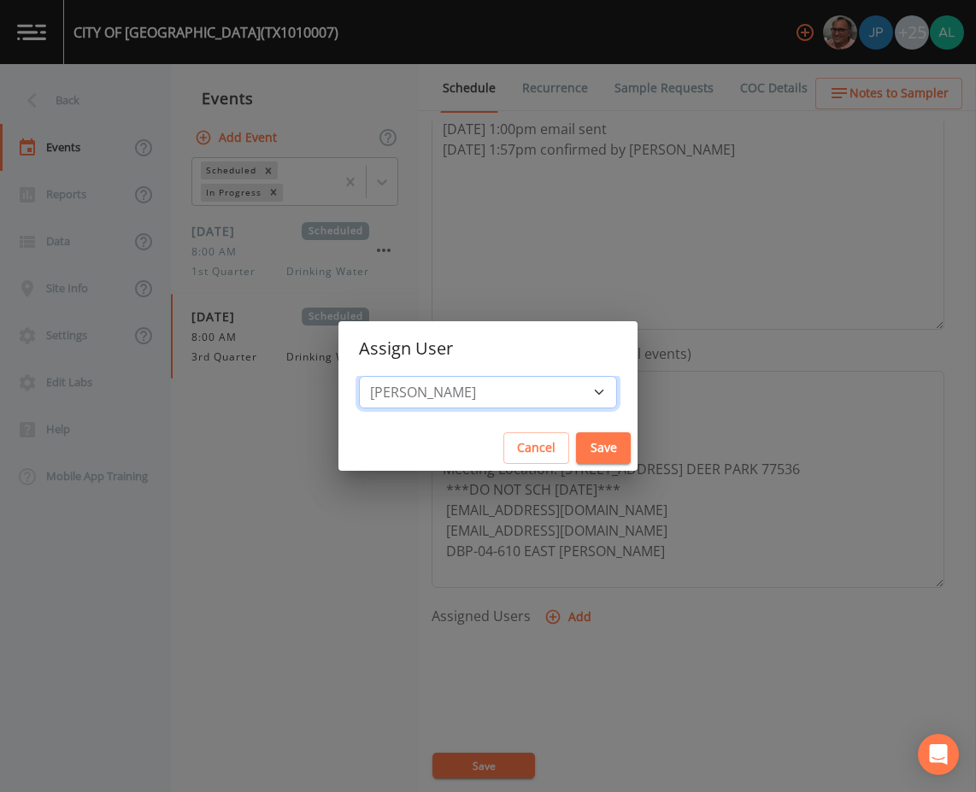
click at [397, 376] on select "Select User [PERSON_NAME] [PERSON_NAME] [PERSON_NAME] [PERSON_NAME] [PERSON_NAM…" at bounding box center [488, 392] width 258 height 32
click at [576, 453] on button "Save" at bounding box center [603, 449] width 55 height 32
select select
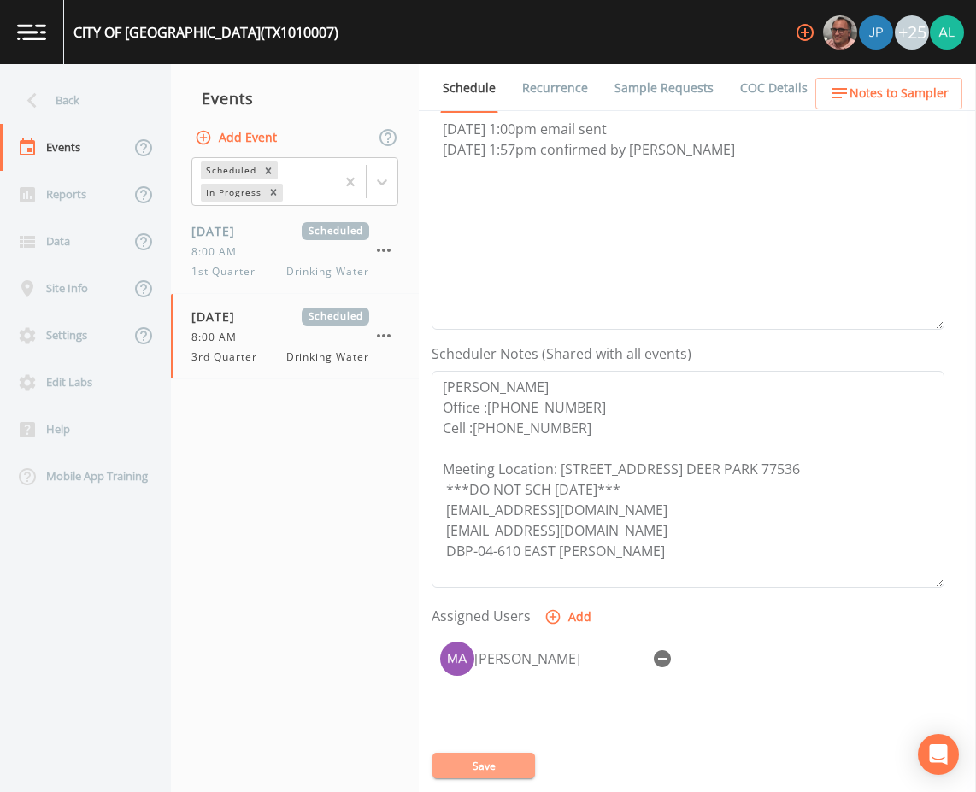
click at [512, 765] on button "Save" at bounding box center [484, 766] width 103 height 26
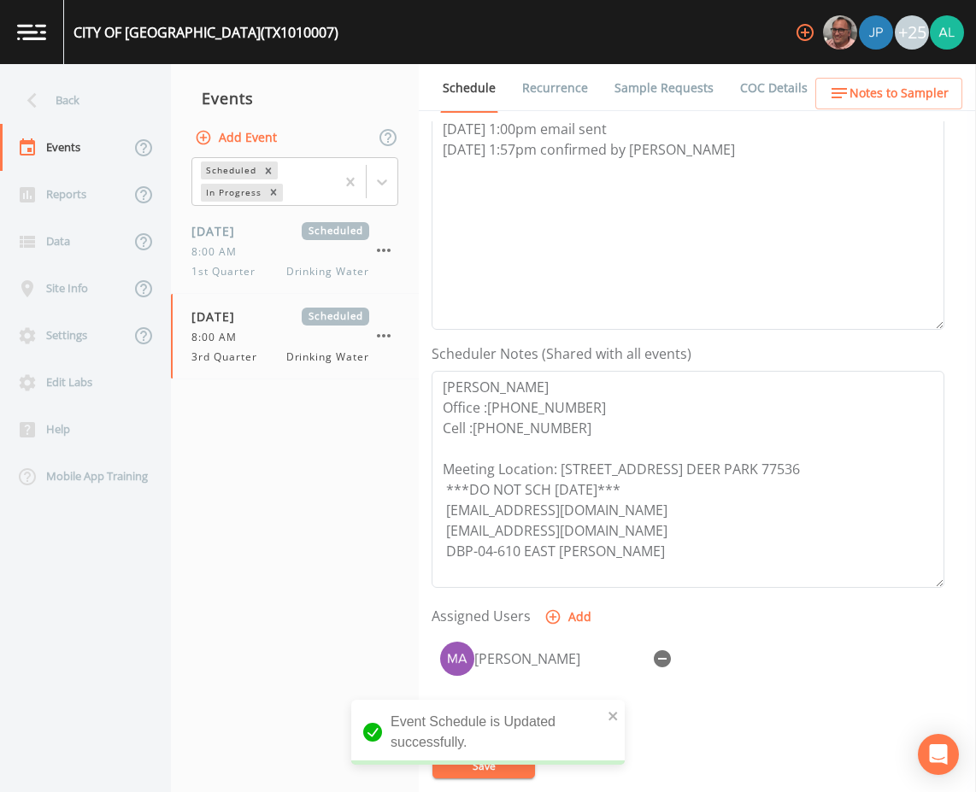
click at [878, 70] on ul "Schedule Recurrence Sample Requests COC Details Forms" at bounding box center [697, 87] width 557 height 47
click at [875, 93] on span "Notes to Sampler" at bounding box center [899, 93] width 99 height 21
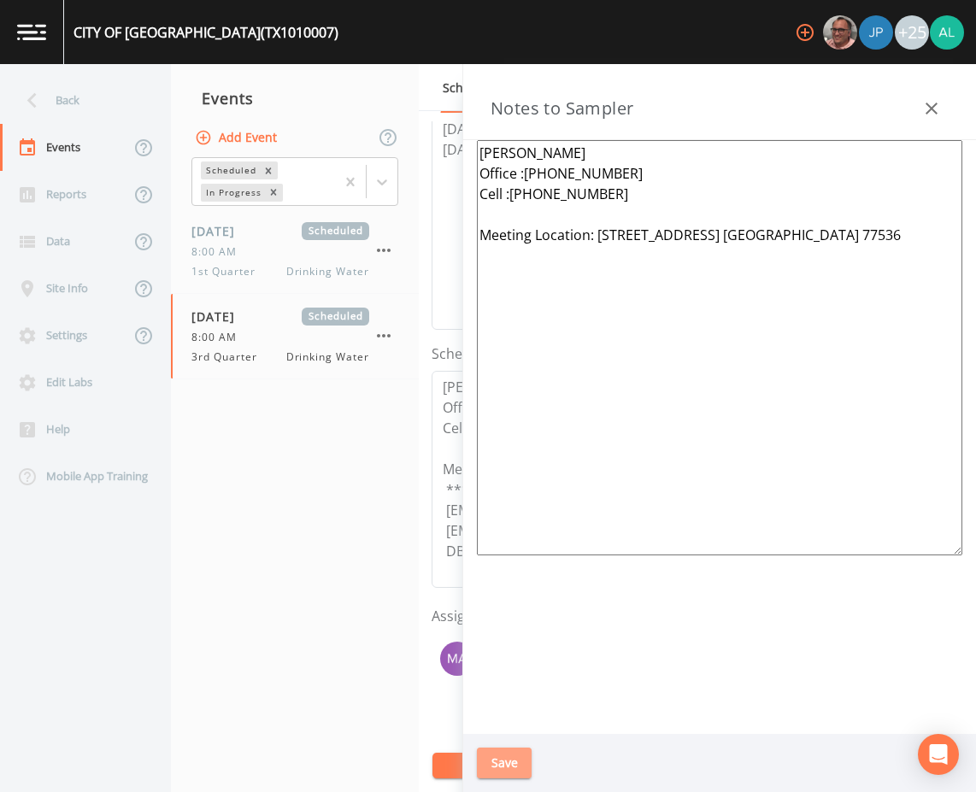
click at [519, 767] on button "Save" at bounding box center [504, 764] width 55 height 32
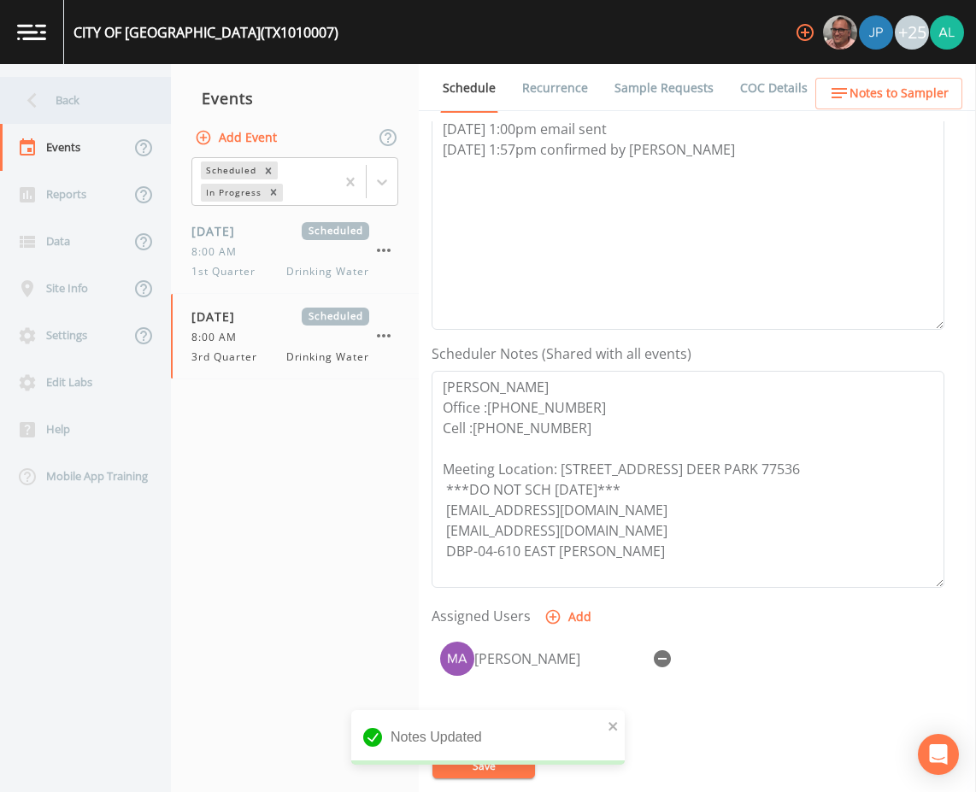
click at [121, 90] on div "Back" at bounding box center [77, 100] width 154 height 47
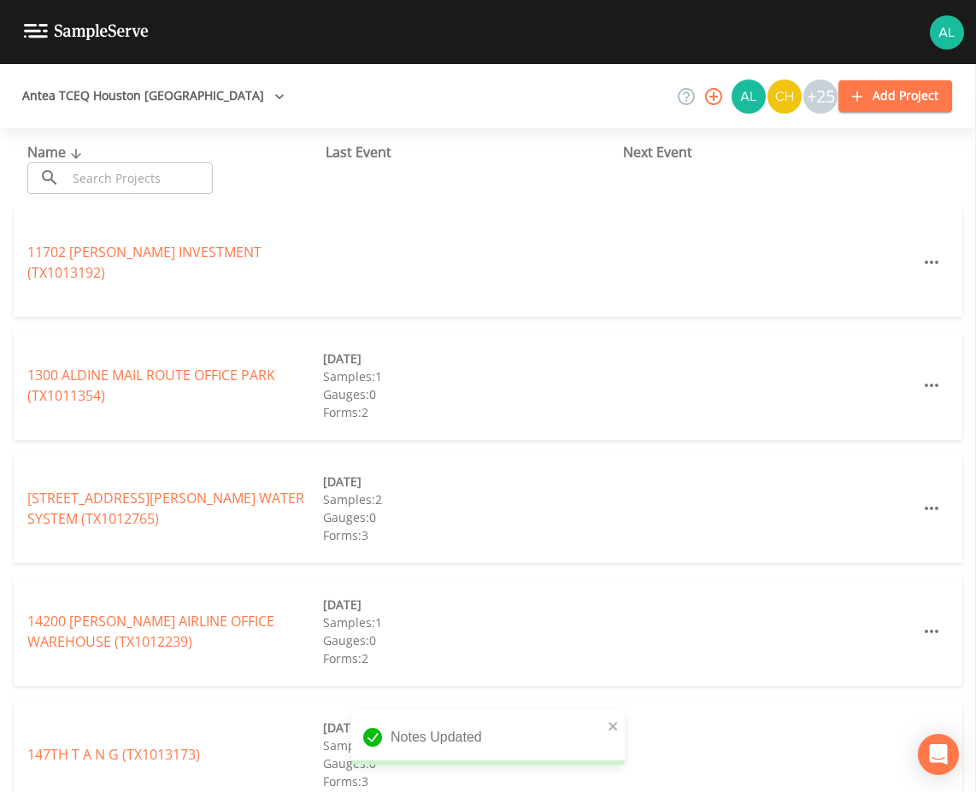
click at [109, 168] on input "text" at bounding box center [140, 178] width 146 height 32
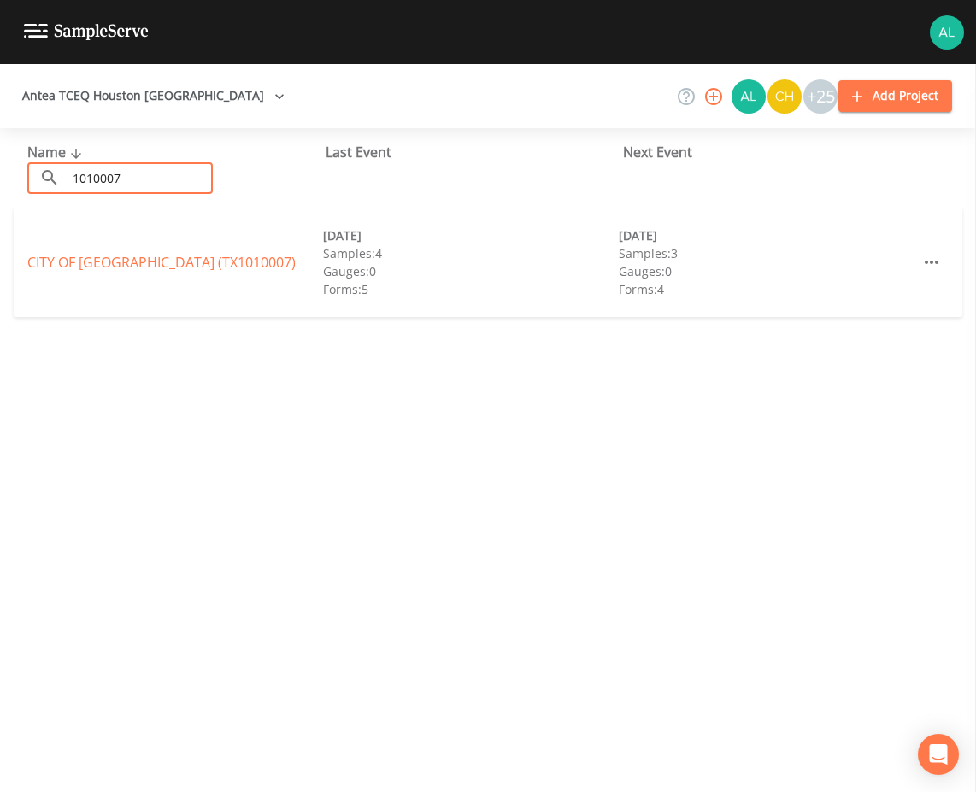
type input "1010007"
click at [97, 260] on link "CITY OF [GEOGRAPHIC_DATA] (TX1010007)" at bounding box center [161, 262] width 268 height 19
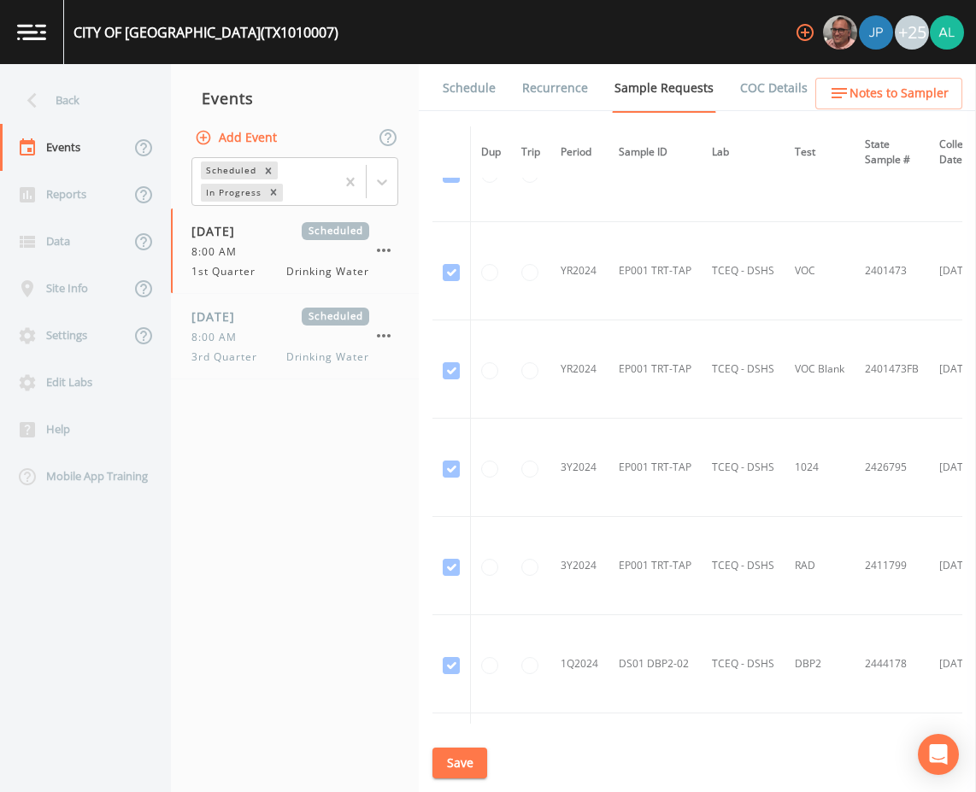
scroll to position [598, 0]
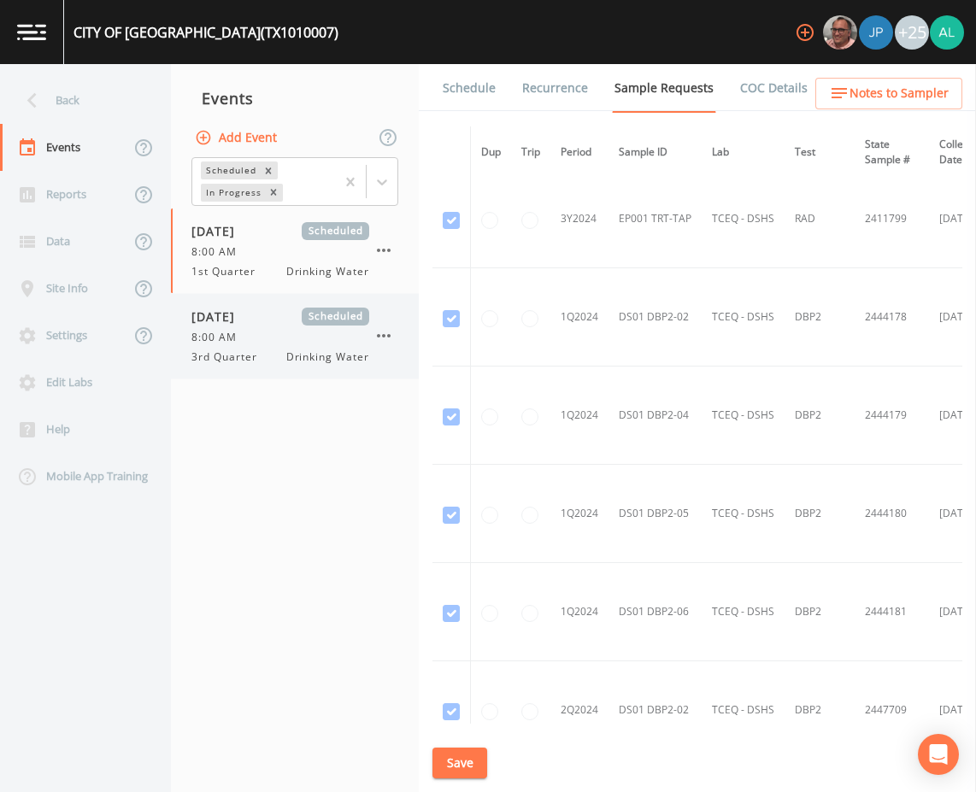
click at [210, 350] on span "3rd Quarter" at bounding box center [229, 357] width 76 height 15
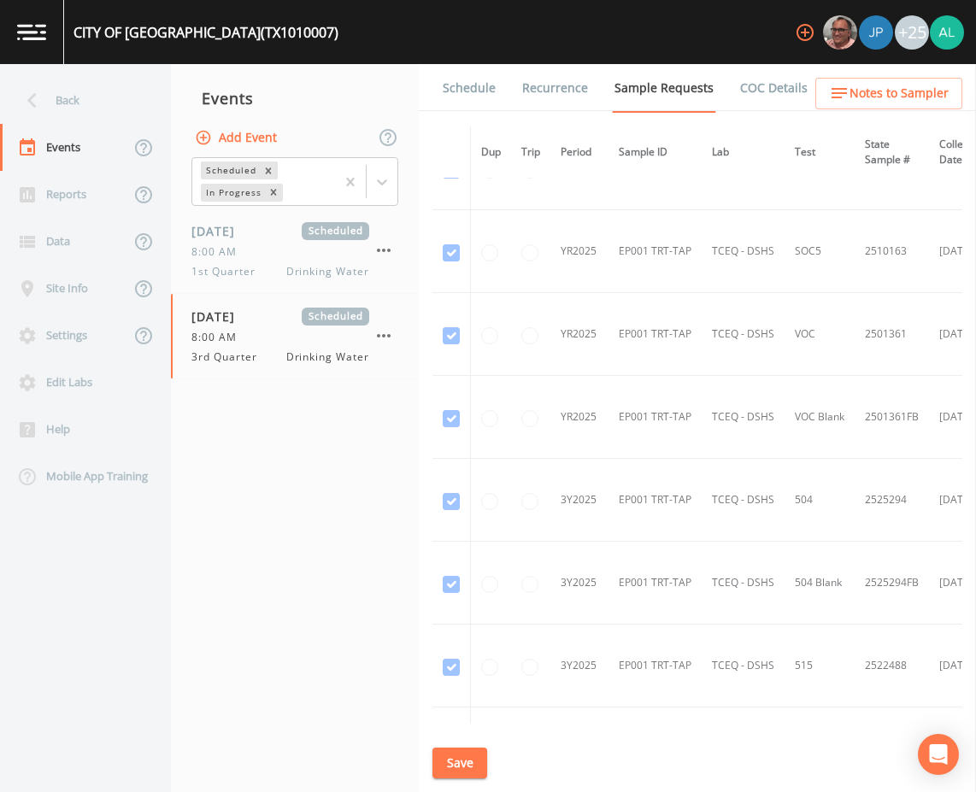
scroll to position [1528, 0]
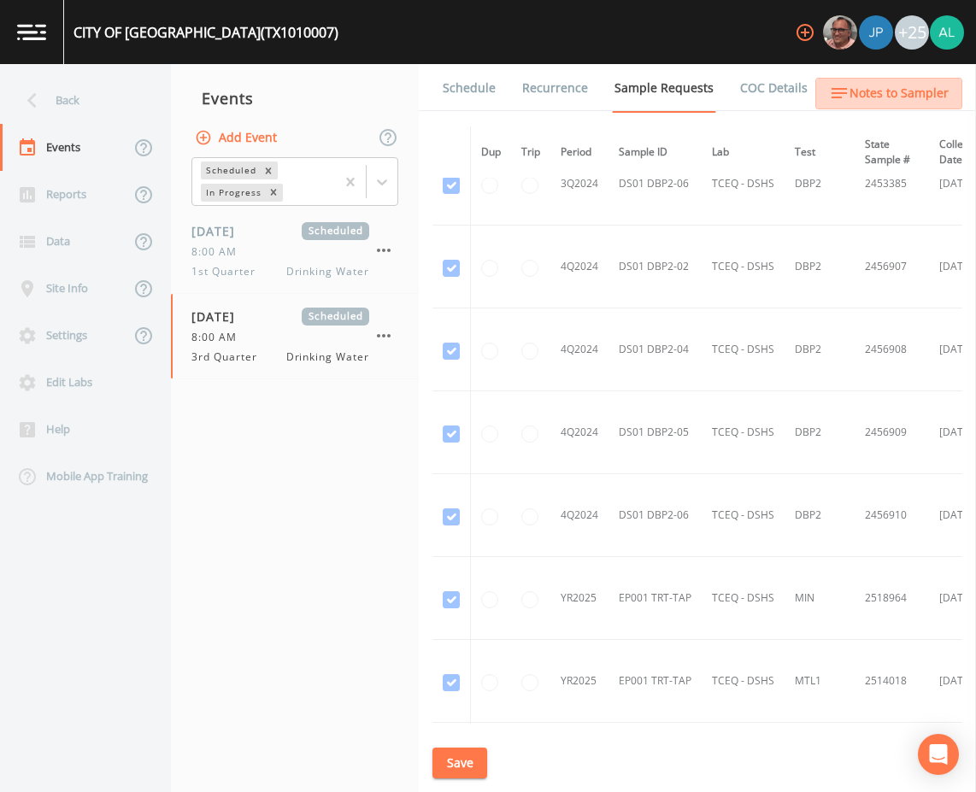
click at [899, 107] on button "Notes to Sampler" at bounding box center [888, 94] width 147 height 32
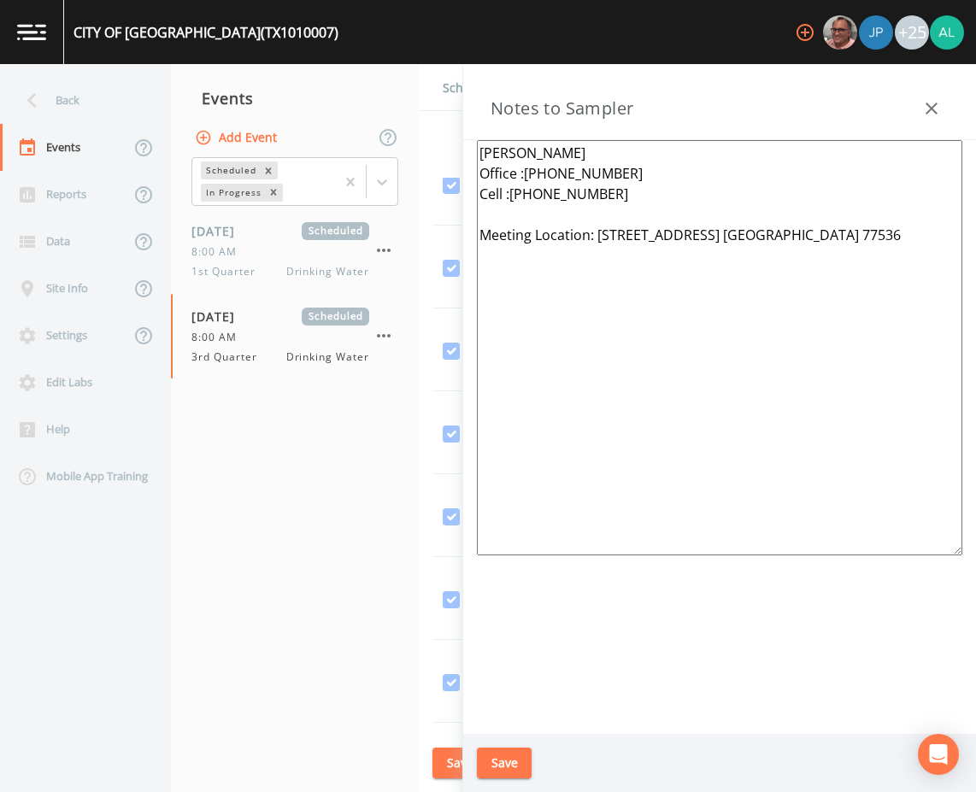
click at [442, 90] on link "Schedule" at bounding box center [469, 88] width 58 height 48
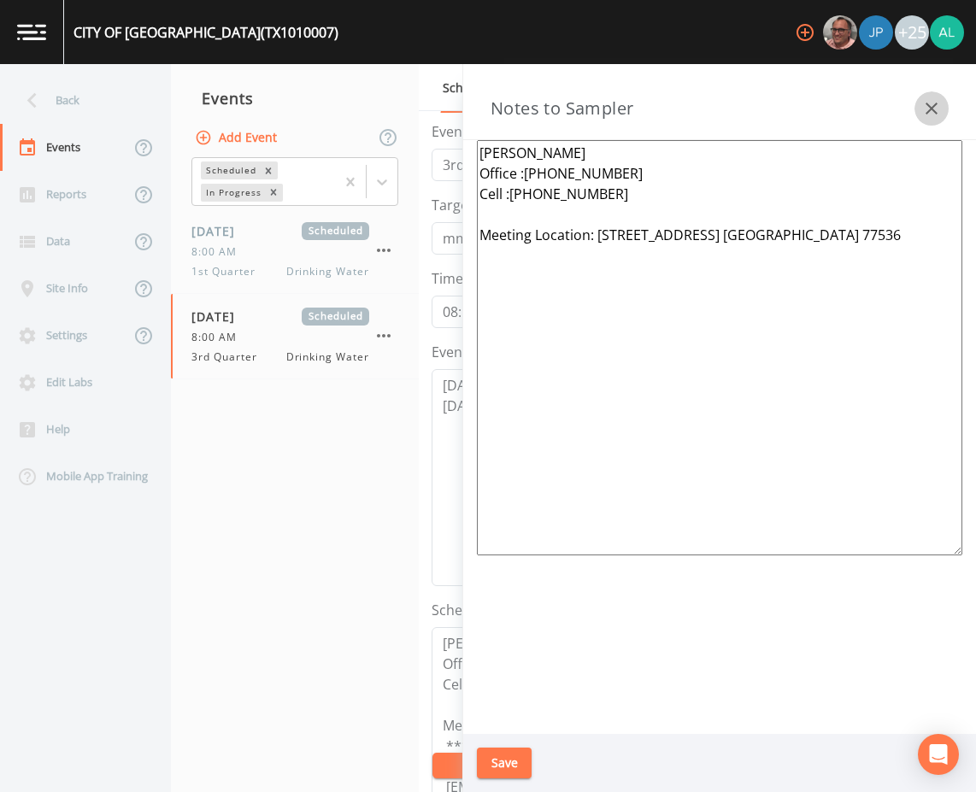
click at [938, 107] on icon "button" at bounding box center [931, 108] width 21 height 21
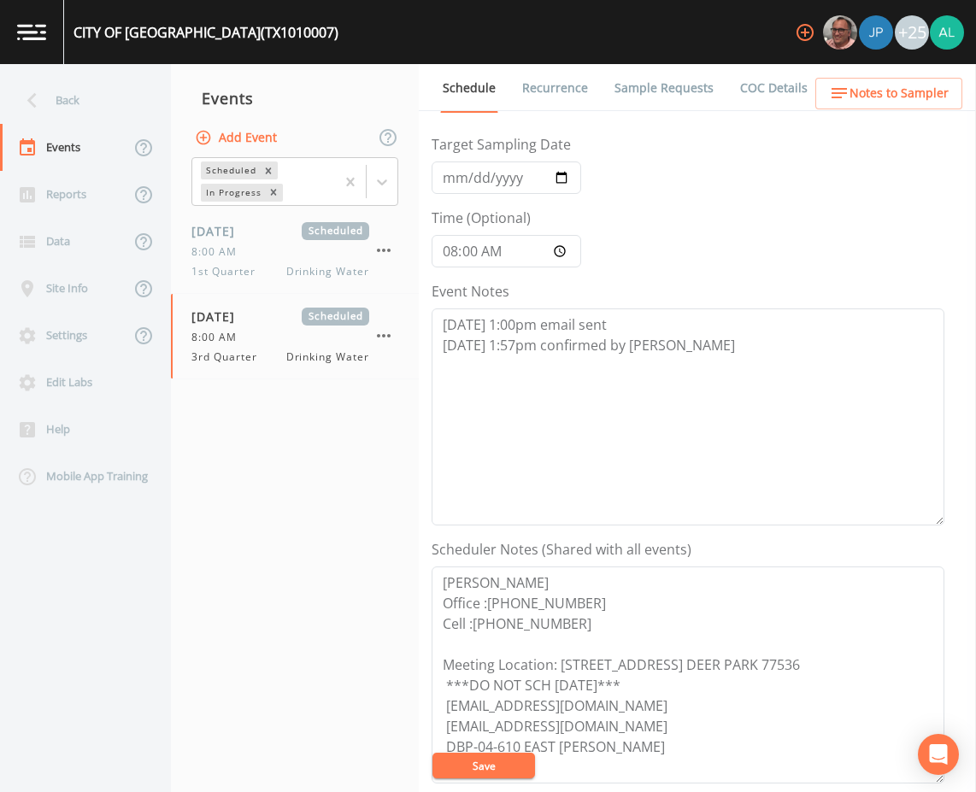
scroll to position [414, 0]
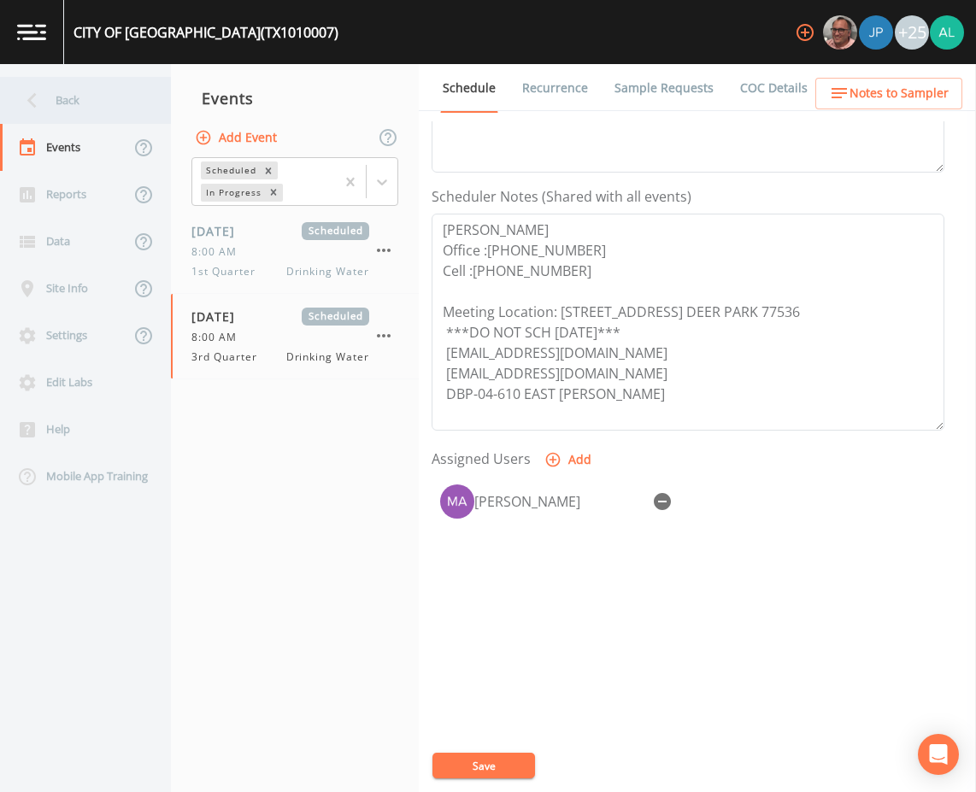
click at [115, 113] on div "Back" at bounding box center [77, 100] width 154 height 47
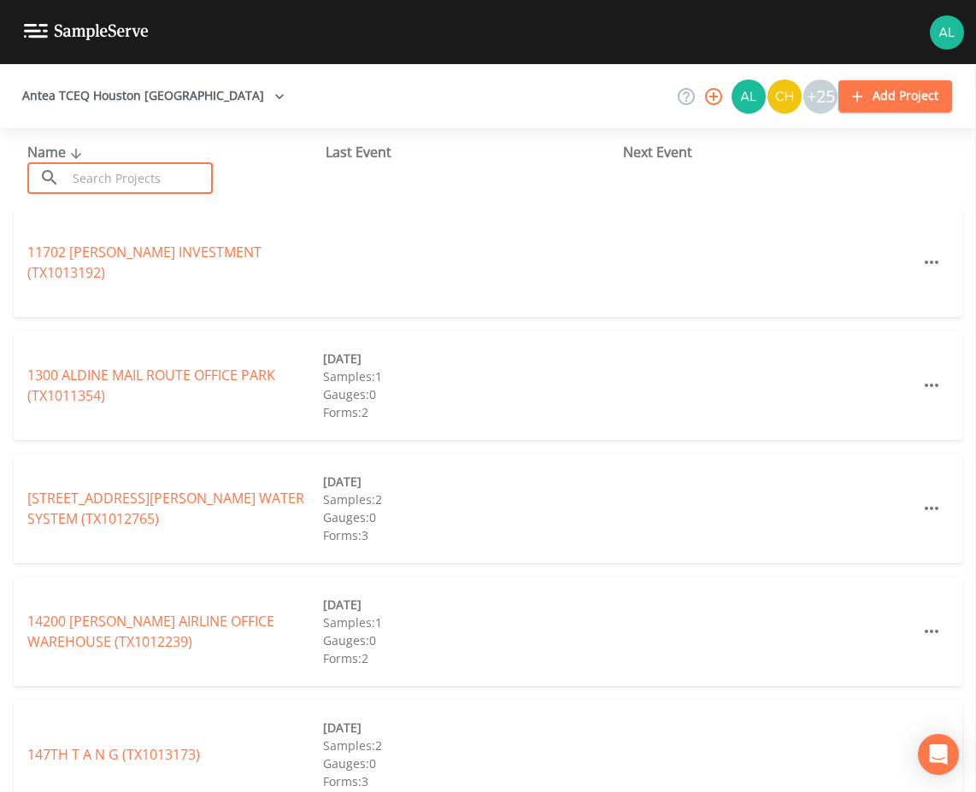
click at [130, 173] on input "text" at bounding box center [140, 178] width 146 height 32
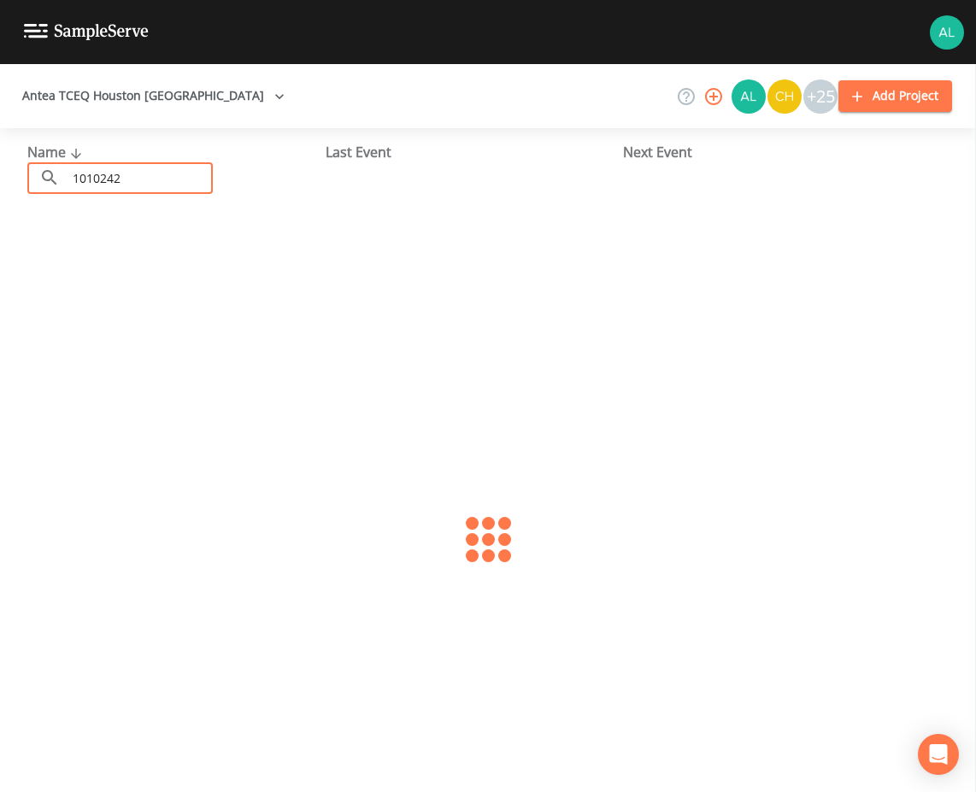
type input "1010242"
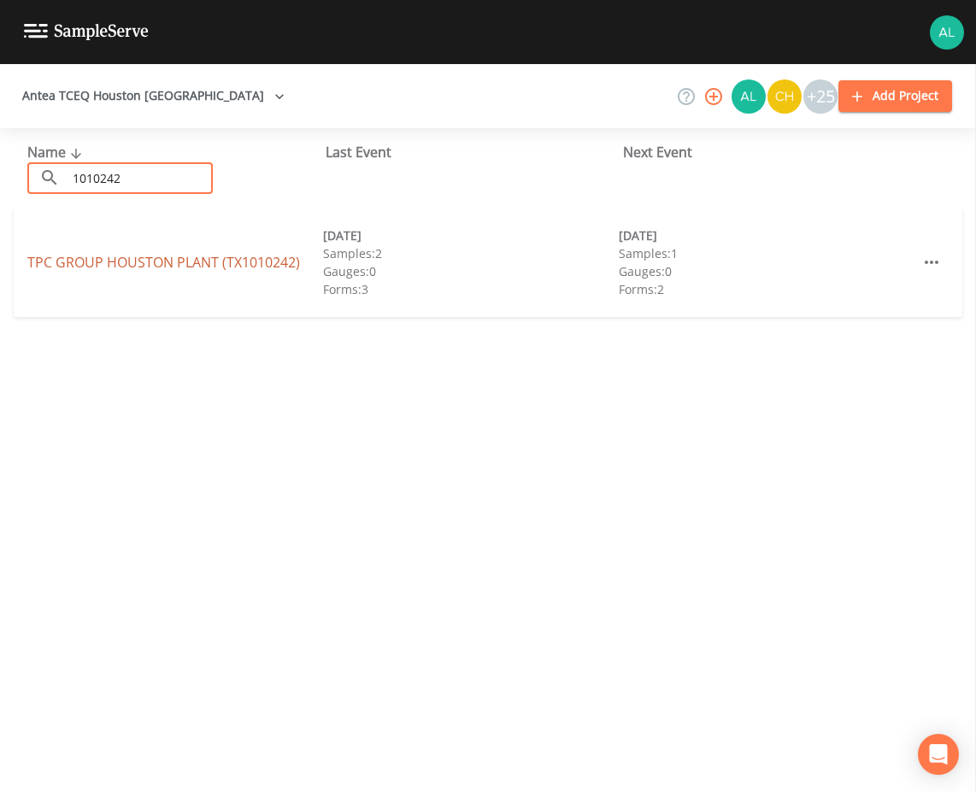
click at [183, 257] on link "TPC GROUP [GEOGRAPHIC_DATA] PLANT (TX1010242)" at bounding box center [163, 262] width 273 height 19
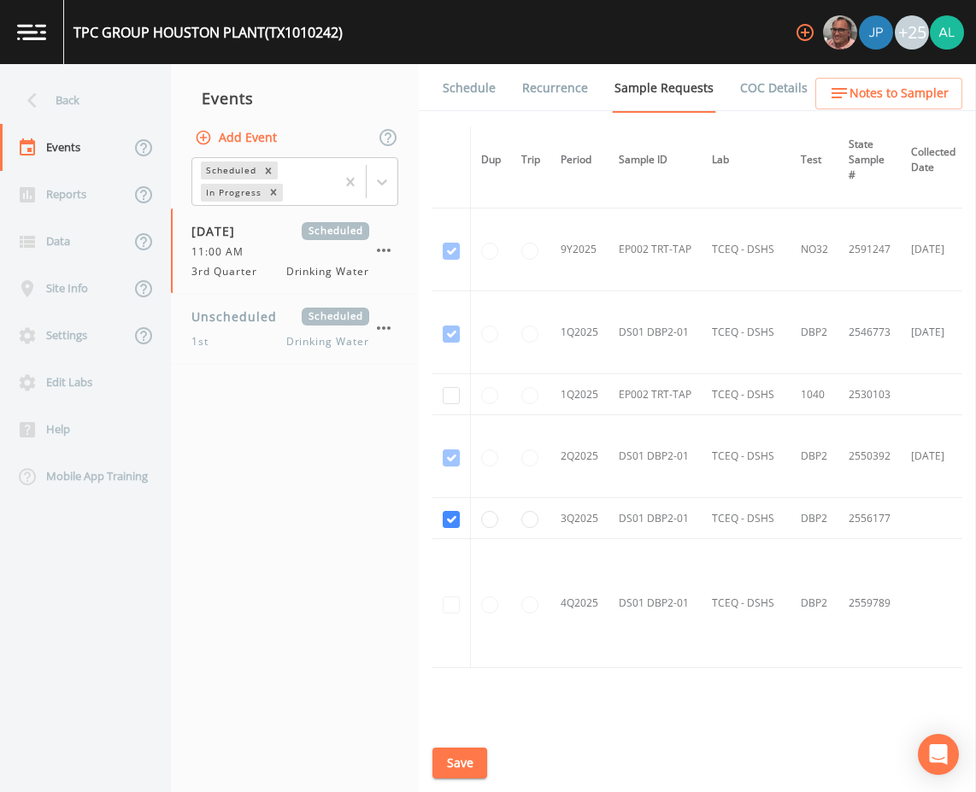
scroll to position [817, 0]
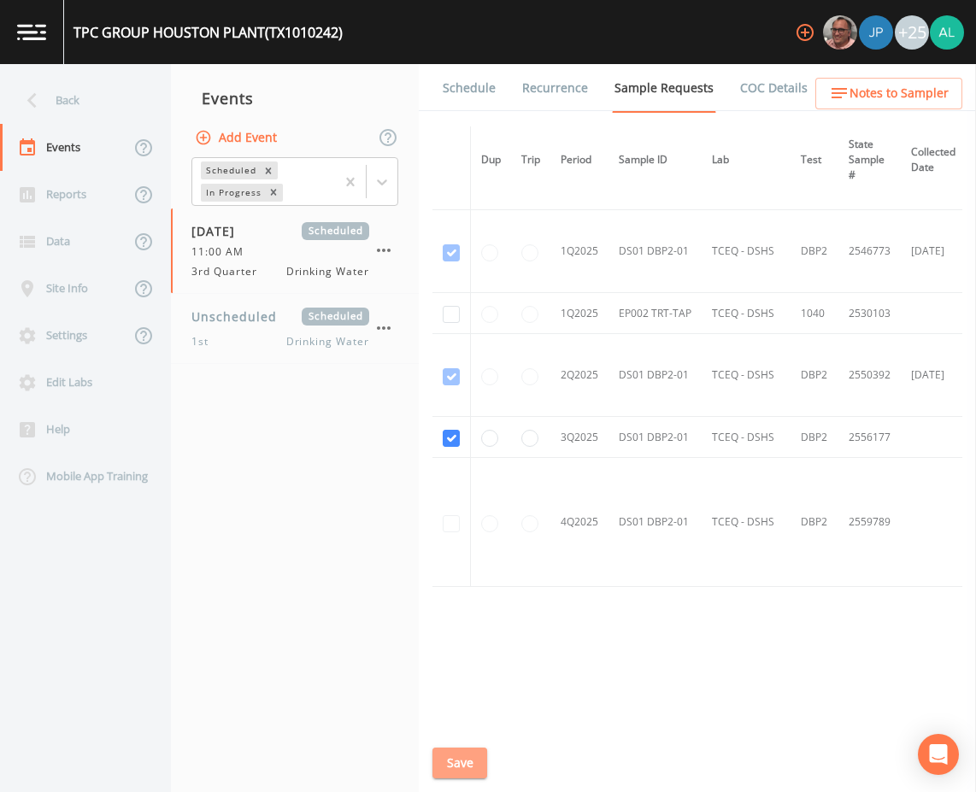
click at [462, 771] on button "Save" at bounding box center [460, 764] width 55 height 32
click at [477, 91] on link "Schedule" at bounding box center [469, 88] width 58 height 48
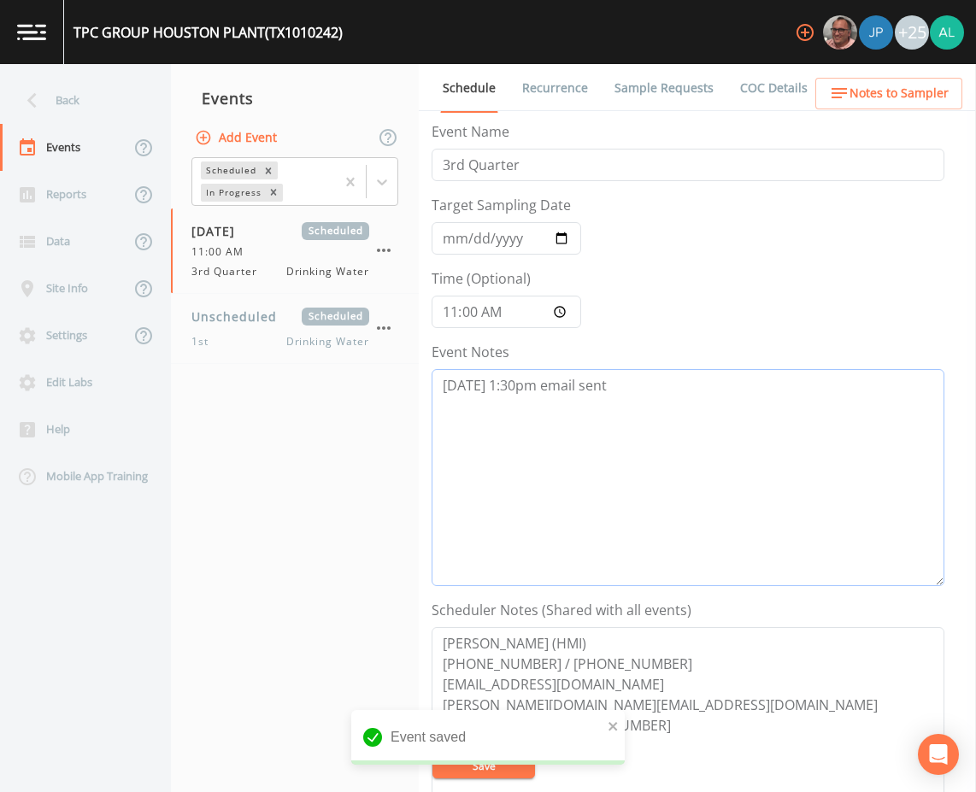
drag, startPoint x: 680, startPoint y: 406, endPoint x: 661, endPoint y: 408, distance: 19.7
click at [672, 405] on textarea "[DATE] 1:30pm email sent" at bounding box center [688, 477] width 513 height 217
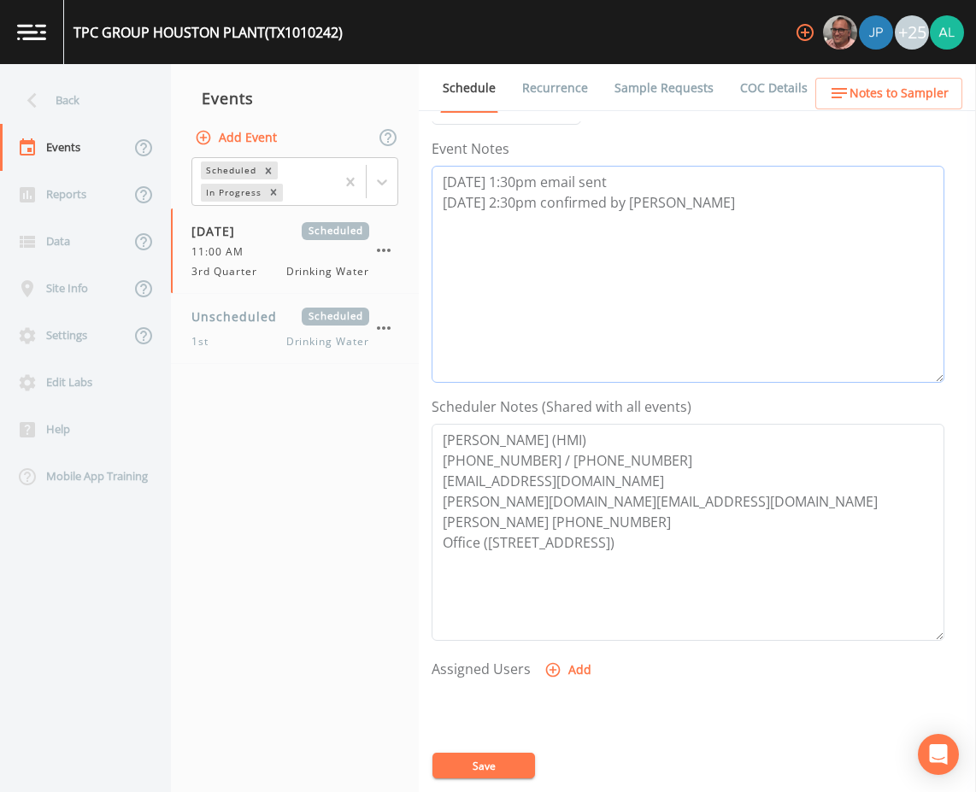
scroll to position [256, 0]
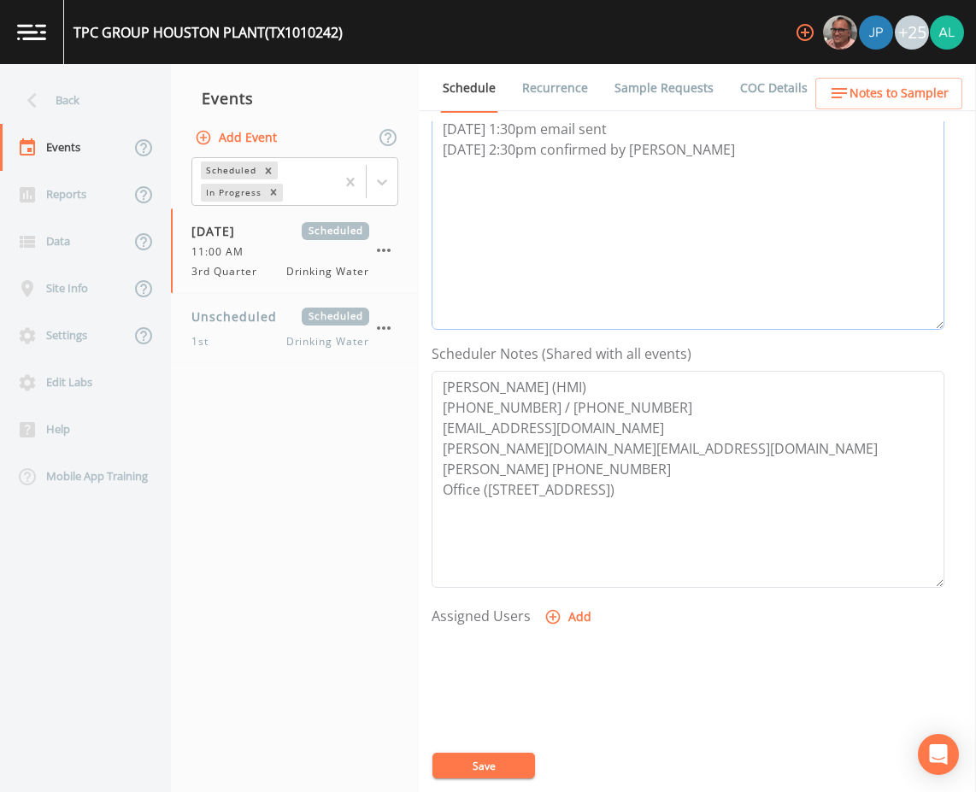
type textarea "[DATE] 1:30pm email sent [DATE] 2:30pm confirmed by [PERSON_NAME]"
click at [576, 621] on button "Add" at bounding box center [569, 618] width 57 height 32
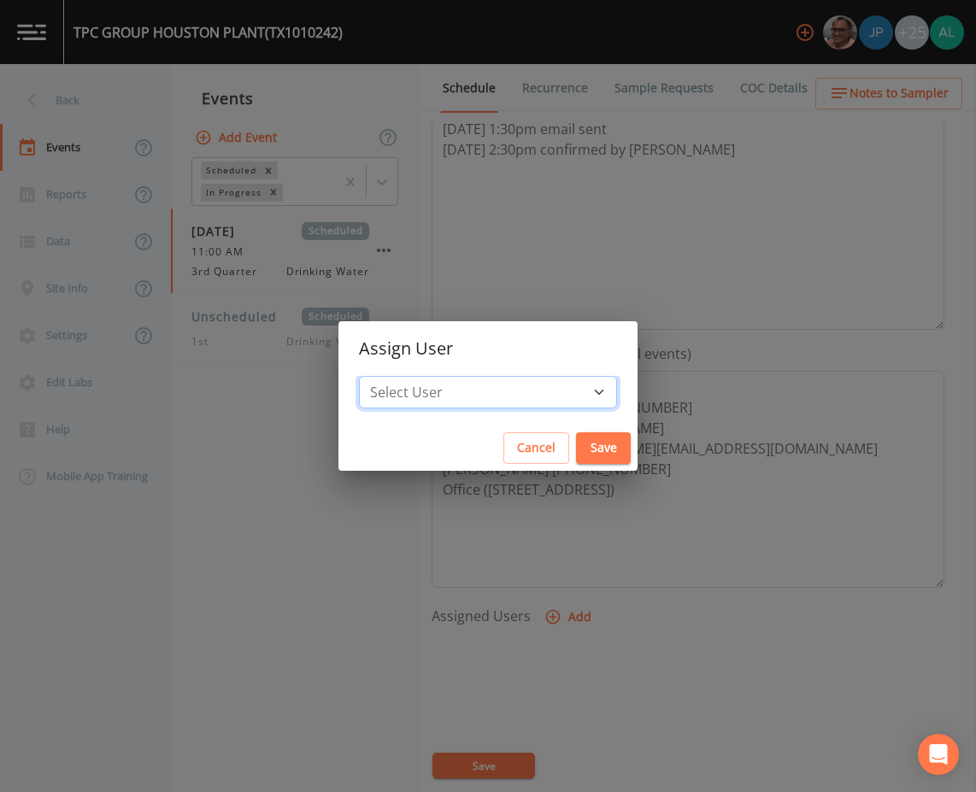
click at [496, 397] on select "Select User [PERSON_NAME] [PERSON_NAME] [PERSON_NAME] [PERSON_NAME] [PERSON_NAM…" at bounding box center [488, 392] width 258 height 32
select select "1051c3a1-6c84-4a22-a0dd-c999b59f2b39"
click at [397, 376] on select "Select User [PERSON_NAME] [PERSON_NAME] [PERSON_NAME] [PERSON_NAME] [PERSON_NAM…" at bounding box center [488, 392] width 258 height 32
click at [576, 422] on div "Select User [PERSON_NAME] [PERSON_NAME] [PERSON_NAME] [PERSON_NAME] [PERSON_NAM…" at bounding box center [488, 401] width 299 height 50
click at [573, 432] on div "Cancel Save" at bounding box center [488, 448] width 299 height 45
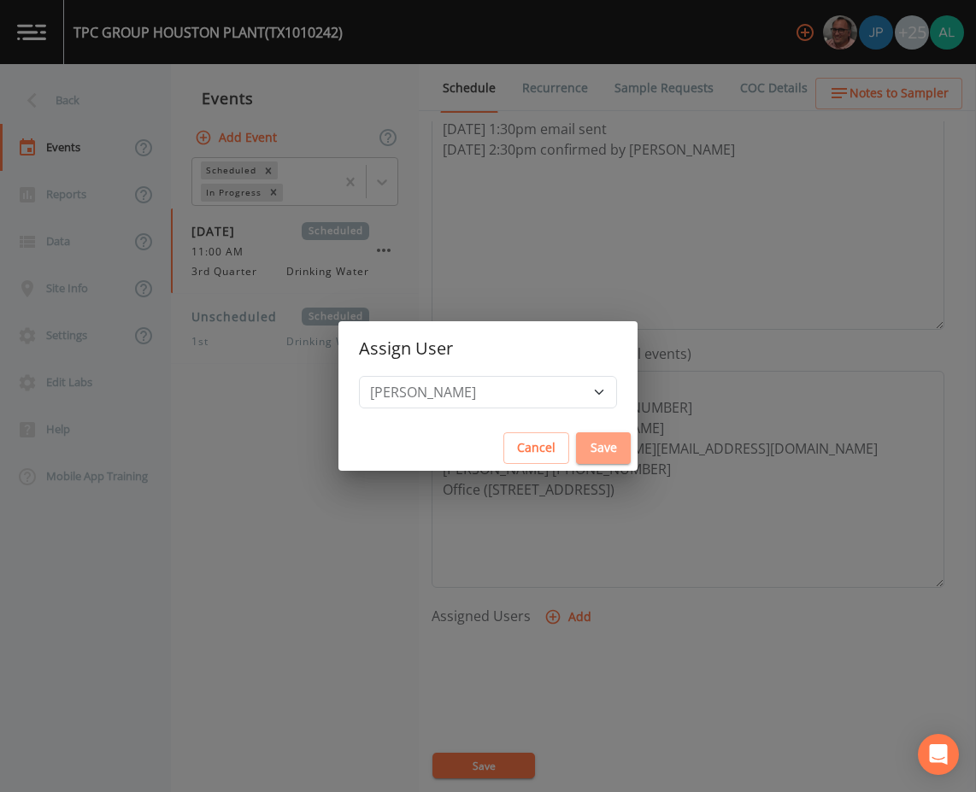
click at [576, 436] on button "Save" at bounding box center [603, 449] width 55 height 32
select select
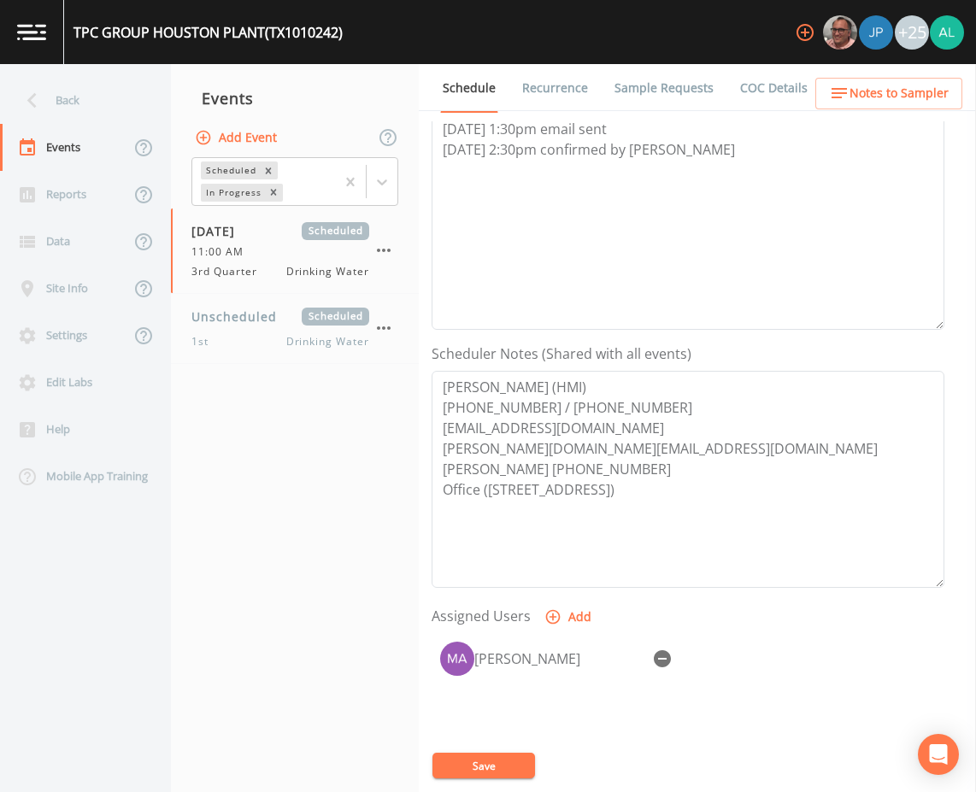
click at [511, 762] on button "Save" at bounding box center [484, 766] width 103 height 26
click at [909, 114] on div "Schedule Recurrence Sample Requests COC Details Forms Event Name 3rd Quarter Ta…" at bounding box center [697, 428] width 557 height 728
click at [892, 88] on span "Notes to Sampler" at bounding box center [899, 93] width 99 height 21
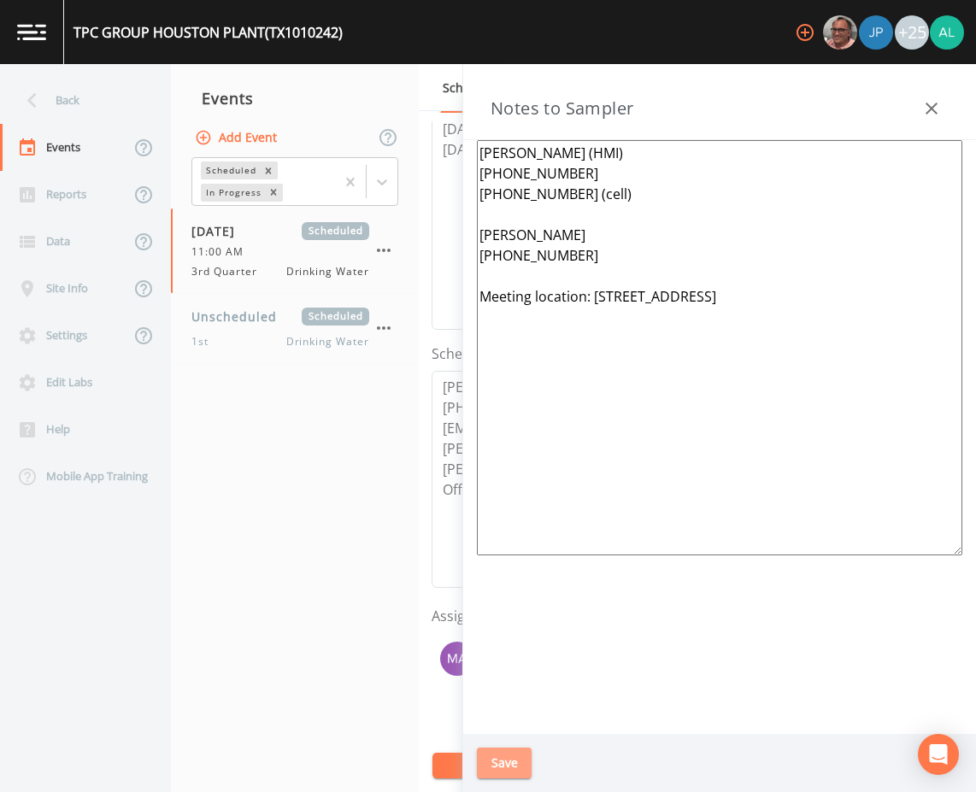
click at [501, 778] on button "Save" at bounding box center [504, 764] width 55 height 32
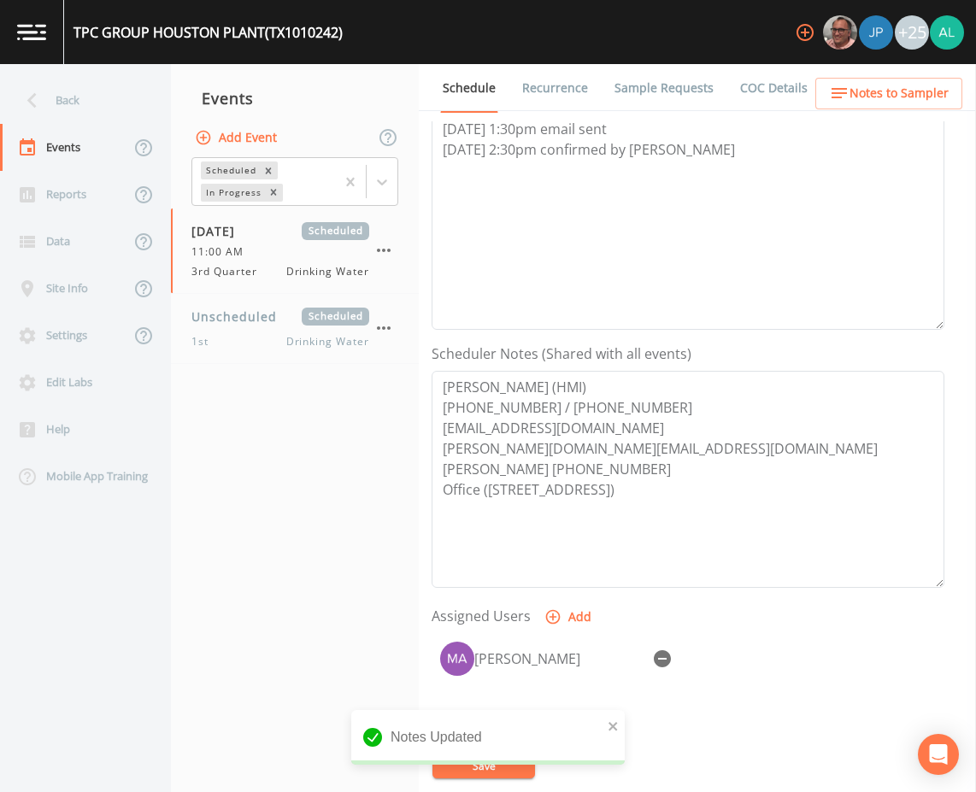
scroll to position [0, 0]
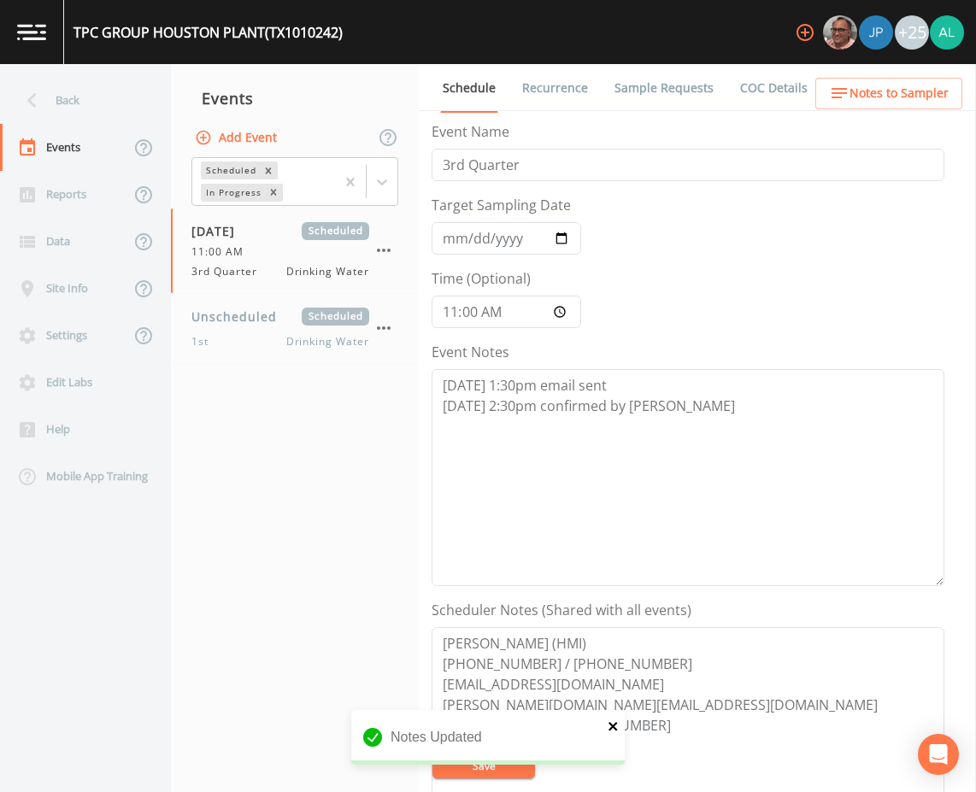
click at [615, 722] on icon "close" at bounding box center [614, 727] width 12 height 14
click at [523, 757] on button "Save" at bounding box center [484, 766] width 103 height 26
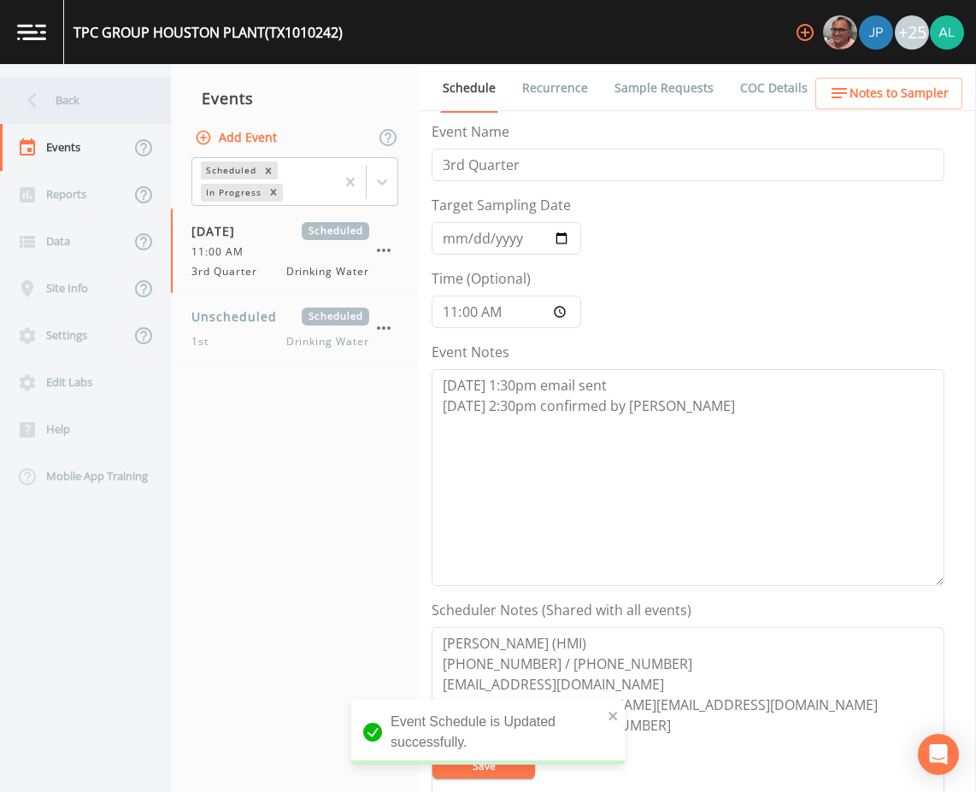
click at [93, 84] on div "Back" at bounding box center [77, 100] width 154 height 47
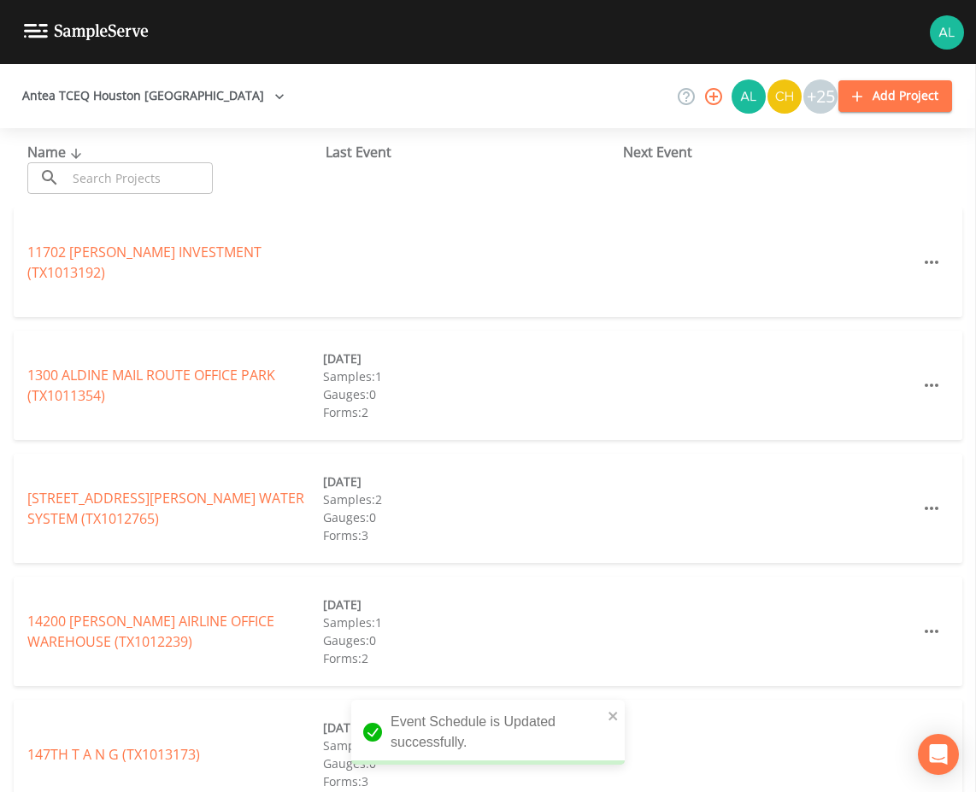
click at [132, 163] on input "text" at bounding box center [140, 178] width 146 height 32
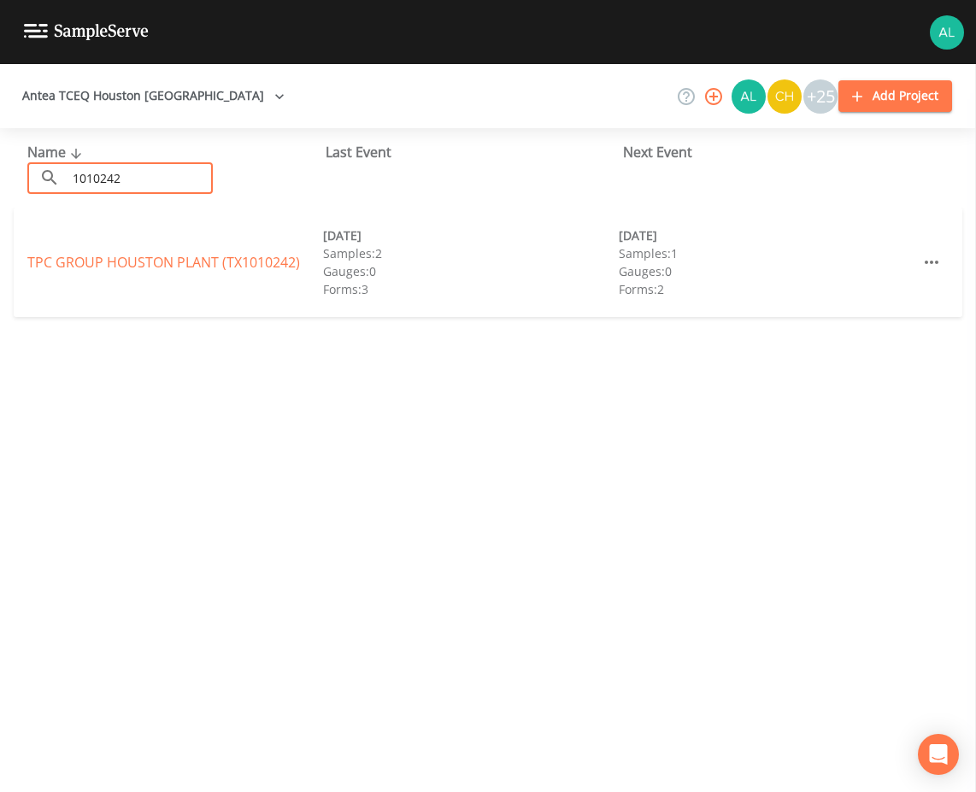
type input "1010242"
click at [189, 269] on link "TPC GROUP [GEOGRAPHIC_DATA] PLANT (TX1010242)" at bounding box center [163, 262] width 273 height 19
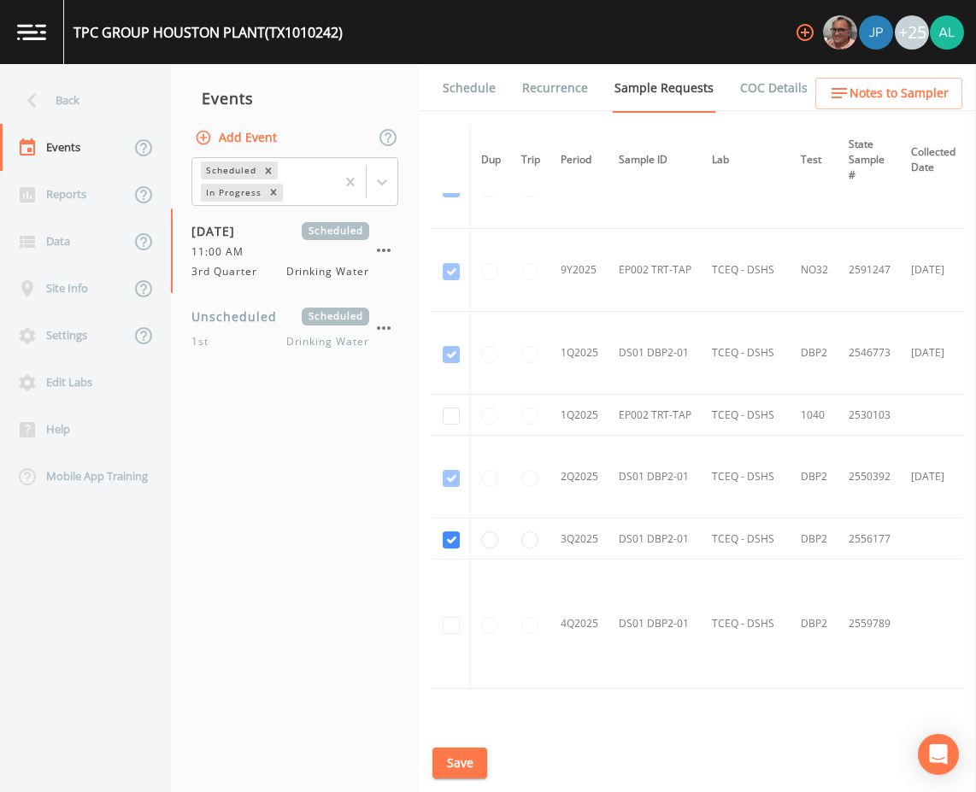
scroll to position [817, 0]
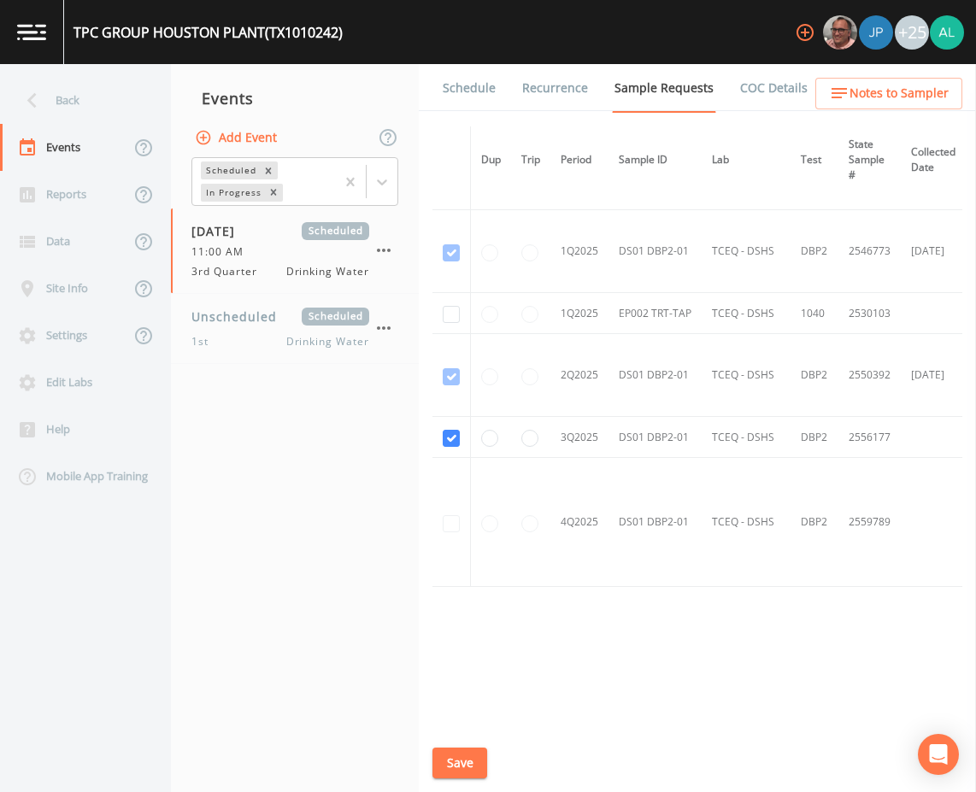
click at [462, 98] on link "Schedule" at bounding box center [469, 88] width 58 height 48
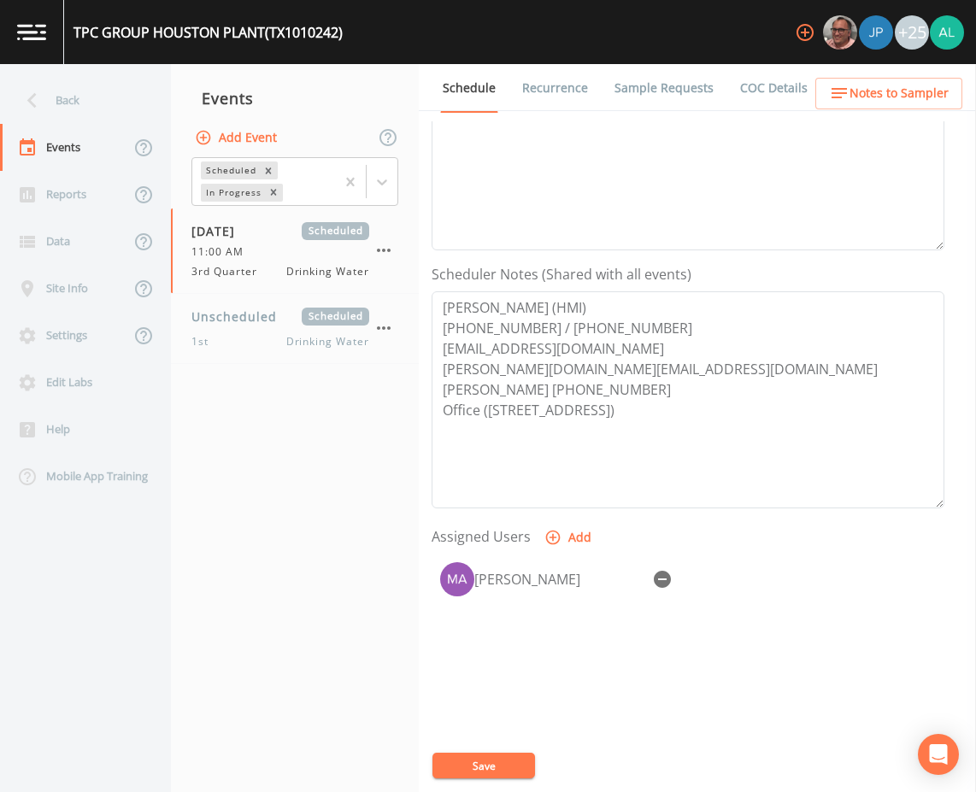
scroll to position [414, 0]
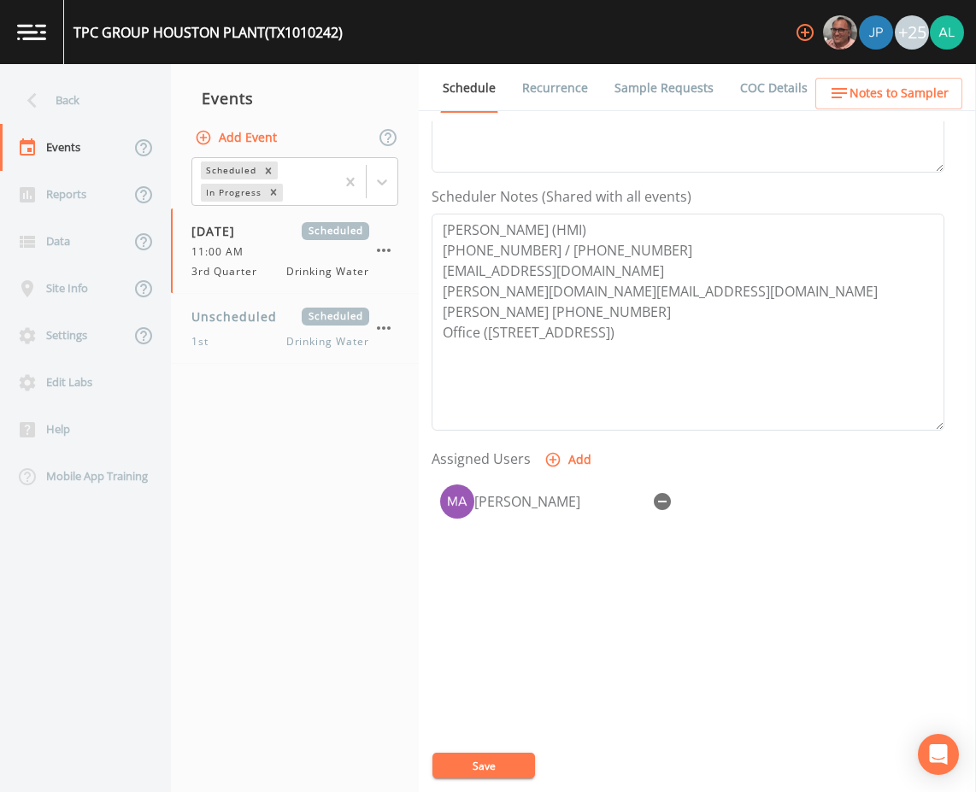
click at [845, 100] on icon "button" at bounding box center [839, 93] width 21 height 21
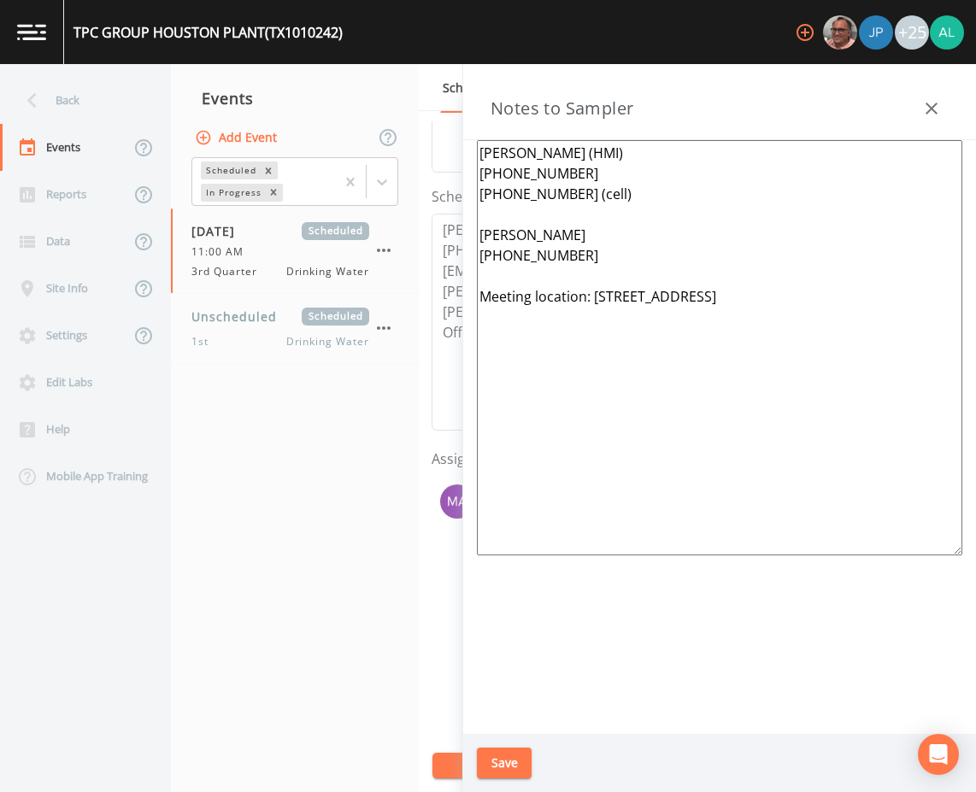
click at [532, 752] on div "Save" at bounding box center [719, 763] width 513 height 59
click at [486, 762] on button "Save" at bounding box center [504, 764] width 55 height 32
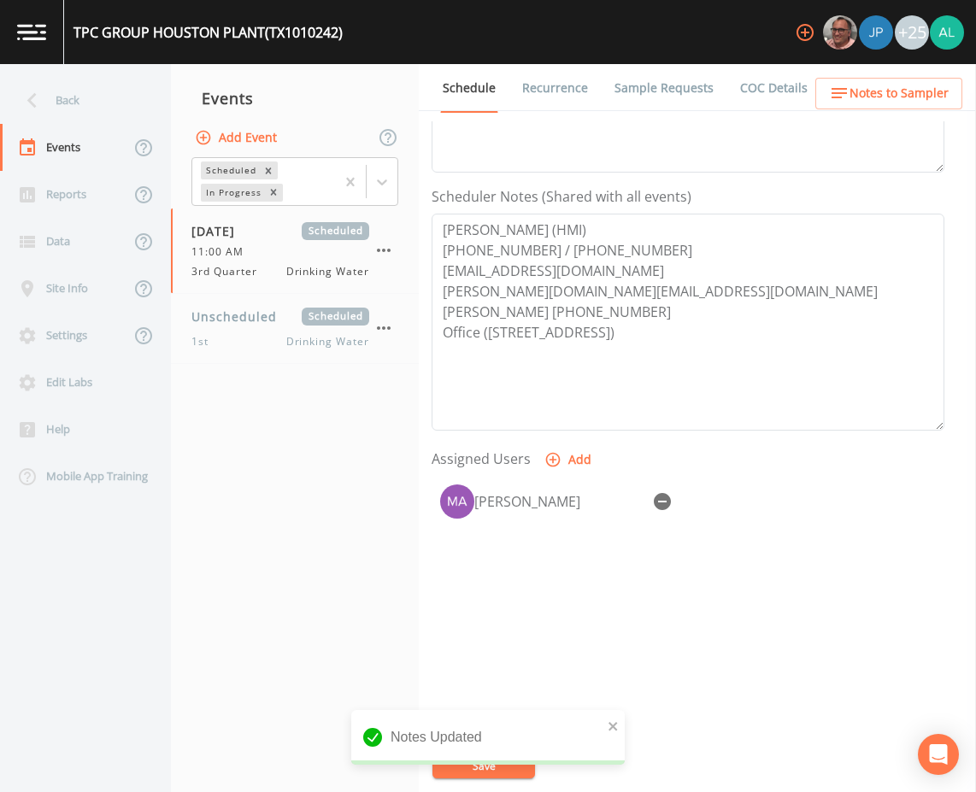
drag, startPoint x: 452, startPoint y: 774, endPoint x: 464, endPoint y: 769, distance: 12.7
click at [458, 770] on div "Notes Updated" at bounding box center [488, 744] width 274 height 68
click at [621, 725] on div "Notes Updated" at bounding box center [488, 737] width 274 height 55
click at [609, 724] on icon "close" at bounding box center [614, 727] width 12 height 14
click at [486, 768] on div "Notes Updated" at bounding box center [488, 744] width 274 height 68
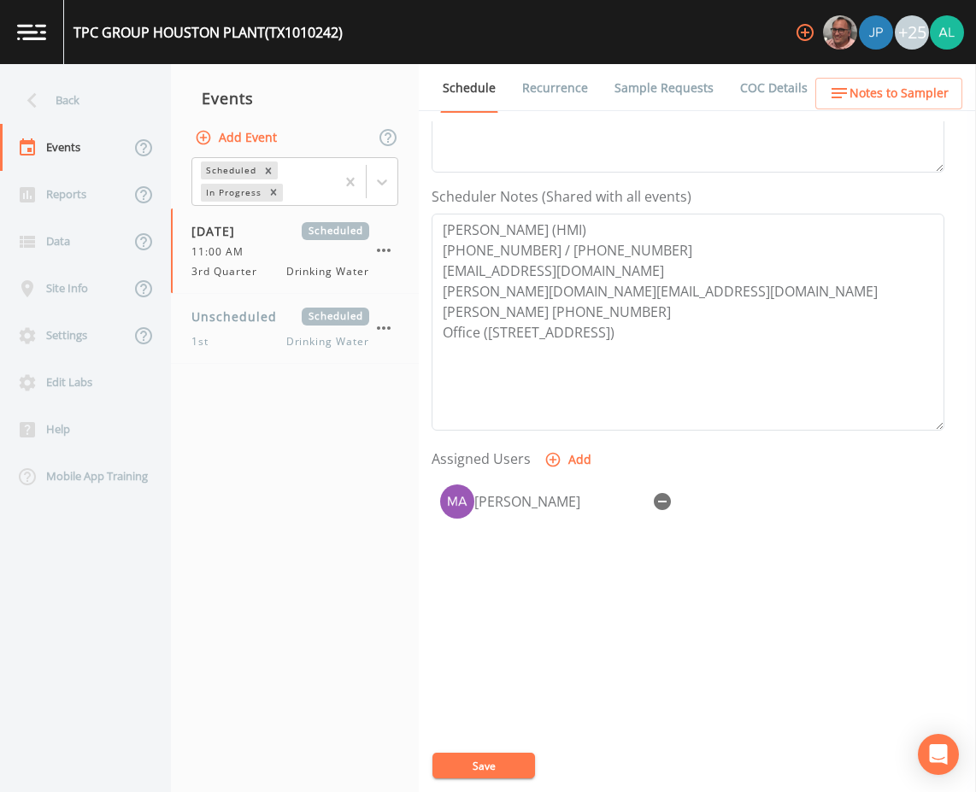
click at [486, 768] on div "TPC GROUP [GEOGRAPHIC_DATA] PLANT (TX1010242) +25 Back Events Reports Data Site…" at bounding box center [488, 396] width 976 height 792
click at [503, 762] on button "Save" at bounding box center [484, 766] width 103 height 26
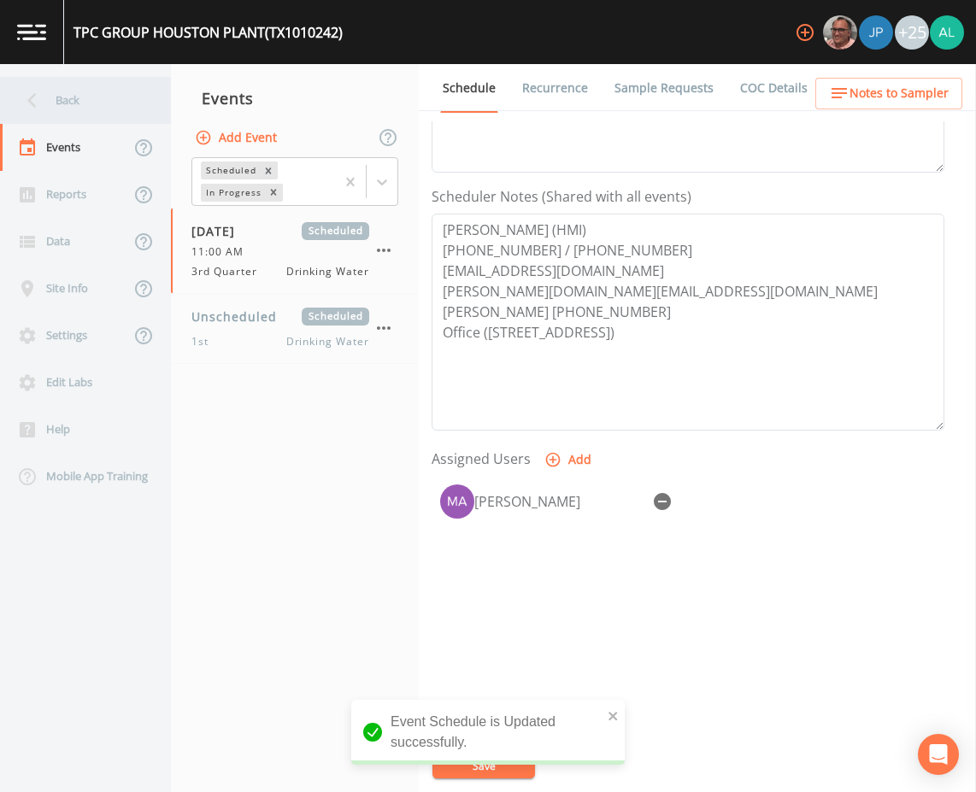
click at [49, 95] on div "Back" at bounding box center [77, 100] width 154 height 47
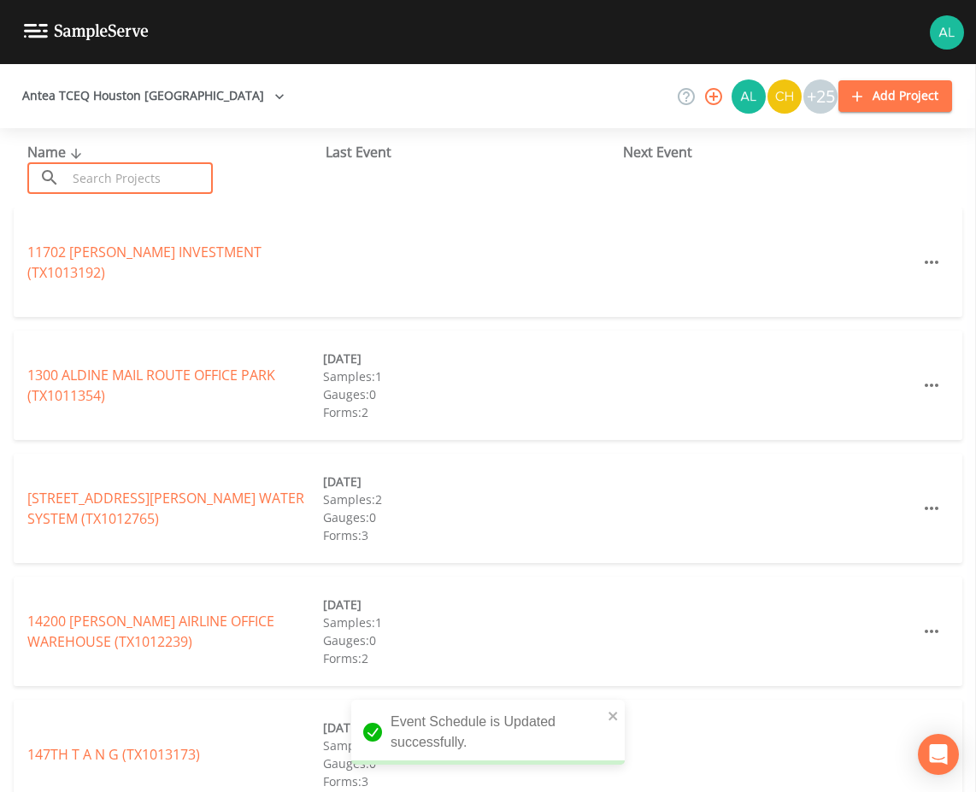
click at [161, 182] on input "text" at bounding box center [140, 178] width 146 height 32
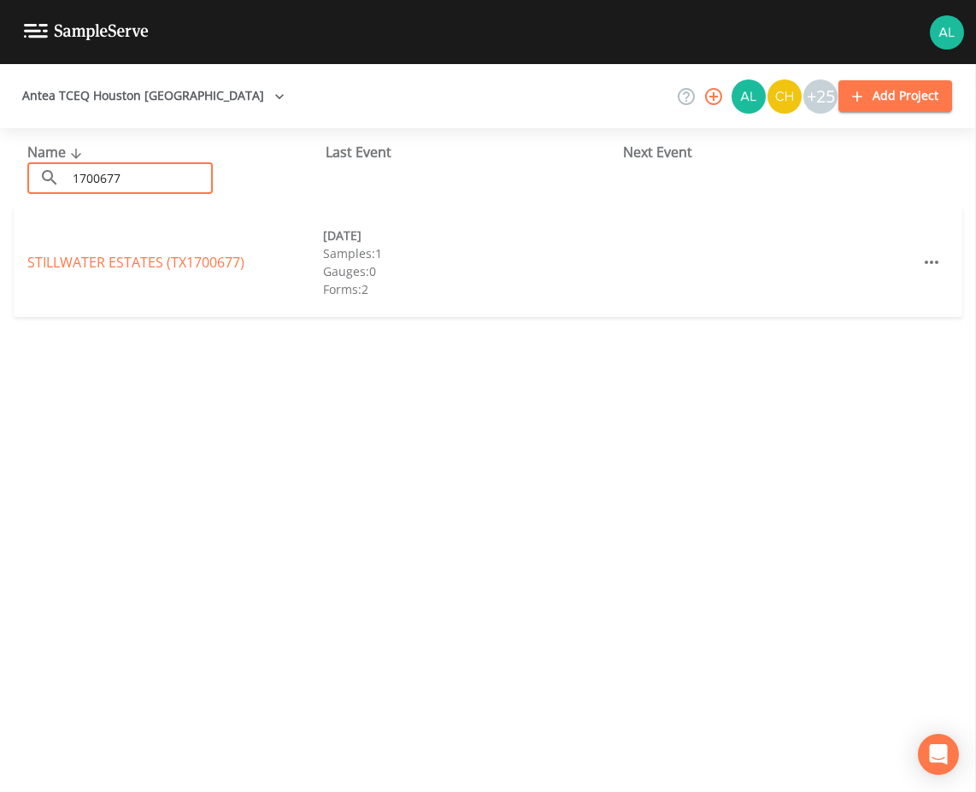
type input "1700677"
click at [233, 251] on div "[GEOGRAPHIC_DATA] (TX1700677) [DATE] Samples: 1 [GEOGRAPHIC_DATA]: 0 Forms: 2" at bounding box center [488, 262] width 949 height 109
click at [201, 265] on link "[GEOGRAPHIC_DATA] (TX1700677)" at bounding box center [135, 262] width 217 height 19
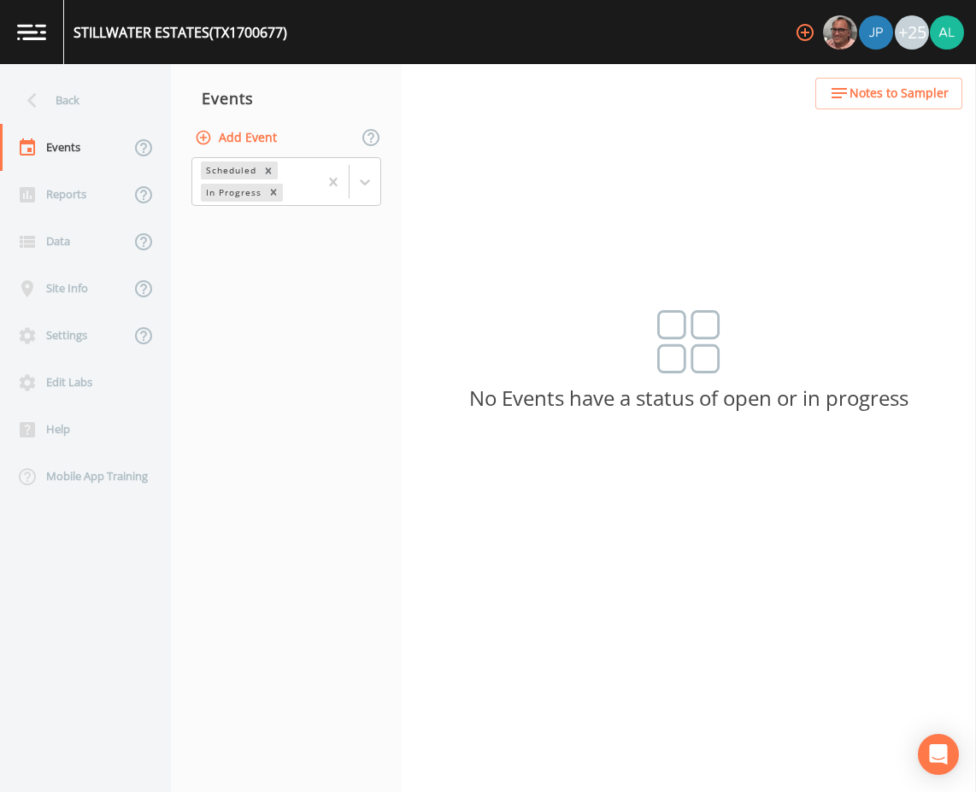
click at [242, 123] on button "Add Event" at bounding box center [237, 138] width 92 height 32
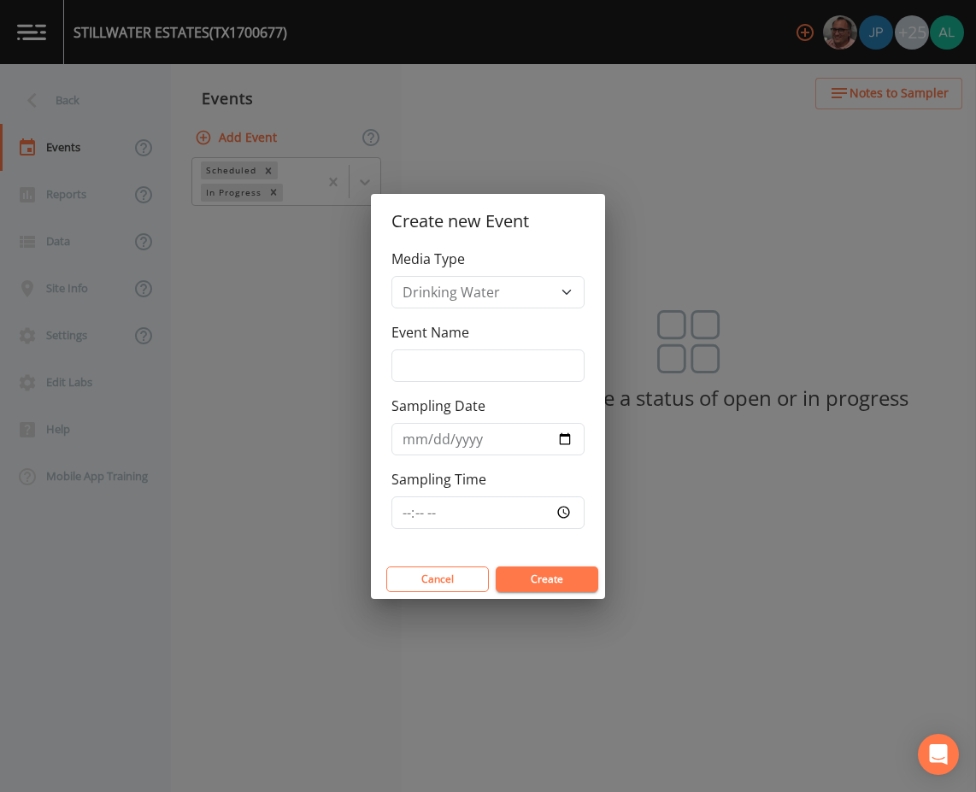
click at [550, 340] on div "Event Name" at bounding box center [488, 352] width 193 height 60
click at [524, 368] on input "Event Name" at bounding box center [488, 366] width 193 height 32
type input "3rd Quarter"
type input "[DATE]"
click at [397, 503] on input "Sampling Time" at bounding box center [488, 513] width 193 height 32
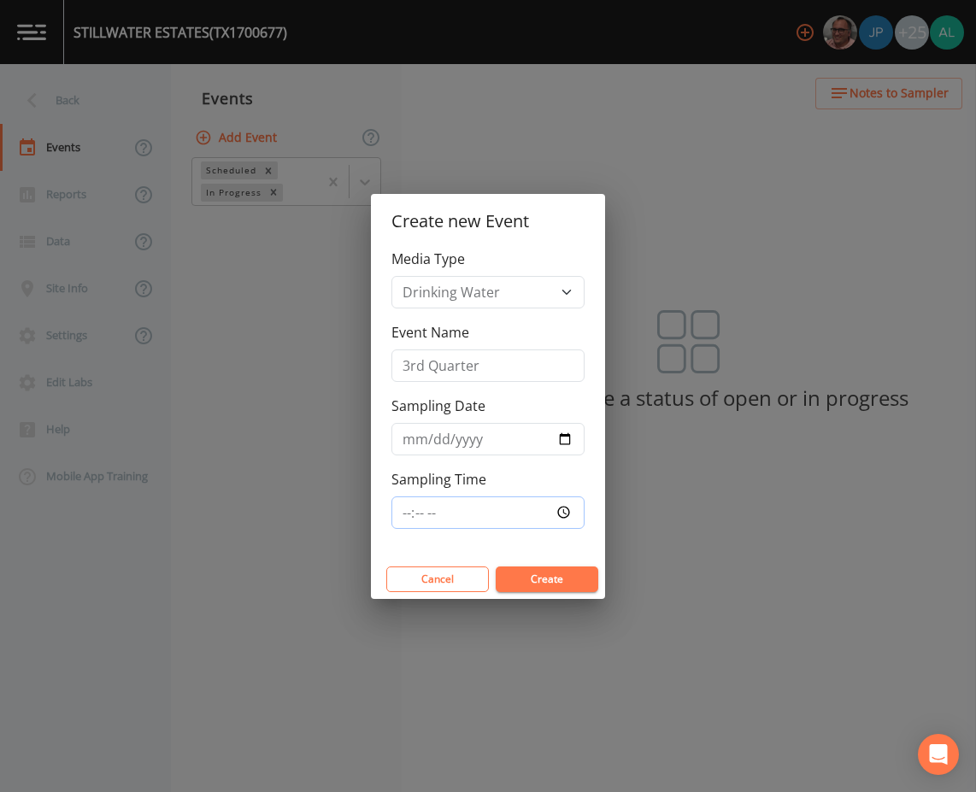
type input "08:00"
click at [496, 567] on button "Create" at bounding box center [547, 580] width 103 height 26
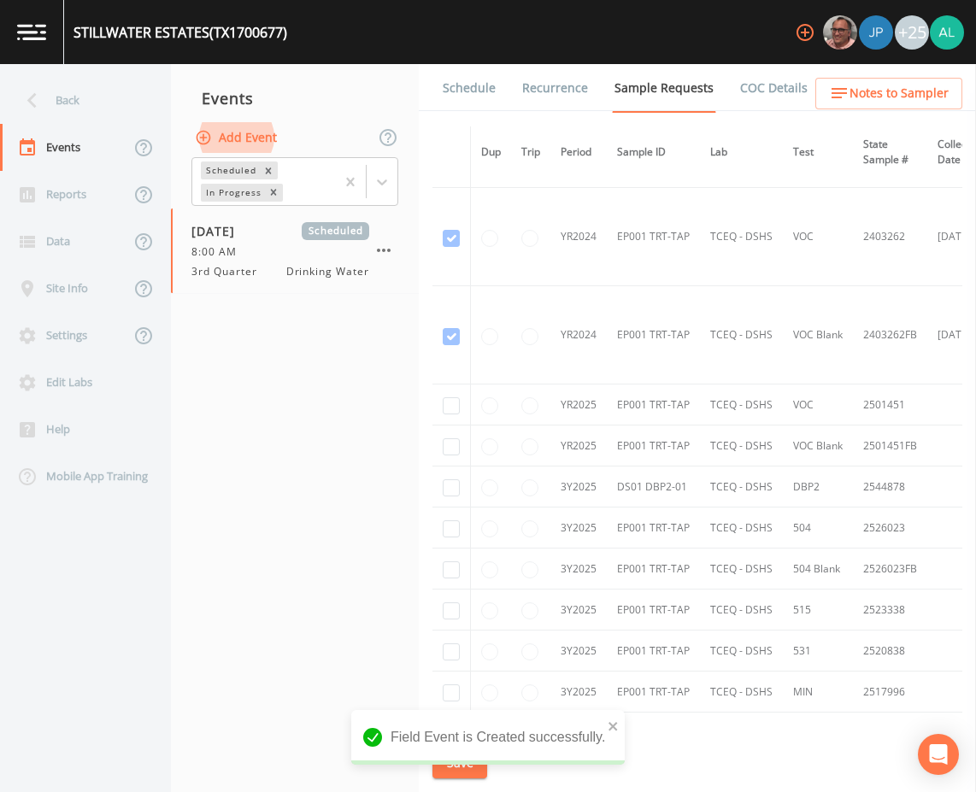
scroll to position [256, 0]
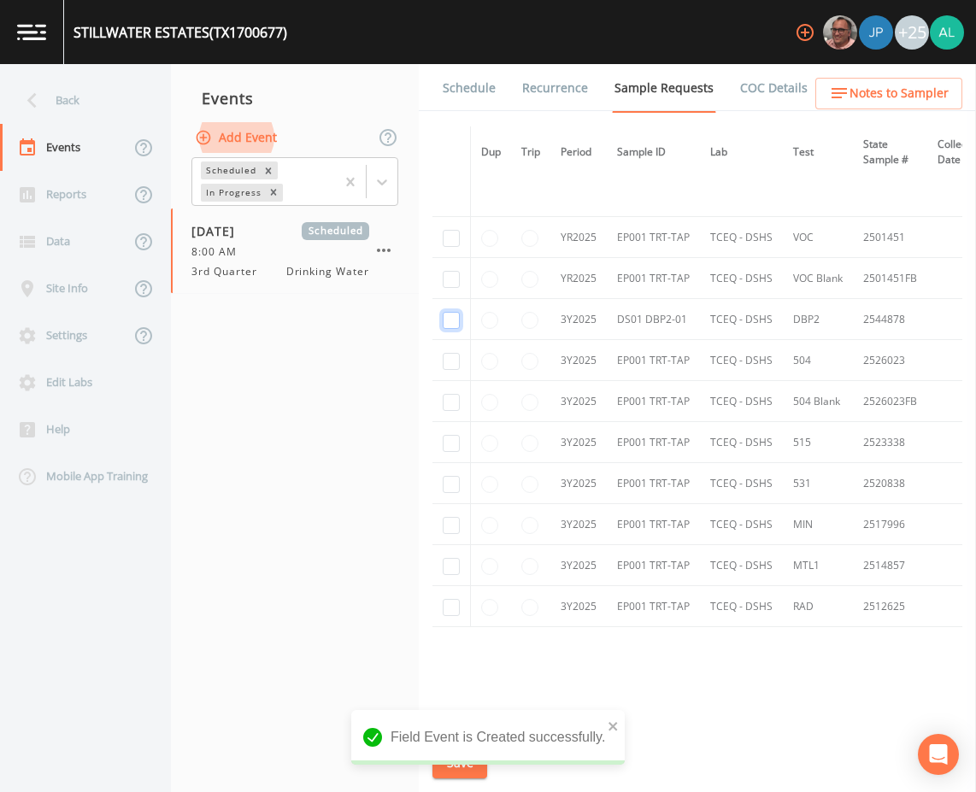
click at [444, 323] on input "checkbox" at bounding box center [451, 320] width 17 height 17
checkbox input "true"
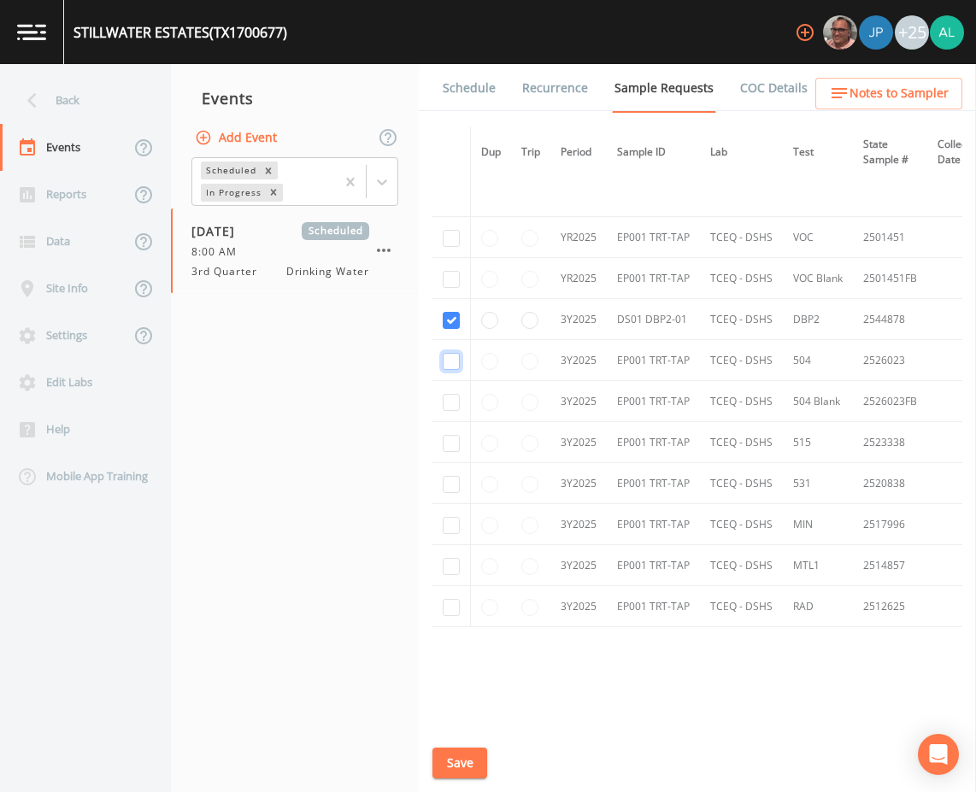
click at [449, 354] on input "checkbox" at bounding box center [451, 361] width 17 height 17
checkbox input "true"
click at [451, 413] on td at bounding box center [452, 401] width 38 height 41
click at [451, 409] on input "checkbox" at bounding box center [451, 402] width 17 height 17
checkbox input "true"
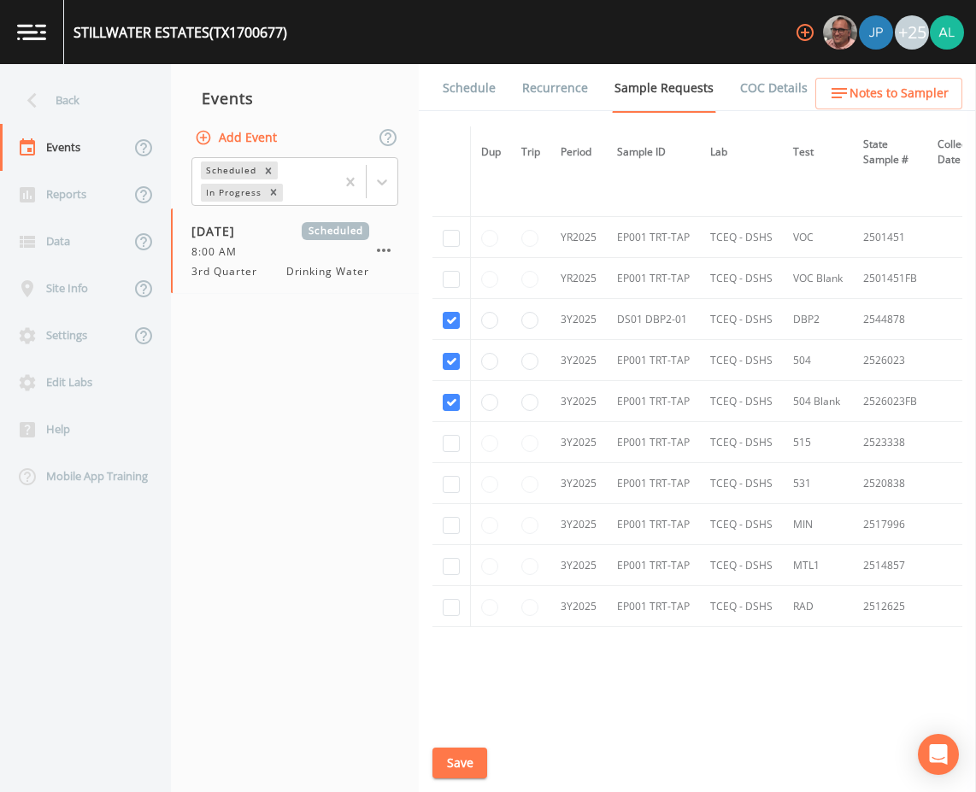
click at [452, 432] on td at bounding box center [452, 442] width 38 height 41
click at [453, 441] on input "checkbox" at bounding box center [451, 443] width 17 height 17
checkbox input "true"
click at [450, 482] on input "checkbox" at bounding box center [451, 484] width 17 height 17
checkbox input "true"
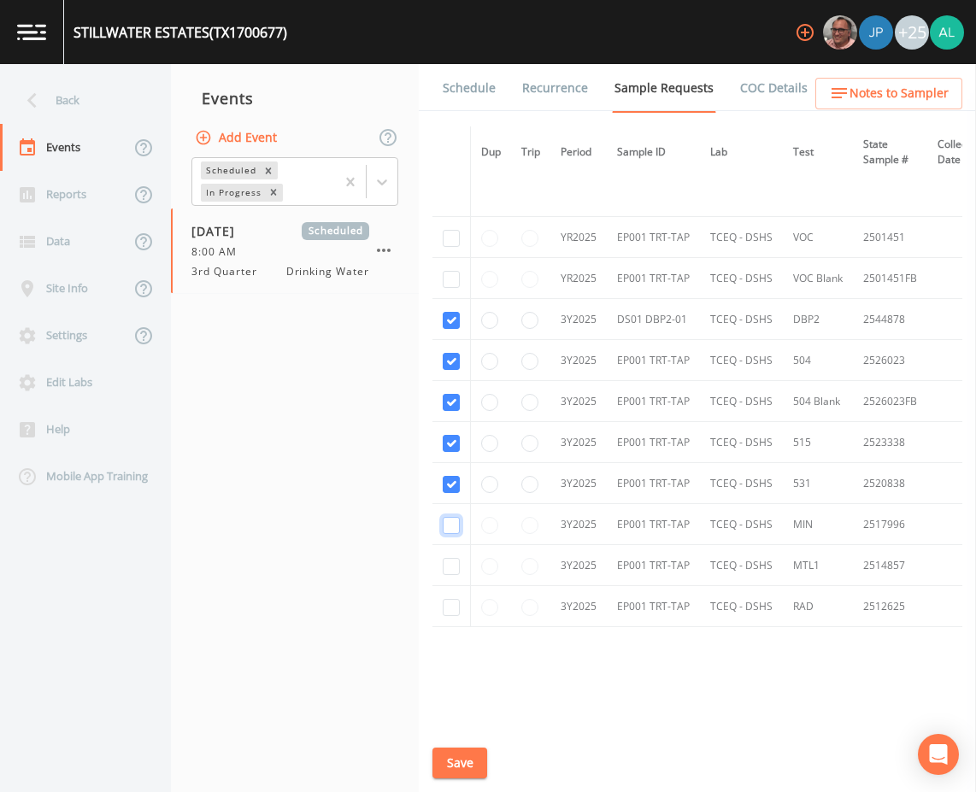
click at [449, 526] on input "checkbox" at bounding box center [451, 525] width 17 height 17
checkbox input "true"
click at [450, 550] on td at bounding box center [452, 565] width 38 height 41
click at [450, 565] on input "checkbox" at bounding box center [451, 566] width 17 height 17
checkbox input "true"
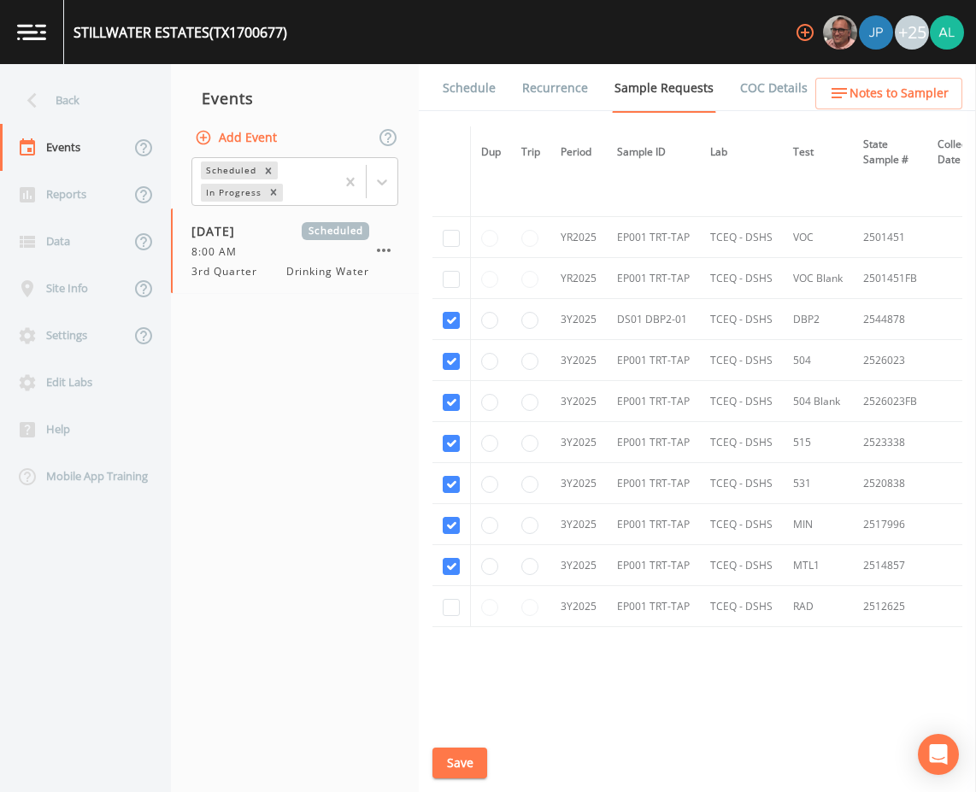
click at [456, 618] on td at bounding box center [452, 606] width 38 height 41
click at [444, 612] on input "checkbox" at bounding box center [451, 607] width 17 height 17
checkbox input "true"
click at [456, 178] on input "checkbox" at bounding box center [451, 169] width 17 height 17
checkbox input "true"
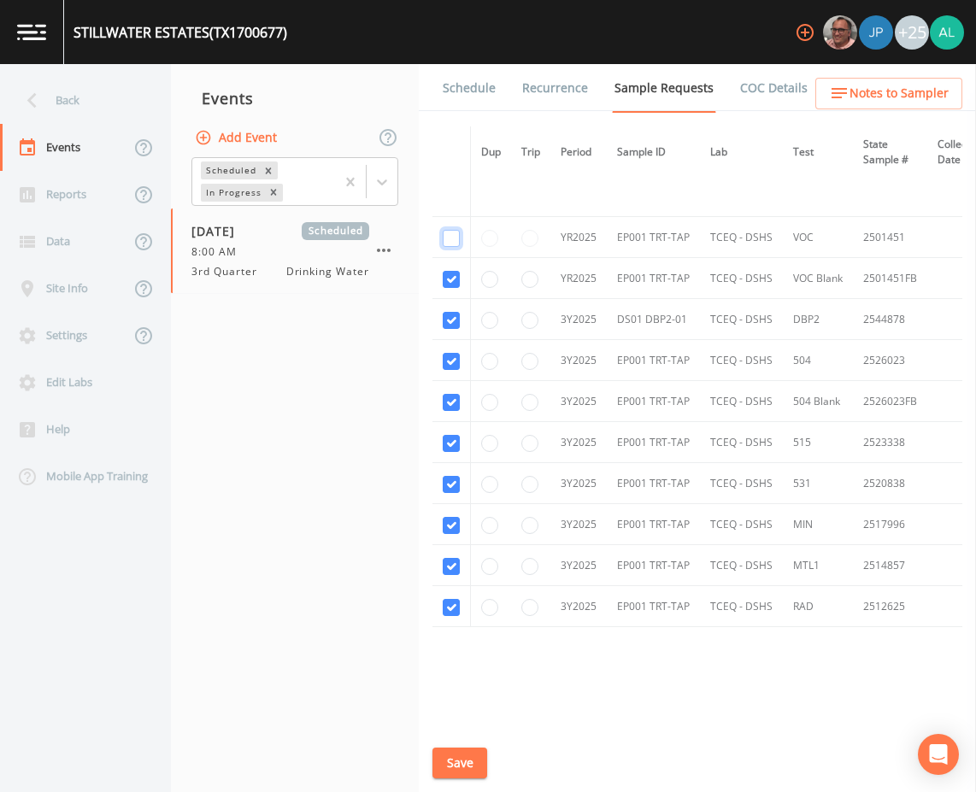
click at [451, 79] on input "checkbox" at bounding box center [451, 70] width 17 height 17
checkbox input "true"
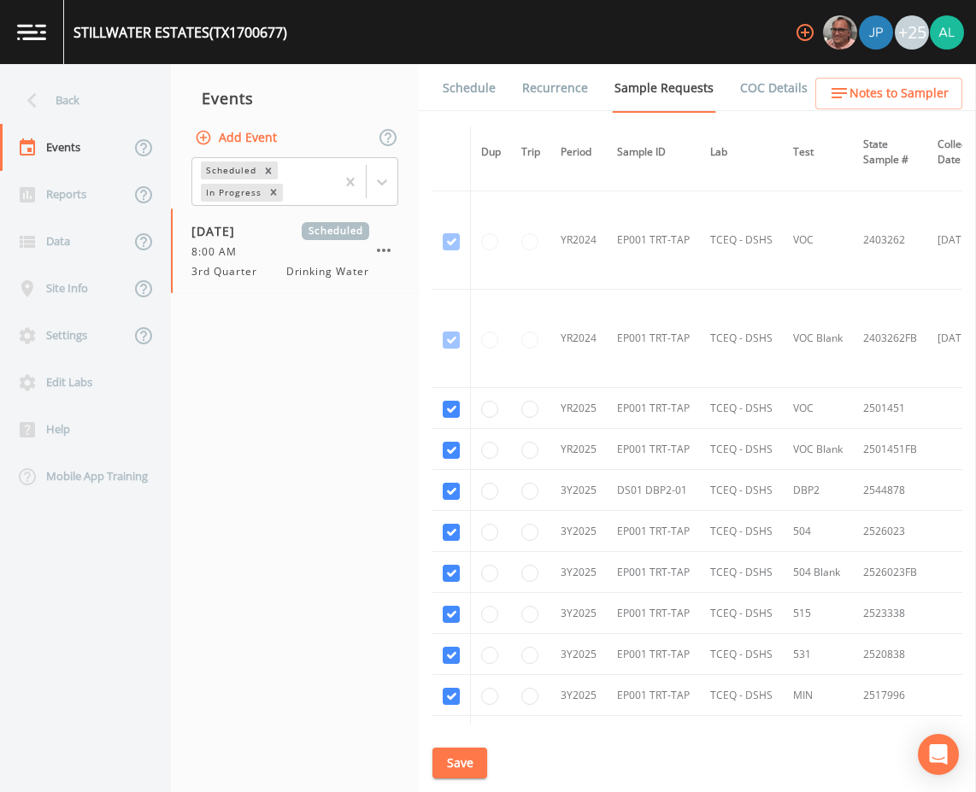
click at [469, 788] on div "Schedule Recurrence Sample Requests COC Details Forms Dup Trip Period Sample ID…" at bounding box center [697, 428] width 557 height 728
click at [466, 780] on div "Schedule Recurrence Sample Requests COC Details Forms Dup Trip Period Sample ID…" at bounding box center [697, 428] width 557 height 728
click at [465, 769] on button "Save" at bounding box center [460, 764] width 55 height 32
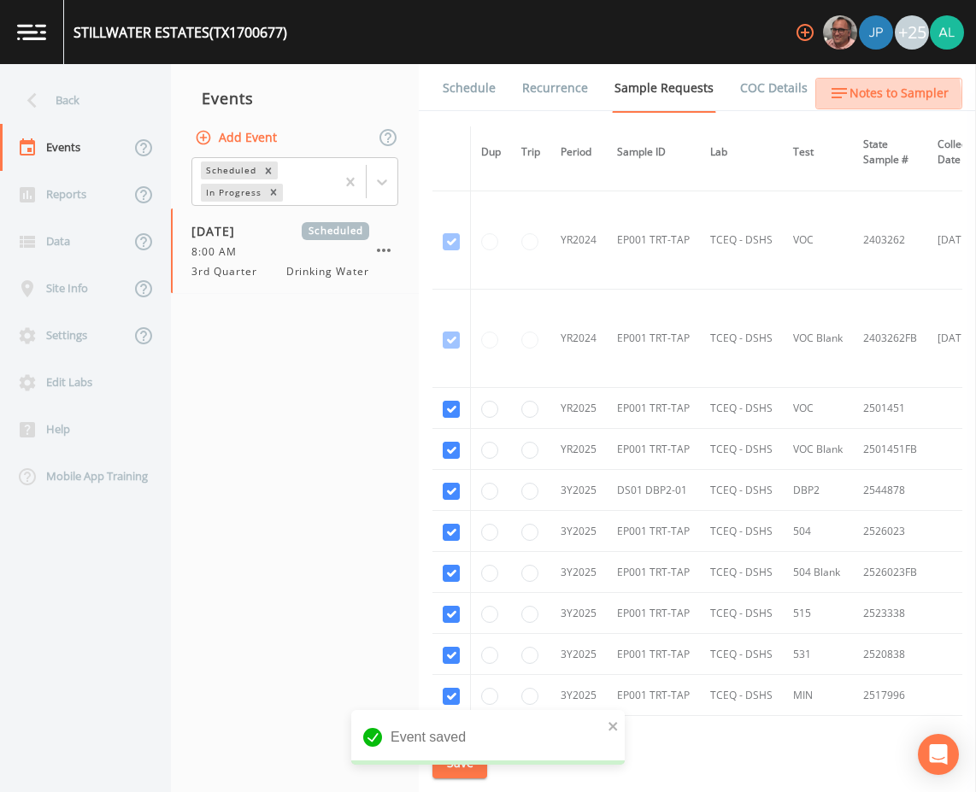
click at [861, 97] on span "Notes to Sampler" at bounding box center [899, 93] width 99 height 21
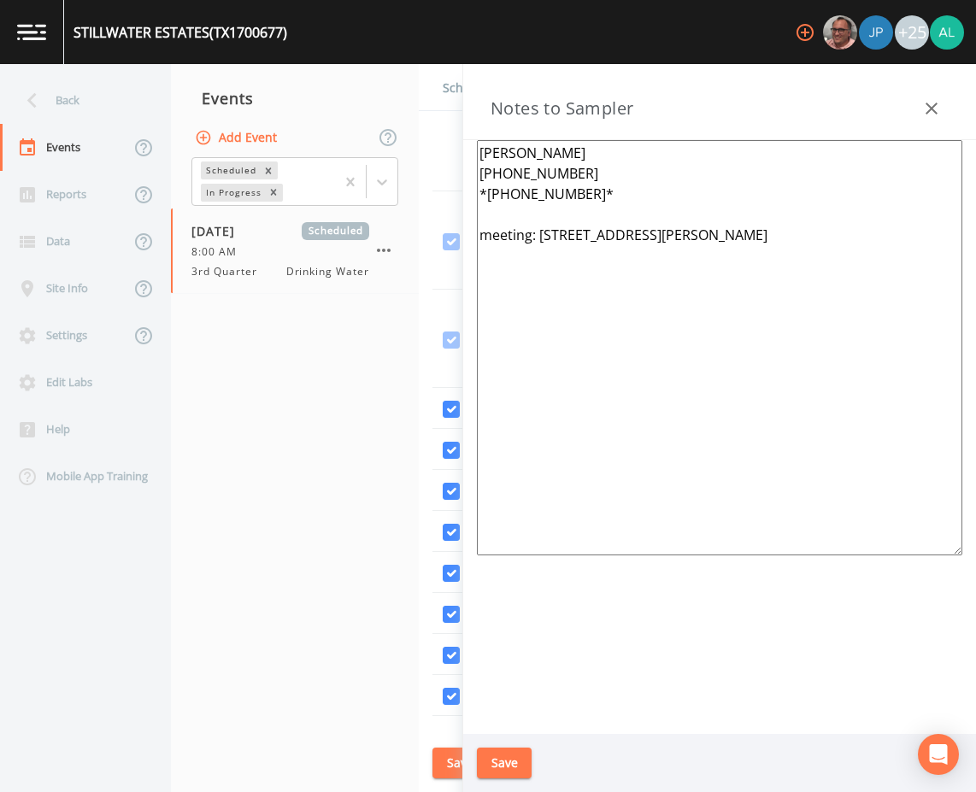
click at [511, 752] on button "Save" at bounding box center [504, 764] width 55 height 32
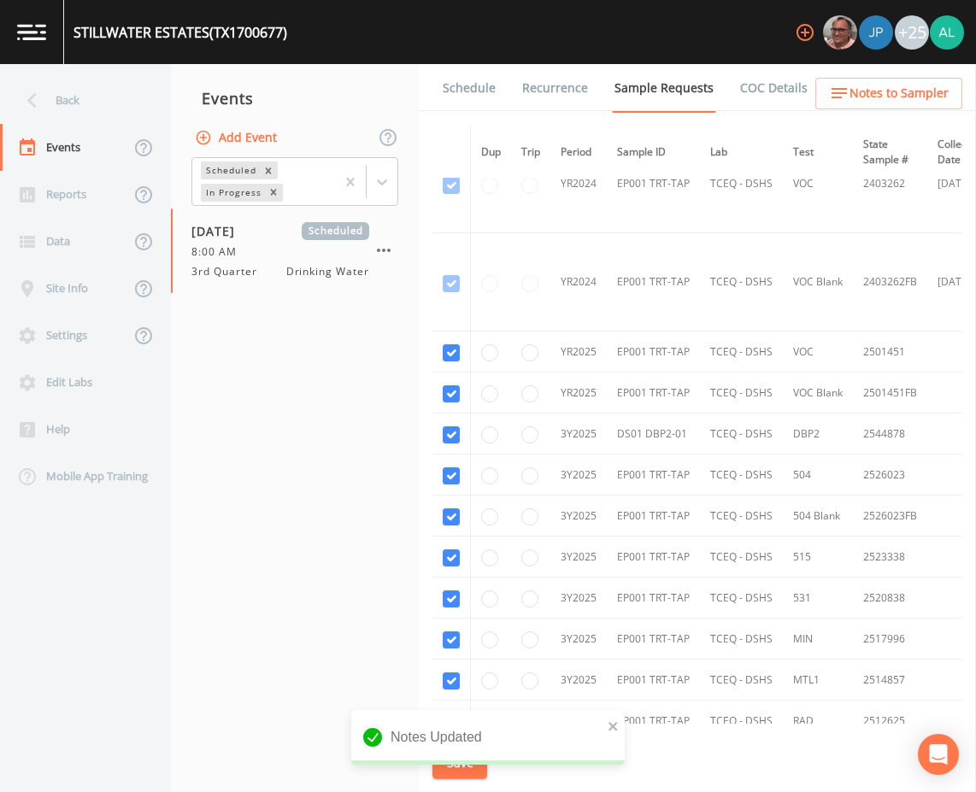
scroll to position [256, 0]
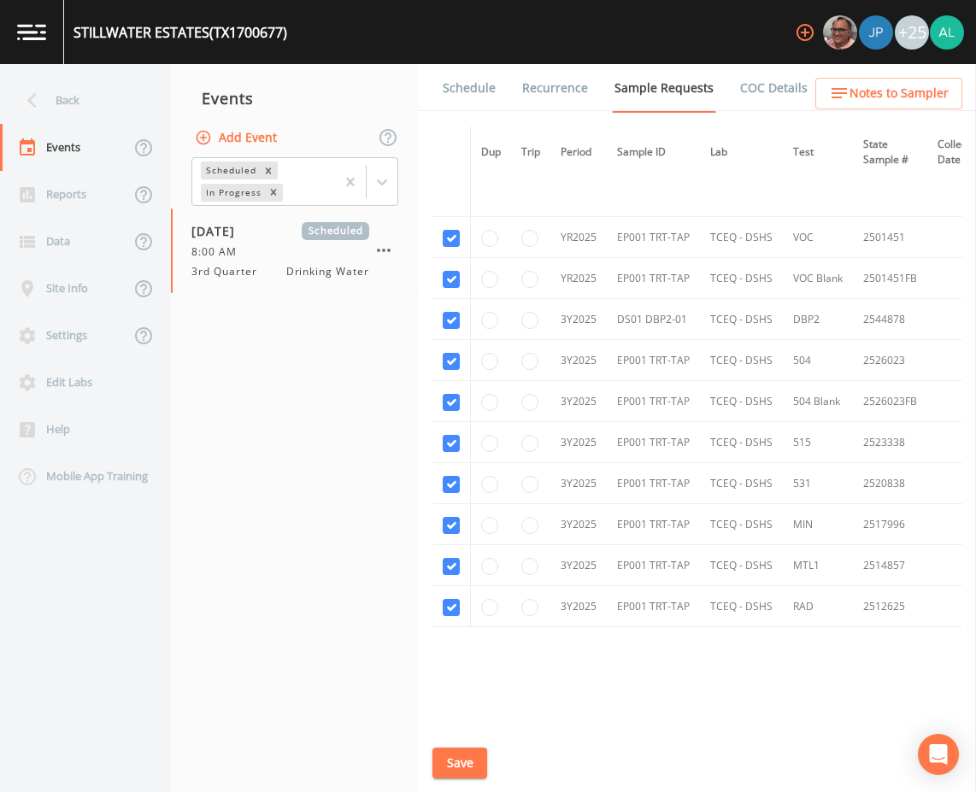
click at [475, 100] on link "Schedule" at bounding box center [469, 88] width 58 height 48
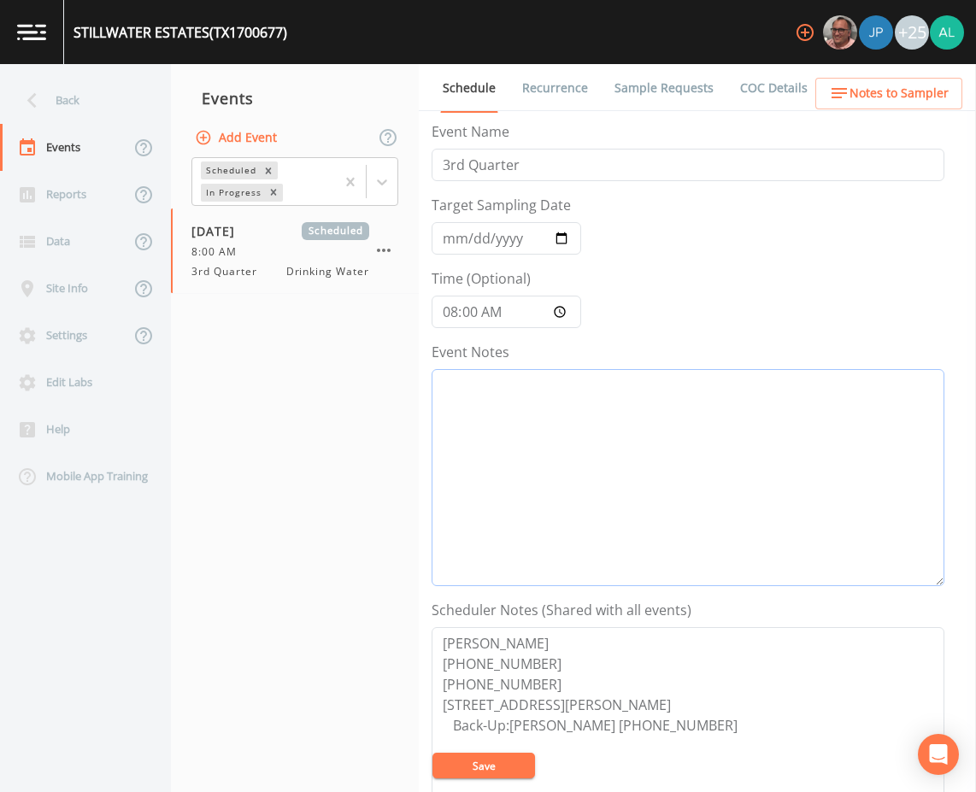
click at [533, 471] on textarea "Event Notes" at bounding box center [688, 477] width 513 height 217
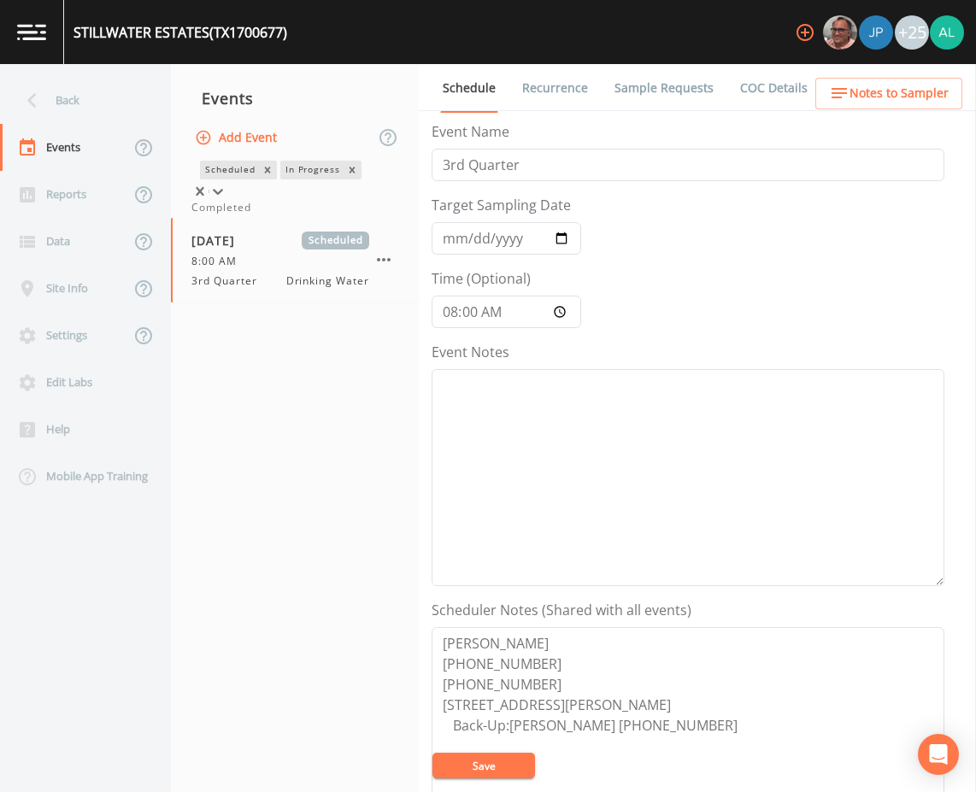
click at [227, 183] on div at bounding box center [217, 191] width 17 height 17
click at [476, 244] on input "[DATE]" at bounding box center [507, 238] width 150 height 32
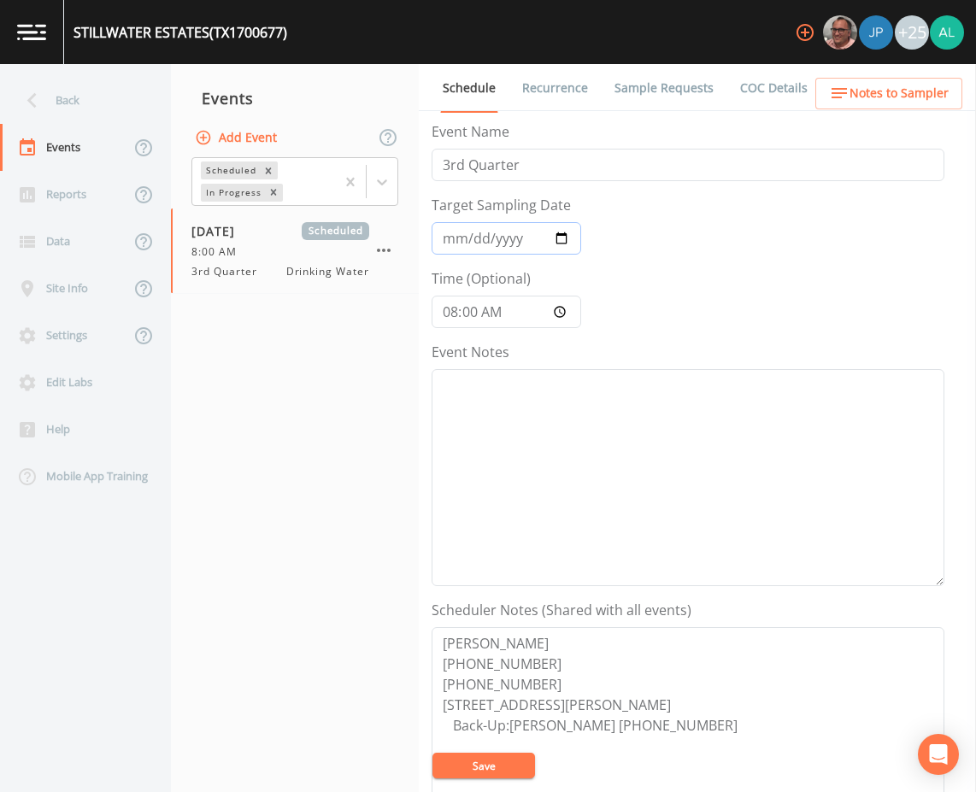
type input "[DATE]"
click at [433, 753] on button "Save" at bounding box center [484, 766] width 103 height 26
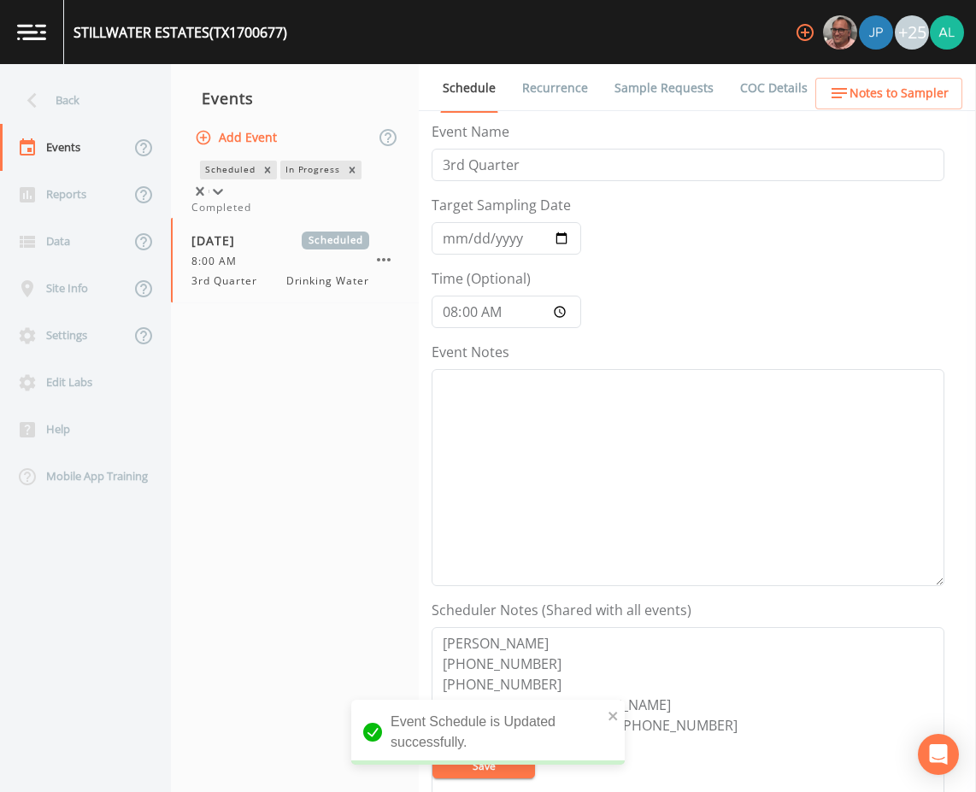
click at [227, 183] on div at bounding box center [217, 191] width 17 height 17
click at [285, 215] on div "Completed" at bounding box center [294, 207] width 207 height 15
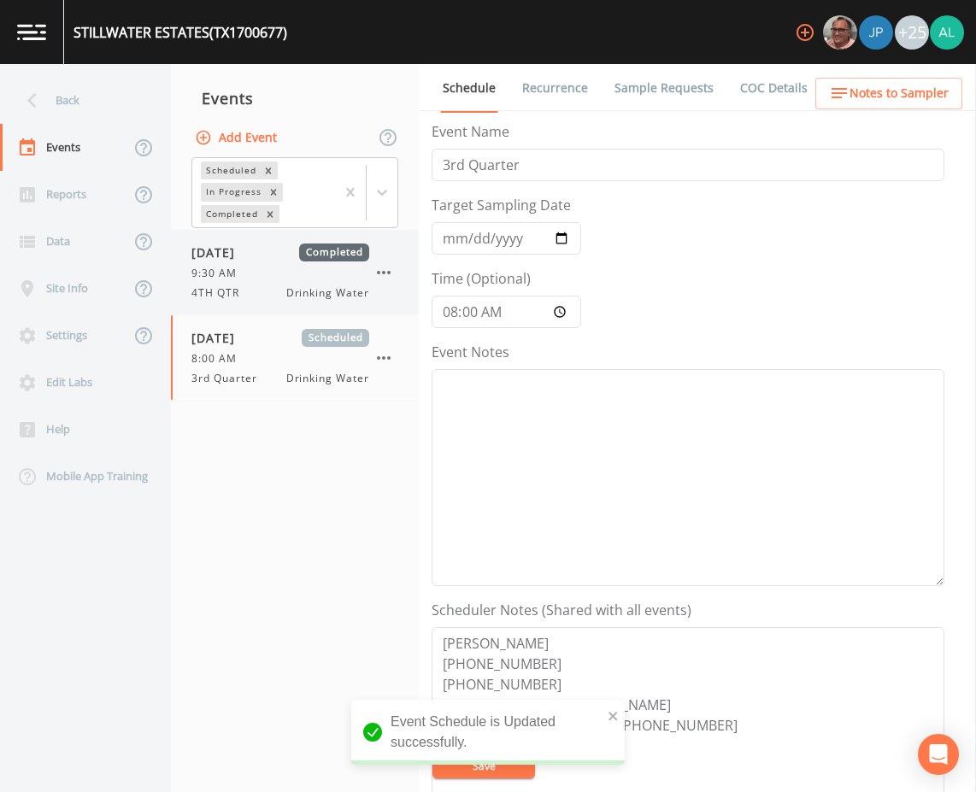
click at [280, 277] on div "9:30 AM" at bounding box center [280, 273] width 178 height 15
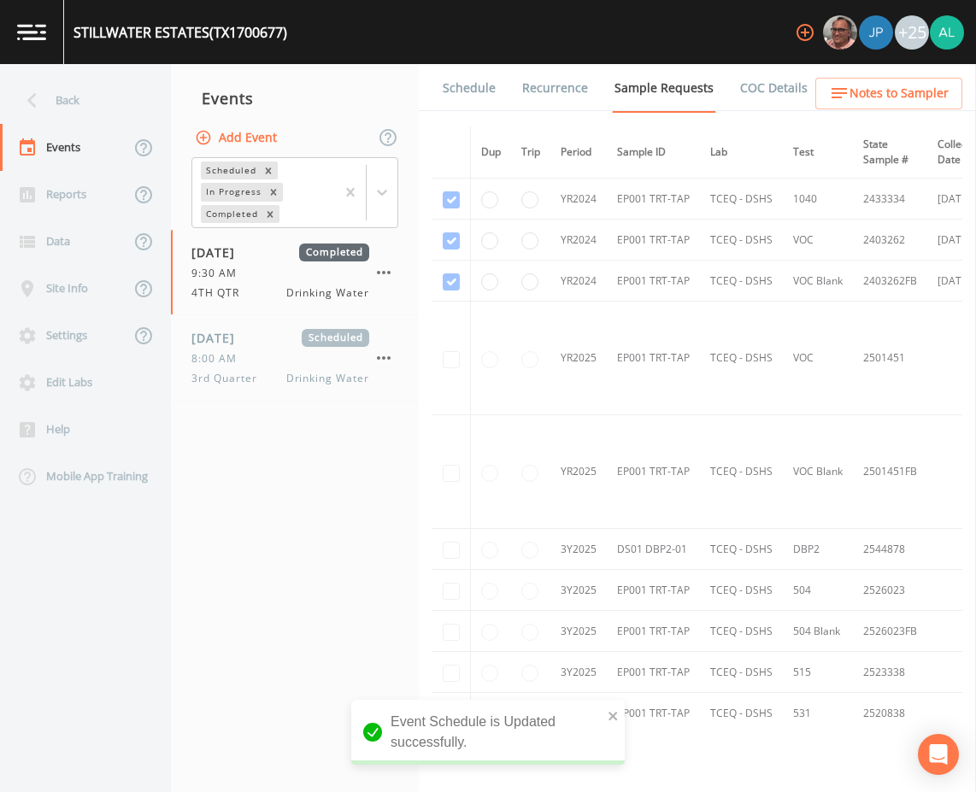
click at [474, 108] on link "Schedule" at bounding box center [469, 88] width 58 height 48
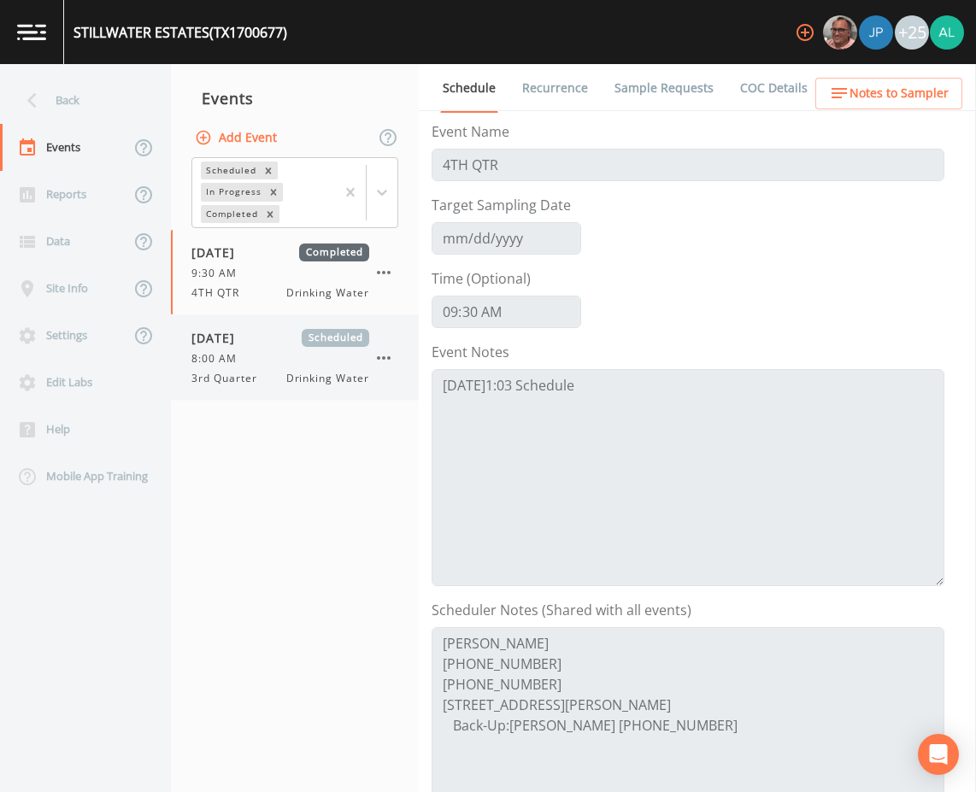
click at [300, 391] on div "[DATE] Scheduled 8:00 AM 3rd Quarter Drinking Water" at bounding box center [295, 357] width 248 height 85
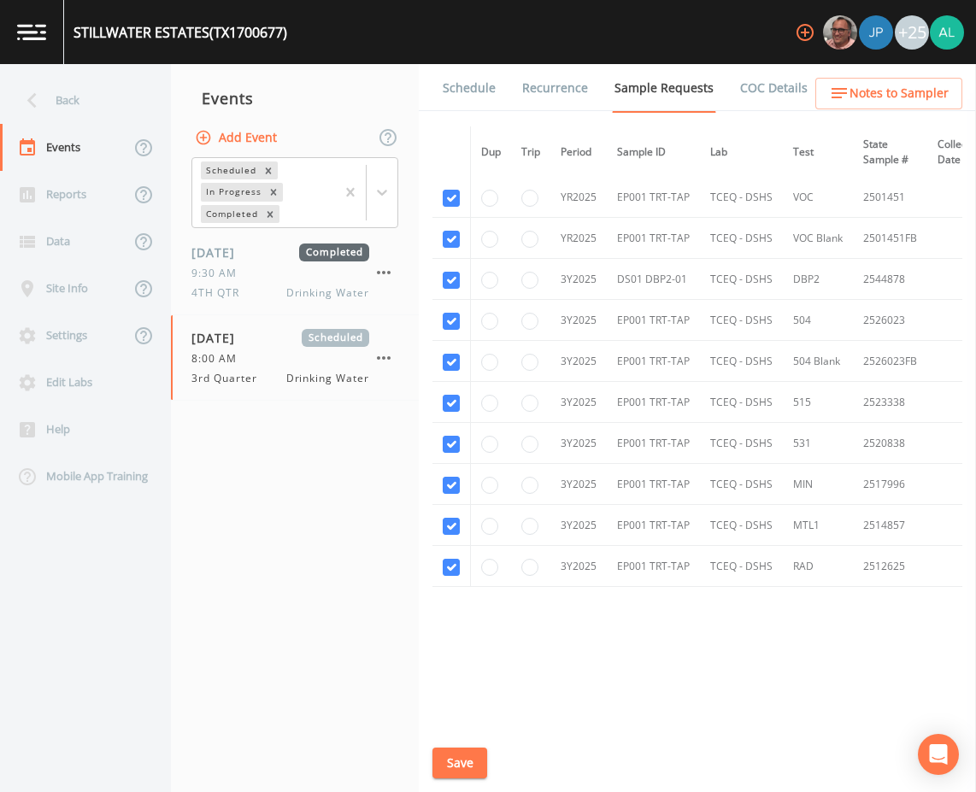
scroll to position [301, 0]
click at [479, 746] on div "Schedule Recurrence Sample Requests COC Details Forms Dup Trip Period Sample ID…" at bounding box center [697, 428] width 557 height 728
click at [479, 749] on button "Save" at bounding box center [460, 764] width 55 height 32
click at [453, 62] on div "[GEOGRAPHIC_DATA] (TX1700677) +25" at bounding box center [488, 32] width 976 height 64
click at [461, 90] on link "Schedule" at bounding box center [469, 88] width 58 height 48
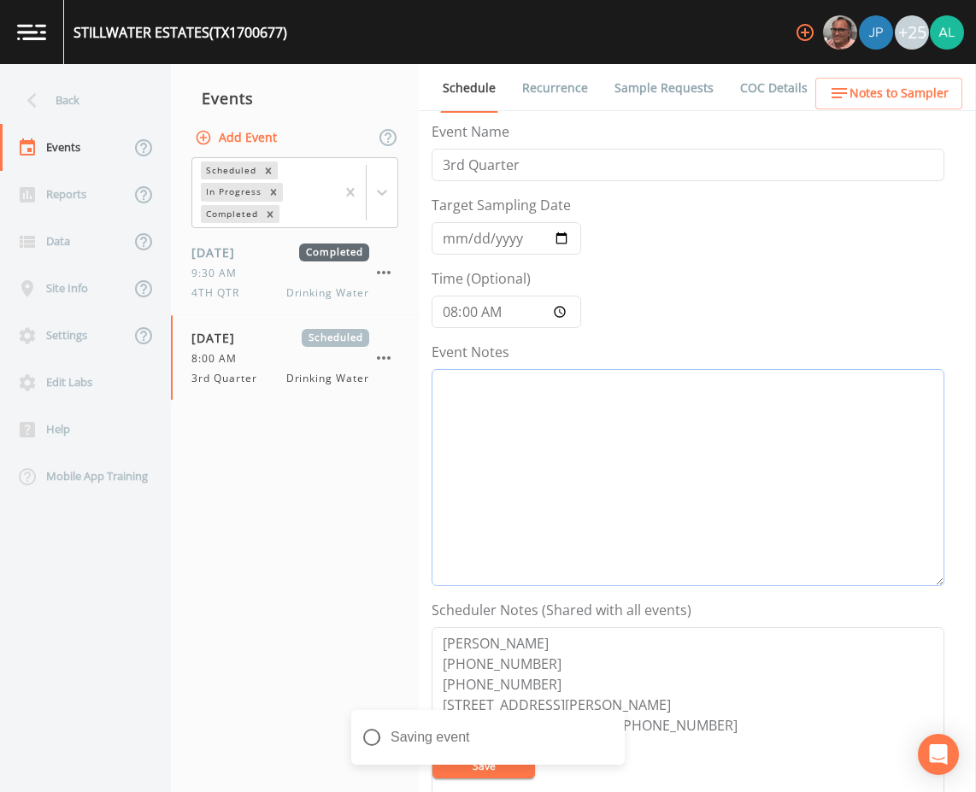
drag, startPoint x: 527, startPoint y: 459, endPoint x: 515, endPoint y: 460, distance: 12.0
click at [523, 461] on textarea "Event Notes" at bounding box center [688, 477] width 513 height 217
click at [589, 401] on textarea "[DATE] 3:18pm" at bounding box center [688, 477] width 513 height 217
click at [509, 776] on button "Save" at bounding box center [484, 766] width 103 height 26
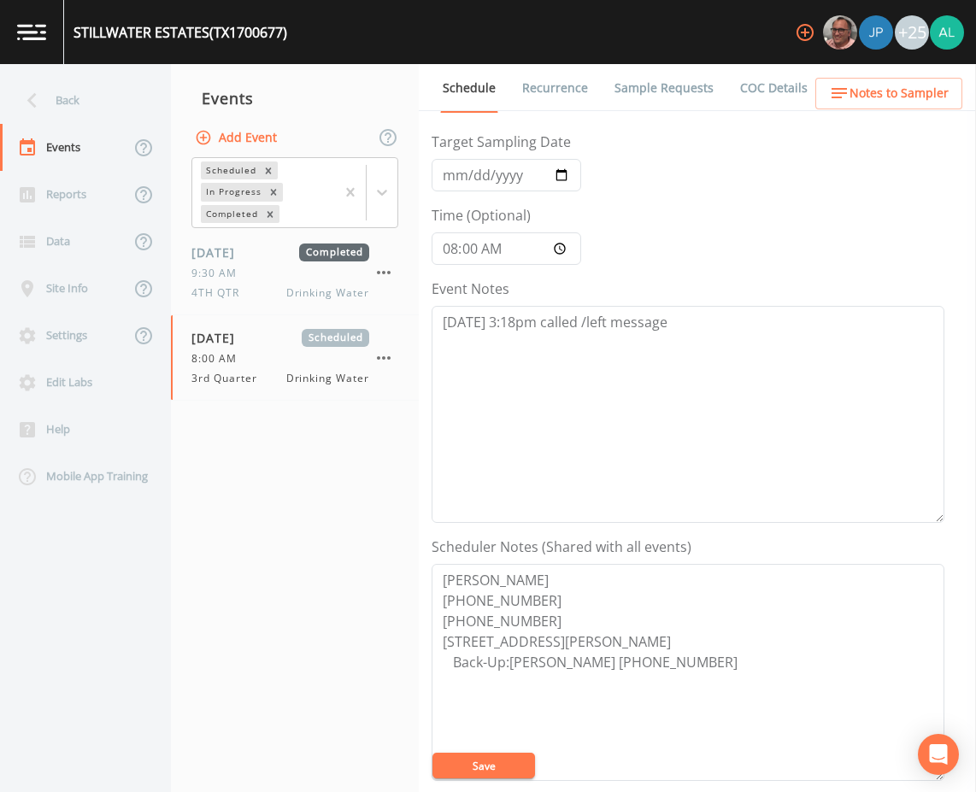
scroll to position [171, 0]
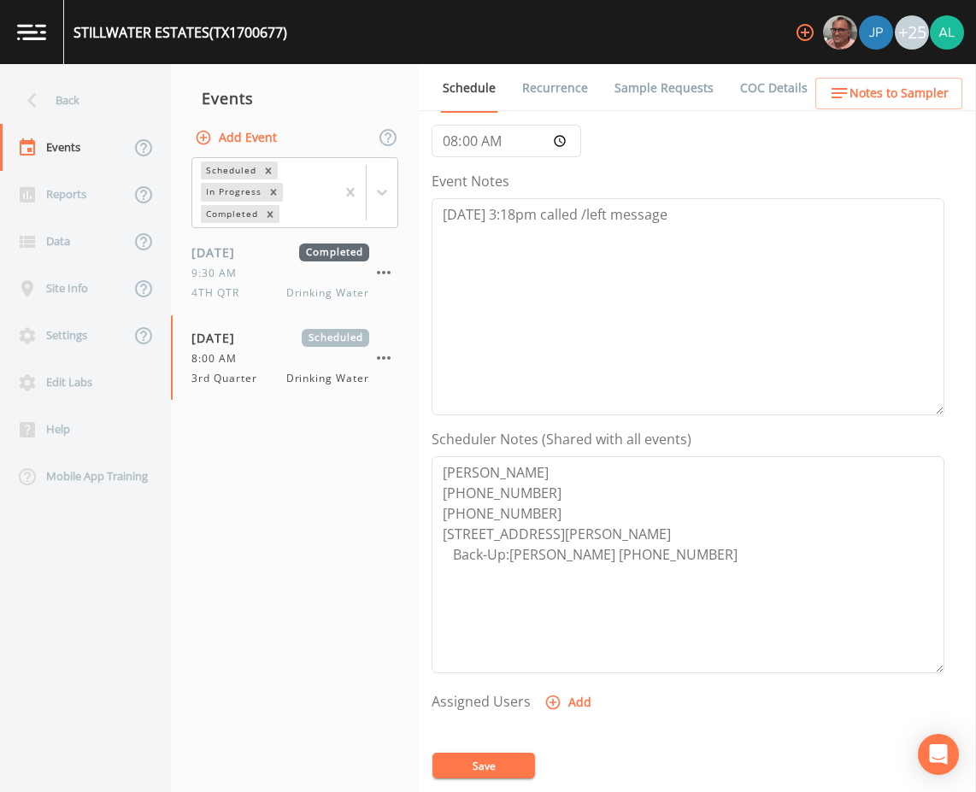
click at [484, 768] on button "Save" at bounding box center [484, 766] width 103 height 26
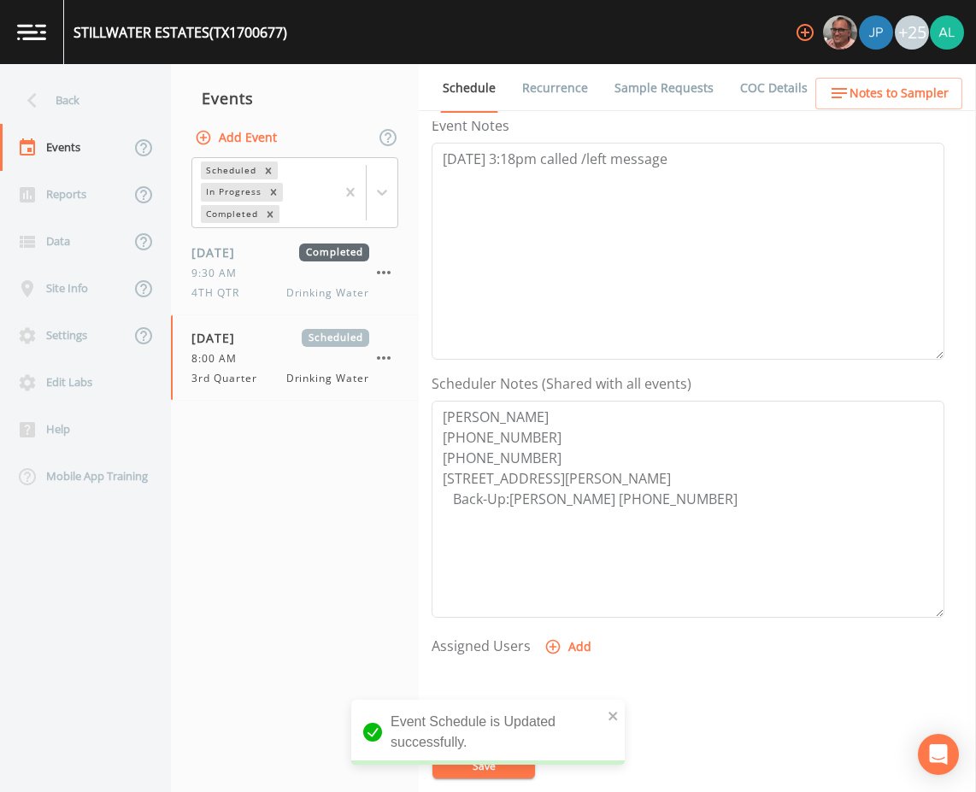
scroll to position [256, 0]
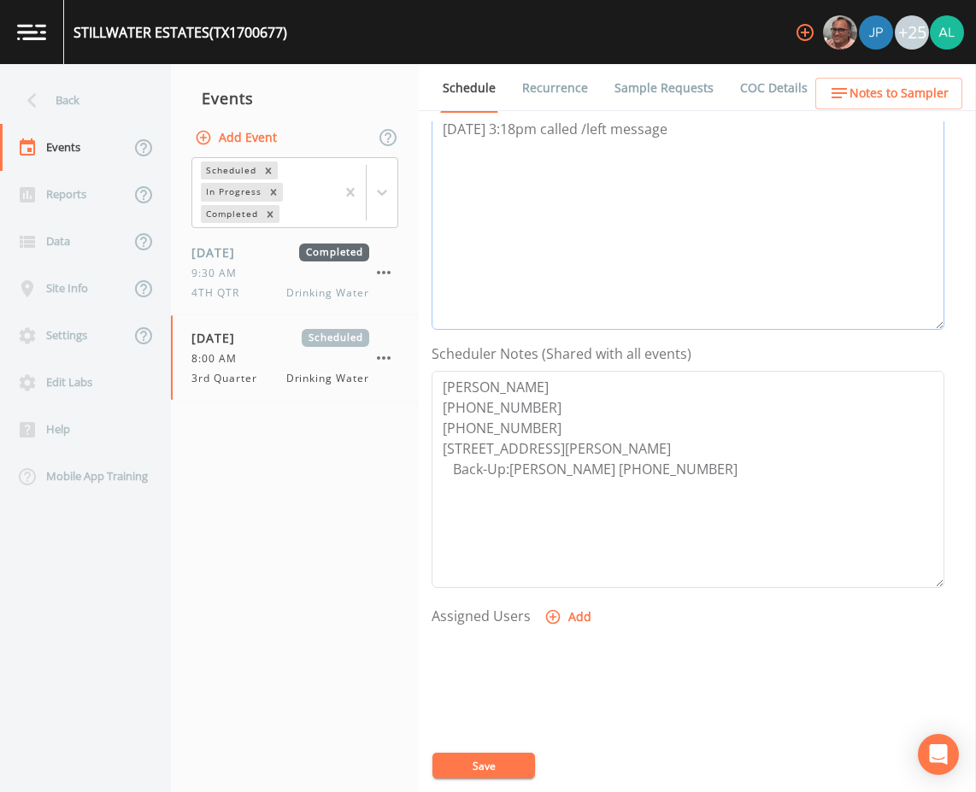
click at [666, 174] on textarea "[DATE] 3:18pm called /left message" at bounding box center [688, 221] width 513 height 217
type textarea "[DATE] 3:18pm called /left message [DATE] 3:32pm confirmed by [PERSON_NAME]"
click at [548, 609] on icon "button" at bounding box center [553, 617] width 17 height 17
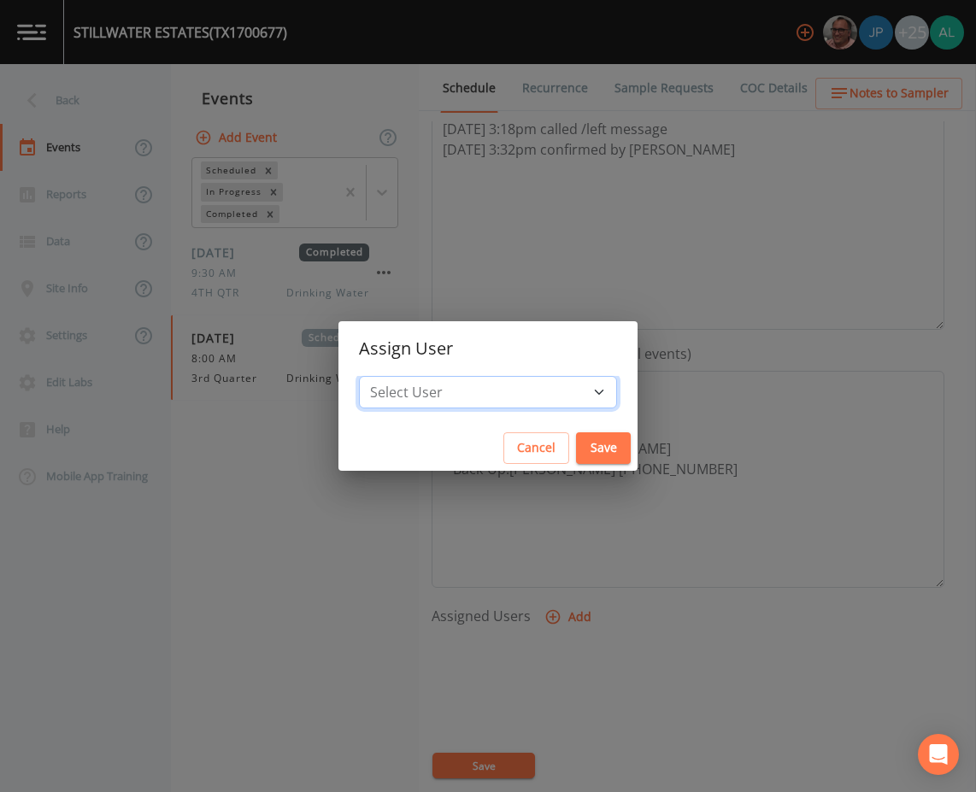
click at [452, 387] on select "Select User [PERSON_NAME] [PERSON_NAME] [PERSON_NAME] [PERSON_NAME] [PERSON_NAM…" at bounding box center [488, 392] width 258 height 32
select select "914a0f29-56c2-4065-8e52-23905ef40f2e"
click at [397, 376] on select "Select User [PERSON_NAME] [PERSON_NAME] [PERSON_NAME] [PERSON_NAME] [PERSON_NAM…" at bounding box center [488, 392] width 258 height 32
click at [576, 454] on button "Save" at bounding box center [603, 449] width 55 height 32
select select
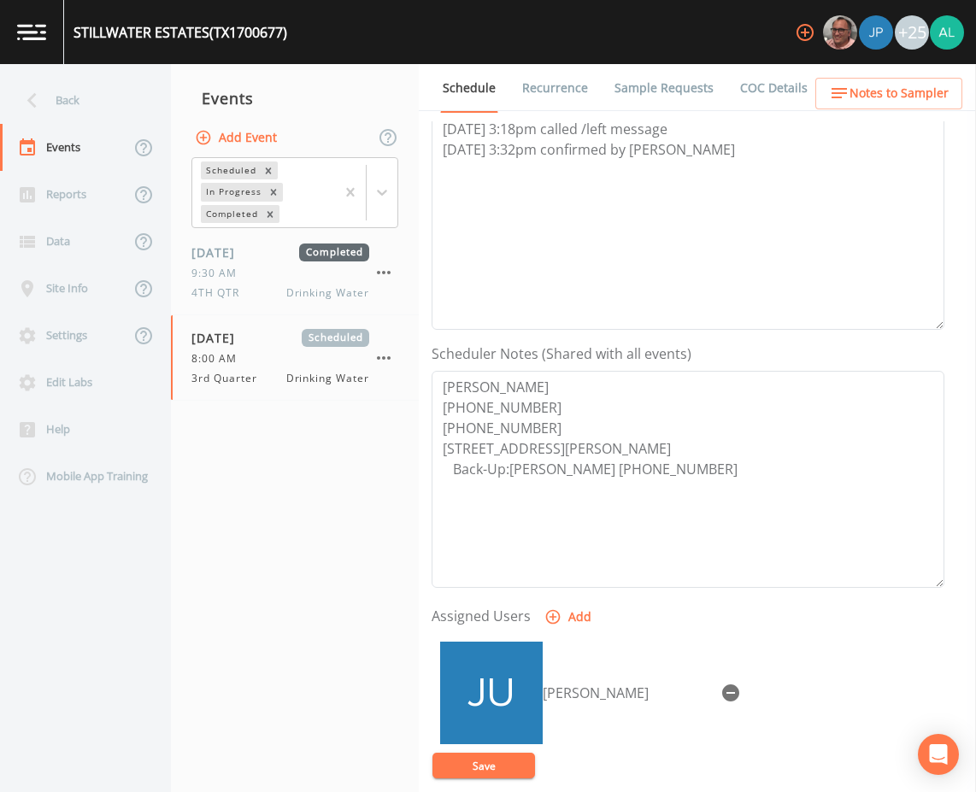
click at [499, 768] on button "Save" at bounding box center [484, 766] width 103 height 26
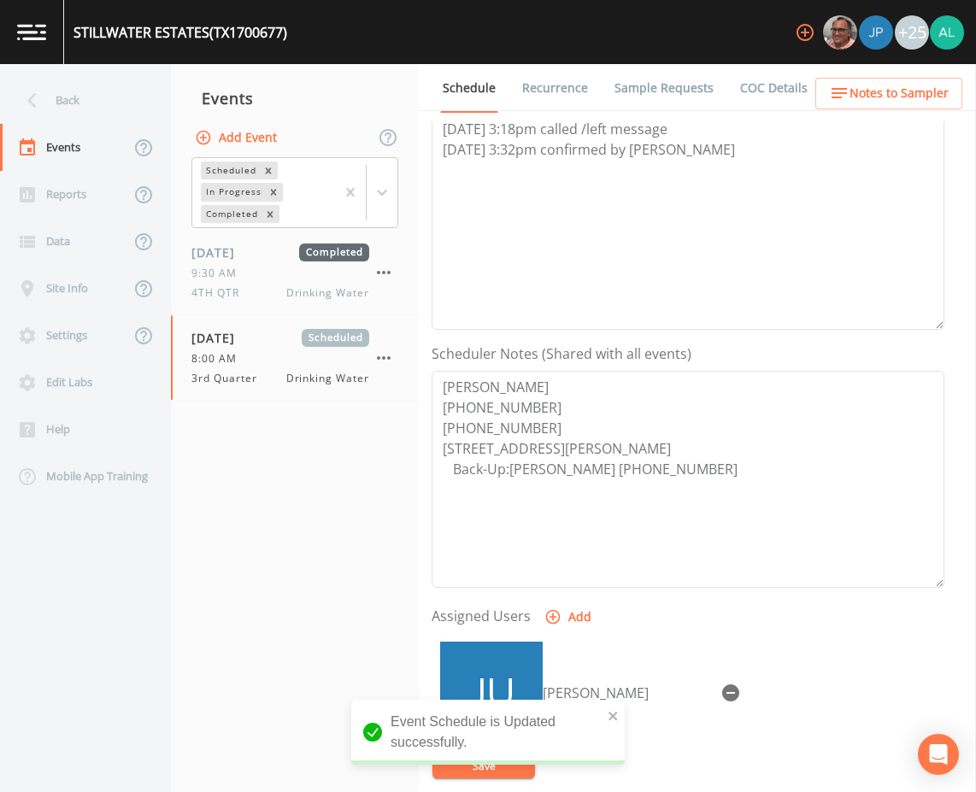
click at [868, 103] on span "Notes to Sampler" at bounding box center [899, 93] width 99 height 21
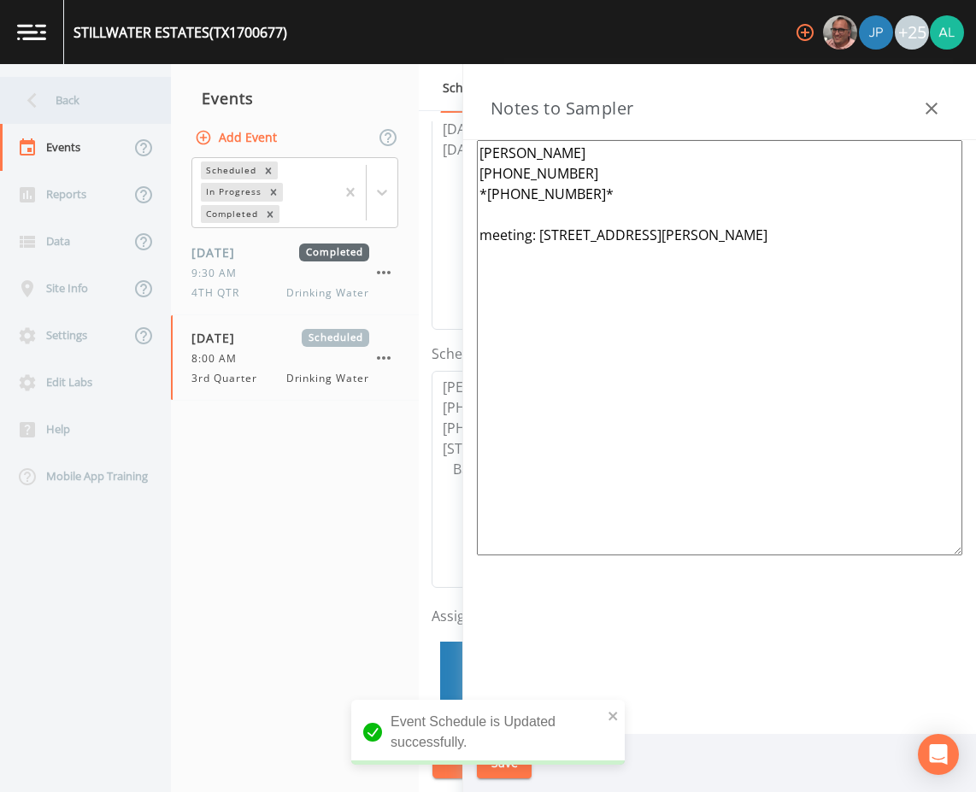
click at [103, 119] on div "Back" at bounding box center [77, 100] width 154 height 47
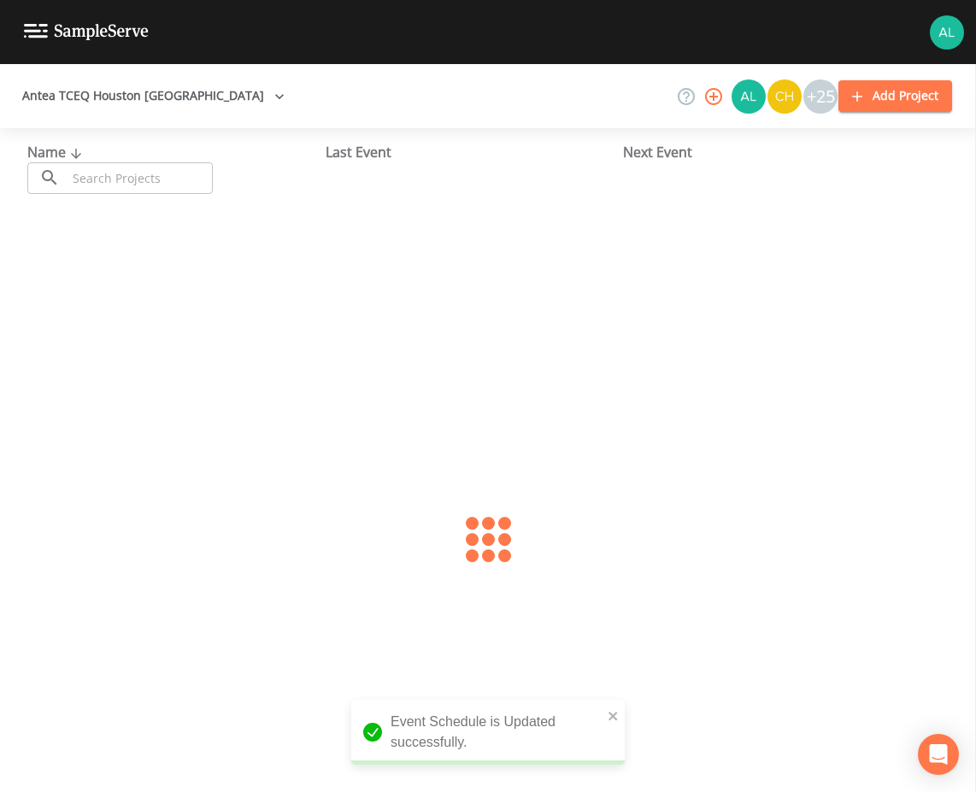
drag, startPoint x: 122, startPoint y: 204, endPoint x: 133, endPoint y: 186, distance: 21.1
click at [124, 204] on div "Name ​ ​ Last Event Next Event" at bounding box center [488, 167] width 976 height 79
click at [134, 185] on input "text" at bounding box center [140, 178] width 146 height 32
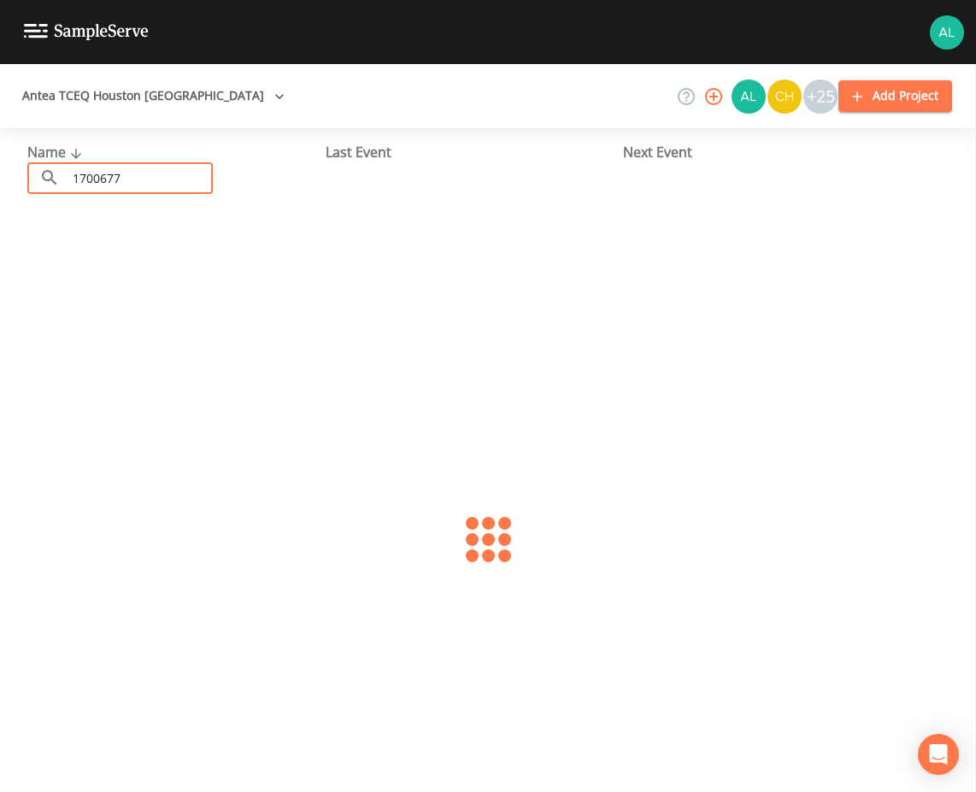
type input "1700677"
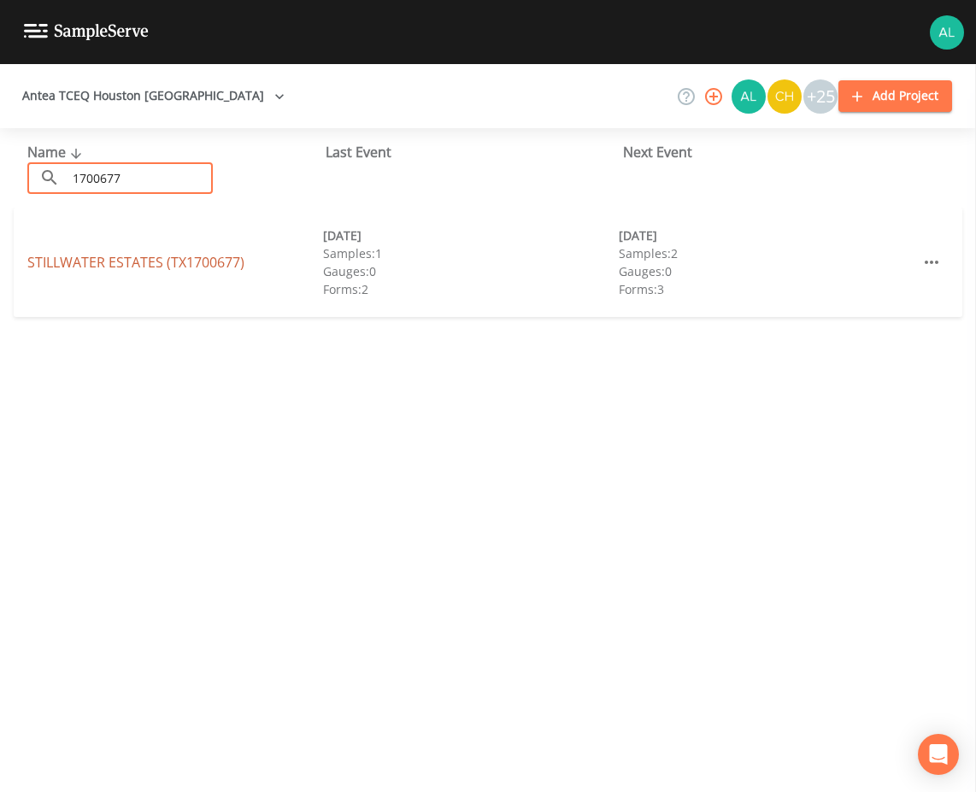
click at [181, 268] on link "[GEOGRAPHIC_DATA] (TX1700677)" at bounding box center [135, 262] width 217 height 19
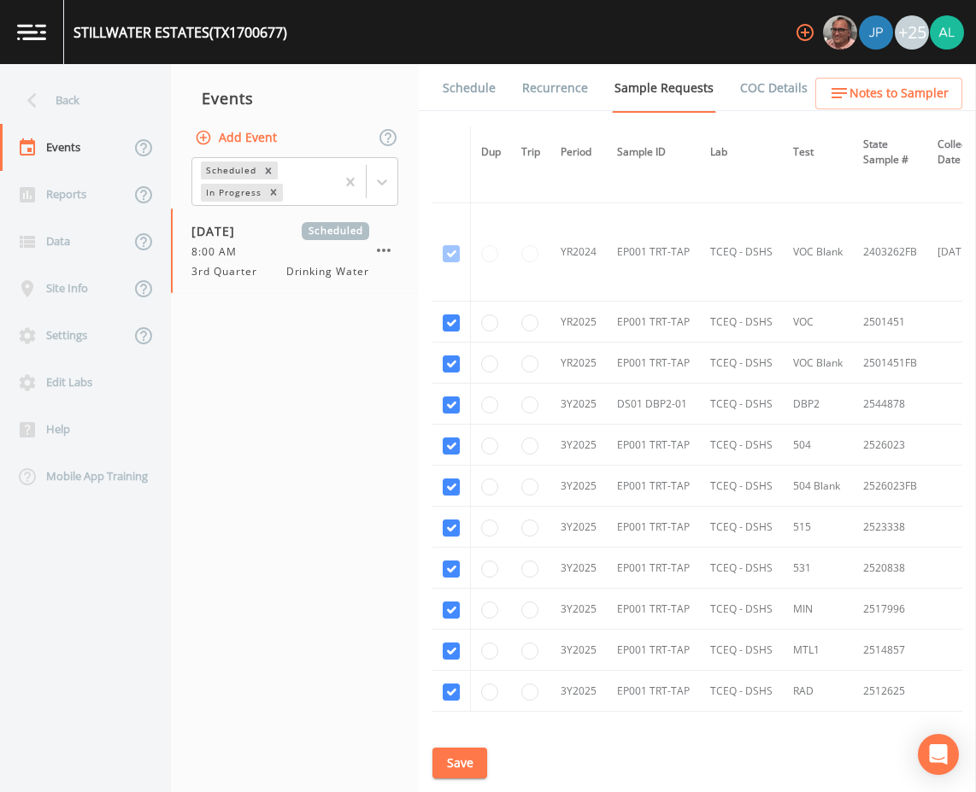
scroll to position [301, 0]
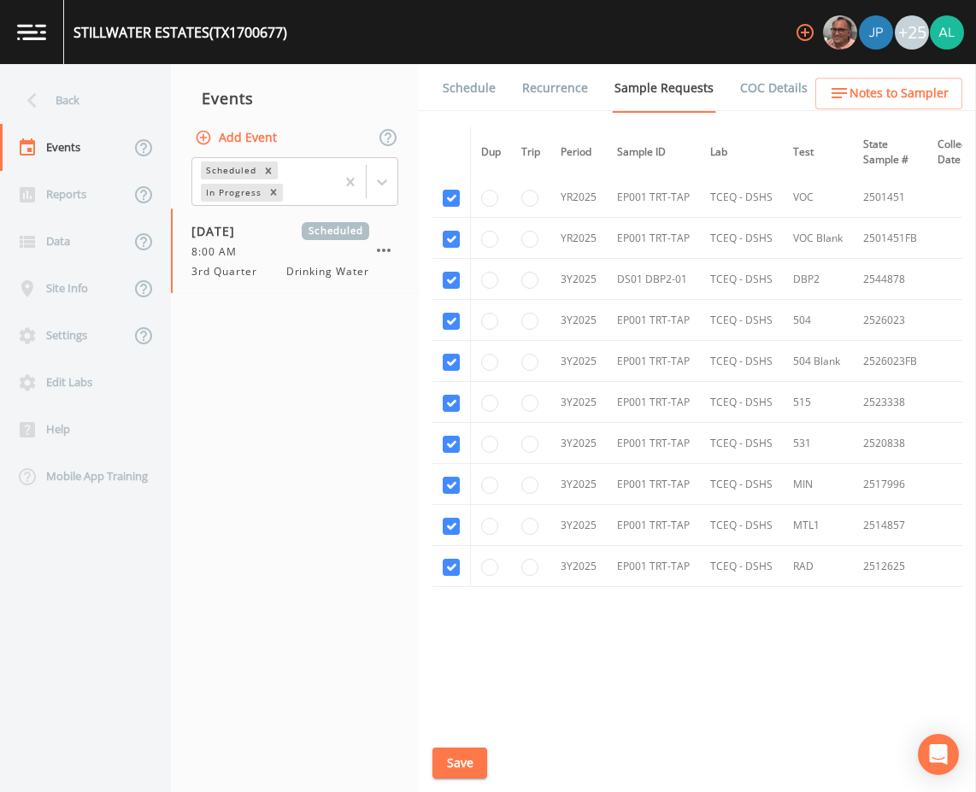
click at [451, 89] on link "Schedule" at bounding box center [469, 88] width 58 height 48
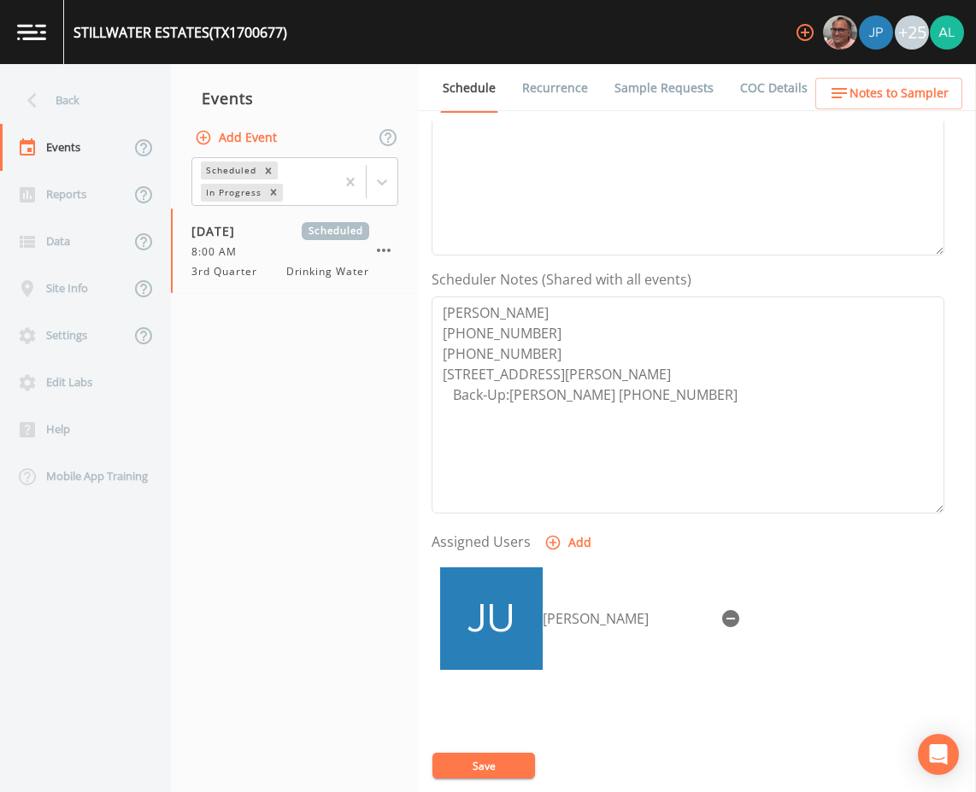
scroll to position [414, 0]
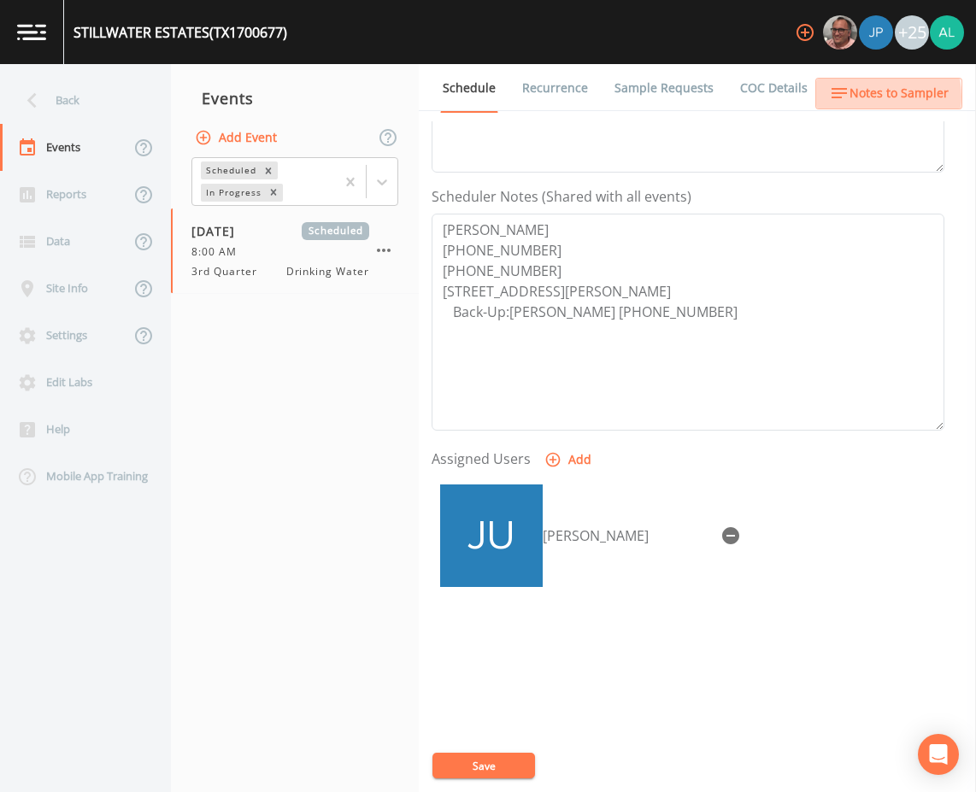
click at [862, 96] on span "Notes to Sampler" at bounding box center [899, 93] width 99 height 21
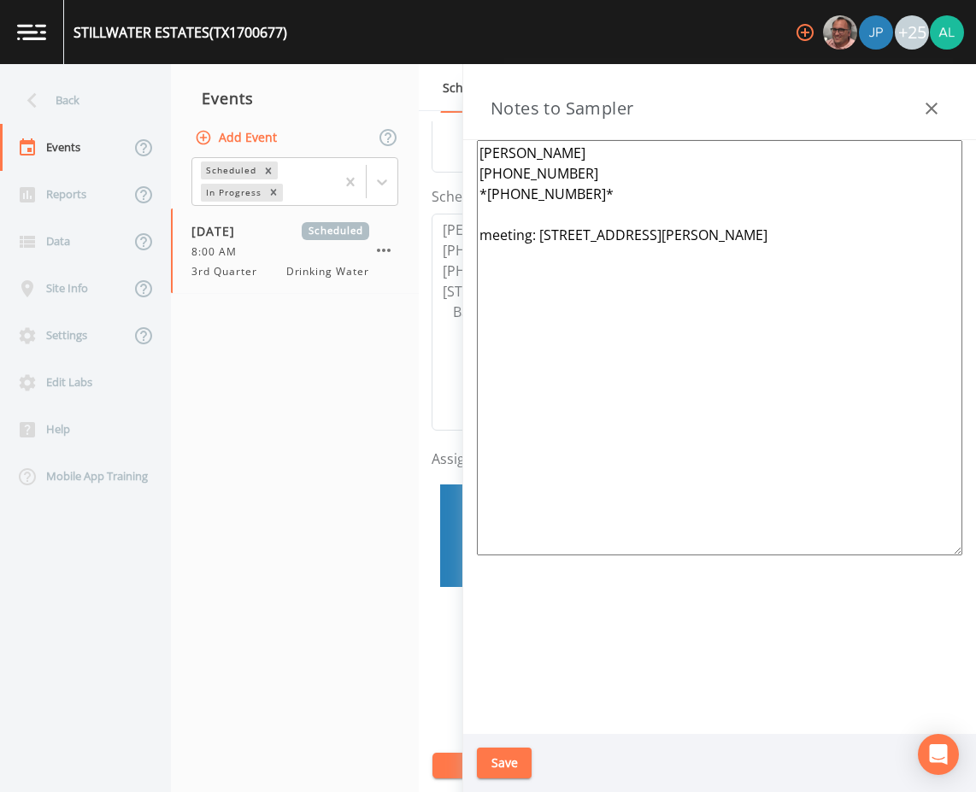
click at [950, 103] on div "Notes to Sampler" at bounding box center [719, 102] width 513 height 76
click at [946, 103] on button "button" at bounding box center [932, 108] width 34 height 34
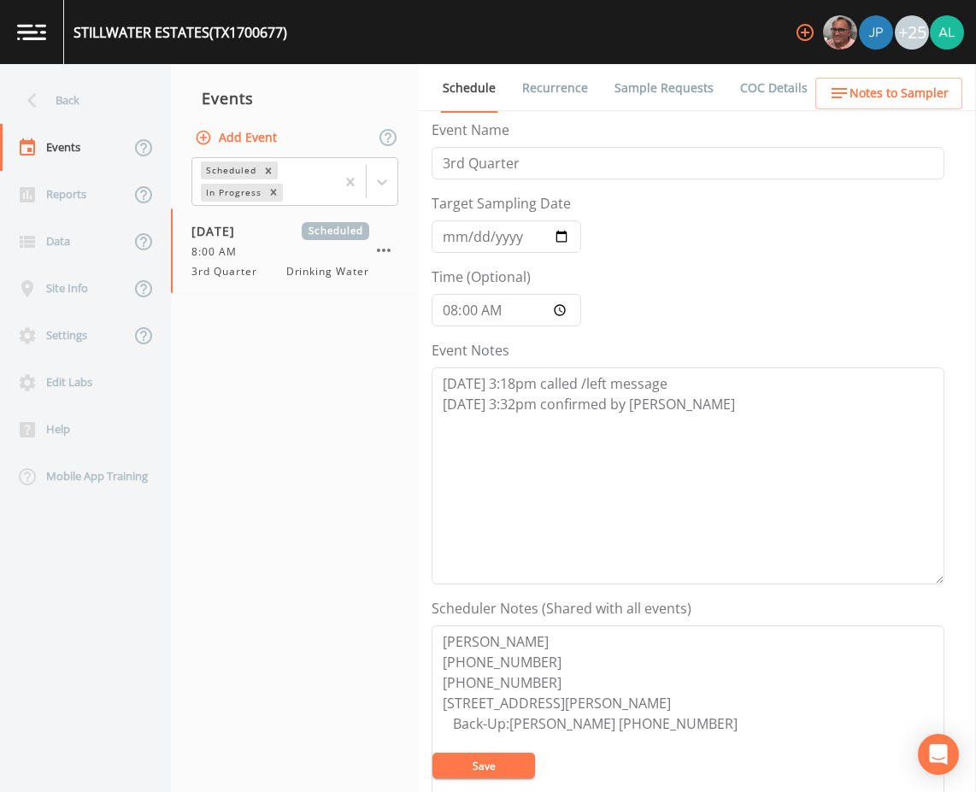
scroll to position [0, 0]
drag, startPoint x: 645, startPoint y: 429, endPoint x: 662, endPoint y: 426, distance: 18.3
click at [645, 431] on textarea "[DATE] 3:18pm called /left message [DATE] 3:32pm confirmed by [PERSON_NAME]" at bounding box center [688, 477] width 513 height 217
drag, startPoint x: 662, startPoint y: 426, endPoint x: 680, endPoint y: 415, distance: 20.4
click at [664, 423] on textarea "[DATE] 3:18pm called /left message [DATE] 3:32pm confirmed by [PERSON_NAME]" at bounding box center [688, 477] width 513 height 217
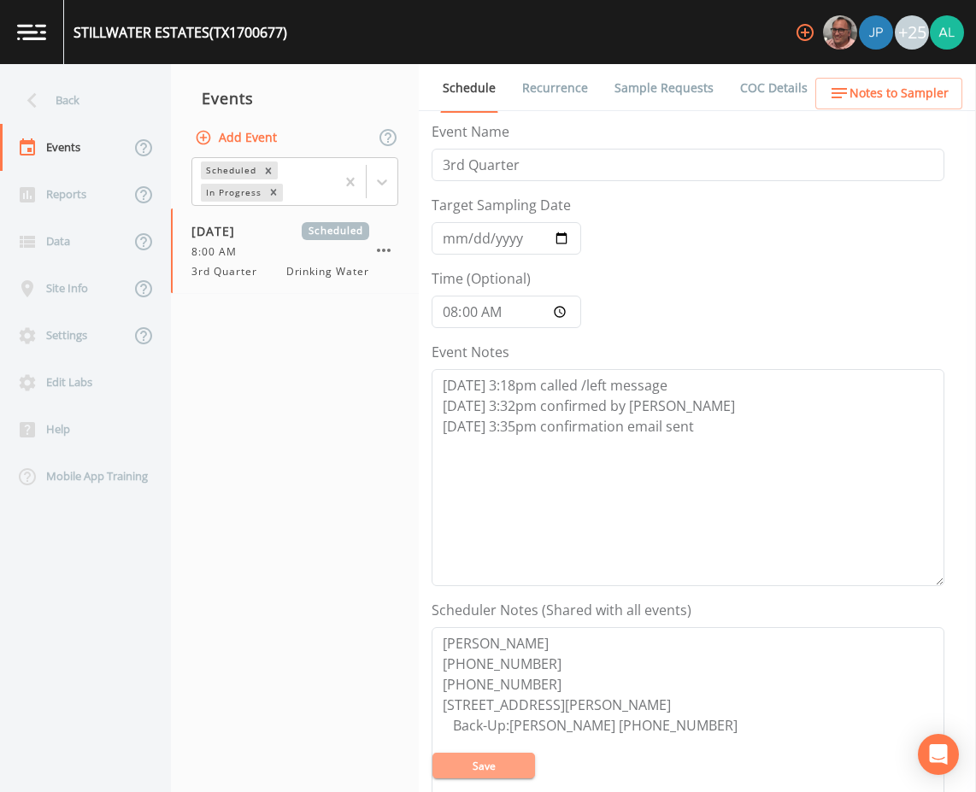
click at [463, 754] on button "Save" at bounding box center [484, 766] width 103 height 26
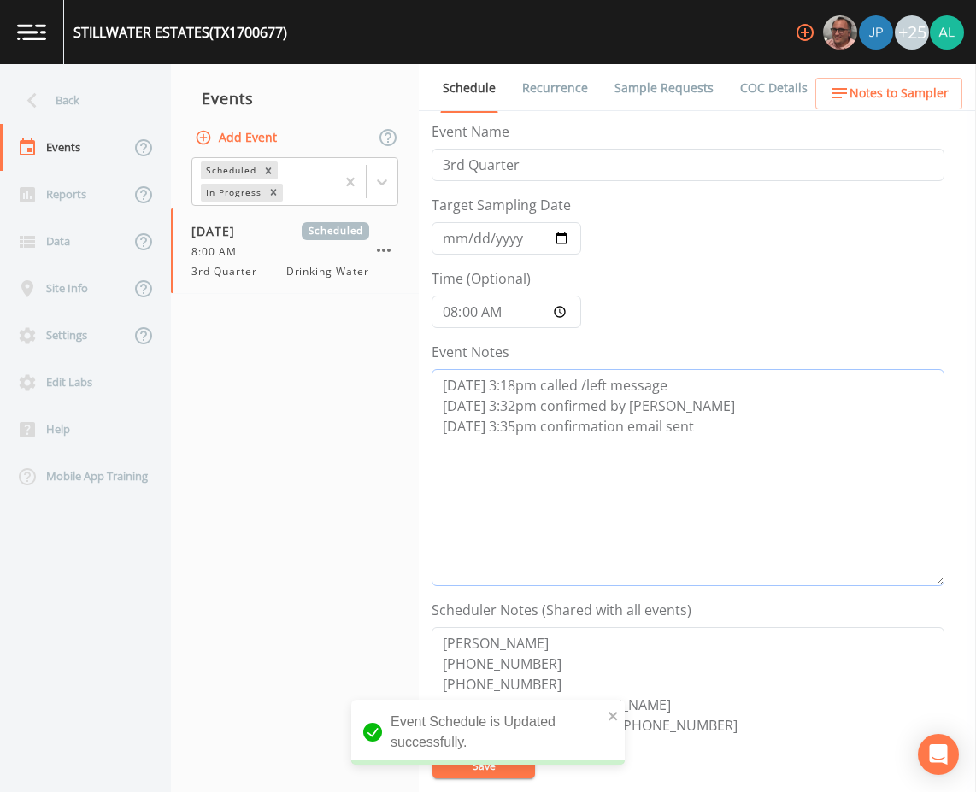
click at [518, 432] on textarea "[DATE] 3:18pm called /left message [DATE] 3:32pm confirmed by [PERSON_NAME] [DA…" at bounding box center [688, 477] width 513 height 217
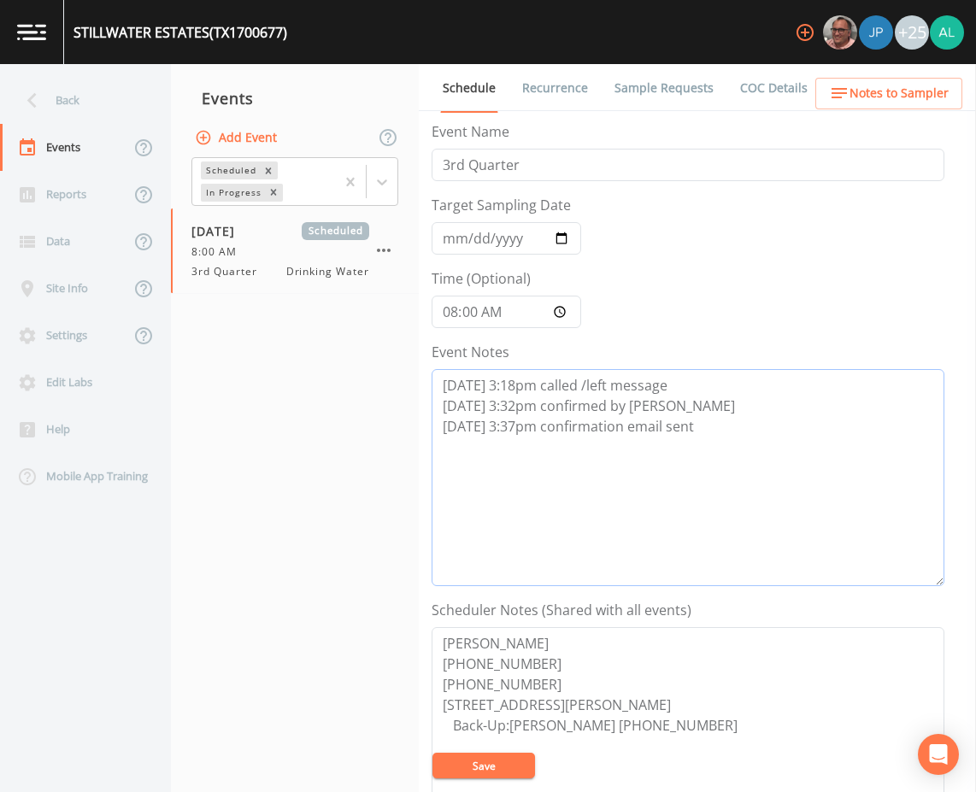
type textarea "[DATE] 3:18pm called /left message [DATE] 3:32pm confirmed by [PERSON_NAME] [DA…"
click at [509, 762] on button "Save" at bounding box center [484, 766] width 103 height 26
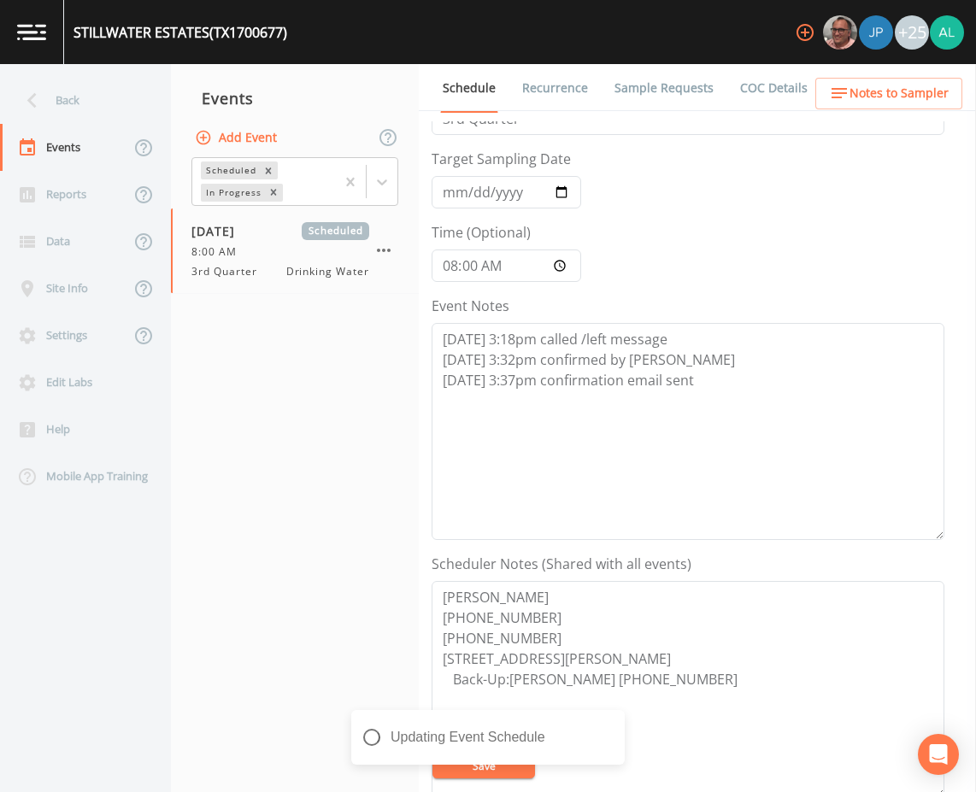
scroll to position [342, 0]
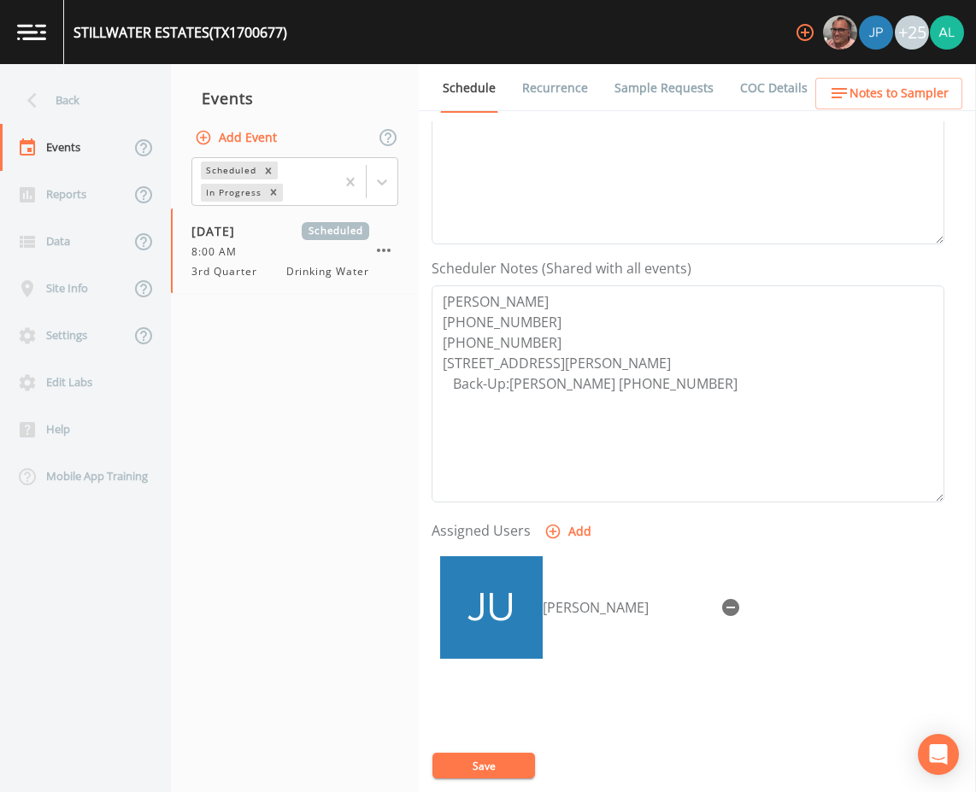
click at [471, 769] on button "Save" at bounding box center [484, 766] width 103 height 26
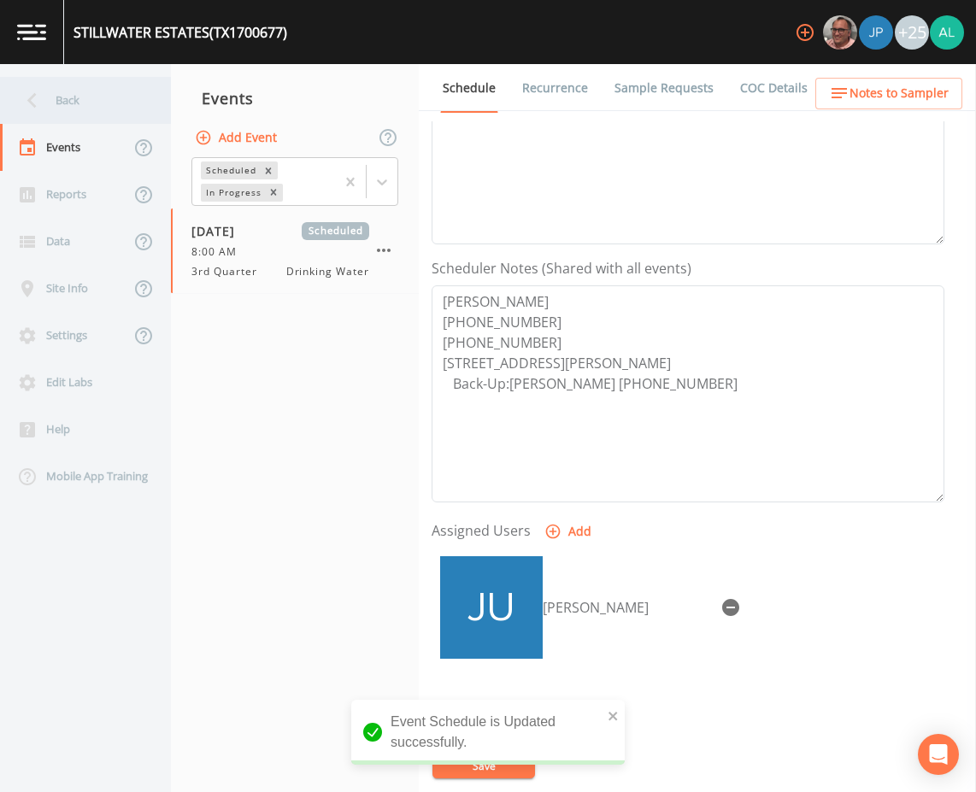
click at [98, 117] on div "Back" at bounding box center [77, 100] width 154 height 47
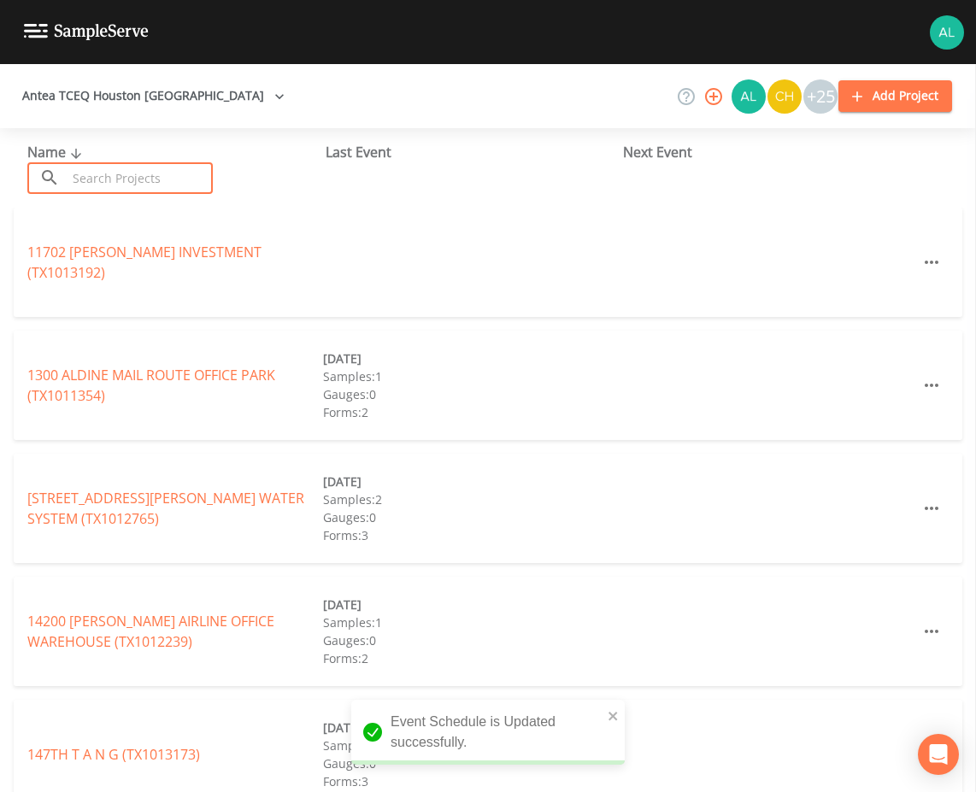
click at [117, 185] on input "text" at bounding box center [140, 178] width 146 height 32
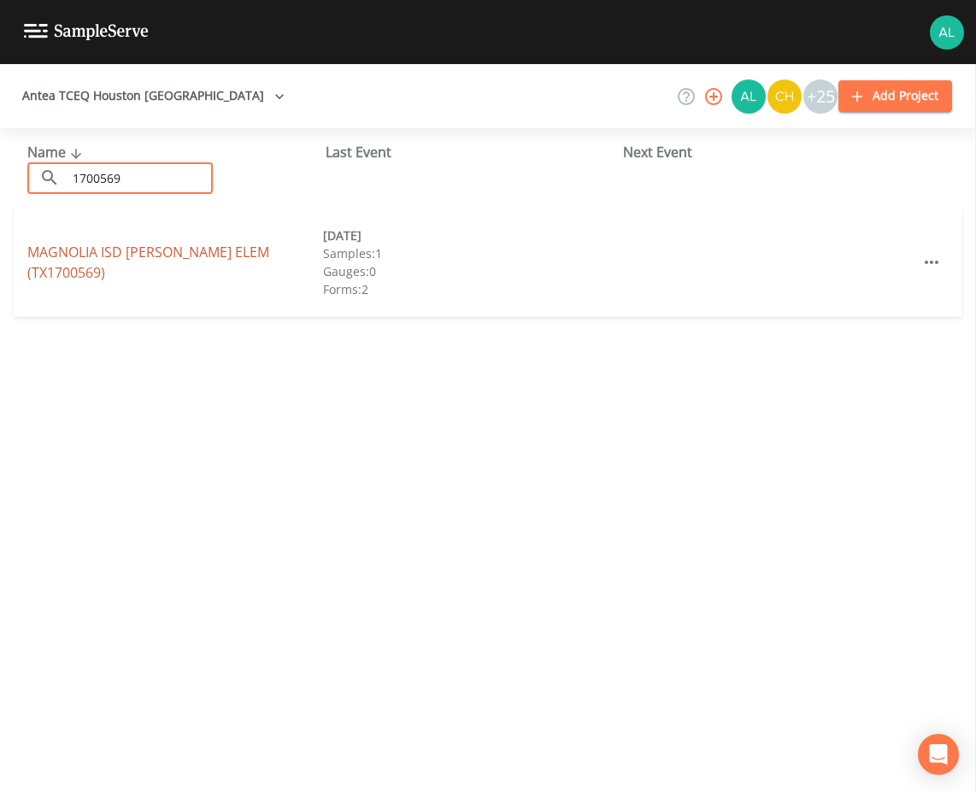
type input "1700569"
click at [89, 269] on link "MAGNOLIA ISD [PERSON_NAME] ELEM (TX1700569)" at bounding box center [148, 262] width 242 height 39
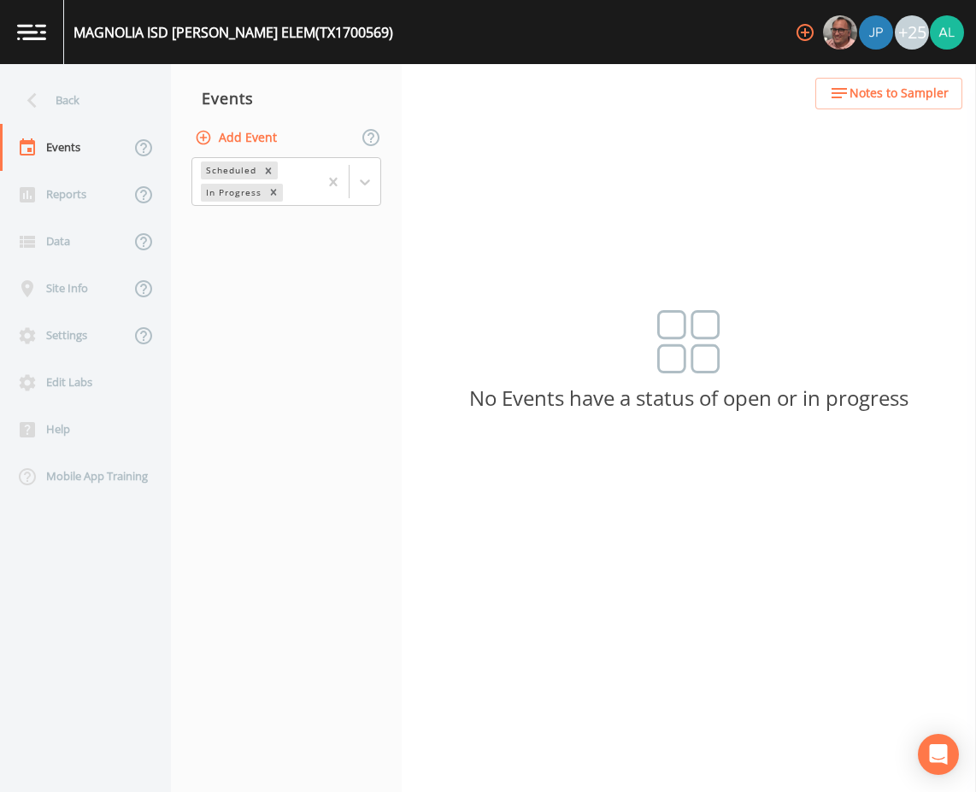
click at [251, 145] on button "Add Event" at bounding box center [237, 138] width 92 height 32
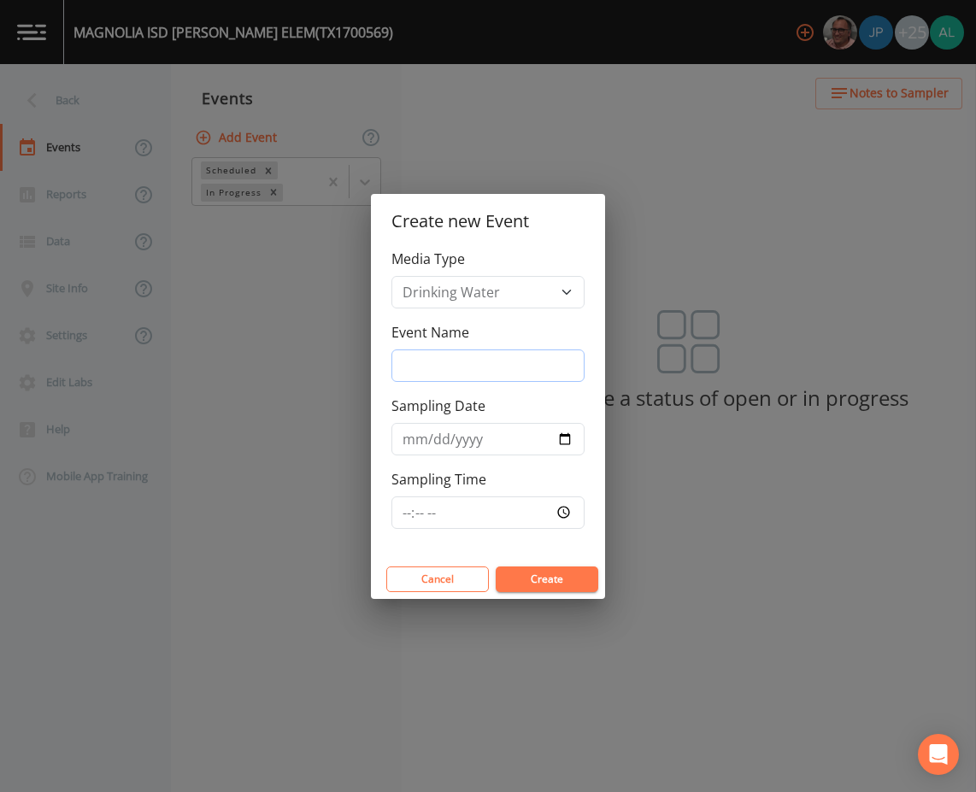
click at [415, 380] on input "Event Name" at bounding box center [488, 366] width 193 height 32
type input "3rd Quarter"
click at [416, 512] on input "Sampling Time" at bounding box center [488, 513] width 193 height 32
click at [408, 521] on input "Sampling Time" at bounding box center [488, 513] width 193 height 32
click at [427, 444] on input "[DATE]" at bounding box center [488, 439] width 193 height 32
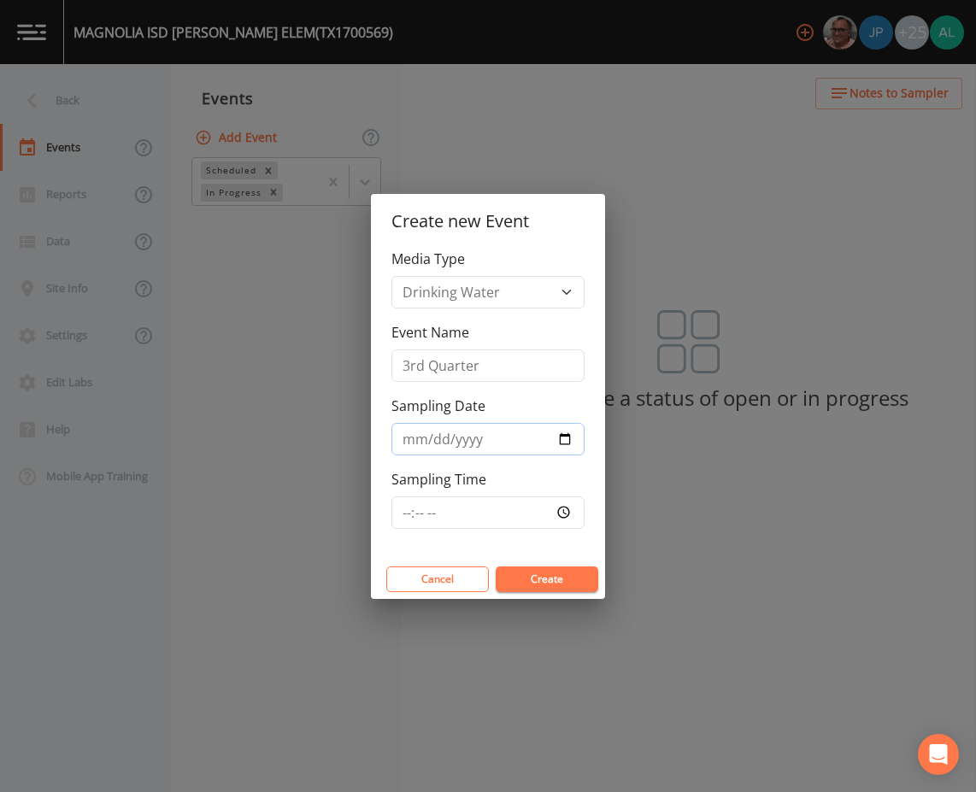
type input "[DATE]"
click at [496, 567] on button "Create" at bounding box center [547, 580] width 103 height 26
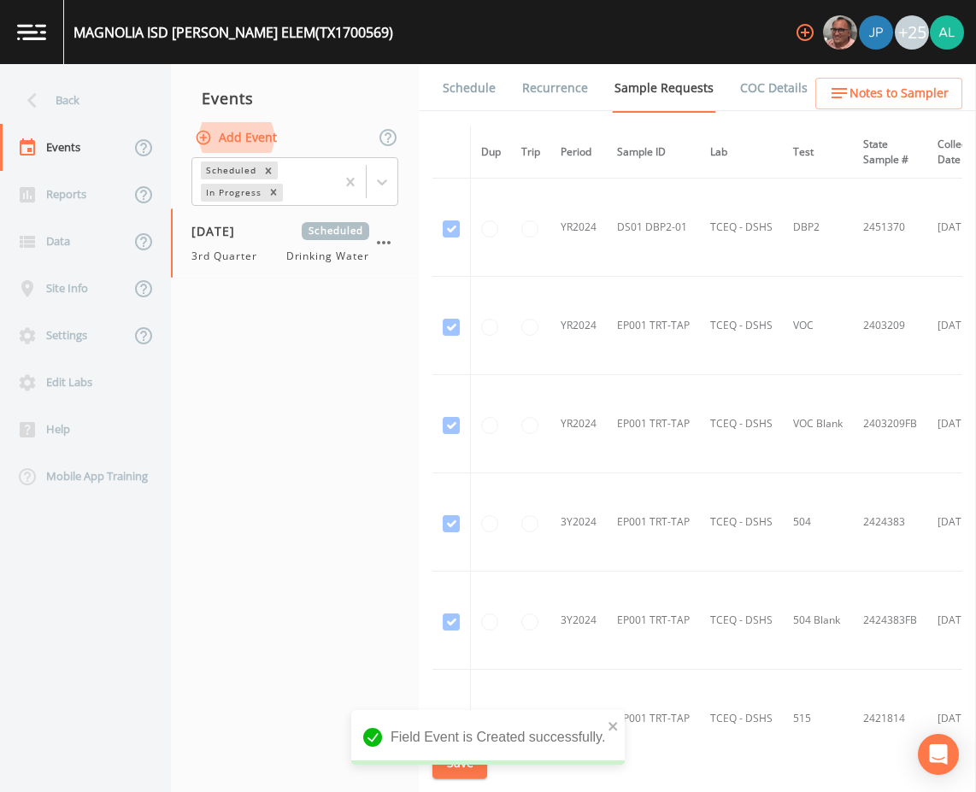
click at [456, 92] on link "Schedule" at bounding box center [469, 88] width 58 height 48
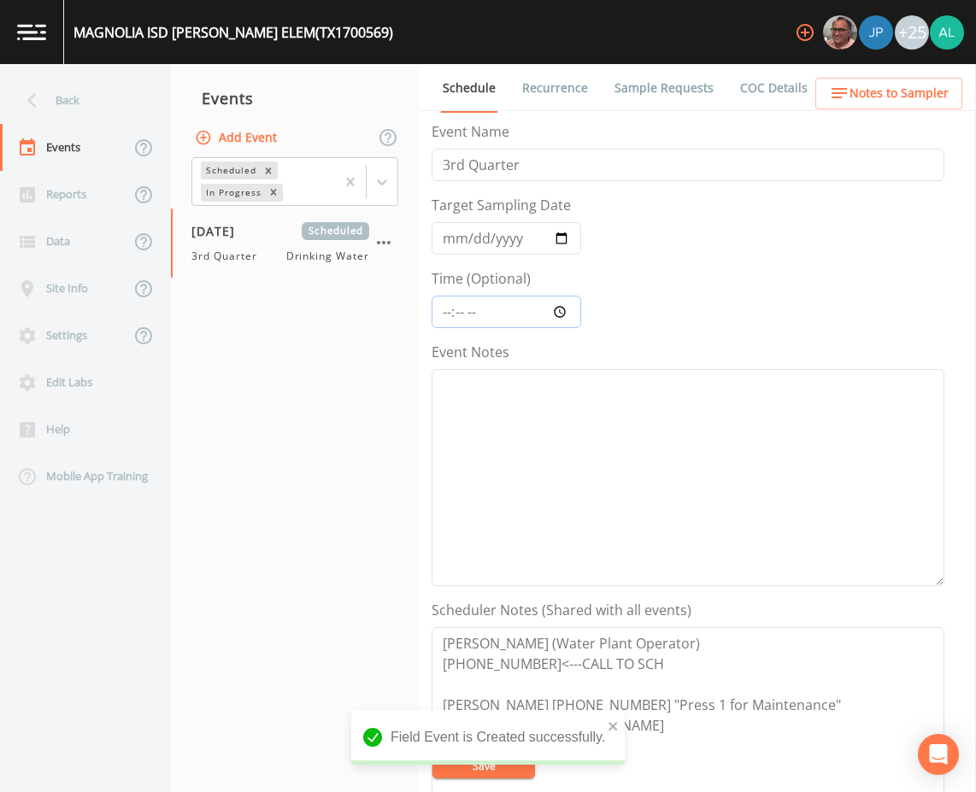
click at [444, 314] on input "Time (Optional)" at bounding box center [507, 312] width 150 height 32
type input "09:30"
click at [433, 753] on button "Save" at bounding box center [484, 766] width 103 height 26
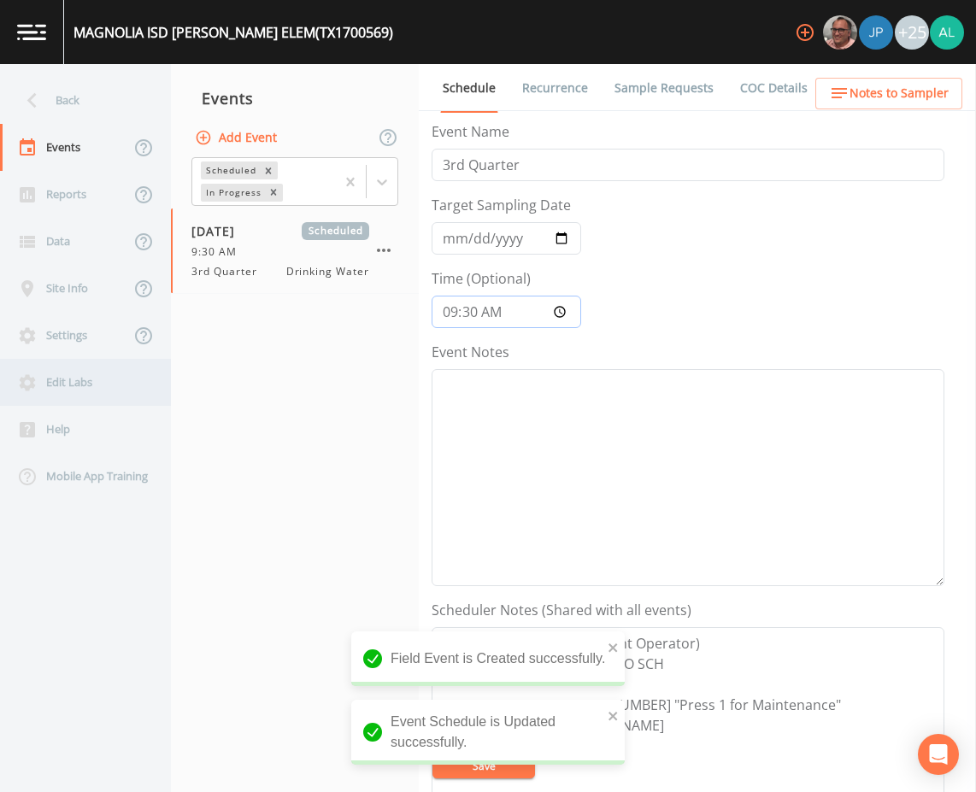
scroll to position [85, 0]
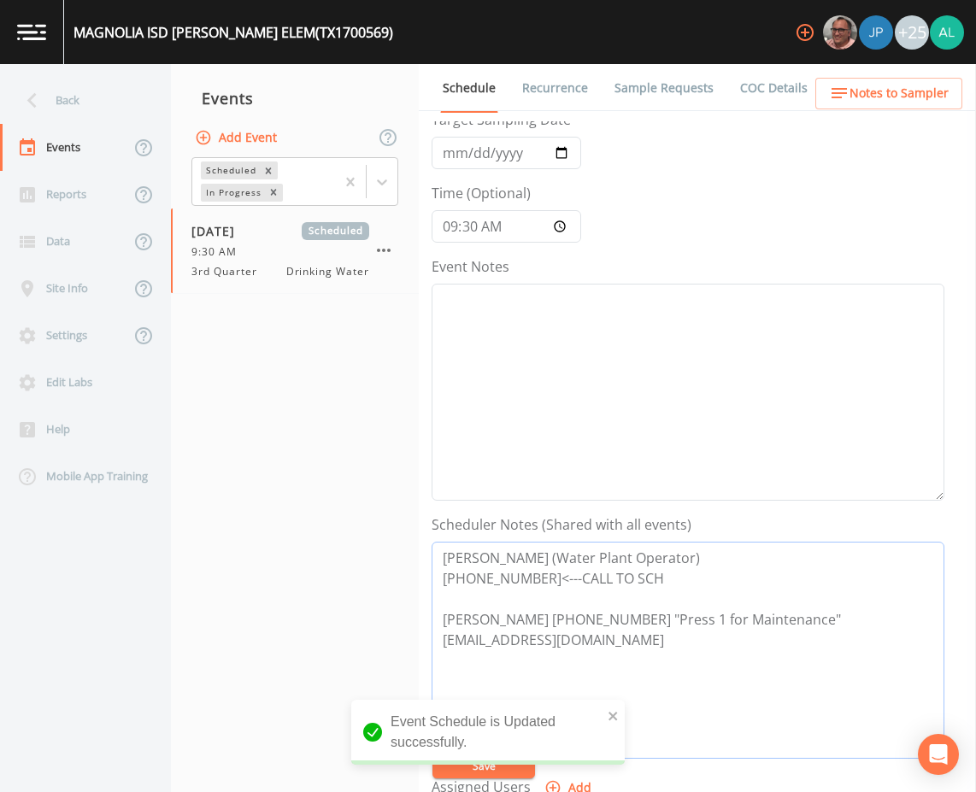
drag, startPoint x: 666, startPoint y: 648, endPoint x: 417, endPoint y: 650, distance: 248.8
click at [417, 650] on div "Back Events Reports Data Site Info Settings Edit Labs Help Mobile App Training …" at bounding box center [488, 428] width 976 height 728
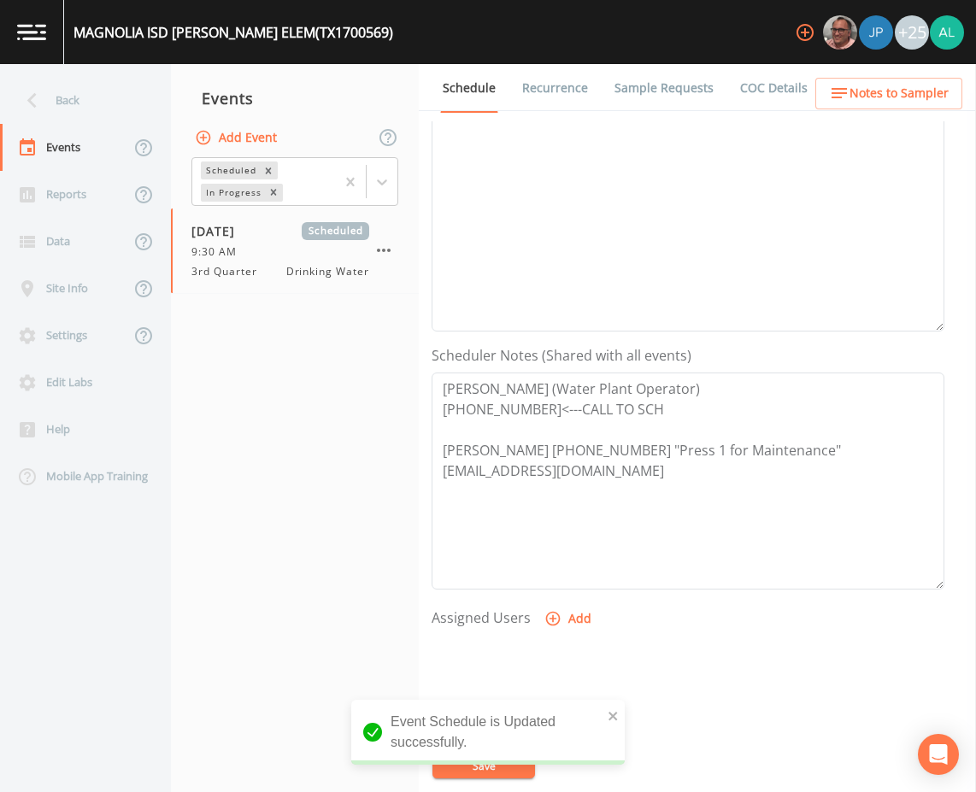
scroll to position [256, 0]
click at [892, 103] on span "Notes to Sampler" at bounding box center [899, 93] width 99 height 21
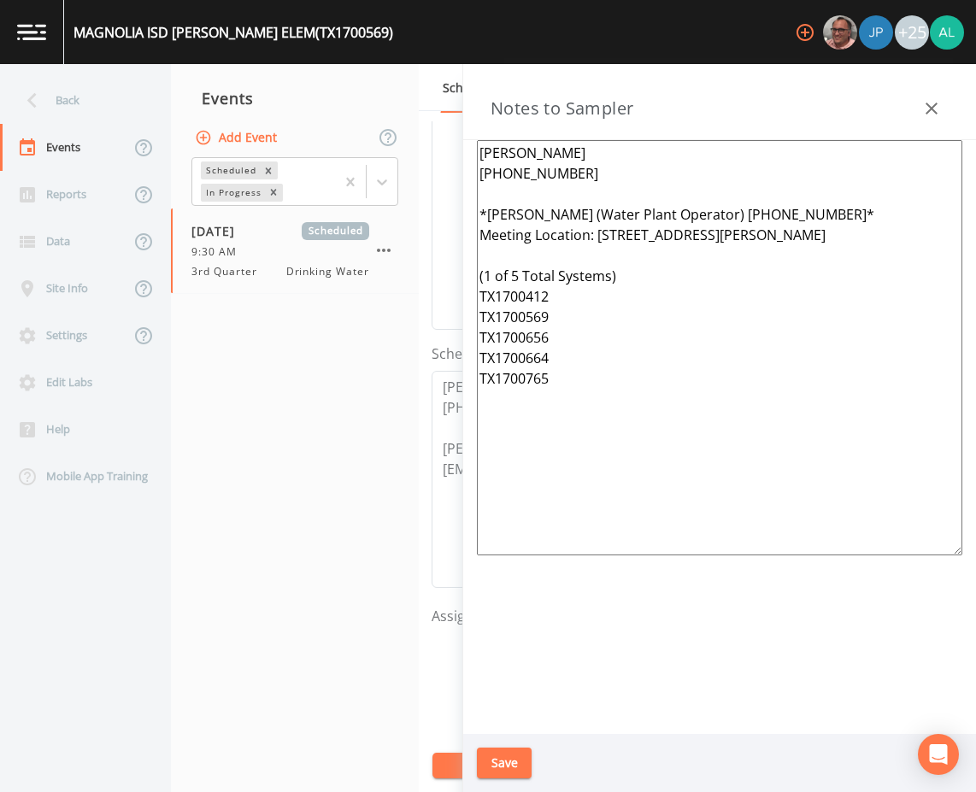
drag, startPoint x: 556, startPoint y: 323, endPoint x: 462, endPoint y: 315, distance: 93.5
click at [462, 315] on aside "Notes to Sampler [PERSON_NAME] [PHONE_NUMBER] *[PERSON_NAME] (Water Plant Opera…" at bounding box center [719, 428] width 514 height 728
drag, startPoint x: 592, startPoint y: 388, endPoint x: 474, endPoint y: 377, distance: 117.6
click at [472, 381] on div "[PERSON_NAME] [PHONE_NUMBER] *[PERSON_NAME] (Water Plant Operator) [PHONE_NUMBE…" at bounding box center [719, 437] width 513 height 594
drag, startPoint x: 521, startPoint y: 383, endPoint x: 477, endPoint y: 383, distance: 43.6
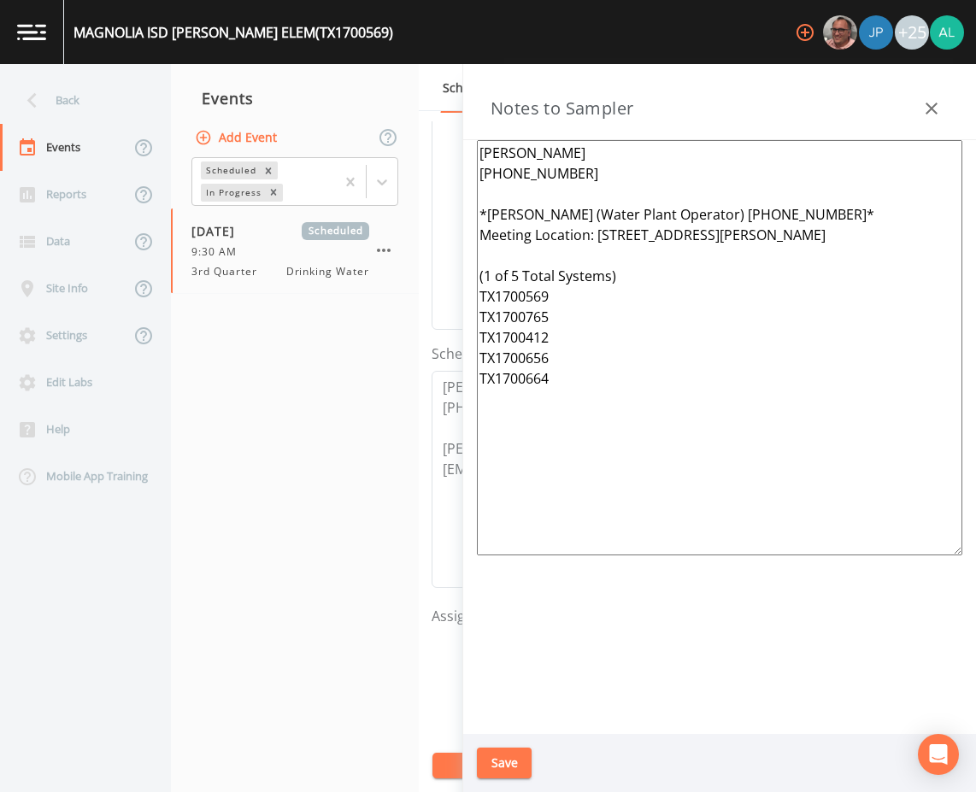
click at [477, 383] on textarea "[PERSON_NAME] [PHONE_NUMBER] *[PERSON_NAME] (Water Plant Operator) [PHONE_NUMBE…" at bounding box center [720, 347] width 486 height 415
drag, startPoint x: 679, startPoint y: 510, endPoint x: 454, endPoint y: 141, distance: 432.3
click at [454, 141] on div "Back Events Reports Data Site Info Settings Edit Labs Help Mobile App Training …" at bounding box center [488, 428] width 976 height 728
type textarea "[PERSON_NAME] [PHONE_NUMBER] *[PERSON_NAME] (Water Plant Operator) [PHONE_NUMBE…"
click at [523, 769] on button "Save" at bounding box center [504, 764] width 55 height 32
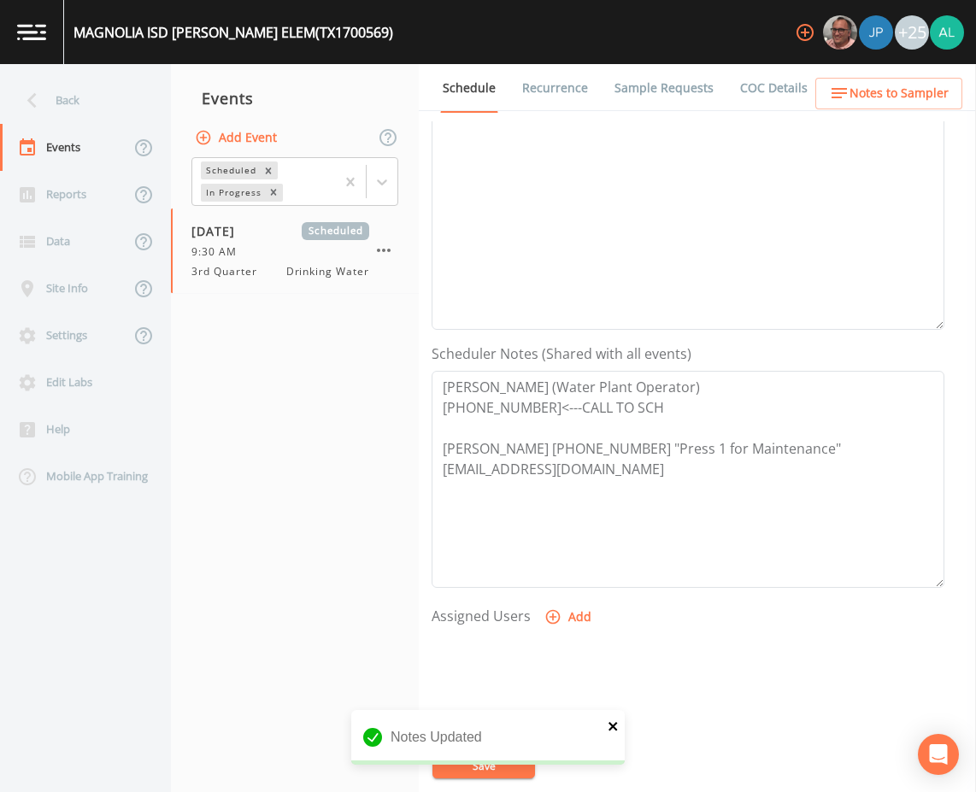
click at [611, 726] on icon "close" at bounding box center [613, 726] width 9 height 9
click at [487, 764] on button "Save" at bounding box center [484, 766] width 103 height 26
click at [944, 90] on span "Notes to Sampler" at bounding box center [899, 93] width 99 height 21
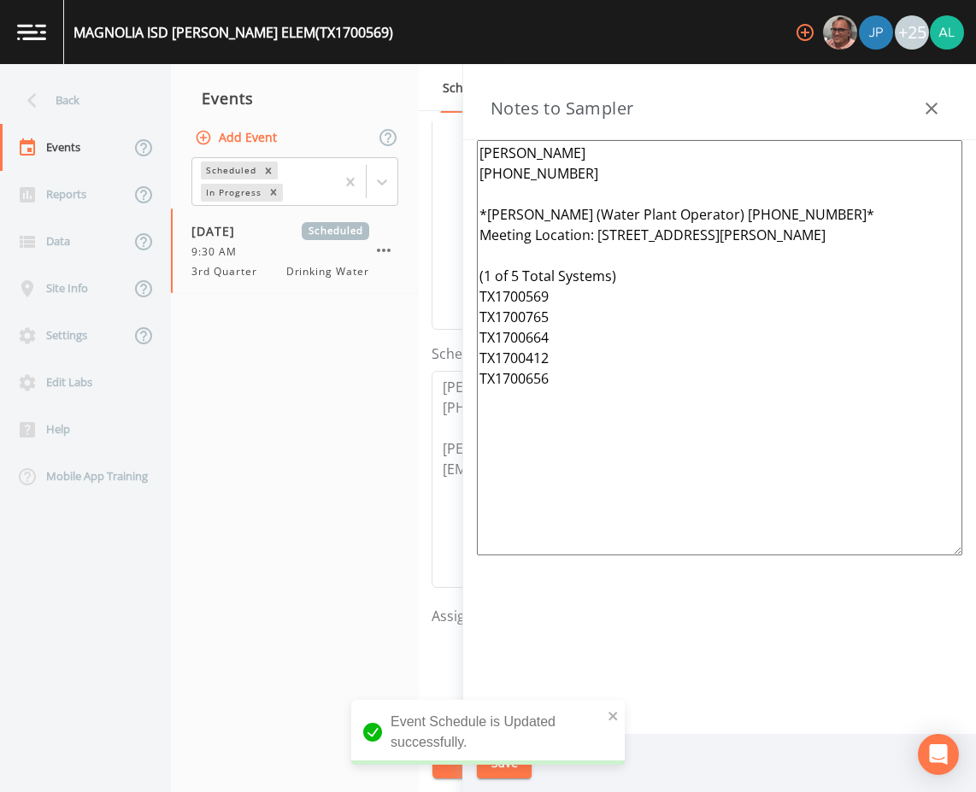
drag, startPoint x: 877, startPoint y: 233, endPoint x: 598, endPoint y: 243, distance: 278.8
click at [598, 243] on textarea "[PERSON_NAME] [PHONE_NUMBER] *[PERSON_NAME] (Water Plant Operator) [PHONE_NUMBE…" at bounding box center [720, 347] width 486 height 415
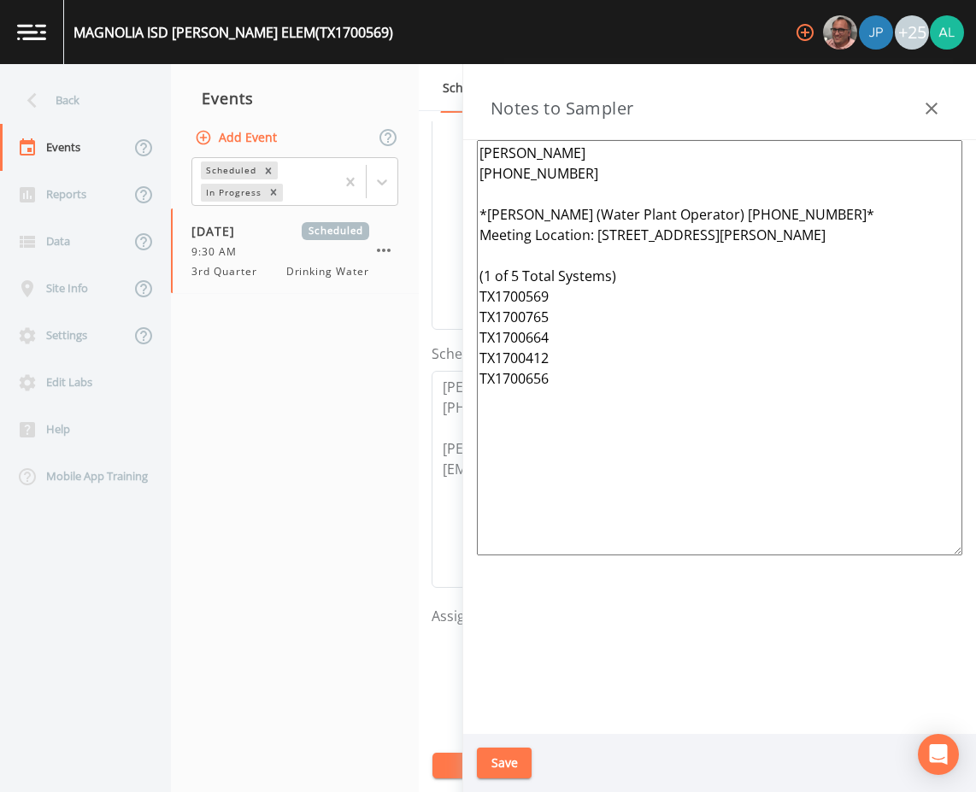
drag, startPoint x: 607, startPoint y: 427, endPoint x: 368, endPoint y: 67, distance: 432.9
click at [368, 67] on div "Back Events Reports Data Site Info Settings Edit Labs Help Mobile App Training …" at bounding box center [488, 428] width 976 height 728
click at [506, 759] on button "Save" at bounding box center [504, 764] width 55 height 32
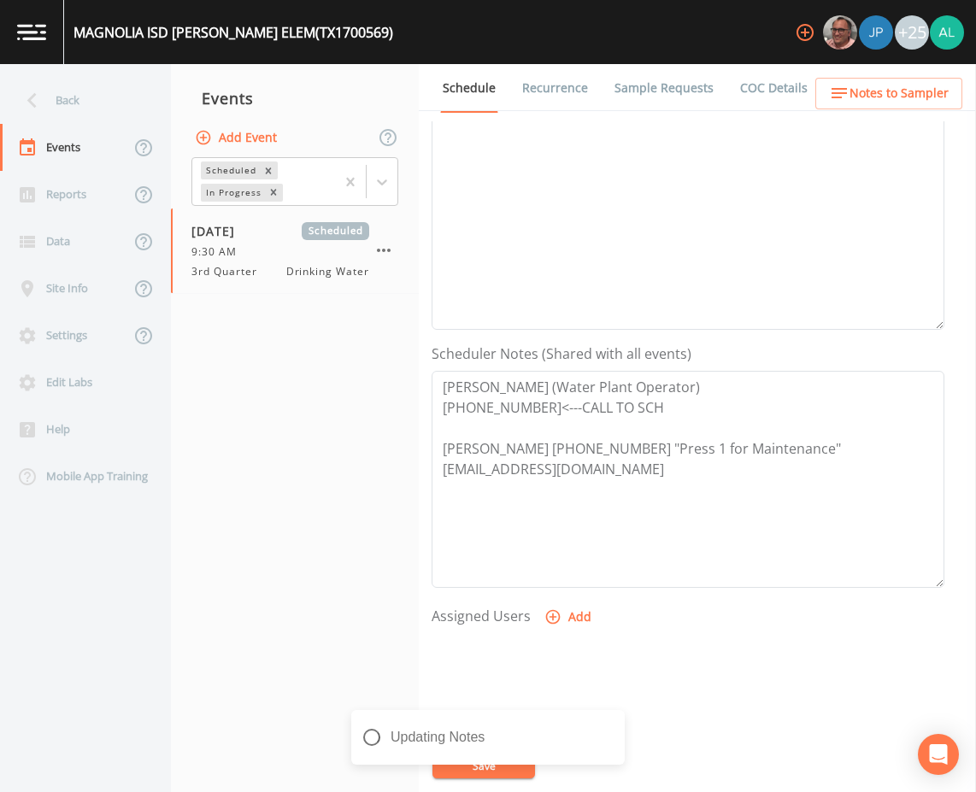
scroll to position [0, 0]
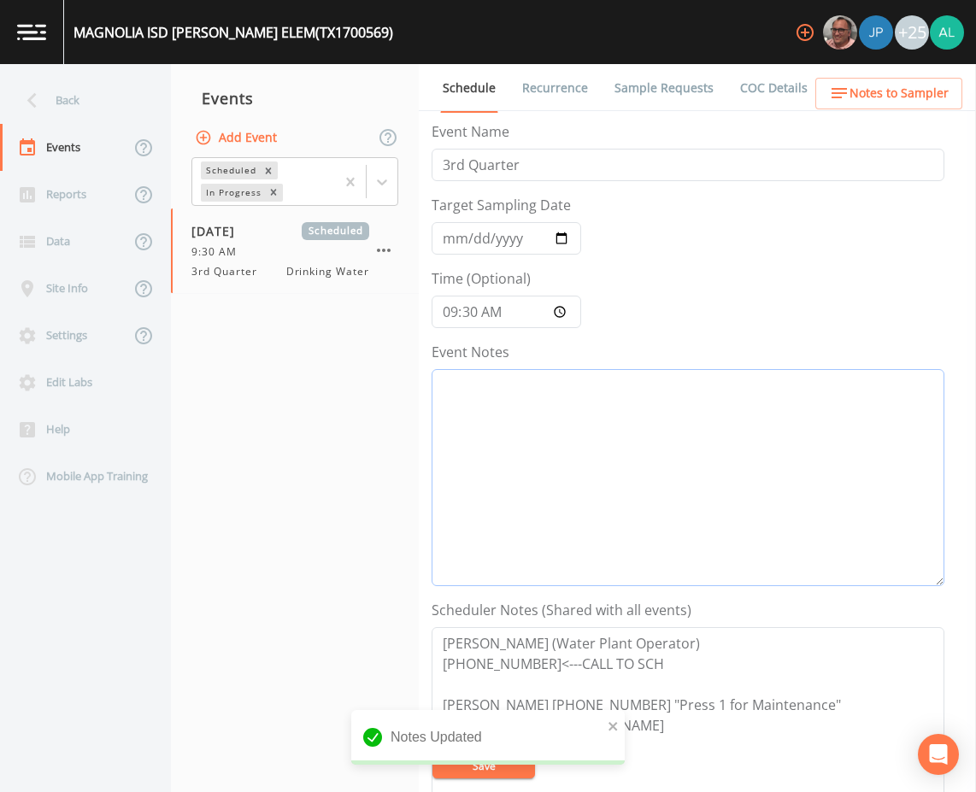
click at [547, 410] on textarea "Event Notes" at bounding box center [688, 477] width 513 height 217
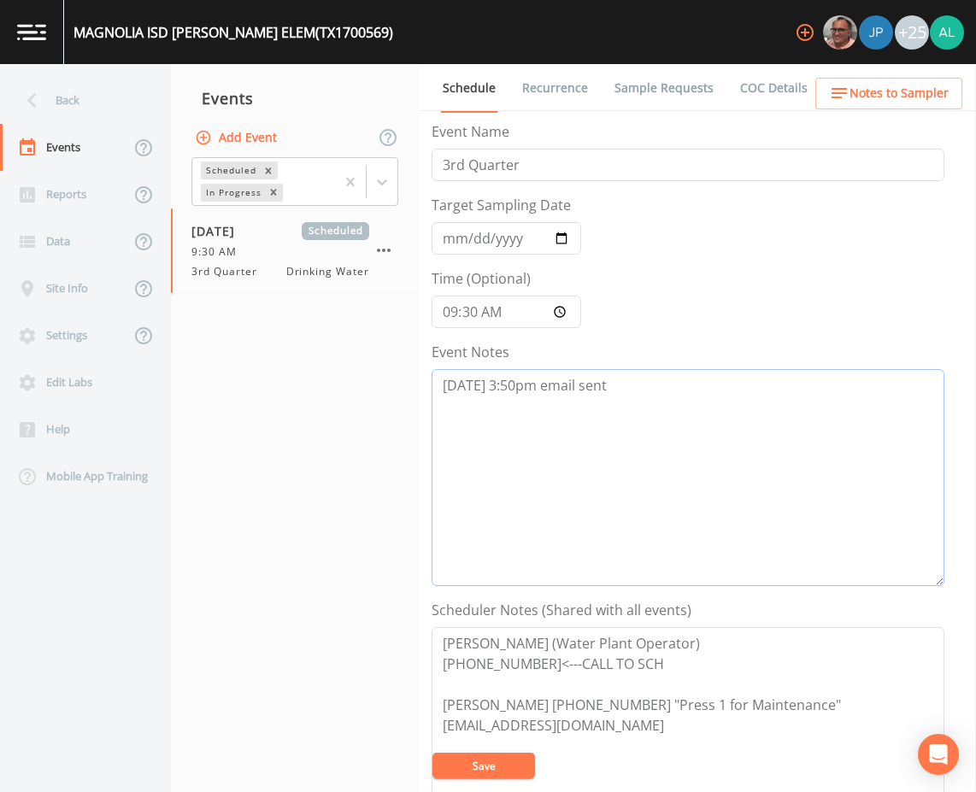
type textarea "[DATE] 3:50pm email sent"
click at [484, 762] on button "Save" at bounding box center [484, 766] width 103 height 26
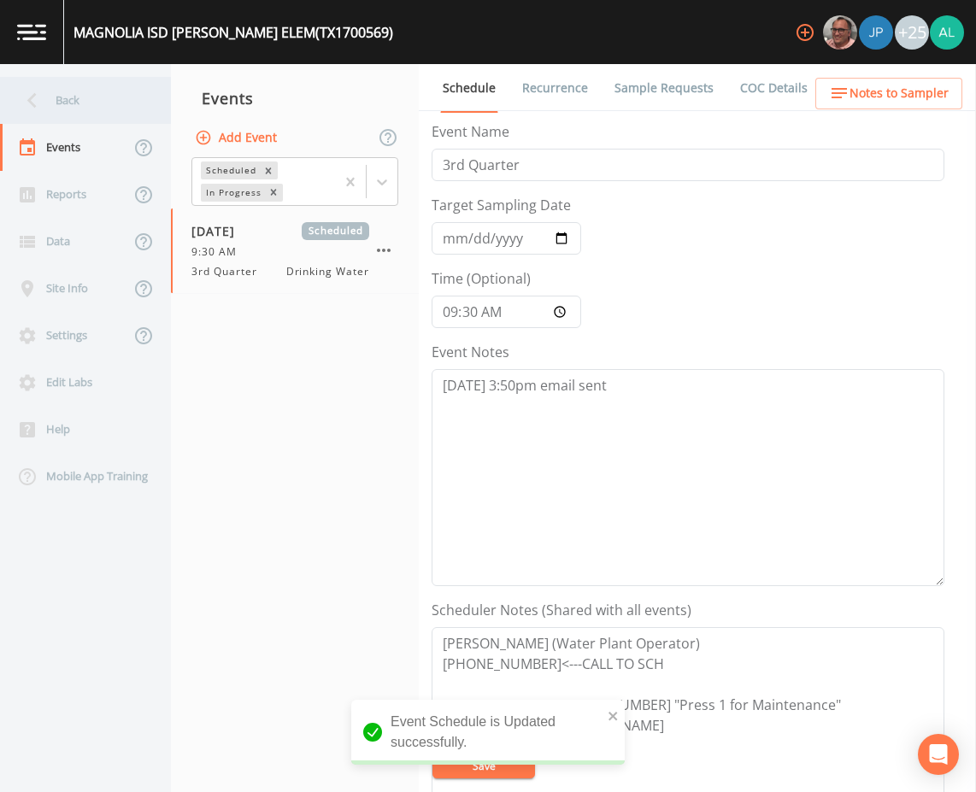
click at [106, 102] on div "Back" at bounding box center [77, 100] width 154 height 47
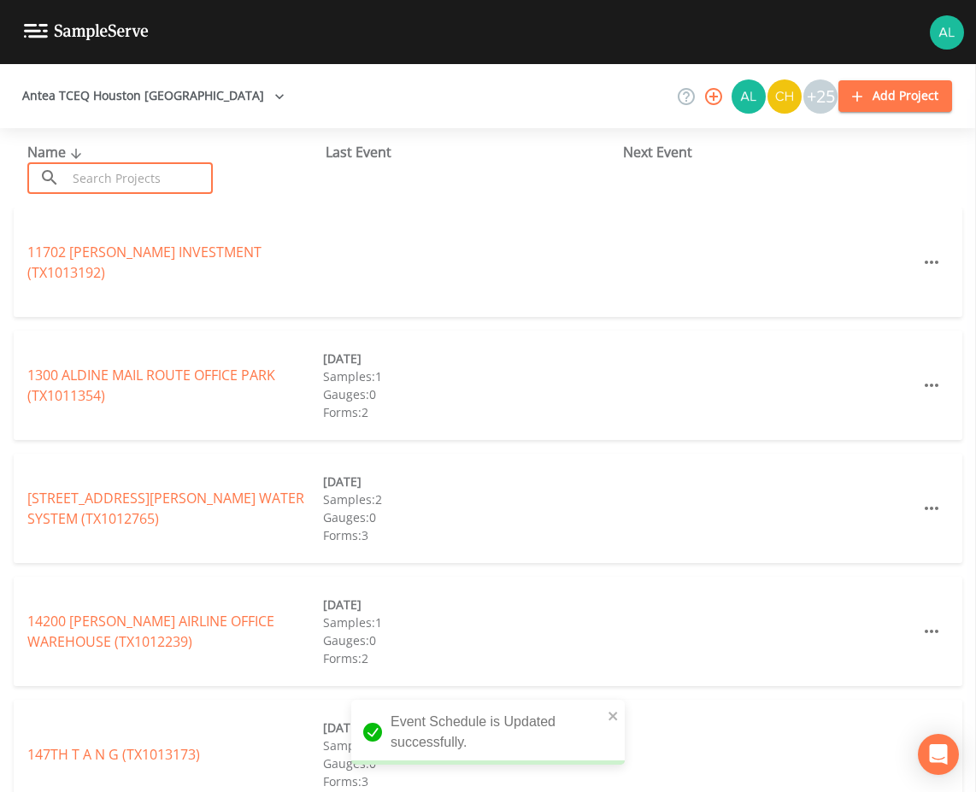
click at [132, 179] on input "text" at bounding box center [140, 178] width 146 height 32
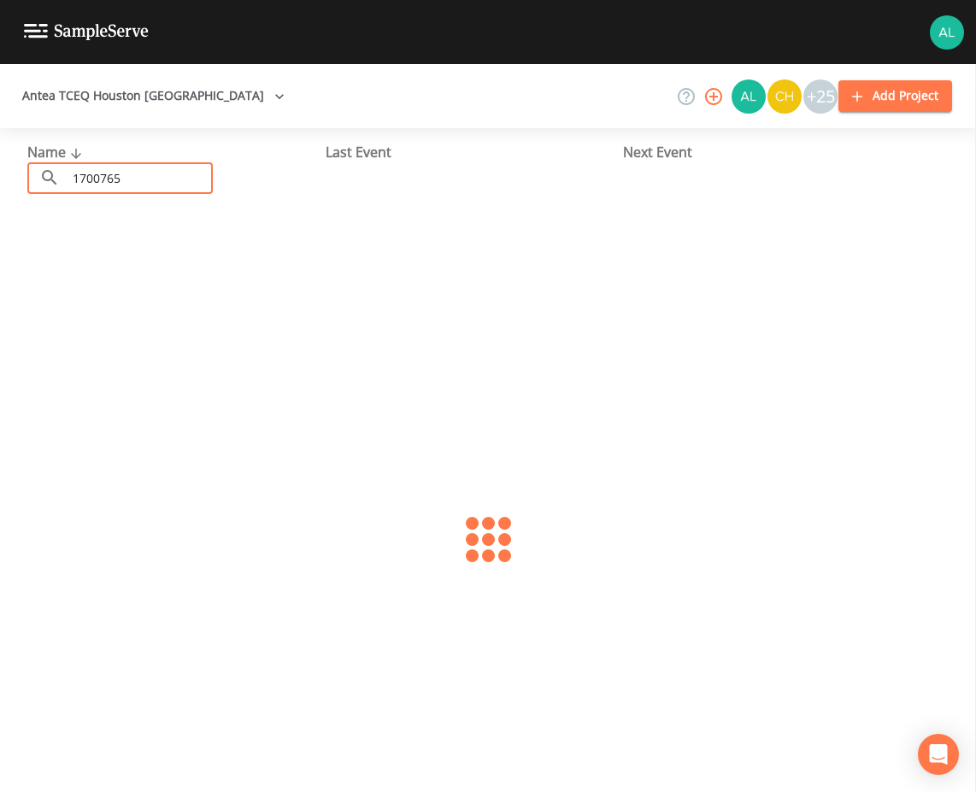
type input "1700765"
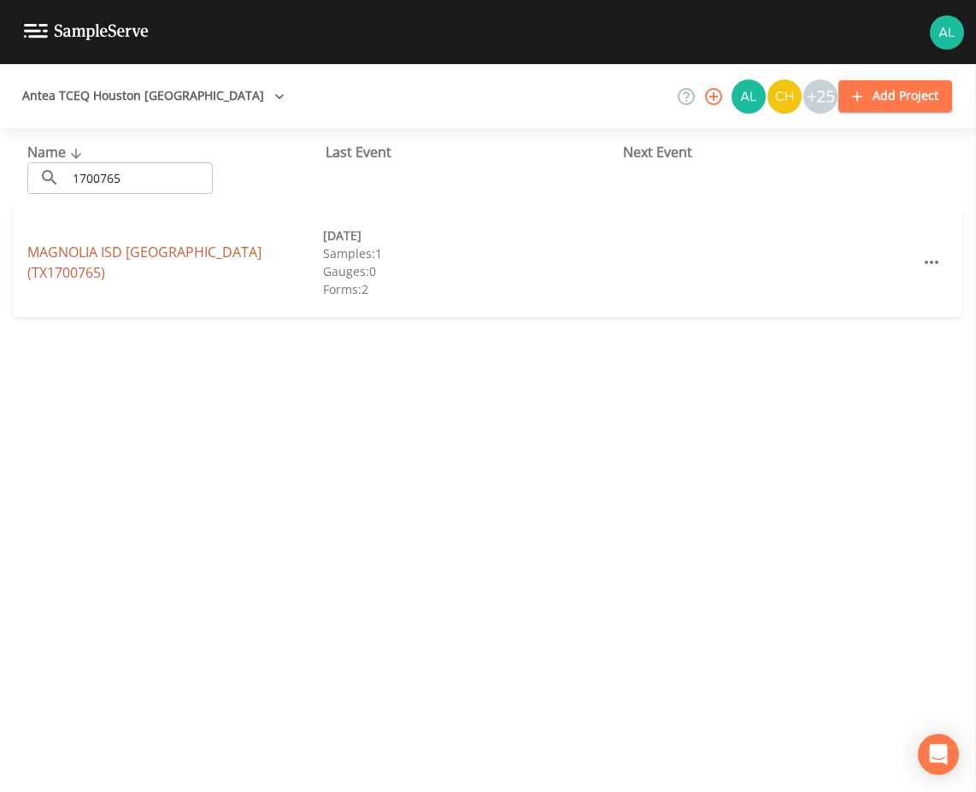
click at [157, 251] on link "MAGNOLIA ISD [GEOGRAPHIC_DATA] (TX1700765)" at bounding box center [144, 262] width 234 height 39
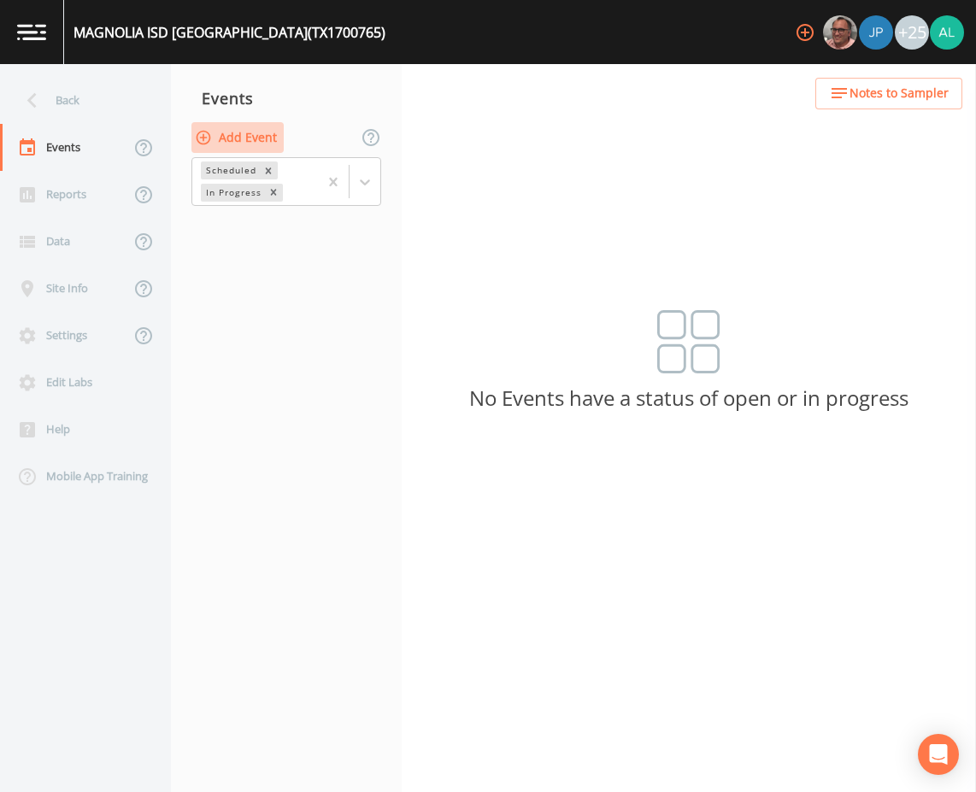
click at [253, 140] on button "Add Event" at bounding box center [237, 138] width 92 height 32
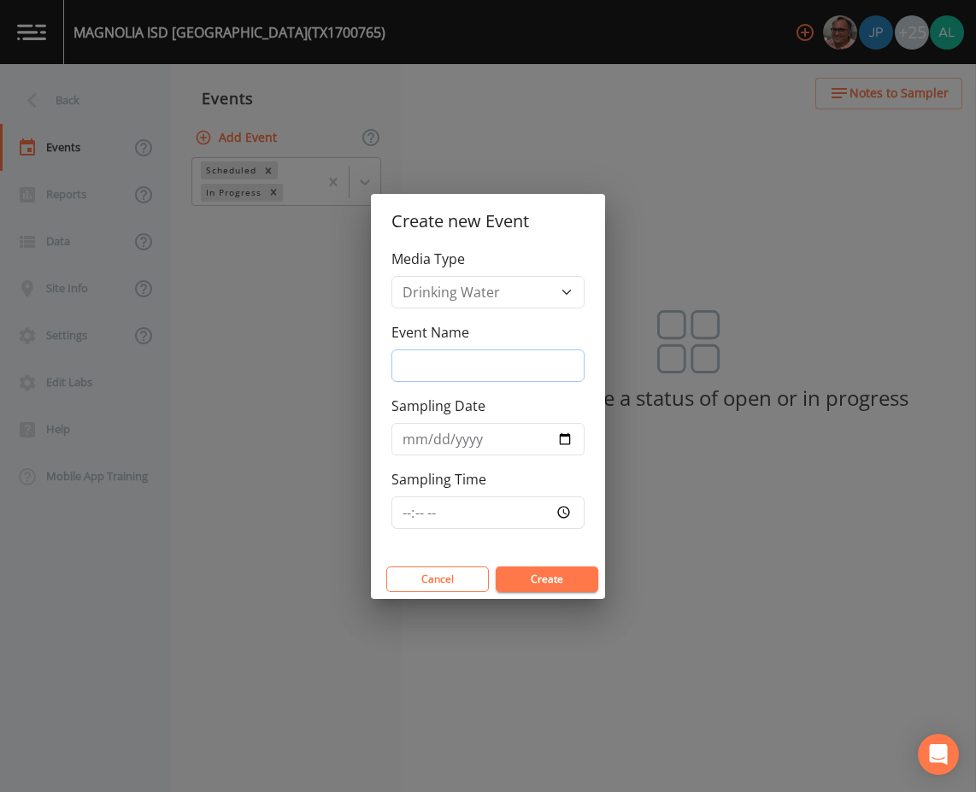
click at [474, 359] on input "Event Name" at bounding box center [488, 366] width 193 height 32
type input "3rd Quarter"
type input "[DATE]"
click at [403, 516] on input "Sampling Time" at bounding box center [488, 513] width 193 height 32
click at [496, 567] on button "Create" at bounding box center [547, 580] width 103 height 26
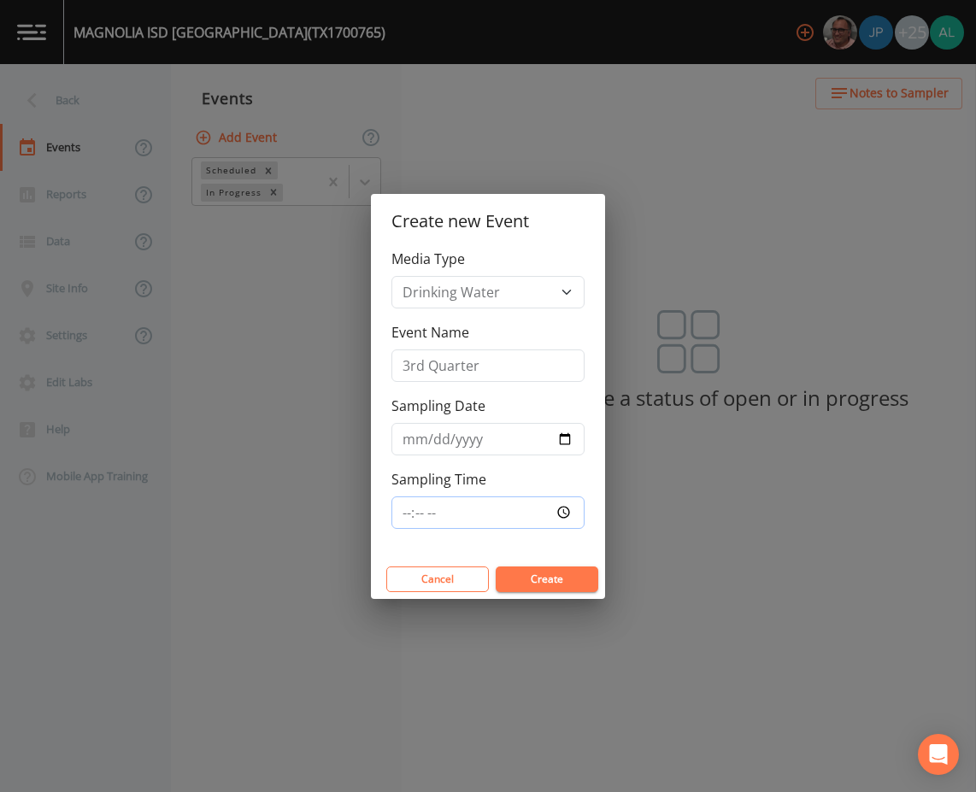
type input "09:30"
click at [496, 567] on button "Create" at bounding box center [547, 580] width 103 height 26
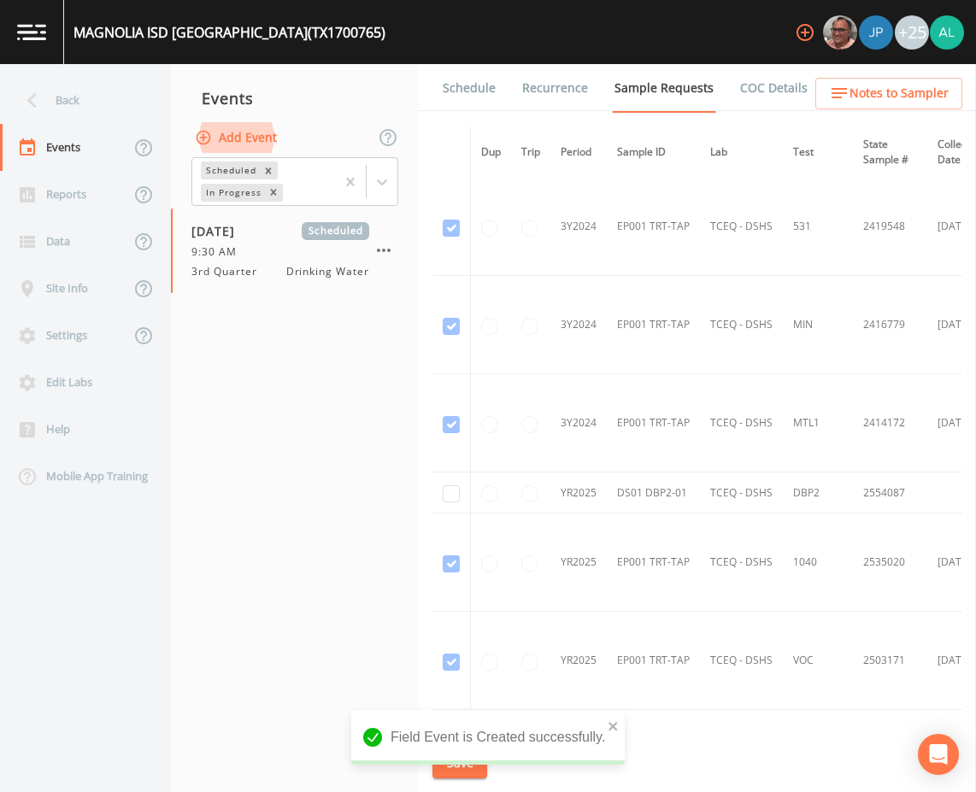
scroll to position [598, 0]
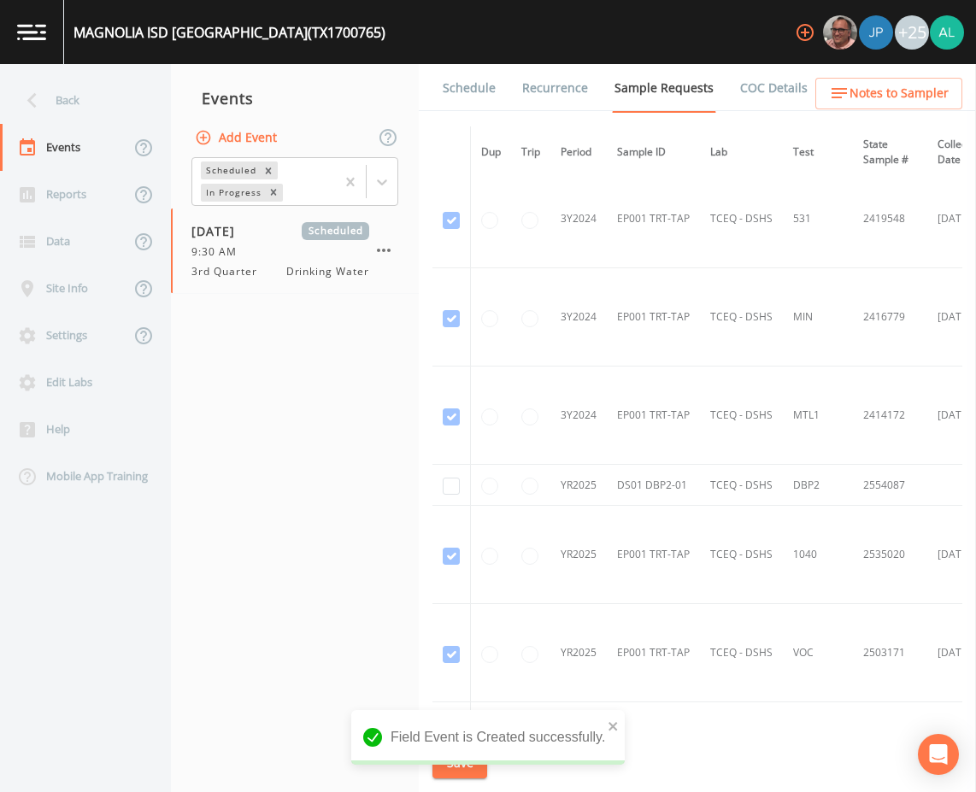
click at [465, 479] on td at bounding box center [452, 485] width 38 height 41
checkbox input "true"
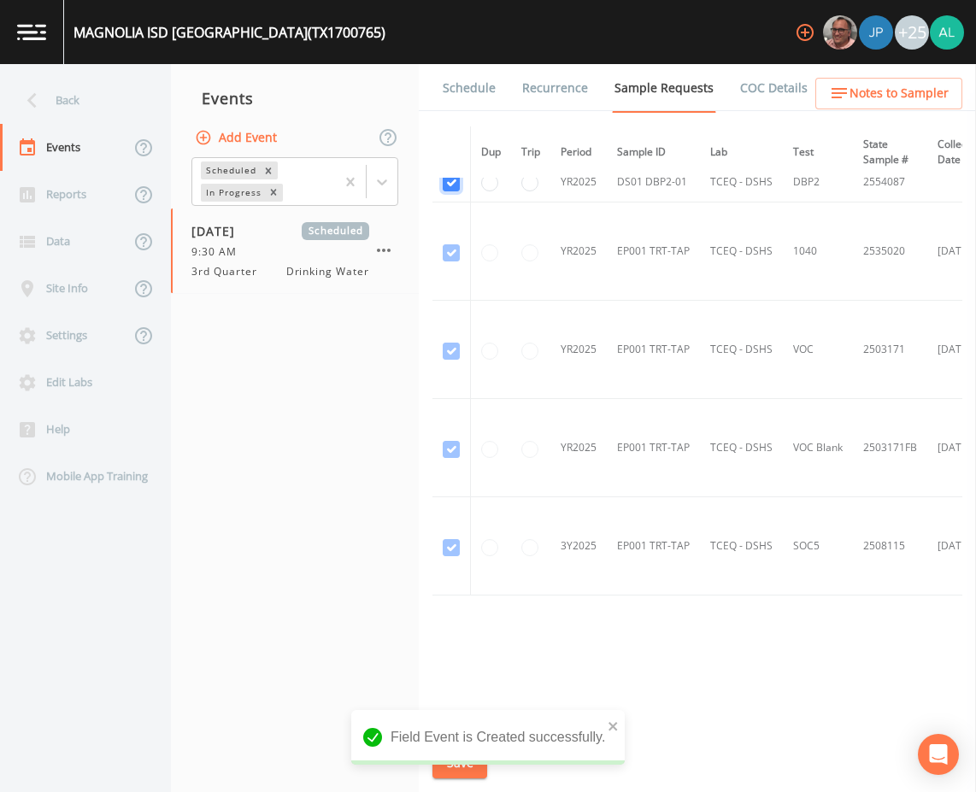
scroll to position [915, 0]
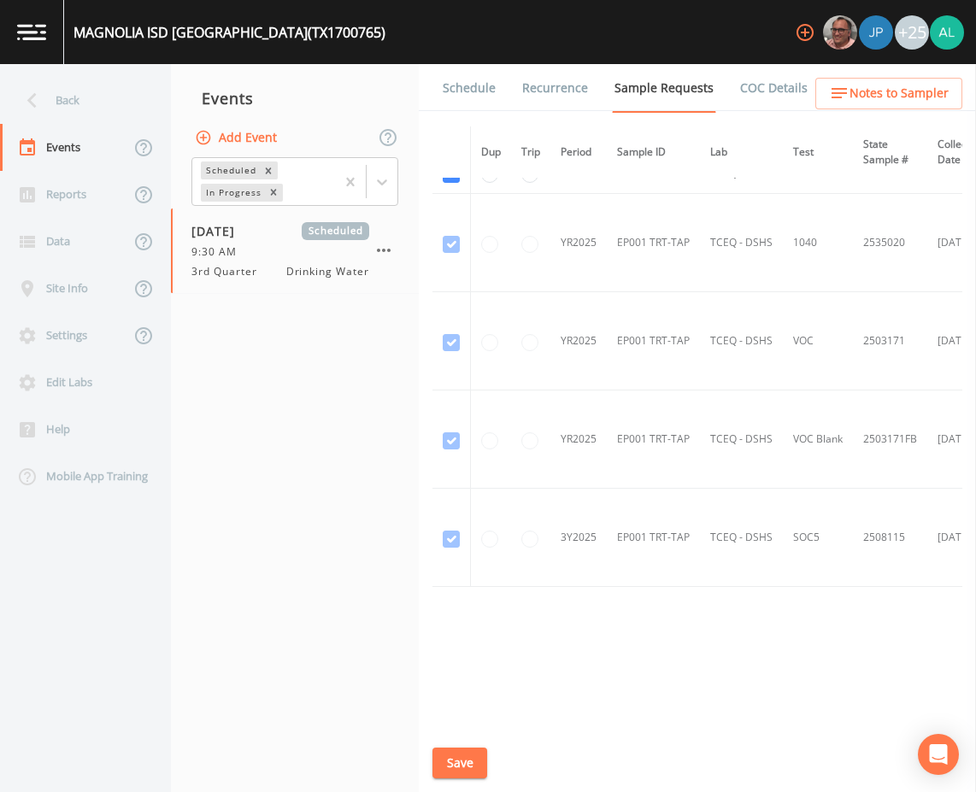
drag, startPoint x: 514, startPoint y: 733, endPoint x: 453, endPoint y: 758, distance: 65.9
click at [510, 737] on div "Schedule Recurrence Sample Requests COC Details Forms Dup Trip Period Sample ID…" at bounding box center [697, 428] width 557 height 728
click at [446, 762] on button "Save" at bounding box center [460, 764] width 55 height 32
click at [480, 88] on link "Schedule" at bounding box center [469, 88] width 58 height 48
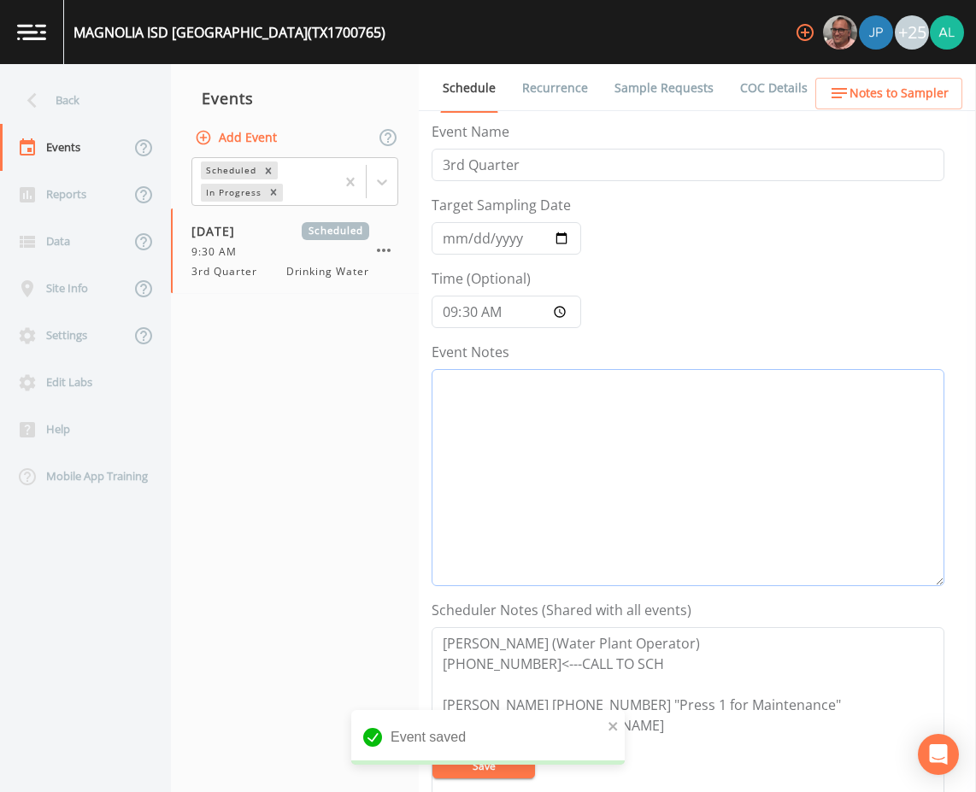
drag, startPoint x: 480, startPoint y: 391, endPoint x: 471, endPoint y: 414, distance: 24.9
click at [476, 406] on textarea "Event Notes" at bounding box center [688, 477] width 513 height 217
type textarea "9"
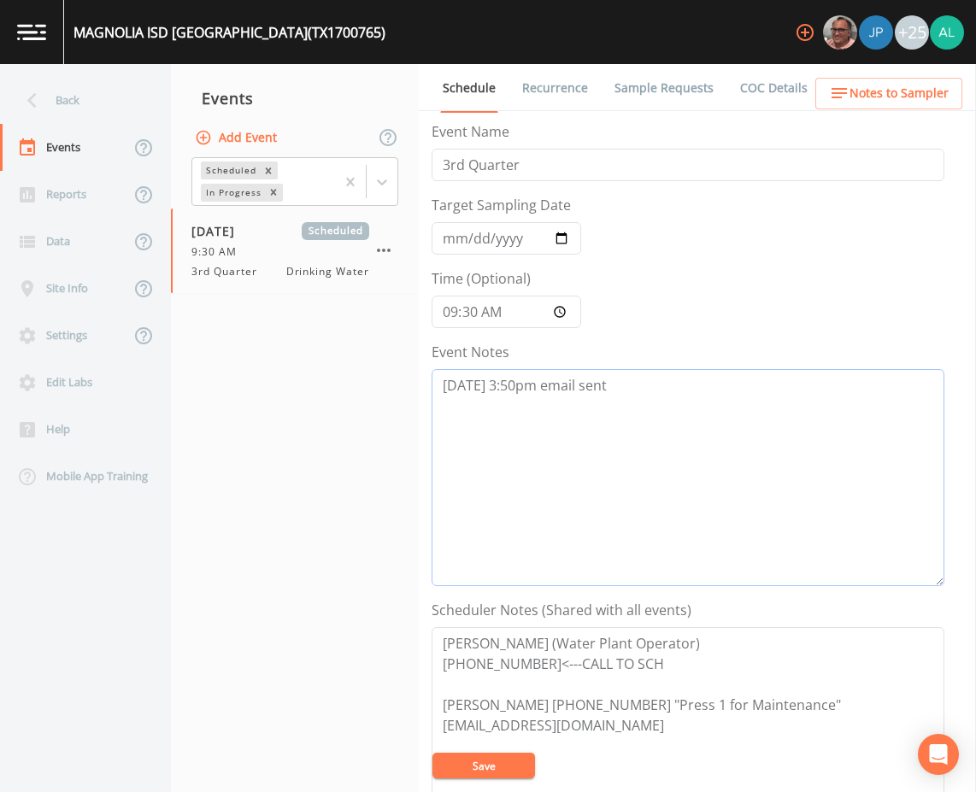
type textarea "[DATE] 3:50pm email sent"
click at [509, 763] on button "Save" at bounding box center [484, 766] width 103 height 26
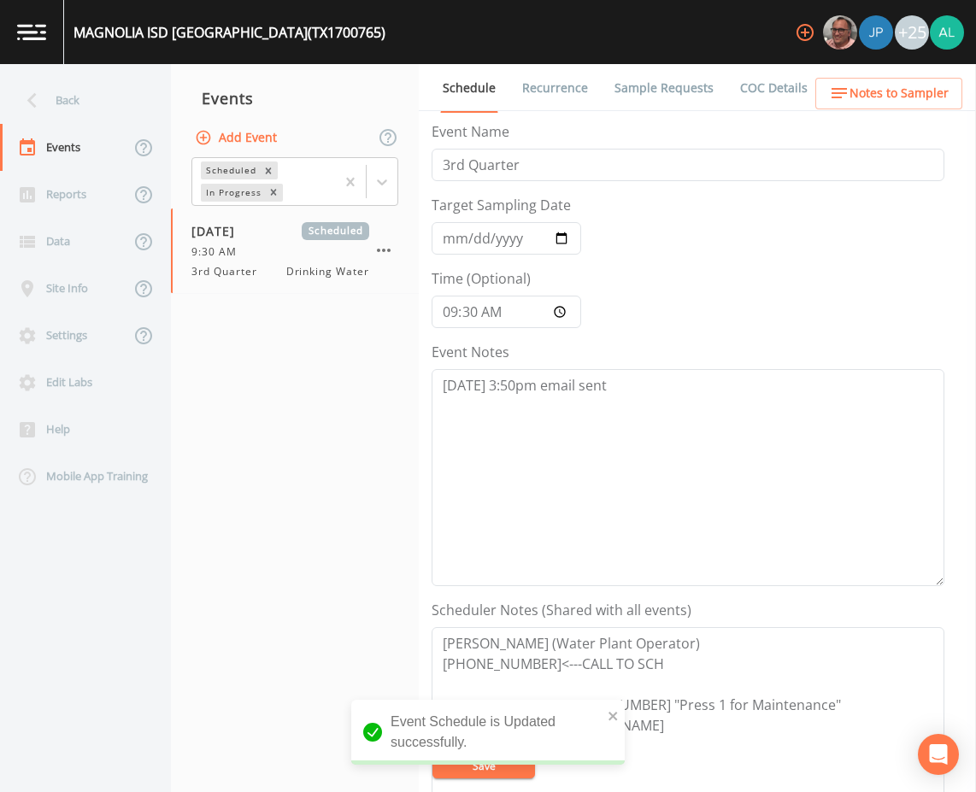
click at [844, 117] on div "Schedule Recurrence Sample Requests COC Details Forms Event Name 3rd Quarter Ta…" at bounding box center [697, 428] width 557 height 728
click at [853, 98] on span "Notes to Sampler" at bounding box center [899, 93] width 99 height 21
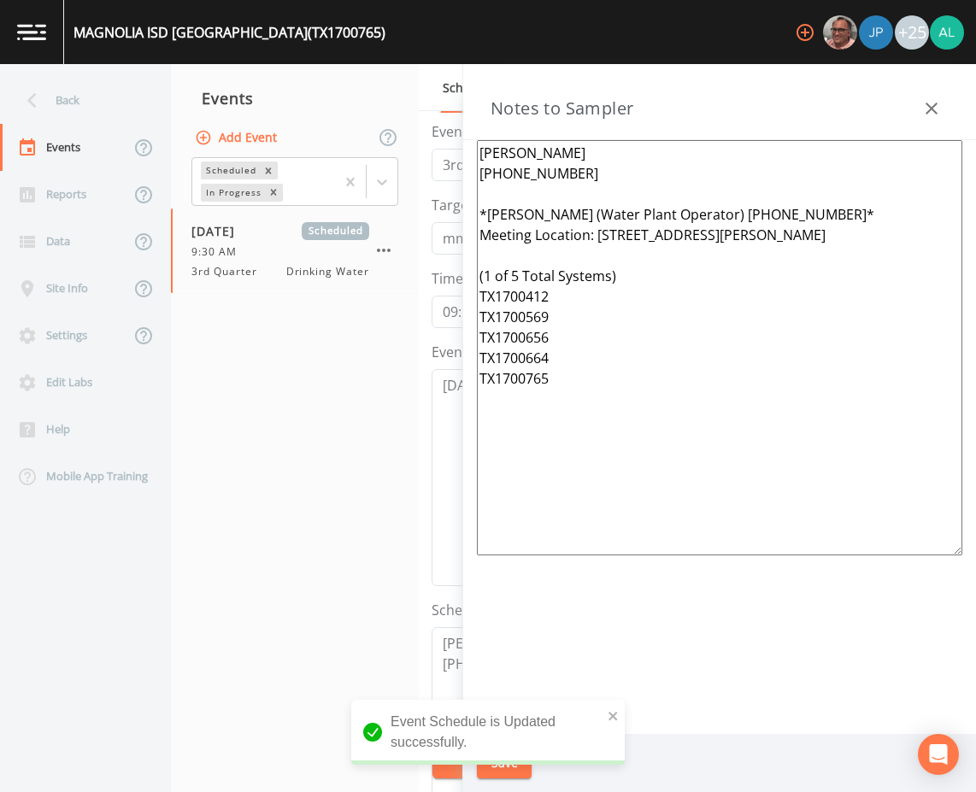
drag, startPoint x: 650, startPoint y: 418, endPoint x: 315, endPoint y: 75, distance: 479.4
click at [315, 75] on div "Back Events Reports Data Site Info Settings Edit Labs Help Mobile App Training …" at bounding box center [488, 428] width 976 height 728
paste textarea "569 TX1700765 TX1700664 TX1700412 TX1700656"
type textarea "[PERSON_NAME] [PHONE_NUMBER] *[PERSON_NAME] (Water Plant Operator) [PHONE_NUMBE…"
drag, startPoint x: 602, startPoint y: 709, endPoint x: 609, endPoint y: 715, distance: 10.3
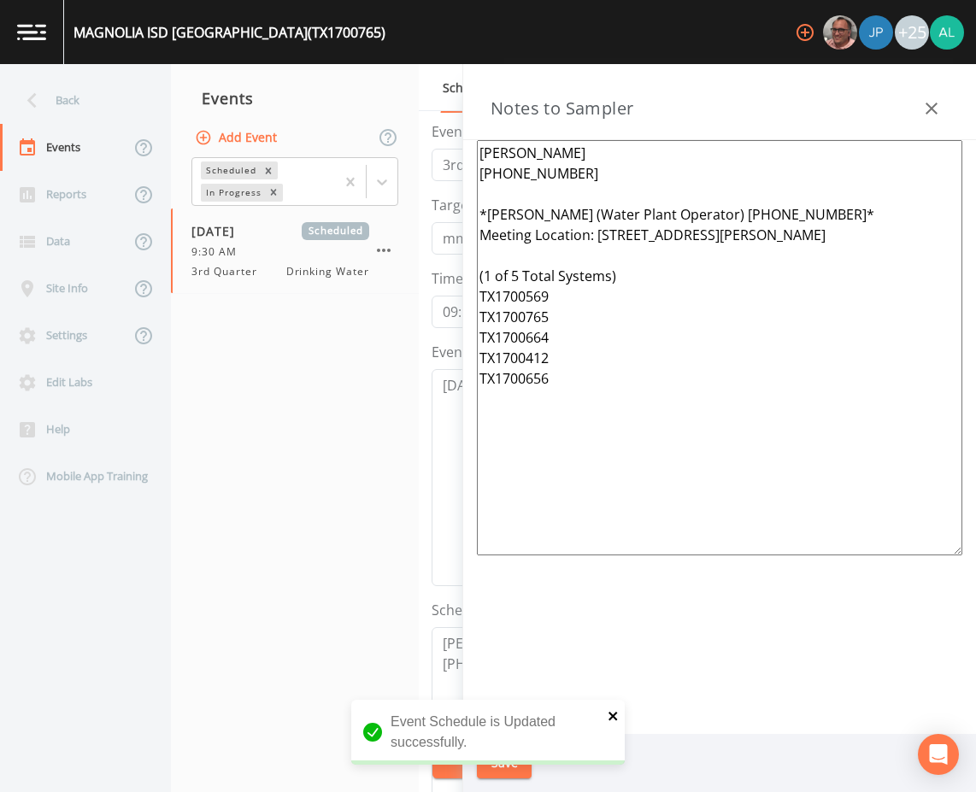
click at [605, 713] on div "Event Schedule is Updated successfully." at bounding box center [488, 732] width 274 height 65
click at [609, 715] on icon "close" at bounding box center [614, 716] width 12 height 14
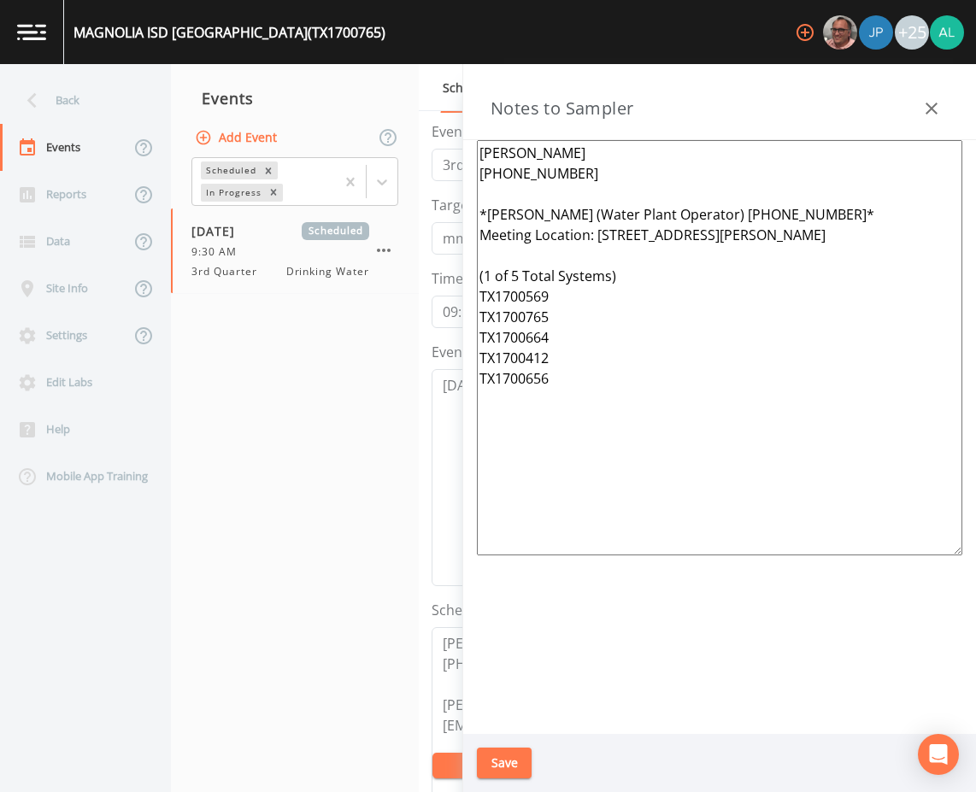
click at [501, 763] on div "MAGNOLIA ISD [GEOGRAPHIC_DATA] (TX1700765) +25 Back Events Reports Data Site In…" at bounding box center [488, 396] width 976 height 792
click at [502, 762] on button "Save" at bounding box center [504, 764] width 55 height 32
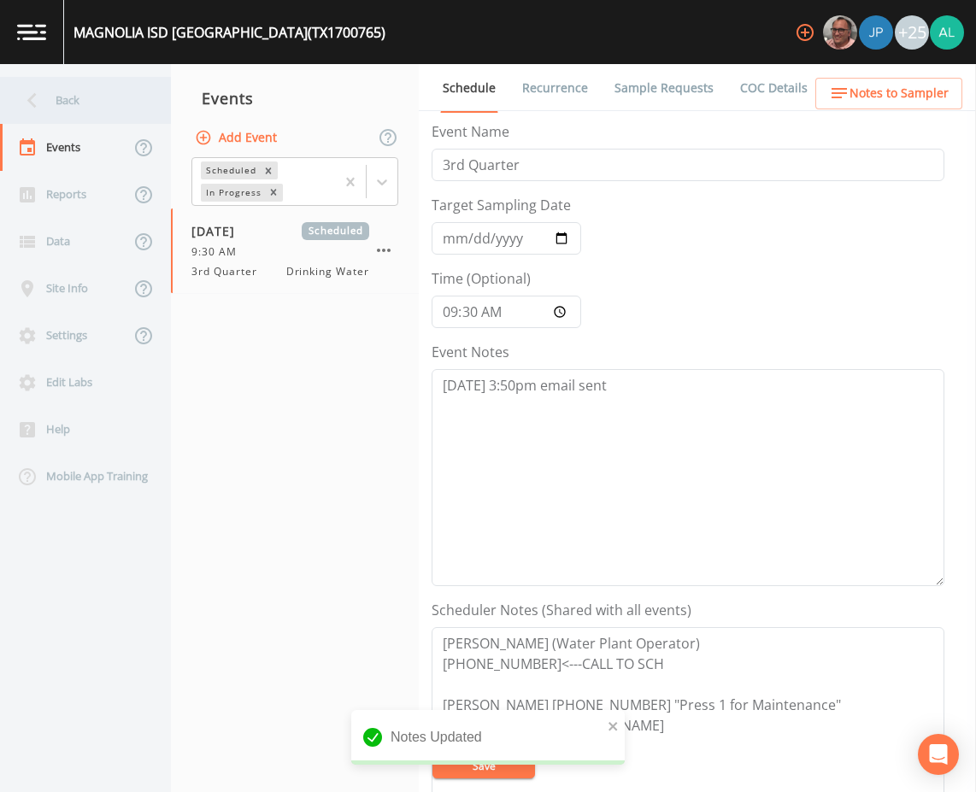
click at [115, 95] on div "Back" at bounding box center [77, 100] width 154 height 47
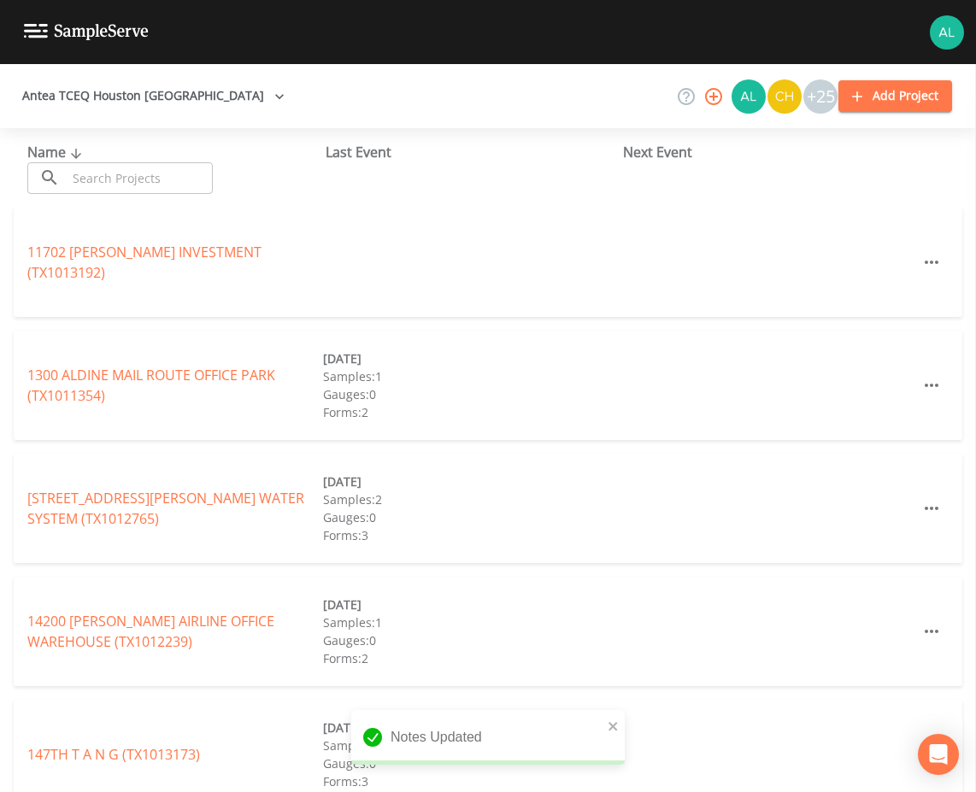
click at [135, 186] on input "text" at bounding box center [140, 178] width 146 height 32
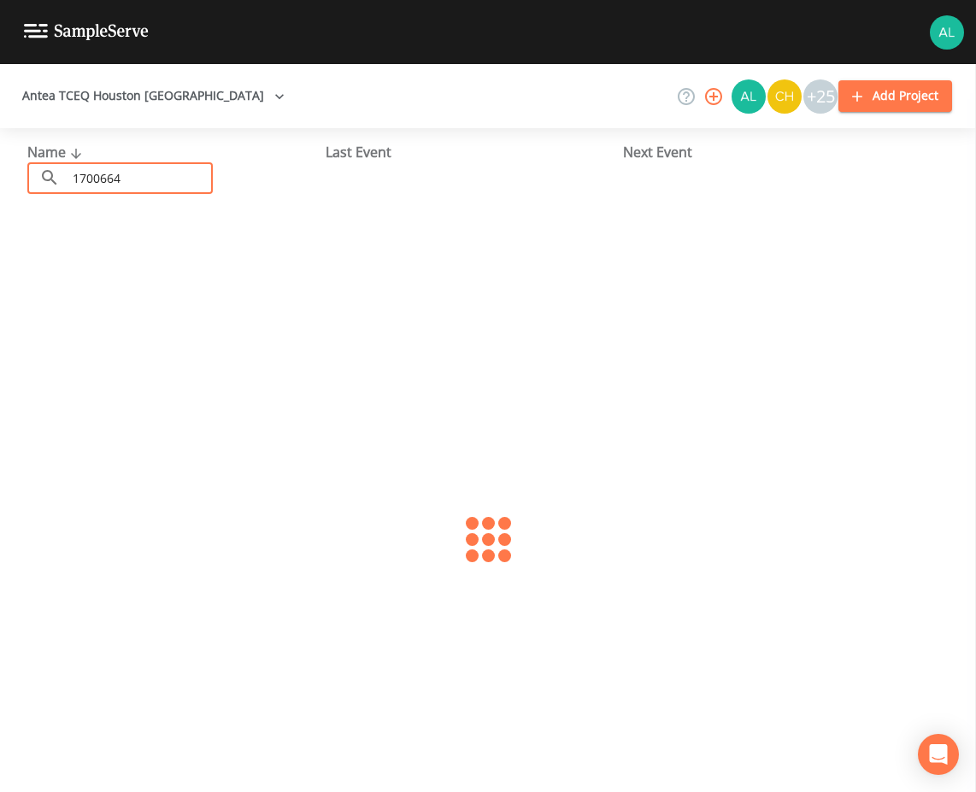
type input "1700664"
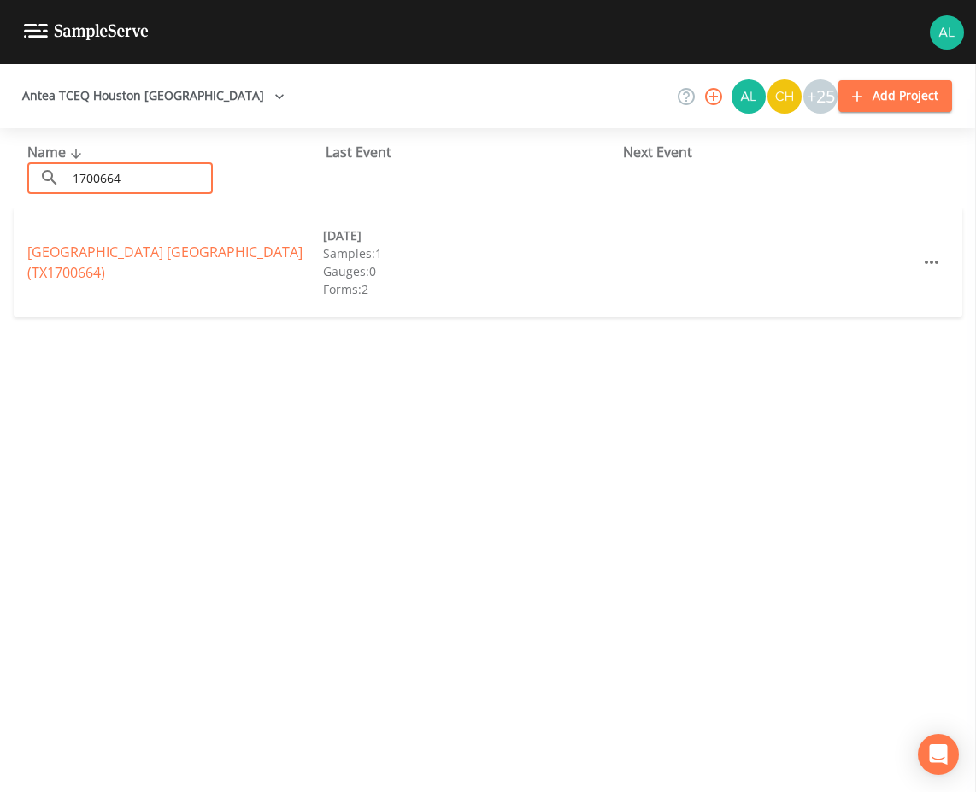
click at [96, 262] on div "[GEOGRAPHIC_DATA] (TX1700664)" at bounding box center [175, 262] width 296 height 41
click at [79, 262] on div "[GEOGRAPHIC_DATA] (TX1700664)" at bounding box center [175, 262] width 296 height 41
click at [75, 227] on div "[GEOGRAPHIC_DATA] [GEOGRAPHIC_DATA] (TX1700664) [DATE] Samples: 1 Gauges: 0 For…" at bounding box center [488, 262] width 949 height 109
click at [219, 258] on link "[GEOGRAPHIC_DATA] (TX1700664)" at bounding box center [164, 262] width 275 height 39
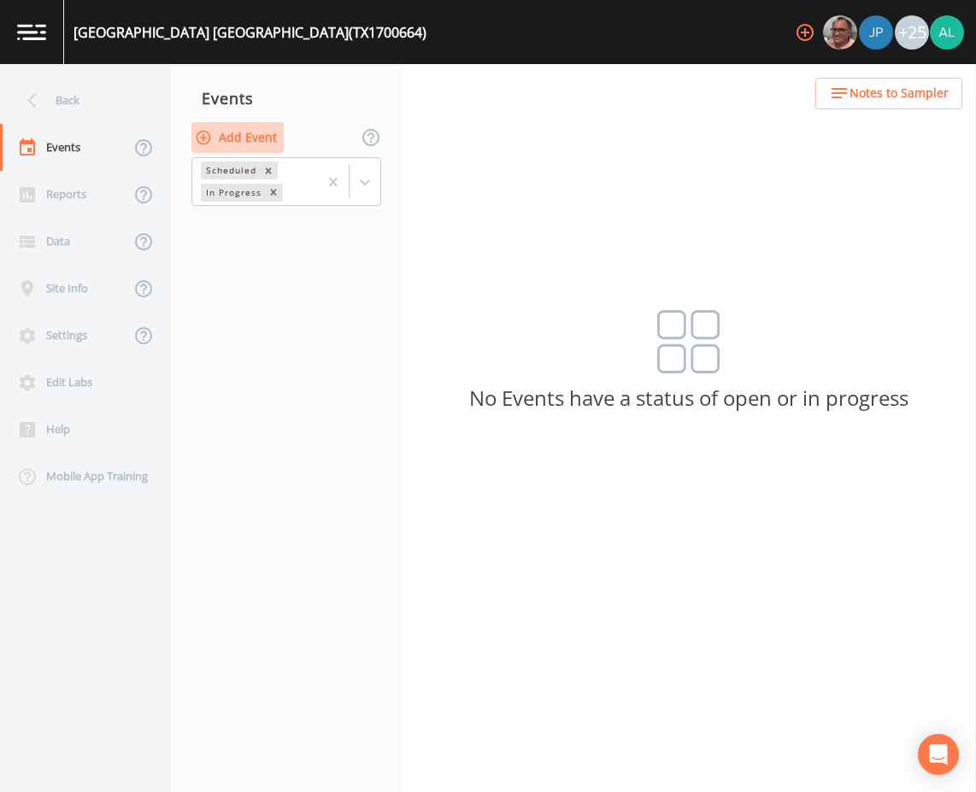
click at [262, 132] on button "Add Event" at bounding box center [237, 138] width 92 height 32
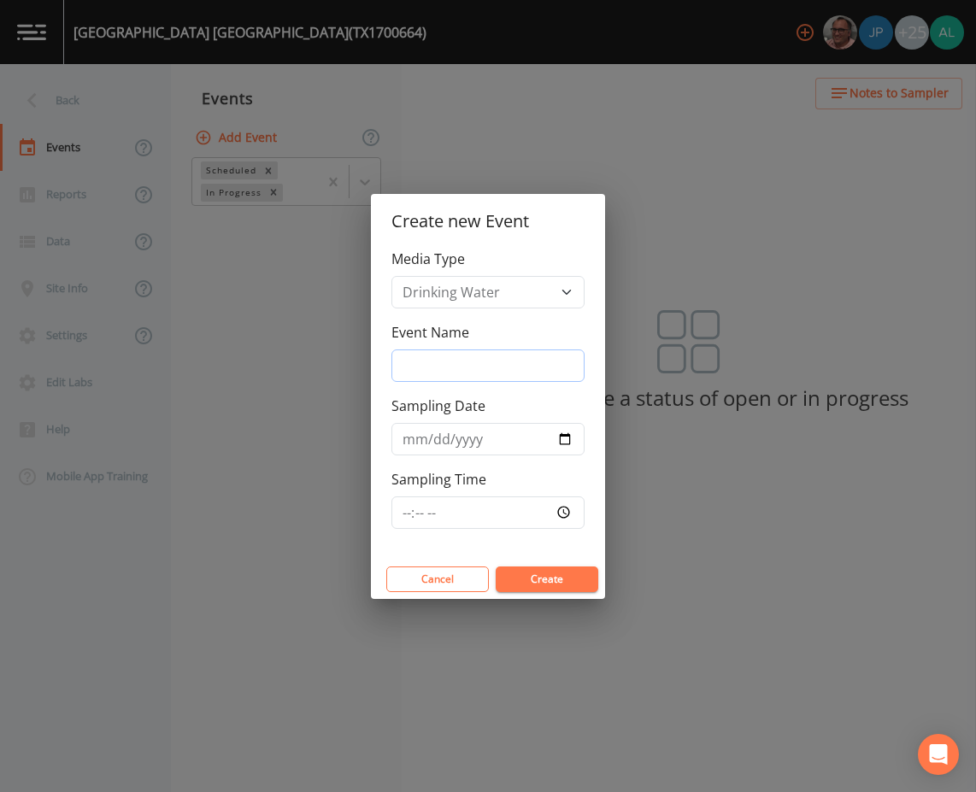
click at [449, 370] on input "Event Name" at bounding box center [488, 366] width 193 height 32
type input "3rd Quarter"
type input "[DATE]"
click at [395, 522] on input "Sampling Time" at bounding box center [488, 513] width 193 height 32
type input "09:30"
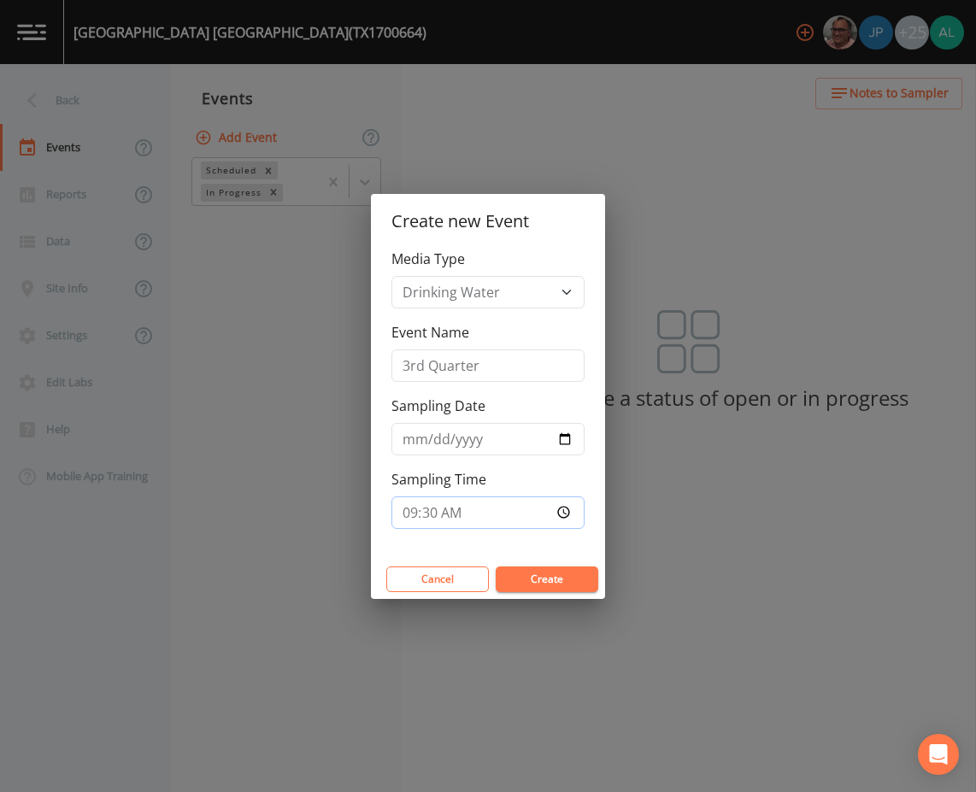
click at [496, 567] on button "Create" at bounding box center [547, 580] width 103 height 26
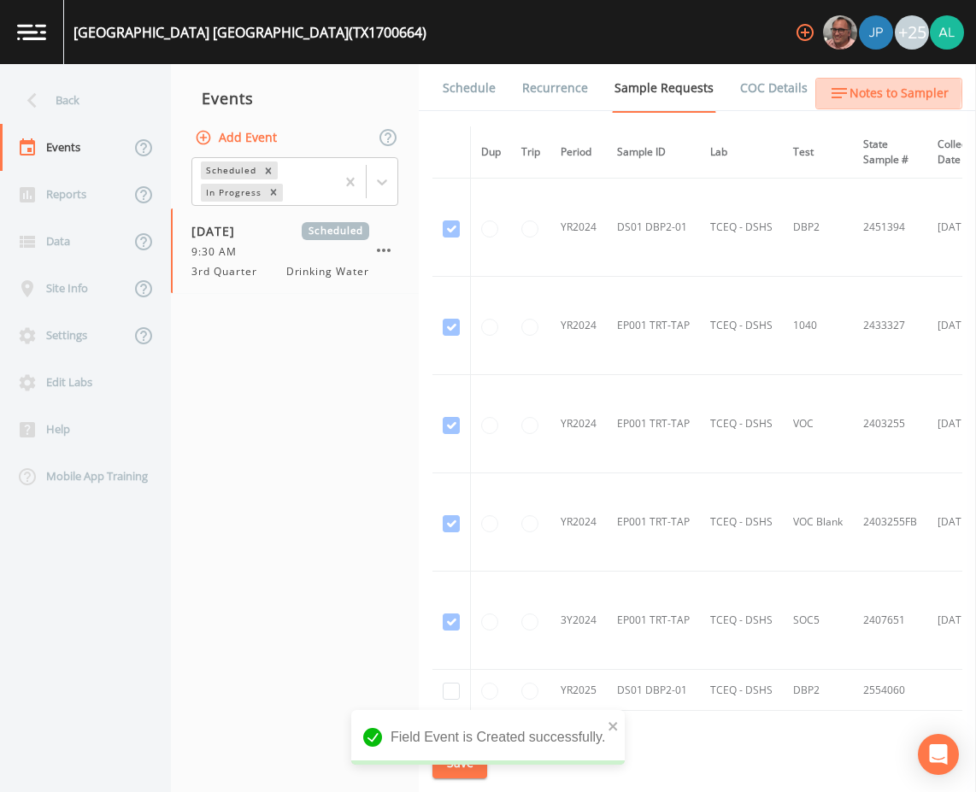
click at [860, 91] on span "Notes to Sampler" at bounding box center [899, 93] width 99 height 21
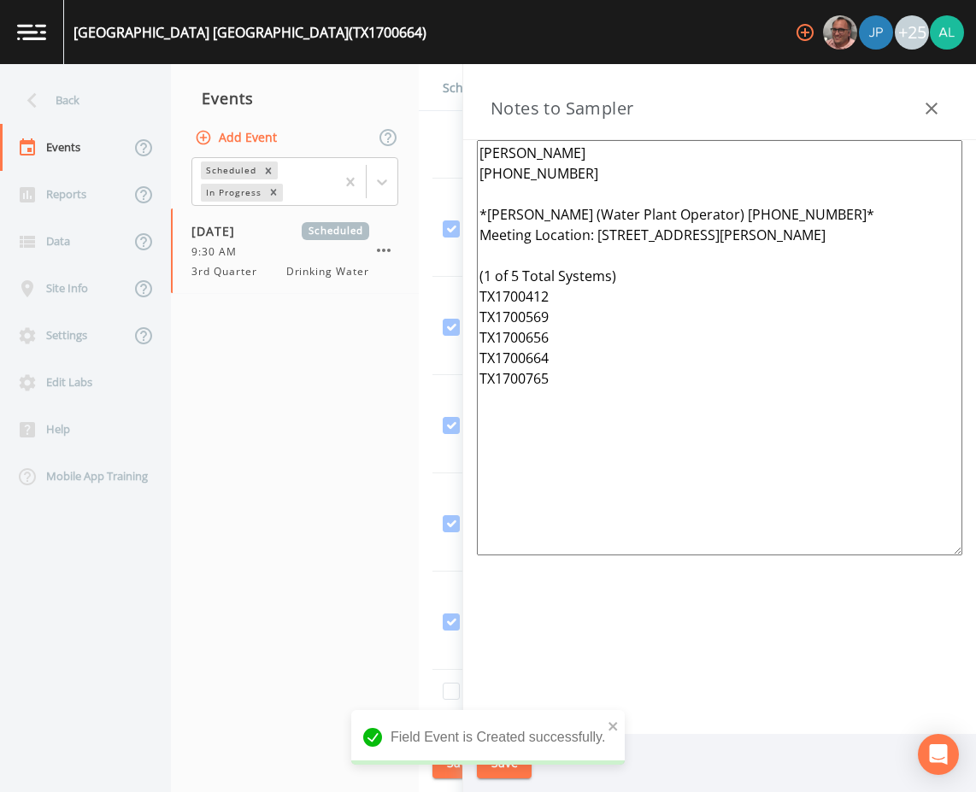
drag, startPoint x: 745, startPoint y: 429, endPoint x: 238, endPoint y: 97, distance: 605.5
click at [238, 97] on div "Back Events Reports Data Site Info Settings Edit Labs Help Mobile App Training …" at bounding box center [488, 428] width 976 height 728
paste textarea "569 TX1700765 TX1700664 TX1700412 TX1700656"
type textarea "[PERSON_NAME] [PHONE_NUMBER] *[PERSON_NAME] (Water Plant Operator) [PHONE_NUMBE…"
click at [613, 730] on icon "close" at bounding box center [614, 727] width 12 height 14
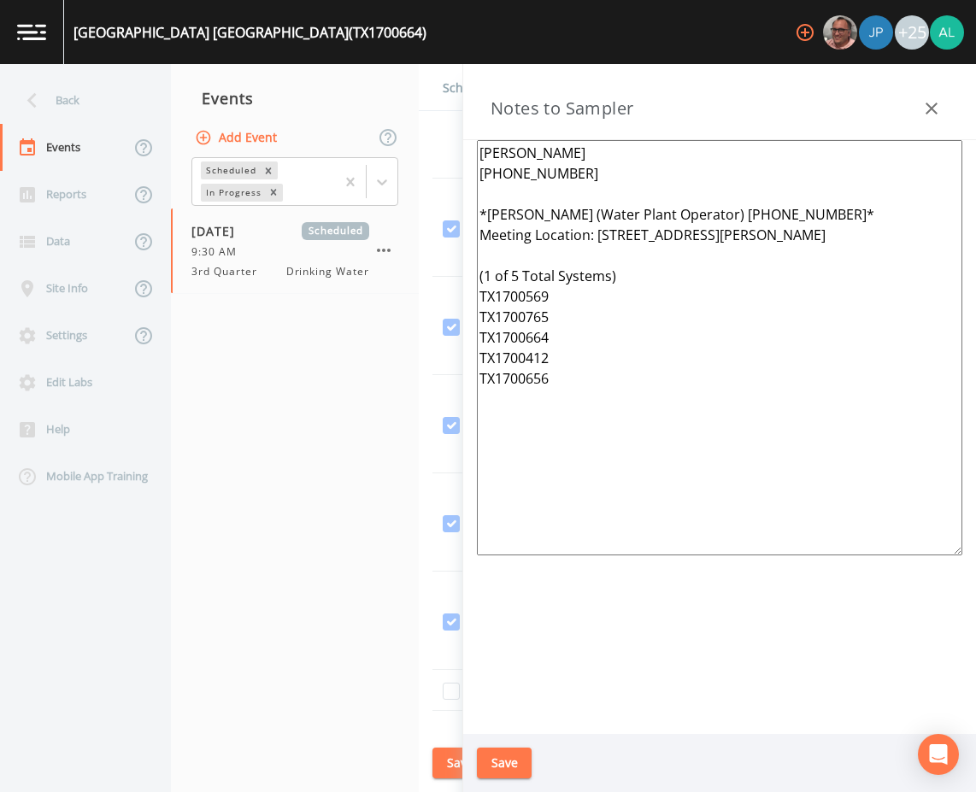
click at [517, 757] on button "Save" at bounding box center [504, 764] width 55 height 32
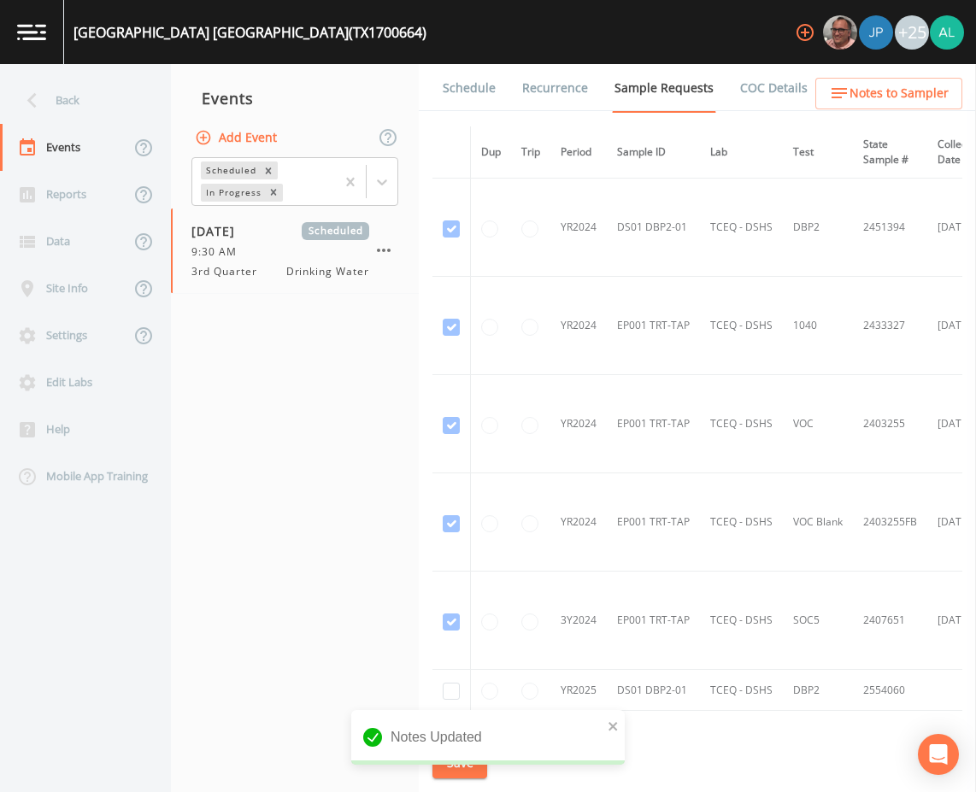
scroll to position [171, 0]
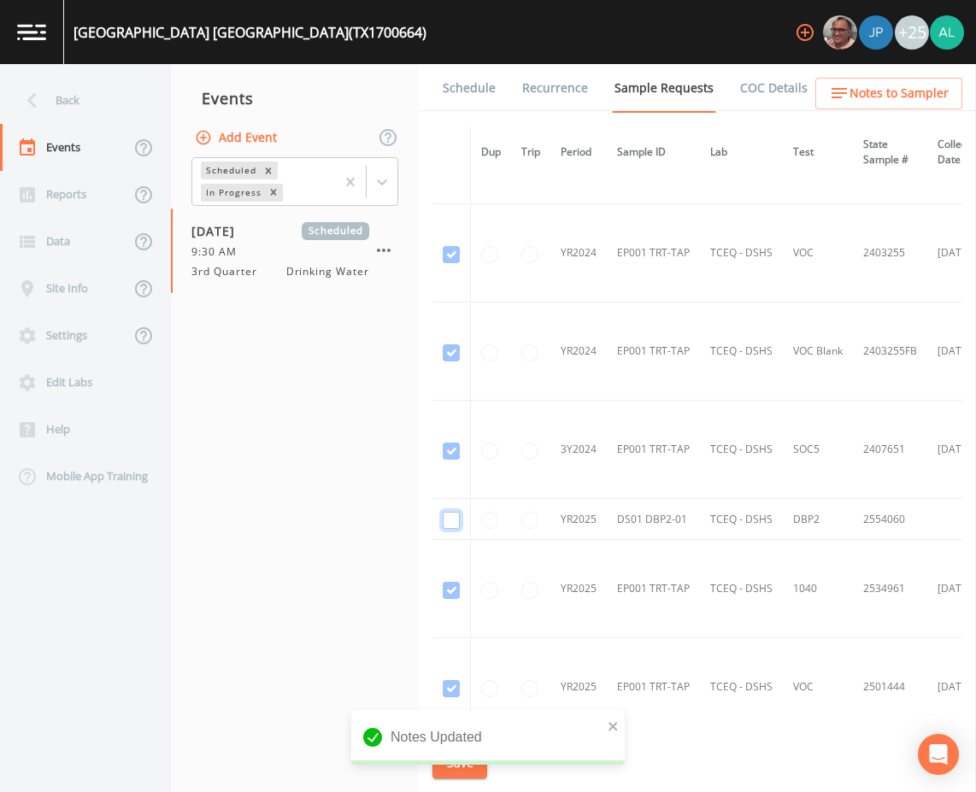
click at [443, 67] on input "checkbox" at bounding box center [451, 58] width 17 height 17
checkbox input "true"
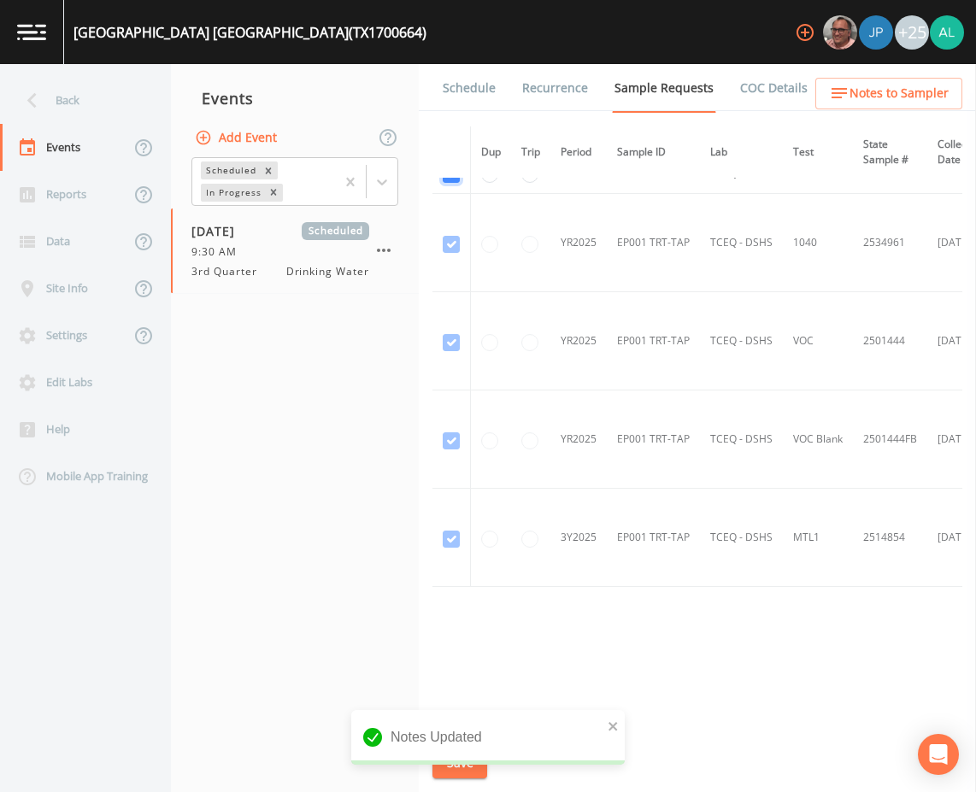
scroll to position [521, 0]
click at [614, 720] on icon "close" at bounding box center [614, 727] width 12 height 14
click at [460, 757] on button "Save" at bounding box center [460, 764] width 55 height 32
click at [450, 85] on link "Schedule" at bounding box center [469, 88] width 58 height 48
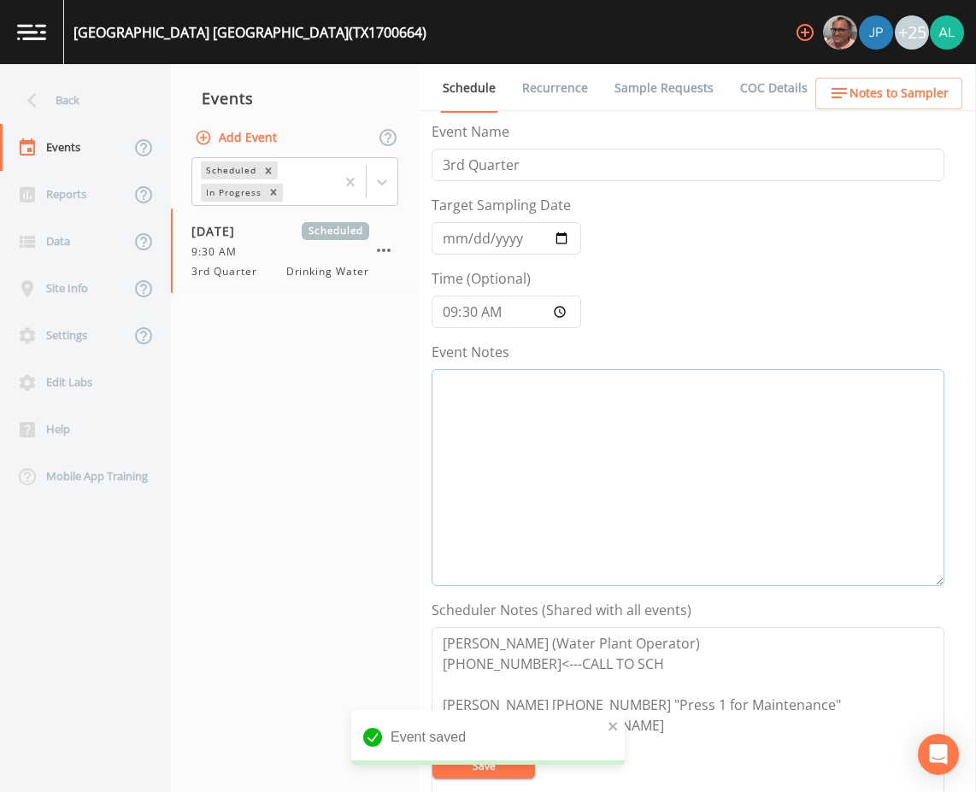
click at [511, 410] on textarea "Event Notes" at bounding box center [688, 477] width 513 height 217
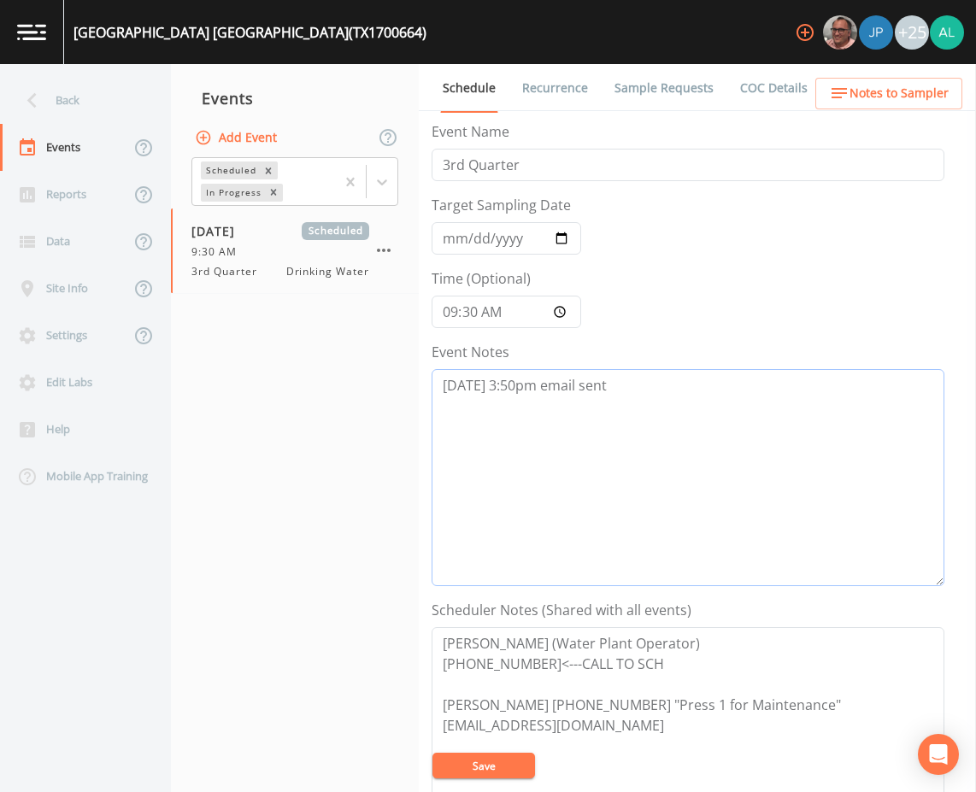
type textarea "[DATE] 3:50pm email sent"
click at [492, 762] on button "Save" at bounding box center [484, 766] width 103 height 26
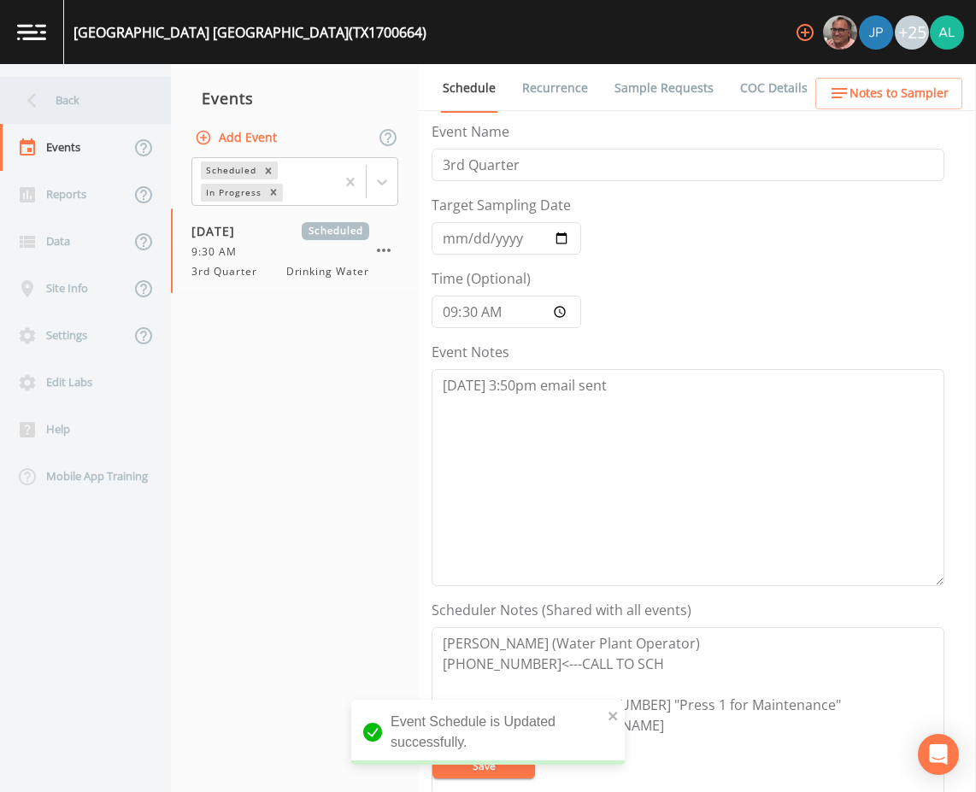
click at [81, 103] on div "Back" at bounding box center [77, 100] width 154 height 47
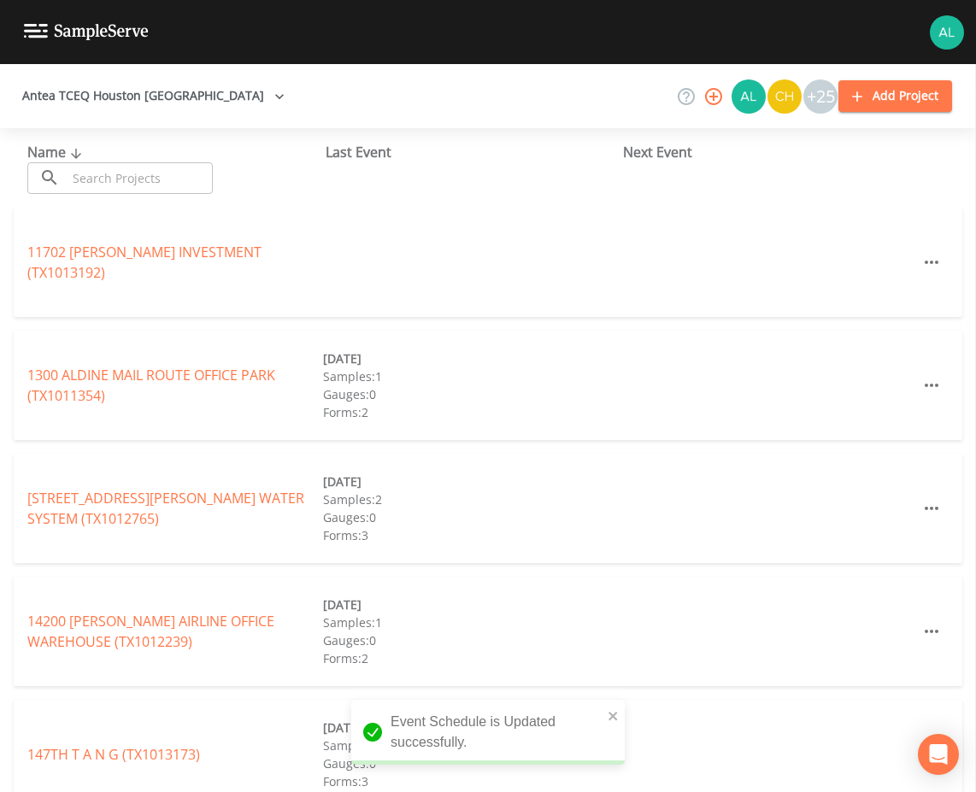
click at [101, 164] on input "text" at bounding box center [140, 178] width 146 height 32
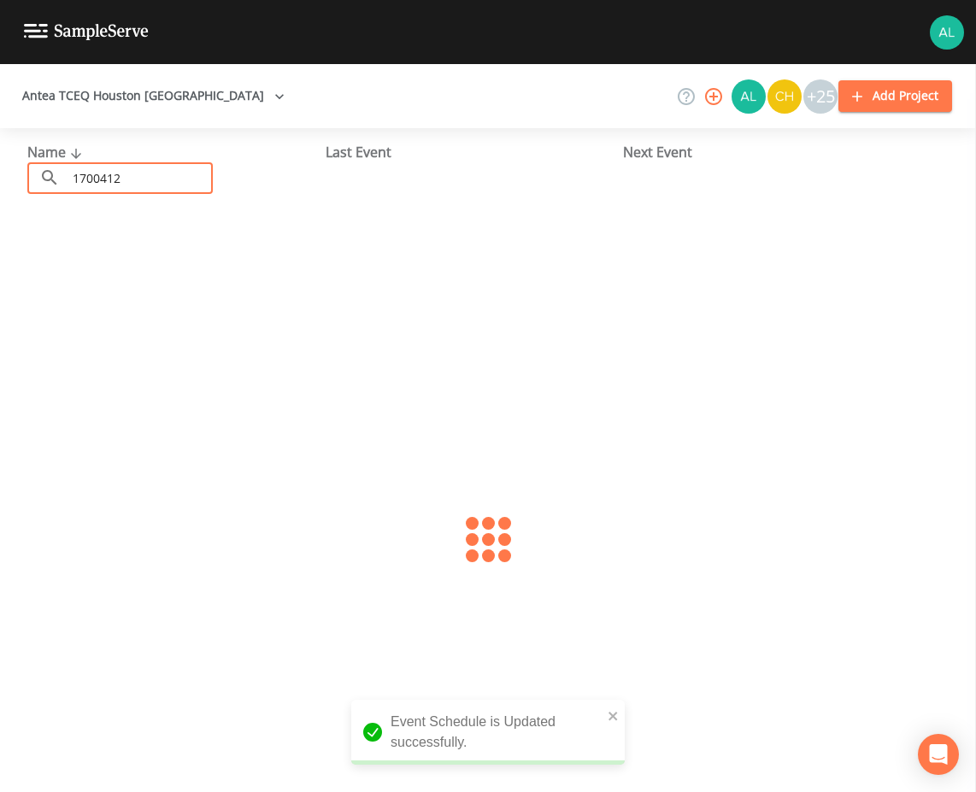
type input "1700412"
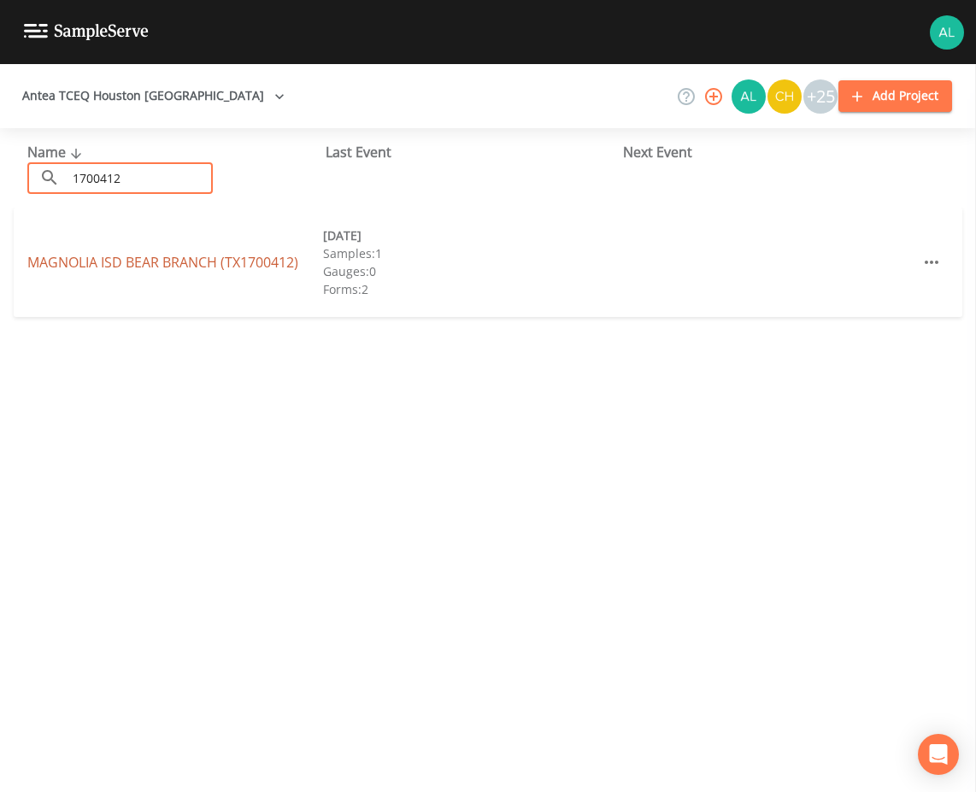
drag, startPoint x: 134, startPoint y: 257, endPoint x: 142, endPoint y: 305, distance: 48.5
click at [133, 257] on link "MAGNOLIA ISD BEAR BRANCH (TX1700412)" at bounding box center [162, 262] width 271 height 19
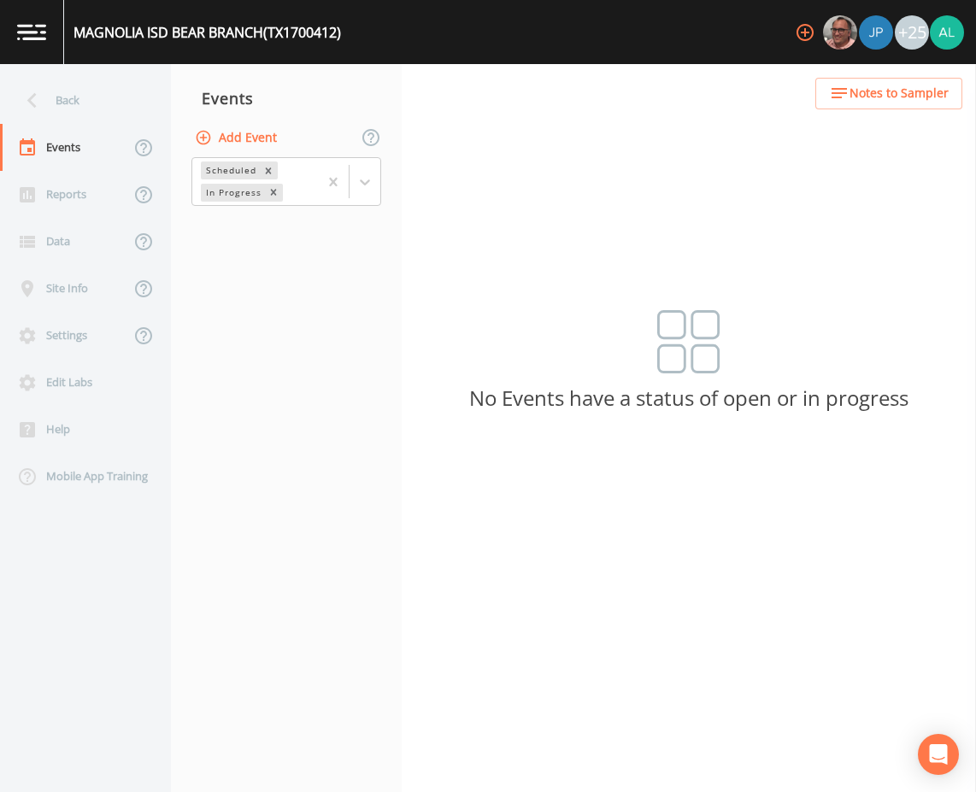
click at [257, 132] on button "Add Event" at bounding box center [237, 138] width 92 height 32
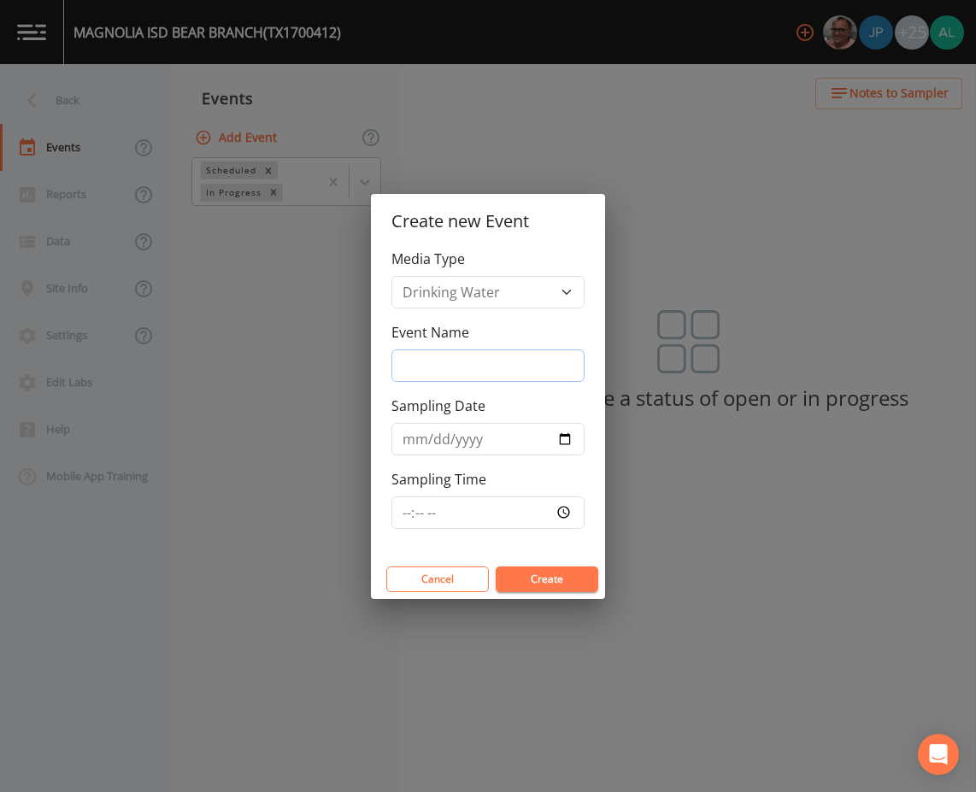
click at [480, 356] on input "Event Name" at bounding box center [488, 366] width 193 height 32
type input "3rd Quarter"
type input "[DATE]"
click at [416, 508] on input "Sampling Time" at bounding box center [488, 513] width 193 height 32
click at [400, 525] on input "Sampling Time" at bounding box center [488, 513] width 193 height 32
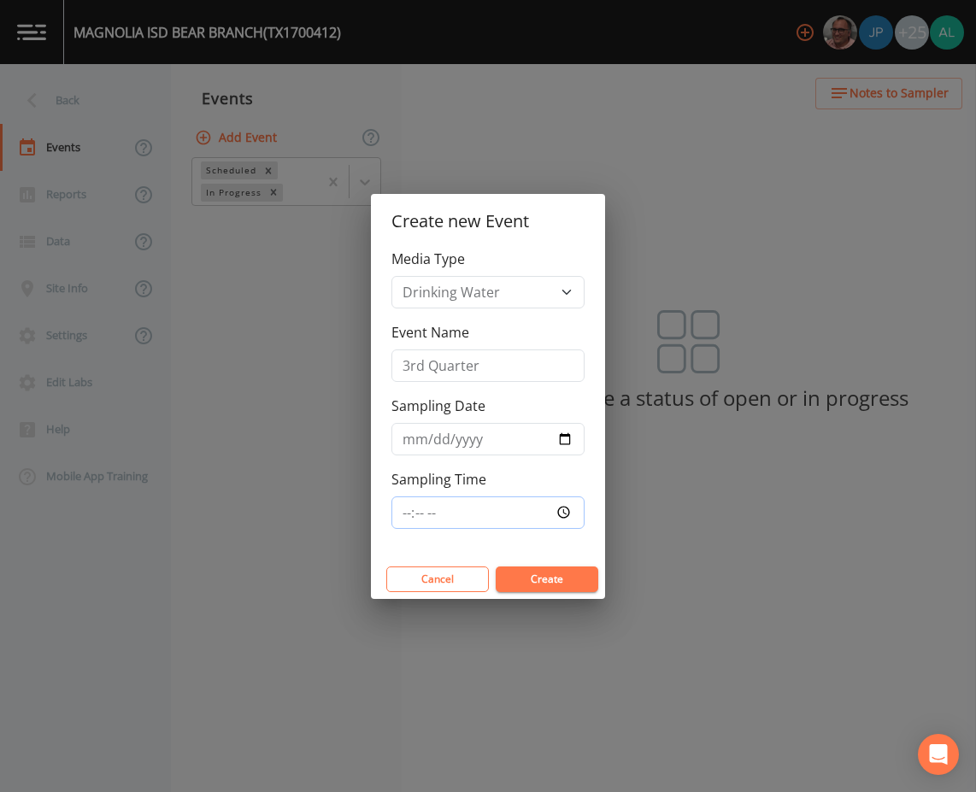
click at [403, 521] on input "Sampling Time" at bounding box center [488, 513] width 193 height 32
type input "09:30"
click at [496, 567] on button "Create" at bounding box center [547, 580] width 103 height 26
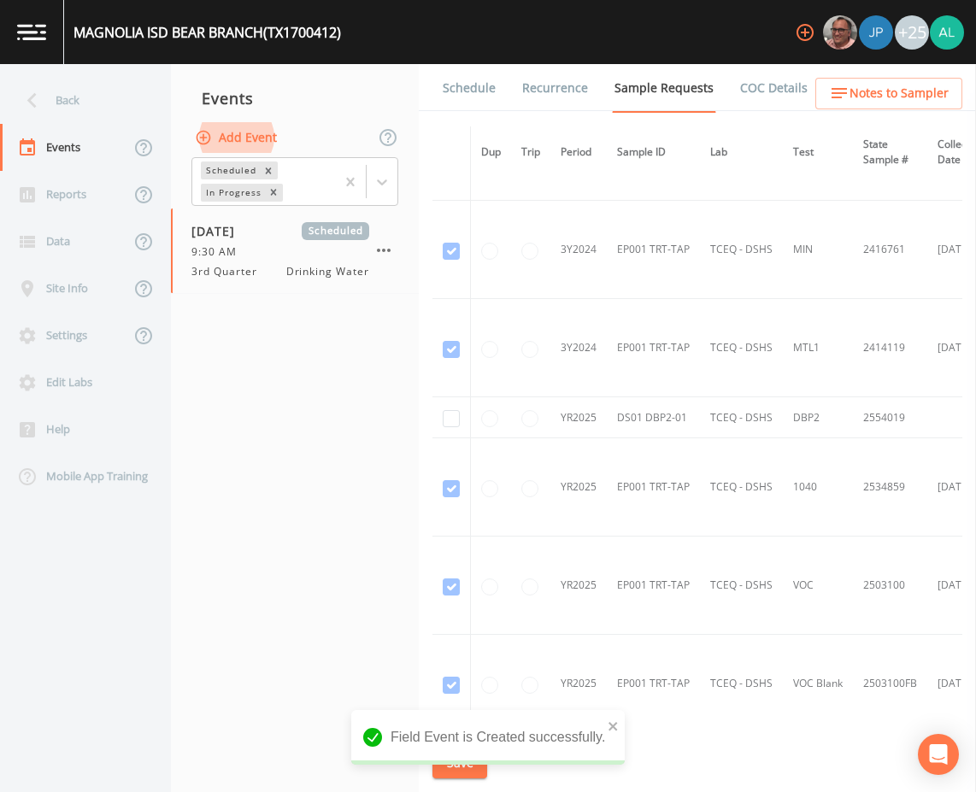
scroll to position [757, 0]
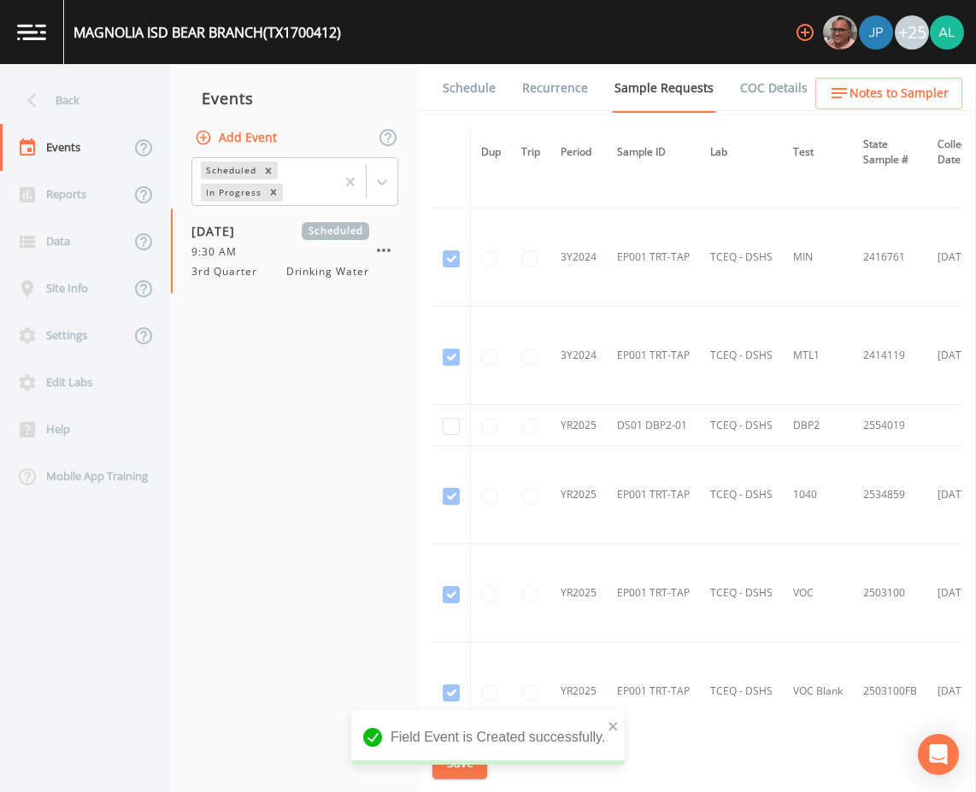
click at [444, 435] on td at bounding box center [452, 425] width 38 height 41
checkbox input "true"
click at [621, 721] on div "Field Event is Created successfully." at bounding box center [488, 737] width 274 height 55
click at [609, 723] on icon "close" at bounding box center [614, 727] width 12 height 14
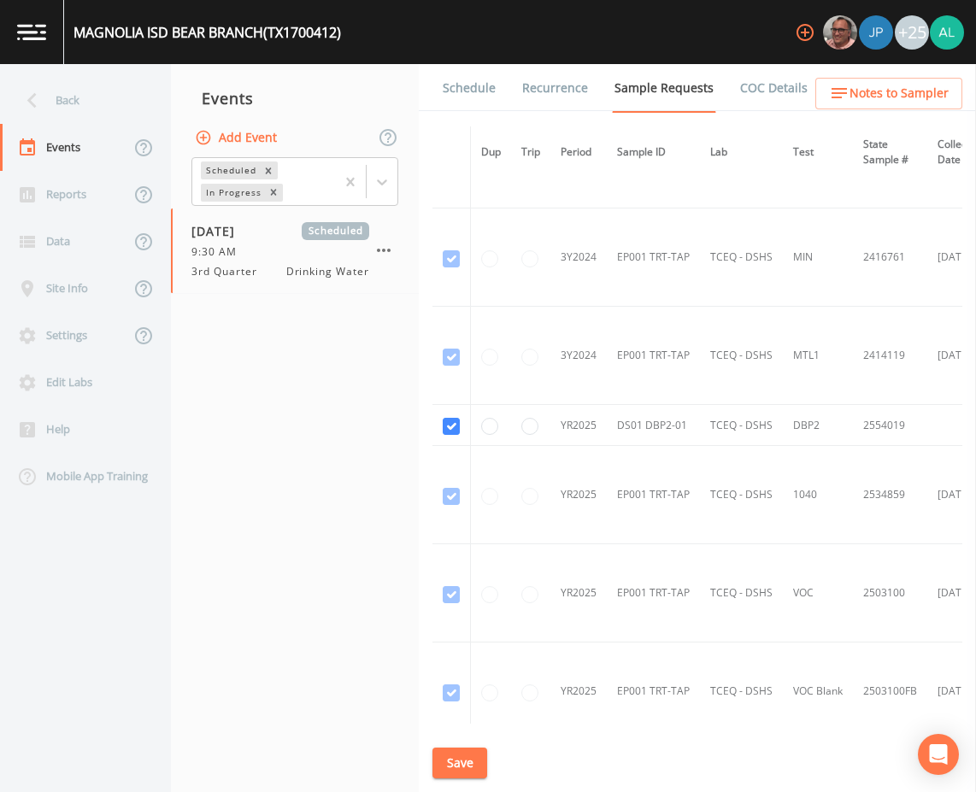
click at [479, 763] on div "MAGNOLIA ISD BEAR BRANCH (TX1700412) +25 Back Events Reports Data Site Info Set…" at bounding box center [488, 396] width 976 height 792
click at [467, 766] on button "Save" at bounding box center [460, 764] width 55 height 32
click at [903, 91] on span "Notes to Sampler" at bounding box center [899, 93] width 99 height 21
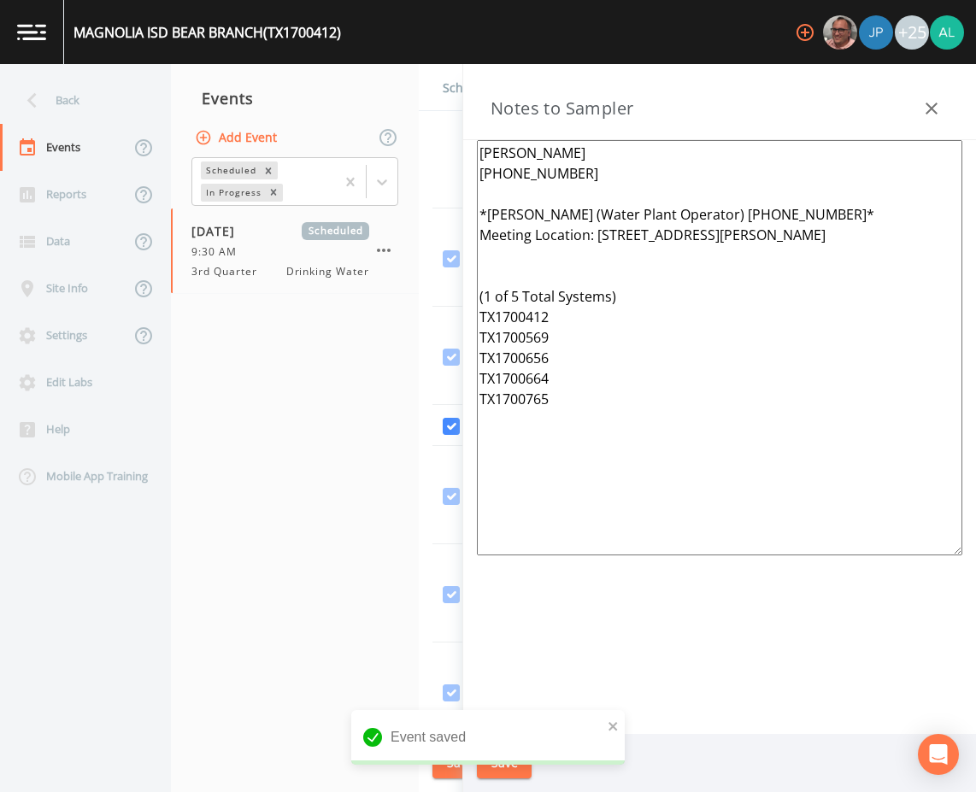
drag, startPoint x: 576, startPoint y: 422, endPoint x: 339, endPoint y: 91, distance: 406.8
click at [339, 91] on div "Back Events Reports Data Site Info Settings Edit Labs Help Mobile App Training …" at bounding box center [488, 428] width 976 height 728
paste textarea "(1 of 5 Total Systems) TX1700569 TX1700765 TX1700664 TX1700412 TX1700656"
type textarea "[PERSON_NAME] [PHONE_NUMBER] *[PERSON_NAME] (Water Plant Operator) [PHONE_NUMBE…"
click at [617, 725] on icon "close" at bounding box center [614, 727] width 12 height 14
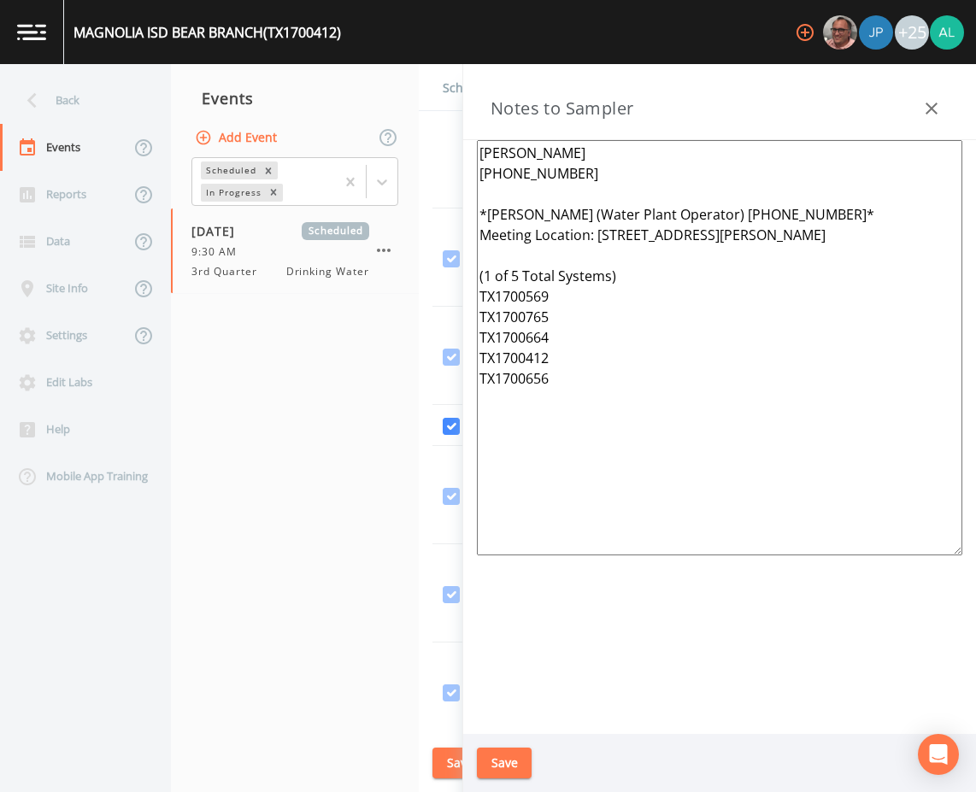
click at [507, 768] on div "MAGNOLIA ISD BEAR BRANCH (TX1700412) +25 Back Events Reports Data Site Info Set…" at bounding box center [488, 396] width 976 height 792
click at [507, 768] on button "Save" at bounding box center [504, 764] width 55 height 32
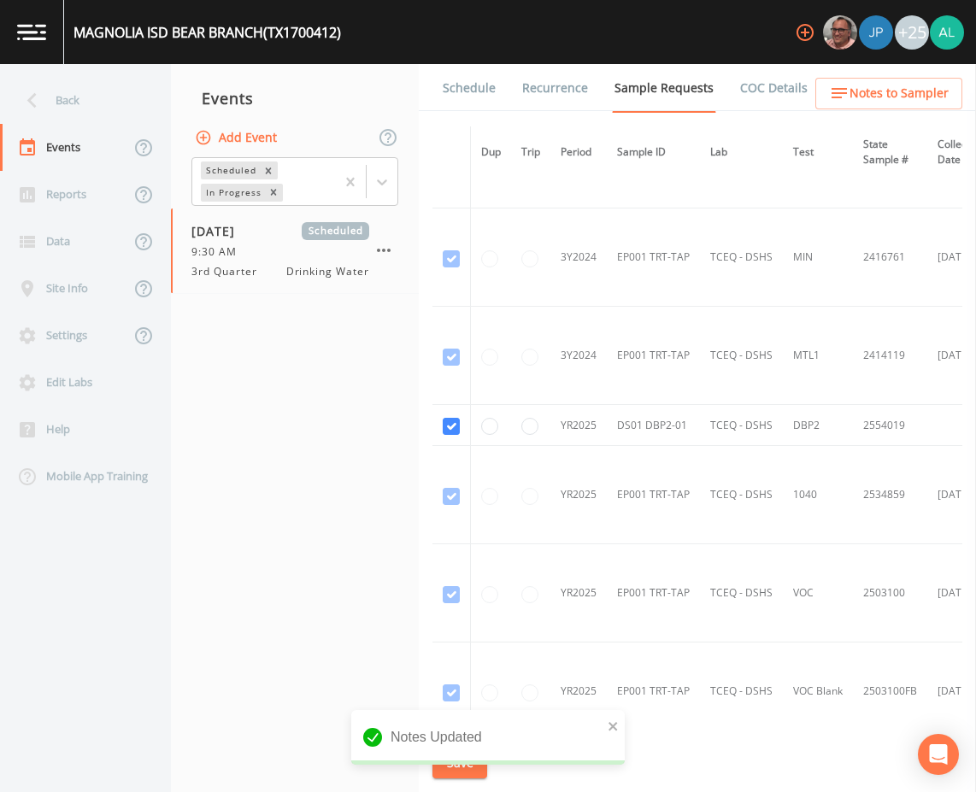
click at [469, 98] on link "Schedule" at bounding box center [469, 88] width 58 height 48
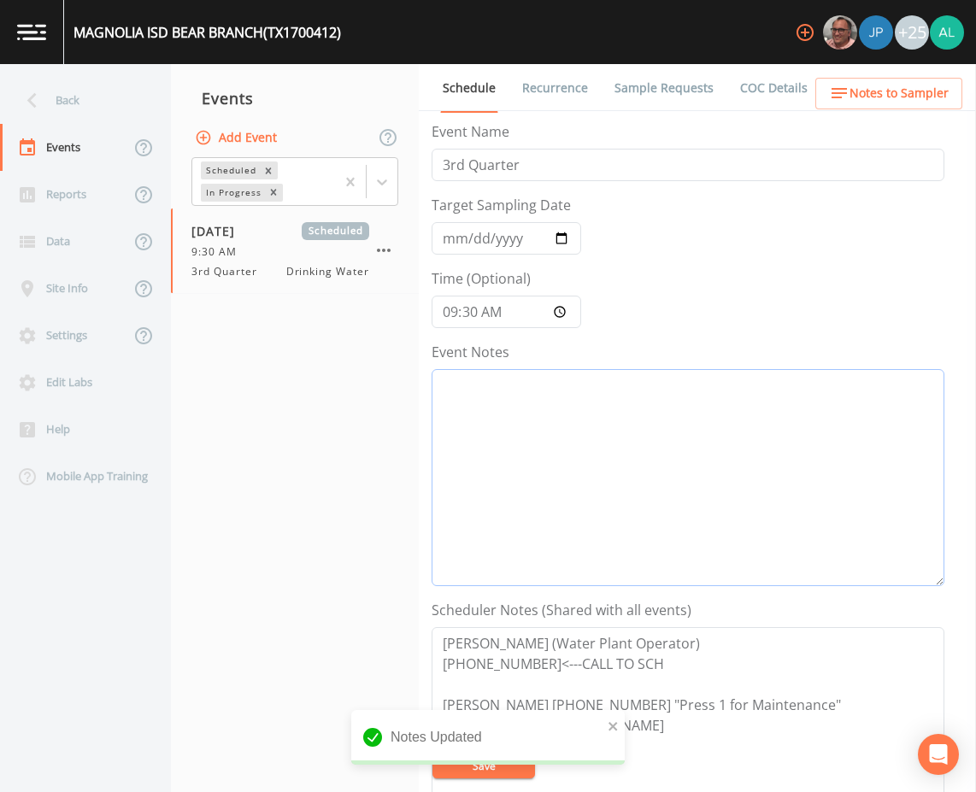
drag, startPoint x: 504, startPoint y: 497, endPoint x: 529, endPoint y: 497, distance: 24.8
click at [504, 497] on textarea "Event Notes" at bounding box center [688, 477] width 513 height 217
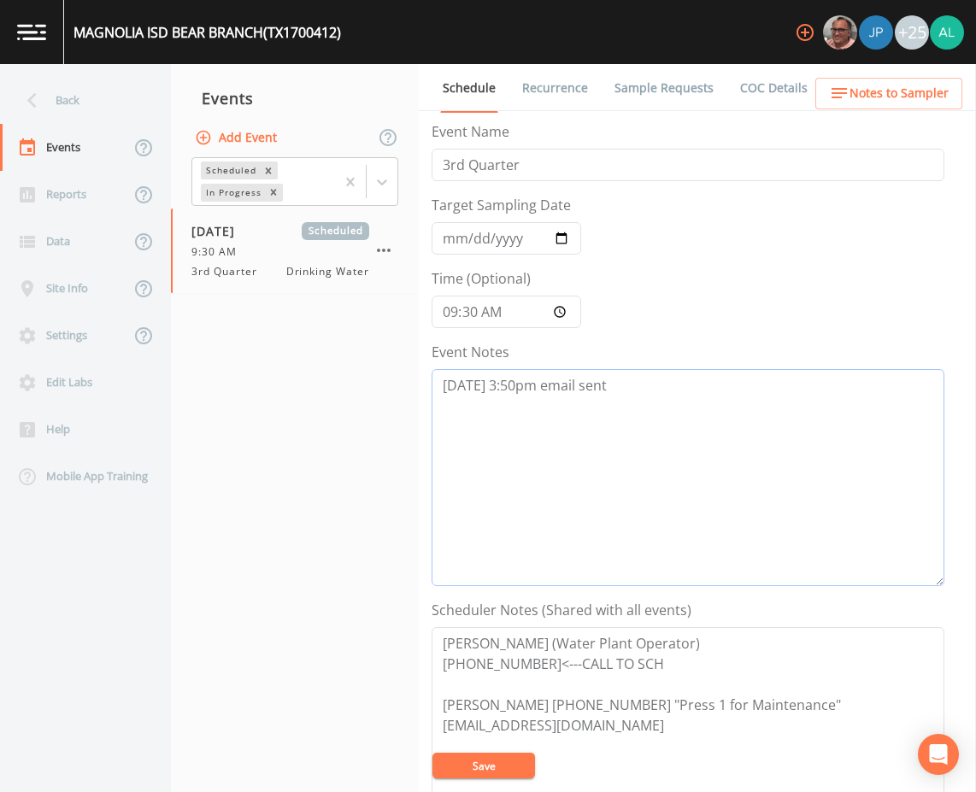
type textarea "[DATE] 3:50pm email sent"
click at [488, 767] on button "Save" at bounding box center [484, 766] width 103 height 26
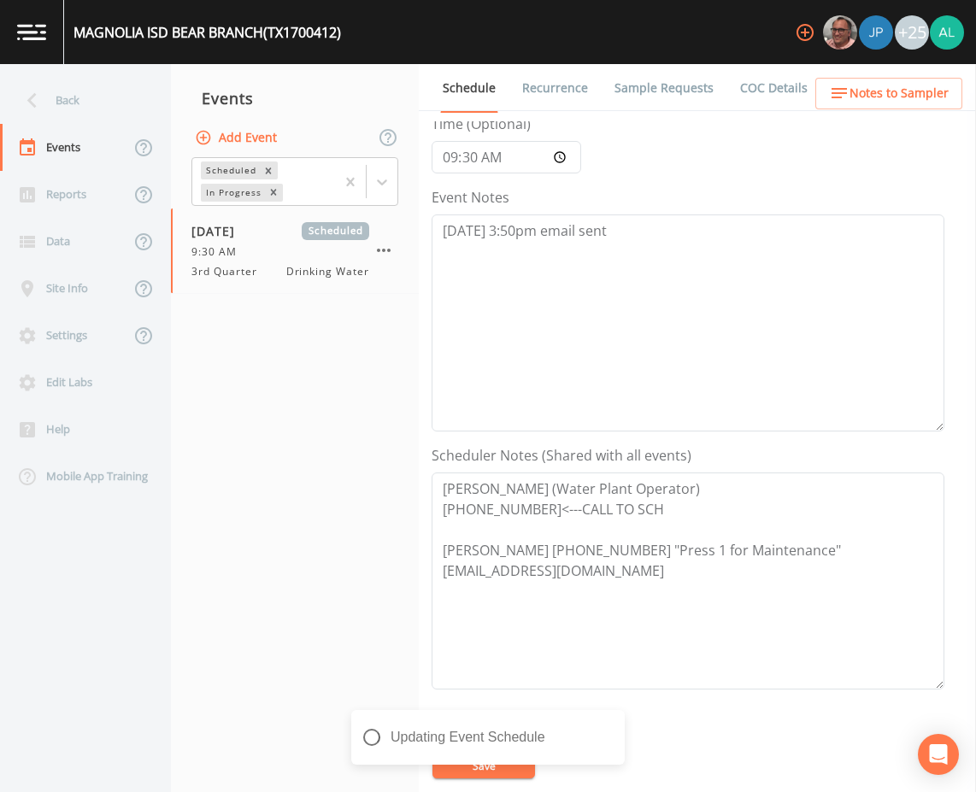
scroll to position [256, 0]
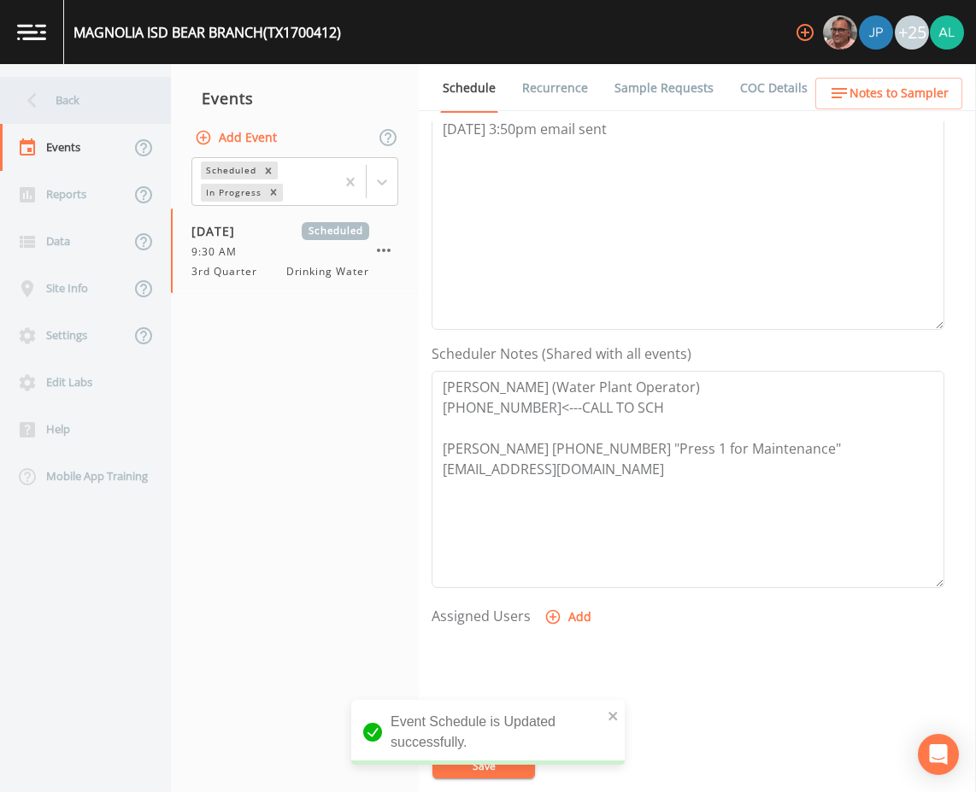
click at [100, 96] on div "Back" at bounding box center [77, 100] width 154 height 47
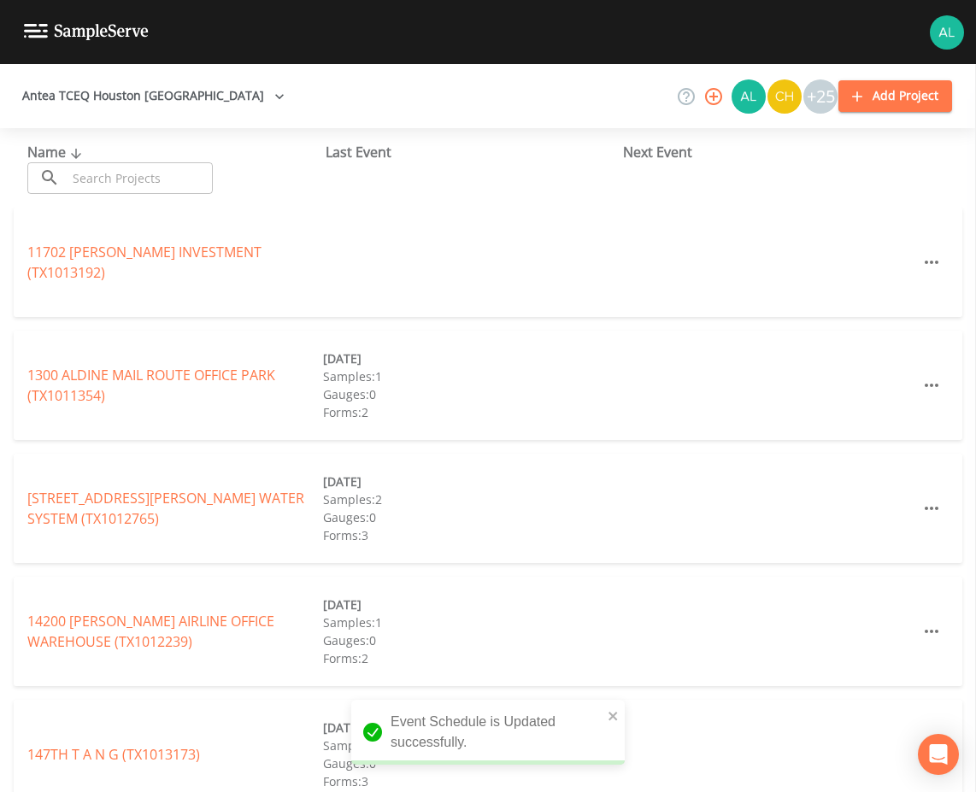
click at [118, 185] on input "text" at bounding box center [140, 178] width 146 height 32
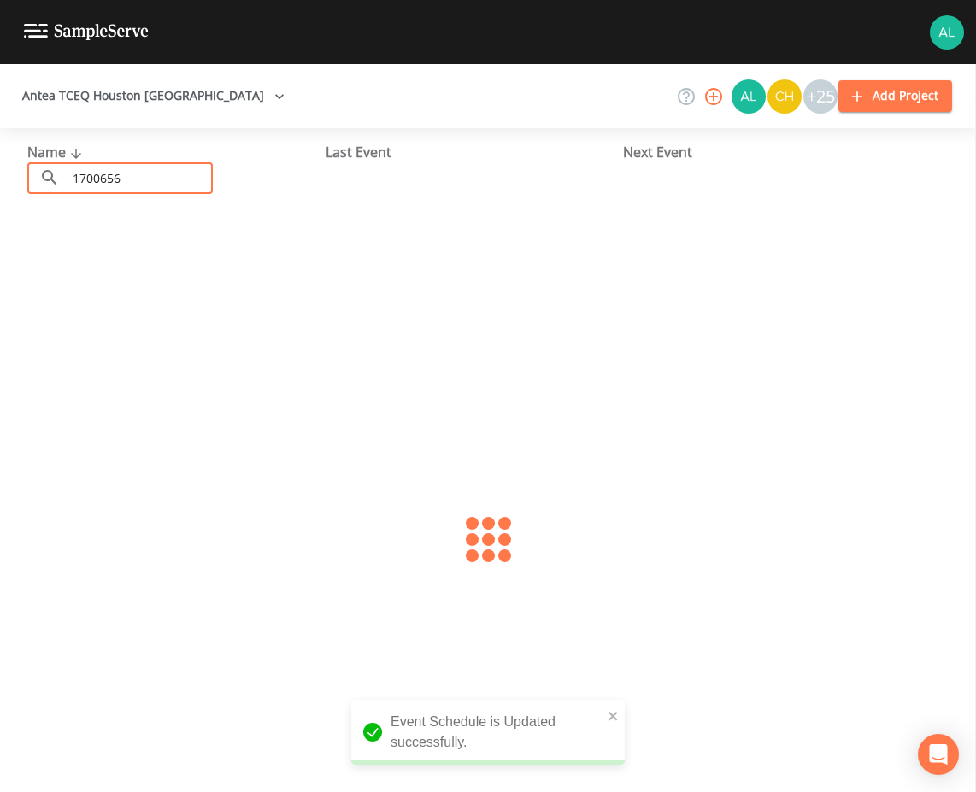
type input "1700656"
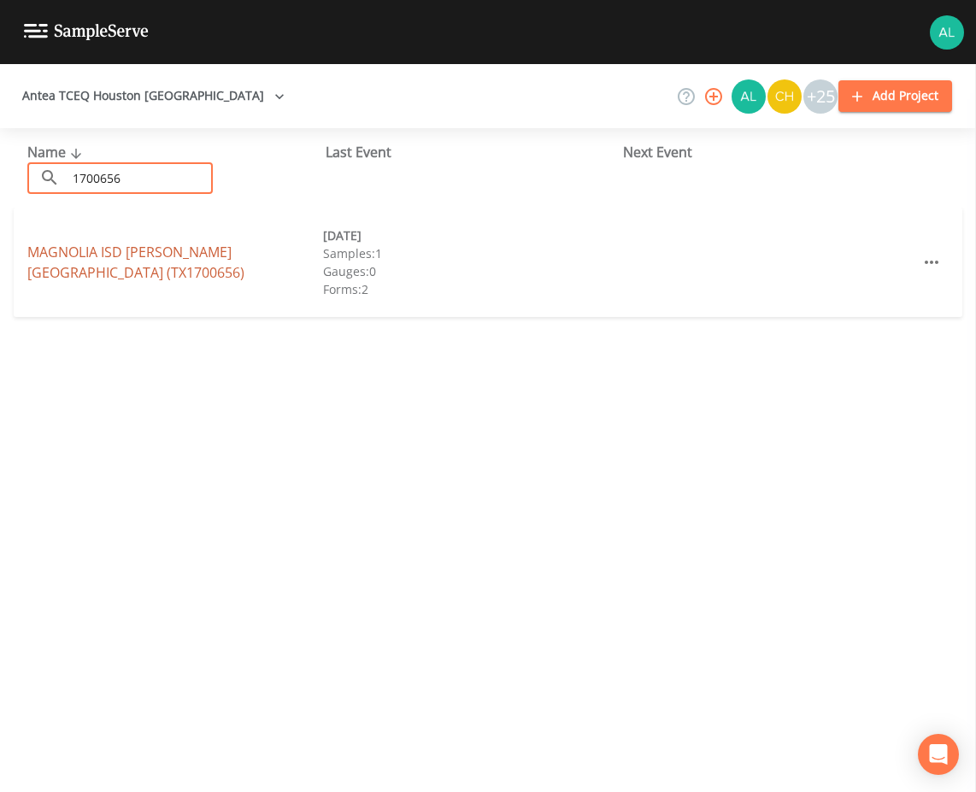
click at [125, 258] on link "MAGNOLIA ISD [PERSON_NAME][GEOGRAPHIC_DATA] (TX1700656)" at bounding box center [135, 262] width 217 height 39
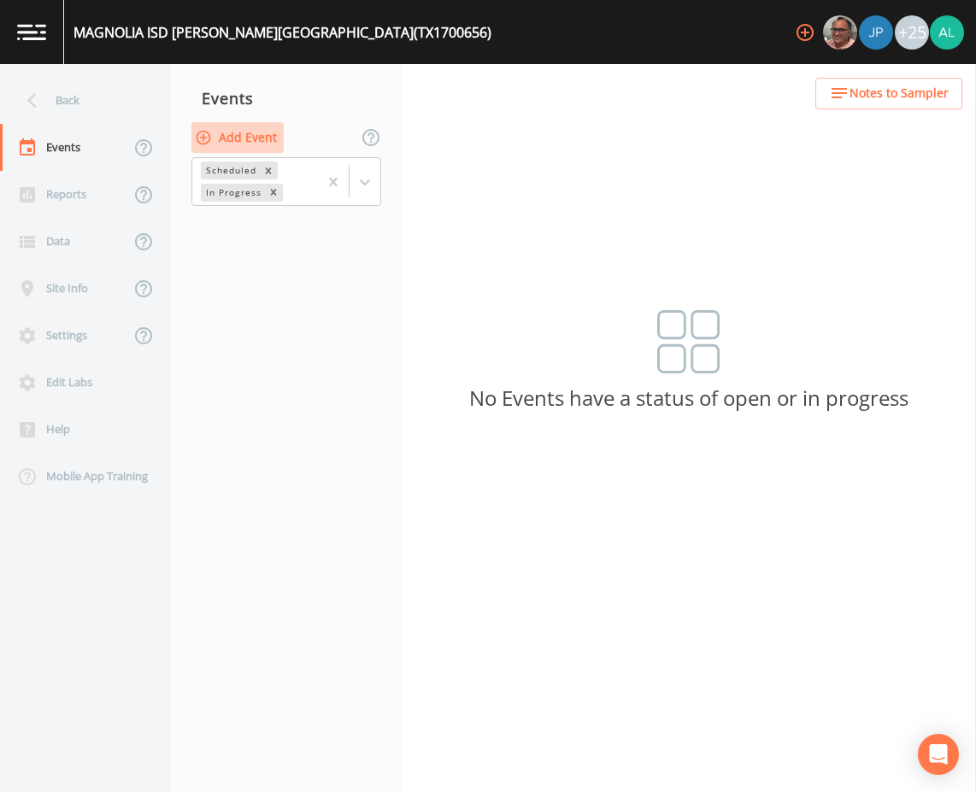
click at [208, 127] on button "Add Event" at bounding box center [237, 138] width 92 height 32
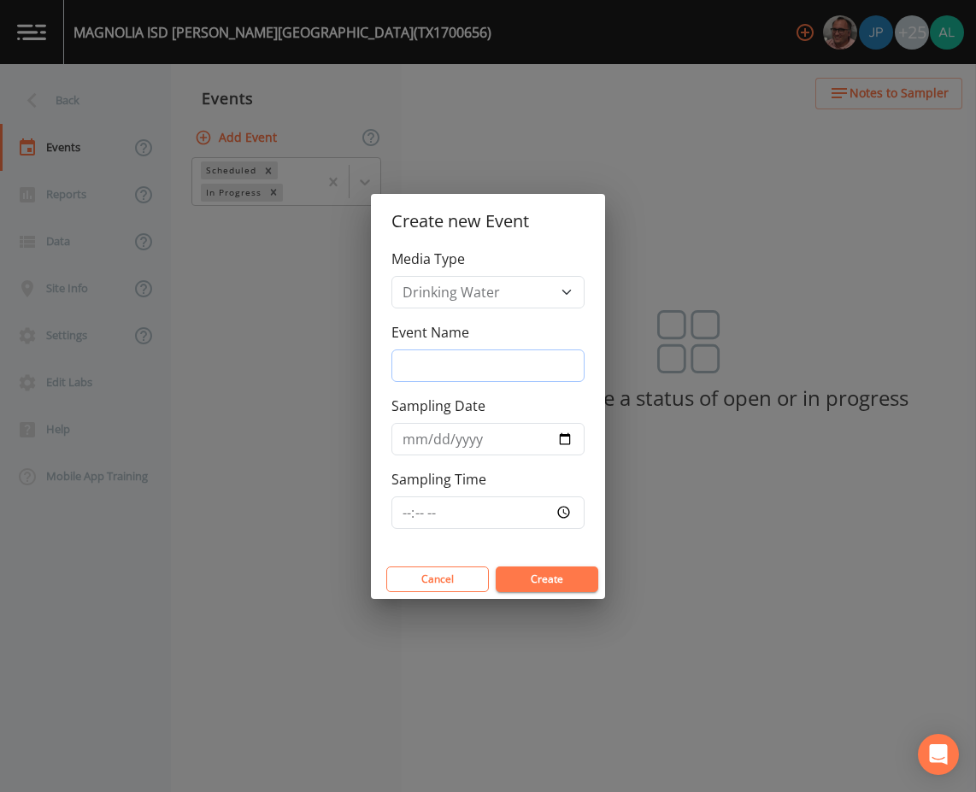
click at [462, 352] on input "Event Name" at bounding box center [488, 366] width 193 height 32
type input "3rd Quarter"
type input "[DATE]"
click at [385, 522] on div "Media Type Drinking Water Event Name 3rd Quarter Sampling Date [DATE] Sampling …" at bounding box center [488, 404] width 234 height 311
click at [411, 509] on input "Sampling Time" at bounding box center [488, 513] width 193 height 32
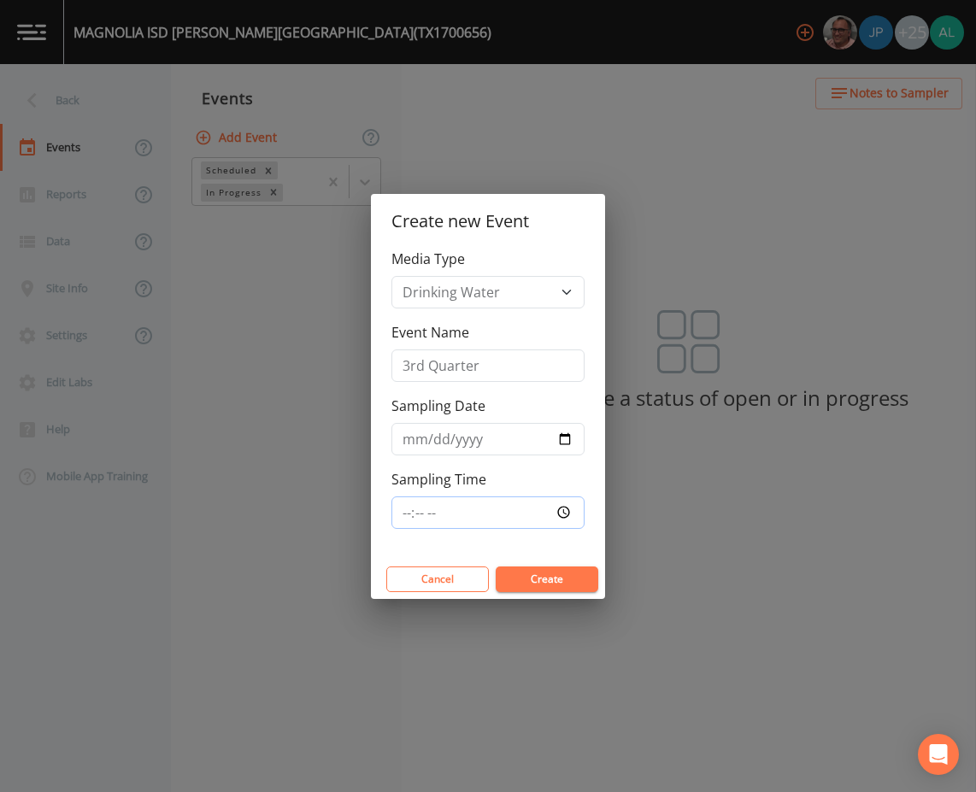
type input "09:30"
click at [496, 567] on button "Create" at bounding box center [547, 580] width 103 height 26
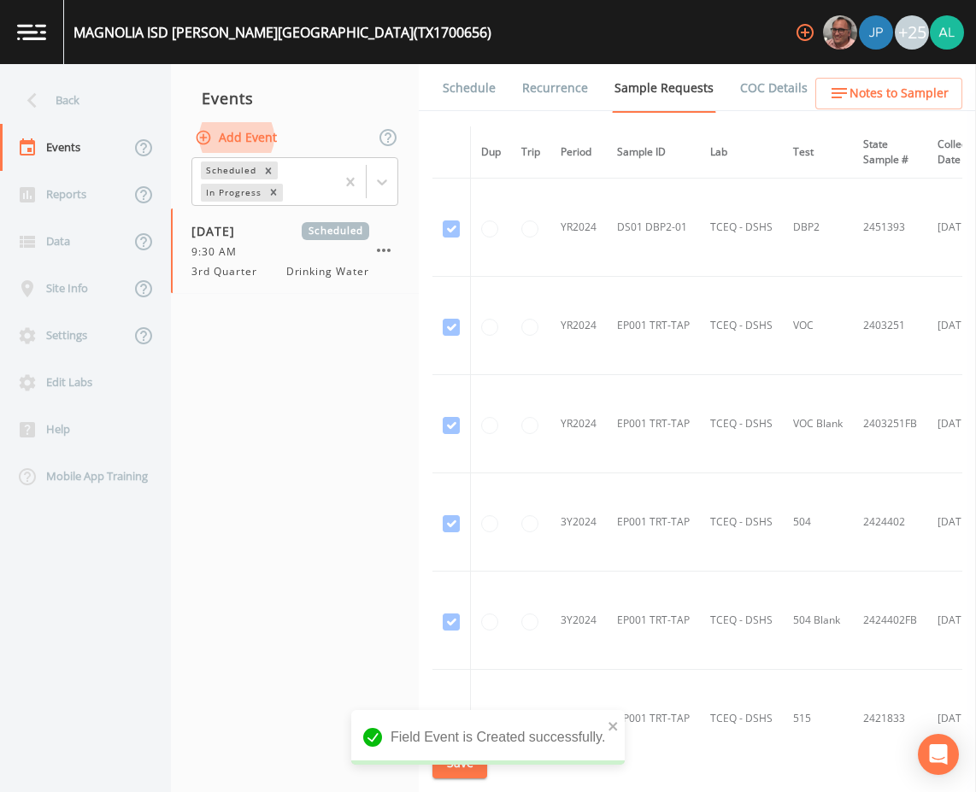
click at [853, 97] on span "Notes to Sampler" at bounding box center [899, 93] width 99 height 21
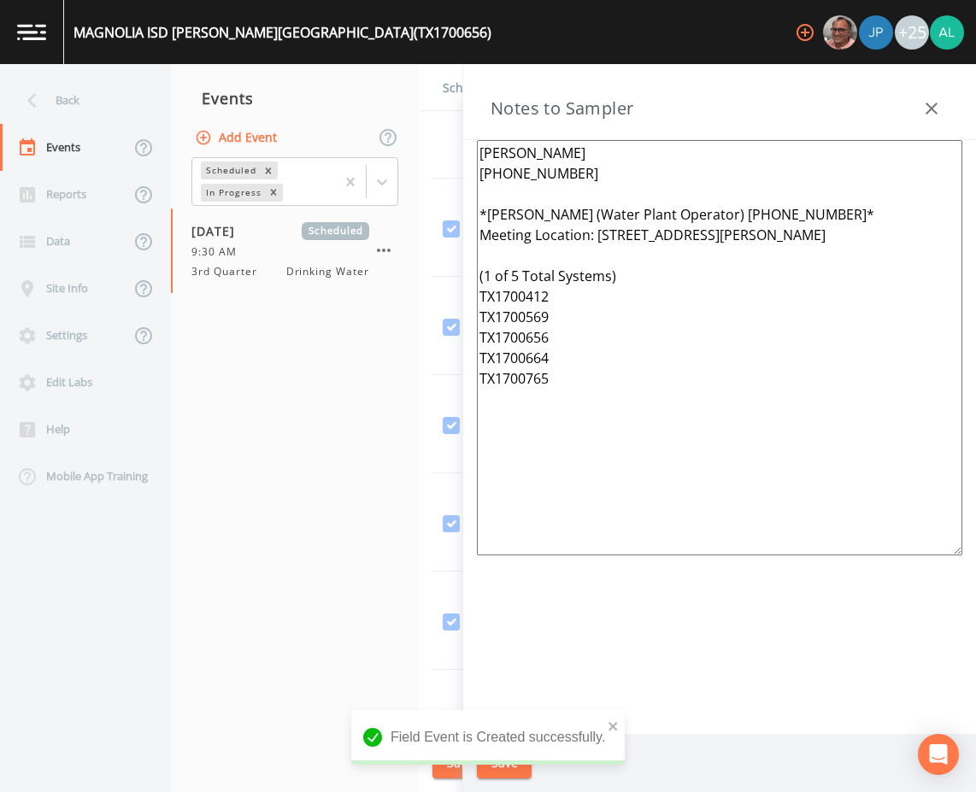
drag, startPoint x: 667, startPoint y: 473, endPoint x: 292, endPoint y: 17, distance: 589.7
click at [292, 17] on div "MAGNOLIA ISD [PERSON_NAME][GEOGRAPHIC_DATA] (TX1700656) +25 Back Events Reports…" at bounding box center [488, 396] width 976 height 792
paste textarea "569 TX1700765 TX1700664 TX1700412 TX1700656"
type textarea "[PERSON_NAME] [PHONE_NUMBER] *[PERSON_NAME] (Water Plant Operator) [PHONE_NUMBE…"
click at [623, 733] on div "Field Event is Created successfully." at bounding box center [488, 737] width 274 height 55
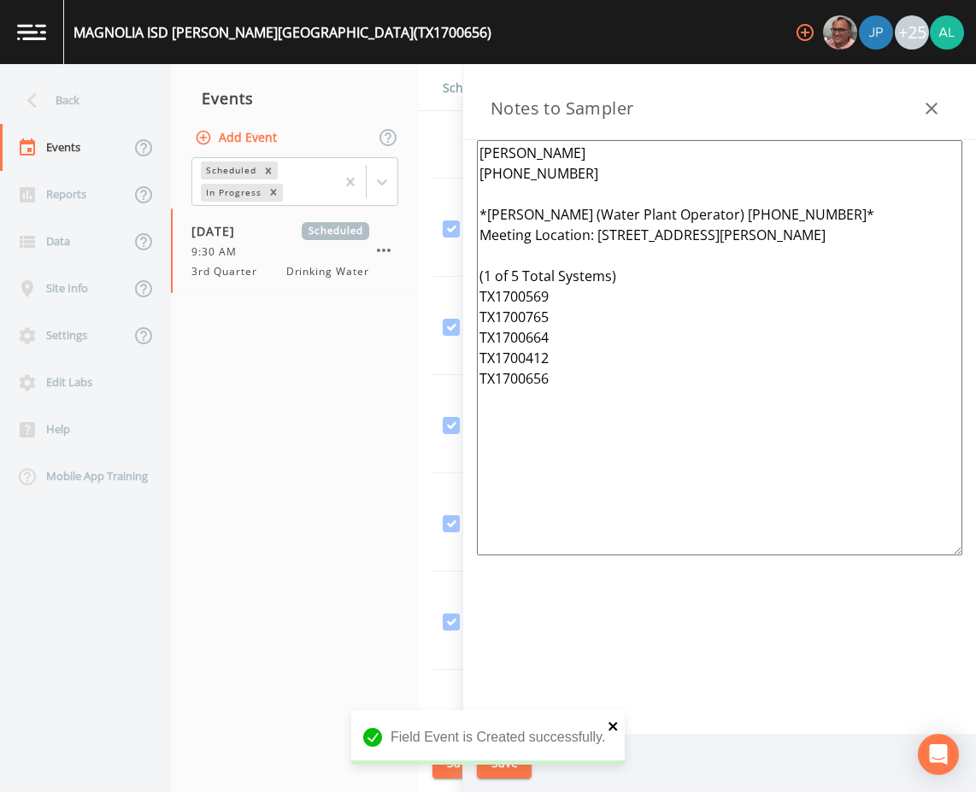
click at [613, 727] on icon "close" at bounding box center [613, 726] width 9 height 9
drag, startPoint x: 497, startPoint y: 770, endPoint x: 509, endPoint y: 754, distance: 20.7
click at [498, 767] on div "Field Event is Created successfully." at bounding box center [488, 744] width 274 height 68
click at [509, 754] on button "Save" at bounding box center [504, 764] width 55 height 32
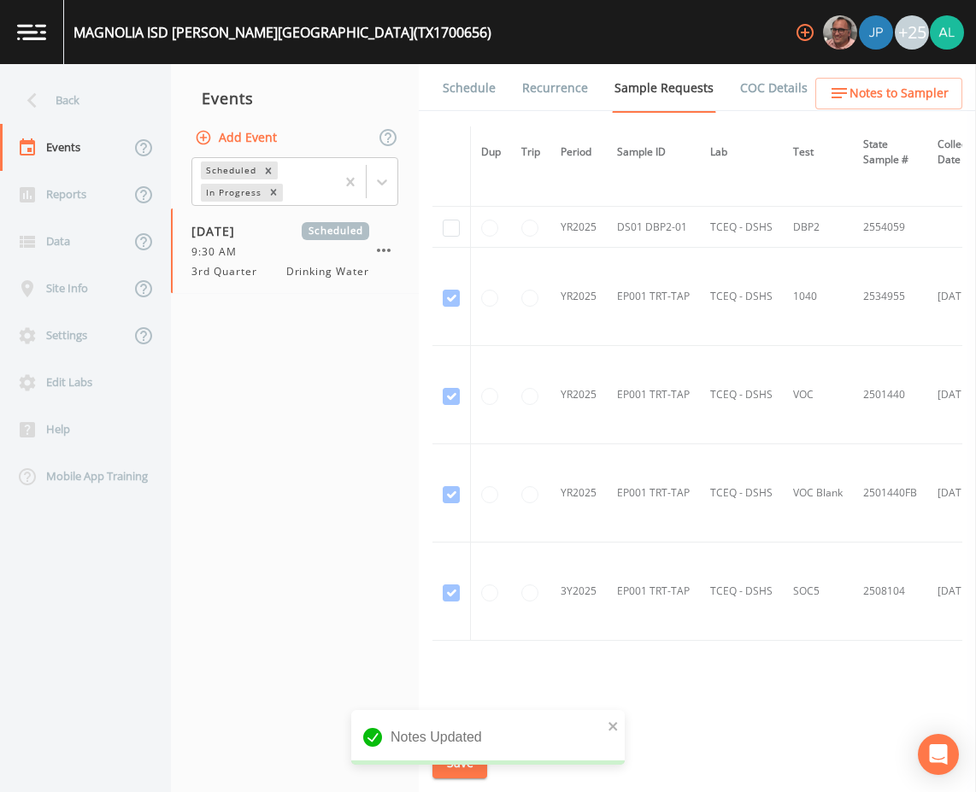
scroll to position [829, 0]
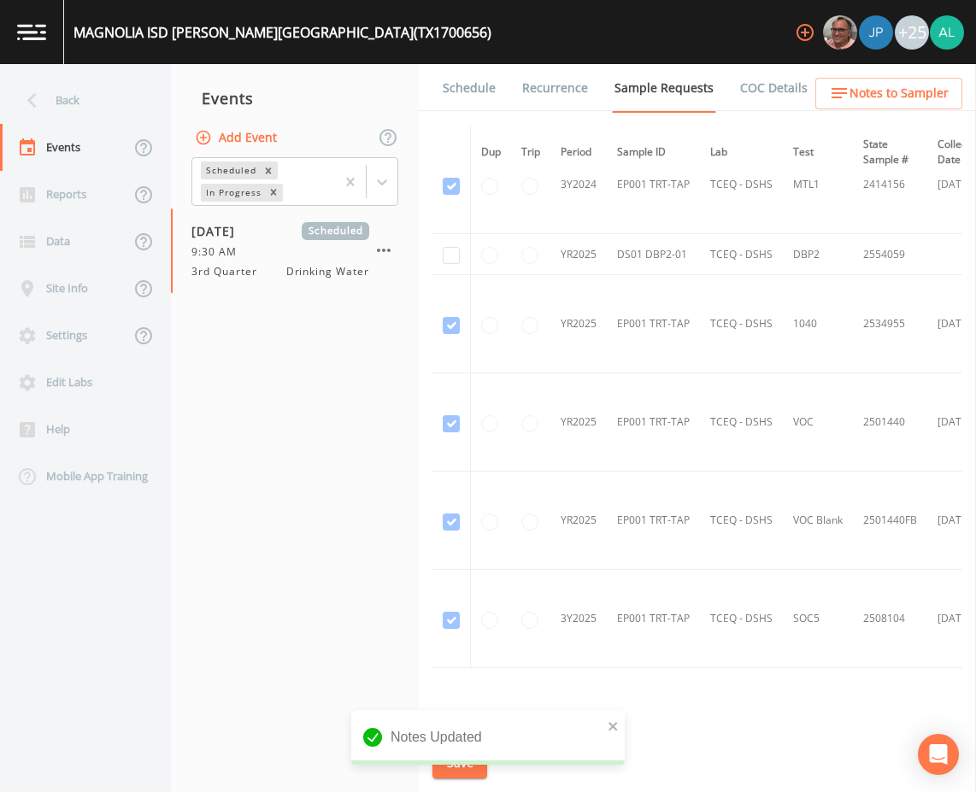
click at [456, 264] on td at bounding box center [452, 254] width 38 height 41
checkbox input "true"
click at [607, 723] on div "Notes Updated" at bounding box center [488, 737] width 274 height 55
click at [447, 773] on div "Notes Updated" at bounding box center [488, 744] width 274 height 68
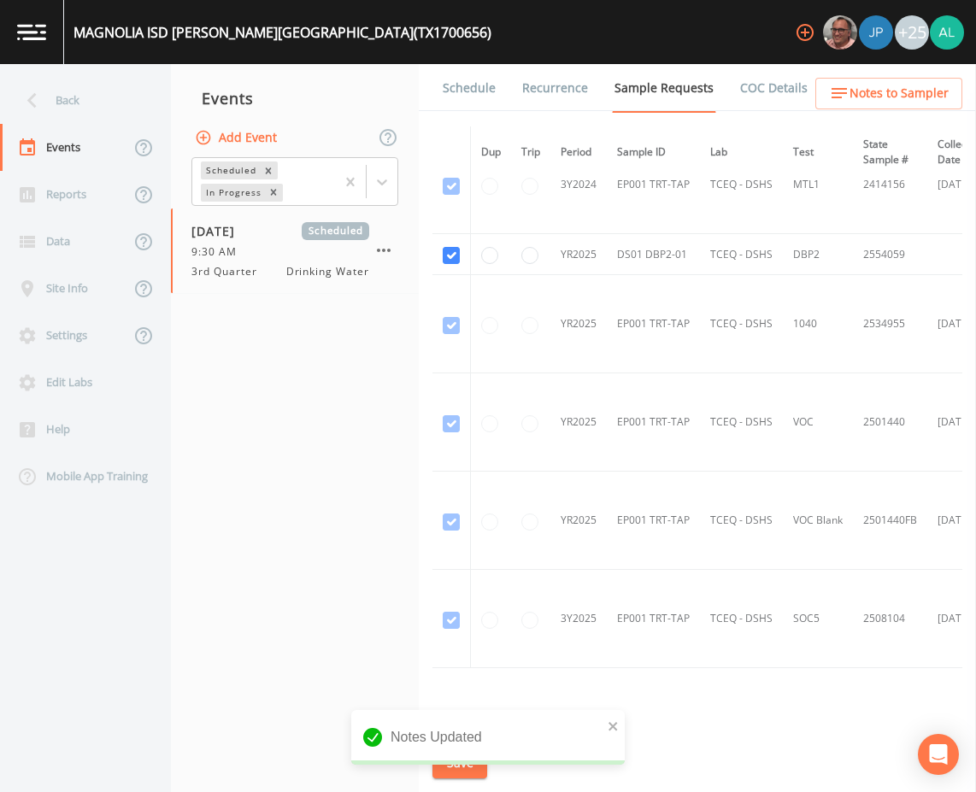
click at [605, 725] on div "Notes Updated" at bounding box center [488, 737] width 274 height 55
click at [613, 721] on icon "close" at bounding box center [614, 727] width 12 height 14
click at [461, 767] on div "MAGNOLIA ISD [PERSON_NAME][GEOGRAPHIC_DATA] (TX1700656) +25 Back Events Reports…" at bounding box center [488, 396] width 976 height 792
click at [461, 767] on button "Save" at bounding box center [460, 764] width 55 height 32
click at [471, 68] on link "Schedule" at bounding box center [469, 88] width 58 height 48
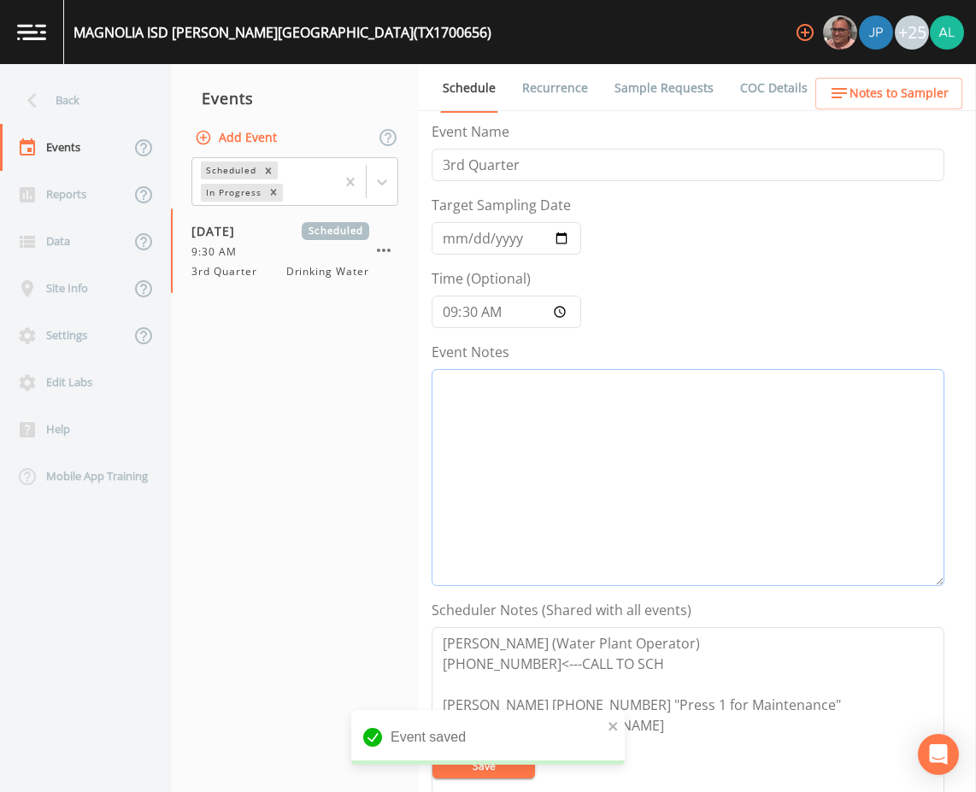
drag, startPoint x: 503, startPoint y: 480, endPoint x: 513, endPoint y: 494, distance: 17.8
click at [507, 489] on textarea "Event Notes" at bounding box center [688, 477] width 513 height 217
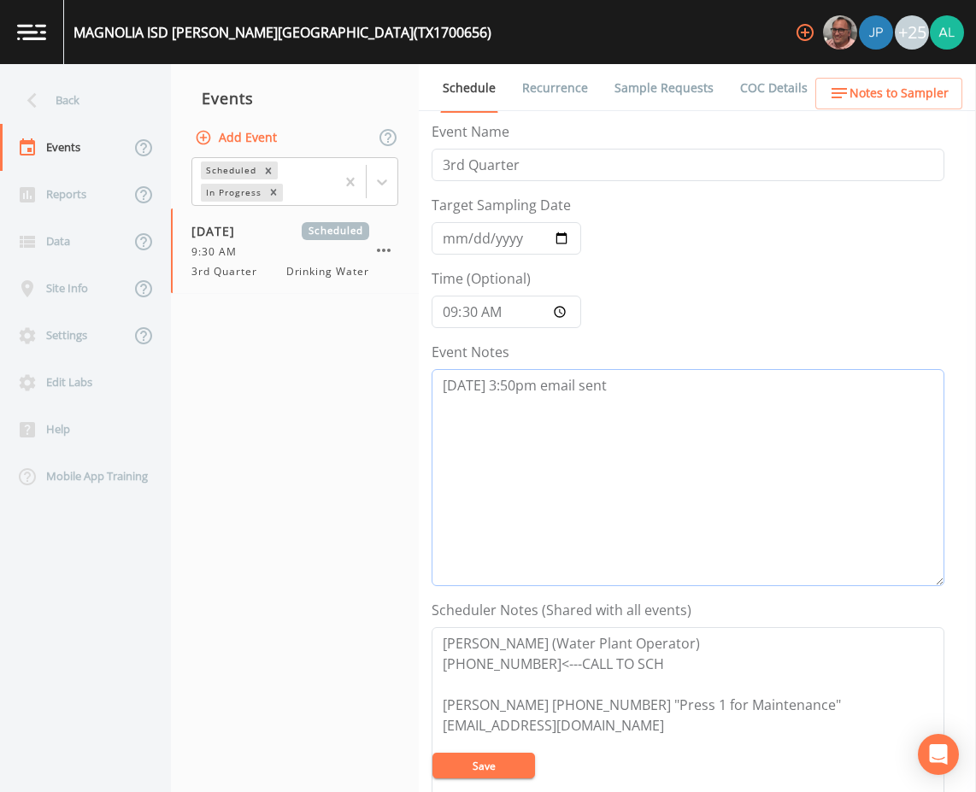
type textarea "[DATE] 3:50pm email sent"
click at [515, 758] on button "Save" at bounding box center [484, 766] width 103 height 26
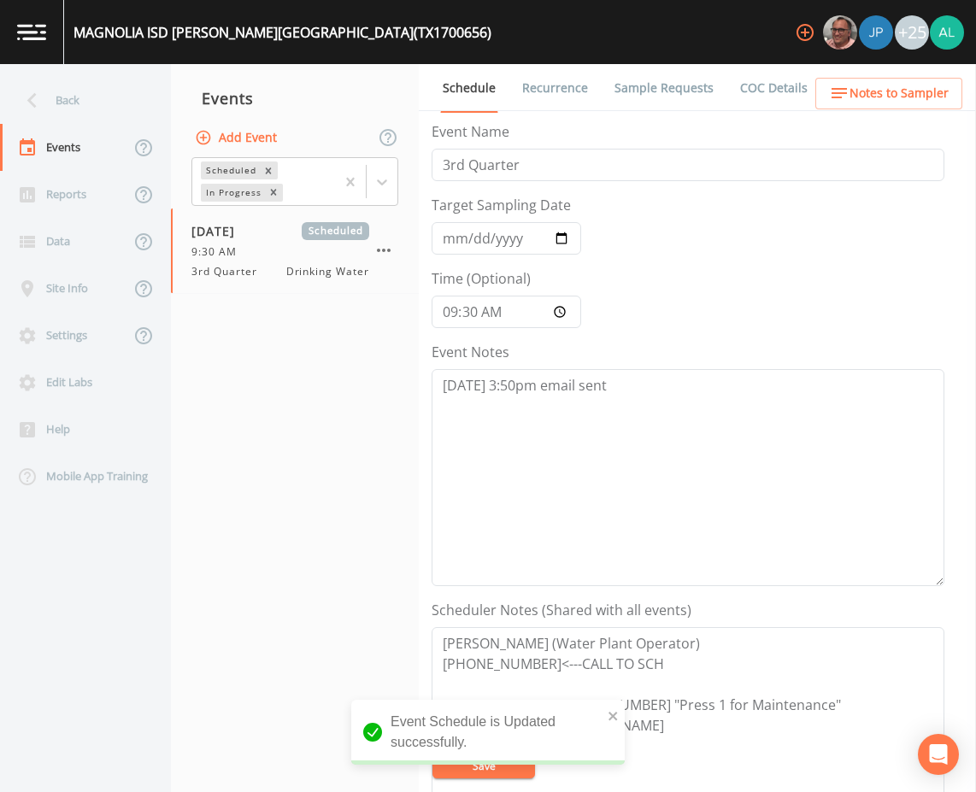
click at [65, 97] on div "Back" at bounding box center [77, 100] width 154 height 47
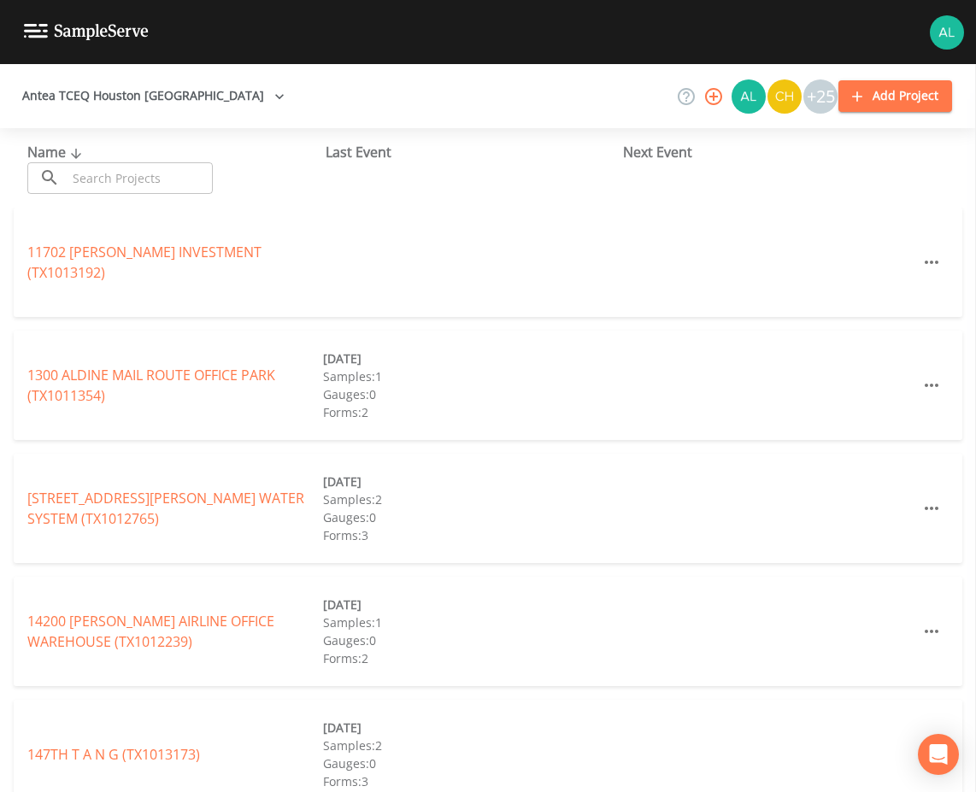
click at [112, 167] on input "text" at bounding box center [140, 178] width 146 height 32
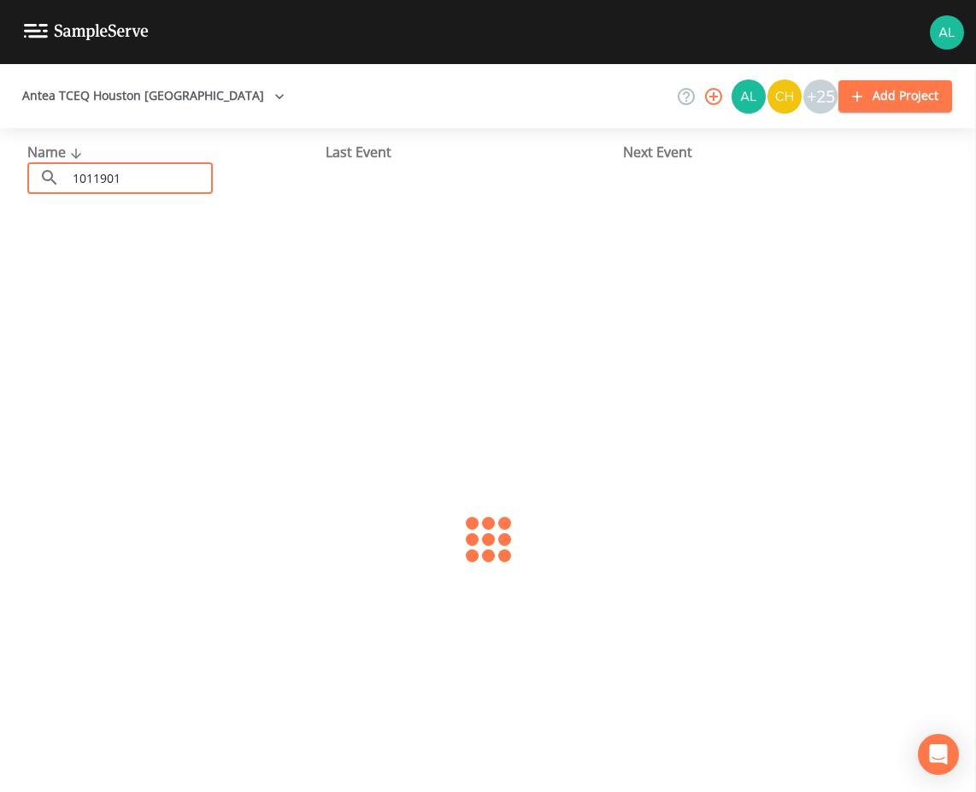
type input "1011901"
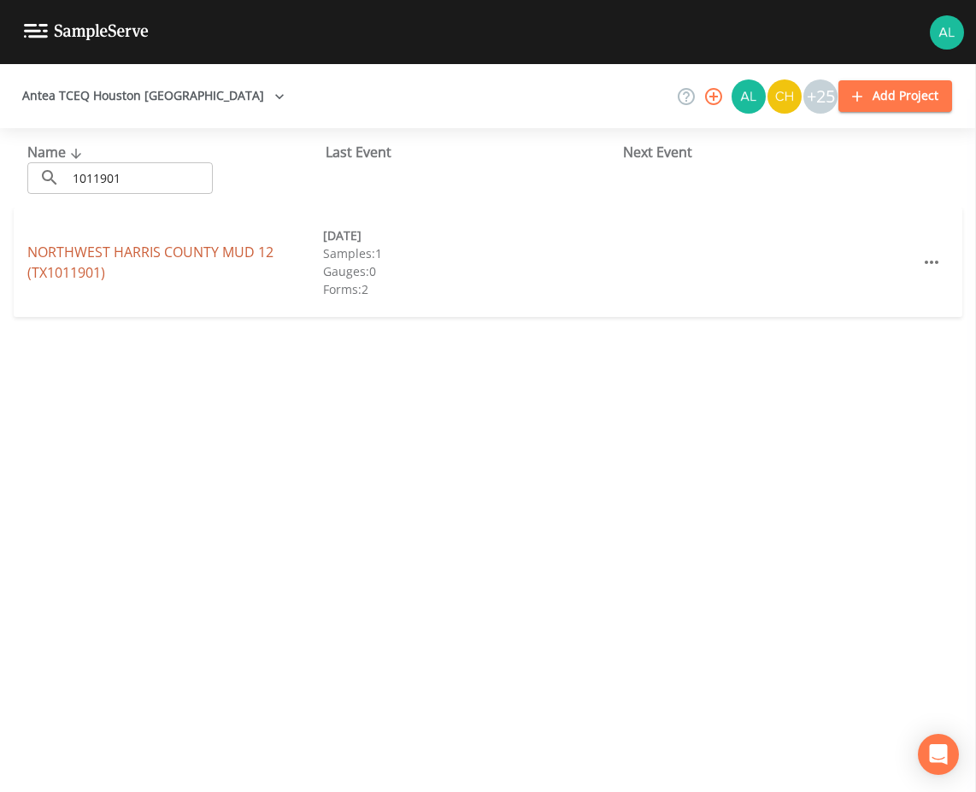
drag, startPoint x: 147, startPoint y: 203, endPoint x: 134, endPoint y: 252, distance: 50.4
click at [134, 252] on link "NORTHWEST [GEOGRAPHIC_DATA] 12 (TX1011901)" at bounding box center [150, 262] width 246 height 39
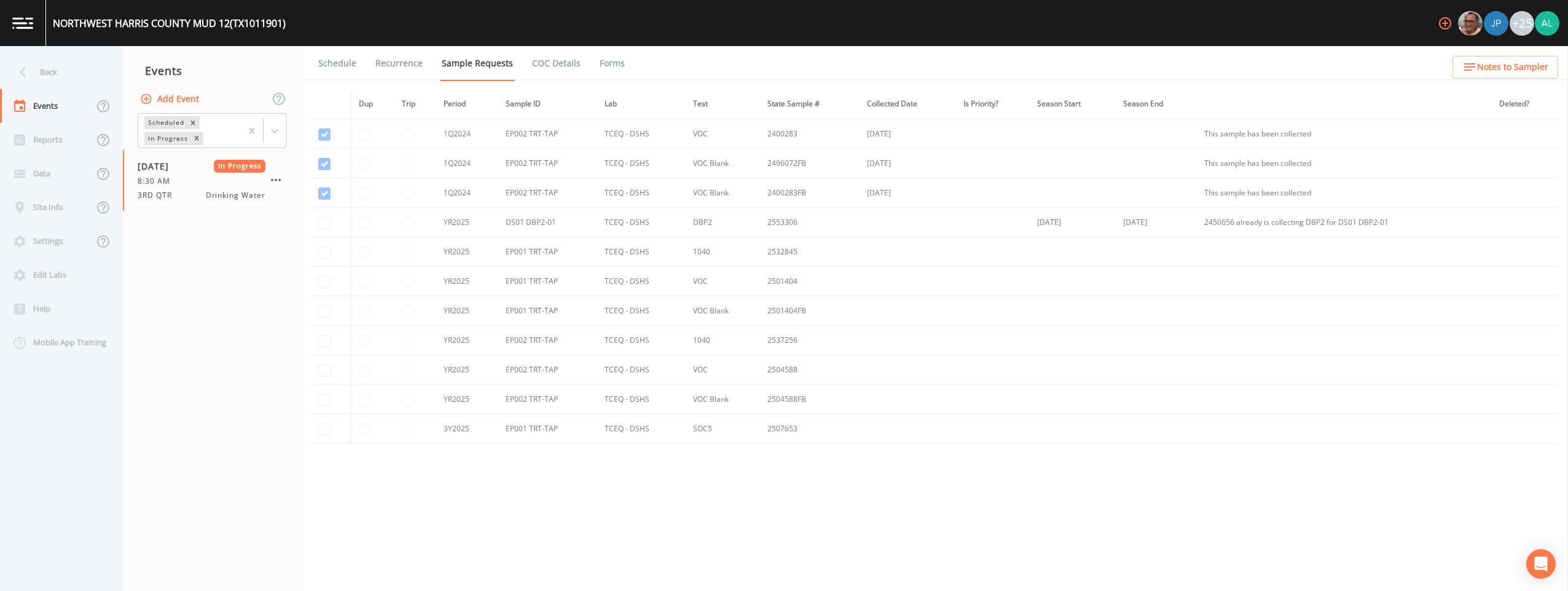
scroll to position [475, 0]
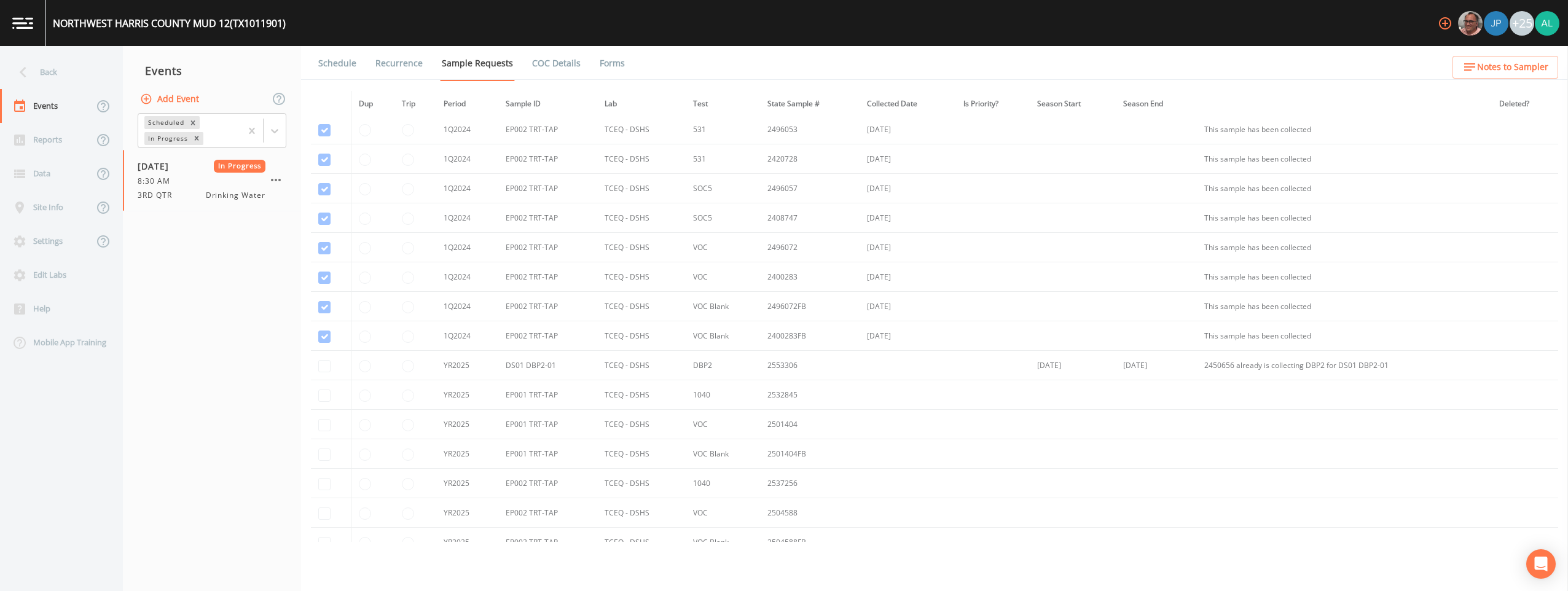
click at [601, 59] on link "Forms" at bounding box center [613, 63] width 29 height 35
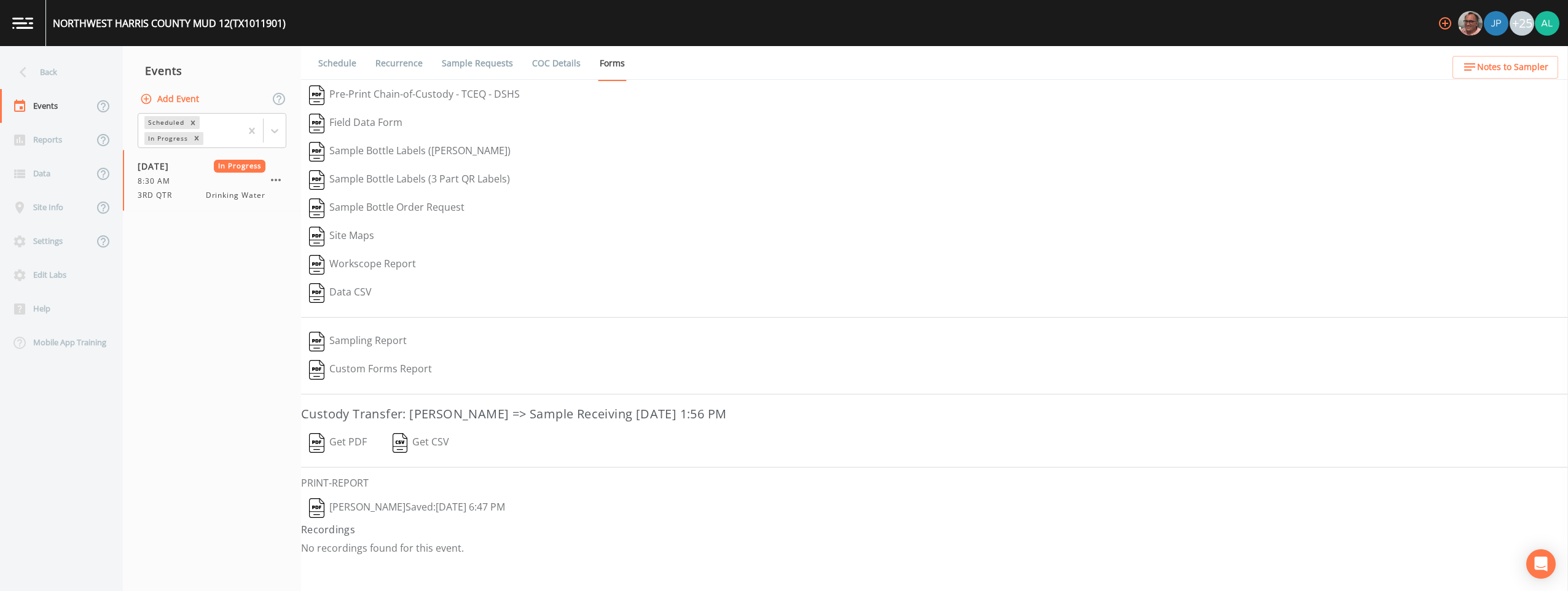
drag, startPoint x: 1490, startPoint y: 67, endPoint x: 871, endPoint y: 352, distance: 681.5
click at [701, 316] on div "Back Events Reports Data Site Info Settings Edit Labs Help Mobile App Training …" at bounding box center [784, 319] width 1568 height 545
click at [273, 180] on icon "button" at bounding box center [276, 180] width 10 height 2
click at [175, 98] on button "Add Event" at bounding box center [170, 99] width 66 height 23
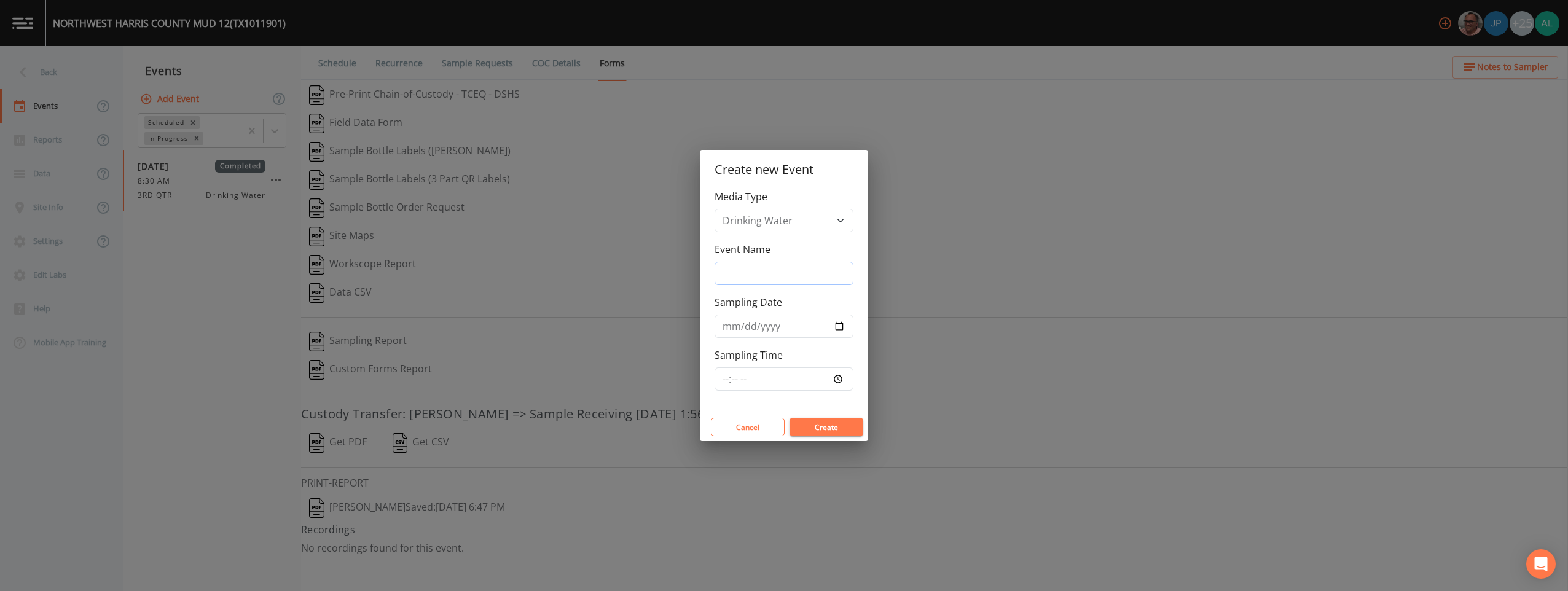
click at [701, 268] on input "Event Name" at bounding box center [784, 273] width 139 height 23
type input "3rd Quarter"
type input "[DATE]"
click at [701, 381] on input "Sampling Time" at bounding box center [784, 379] width 139 height 23
type input "08:30"
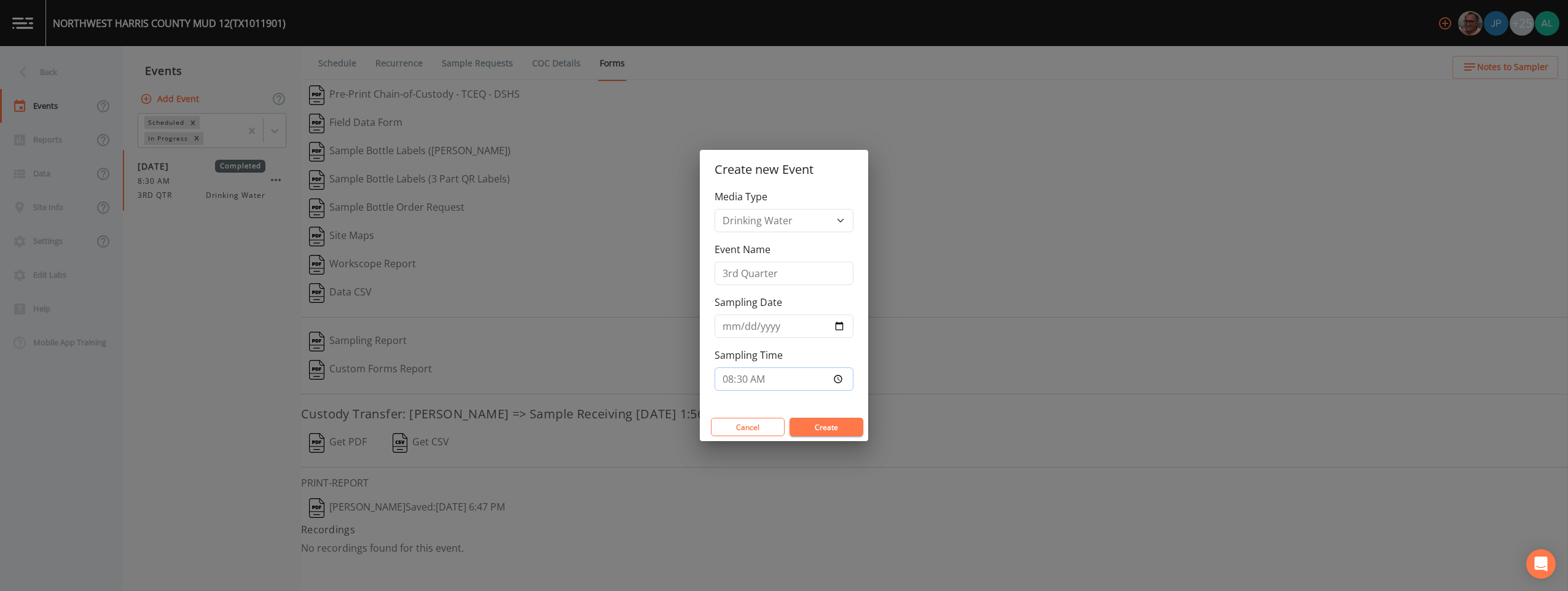
click at [701, 418] on button "Create" at bounding box center [826, 427] width 74 height 19
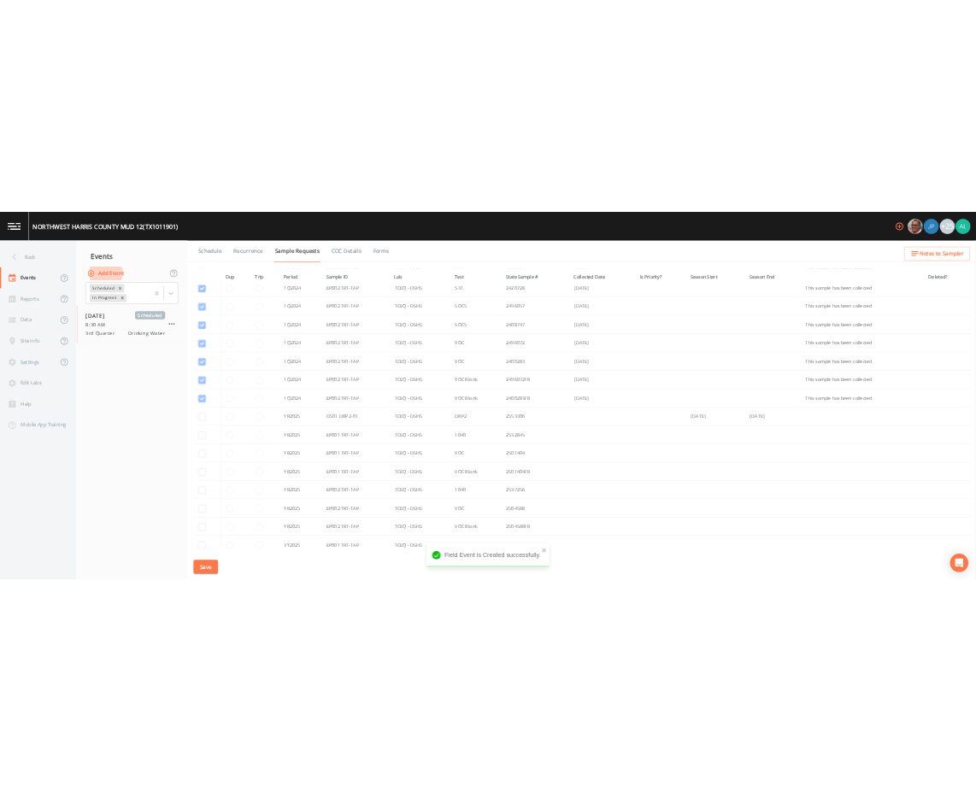
scroll to position [859, 0]
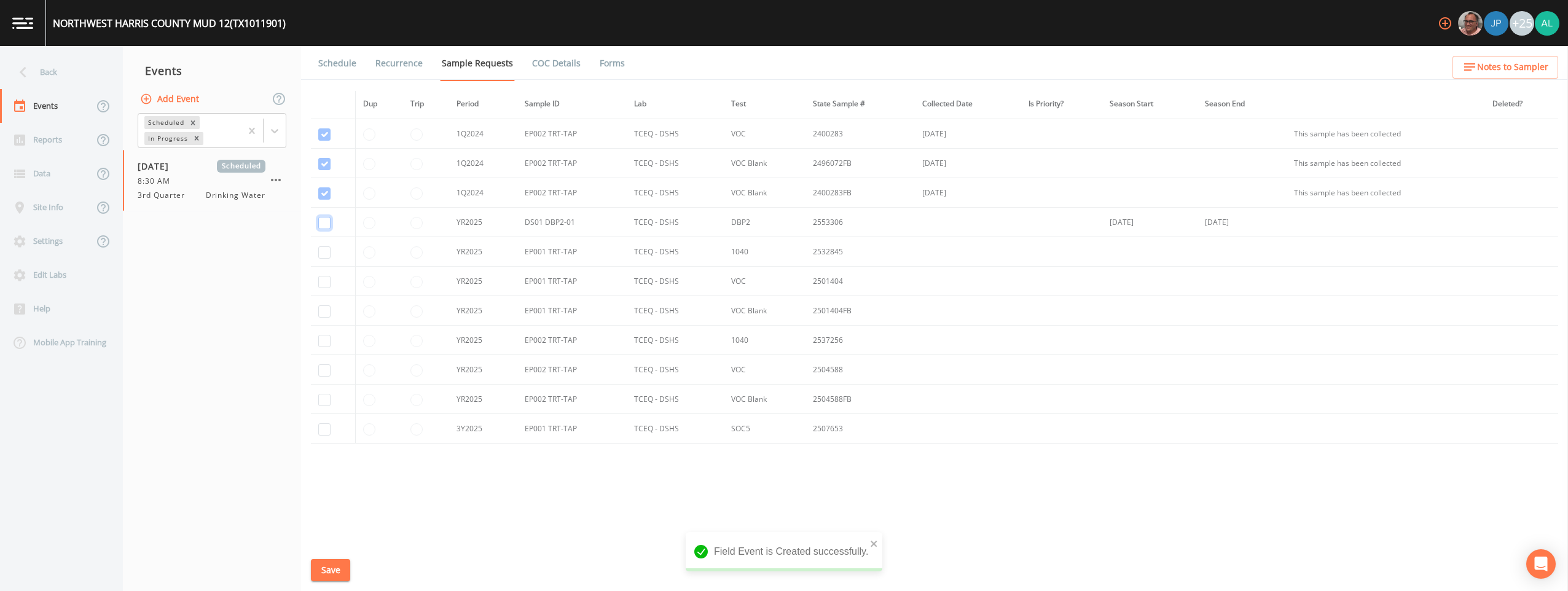
checkbox input "true"
click at [319, 253] on input "checkbox" at bounding box center [324, 252] width 12 height 12
checkbox input "true"
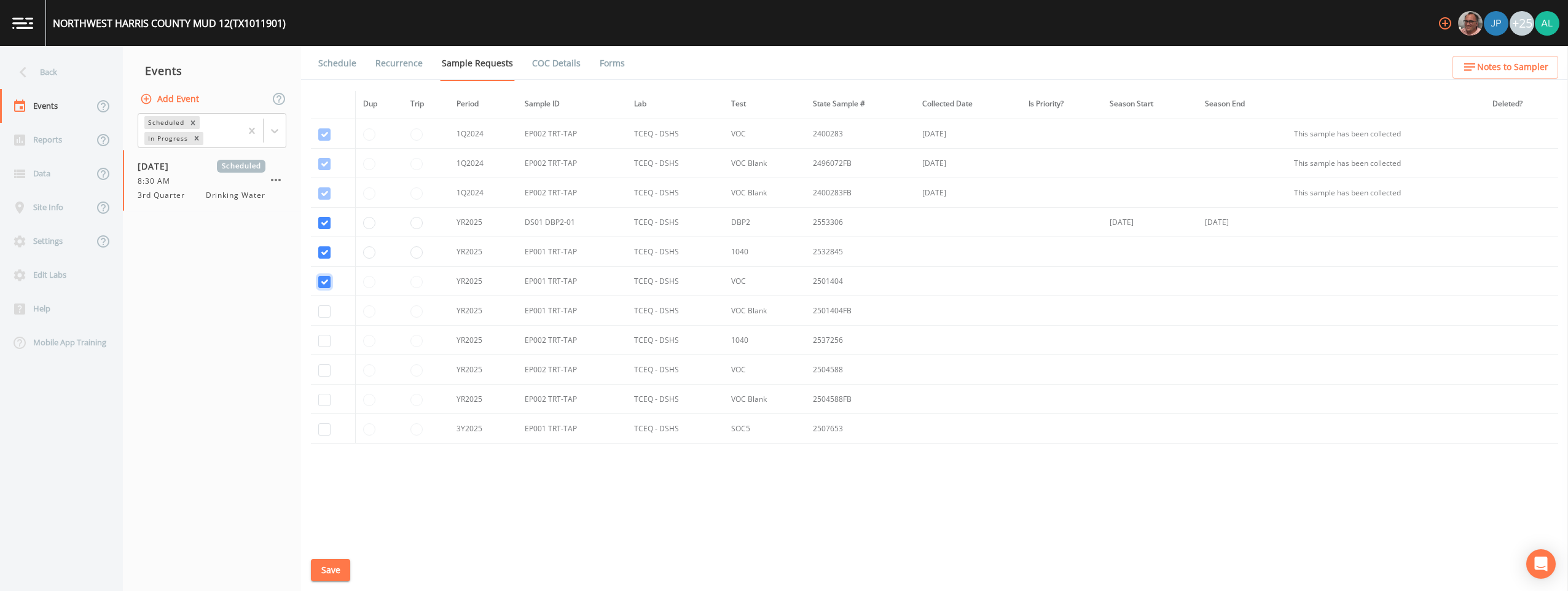
checkbox input "true"
click at [323, 334] on td at bounding box center [334, 340] width 45 height 29
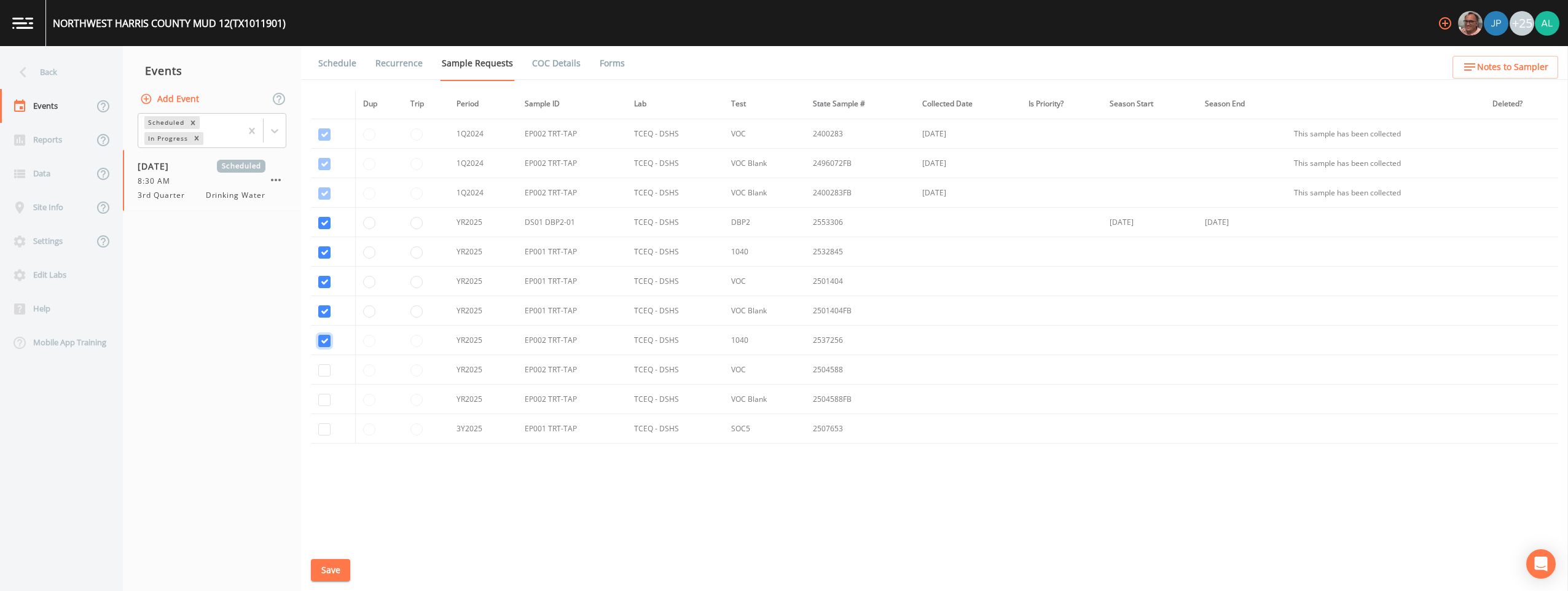
checkbox input "true"
click at [328, 111] on input "checkbox" at bounding box center [324, 105] width 12 height 12
checkbox input "true"
click at [331, 400] on td at bounding box center [334, 399] width 45 height 29
click at [325, 170] on input "checkbox" at bounding box center [324, 164] width 12 height 12
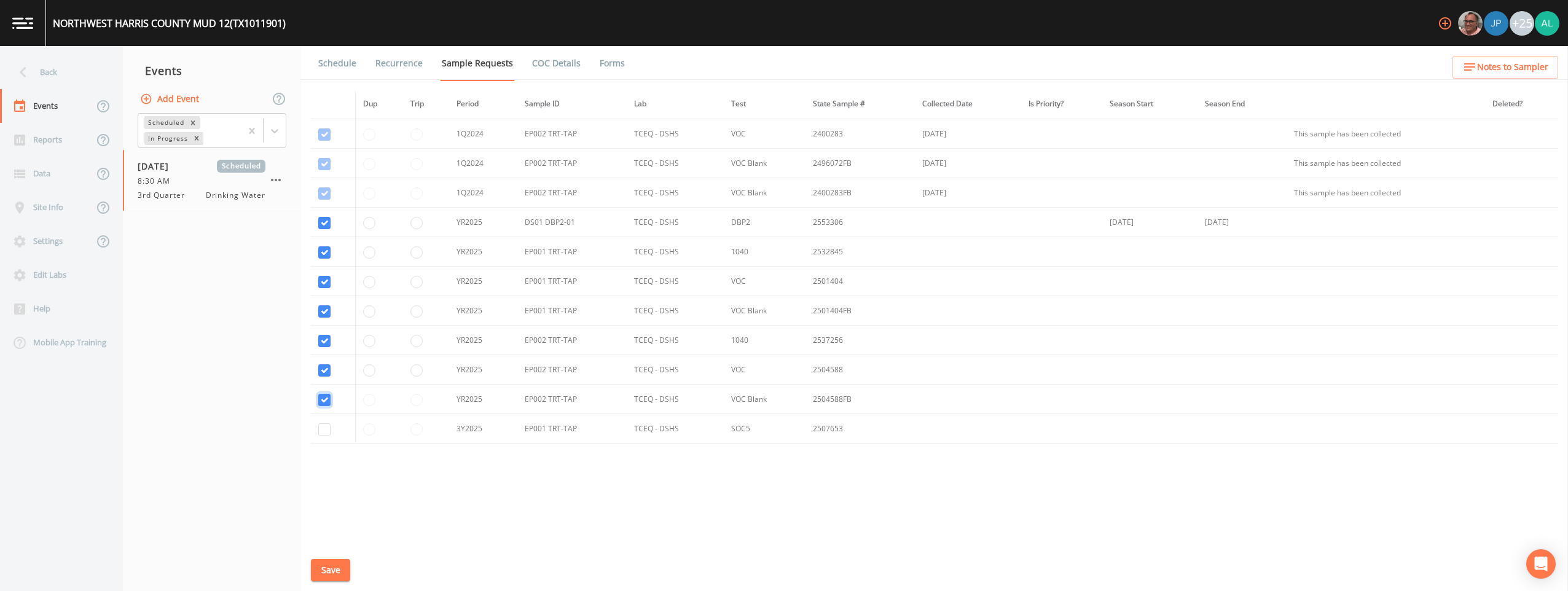
checkbox input "true"
click at [324, 423] on td at bounding box center [334, 429] width 45 height 29
click at [324, 426] on input "checkbox" at bounding box center [324, 429] width 12 height 12
checkbox input "true"
click at [324, 566] on button "Save" at bounding box center [331, 571] width 40 height 23
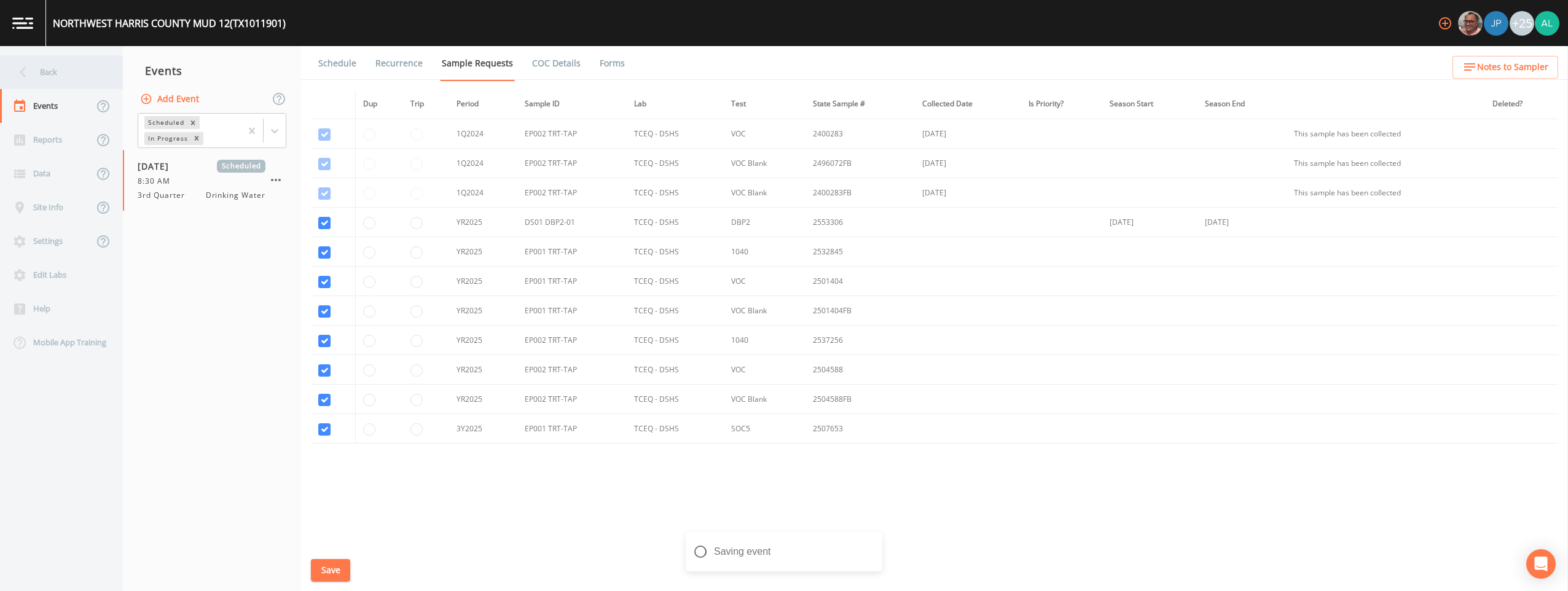
click at [52, 78] on div "Back" at bounding box center [55, 72] width 111 height 34
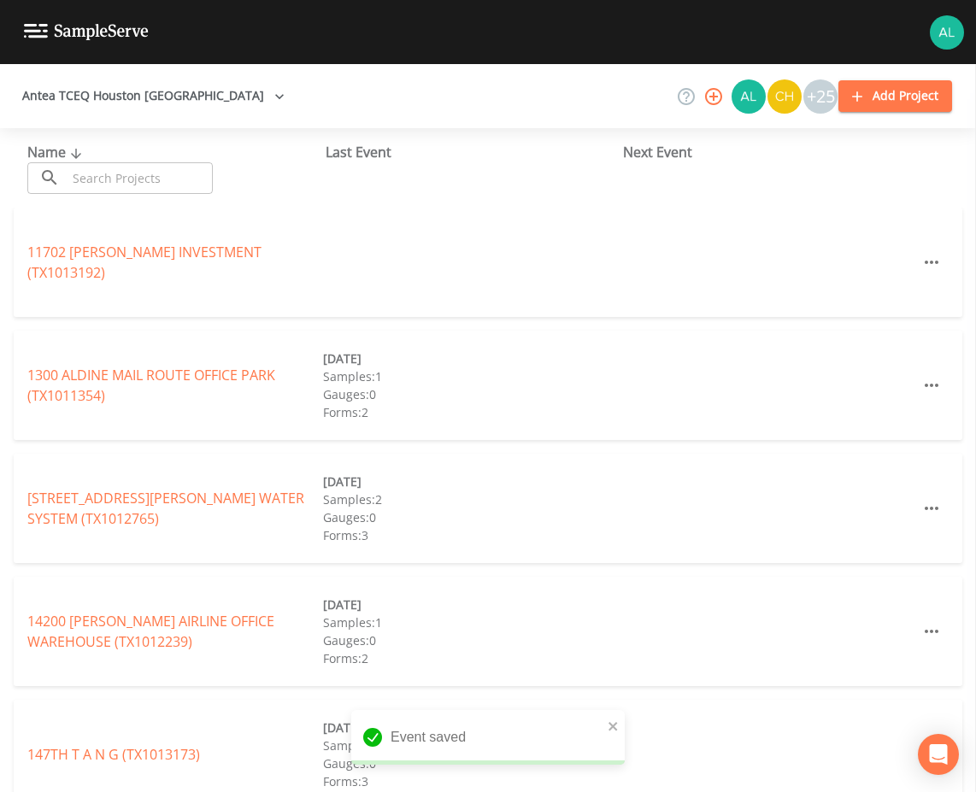
click at [115, 162] on div "Name ​ ​" at bounding box center [176, 168] width 298 height 52
click at [112, 180] on input "text" at bounding box center [140, 178] width 146 height 32
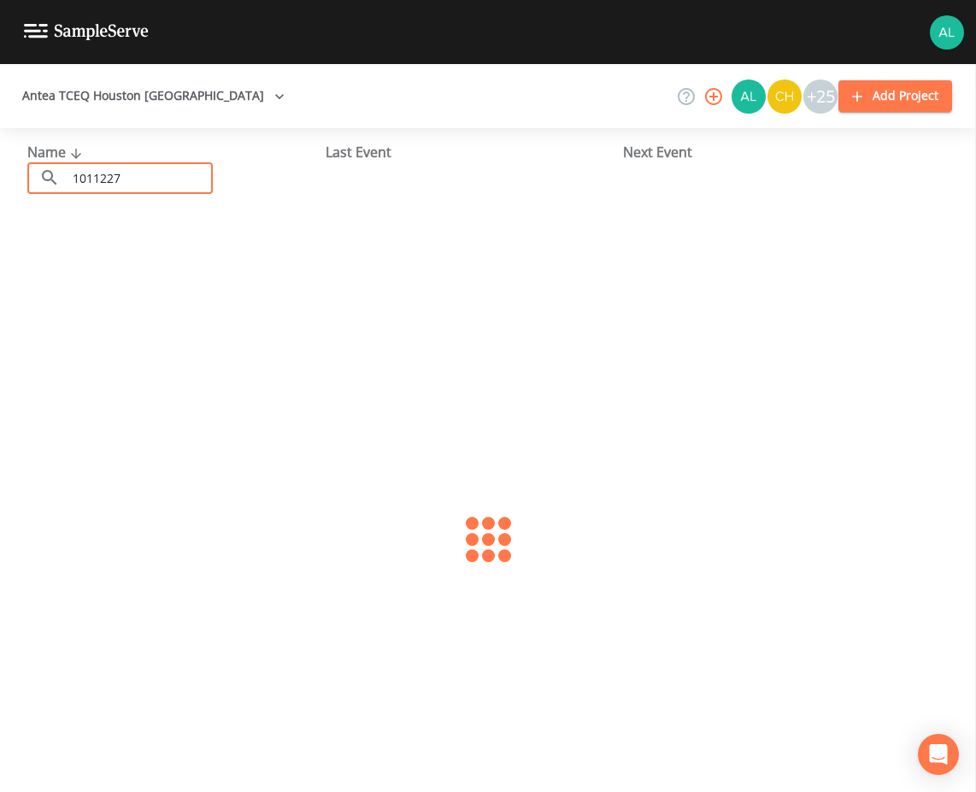
type input "1011227"
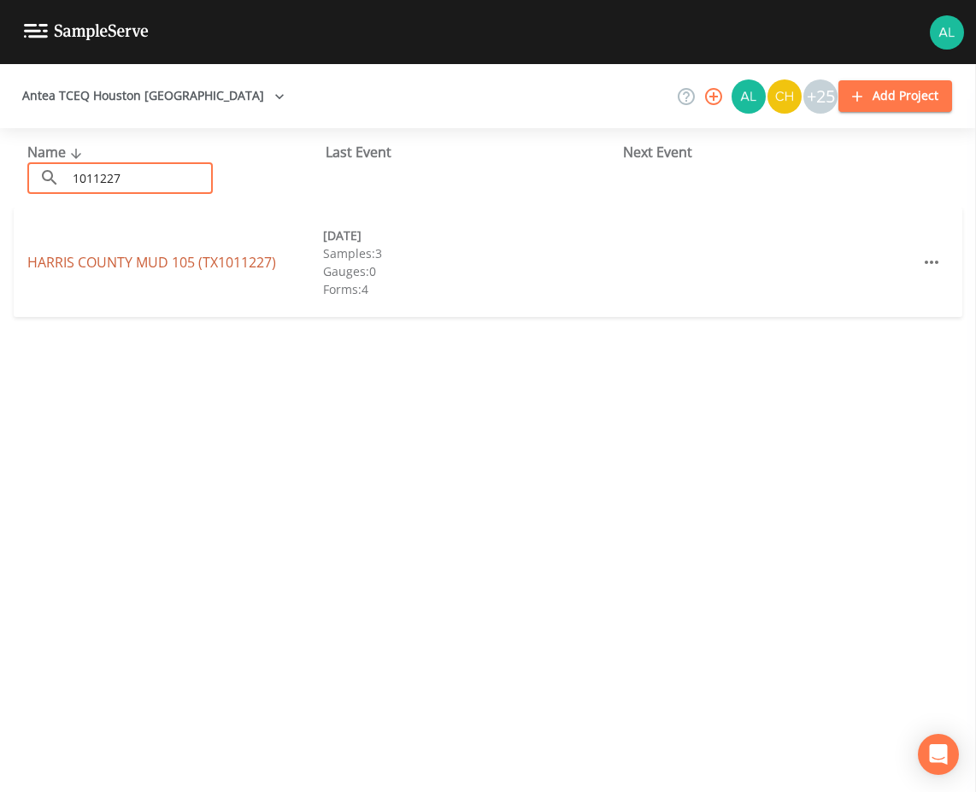
click at [115, 269] on link "[GEOGRAPHIC_DATA] 105 (TX1011227)" at bounding box center [151, 262] width 249 height 19
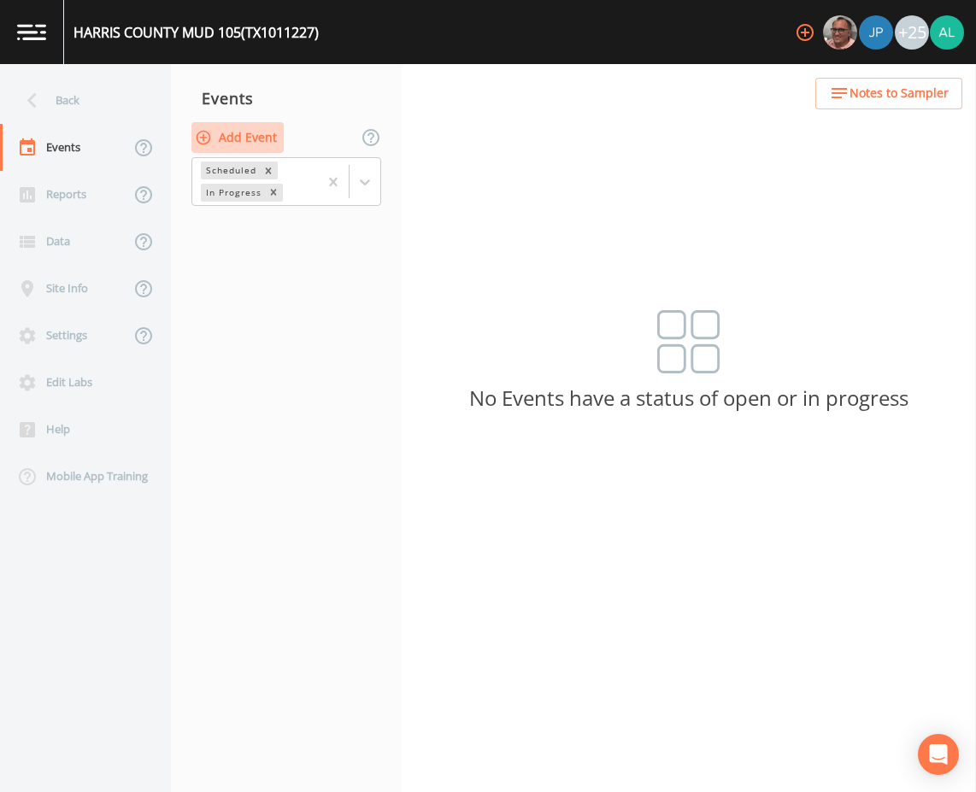
click at [262, 141] on button "Add Event" at bounding box center [237, 138] width 92 height 32
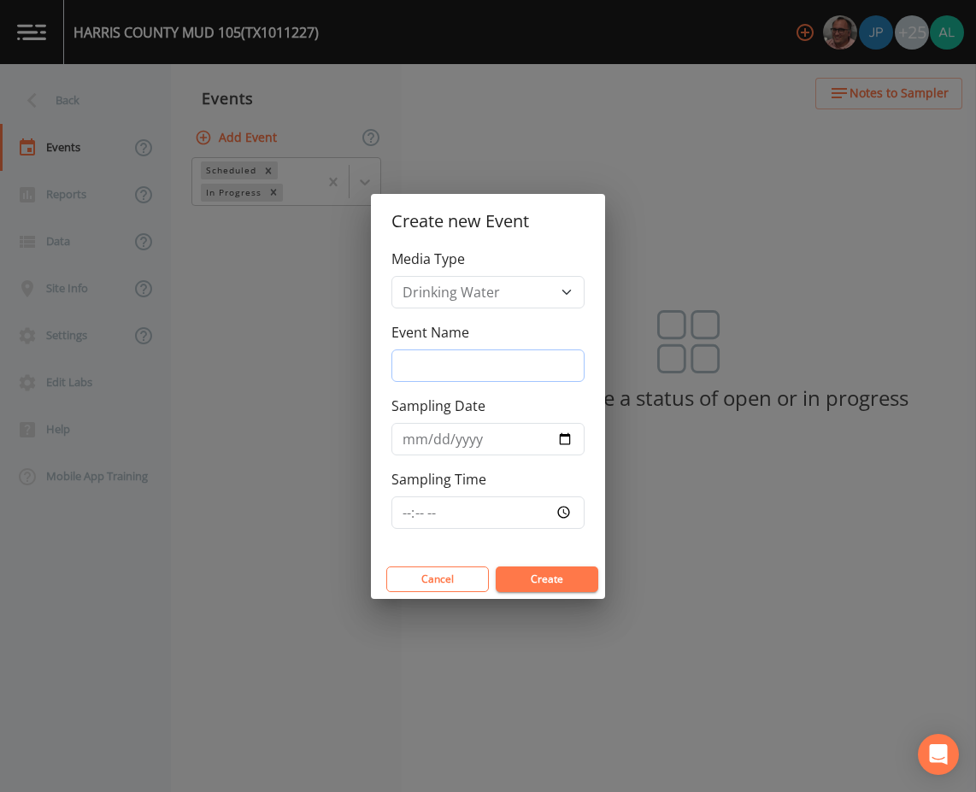
click at [502, 362] on input "Event Name" at bounding box center [488, 366] width 193 height 32
click at [485, 350] on input "Event Name" at bounding box center [488, 366] width 193 height 32
click at [456, 442] on input "Sampling Date" at bounding box center [488, 439] width 193 height 32
click at [402, 444] on input "Sampling Date" at bounding box center [488, 439] width 193 height 32
click at [406, 437] on input "Sampling Date" at bounding box center [488, 439] width 193 height 32
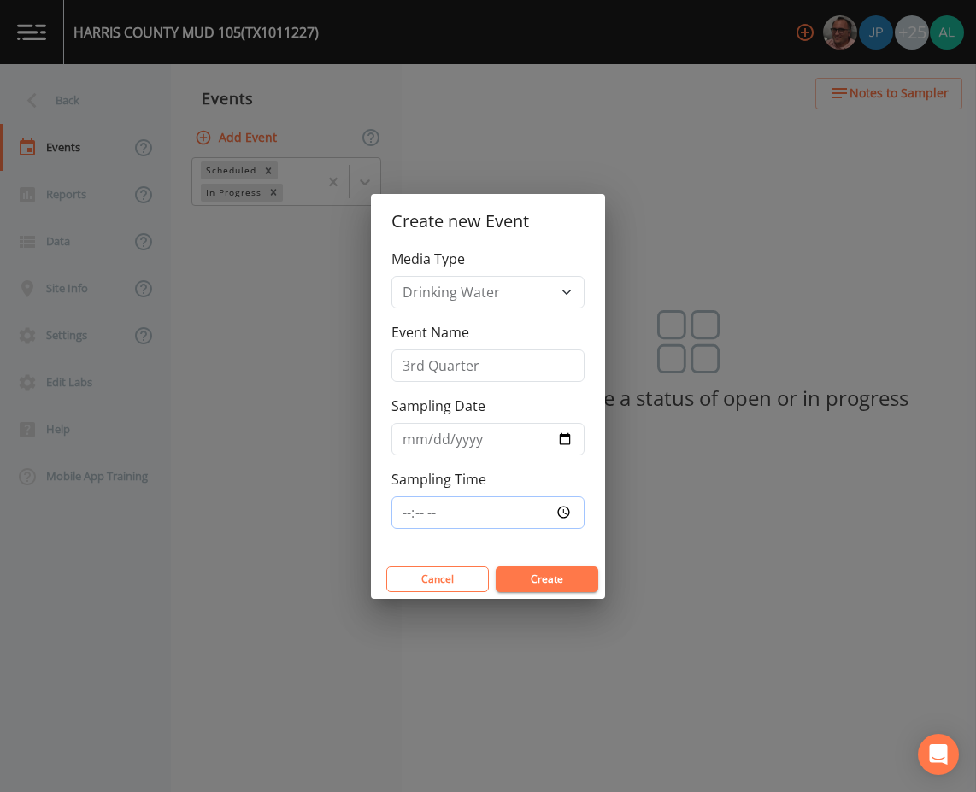
click at [418, 510] on input "Sampling Time" at bounding box center [488, 513] width 193 height 32
click at [401, 513] on input "Sampling Time" at bounding box center [488, 513] width 193 height 32
click at [403, 513] on input "Sampling Time" at bounding box center [488, 513] width 193 height 32
click at [496, 567] on button "Create" at bounding box center [547, 580] width 103 height 26
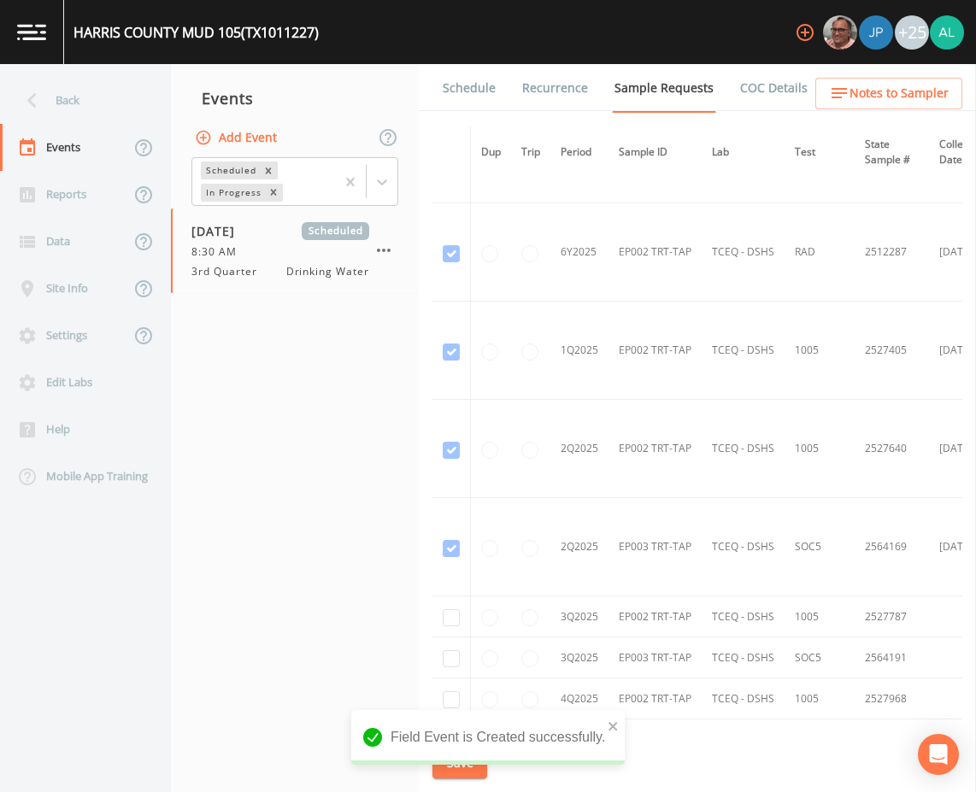
scroll to position [4044, 0]
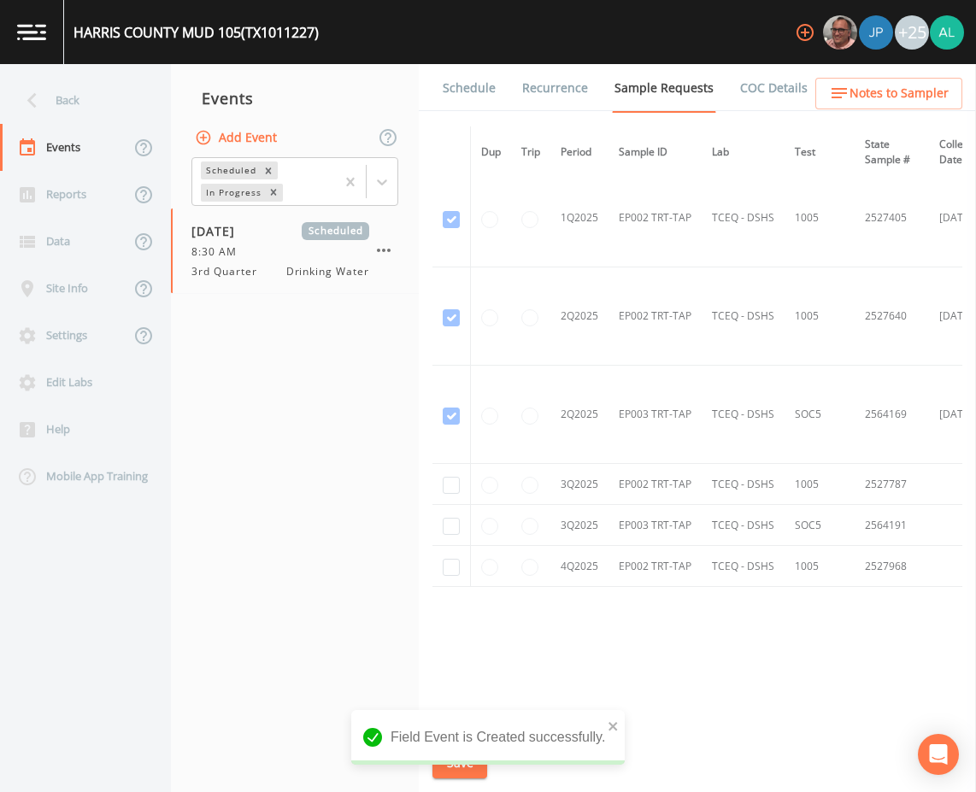
click at [442, 475] on td at bounding box center [452, 484] width 38 height 41
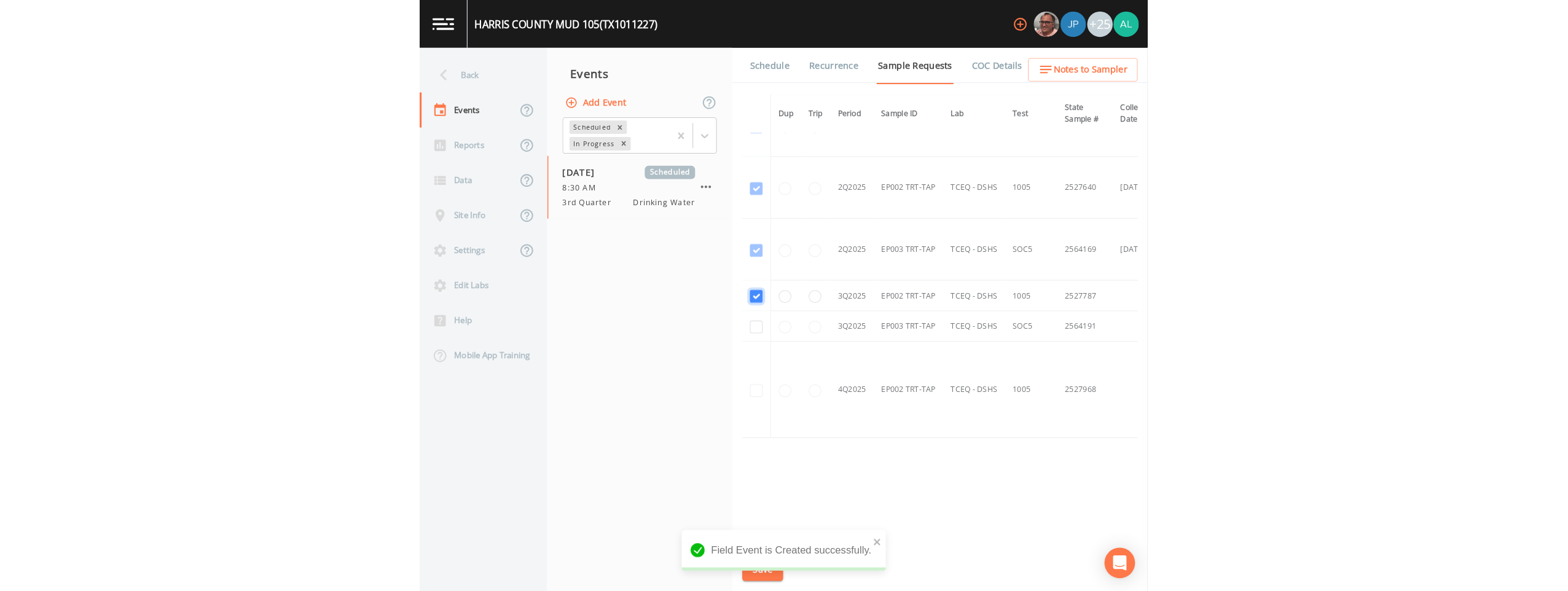
scroll to position [2465, 0]
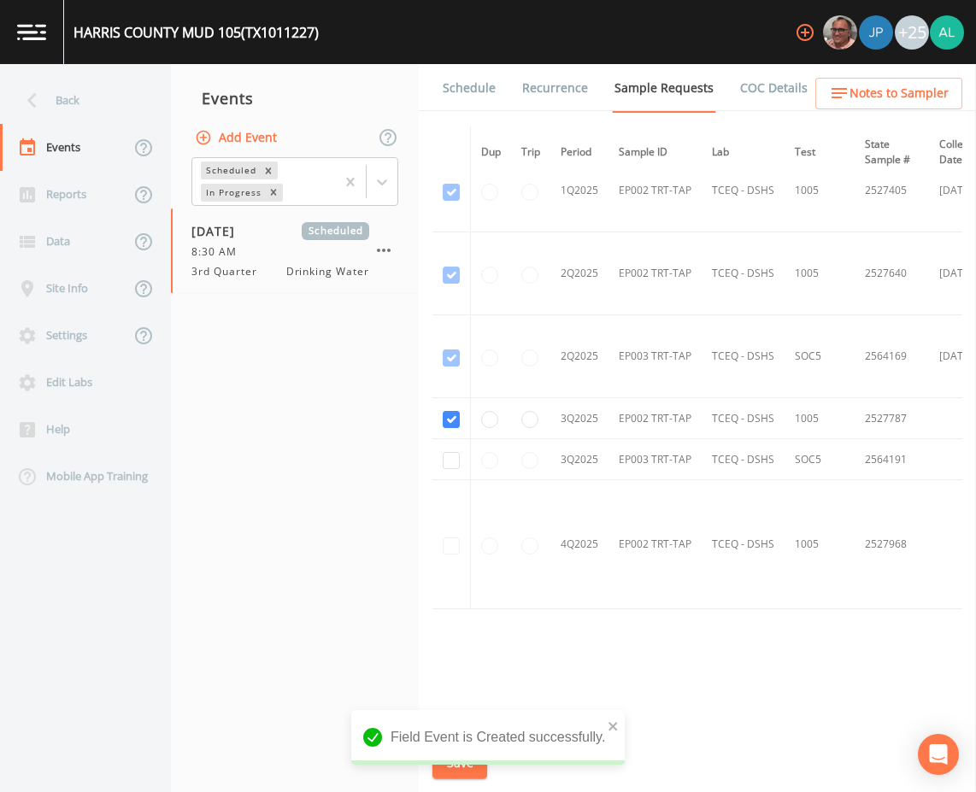
click at [442, 465] on td at bounding box center [452, 459] width 38 height 41
click at [463, 773] on button "Save" at bounding box center [460, 764] width 55 height 32
click at [610, 721] on icon "close" at bounding box center [614, 727] width 12 height 14
click at [472, 771] on button "Save" at bounding box center [460, 764] width 55 height 32
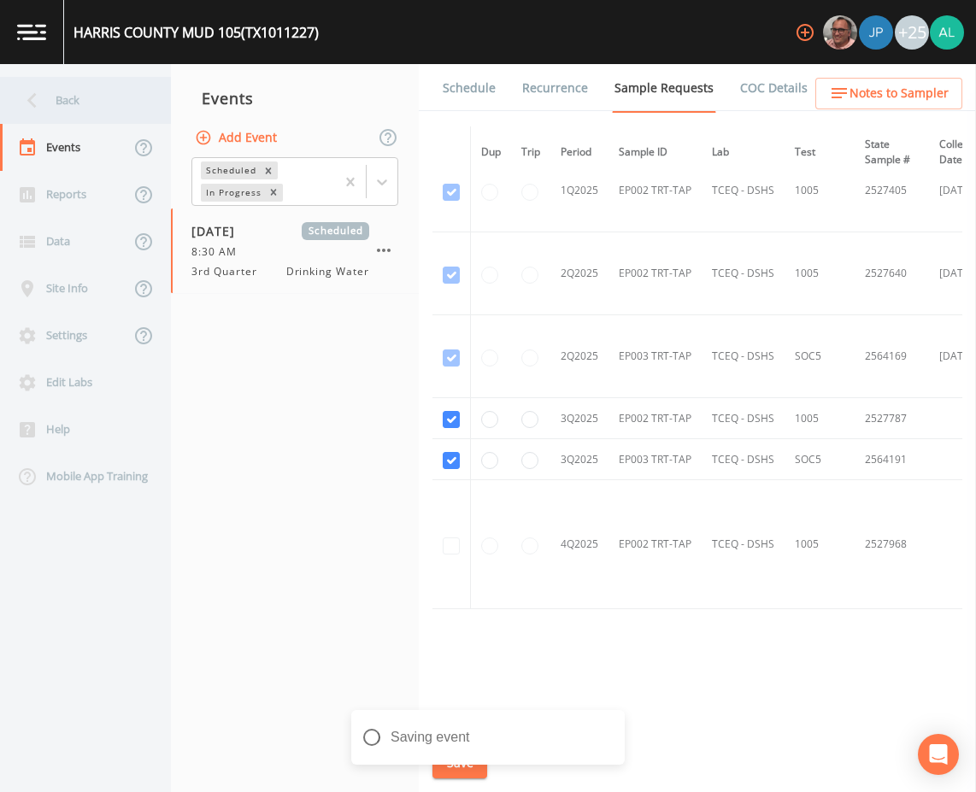
click at [88, 90] on div "Back" at bounding box center [77, 100] width 154 height 47
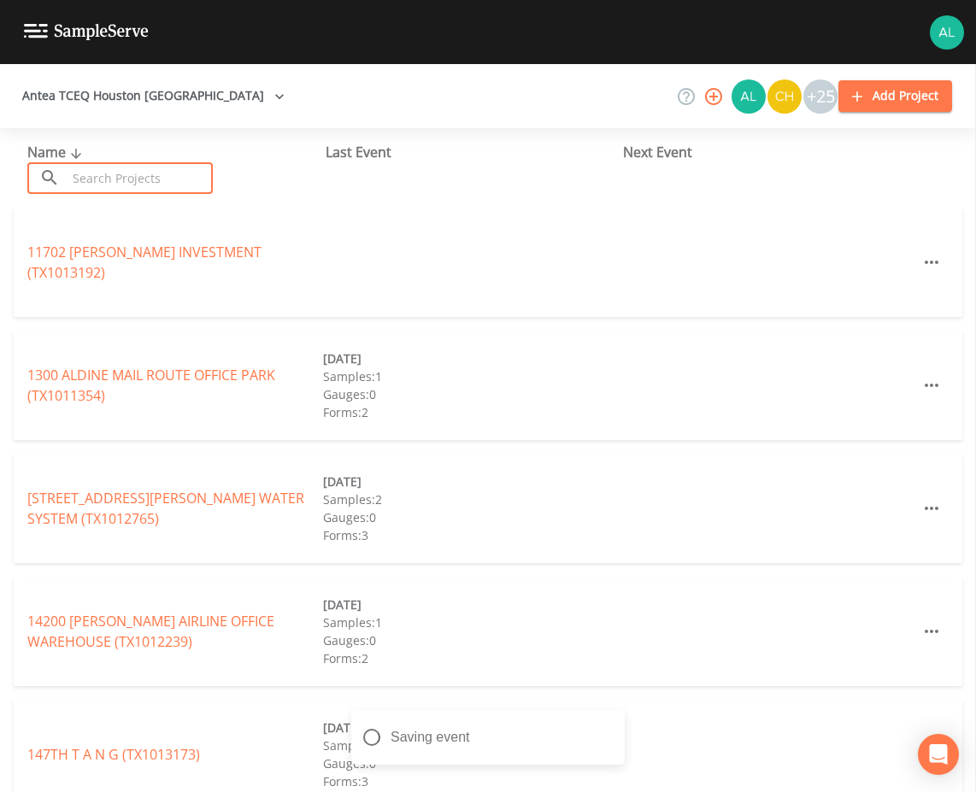
click at [102, 165] on input "text" at bounding box center [140, 178] width 146 height 32
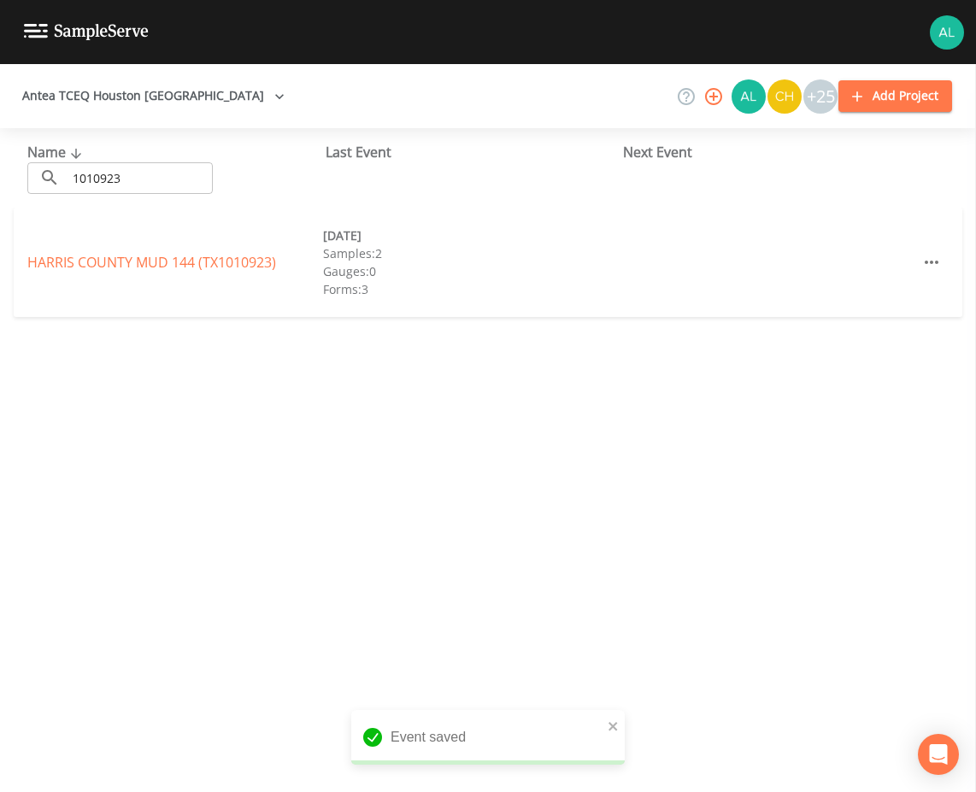
click at [127, 273] on div "[GEOGRAPHIC_DATA] 144 (TX1010923) [DATE] Samples: 2 Gauges: 0 Forms: 3" at bounding box center [488, 262] width 949 height 109
click at [157, 269] on link "[GEOGRAPHIC_DATA] 144 (TX1010923)" at bounding box center [151, 262] width 249 height 19
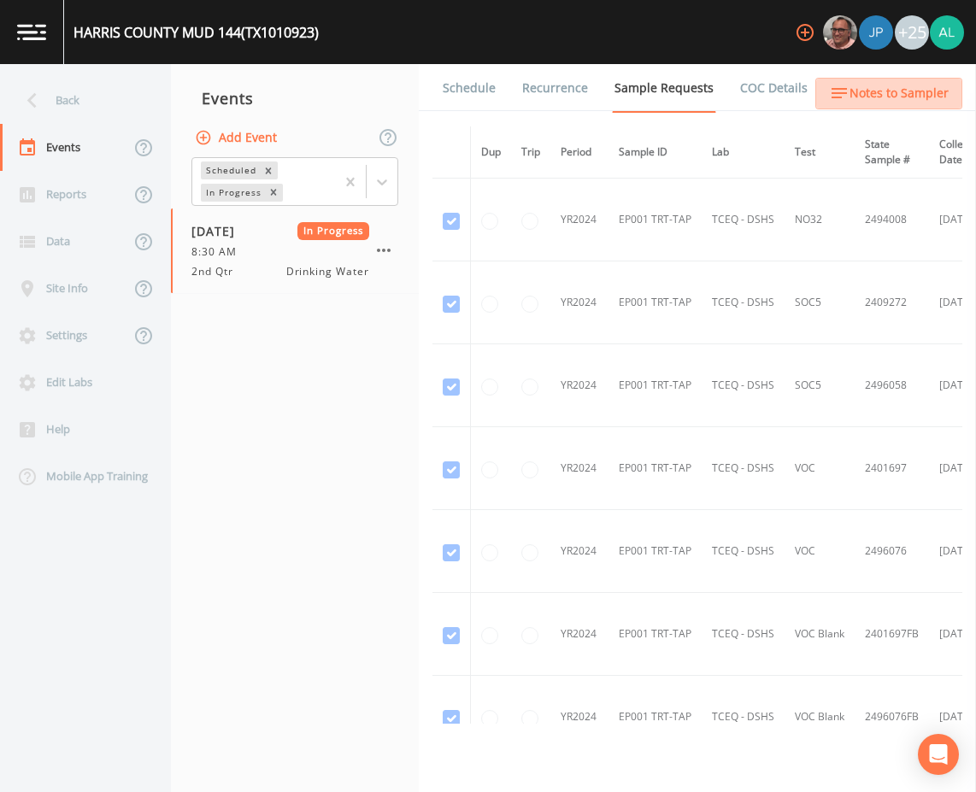
click at [916, 84] on span "Notes to Sampler" at bounding box center [899, 93] width 99 height 21
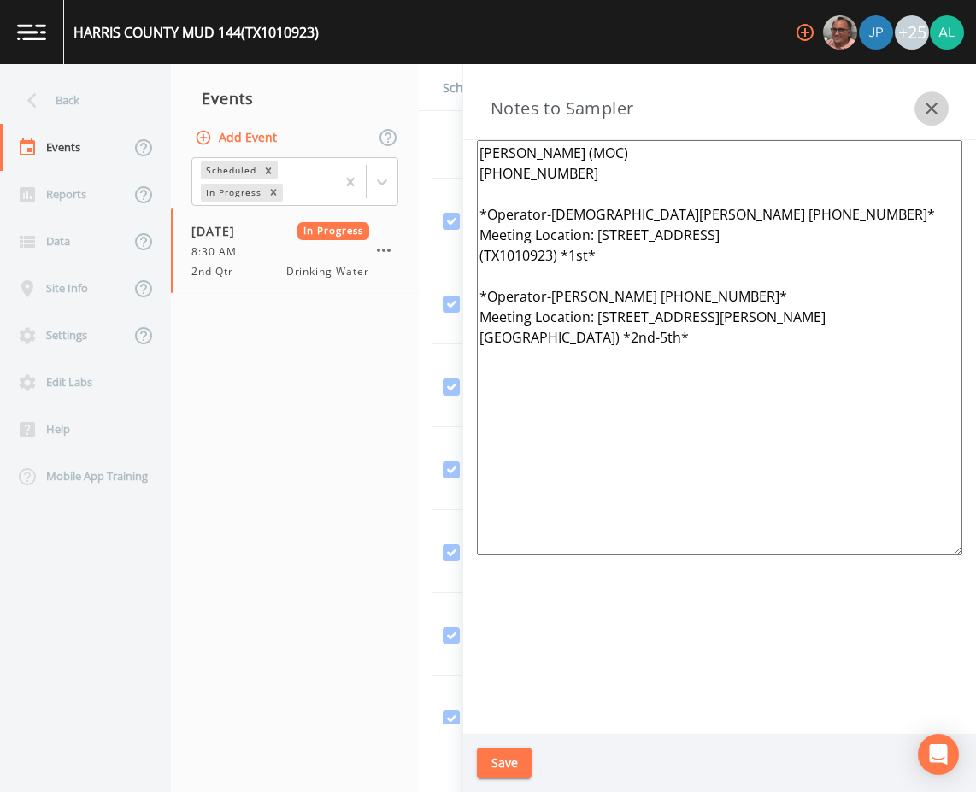
click at [944, 103] on button "button" at bounding box center [932, 108] width 34 height 34
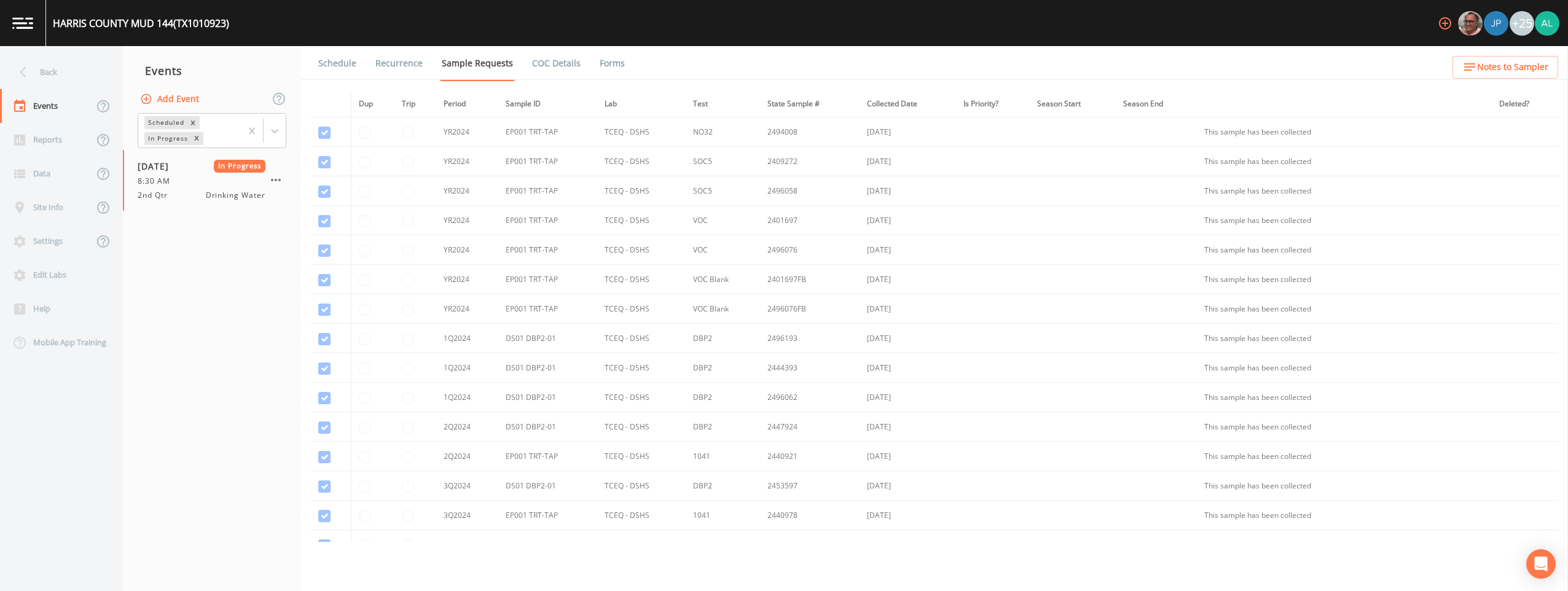
click at [615, 68] on link "Forms" at bounding box center [613, 63] width 29 height 35
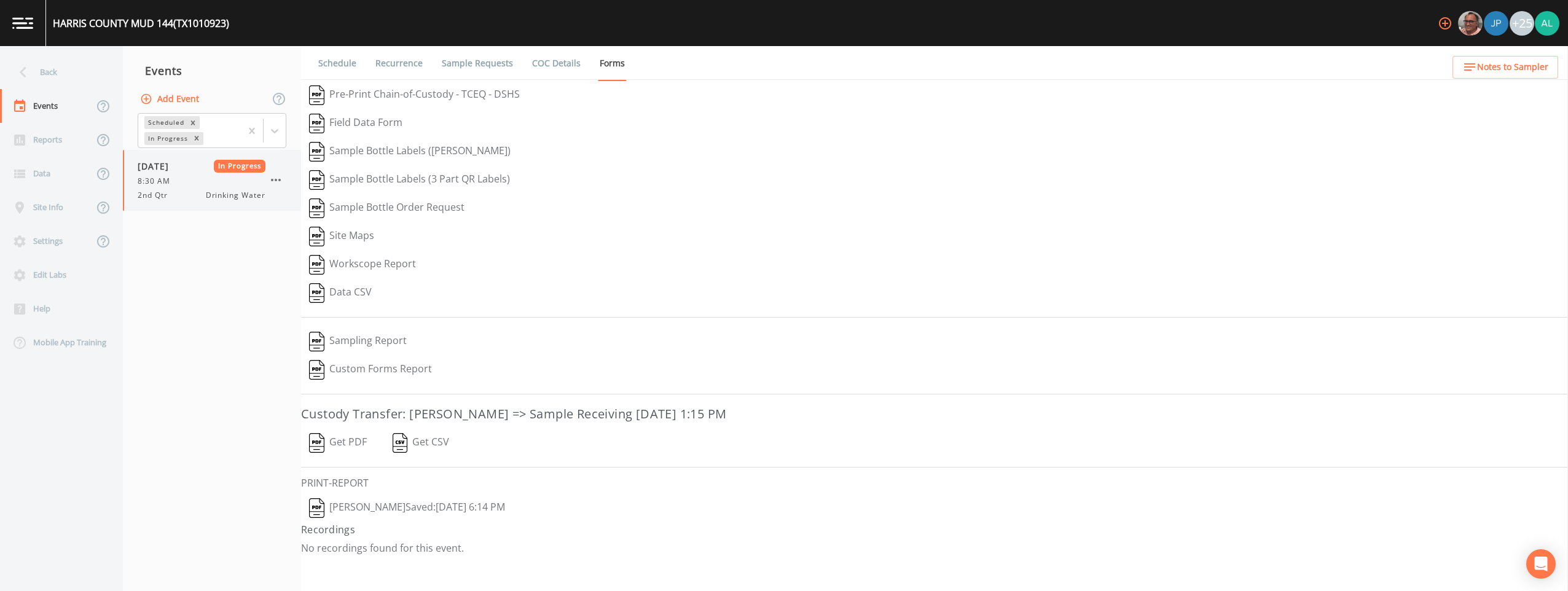
click at [284, 170] on div "[DATE] In Progress 8:30 AM 2nd Qtr Drinking Water" at bounding box center [212, 180] width 178 height 61
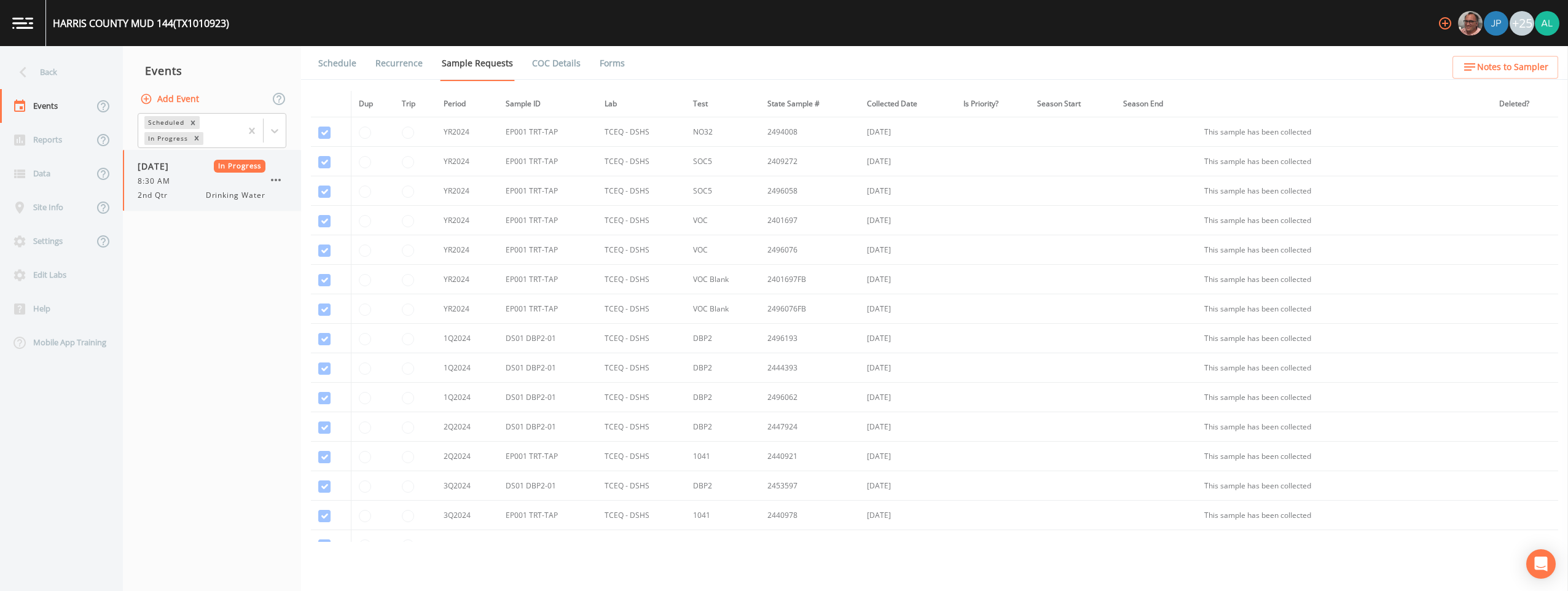
click at [278, 180] on icon "button" at bounding box center [276, 180] width 15 height 15
click at [332, 73] on link "Schedule" at bounding box center [337, 63] width 42 height 35
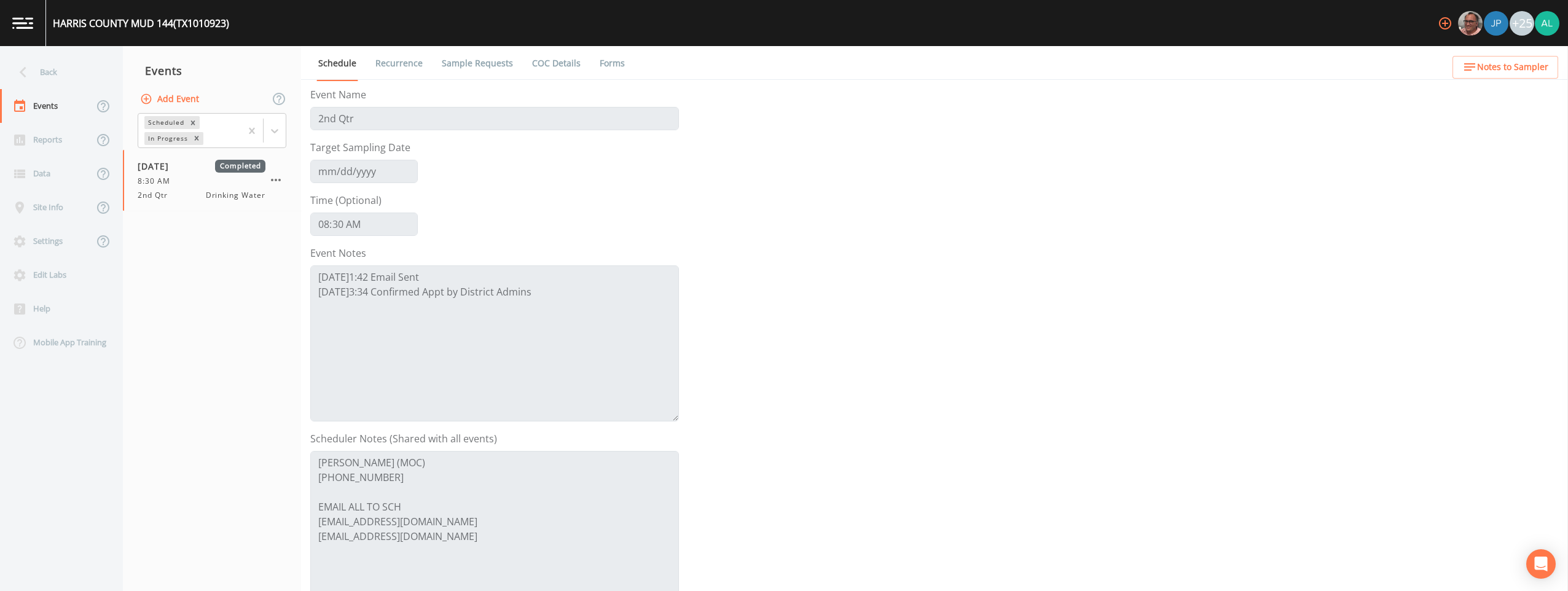
click at [205, 91] on div "Add Event" at bounding box center [212, 99] width 178 height 26
click at [189, 96] on button "Add Event" at bounding box center [170, 99] width 66 height 23
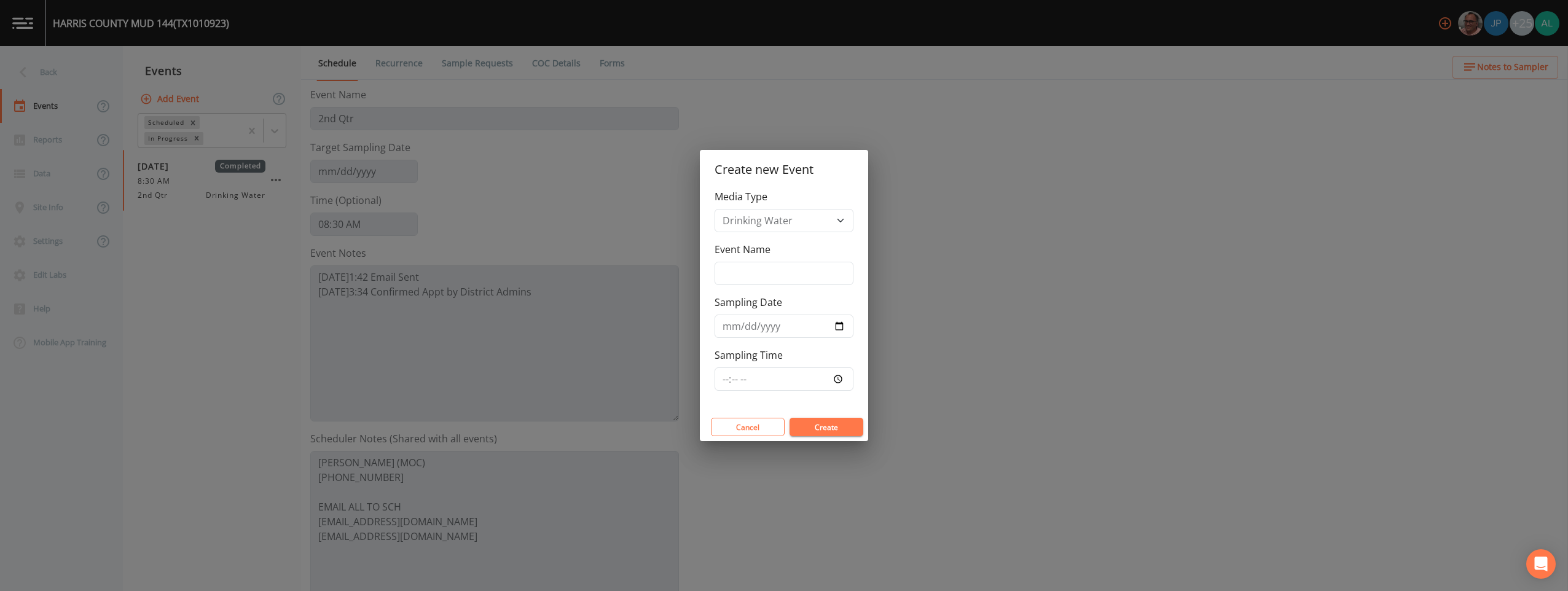
click at [701, 288] on div "Media Type Drinking Water Event Name Sampling Date Sampling Time" at bounding box center [784, 301] width 168 height 224
click at [701, 279] on input "Event Name" at bounding box center [784, 273] width 139 height 23
click at [701, 380] on input "Sampling Time" at bounding box center [784, 379] width 139 height 23
click at [701, 418] on button "Create" at bounding box center [826, 427] width 74 height 19
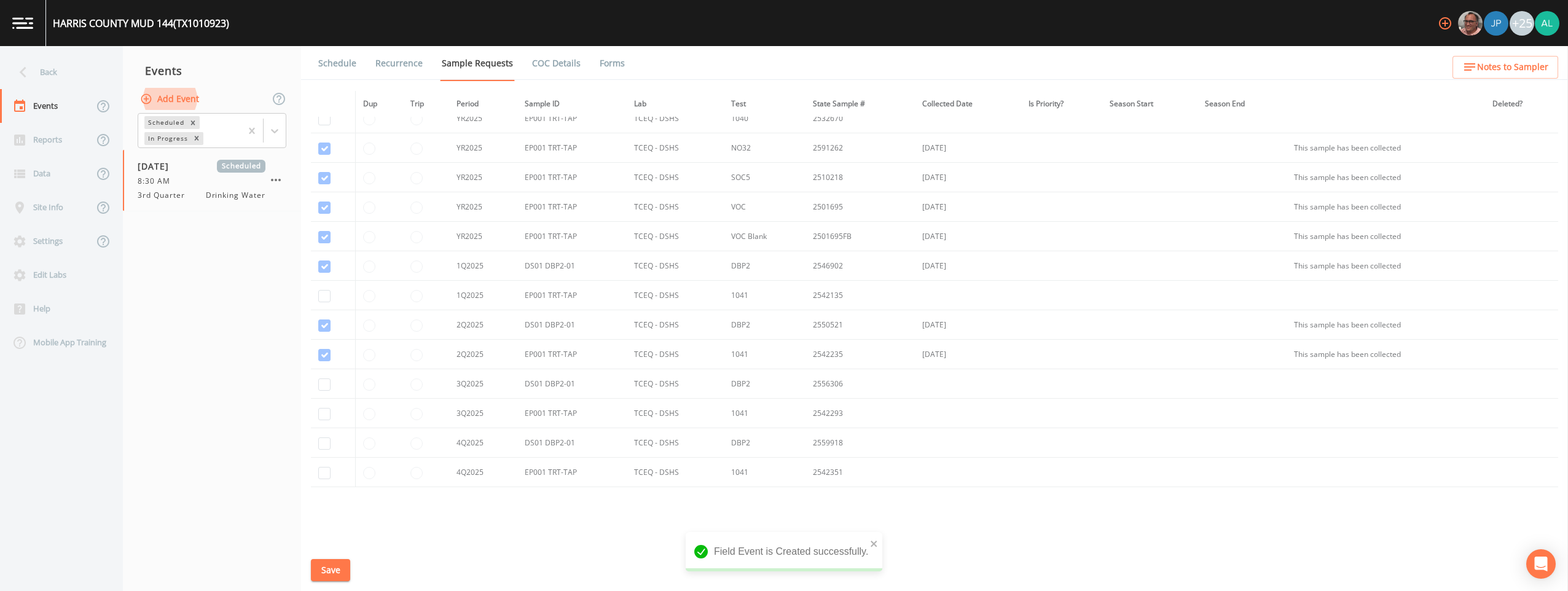
scroll to position [529, 0]
drag, startPoint x: 325, startPoint y: 373, endPoint x: 327, endPoint y: 366, distance: 7.3
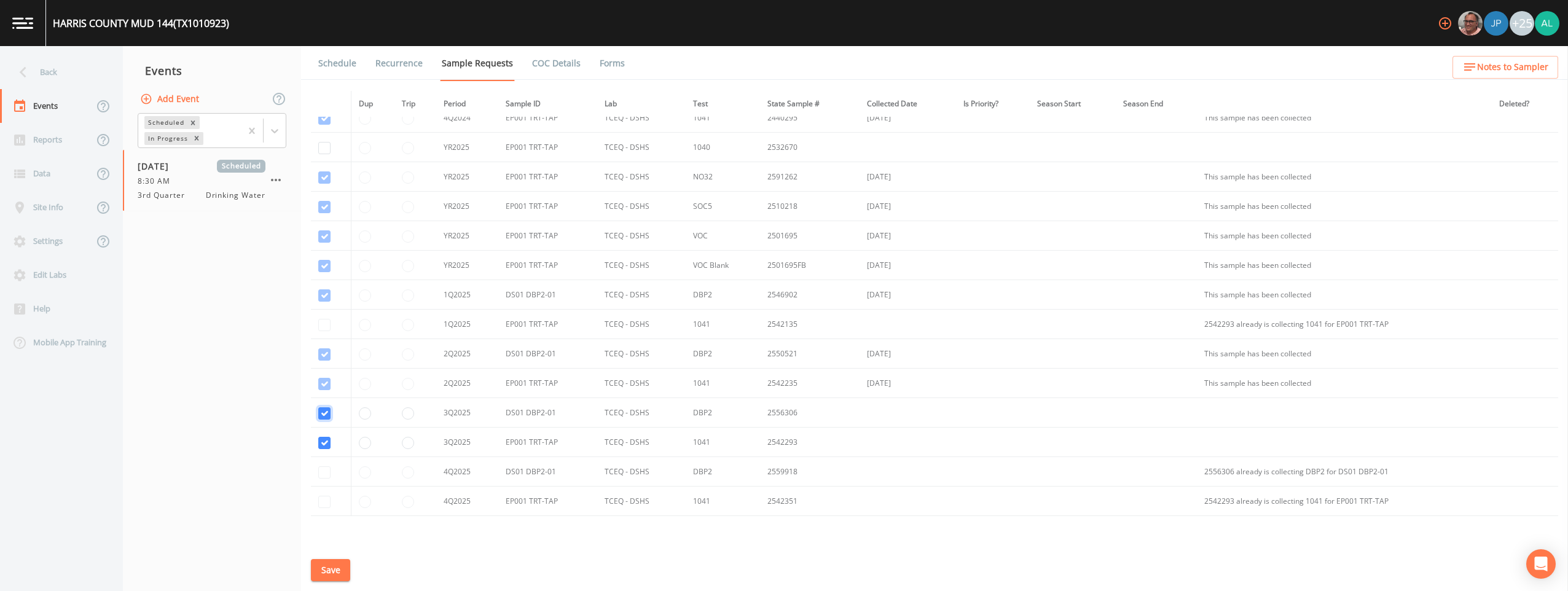
scroll to position [283, 0]
click at [326, 569] on button "Save" at bounding box center [331, 571] width 40 height 23
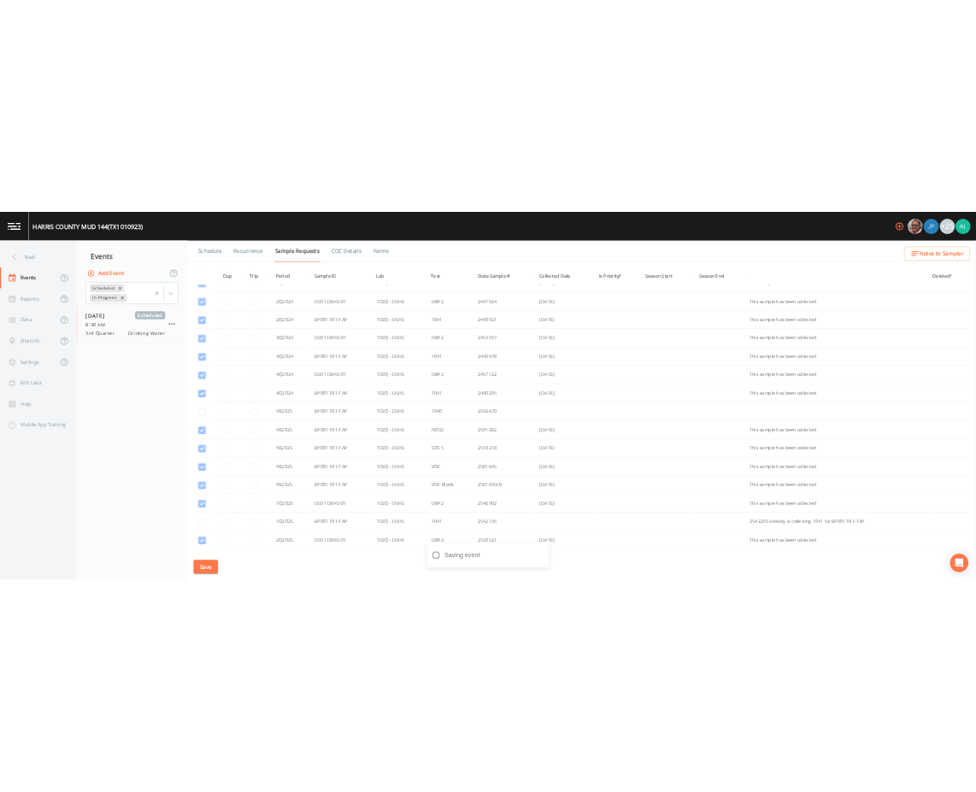
scroll to position [736, 0]
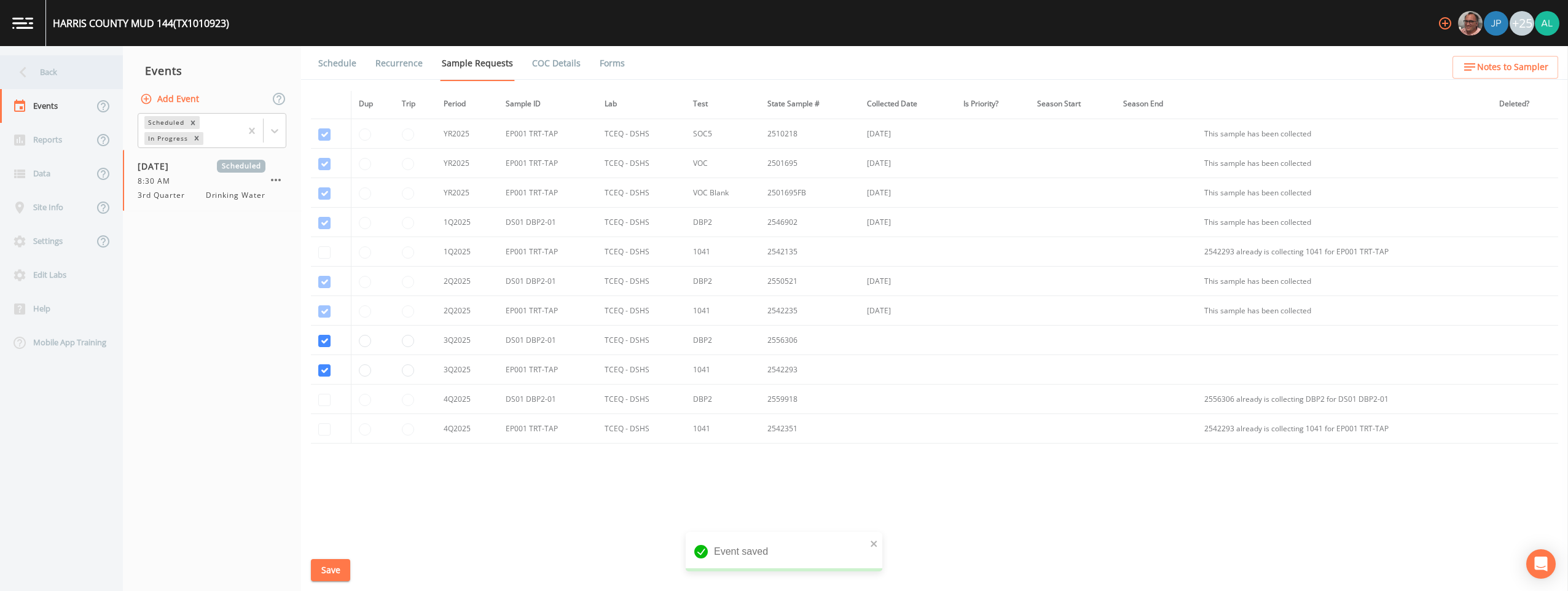
click at [32, 69] on icon at bounding box center [23, 72] width 22 height 22
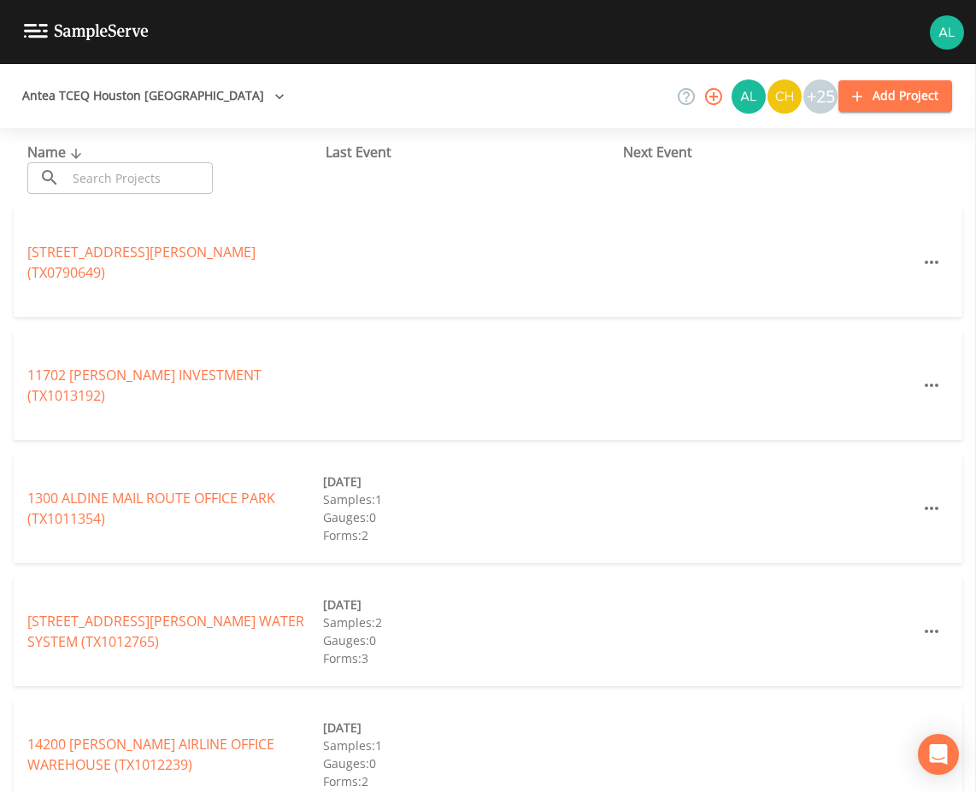
click at [120, 162] on div "Name ​ ​" at bounding box center [176, 168] width 298 height 52
click at [140, 190] on input "text" at bounding box center [140, 178] width 146 height 32
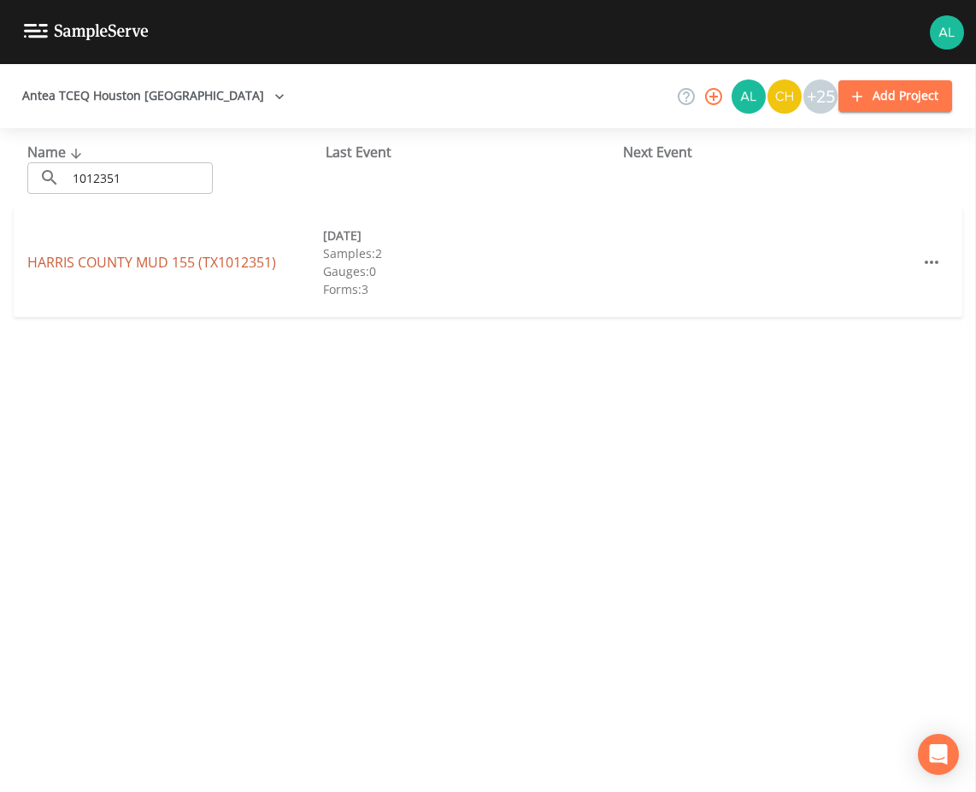
click at [93, 262] on link "[GEOGRAPHIC_DATA] 155 (TX1012351)" at bounding box center [151, 262] width 249 height 19
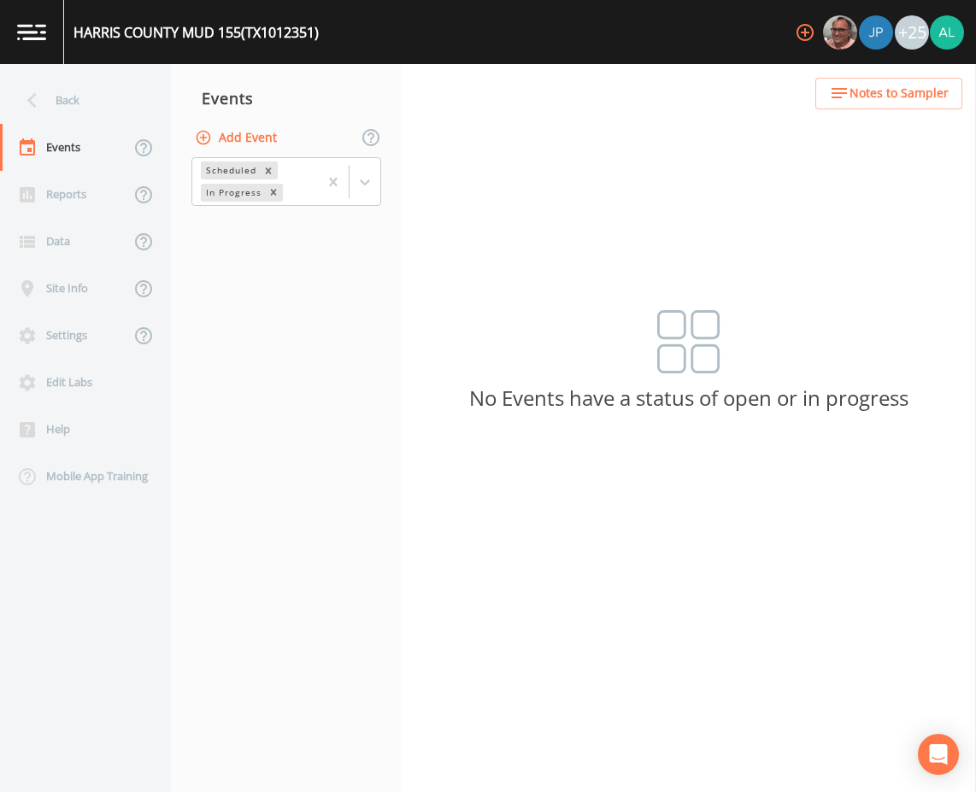
click at [271, 127] on button "Add Event" at bounding box center [237, 138] width 92 height 32
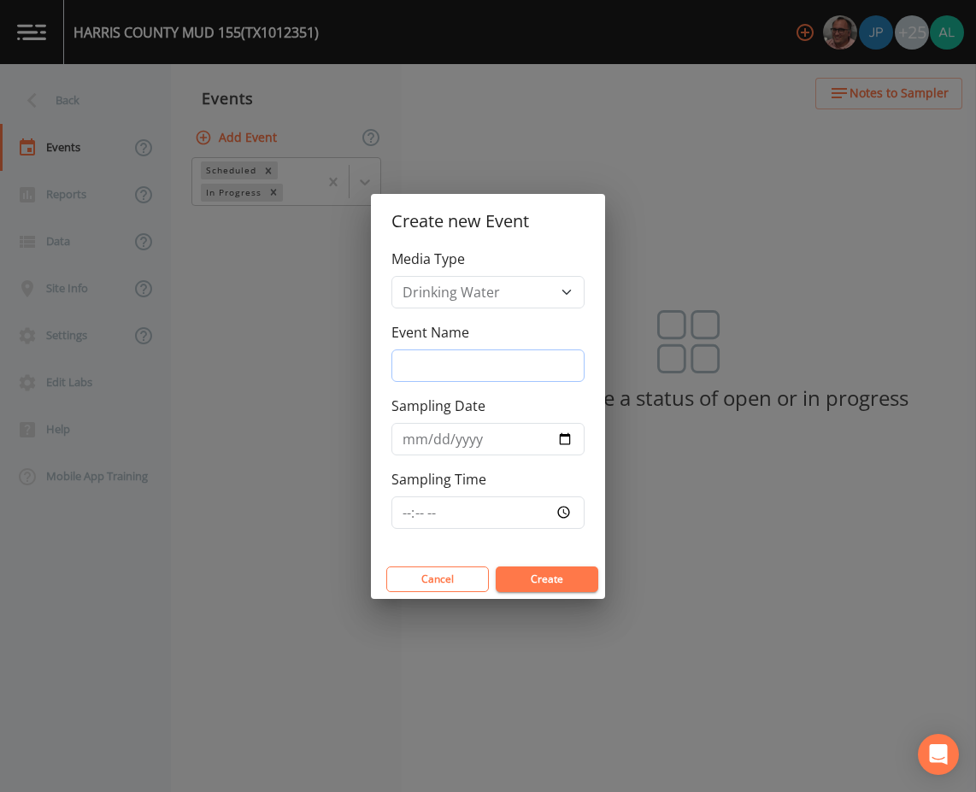
click at [434, 371] on input "Event Name" at bounding box center [488, 366] width 193 height 32
click at [416, 520] on input "Sampling Time" at bounding box center [488, 513] width 193 height 32
click at [406, 523] on input "Sampling Time" at bounding box center [488, 513] width 193 height 32
click at [413, 505] on input "Sampling Time" at bounding box center [488, 513] width 193 height 32
click at [496, 567] on button "Create" at bounding box center [547, 580] width 103 height 26
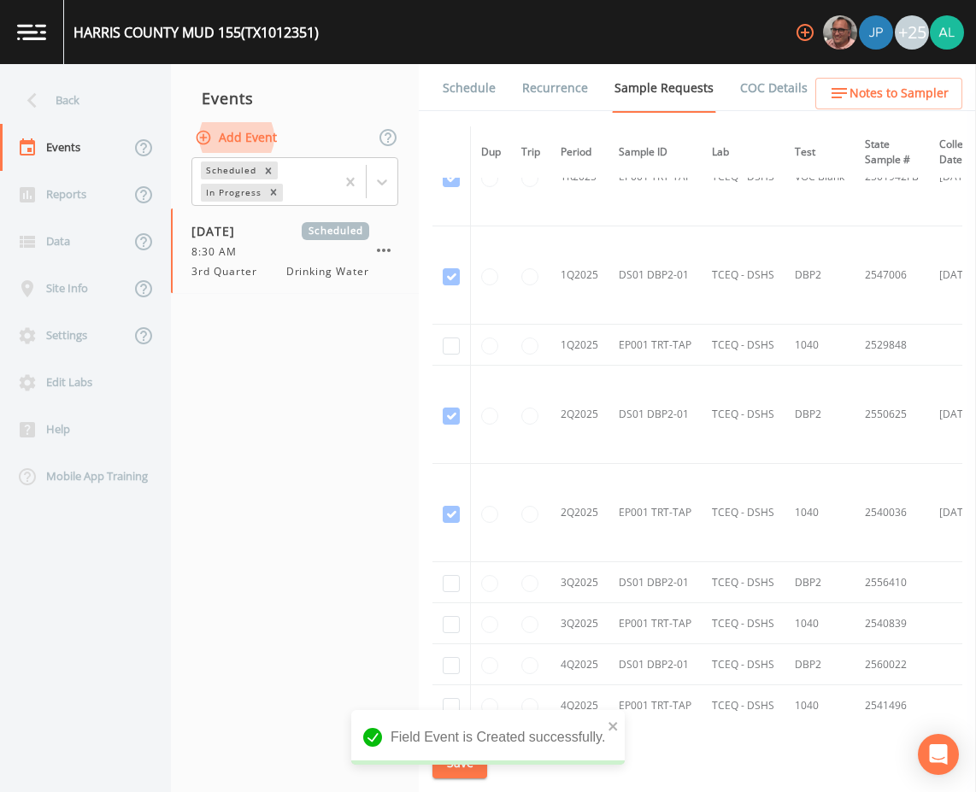
scroll to position [1570, 0]
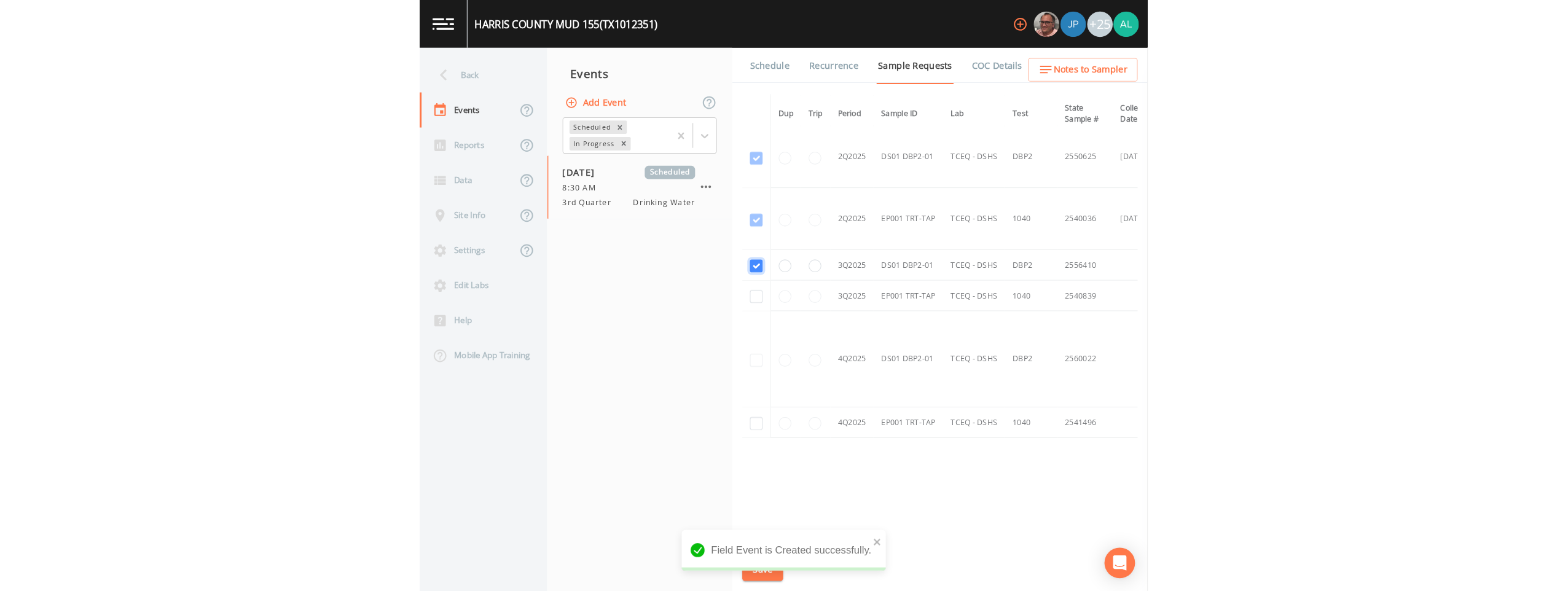
scroll to position [958, 0]
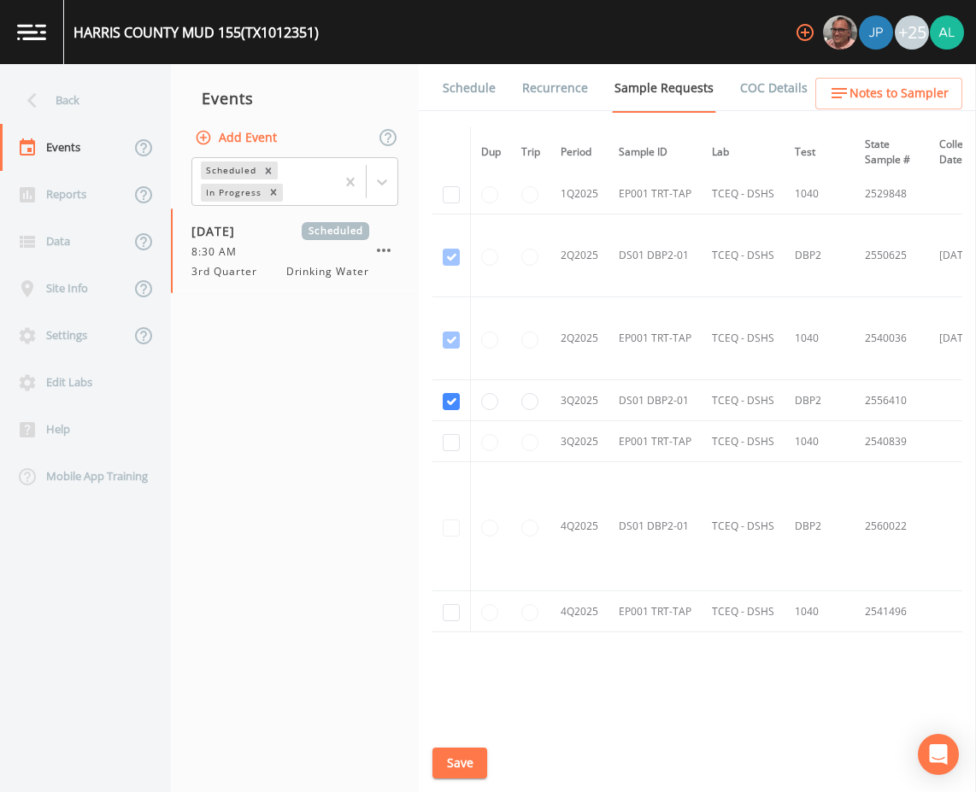
click at [455, 455] on td at bounding box center [452, 441] width 38 height 41
click at [452, 203] on input "checkbox" at bounding box center [451, 194] width 17 height 17
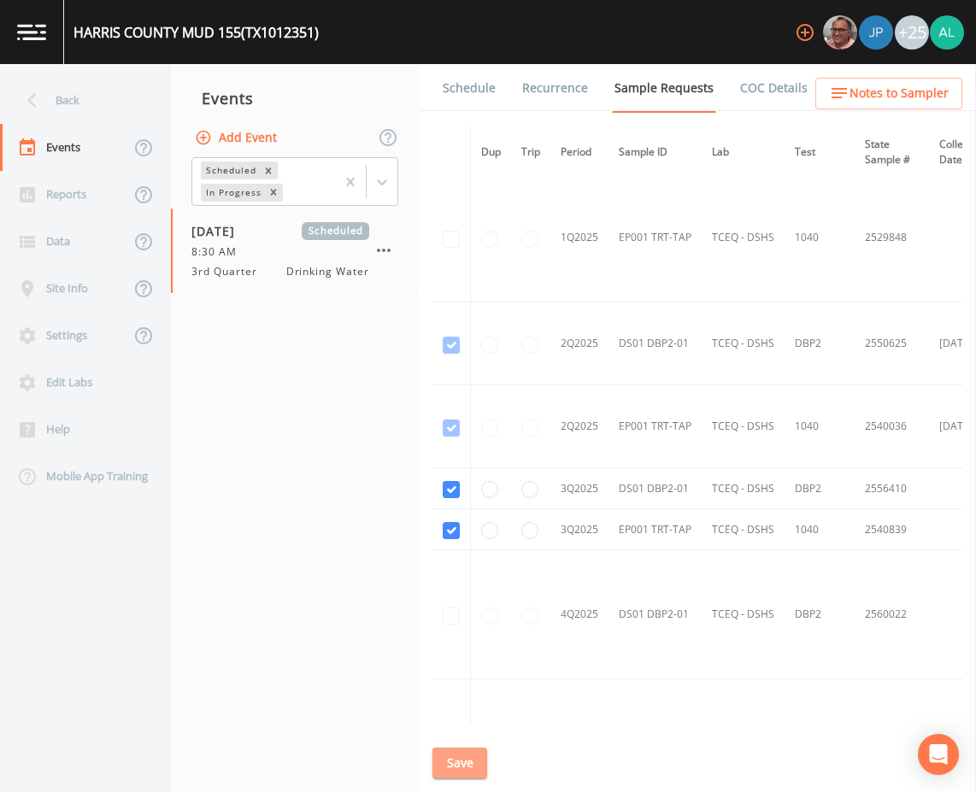
click at [448, 770] on button "Save" at bounding box center [460, 764] width 55 height 32
click at [435, 775] on button "Save" at bounding box center [460, 764] width 55 height 32
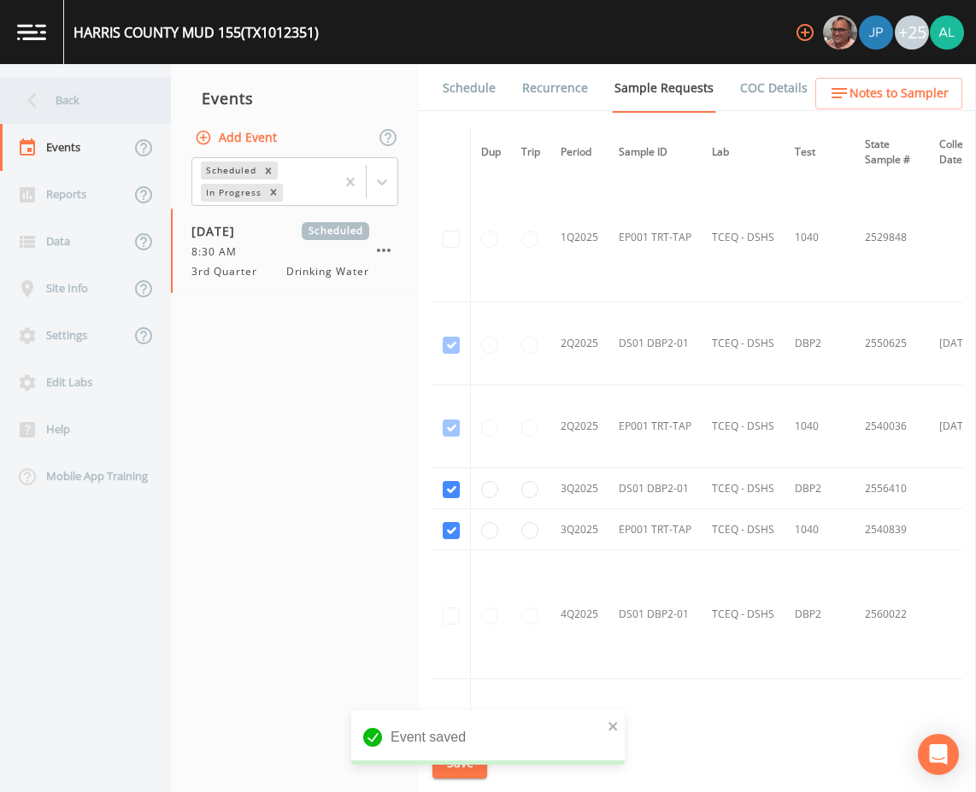
click at [72, 84] on div "Back" at bounding box center [77, 100] width 154 height 47
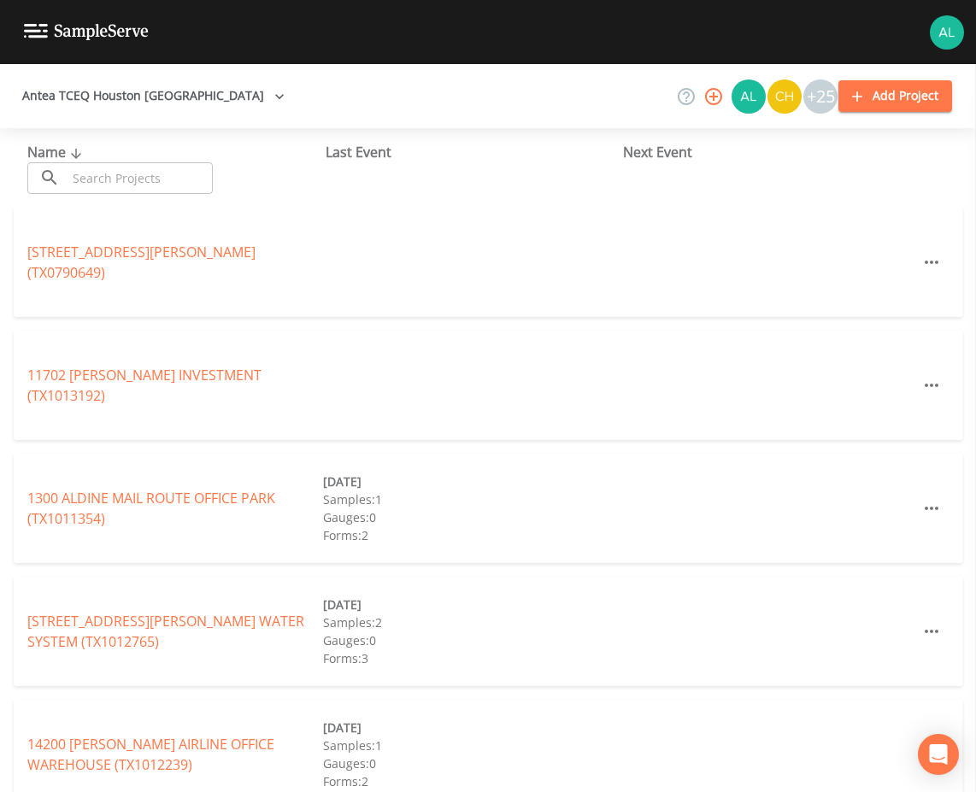
click at [138, 168] on input "text" at bounding box center [140, 178] width 146 height 32
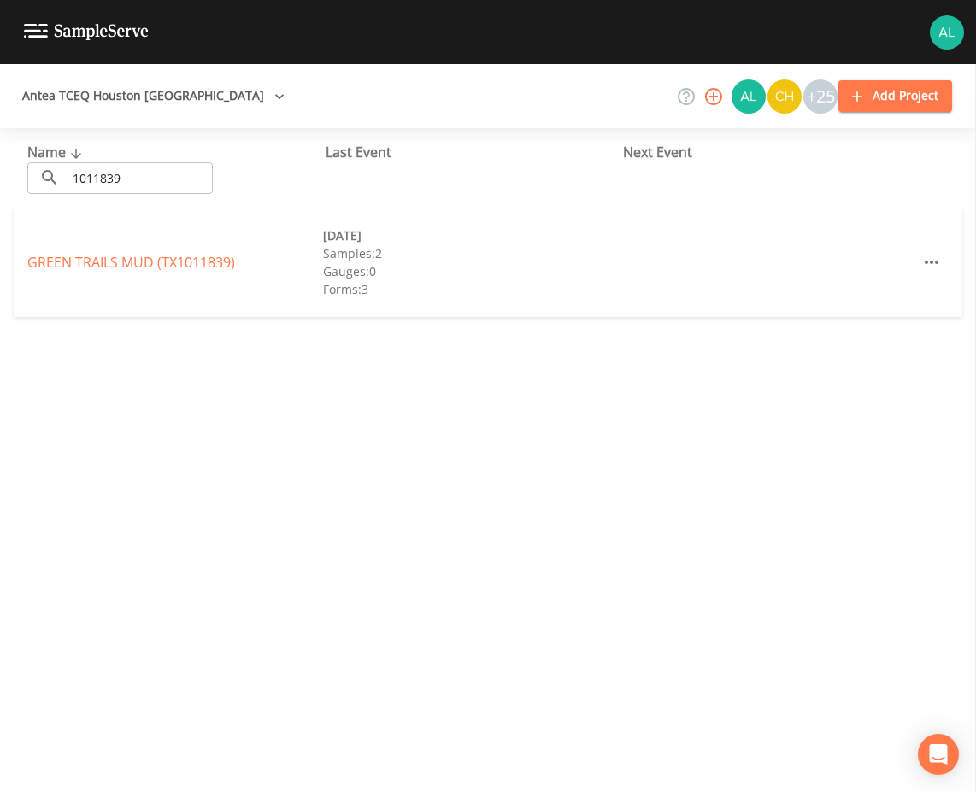
click at [101, 281] on div "GREEN TRAILS MUD (TX1011839) [DATE] Samples: 2 Gauges: 0 Forms: 3" at bounding box center [488, 262] width 949 height 109
click at [101, 267] on link "GREEN TRAILS MUD (TX1011839)" at bounding box center [131, 262] width 208 height 19
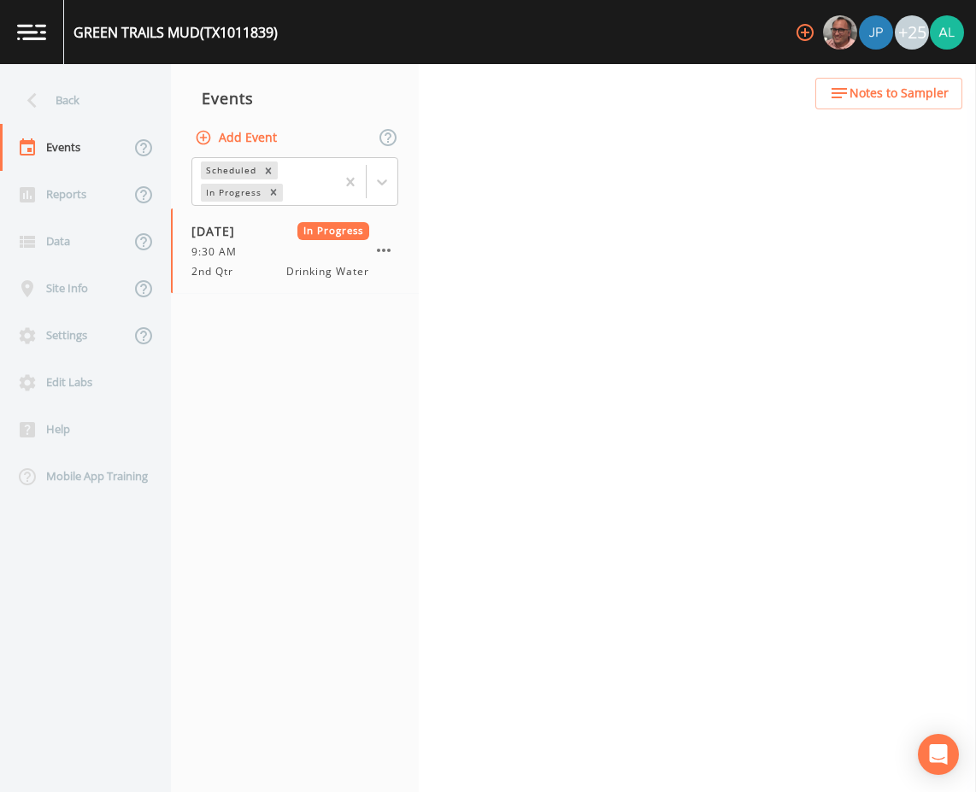
click at [252, 138] on button "Add Event" at bounding box center [237, 138] width 92 height 32
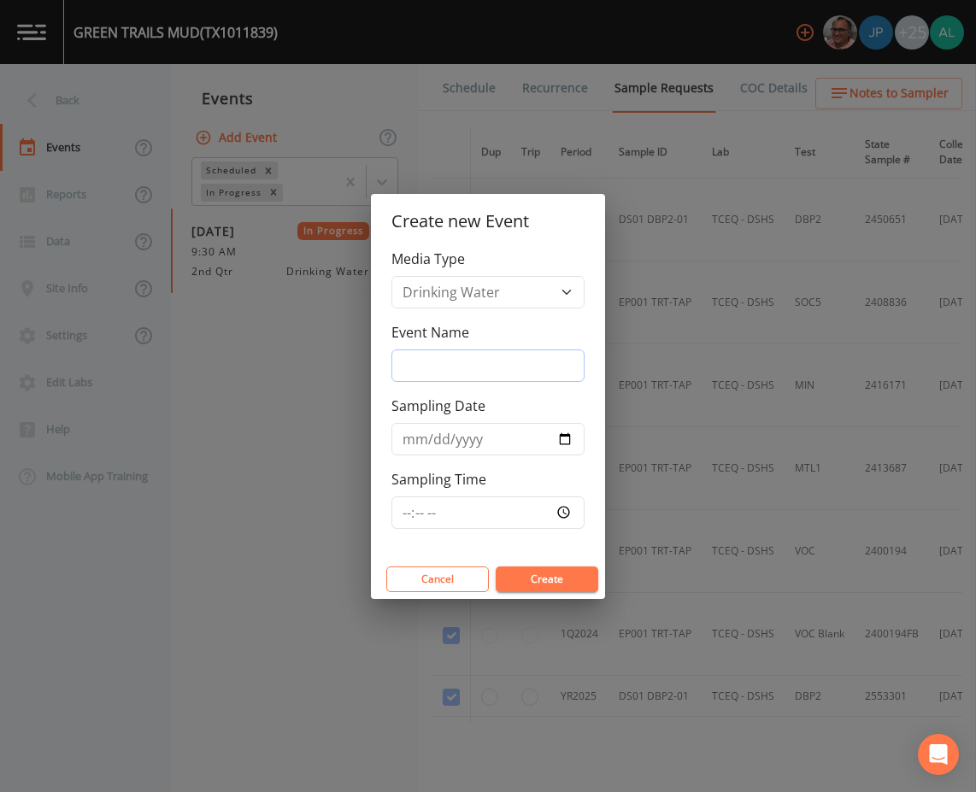
click at [455, 376] on input "Event Name" at bounding box center [488, 366] width 193 height 32
click at [403, 517] on input "Sampling Time" at bounding box center [488, 513] width 193 height 32
click at [496, 567] on button "Create" at bounding box center [547, 580] width 103 height 26
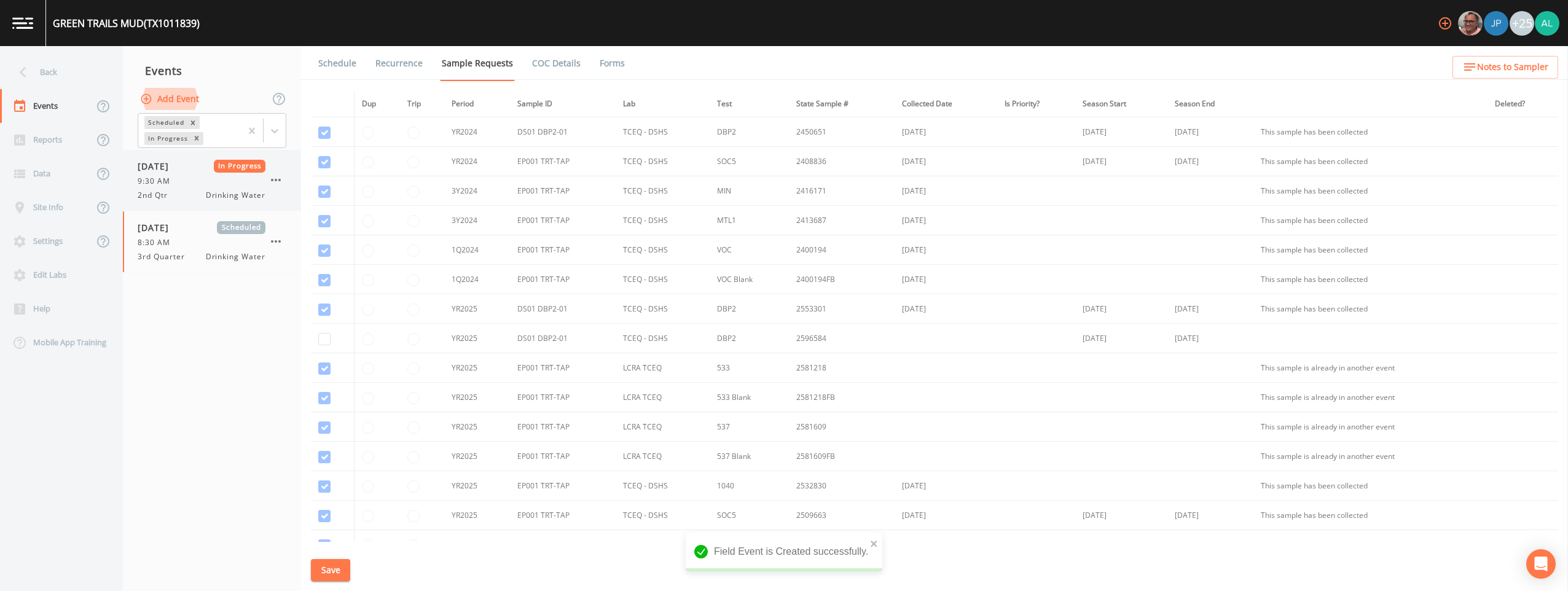
click at [224, 173] on div "[DATE] In Progress 9:30 AM 2nd Qtr Drinking Water" at bounding box center [201, 180] width 128 height 41
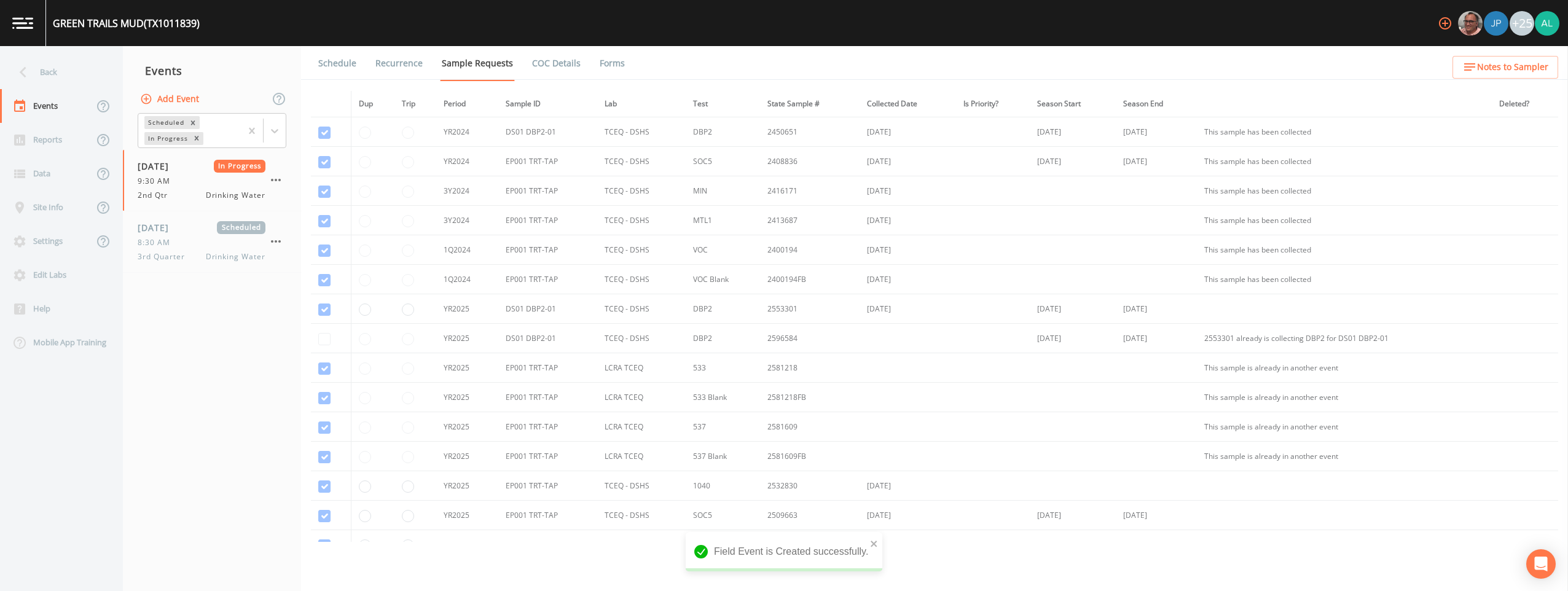
click at [599, 65] on link "Forms" at bounding box center [613, 63] width 29 height 35
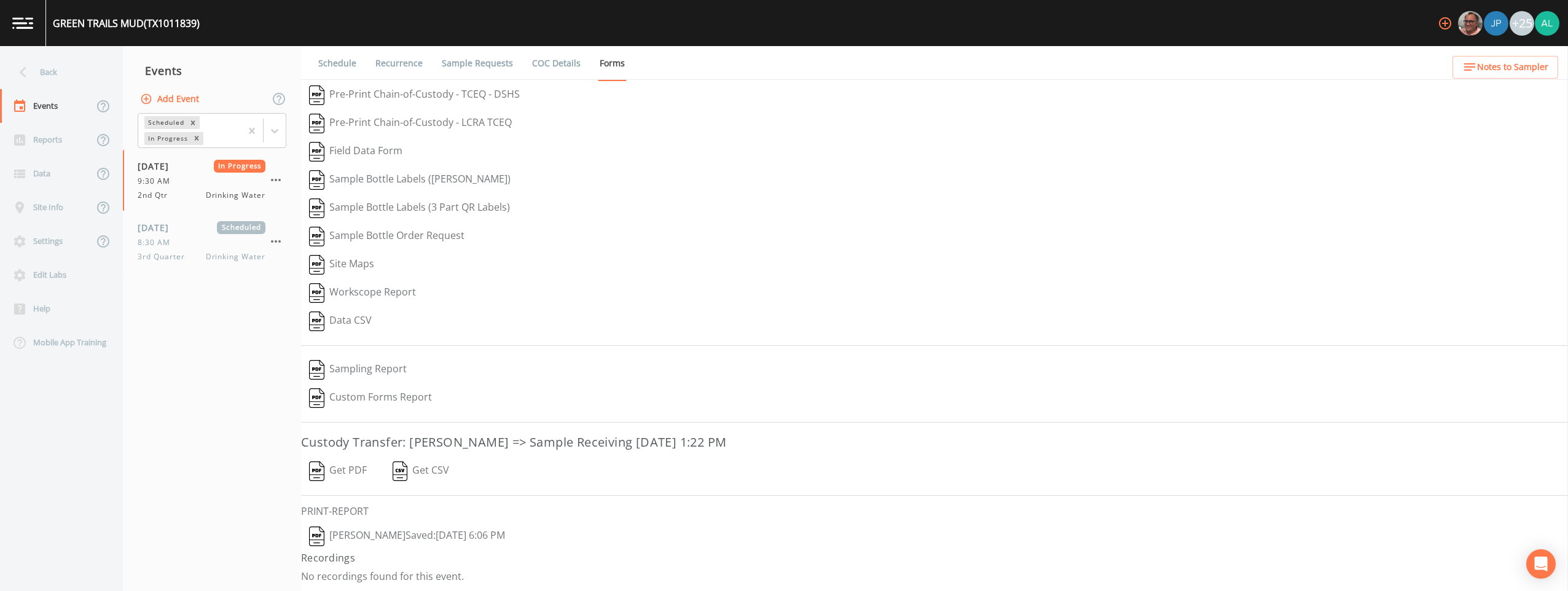
scroll to position [1, 0]
click at [277, 180] on icon "button" at bounding box center [276, 180] width 10 height 2
click at [157, 232] on span "[DATE]" at bounding box center [157, 228] width 40 height 13
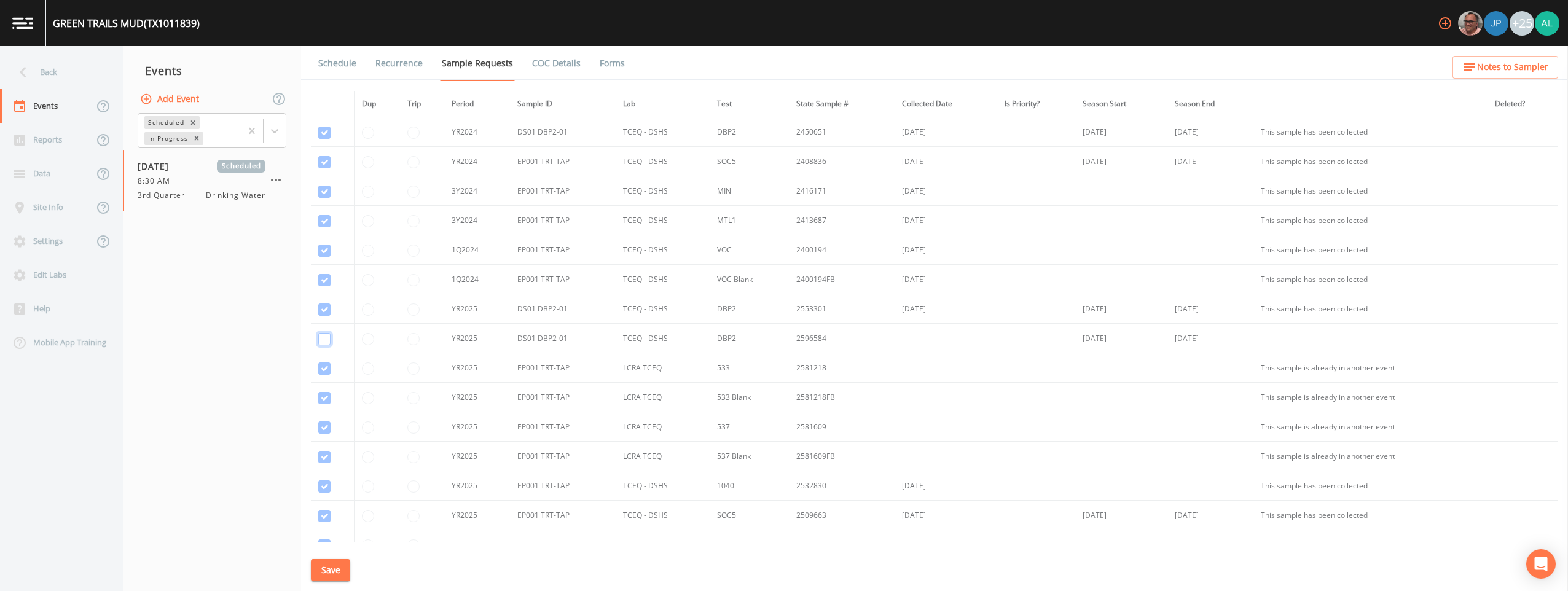
click at [321, 139] on input "checkbox" at bounding box center [324, 132] width 12 height 12
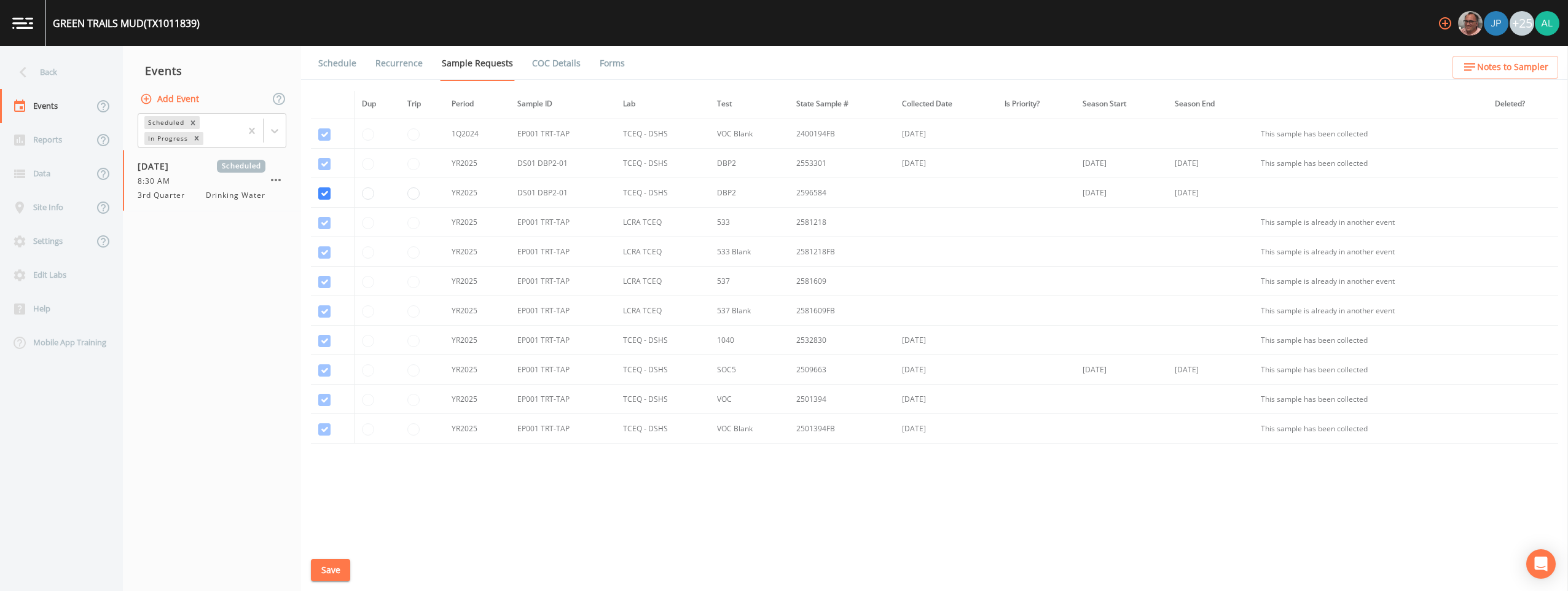
click at [330, 562] on button "Save" at bounding box center [331, 571] width 40 height 23
click at [344, 60] on link "Schedule" at bounding box center [337, 63] width 42 height 35
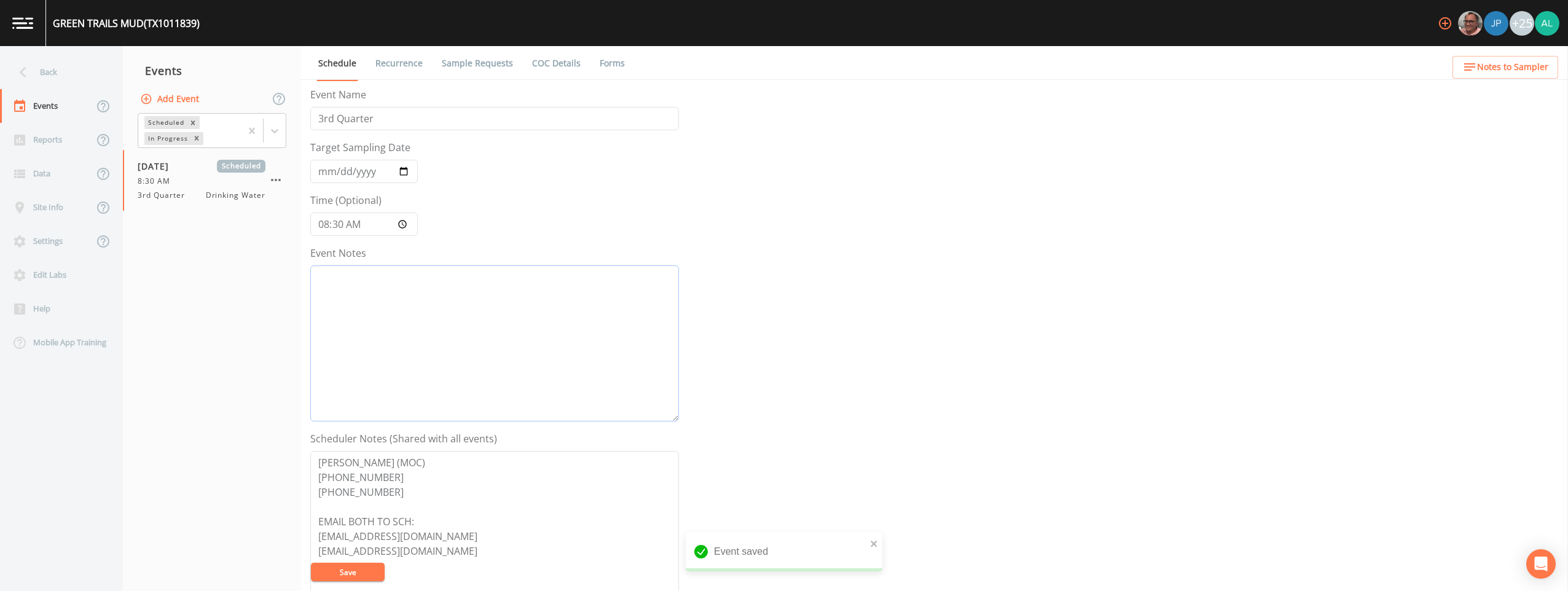
click at [450, 324] on textarea "Event Notes" at bounding box center [495, 343] width 369 height 156
click at [701, 71] on icon "button" at bounding box center [1470, 67] width 15 height 15
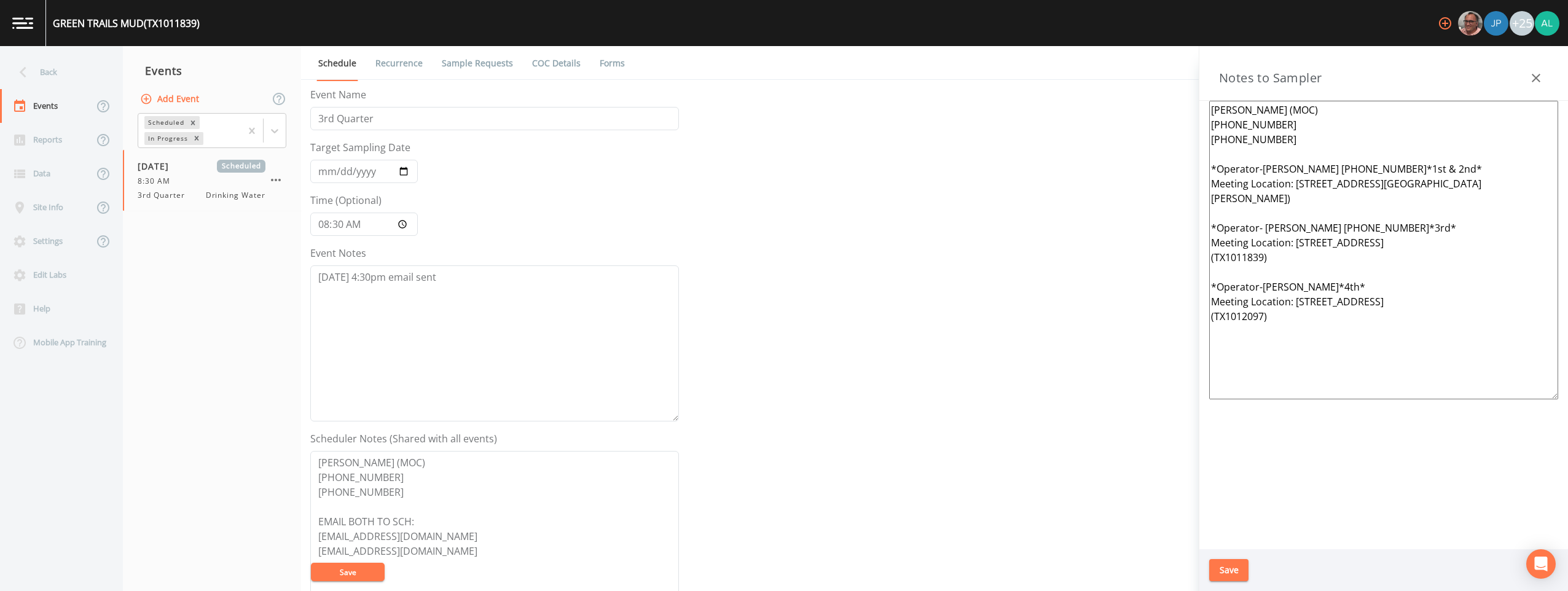
drag, startPoint x: 1280, startPoint y: 330, endPoint x: 1202, endPoint y: 171, distance: 177.1
click at [701, 171] on div "[PERSON_NAME] (MOC) [PHONE_NUMBER] [PHONE_NUMBER] *Operator-[PERSON_NAME] [PHON…" at bounding box center [1384, 325] width 369 height 449
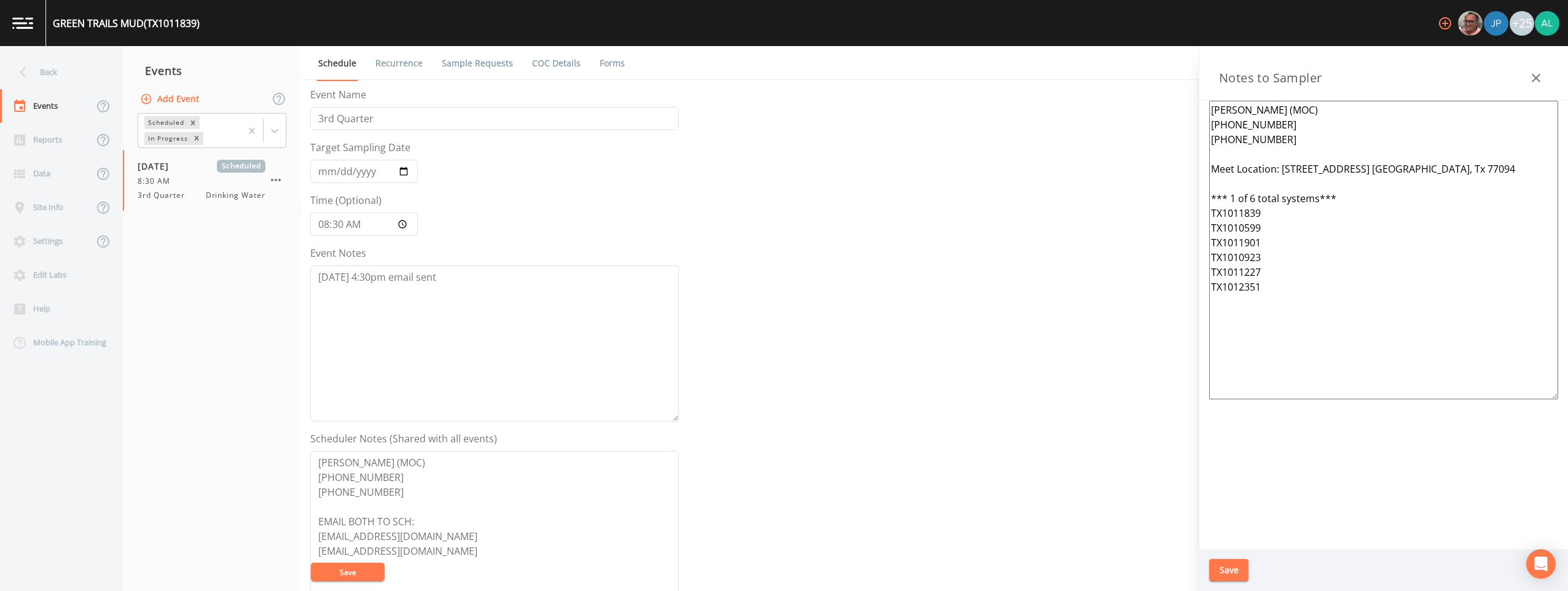
click at [701, 569] on button "Save" at bounding box center [1229, 571] width 40 height 23
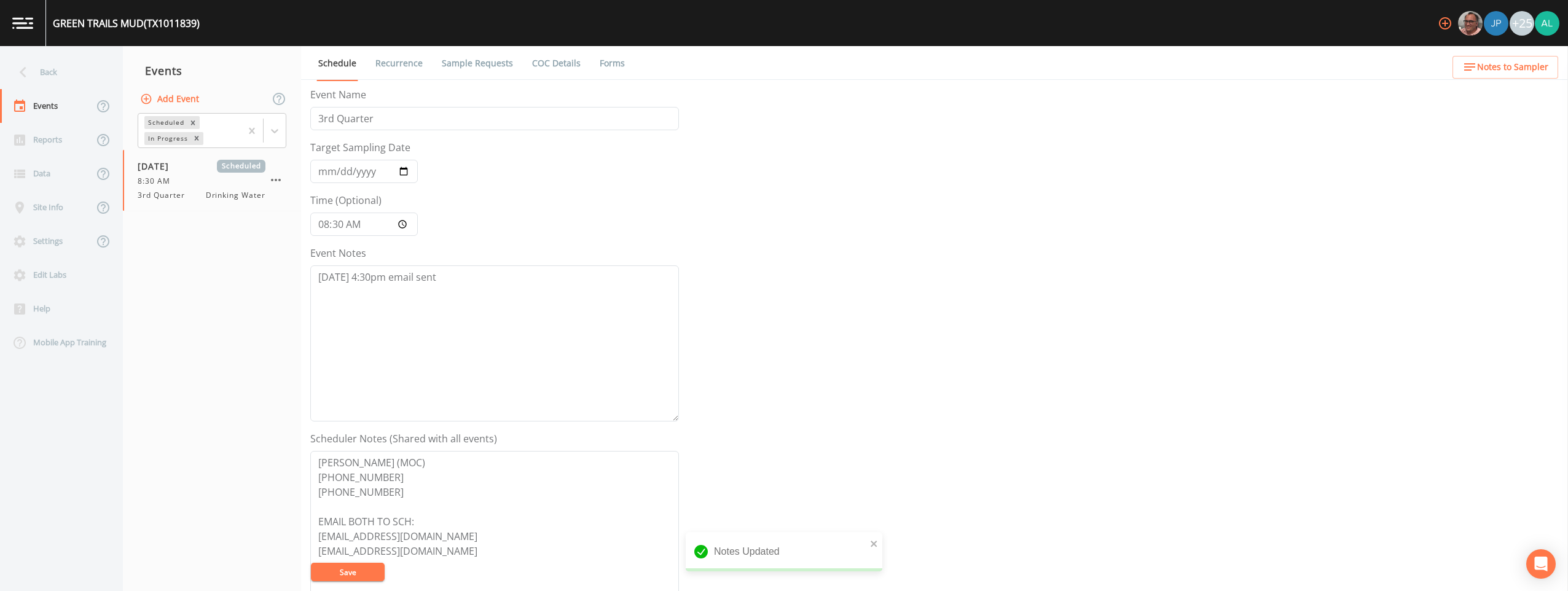
click at [701, 68] on span "Notes to Sampler" at bounding box center [1513, 67] width 71 height 15
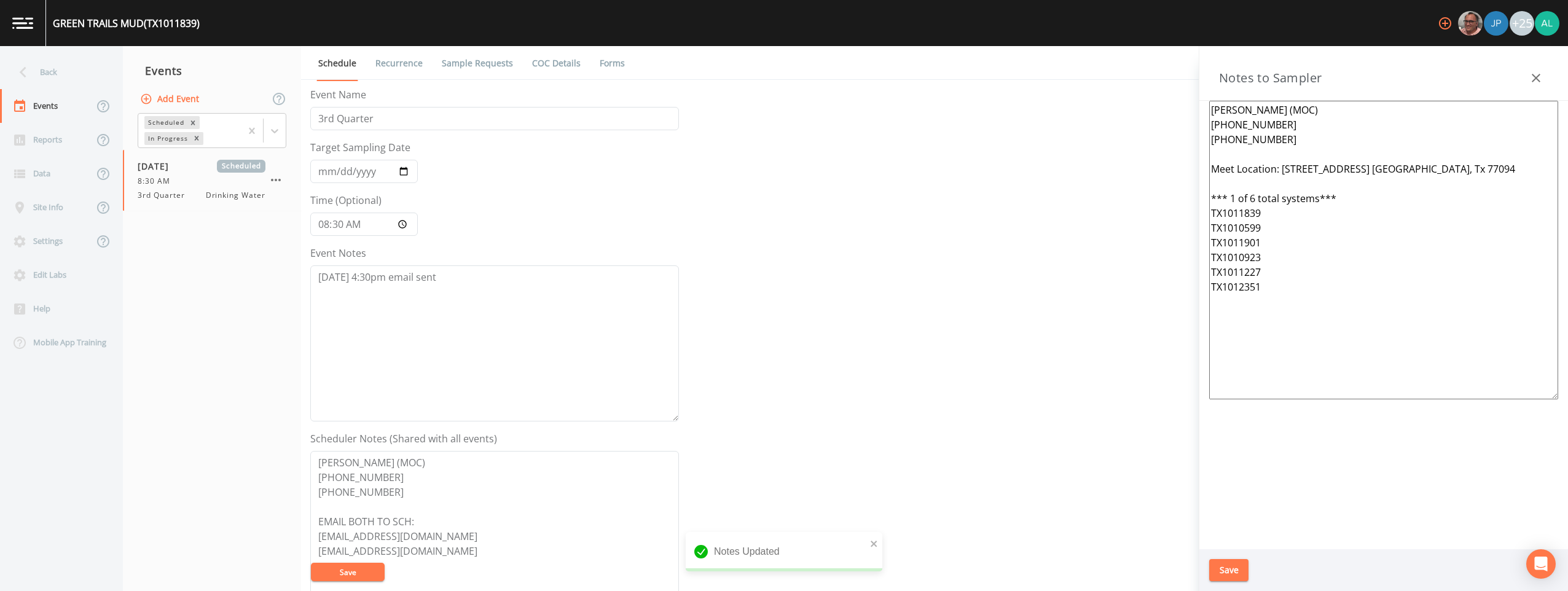
drag, startPoint x: 1282, startPoint y: 281, endPoint x: 1140, endPoint y: 90, distance: 238.0
click at [701, 90] on div "Back Events Reports Data Site Info Settings Edit Labs Help Mobile App Training …" at bounding box center [784, 319] width 1568 height 545
click at [701, 569] on button "Save" at bounding box center [1229, 571] width 40 height 23
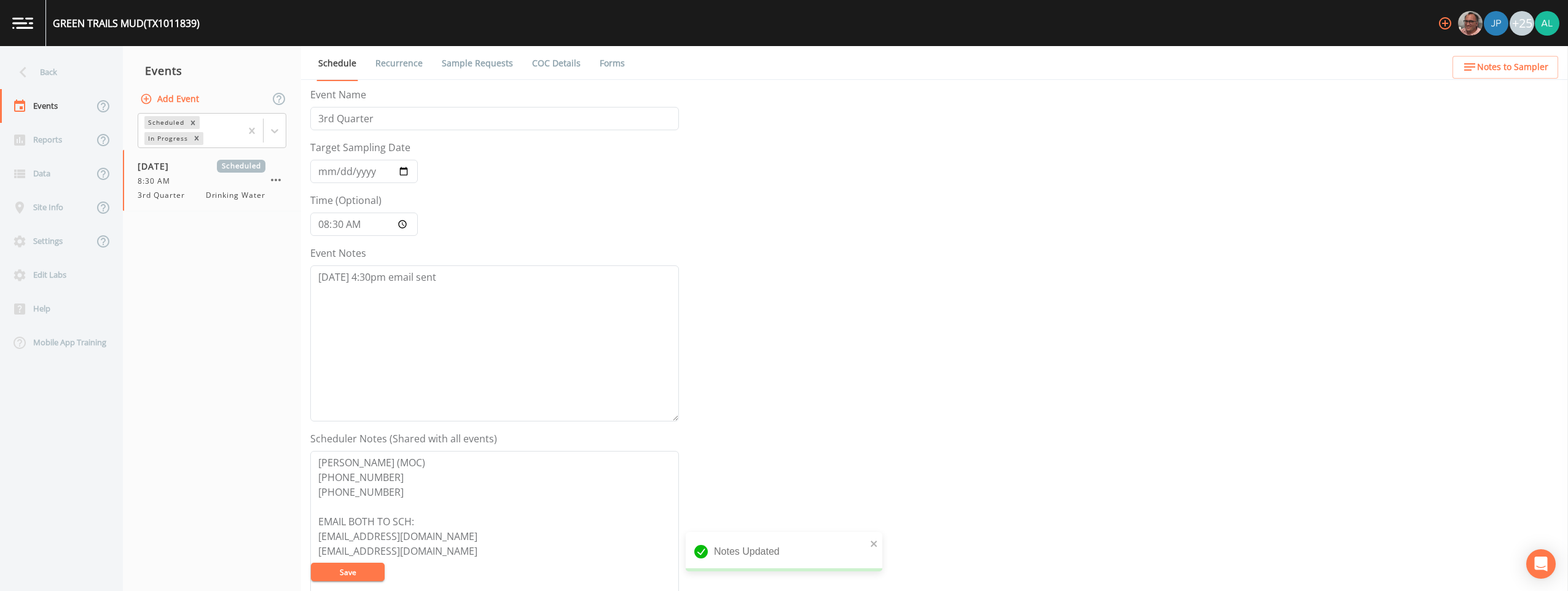
click at [345, 565] on button "Save" at bounding box center [348, 572] width 74 height 19
click at [70, 83] on div "Back" at bounding box center [55, 72] width 111 height 34
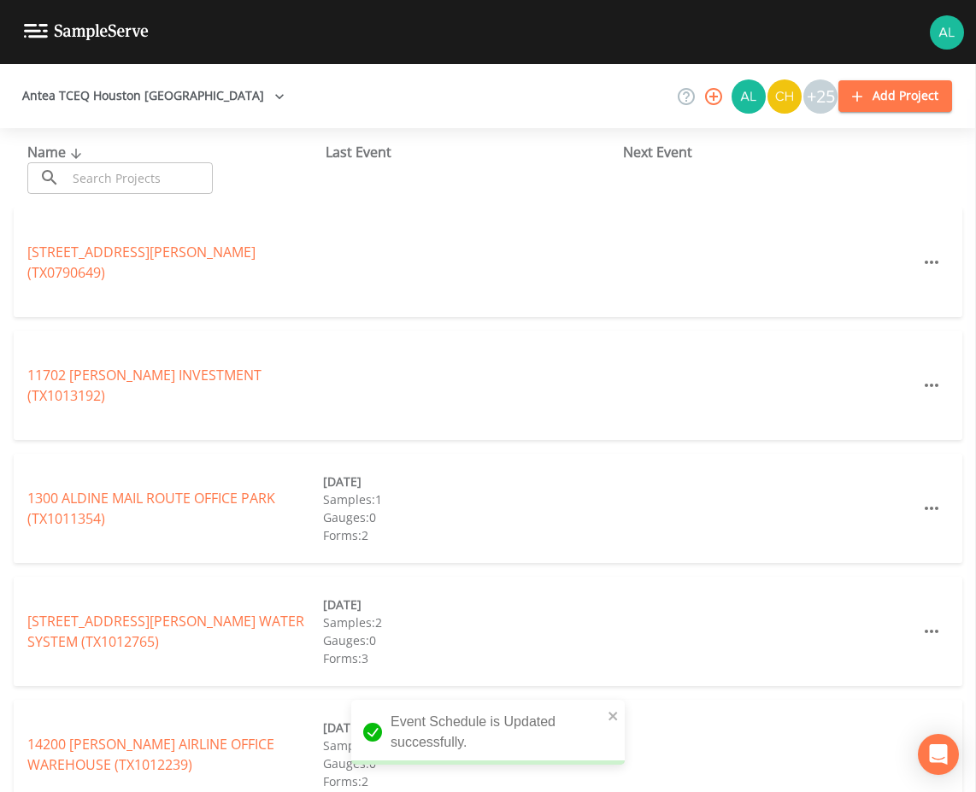
click at [137, 180] on input "text" at bounding box center [140, 178] width 146 height 32
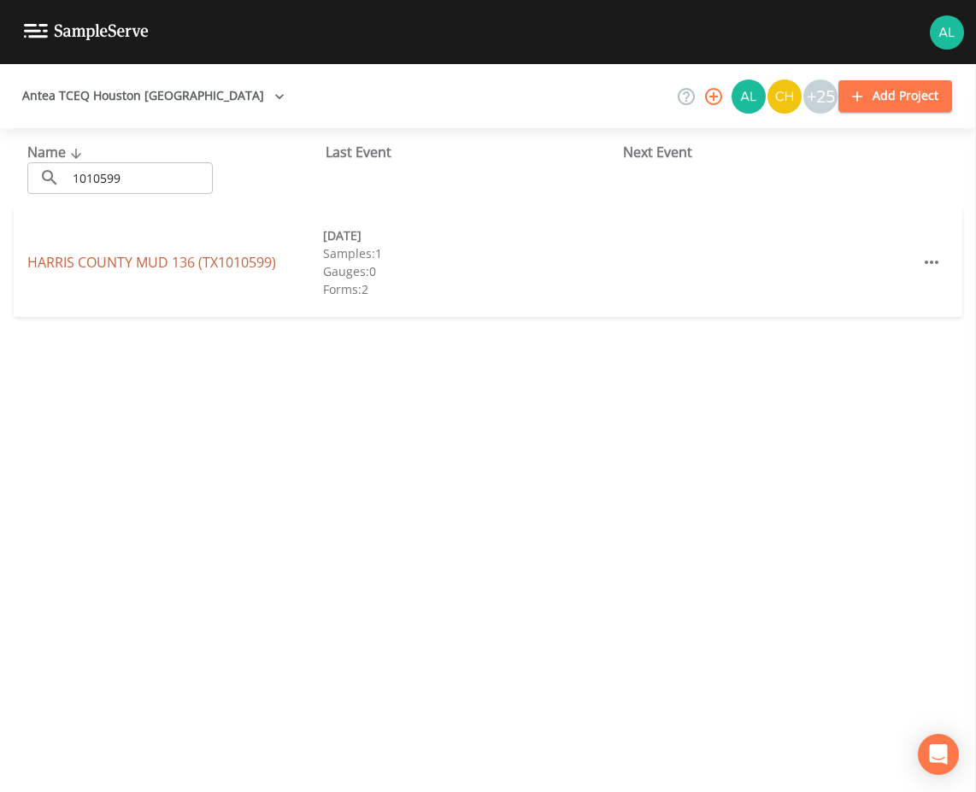
click at [116, 257] on link "[GEOGRAPHIC_DATA] 136 (TX1010599)" at bounding box center [151, 262] width 249 height 19
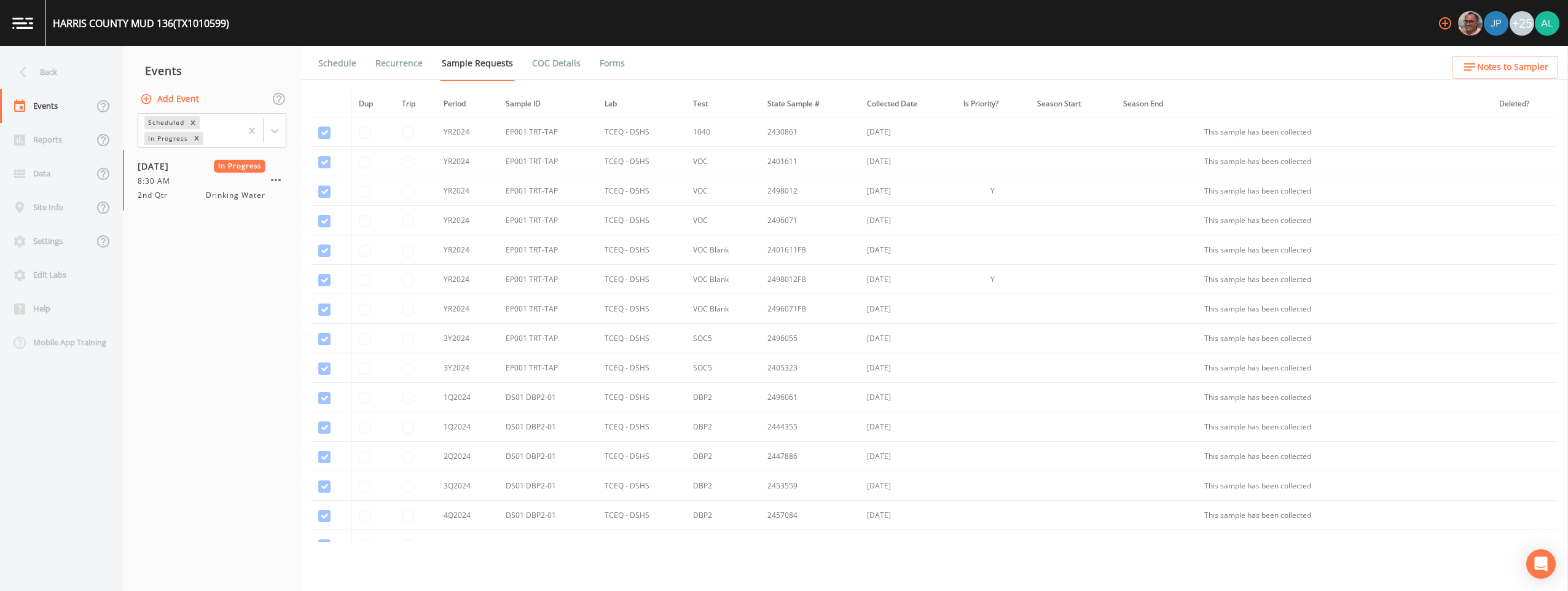
click at [598, 57] on link "Forms" at bounding box center [613, 63] width 29 height 35
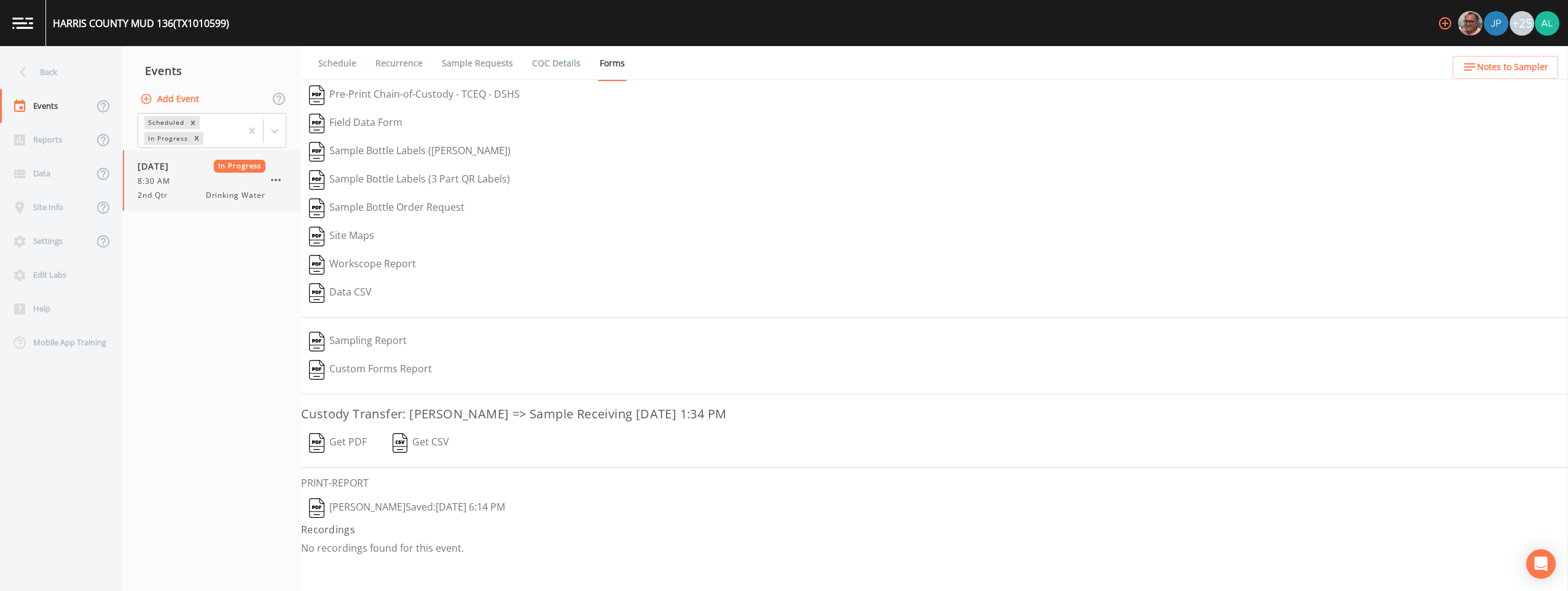
click at [276, 176] on icon "button" at bounding box center [276, 180] width 15 height 15
click at [278, 132] on icon at bounding box center [275, 131] width 12 height 12
click at [206, 262] on nav "Events Add Event 1 result available. Use Up and Down to choose options, press E…" at bounding box center [212, 319] width 178 height 545
click at [190, 90] on button "Add Event" at bounding box center [170, 99] width 66 height 23
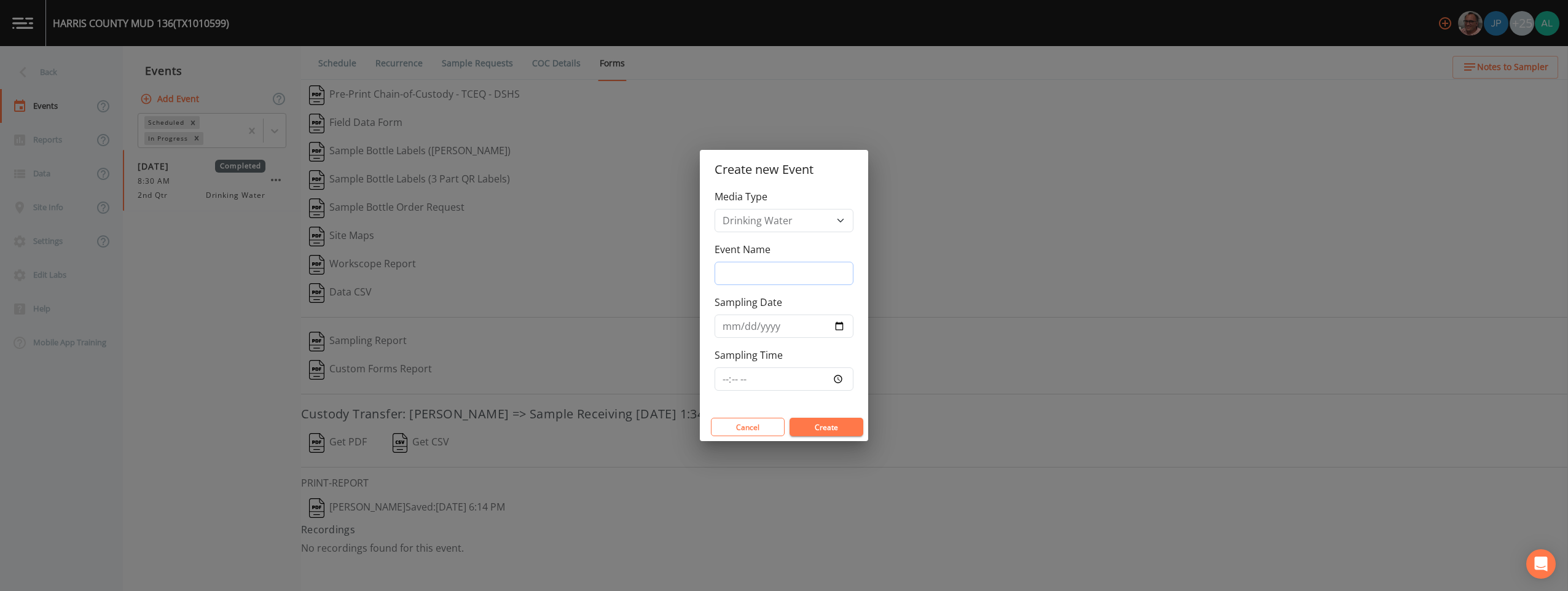
click at [701, 267] on input "Event Name" at bounding box center [784, 273] width 139 height 23
click at [701, 378] on input "Sampling Time" at bounding box center [784, 379] width 139 height 23
click at [701, 382] on input "Sampling Time" at bounding box center [784, 379] width 139 height 23
click at [701, 418] on button "Create" at bounding box center [826, 427] width 74 height 19
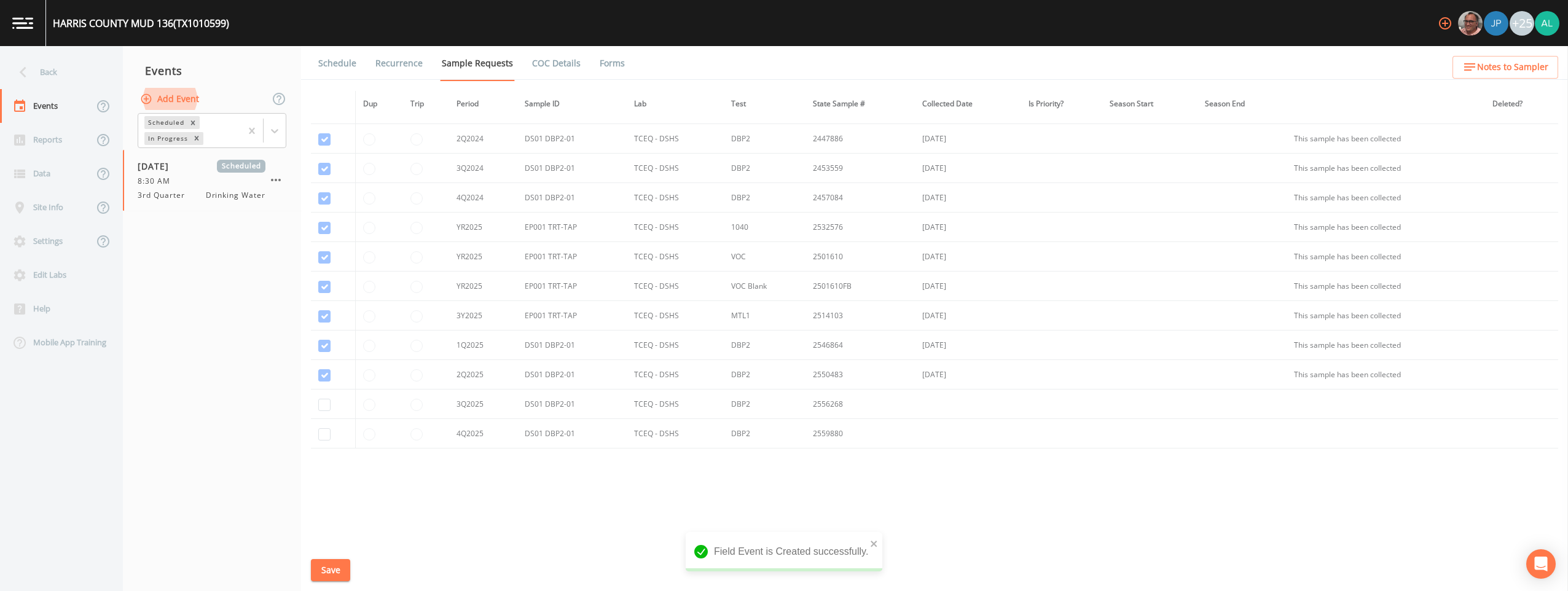
scroll to position [323, 0]
click at [319, 82] on input "checkbox" at bounding box center [324, 75] width 12 height 12
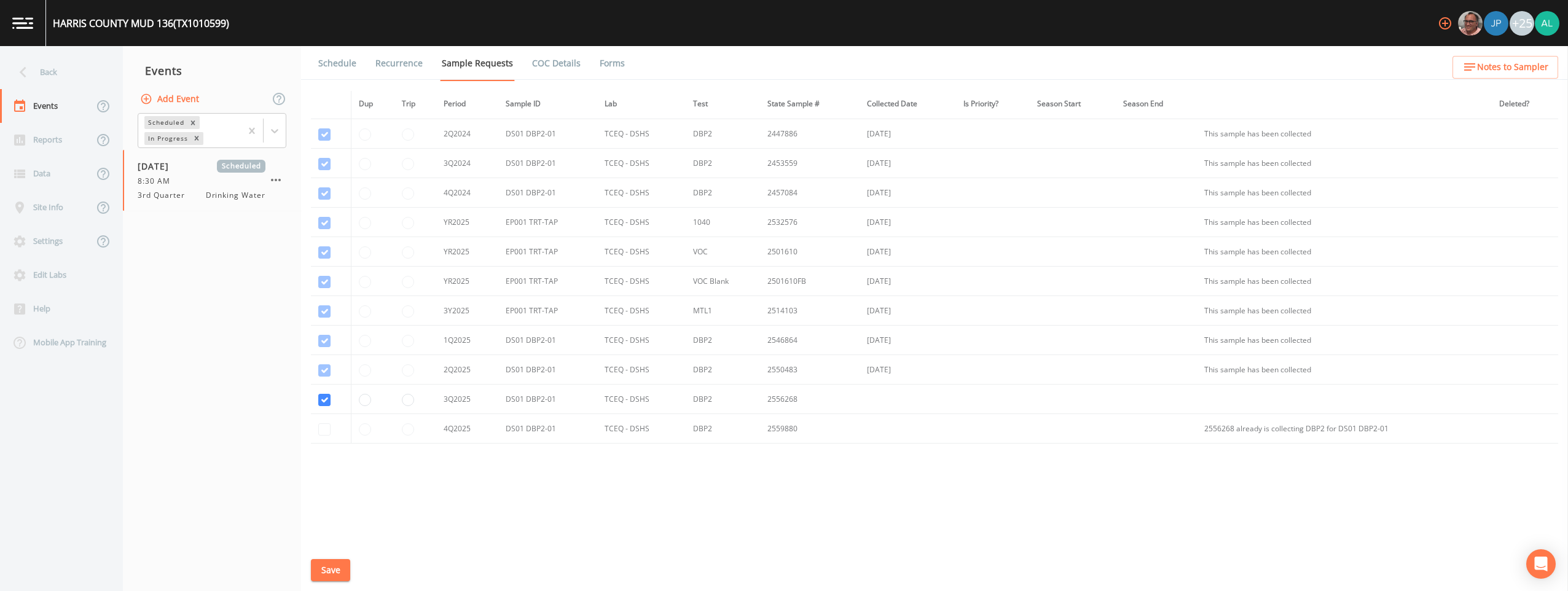
click at [329, 569] on button "Save" at bounding box center [331, 571] width 40 height 23
click at [701, 63] on span "Notes to Sampler" at bounding box center [1513, 67] width 71 height 15
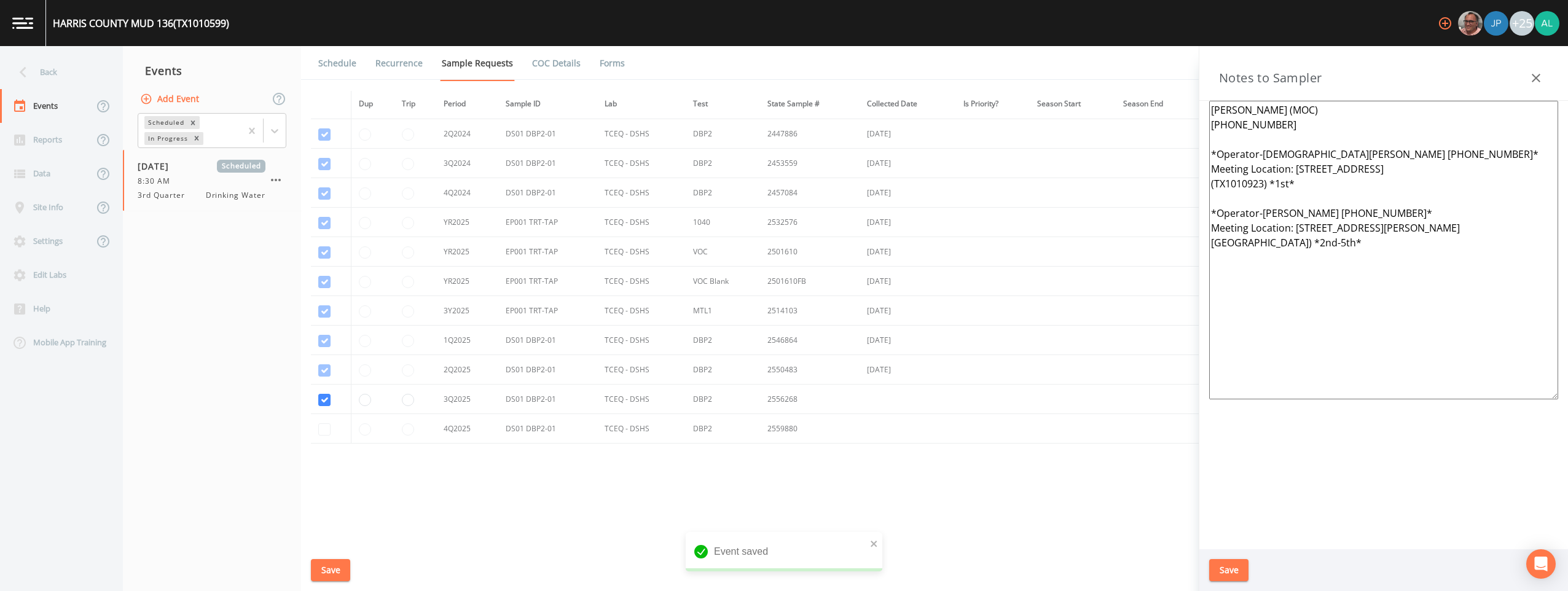
drag, startPoint x: 1510, startPoint y: 308, endPoint x: 928, endPoint y: 41, distance: 640.3
click at [701, 41] on div "HARRIS COUNTY MUD 136 (TX1010599) +25 Back Events Reports Data Site Info Settin…" at bounding box center [784, 296] width 1568 height 591
paste textarea "[PHONE_NUMBER] Meet Location: [STREET_ADDRESS] [GEOGRAPHIC_DATA], Tx 77094 *** …"
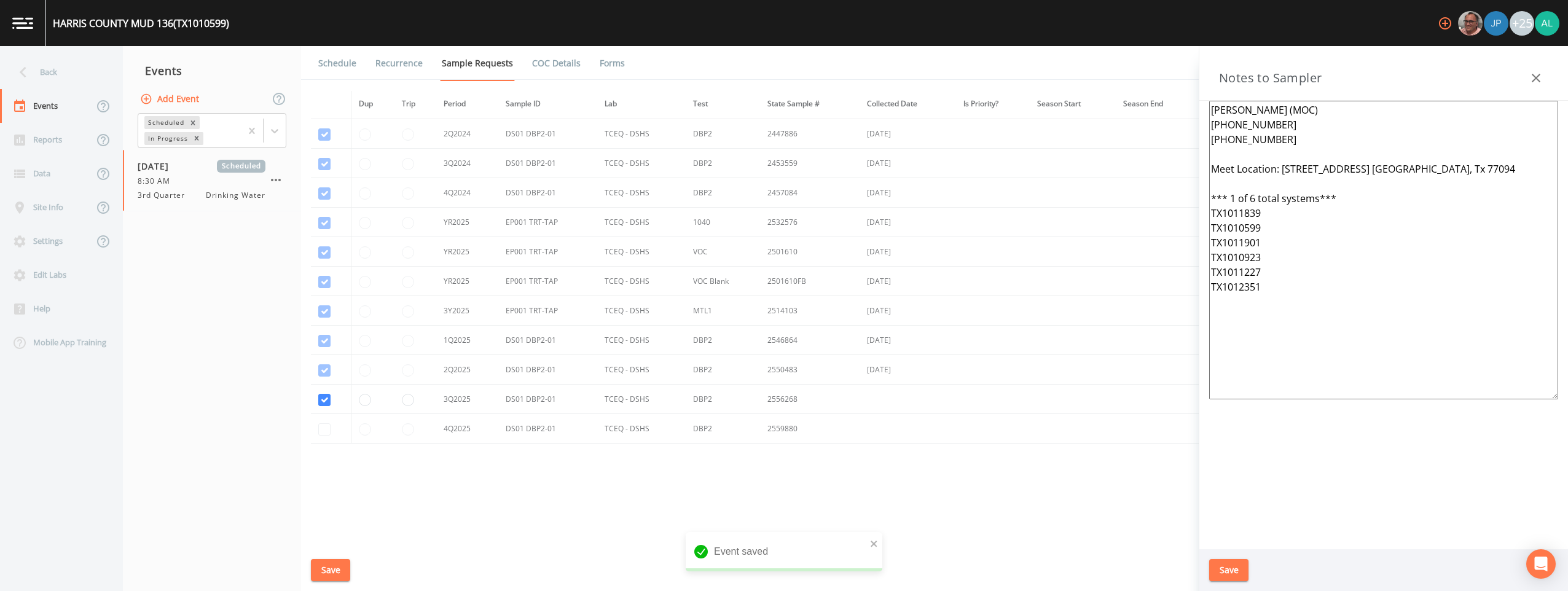
click at [701, 565] on button "Save" at bounding box center [1229, 571] width 40 height 23
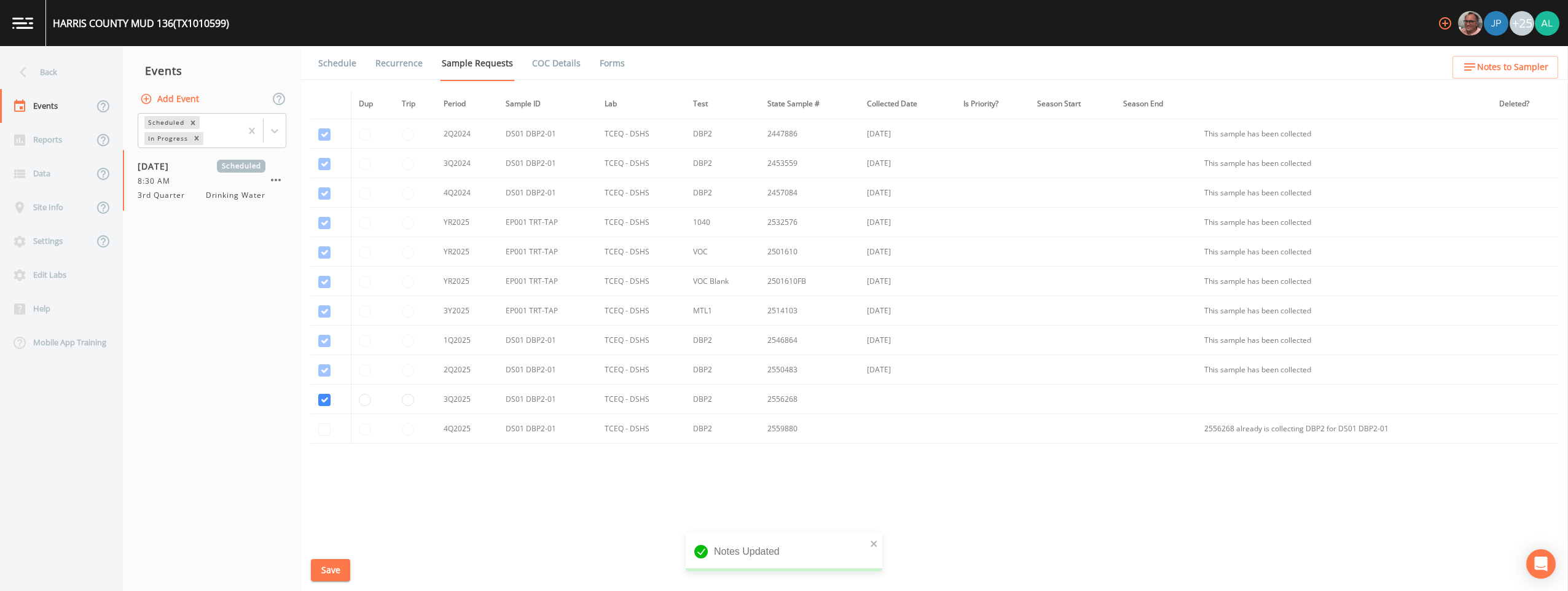
click at [336, 65] on link "Schedule" at bounding box center [337, 63] width 42 height 35
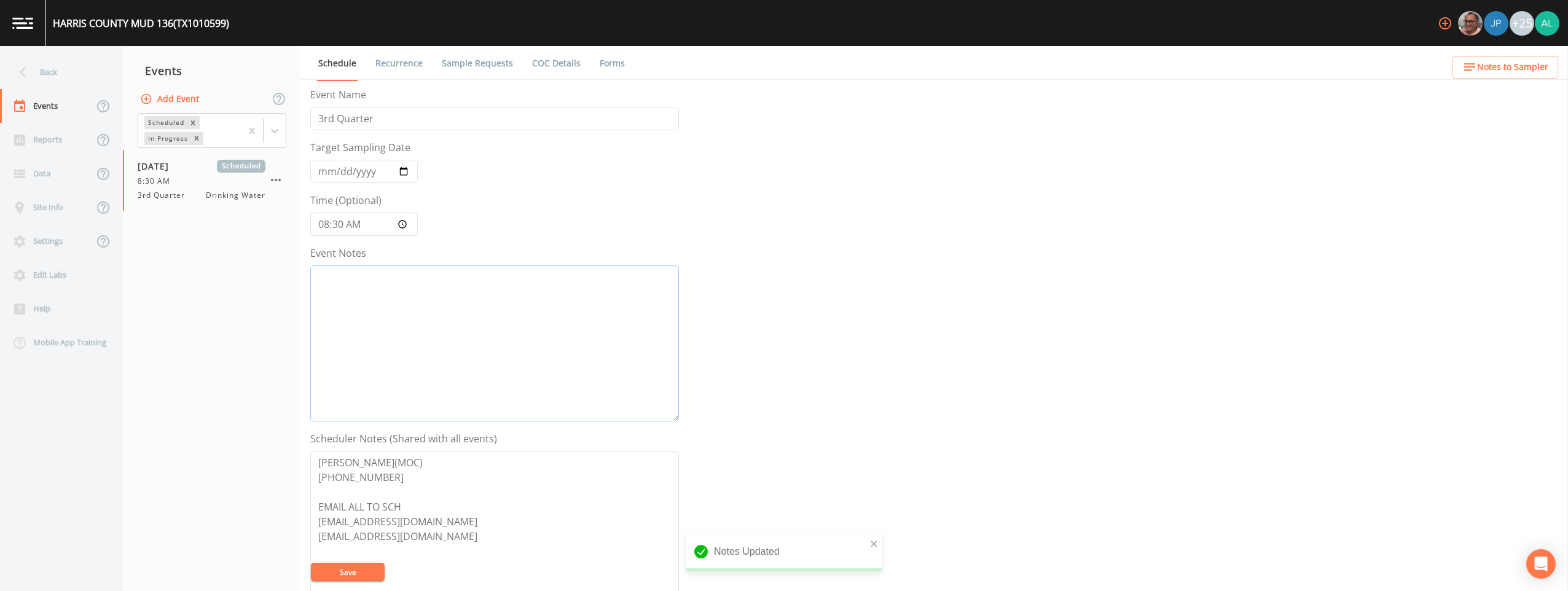
click at [570, 355] on textarea "Event Notes" at bounding box center [495, 343] width 369 height 156
click at [349, 564] on button "Save" at bounding box center [348, 572] width 74 height 19
click at [42, 81] on div "Back" at bounding box center [55, 72] width 111 height 34
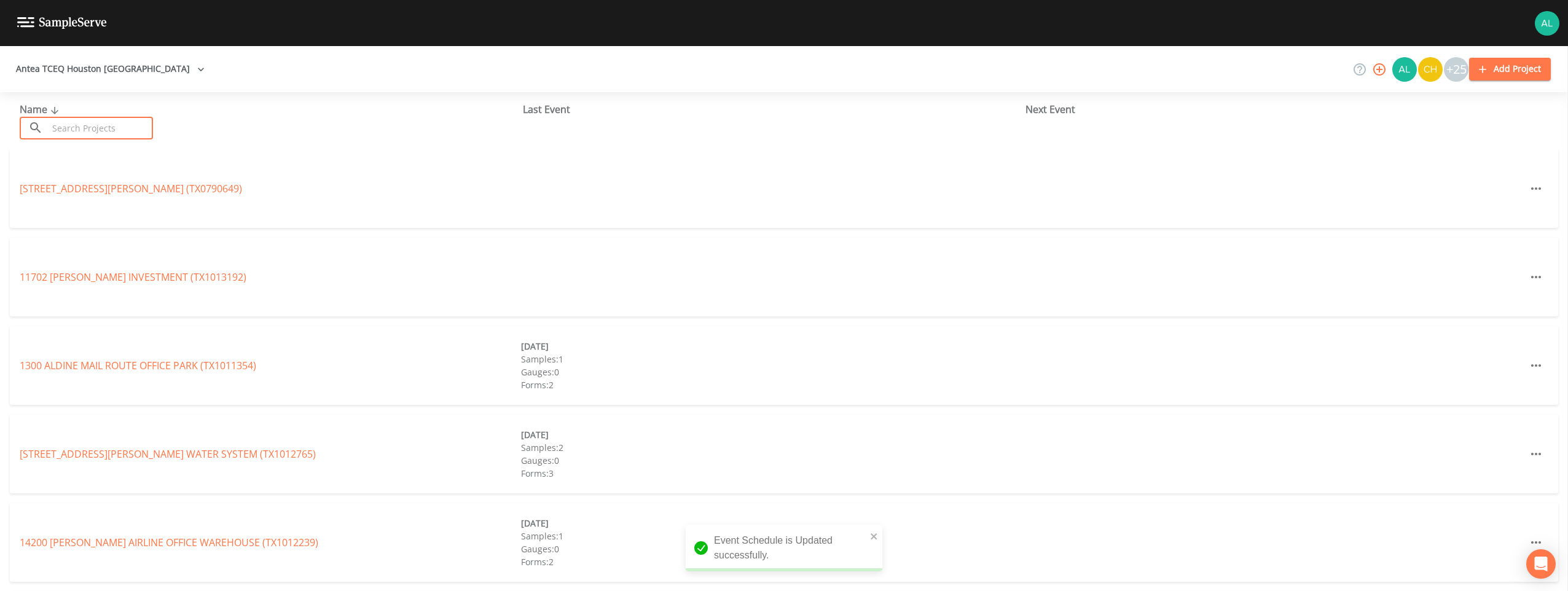
click at [116, 137] on input "text" at bounding box center [101, 128] width 105 height 23
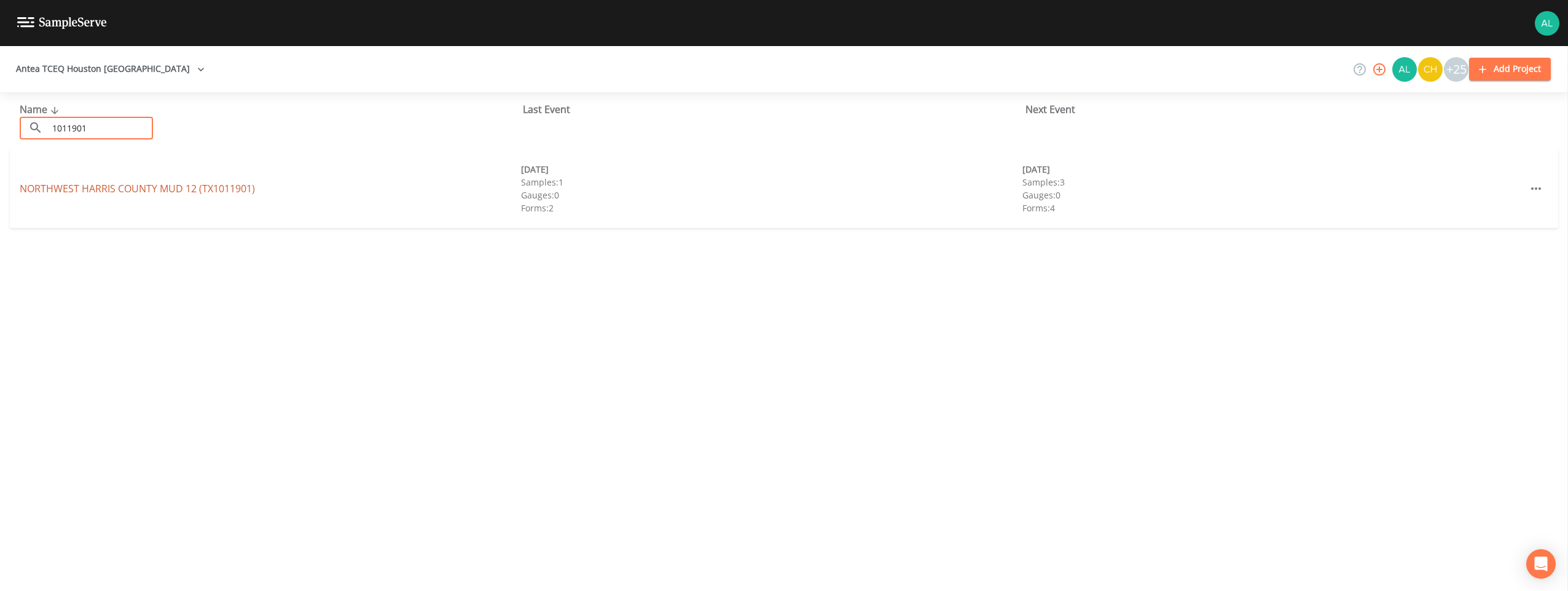
click at [79, 192] on link "NORTHWEST [GEOGRAPHIC_DATA] 12 (TX1011901)" at bounding box center [137, 188] width 235 height 14
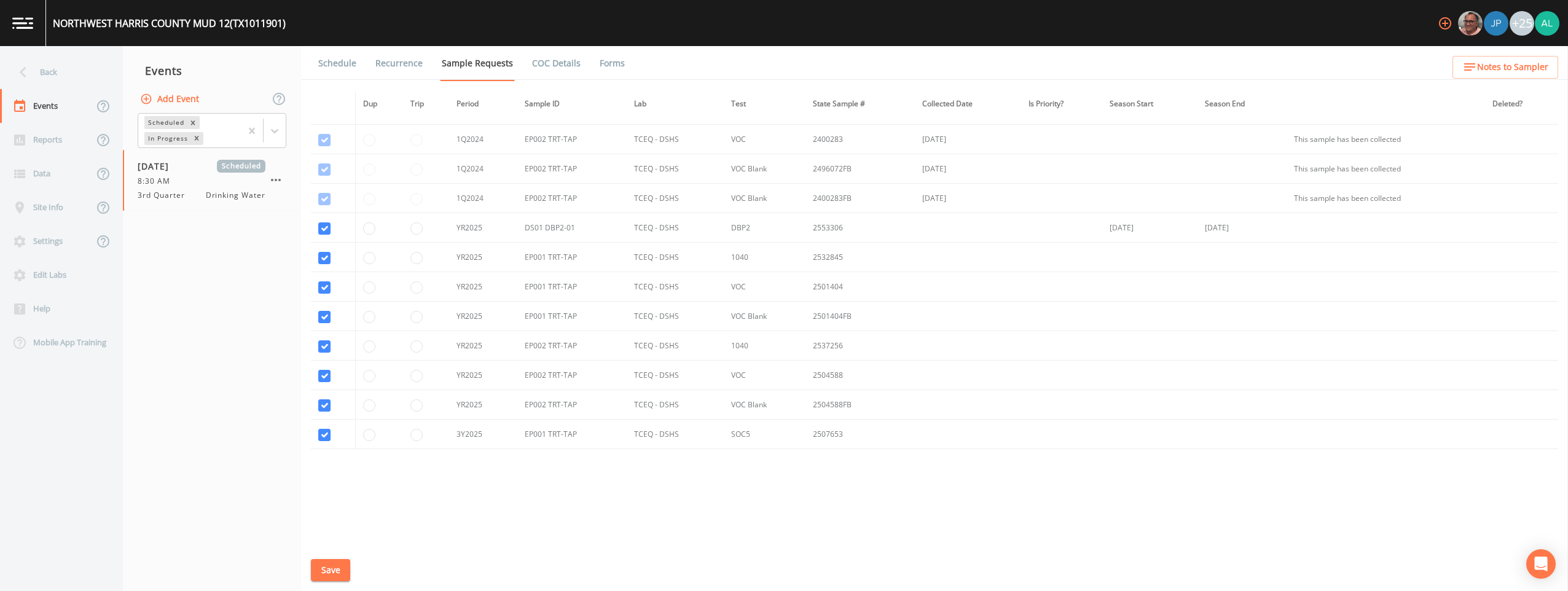
scroll to position [618, 0]
click at [353, 565] on div "Schedule Recurrence Sample Requests COC Details Forms Dup Trip Period Sample ID…" at bounding box center [935, 319] width 1267 height 545
click at [348, 566] on button "Save" at bounding box center [331, 571] width 40 height 23
click at [335, 563] on button "Save" at bounding box center [331, 571] width 40 height 23
click at [325, 63] on link "Schedule" at bounding box center [337, 63] width 42 height 35
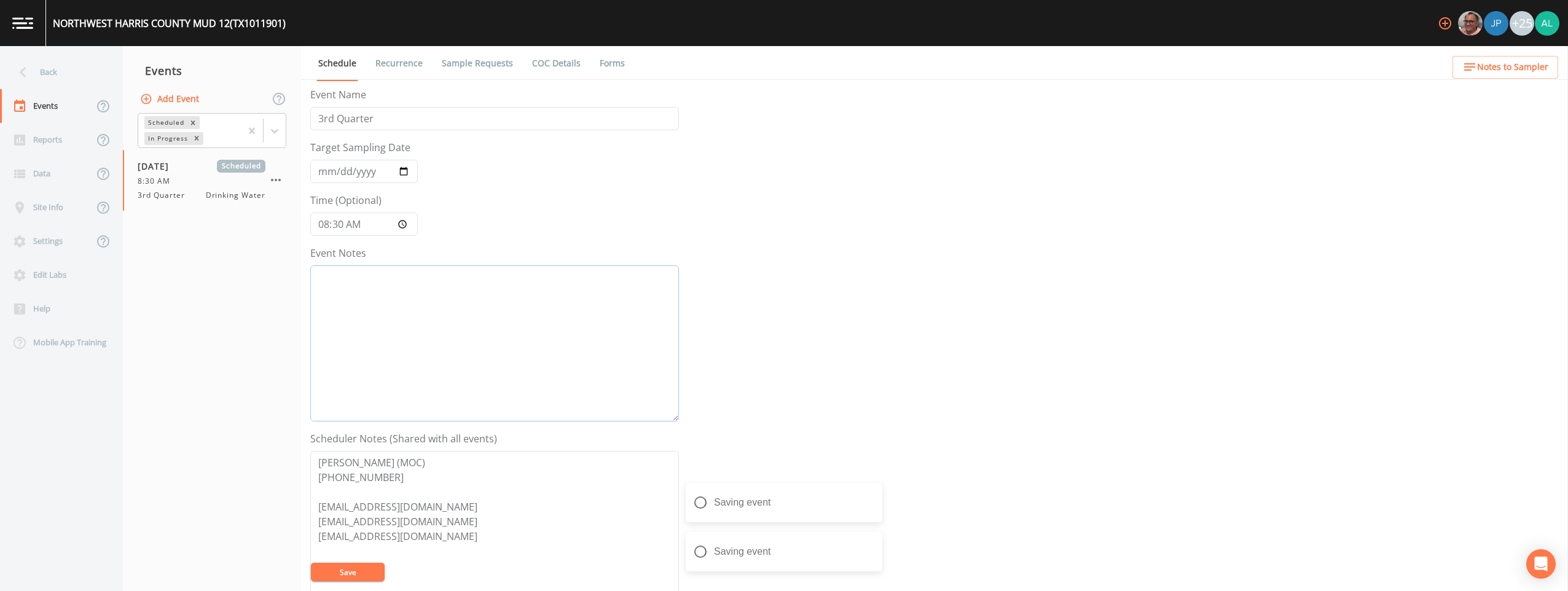
click at [346, 290] on textarea "Event Notes" at bounding box center [495, 343] width 369 height 156
click at [701, 69] on icon "button" at bounding box center [1470, 67] width 15 height 15
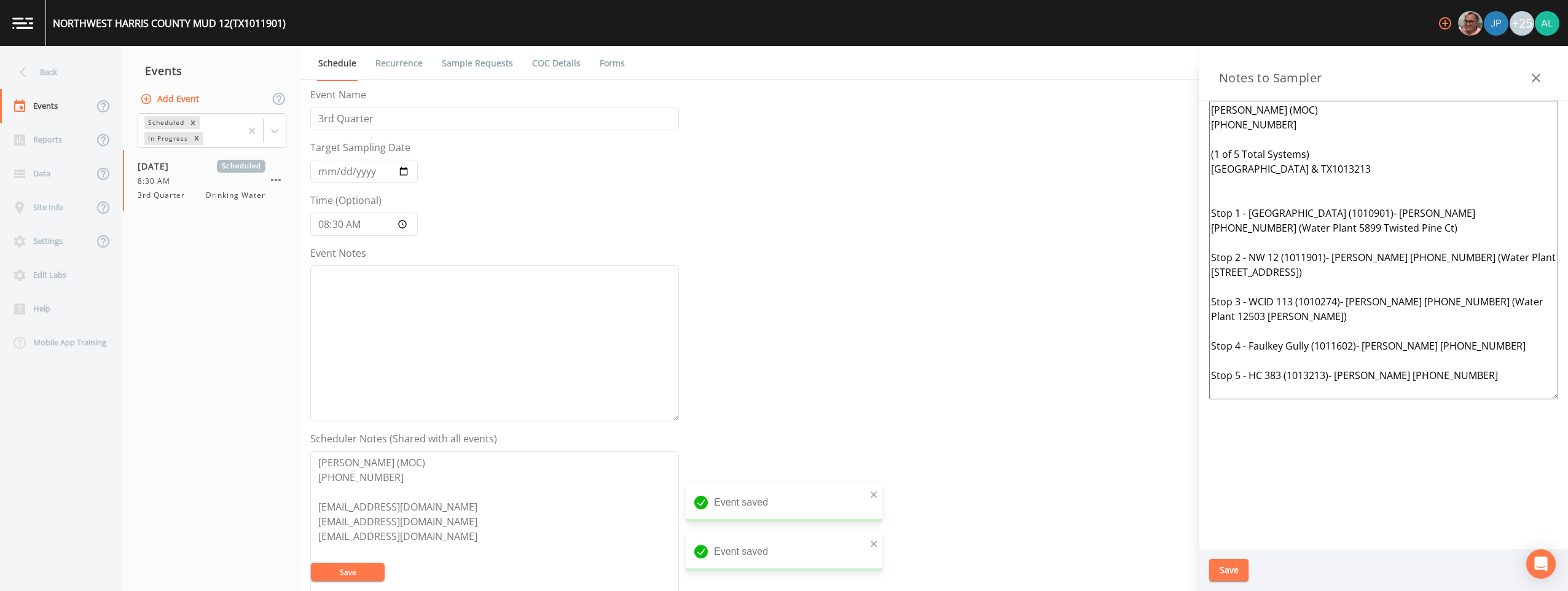
drag, startPoint x: 1482, startPoint y: 388, endPoint x: 1149, endPoint y: 92, distance: 445.5
click at [701, 92] on div "Back Events Reports Data Site Info Settings Edit Labs Help Mobile App Training …" at bounding box center [784, 319] width 1568 height 545
paste textarea "[PERSON_NAME] (MOC) [PHONE_NUMBER] [PHONE_NUMBER] Meet Location: [STREET_ADDRES…"
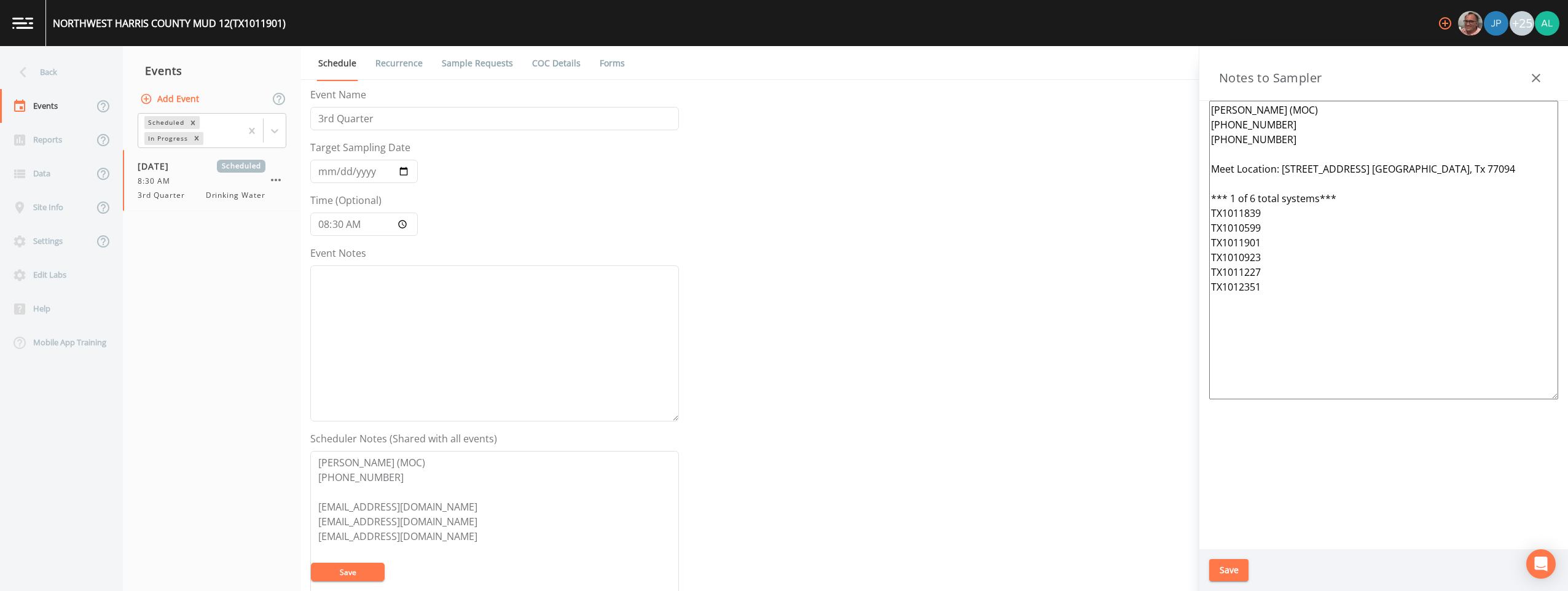
click at [701, 569] on button "Save" at bounding box center [1229, 571] width 40 height 23
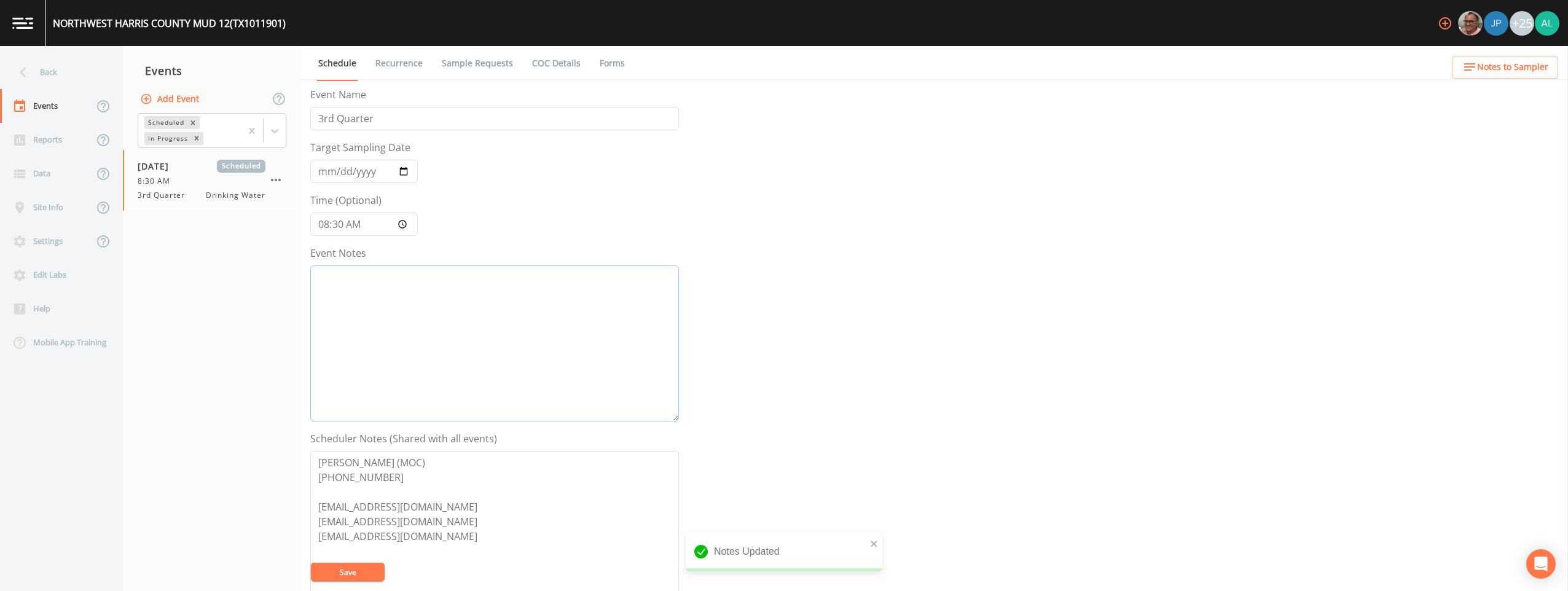
click at [373, 296] on textarea "Event Notes" at bounding box center [495, 343] width 369 height 156
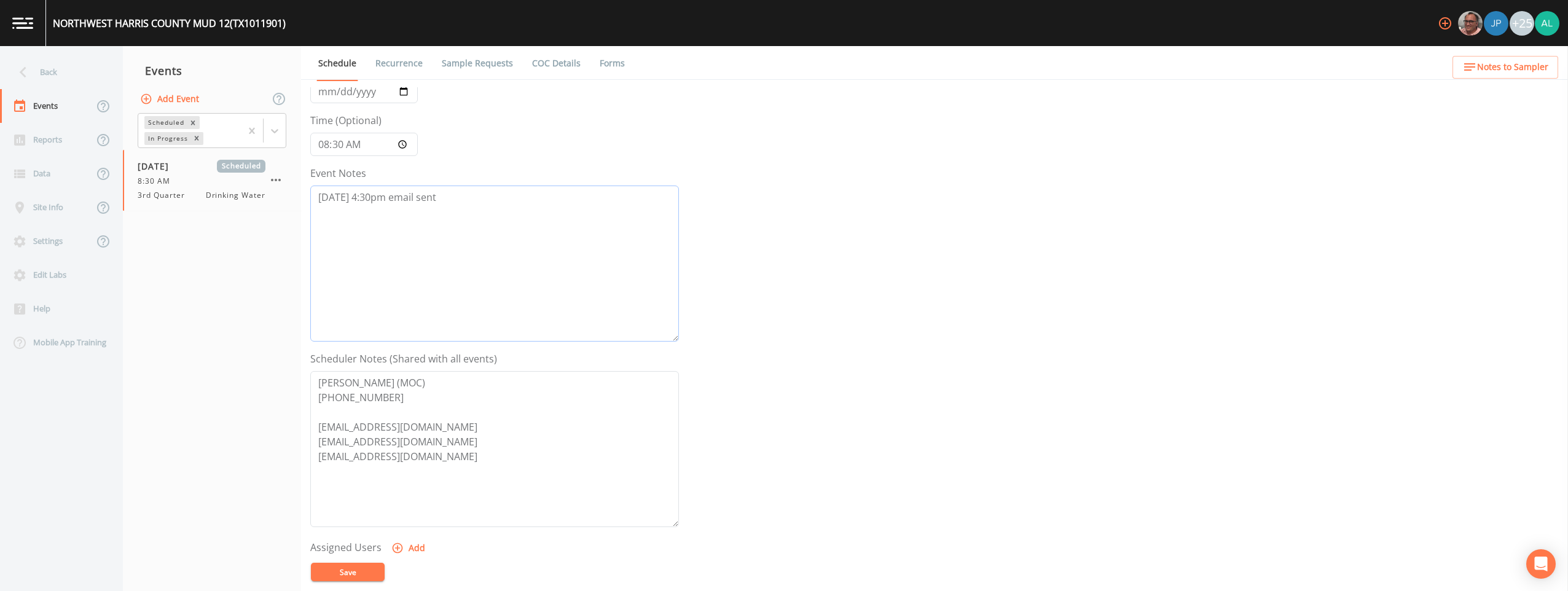
scroll to position [246, 0]
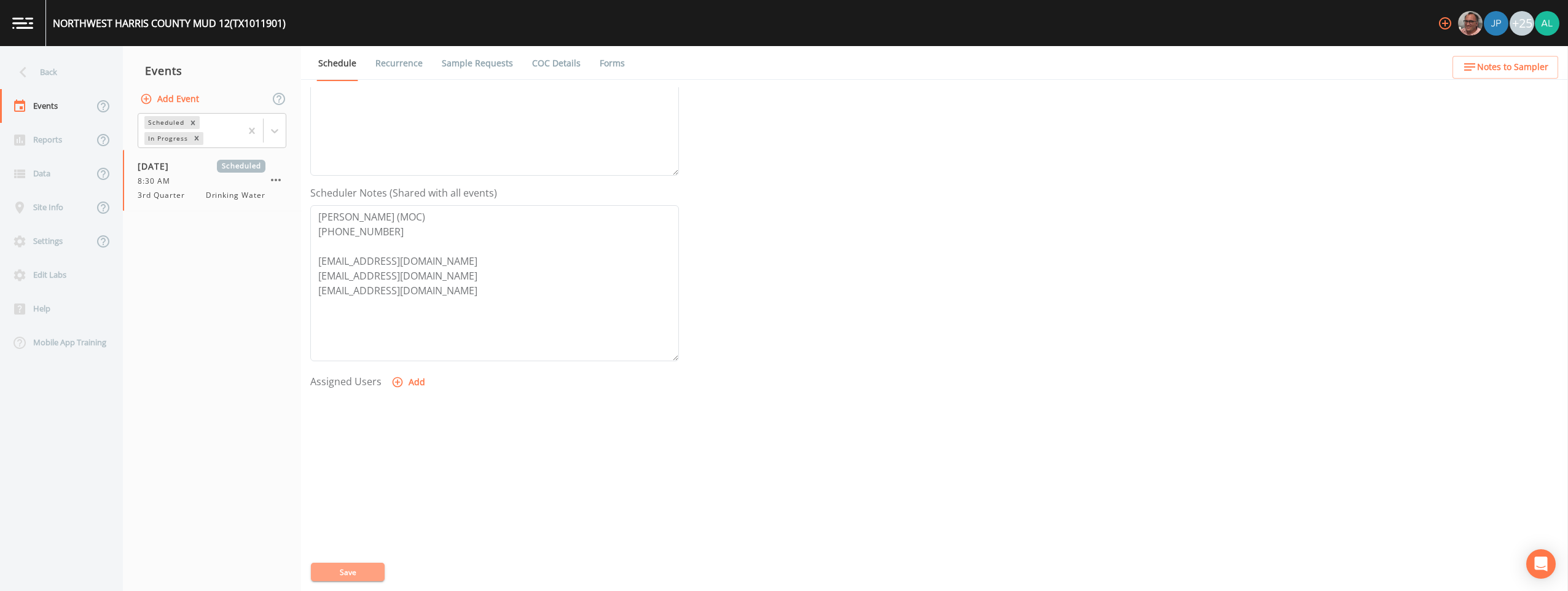
click at [347, 569] on button "Save" at bounding box center [348, 572] width 74 height 19
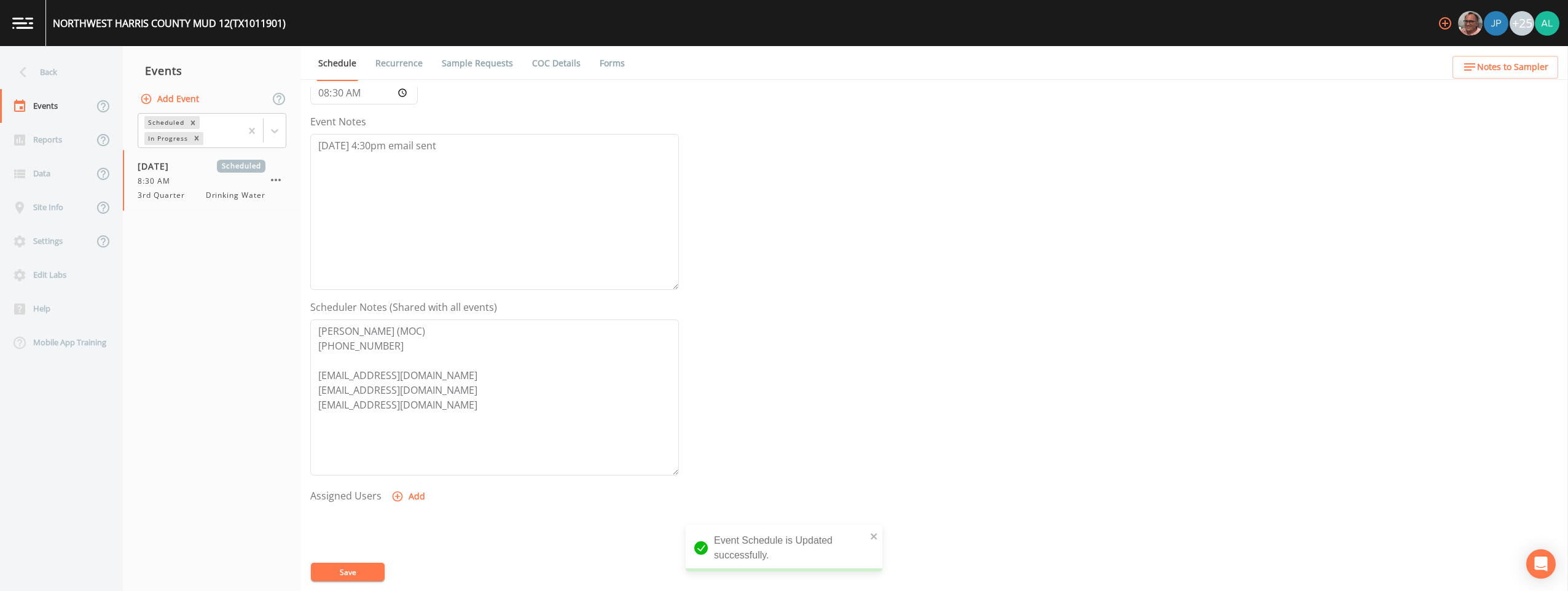
scroll to position [0, 0]
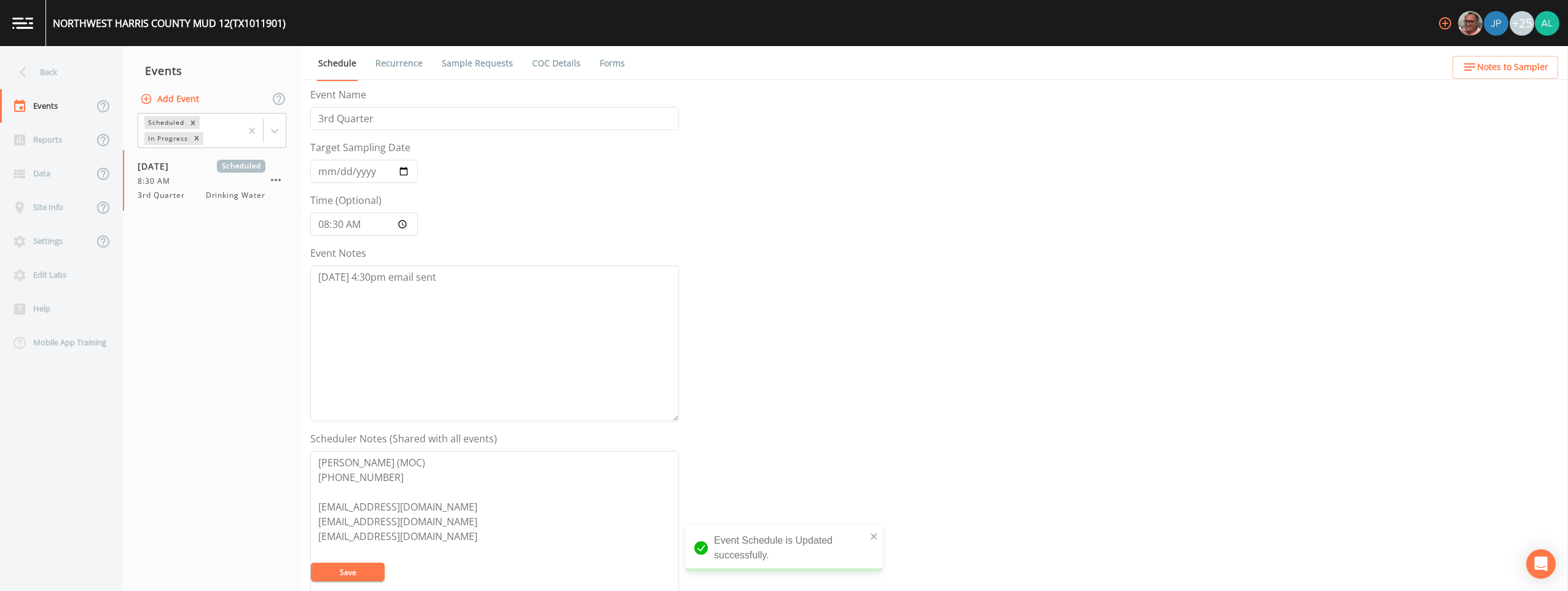
click at [490, 64] on link "Sample Requests" at bounding box center [477, 63] width 75 height 35
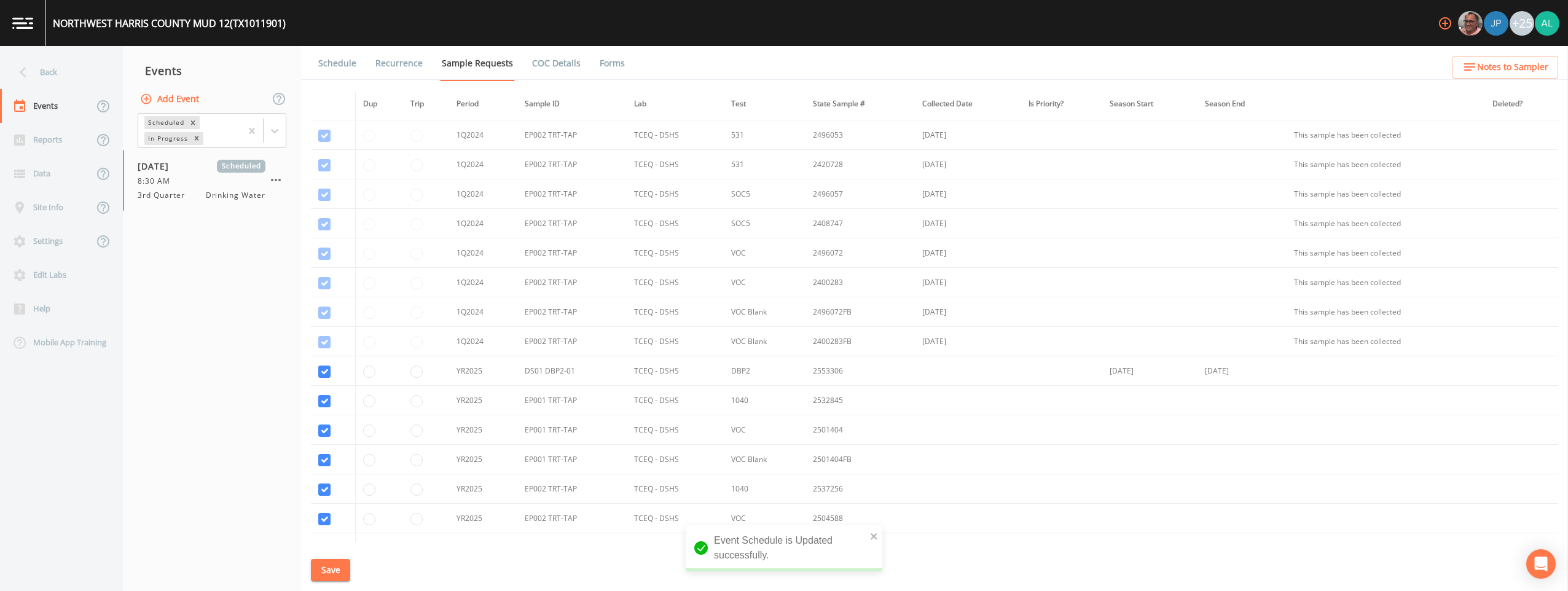
scroll to position [618, 0]
click at [332, 563] on button "Save" at bounding box center [331, 571] width 40 height 23
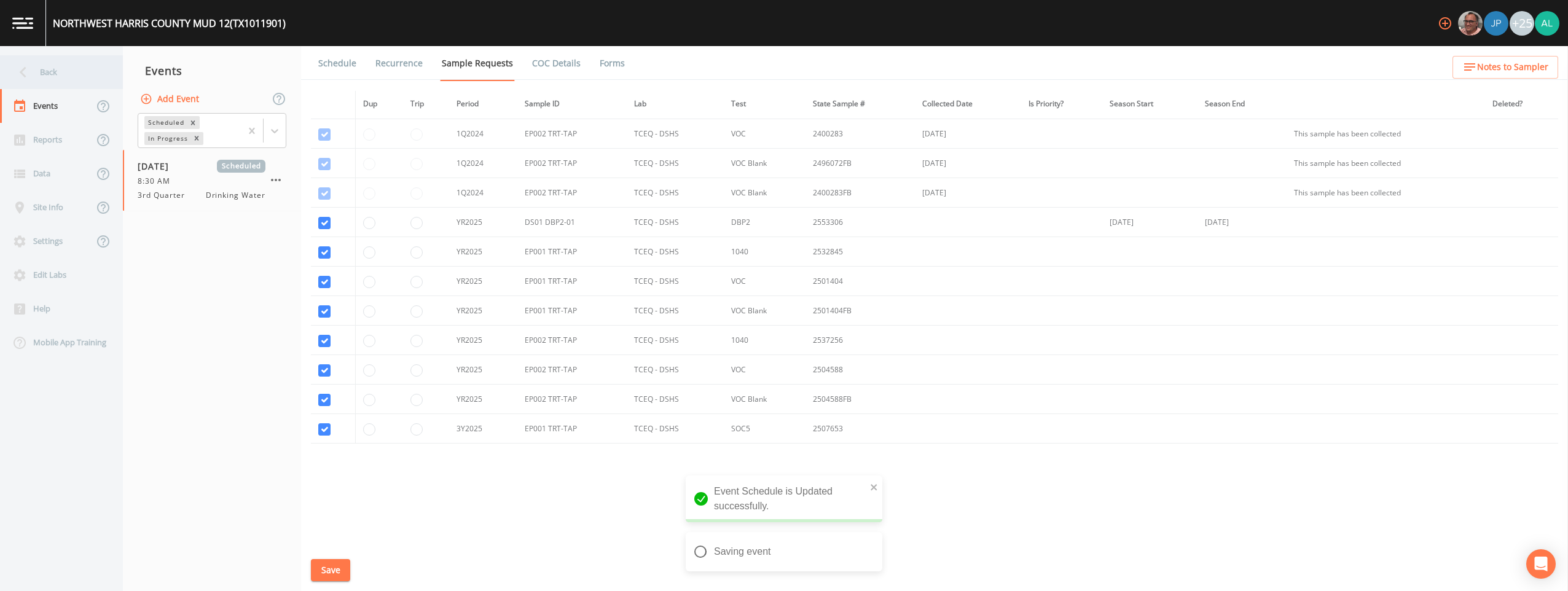
click at [63, 74] on div "Back" at bounding box center [55, 72] width 111 height 34
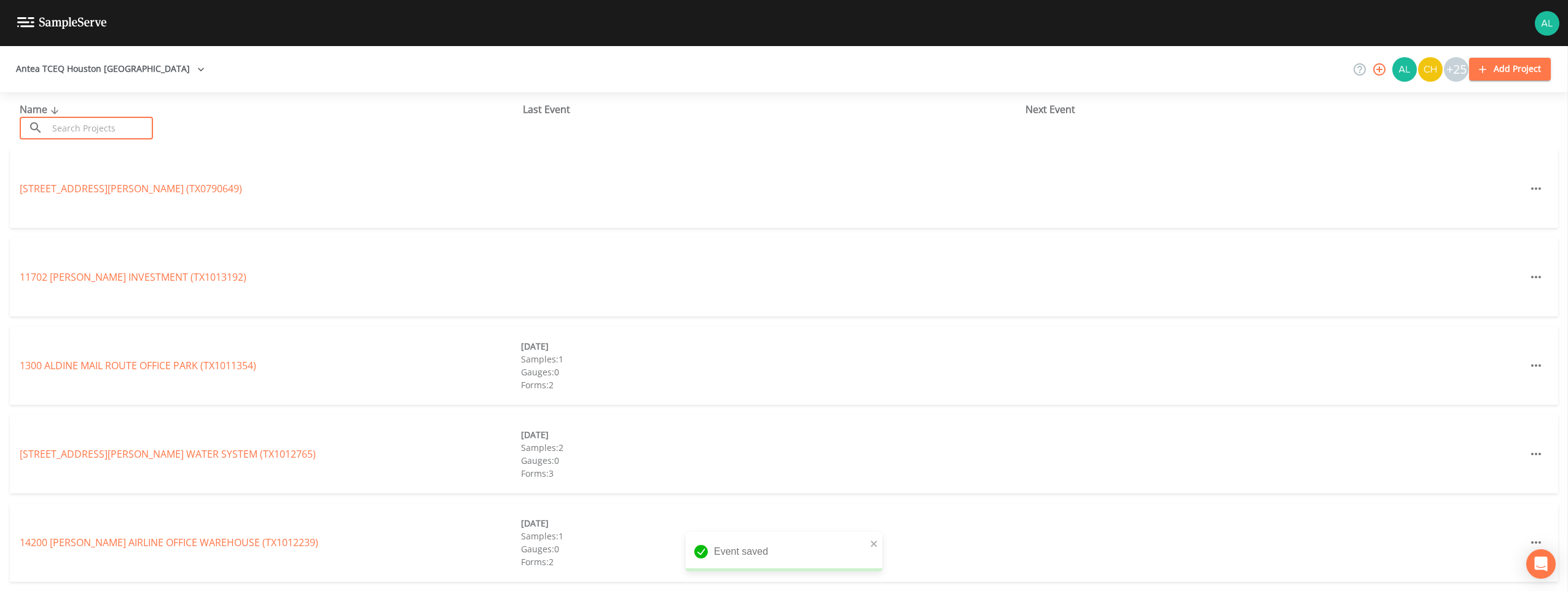
click at [100, 132] on input "text" at bounding box center [101, 128] width 105 height 23
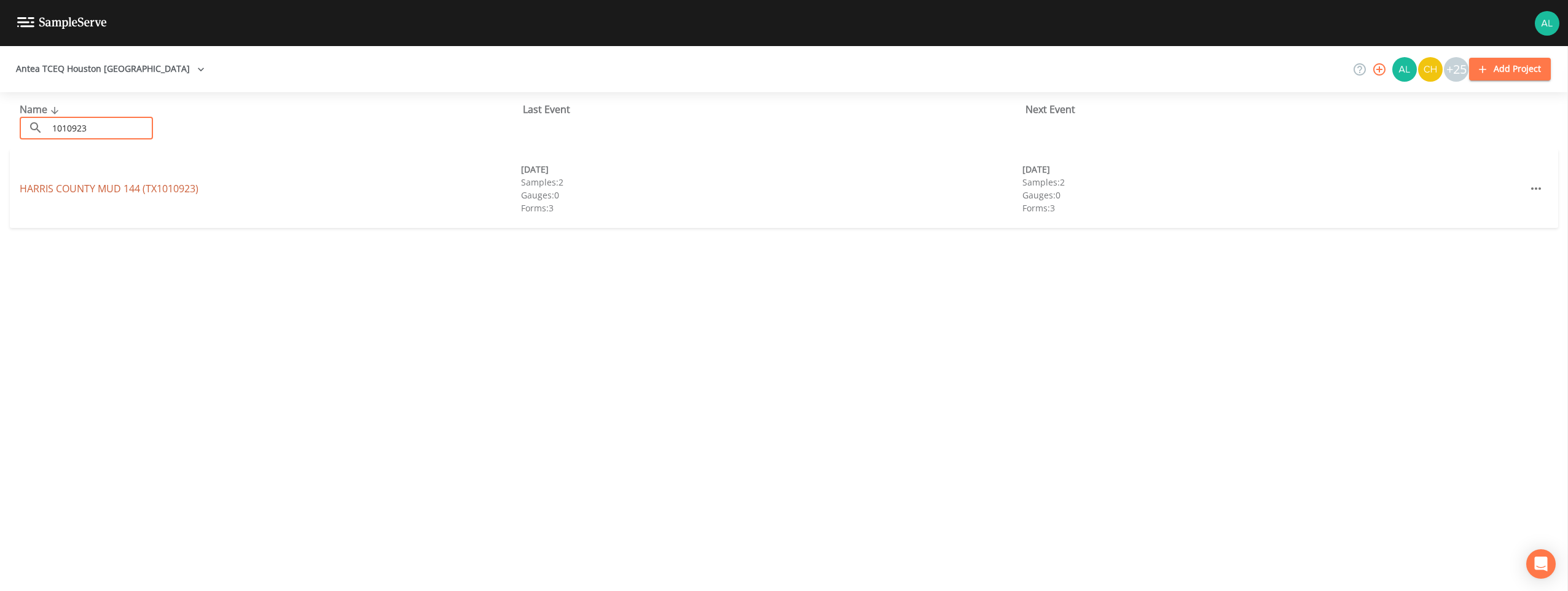
click at [93, 183] on link "[GEOGRAPHIC_DATA] 144 (TX1010923)" at bounding box center [109, 188] width 179 height 14
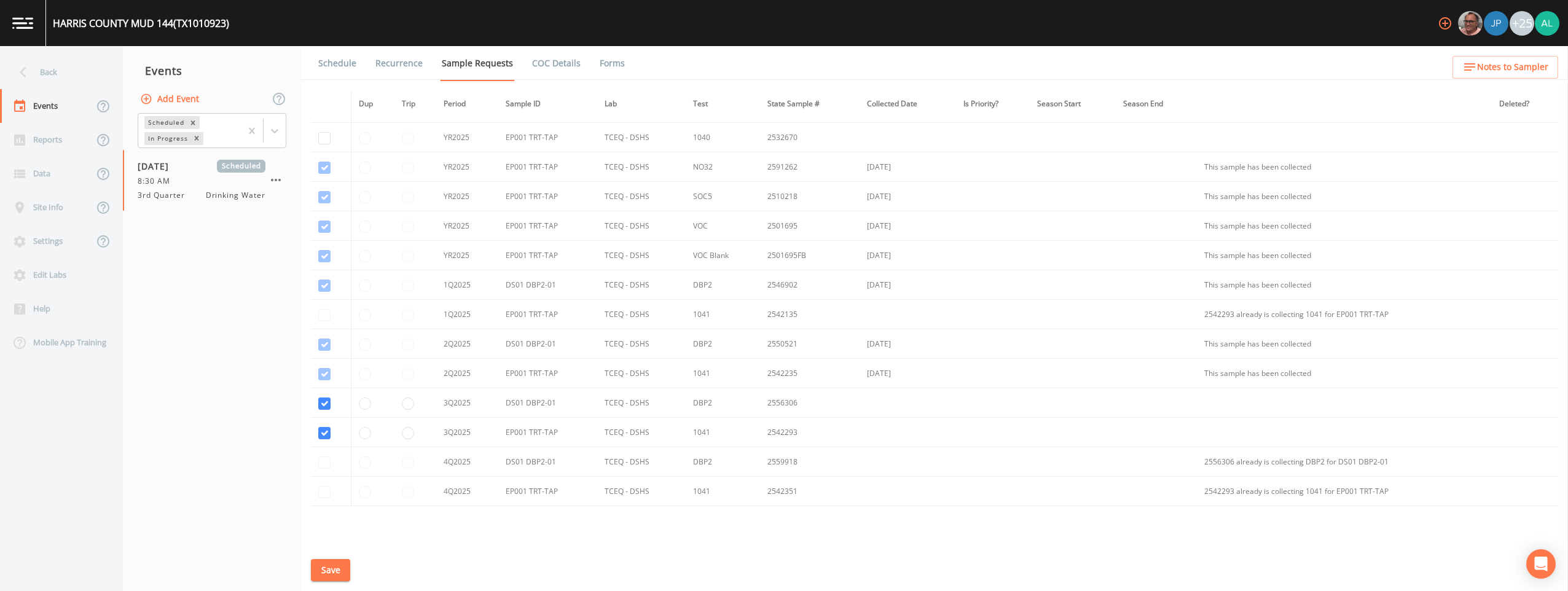
scroll to position [468, 0]
click at [329, 569] on button "Save" at bounding box center [331, 571] width 40 height 23
click at [701, 81] on div "Schedule Recurrence Sample Requests COC Details Forms Dup Trip Period Sample ID…" at bounding box center [935, 319] width 1267 height 545
click at [701, 75] on button "Notes to Sampler" at bounding box center [1505, 68] width 106 height 23
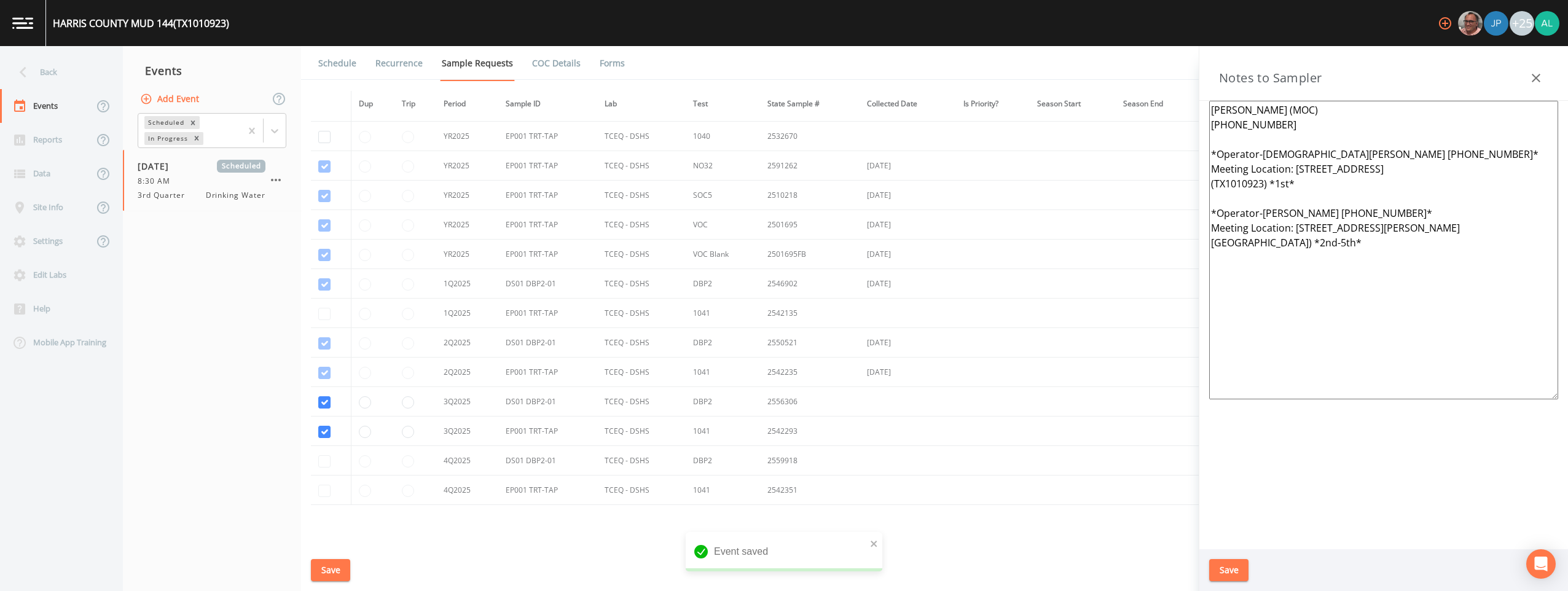
drag, startPoint x: 1478, startPoint y: 260, endPoint x: 1147, endPoint y: 88, distance: 373.0
click at [701, 88] on div "Back Events Reports Data Site Info Settings Edit Labs Help Mobile App Training …" at bounding box center [784, 319] width 1568 height 545
paste textarea "[PHONE_NUMBER] Meet Location: [STREET_ADDRESS] [GEOGRAPHIC_DATA], Tx 77094 *** …"
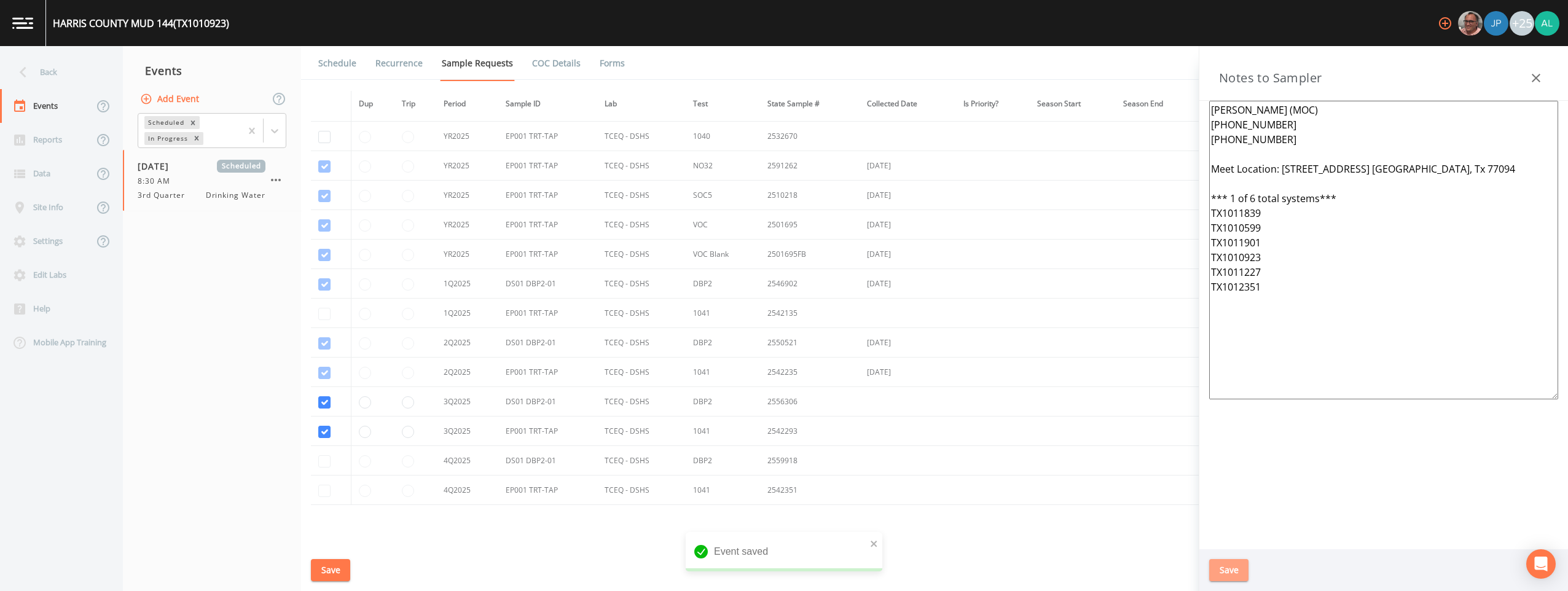
drag, startPoint x: 1230, startPoint y: 574, endPoint x: 1209, endPoint y: 559, distance: 25.8
click at [701, 569] on button "Save" at bounding box center [1229, 571] width 40 height 23
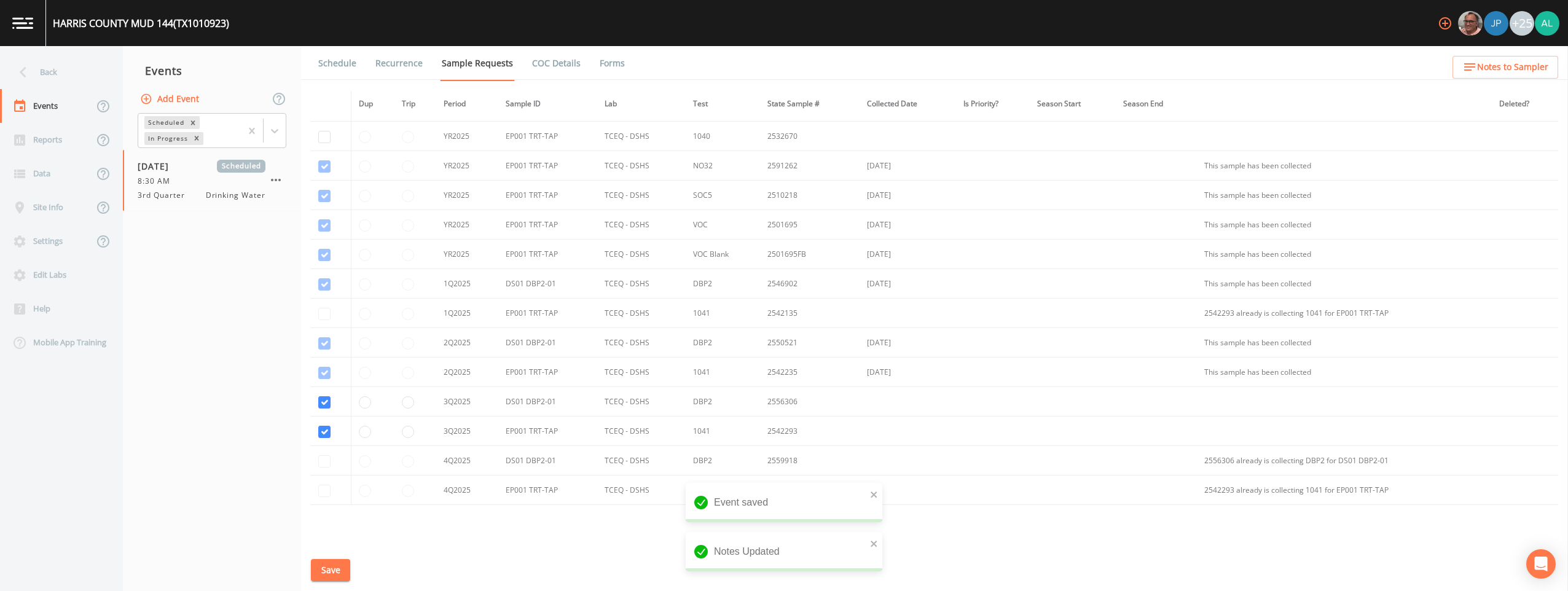
click at [351, 62] on link "Schedule" at bounding box center [337, 63] width 42 height 35
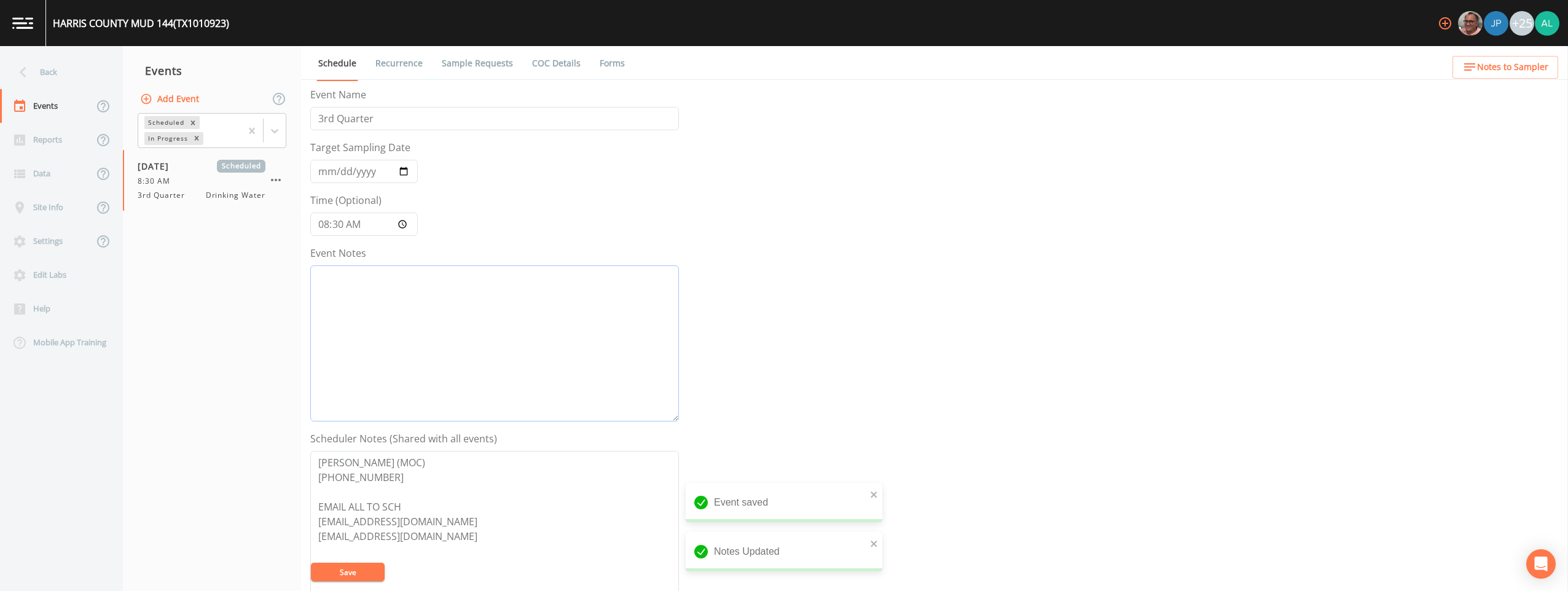
click at [313, 367] on textarea "Event Notes" at bounding box center [495, 343] width 369 height 156
click at [326, 567] on button "Save" at bounding box center [348, 572] width 74 height 19
click at [87, 78] on div "Back" at bounding box center [55, 72] width 111 height 34
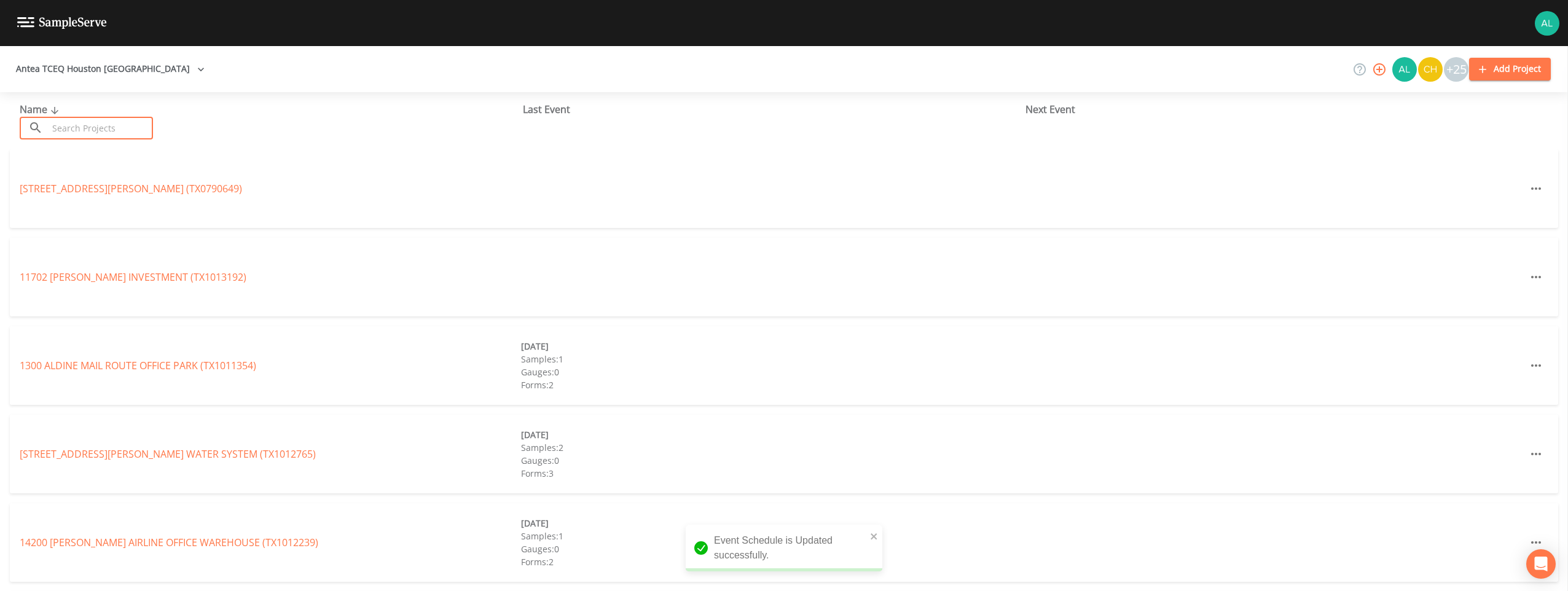
click at [86, 134] on input "text" at bounding box center [101, 128] width 105 height 23
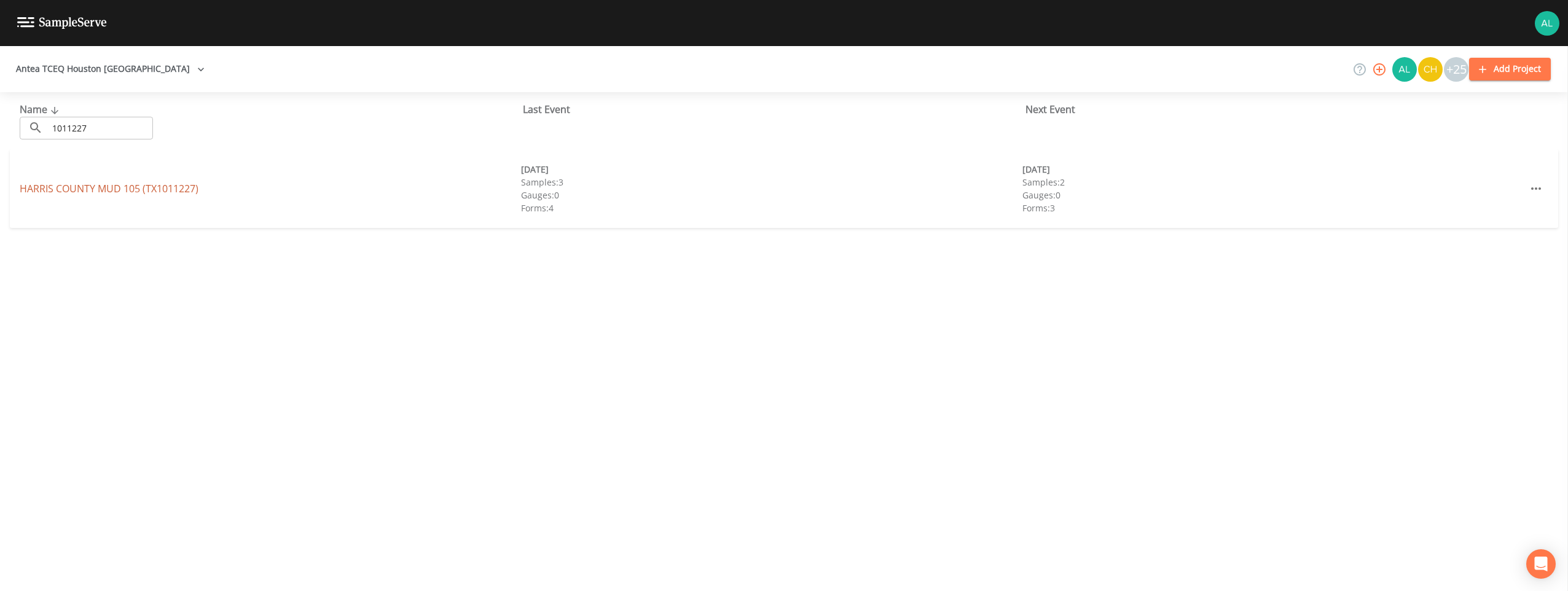
click at [129, 191] on link "[GEOGRAPHIC_DATA] 105 (TX1011227)" at bounding box center [109, 188] width 179 height 14
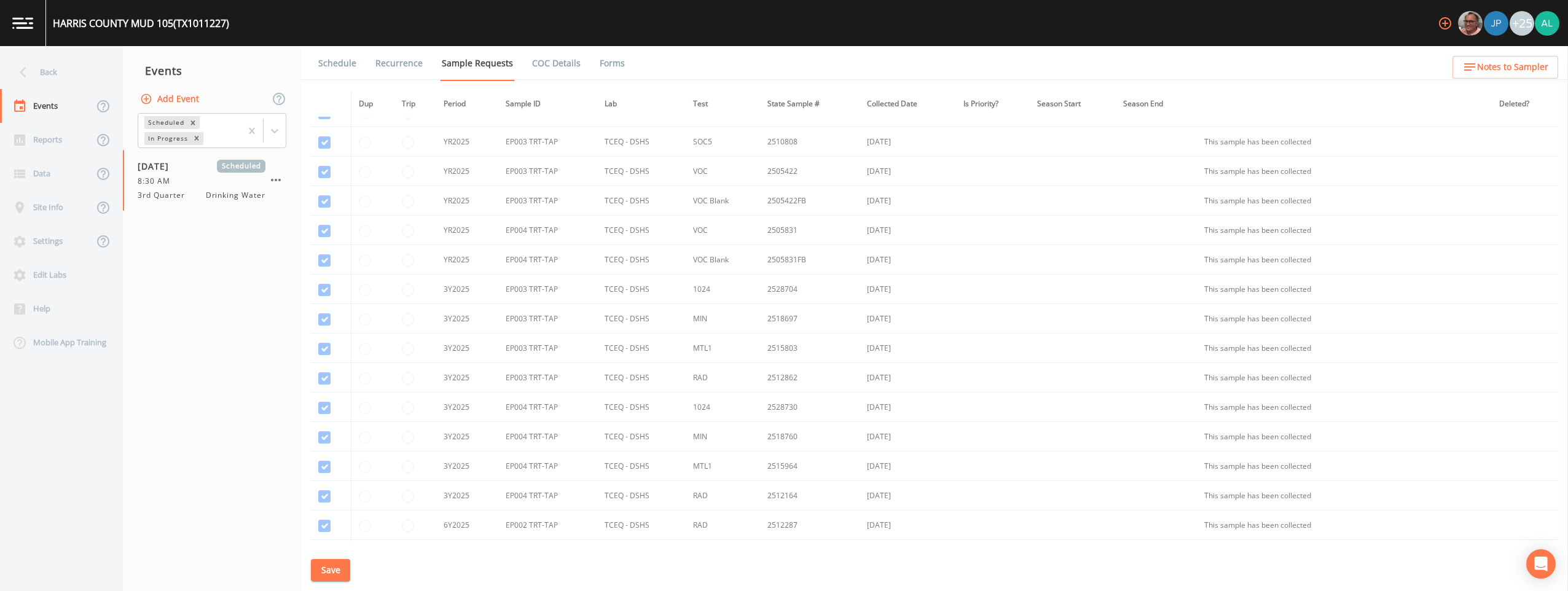
scroll to position [1060, 0]
click at [346, 59] on link "Schedule" at bounding box center [337, 63] width 42 height 35
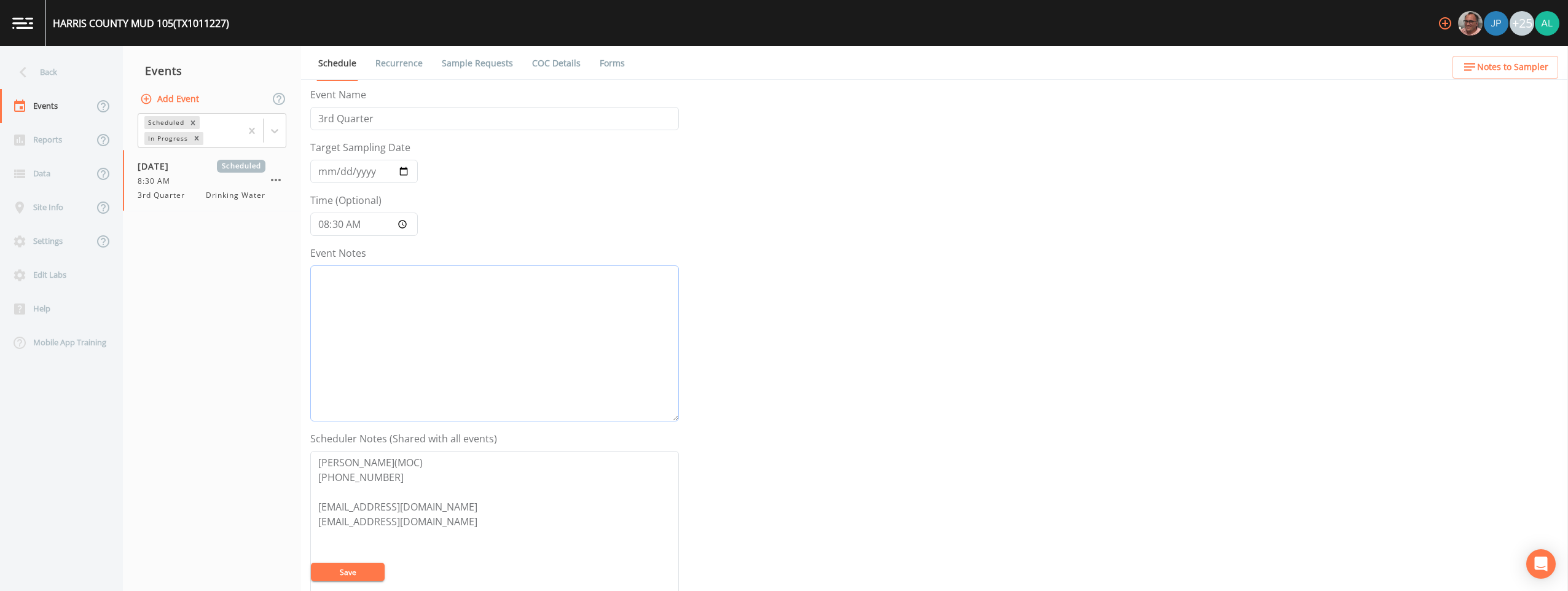
drag, startPoint x: 423, startPoint y: 338, endPoint x: 431, endPoint y: 336, distance: 8.2
click at [426, 338] on textarea "Event Notes" at bounding box center [495, 343] width 369 height 156
click at [701, 77] on button "Notes to Sampler" at bounding box center [1505, 68] width 106 height 23
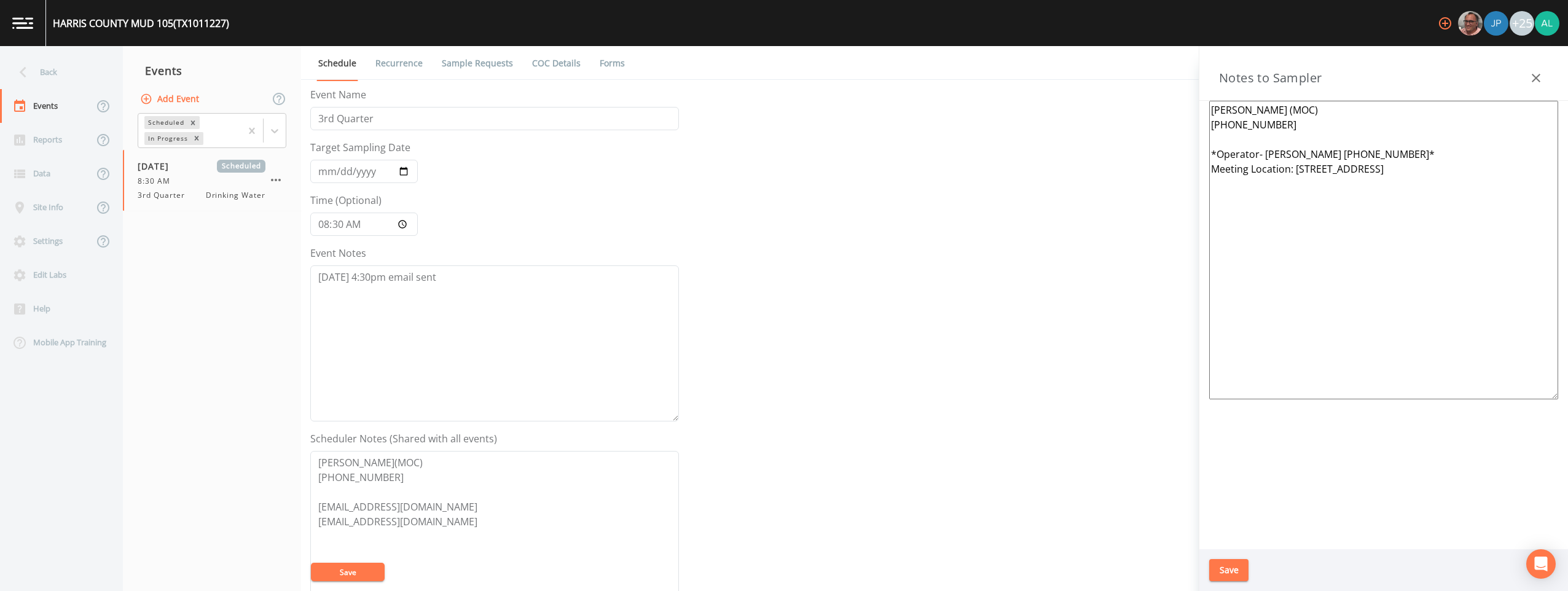
drag, startPoint x: 1480, startPoint y: 221, endPoint x: 1041, endPoint y: 47, distance: 472.2
click at [701, 44] on div "HARRIS COUNTY MUD 105 (TX1011227) +25 Back Events Reports Data Site Info Settin…" at bounding box center [784, 296] width 1568 height 591
paste textarea "[PHONE_NUMBER] Meet Location: [STREET_ADDRESS] [GEOGRAPHIC_DATA], Tx 77094 *** …"
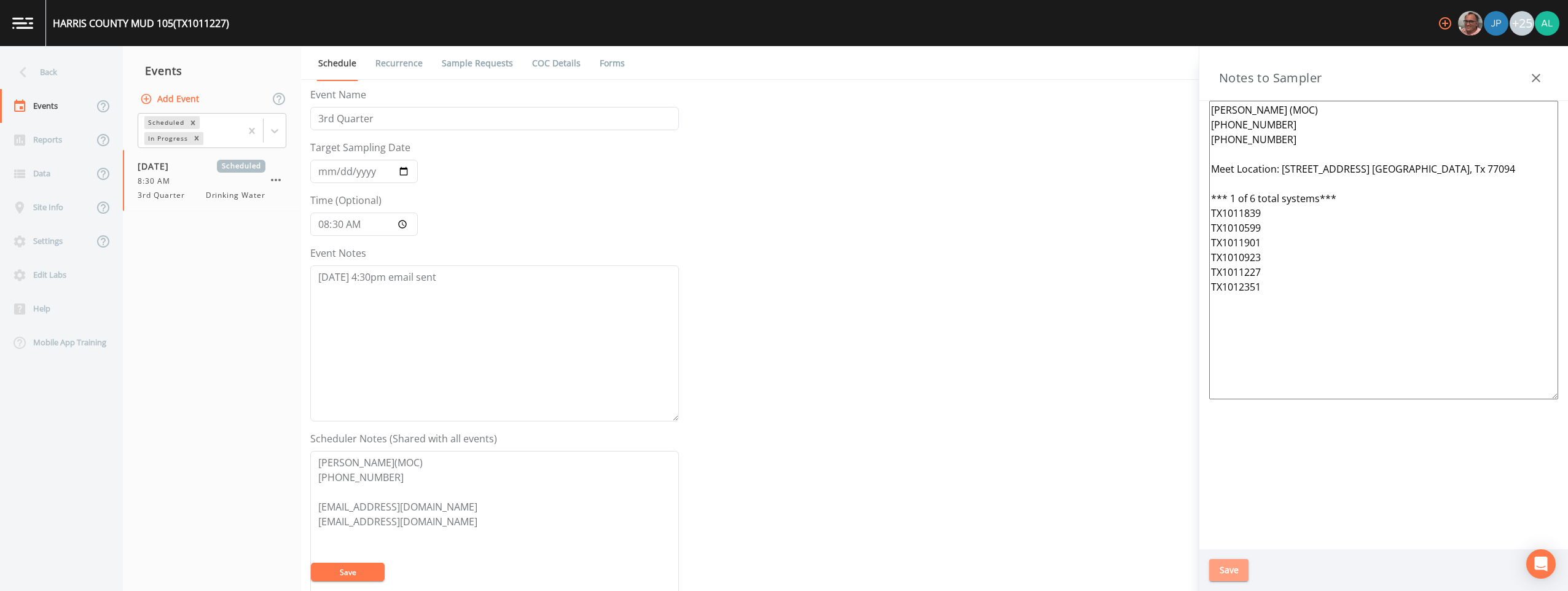
click at [701, 569] on button "Save" at bounding box center [1229, 571] width 40 height 23
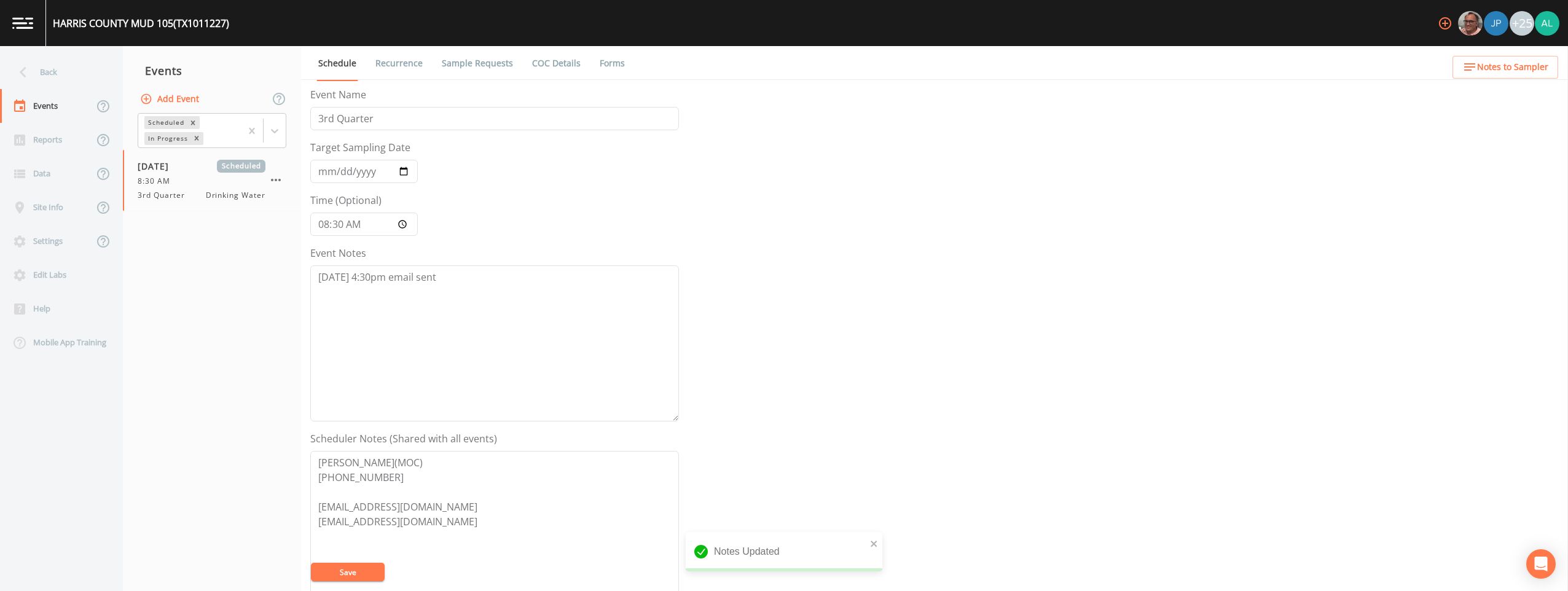
click at [368, 565] on button "Save" at bounding box center [348, 572] width 74 height 19
click at [74, 65] on div "Back" at bounding box center [55, 72] width 111 height 34
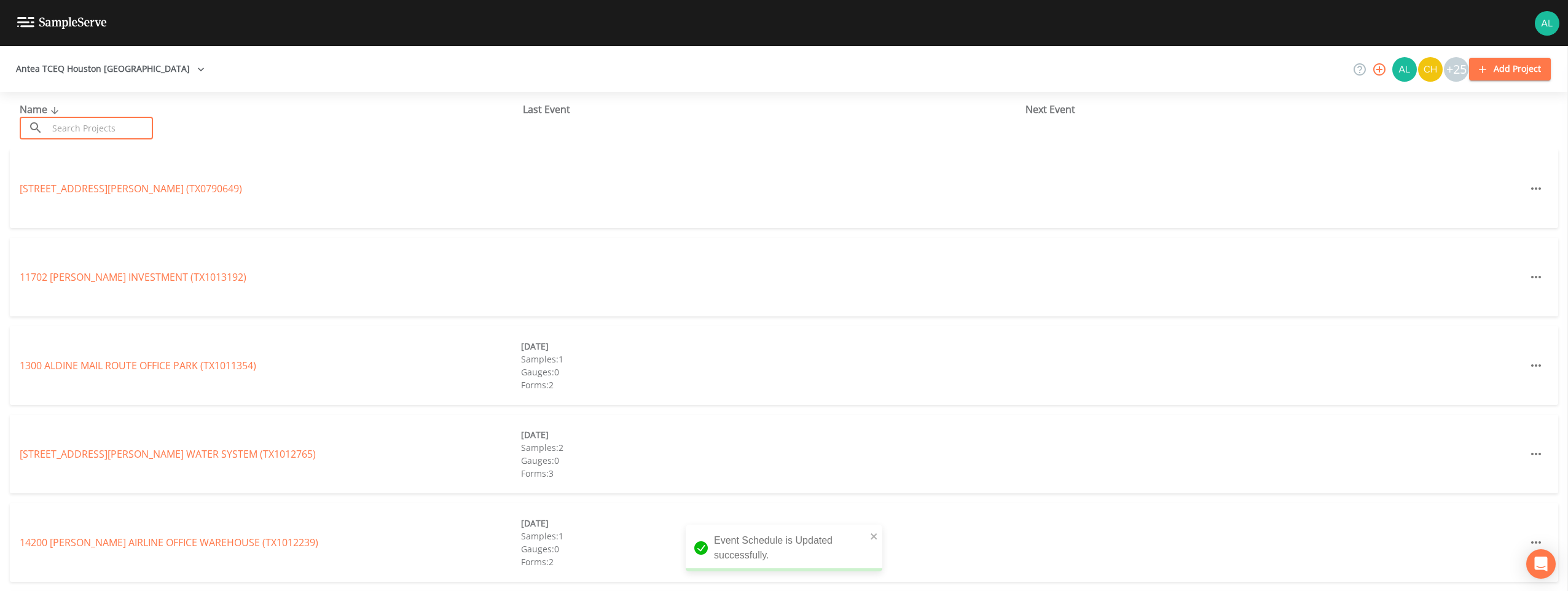
click at [127, 121] on input "text" at bounding box center [101, 128] width 105 height 23
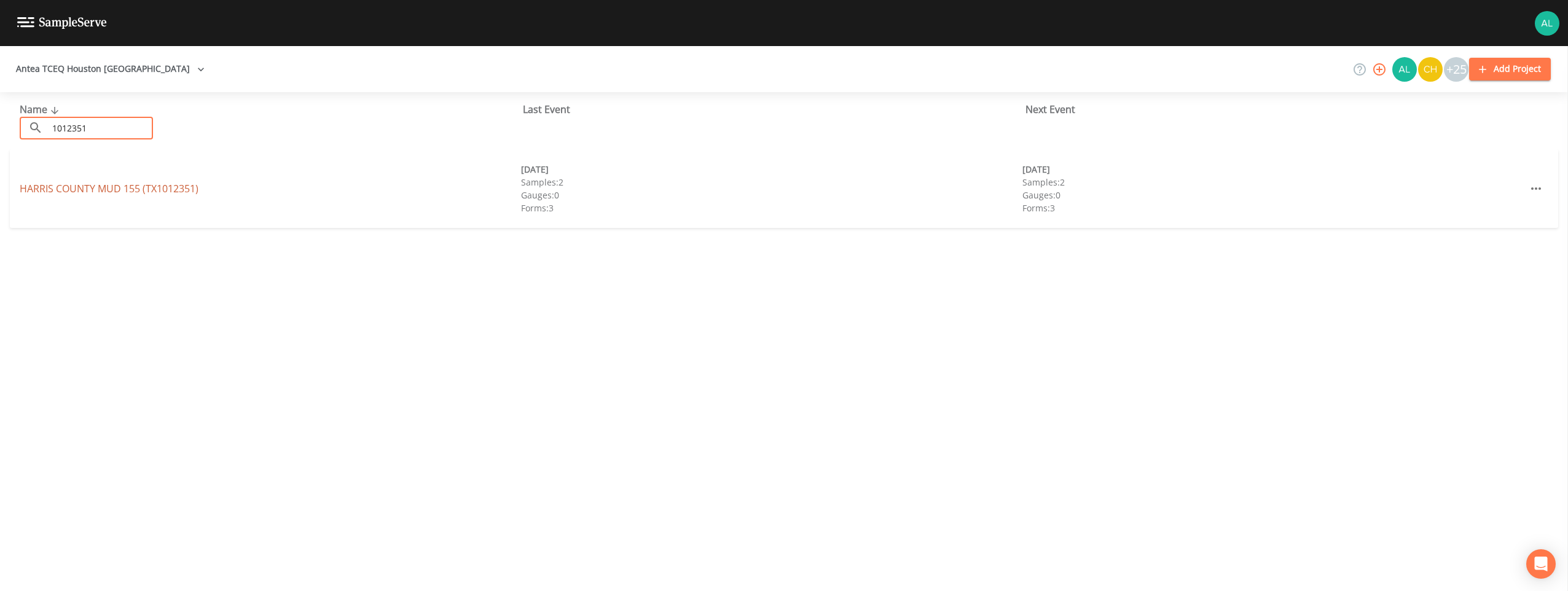
click at [65, 193] on link "[GEOGRAPHIC_DATA] 155 (TX1012351)" at bounding box center [109, 188] width 179 height 14
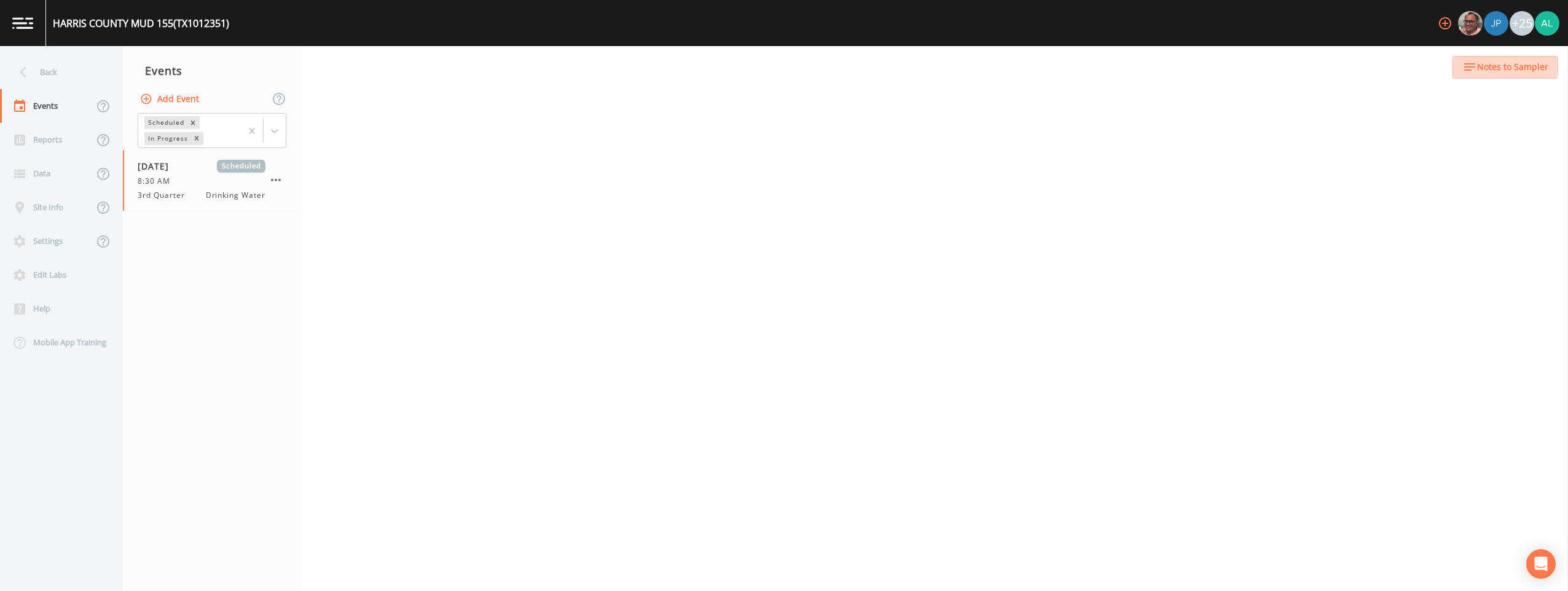
click at [701, 59] on button "Notes to Sampler" at bounding box center [1505, 68] width 106 height 23
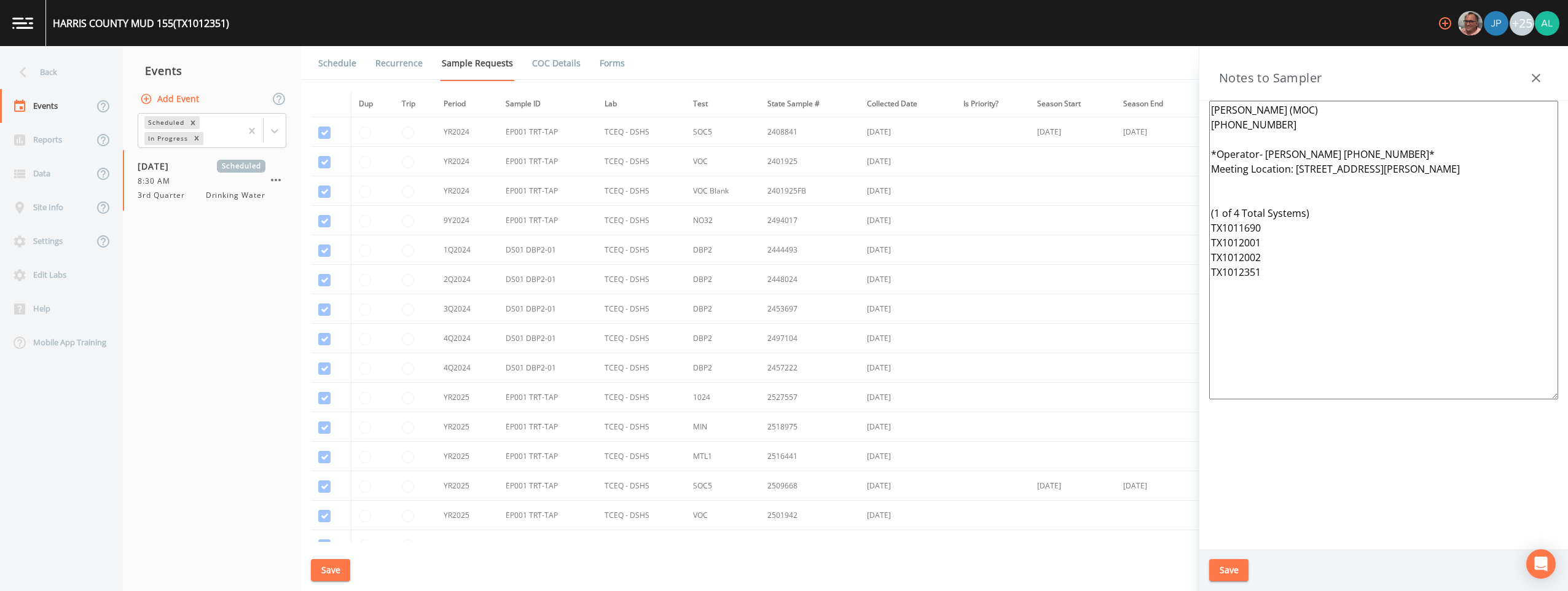
drag, startPoint x: 1374, startPoint y: 292, endPoint x: 1166, endPoint y: 81, distance: 296.3
click at [701, 81] on div "Back Events Reports Data Site Info Settings Edit Labs Help Mobile App Training …" at bounding box center [784, 319] width 1568 height 545
paste textarea "[PHONE_NUMBER] Meet Location: [STREET_ADDRESS] [GEOGRAPHIC_DATA], Tx 77094 *** …"
click at [701, 569] on button "Save" at bounding box center [1229, 571] width 40 height 23
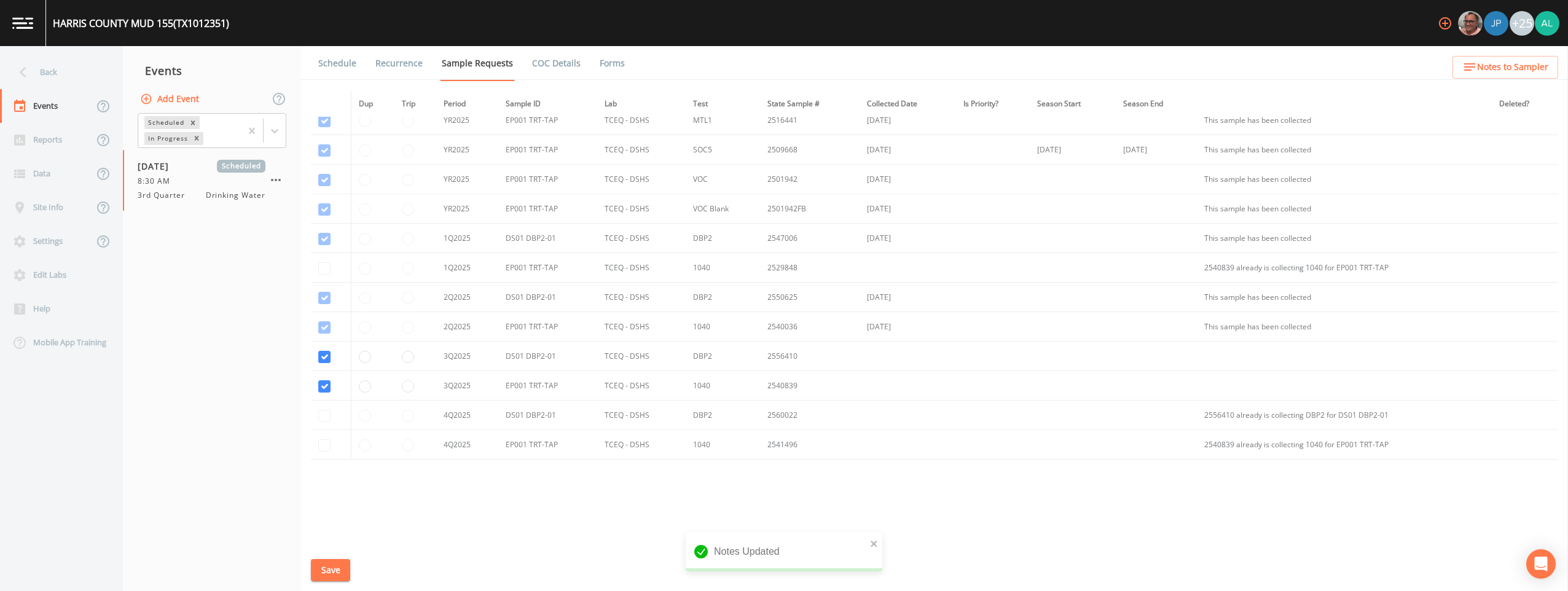
scroll to position [352, 0]
click at [332, 67] on link "Schedule" at bounding box center [337, 63] width 42 height 35
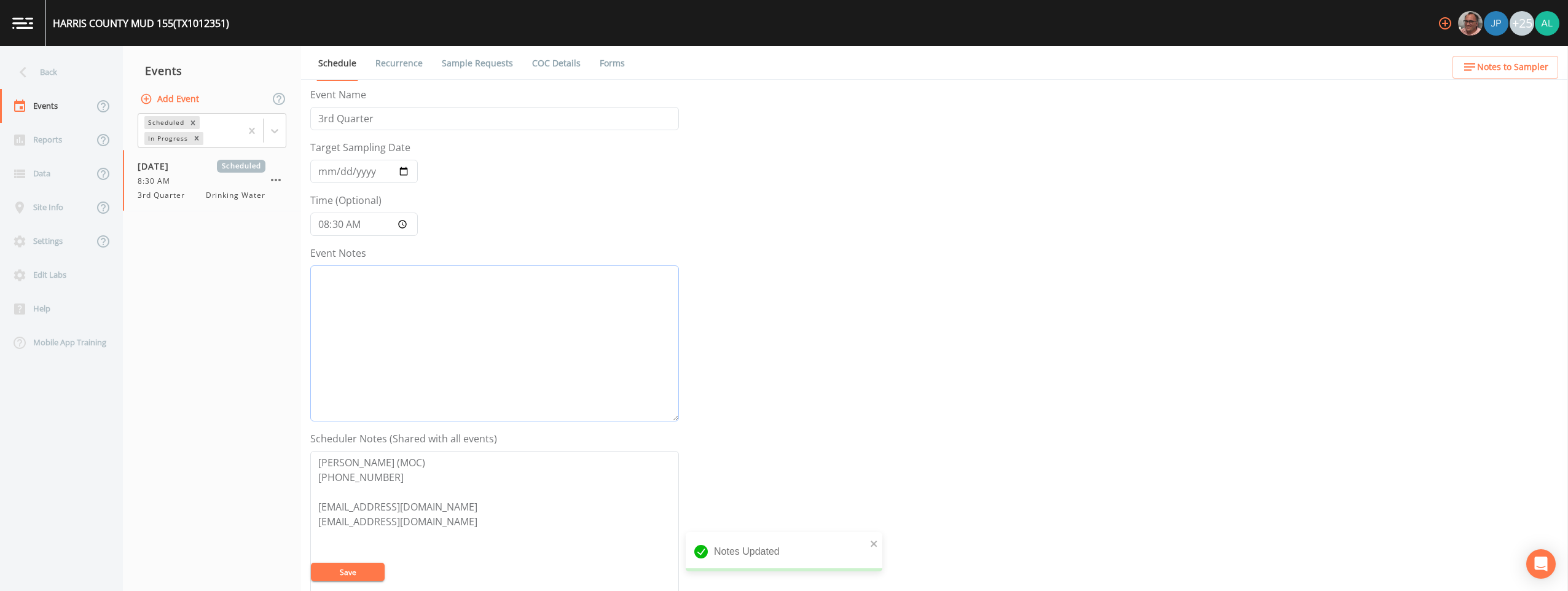
drag, startPoint x: 408, startPoint y: 311, endPoint x: 456, endPoint y: 335, distance: 53.7
click at [408, 325] on textarea "Event Notes" at bounding box center [495, 343] width 369 height 156
click at [346, 569] on button "Save" at bounding box center [348, 572] width 74 height 19
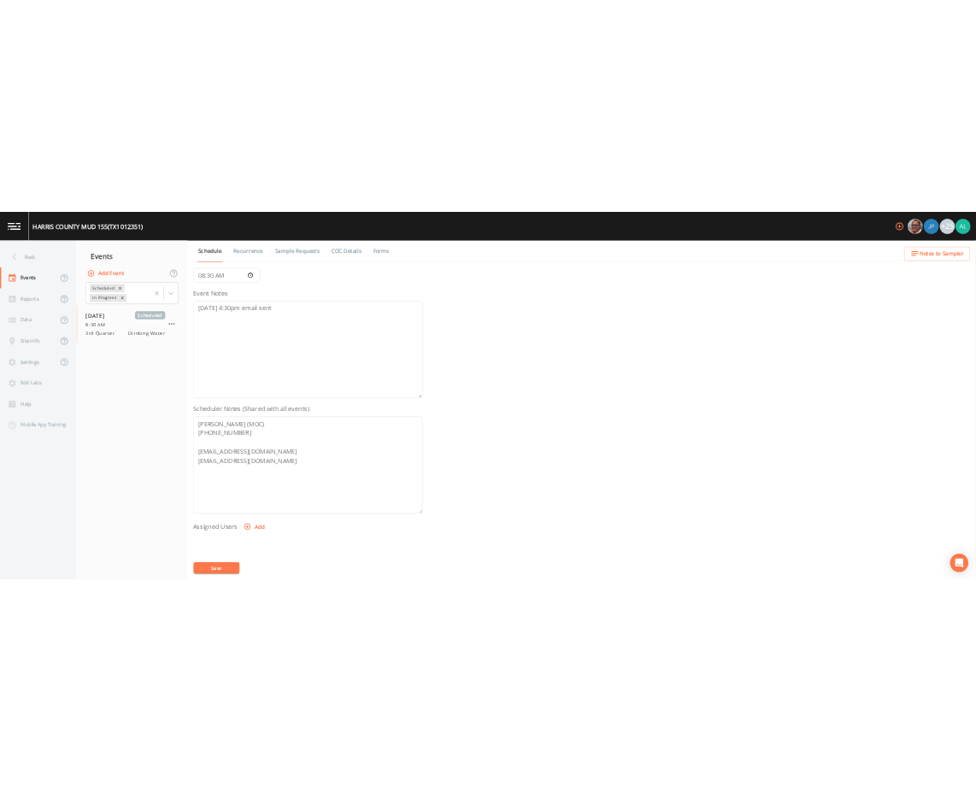
scroll to position [171, 0]
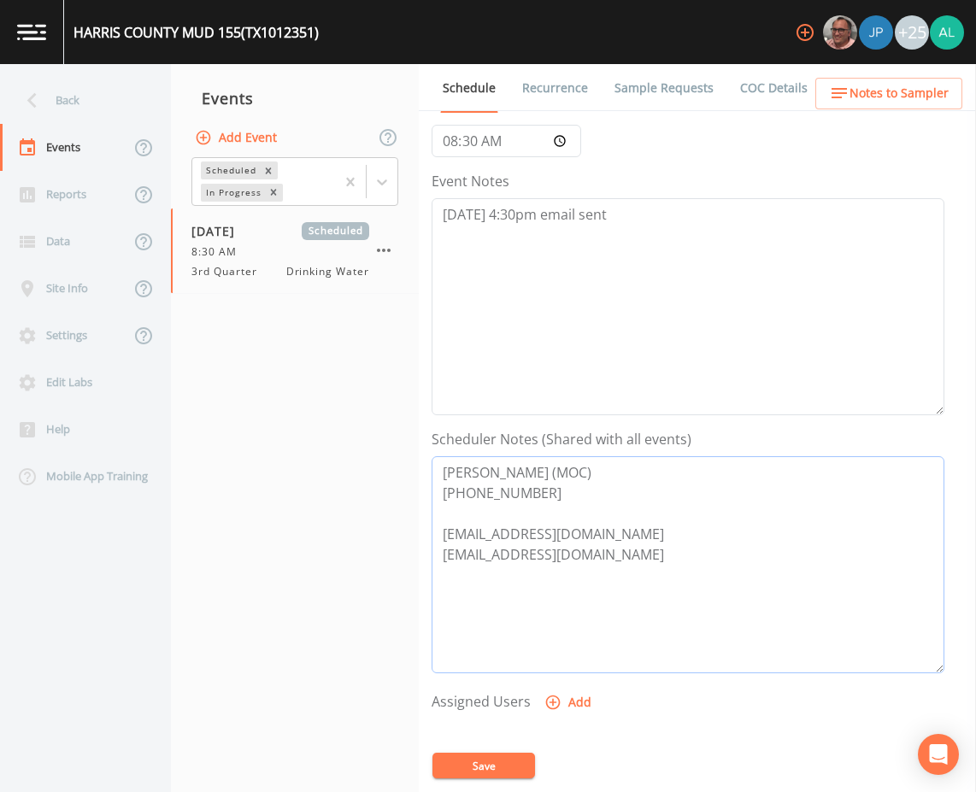
drag, startPoint x: 646, startPoint y: 532, endPoint x: 341, endPoint y: 532, distance: 305.2
click at [341, 532] on div "Back Events Reports Data Site Info Settings Edit Labs Help Mobile App Training …" at bounding box center [488, 428] width 976 height 728
drag, startPoint x: 668, startPoint y: 558, endPoint x: 372, endPoint y: 558, distance: 296.6
click at [372, 558] on div "Back Events Reports Data Site Info Settings Edit Labs Help Mobile App Training …" at bounding box center [488, 428] width 976 height 728
click at [470, 759] on button "Save" at bounding box center [484, 766] width 103 height 26
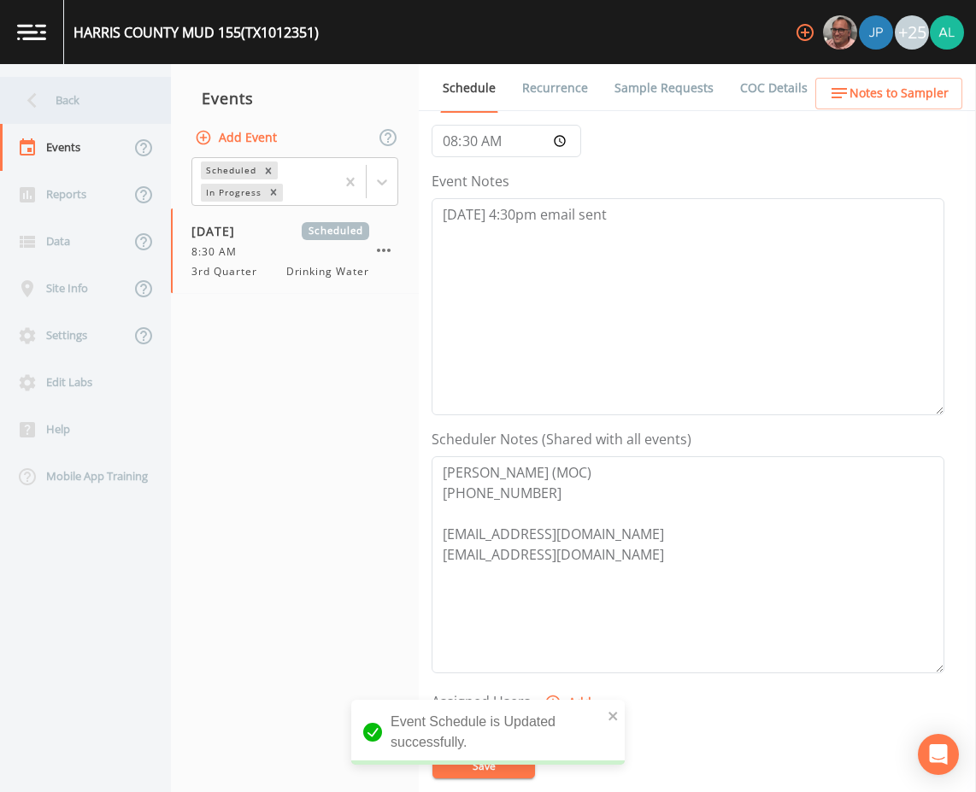
click at [91, 93] on div "Back" at bounding box center [77, 100] width 154 height 47
